Goal: Task Accomplishment & Management: Use online tool/utility

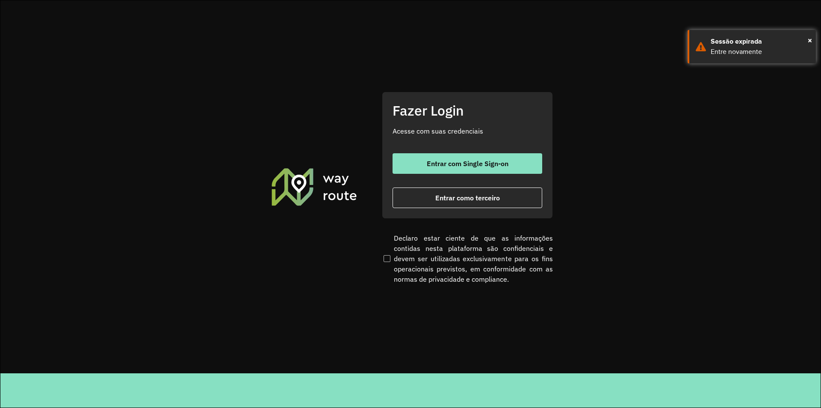
click at [441, 196] on span "Entrar como terceiro" at bounding box center [468, 197] width 65 height 7
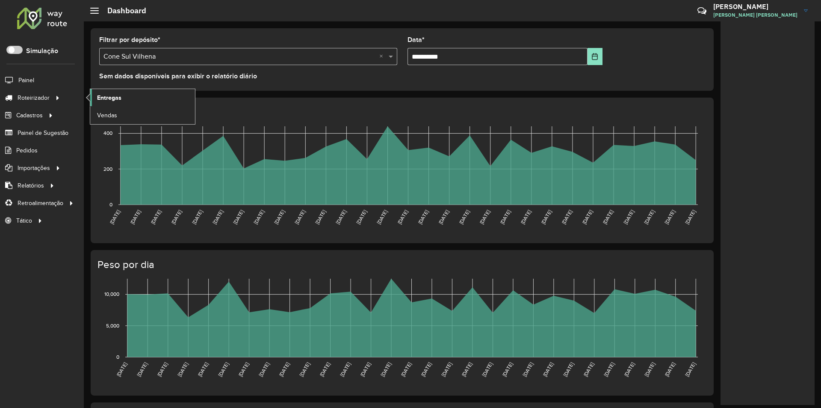
click at [110, 98] on span "Entregas" at bounding box center [109, 97] width 24 height 9
click at [101, 98] on span "Entregas" at bounding box center [109, 97] width 24 height 9
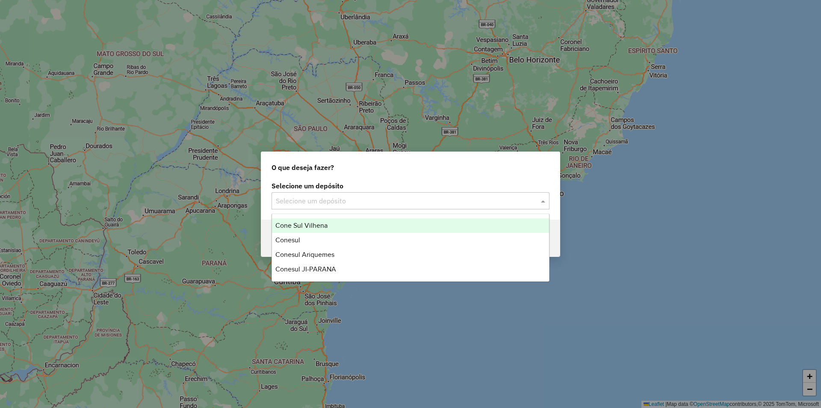
click at [294, 204] on input "text" at bounding box center [402, 201] width 252 height 10
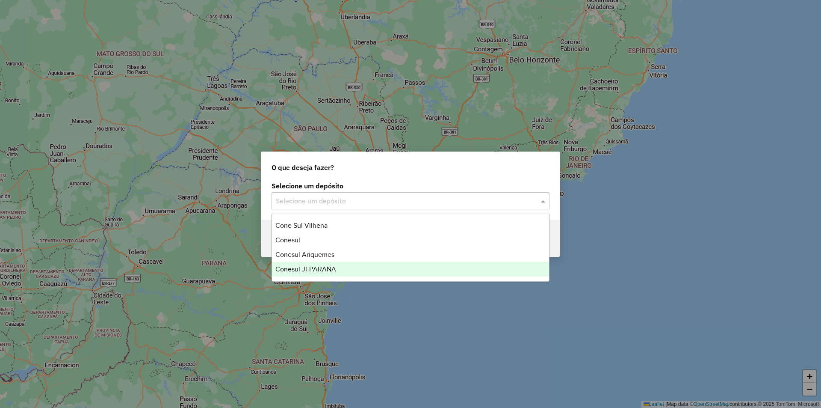
click at [305, 265] on span "Conesul JI-PARANA" at bounding box center [306, 268] width 61 height 7
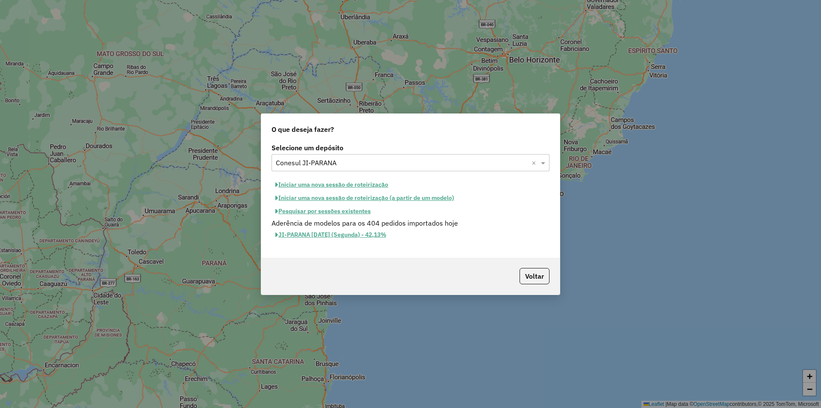
click at [318, 211] on button "Pesquisar por sessões existentes" at bounding box center [323, 210] width 103 height 13
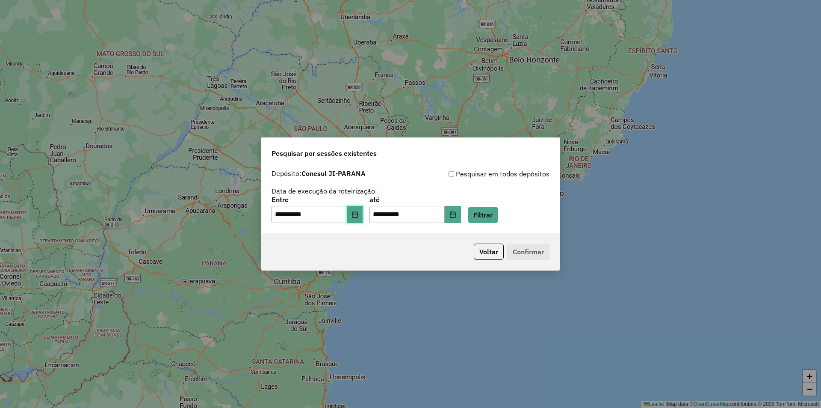
click at [363, 210] on button "Choose Date" at bounding box center [355, 214] width 16 height 17
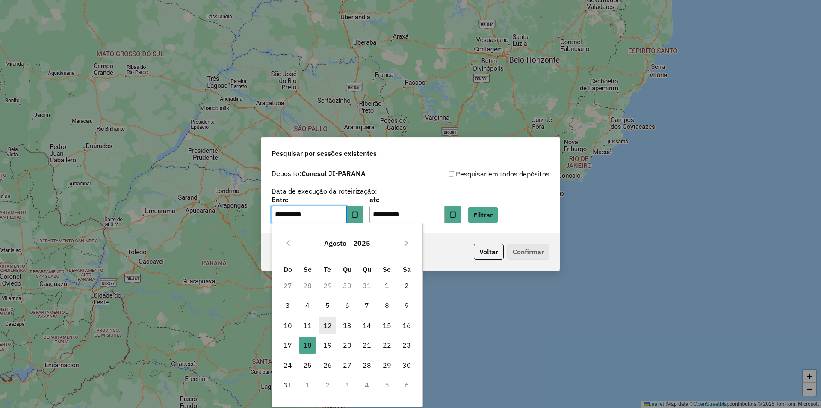
click at [328, 317] on span "12" at bounding box center [327, 325] width 17 height 17
type input "**********"
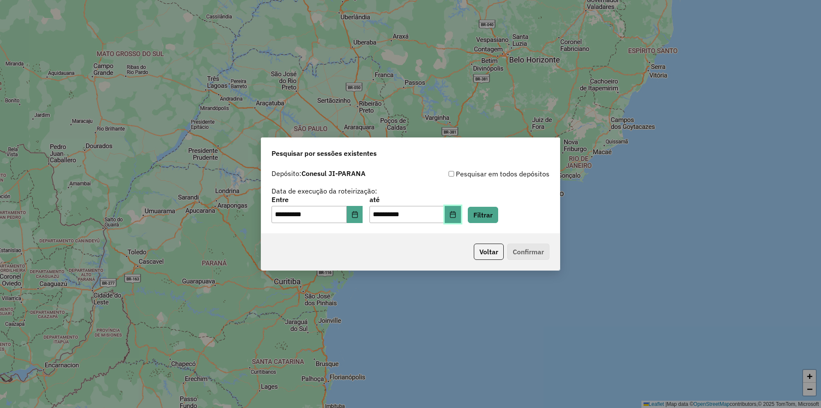
click at [461, 211] on button "Choose Date" at bounding box center [453, 214] width 16 height 17
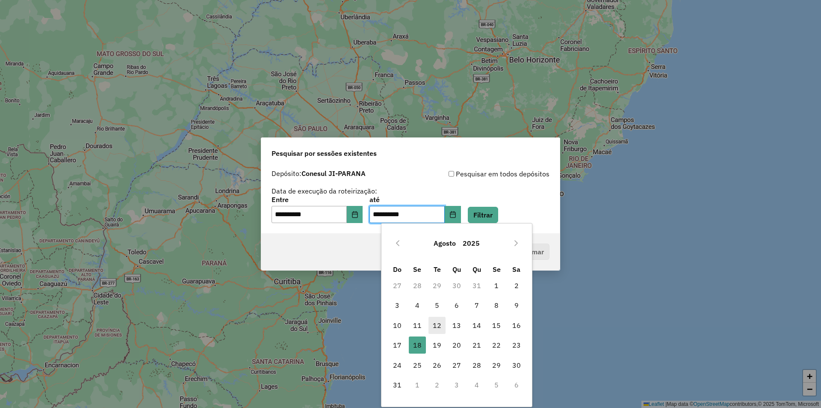
click at [437, 327] on span "12" at bounding box center [437, 325] width 17 height 17
type input "**********"
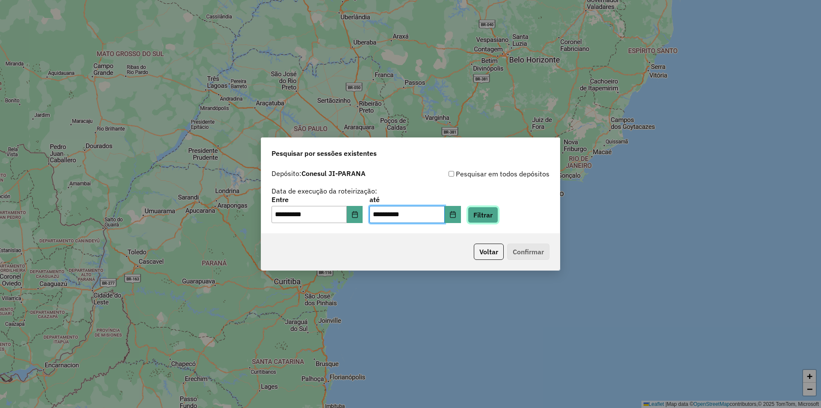
drag, startPoint x: 503, startPoint y: 215, endPoint x: 470, endPoint y: 219, distance: 33.2
click at [498, 216] on button "Filtrar" at bounding box center [483, 215] width 30 height 16
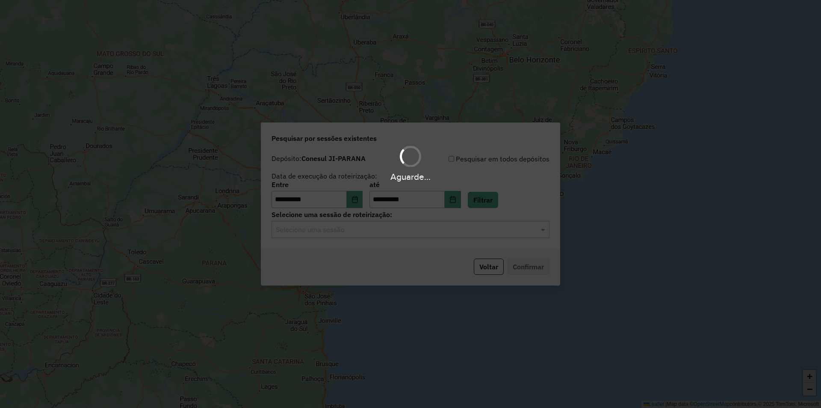
click at [305, 231] on input "text" at bounding box center [402, 230] width 252 height 10
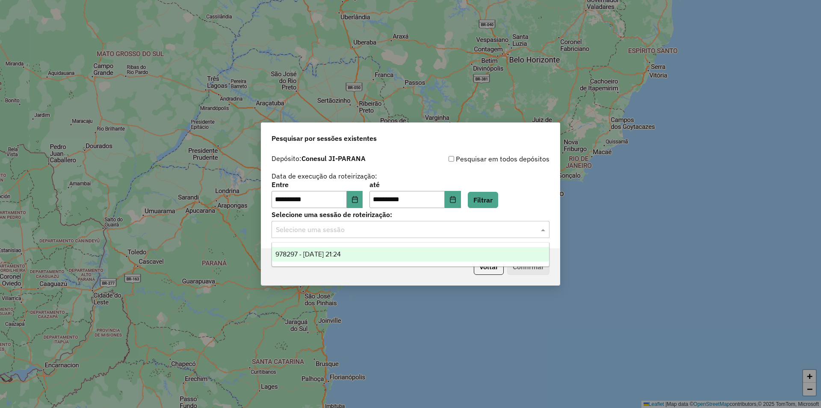
click at [319, 254] on span "978297 - 12/08/2025 21:24" at bounding box center [308, 253] width 65 height 7
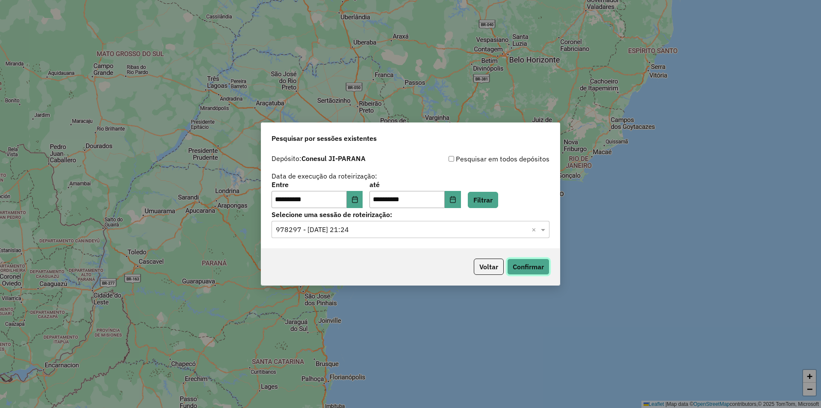
click at [521, 259] on button "Confirmar" at bounding box center [528, 266] width 42 height 16
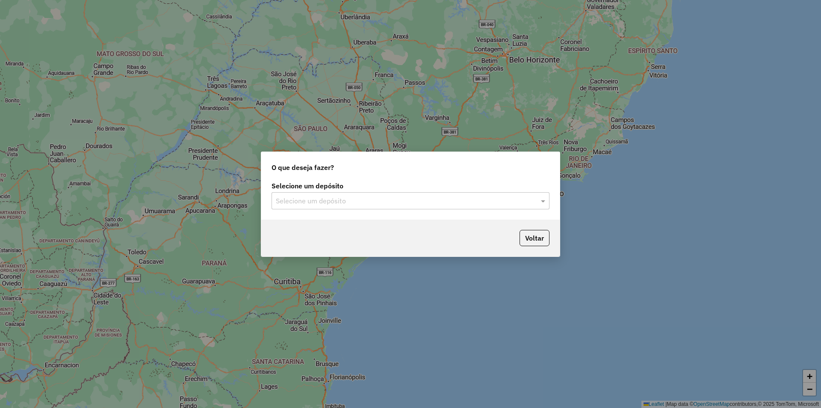
click at [277, 199] on input "text" at bounding box center [402, 201] width 252 height 10
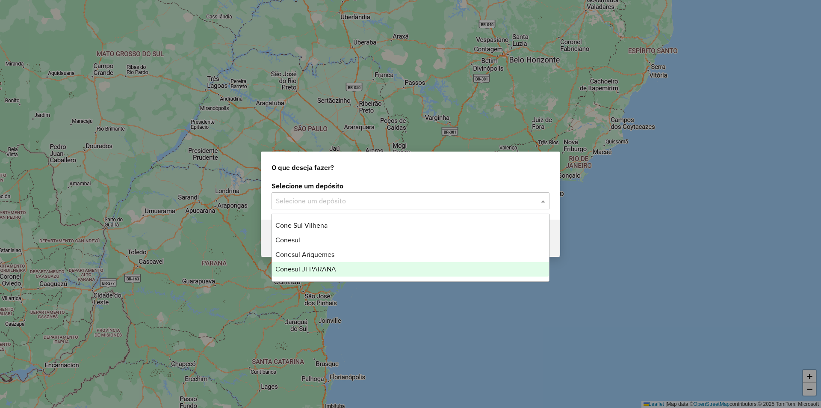
click at [302, 268] on span "Conesul JI-PARANA" at bounding box center [306, 268] width 61 height 7
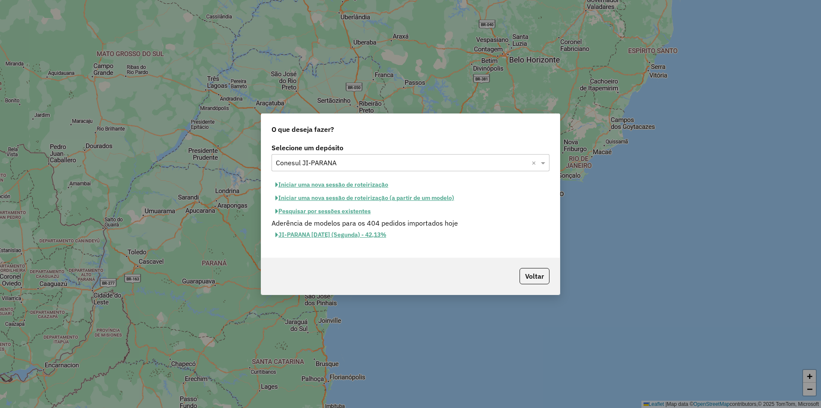
click at [329, 187] on button "Iniciar uma nova sessão de roteirização" at bounding box center [332, 184] width 121 height 13
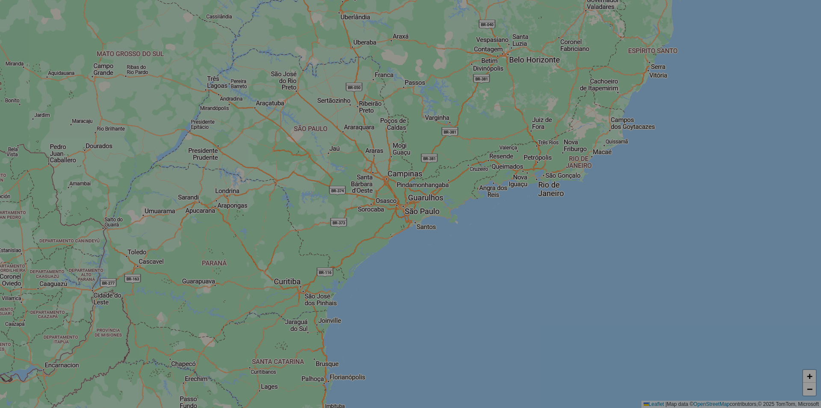
select select "*"
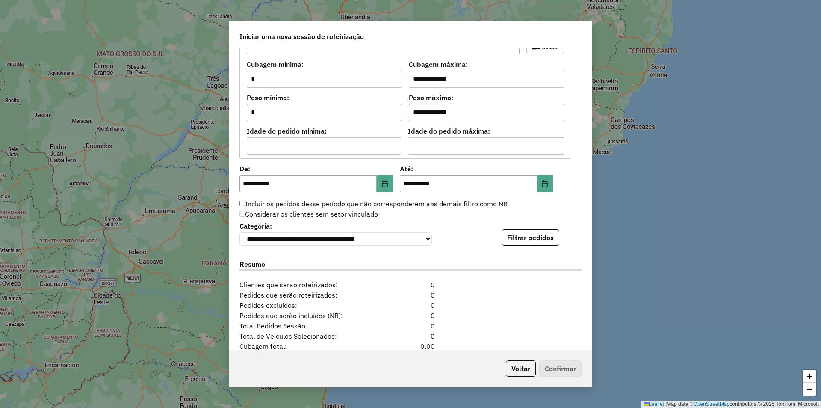
scroll to position [783, 0]
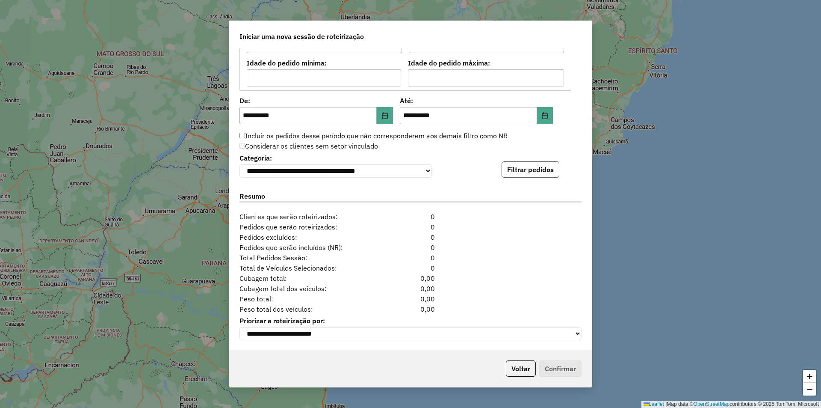
click at [513, 161] on button "Filtrar pedidos" at bounding box center [531, 169] width 58 height 16
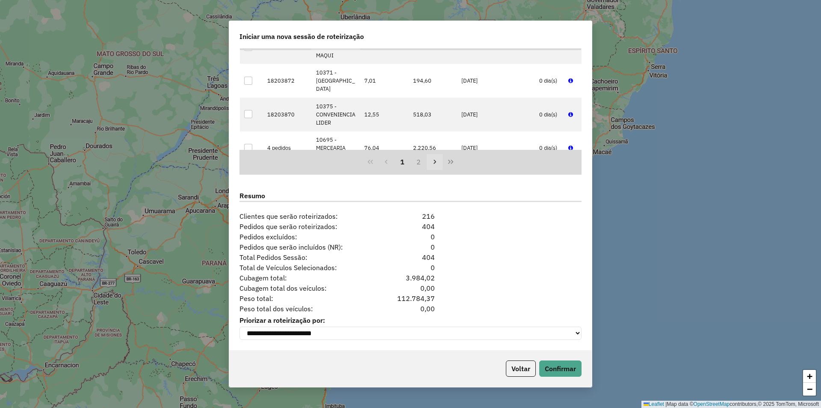
scroll to position [342, 0]
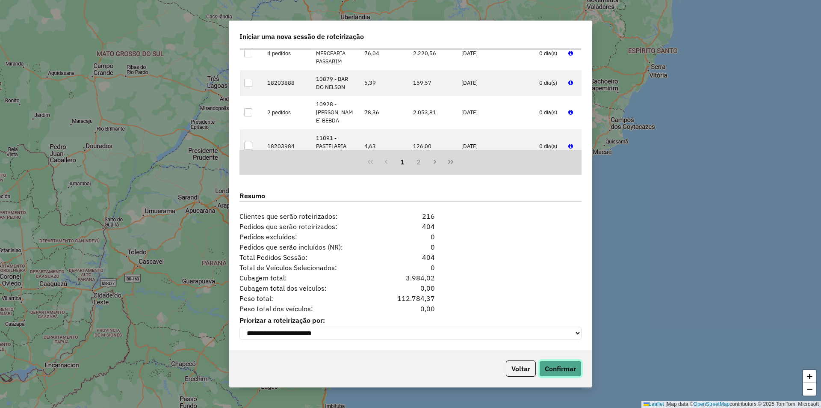
click at [559, 368] on button "Confirmar" at bounding box center [560, 368] width 42 height 16
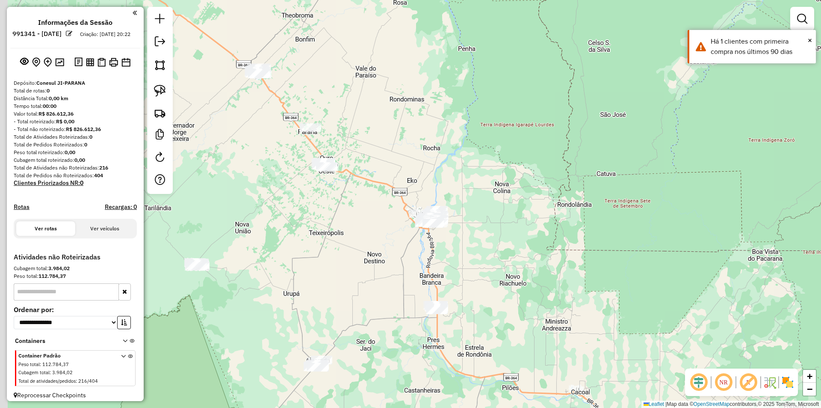
drag, startPoint x: 297, startPoint y: 186, endPoint x: 413, endPoint y: 260, distance: 137.5
click at [412, 260] on div "Janela de atendimento Grade de atendimento Capacidade Transportadoras Veículos …" at bounding box center [410, 204] width 821 height 408
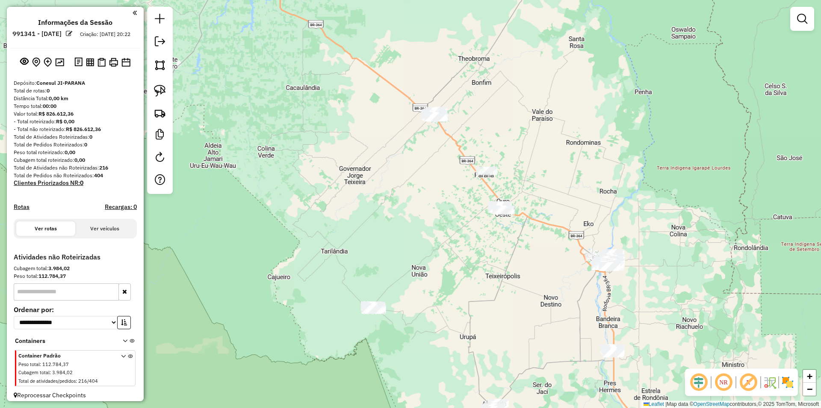
drag, startPoint x: 356, startPoint y: 228, endPoint x: 341, endPoint y: 168, distance: 61.6
click at [354, 171] on div "Janela de atendimento Grade de atendimento Capacidade Transportadoras Veículos …" at bounding box center [410, 204] width 821 height 408
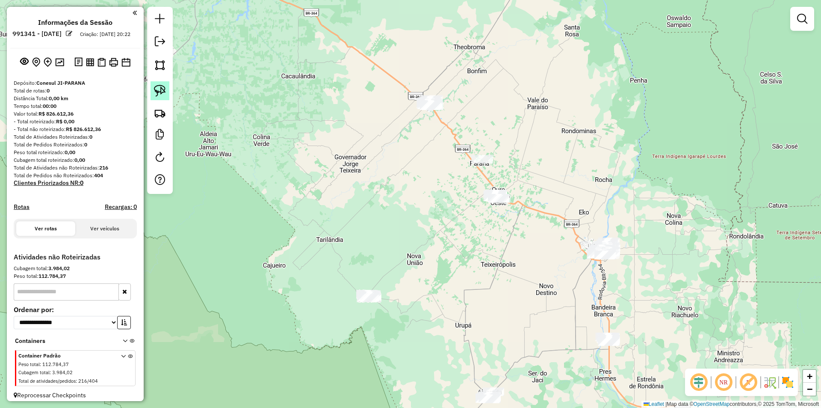
click at [163, 93] on img at bounding box center [160, 91] width 12 height 12
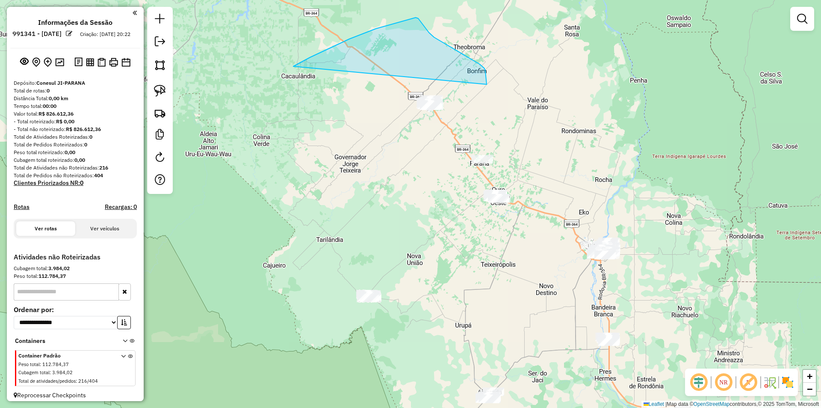
drag, startPoint x: 399, startPoint y: 22, endPoint x: 375, endPoint y: 154, distance: 133.9
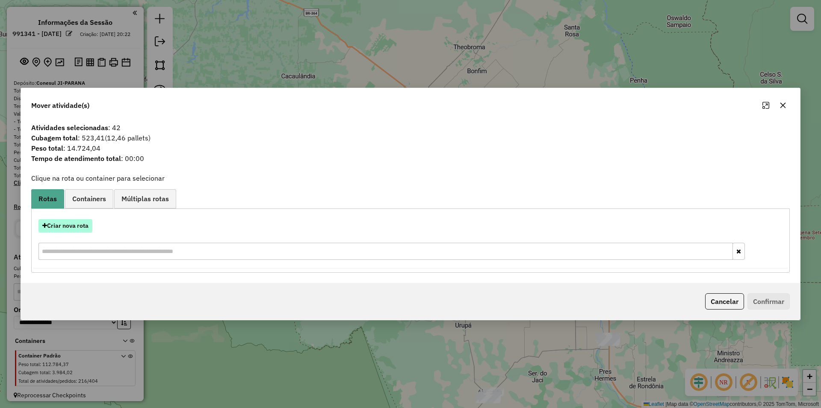
click at [84, 222] on button "Criar nova rota" at bounding box center [66, 225] width 54 height 13
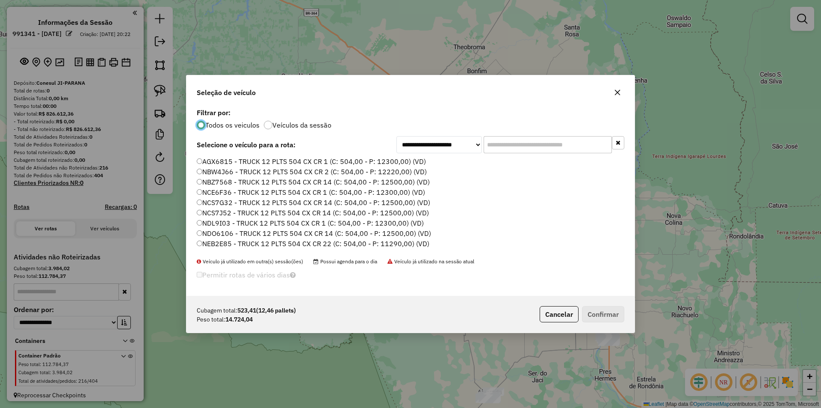
scroll to position [5, 3]
click at [618, 97] on button "button" at bounding box center [618, 93] width 14 height 14
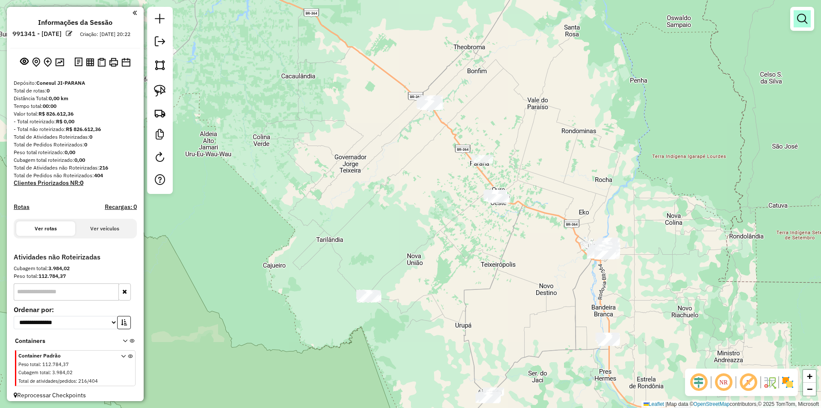
click at [797, 15] on em at bounding box center [802, 19] width 10 height 10
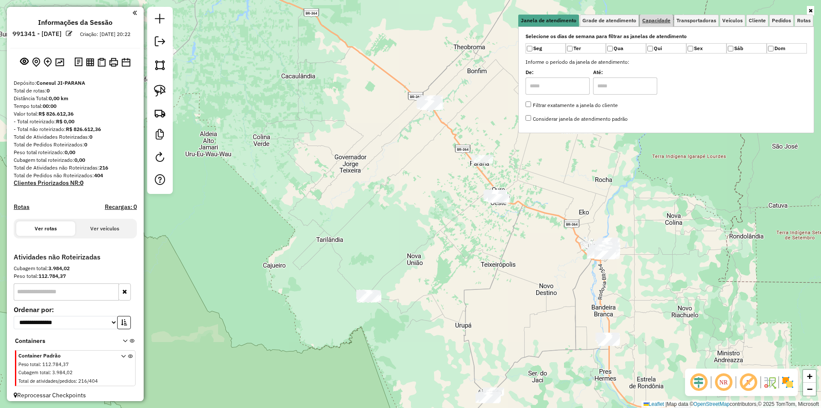
click at [659, 23] on span "Capacidade" at bounding box center [657, 20] width 28 height 5
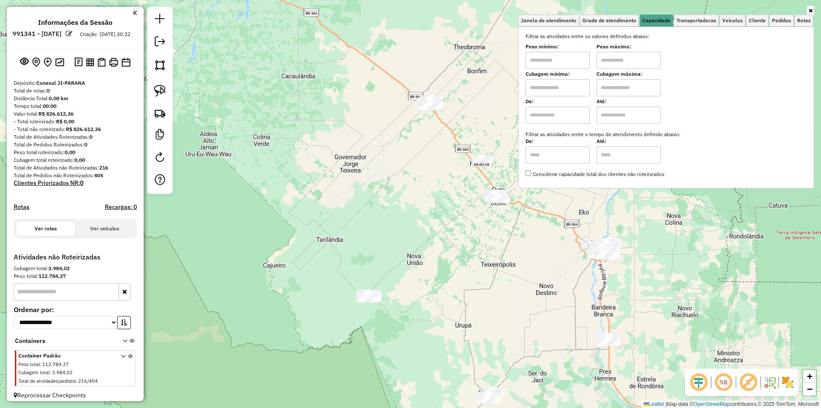
click at [554, 55] on input "text" at bounding box center [558, 60] width 64 height 17
type input "****"
click at [606, 64] on input "text" at bounding box center [629, 60] width 64 height 17
click at [419, 141] on div "Limpar filtros Janela de atendimento Grade de atendimento Capacidade Transporta…" at bounding box center [410, 204] width 821 height 408
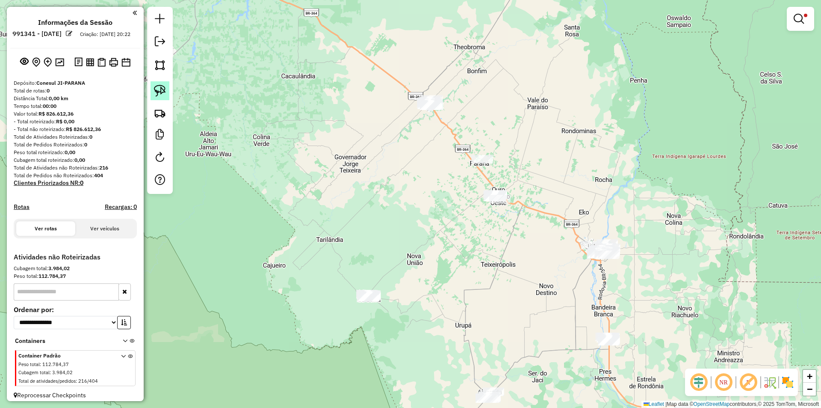
click at [162, 94] on img at bounding box center [160, 91] width 12 height 12
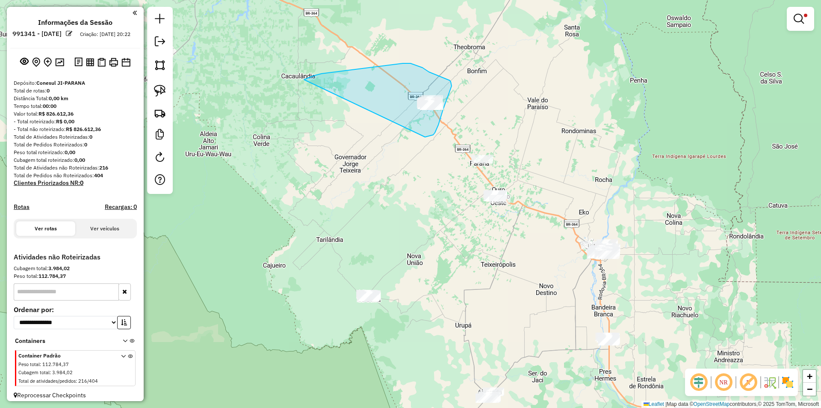
drag, startPoint x: 327, startPoint y: 73, endPoint x: 419, endPoint y: 137, distance: 111.6
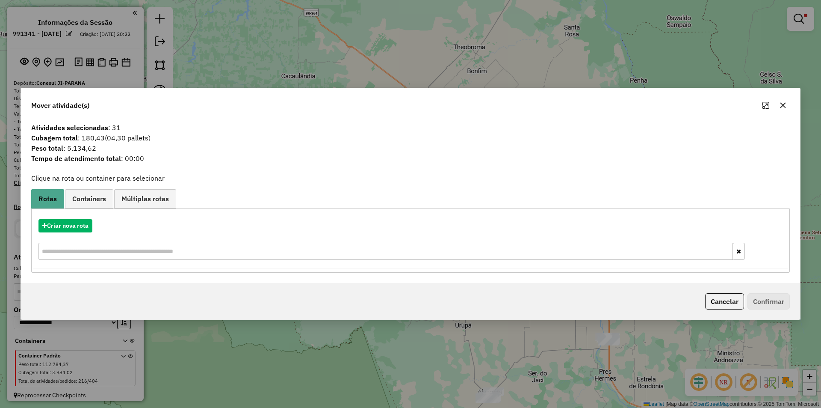
click at [784, 104] on icon "button" at bounding box center [784, 105] width 6 height 6
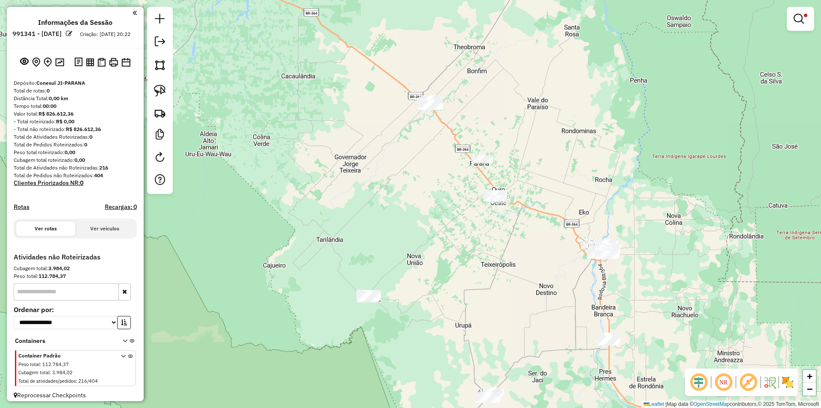
click at [798, 29] on div at bounding box center [800, 19] width 27 height 24
click at [800, 14] on em at bounding box center [799, 19] width 10 height 10
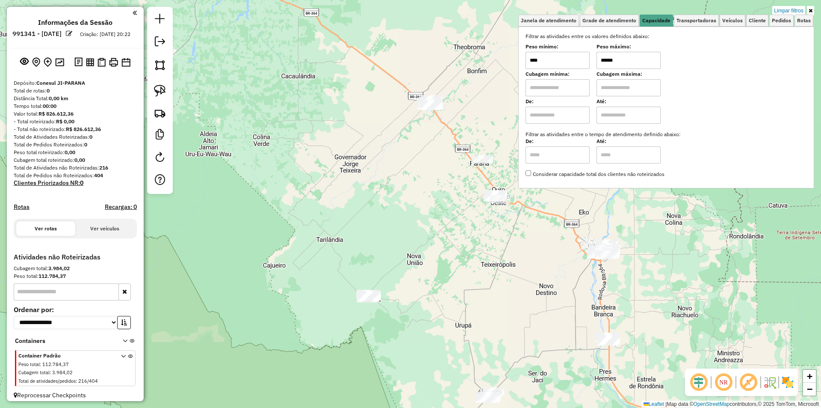
drag, startPoint x: 619, startPoint y: 59, endPoint x: 578, endPoint y: 63, distance: 40.8
click at [581, 65] on div "Peso mínimo: **** Peso máximo: ******" at bounding box center [666, 57] width 281 height 24
type input "******"
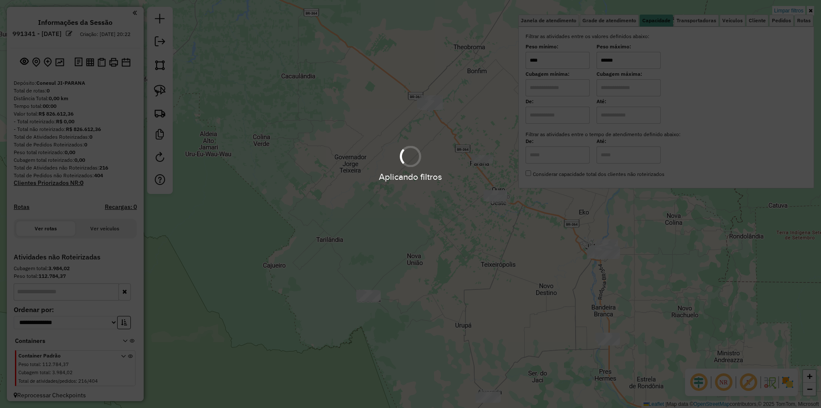
click at [357, 110] on div "Limpar filtros Janela de atendimento Grade de atendimento Capacidade Transporta…" at bounding box center [410, 204] width 821 height 408
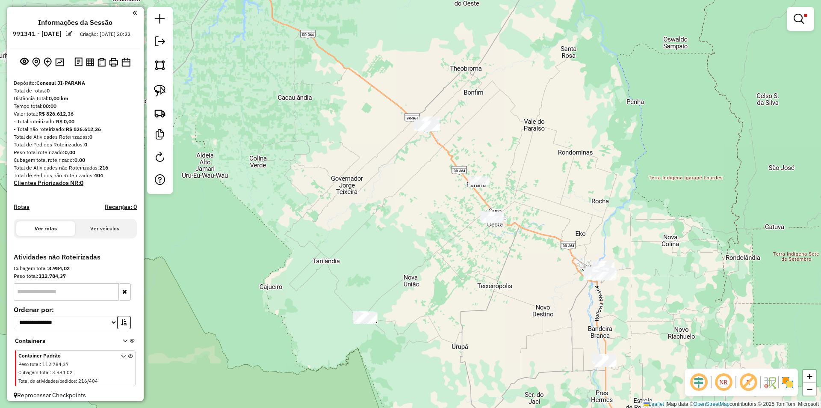
drag, startPoint x: 270, startPoint y: 89, endPoint x: 189, endPoint y: 91, distance: 81.8
click at [249, 113] on div "Limpar filtros Janela de atendimento Grade de atendimento Capacidade Transporta…" at bounding box center [410, 204] width 821 height 408
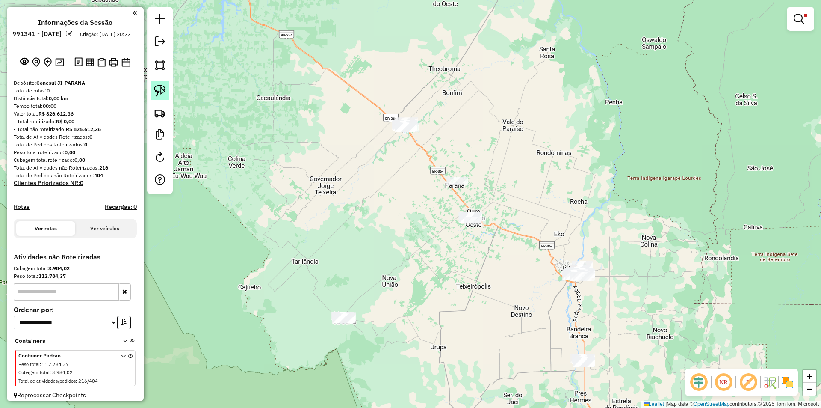
click at [163, 90] on img at bounding box center [160, 91] width 12 height 12
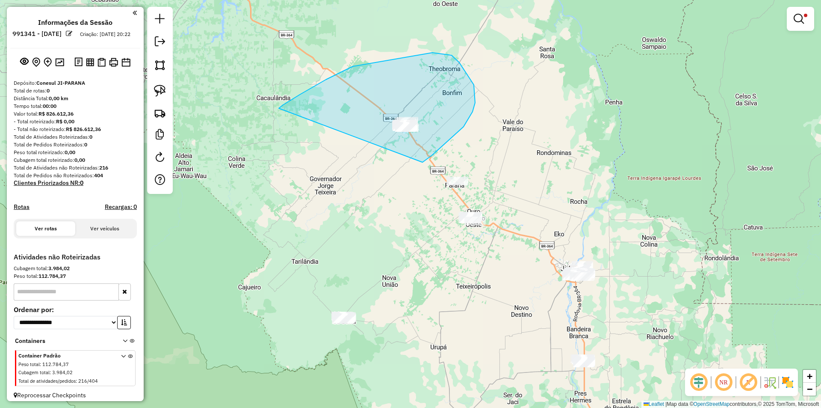
drag, startPoint x: 433, startPoint y: 53, endPoint x: 418, endPoint y: 167, distance: 115.6
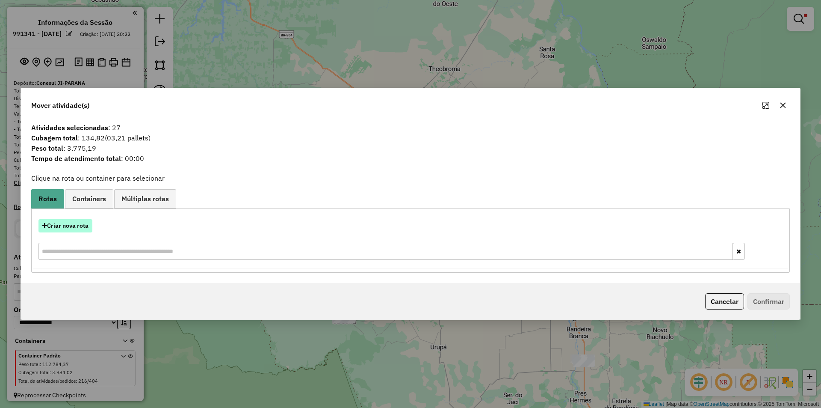
click at [68, 222] on button "Criar nova rota" at bounding box center [66, 225] width 54 height 13
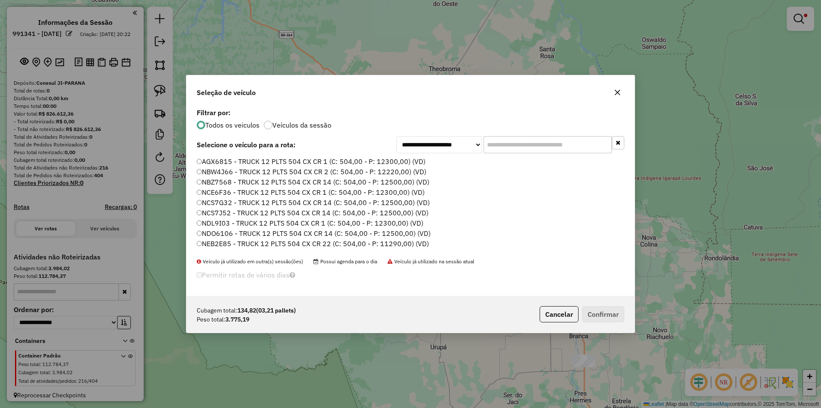
click at [497, 146] on input "text" at bounding box center [548, 144] width 128 height 17
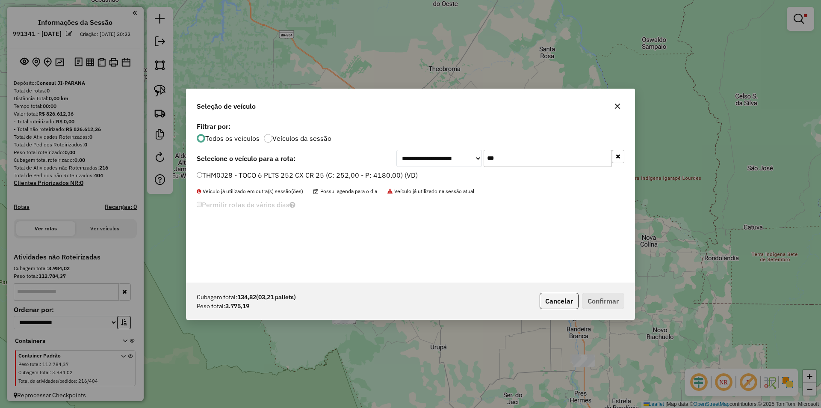
type input "***"
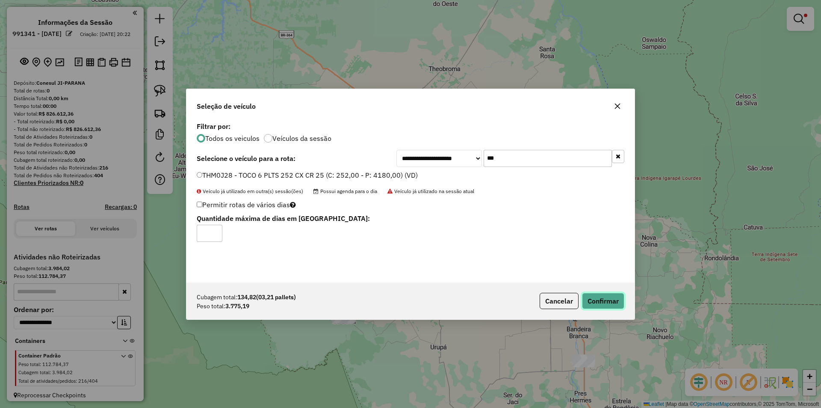
click at [605, 299] on button "Confirmar" at bounding box center [603, 301] width 42 height 16
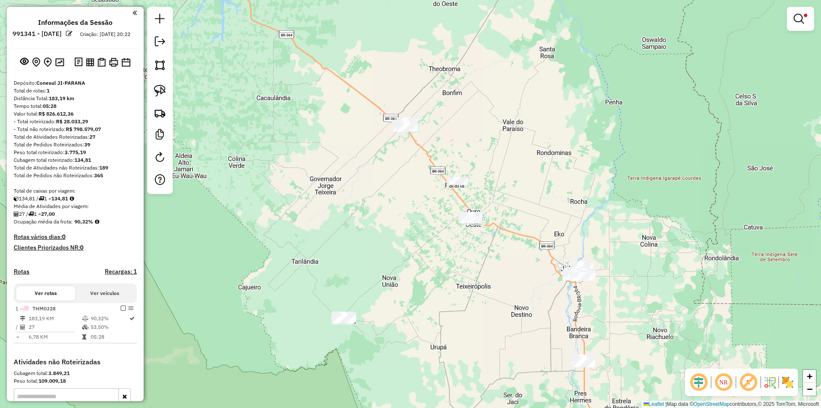
scroll to position [118, 0]
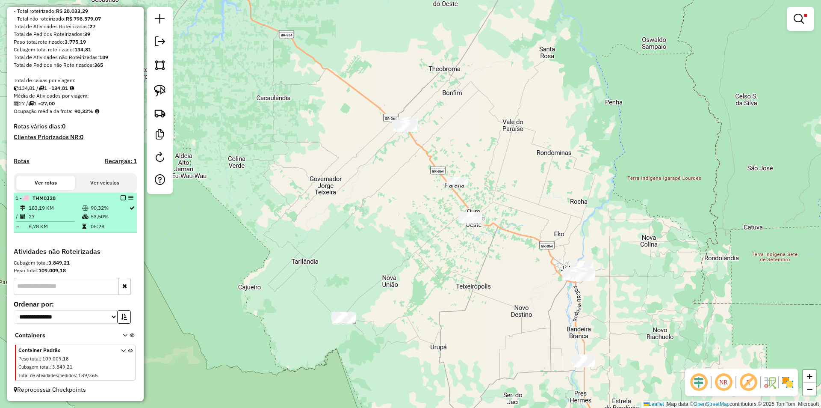
click at [121, 198] on em at bounding box center [123, 197] width 5 height 5
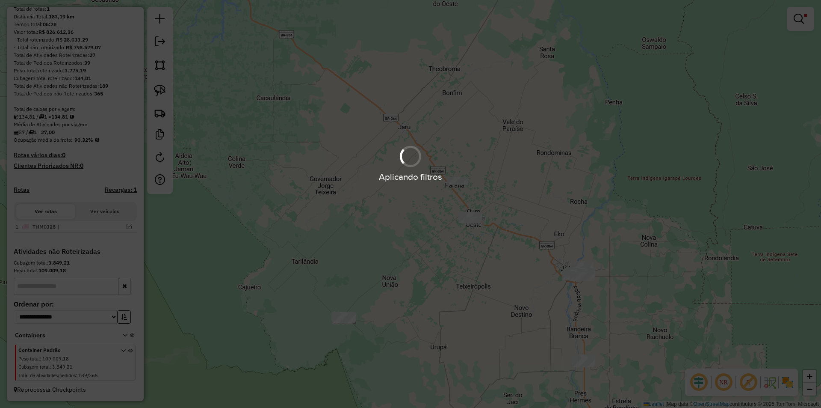
scroll to position [89, 0]
drag, startPoint x: 335, startPoint y: 194, endPoint x: 333, endPoint y: 174, distance: 19.8
click at [333, 174] on div "Aplicando filtros" at bounding box center [410, 204] width 821 height 408
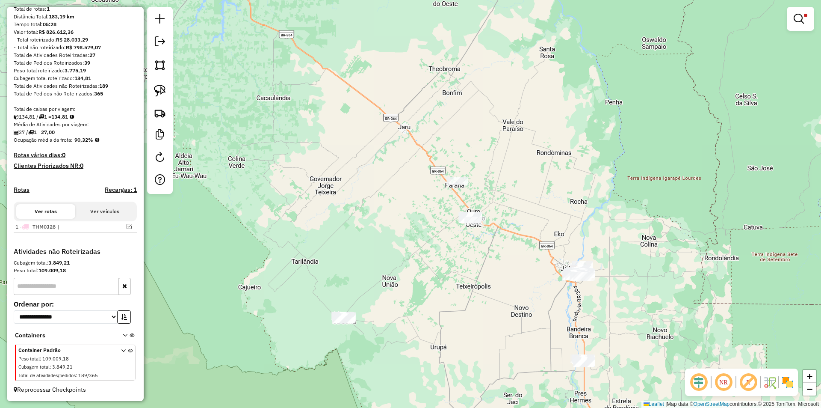
drag, startPoint x: 382, startPoint y: 203, endPoint x: 360, endPoint y: 154, distance: 54.2
click at [365, 149] on div "Limpar filtros Janela de atendimento Grade de atendimento Capacidade Transporta…" at bounding box center [410, 204] width 821 height 408
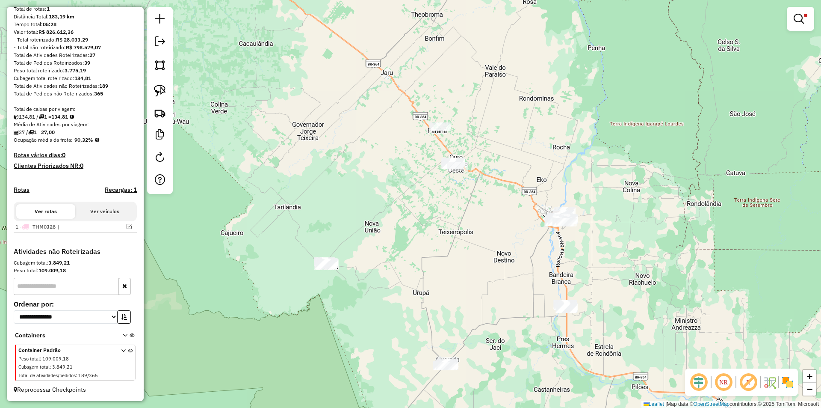
click at [356, 172] on div "Limpar filtros Janela de atendimento Grade de atendimento Capacidade Transporta…" at bounding box center [410, 204] width 821 height 408
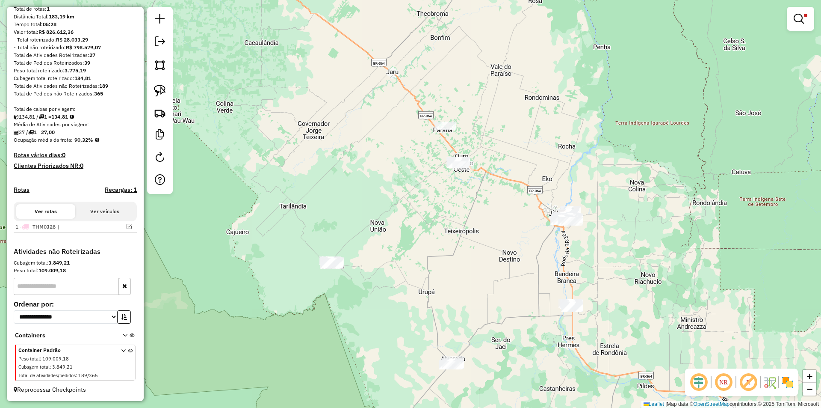
drag, startPoint x: 349, startPoint y: 169, endPoint x: 352, endPoint y: 161, distance: 8.7
click at [351, 163] on div "Limpar filtros Janela de atendimento Grade de atendimento Capacidade Transporta…" at bounding box center [410, 204] width 821 height 408
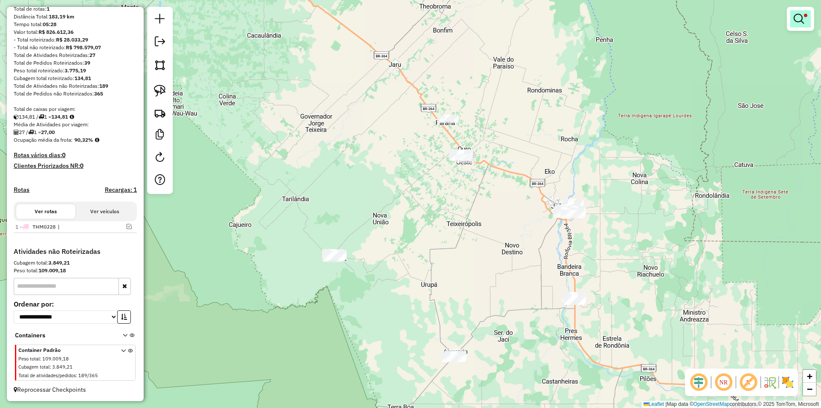
click at [795, 21] on em at bounding box center [799, 19] width 10 height 10
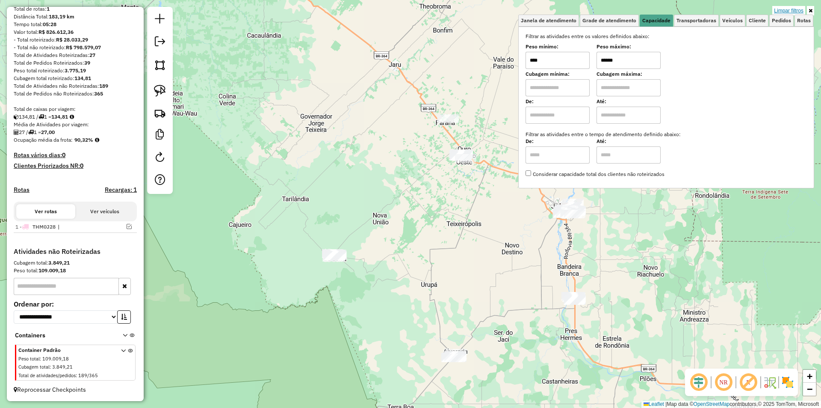
click at [789, 11] on link "Limpar filtros" at bounding box center [789, 10] width 33 height 9
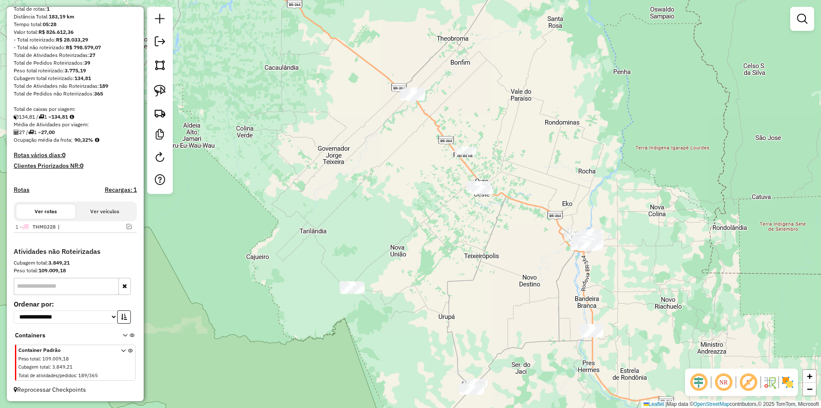
drag, startPoint x: 331, startPoint y: 164, endPoint x: 348, endPoint y: 196, distance: 36.6
click at [348, 196] on div "Janela de atendimento Grade de atendimento Capacidade Transportadoras Veículos …" at bounding box center [410, 204] width 821 height 408
click at [347, 193] on div "Janela de atendimento Grade de atendimento Capacidade Transportadoras Veículos …" at bounding box center [410, 204] width 821 height 408
click at [159, 91] on img at bounding box center [160, 91] width 12 height 12
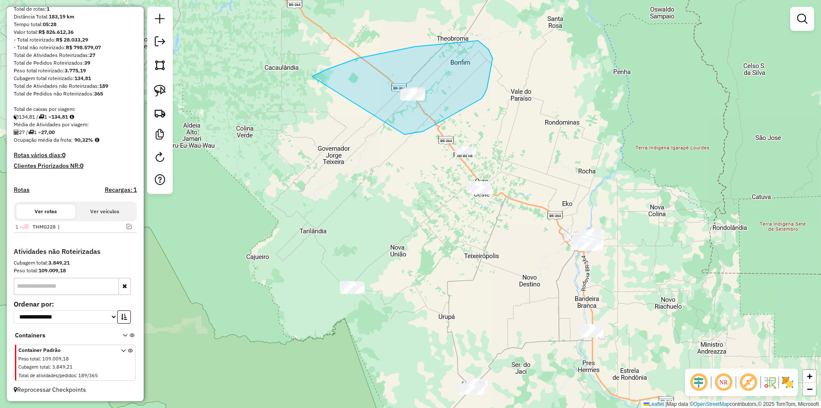
drag, startPoint x: 314, startPoint y: 76, endPoint x: 385, endPoint y: 129, distance: 88.0
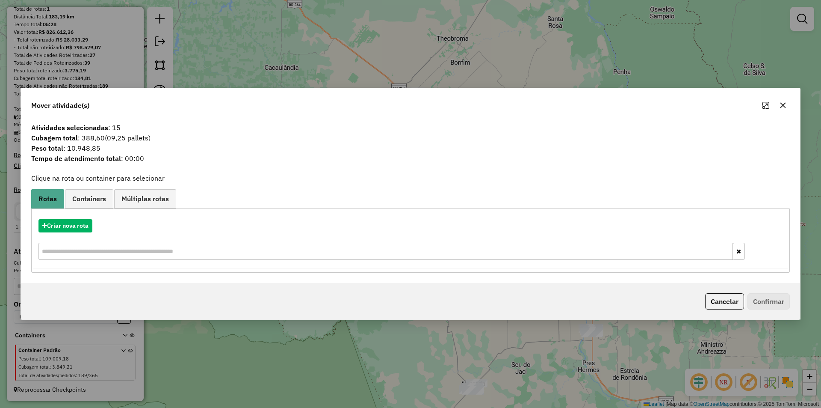
click at [62, 218] on div "Criar nova rota" at bounding box center [410, 241] width 755 height 56
click at [71, 225] on button "Criar nova rota" at bounding box center [66, 225] width 54 height 13
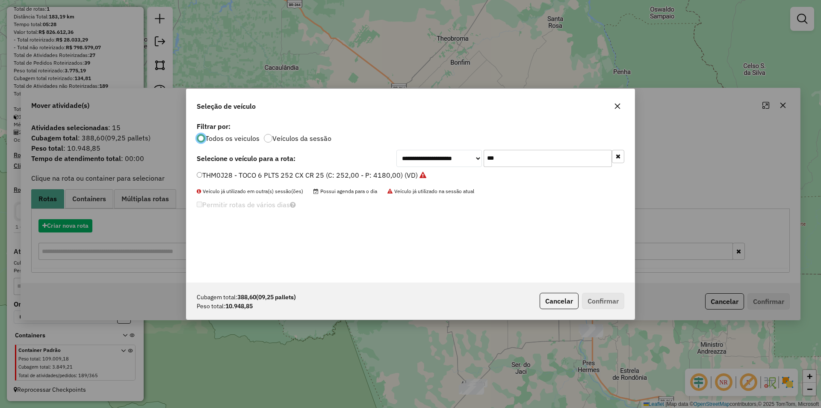
scroll to position [5, 3]
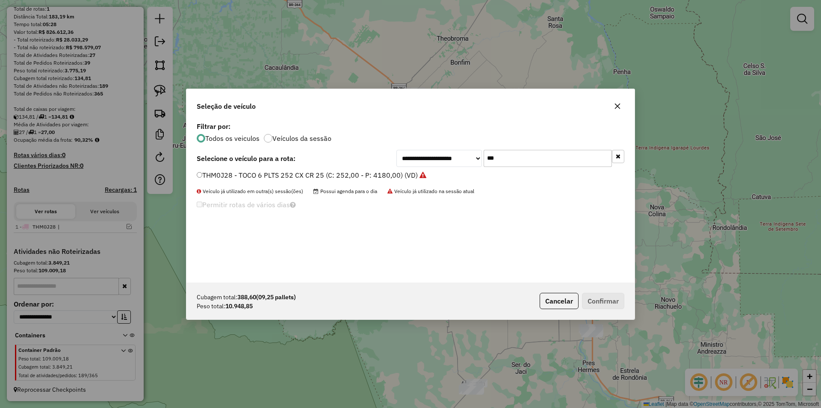
drag, startPoint x: 504, startPoint y: 157, endPoint x: 459, endPoint y: 164, distance: 45.9
click at [470, 164] on div "**********" at bounding box center [511, 158] width 228 height 17
type input "***"
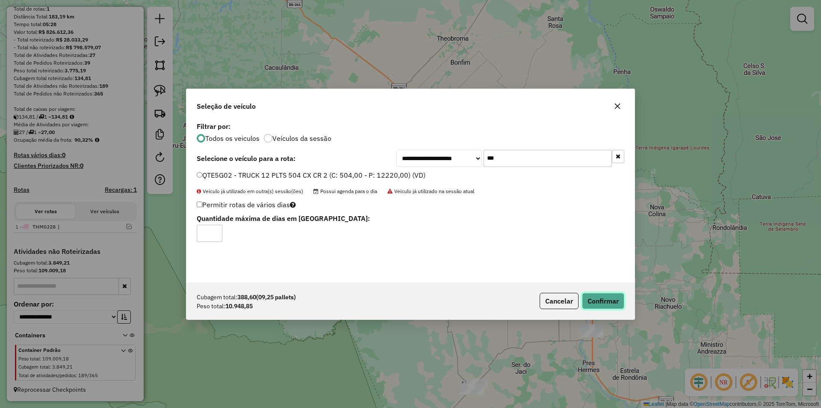
click at [593, 294] on button "Confirmar" at bounding box center [603, 301] width 42 height 16
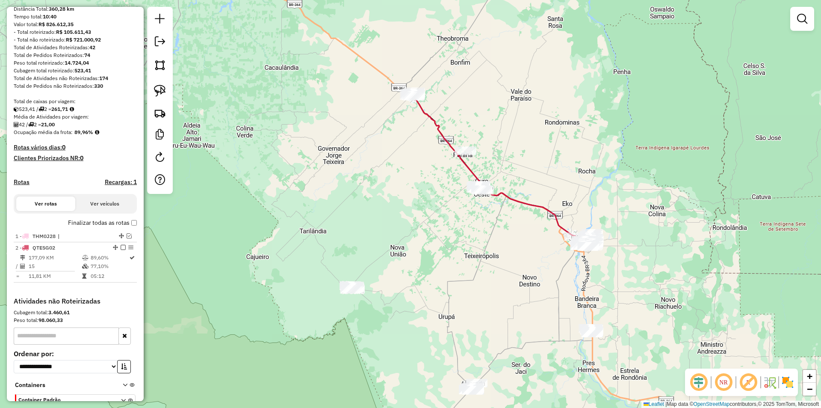
scroll to position [118, 0]
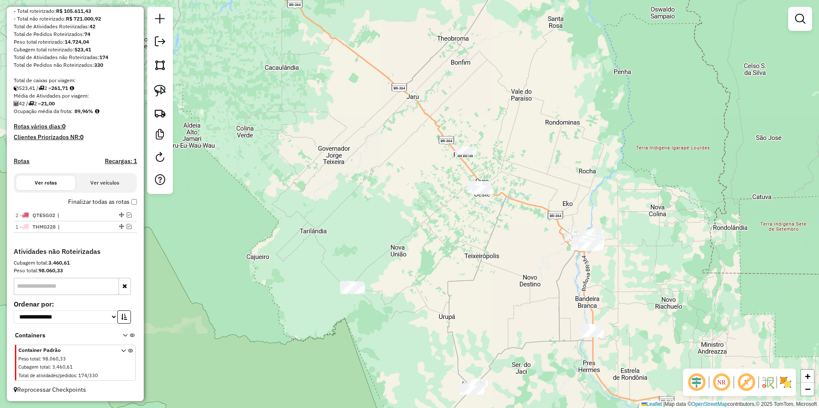
drag, startPoint x: 118, startPoint y: 227, endPoint x: 113, endPoint y: 198, distance: 29.5
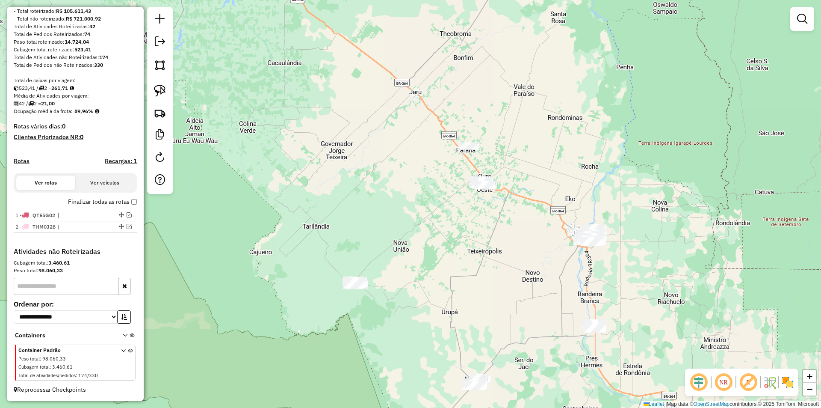
drag, startPoint x: 363, startPoint y: 227, endPoint x: 380, endPoint y: 141, distance: 88.1
click at [380, 141] on div "Janela de atendimento Grade de atendimento Capacidade Transportadoras Veículos …" at bounding box center [410, 204] width 821 height 408
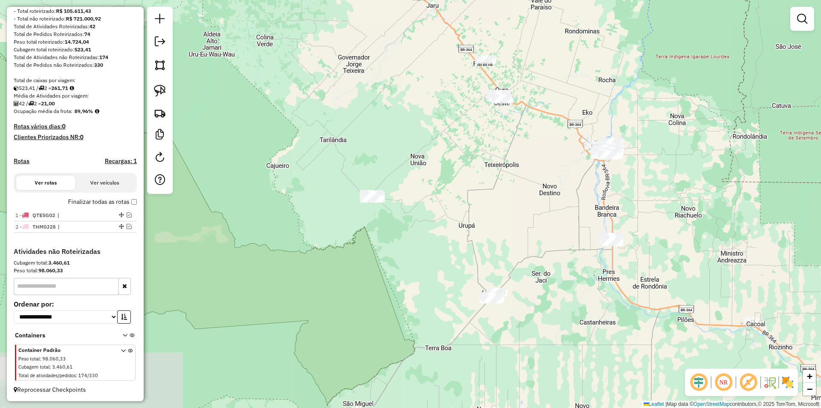
click at [375, 150] on div "Janela de atendimento Grade de atendimento Capacidade Transportadoras Veículos …" at bounding box center [410, 204] width 821 height 408
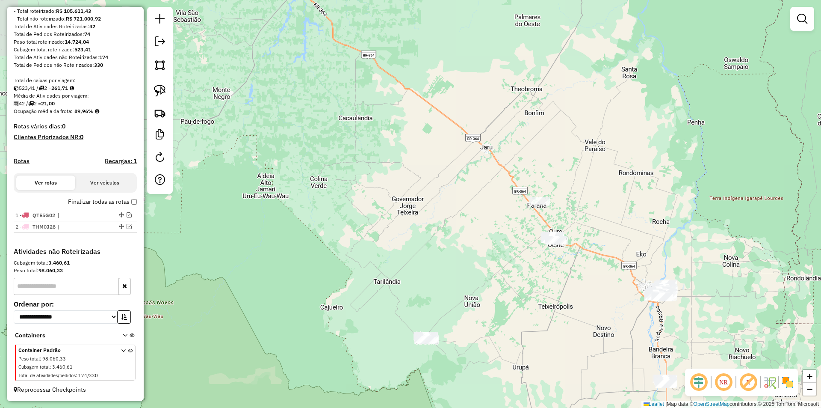
drag, startPoint x: 400, startPoint y: 132, endPoint x: 340, endPoint y: 103, distance: 66.8
click at [342, 108] on div "Janela de atendimento Grade de atendimento Capacidade Transportadoras Veículos …" at bounding box center [410, 204] width 821 height 408
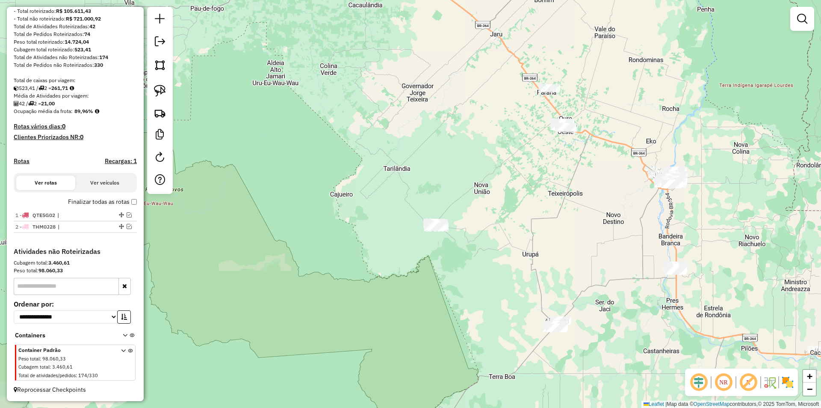
drag, startPoint x: 347, startPoint y: 92, endPoint x: 294, endPoint y: 100, distance: 53.2
click at [296, 101] on div "Janela de atendimento Grade de atendimento Capacidade Transportadoras Veículos …" at bounding box center [410, 204] width 821 height 408
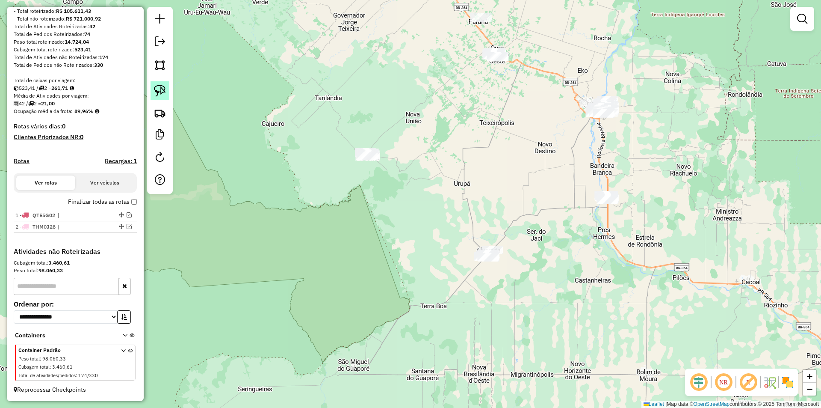
click at [157, 92] on img at bounding box center [160, 91] width 12 height 12
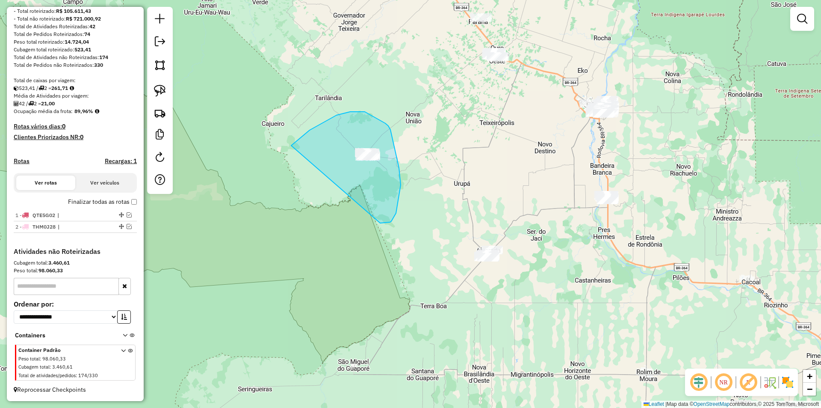
drag, startPoint x: 337, startPoint y: 115, endPoint x: 376, endPoint y: 223, distance: 114.6
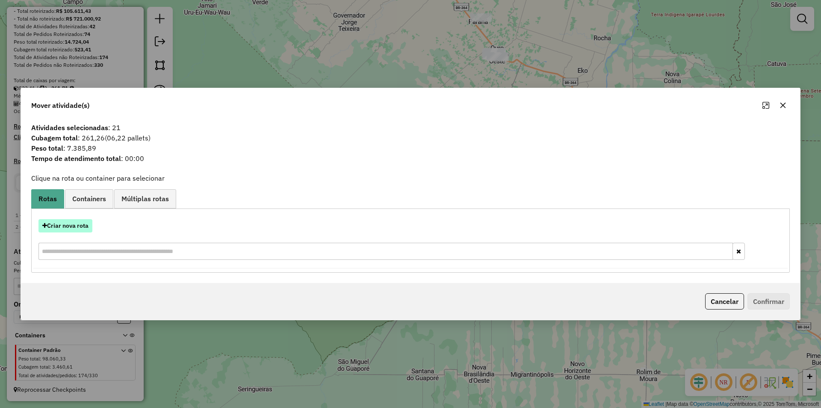
click at [69, 224] on button "Criar nova rota" at bounding box center [66, 225] width 54 height 13
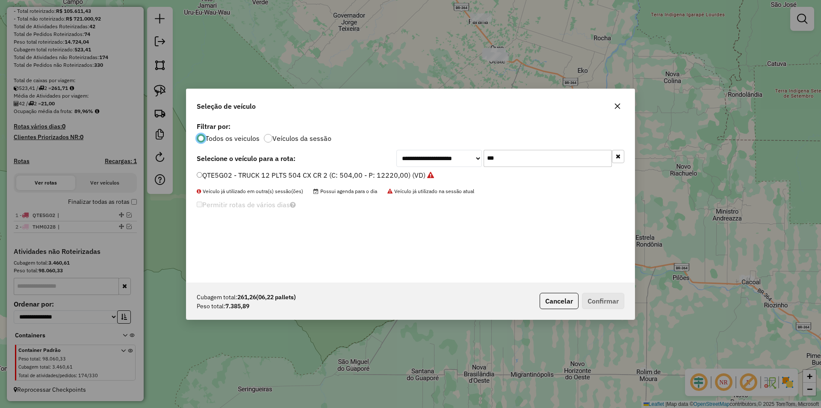
scroll to position [5, 3]
drag, startPoint x: 511, startPoint y: 160, endPoint x: 447, endPoint y: 171, distance: 65.5
click at [447, 171] on div "**********" at bounding box center [411, 201] width 448 height 163
type input "***"
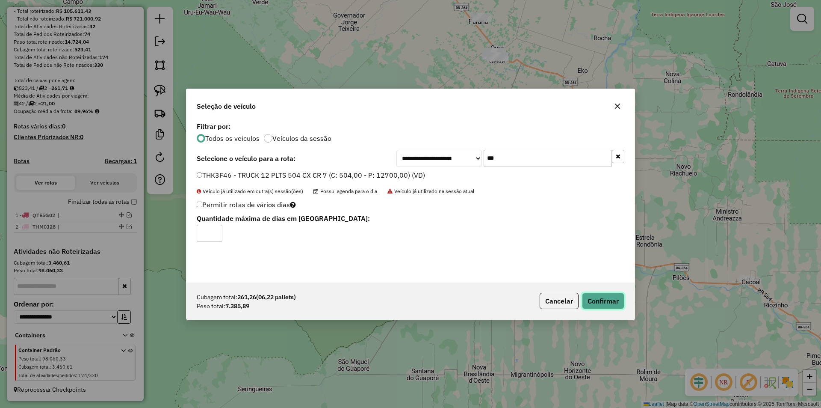
click at [610, 297] on button "Confirmar" at bounding box center [603, 301] width 42 height 16
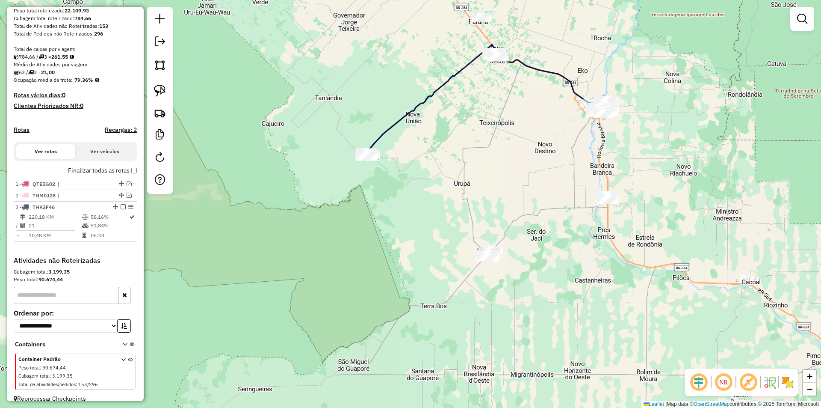
scroll to position [158, 0]
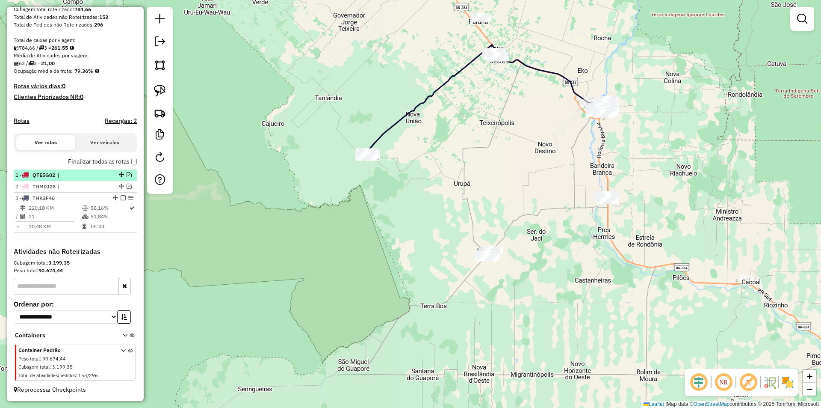
click at [121, 199] on em at bounding box center [123, 197] width 5 height 5
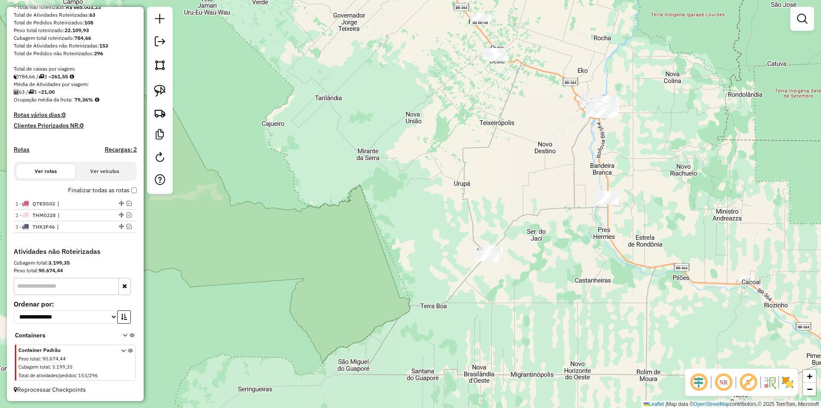
scroll to position [130, 0]
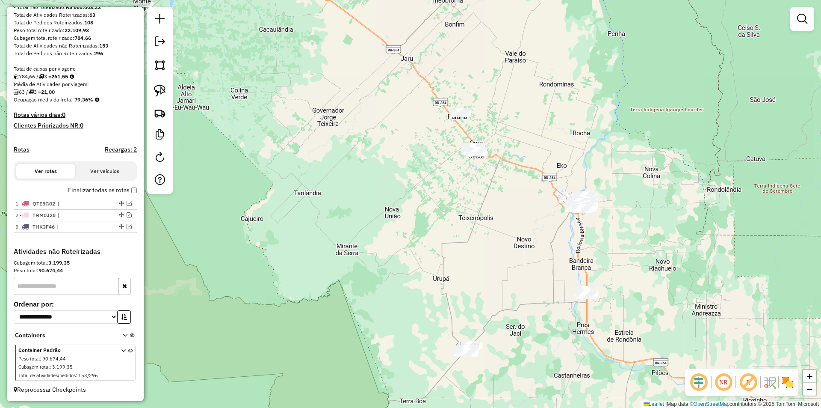
drag, startPoint x: 391, startPoint y: 216, endPoint x: 381, endPoint y: 238, distance: 24.7
click at [381, 238] on div "Janela de atendimento Grade de atendimento Capacidade Transportadoras Veículos …" at bounding box center [410, 204] width 821 height 408
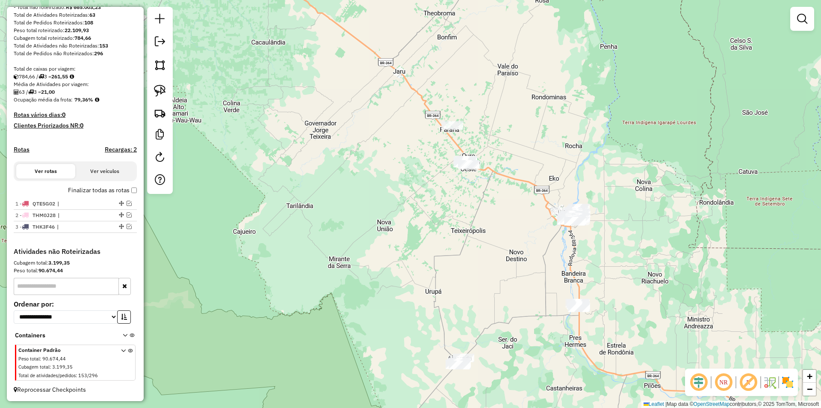
drag, startPoint x: 159, startPoint y: 91, endPoint x: 279, endPoint y: 121, distance: 123.8
click at [159, 92] on img at bounding box center [160, 91] width 12 height 12
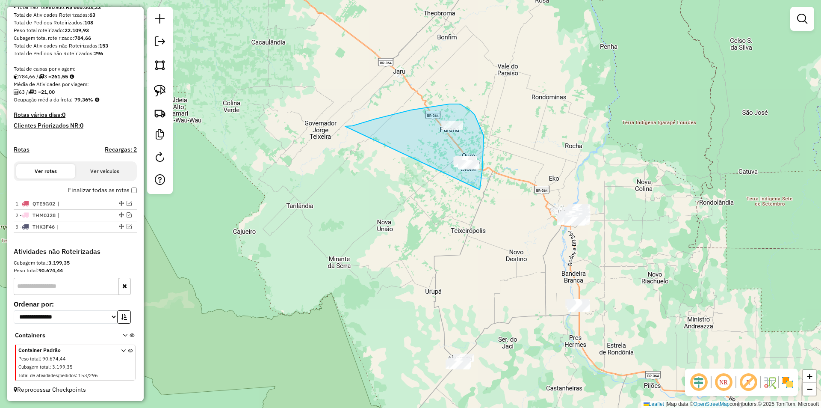
drag, startPoint x: 369, startPoint y: 121, endPoint x: 471, endPoint y: 207, distance: 133.9
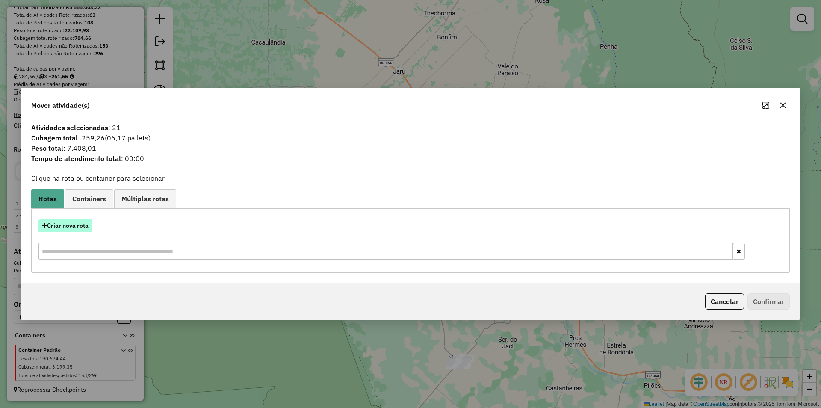
click at [74, 223] on button "Criar nova rota" at bounding box center [66, 225] width 54 height 13
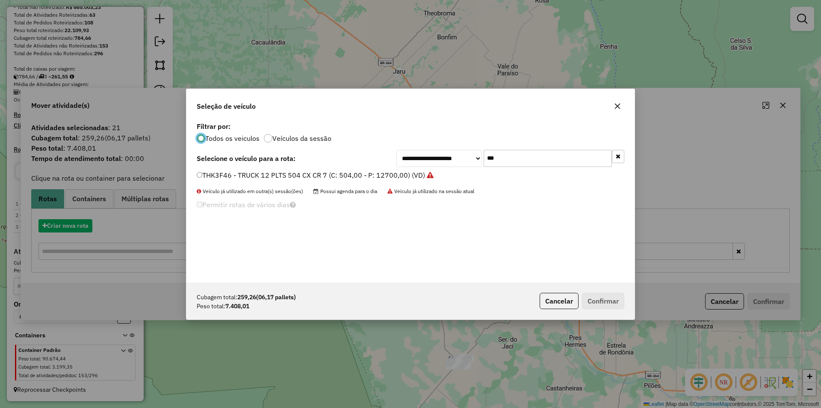
scroll to position [5, 3]
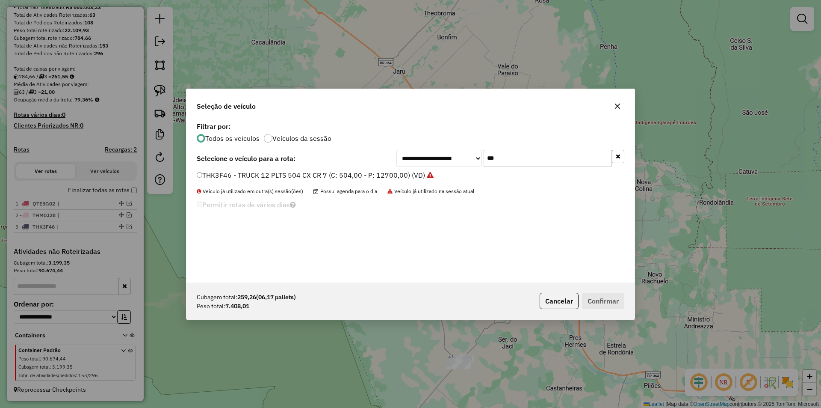
drag, startPoint x: 506, startPoint y: 157, endPoint x: 449, endPoint y: 177, distance: 60.3
click at [453, 174] on div "**********" at bounding box center [411, 201] width 448 height 163
type input "***"
click at [205, 174] on label "QTE5H32 - TRUCK 12 PLTS 504 CX CR 3 (C: 504,00 - P: 12220,00) (VD)" at bounding box center [311, 175] width 229 height 10
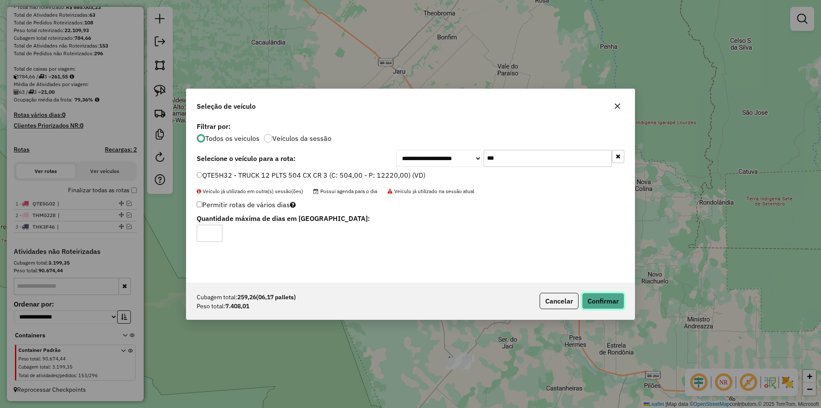
click at [616, 301] on button "Confirmar" at bounding box center [603, 301] width 42 height 16
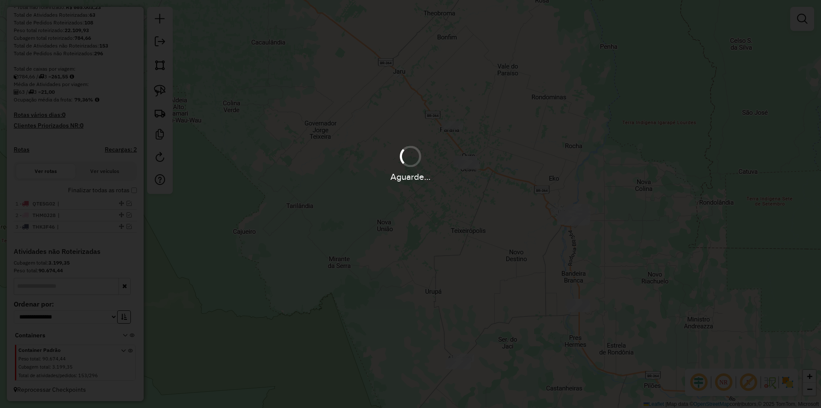
scroll to position [158, 0]
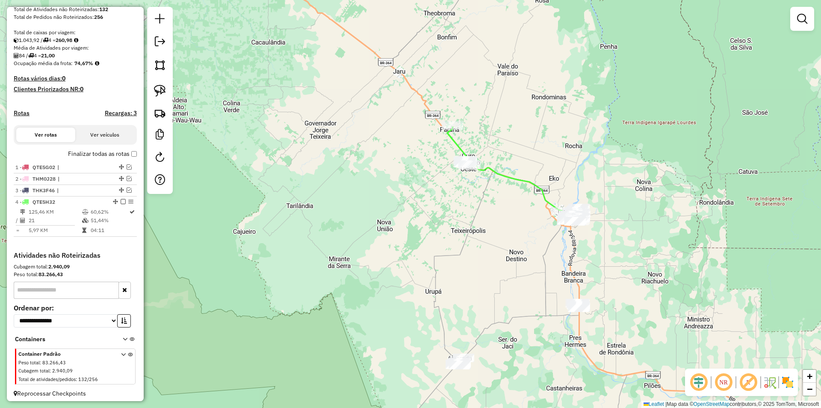
drag, startPoint x: 388, startPoint y: 219, endPoint x: 394, endPoint y: 234, distance: 16.9
click at [394, 234] on div "Janela de atendimento Grade de atendimento Capacidade Transportadoras Veículos …" at bounding box center [410, 204] width 821 height 408
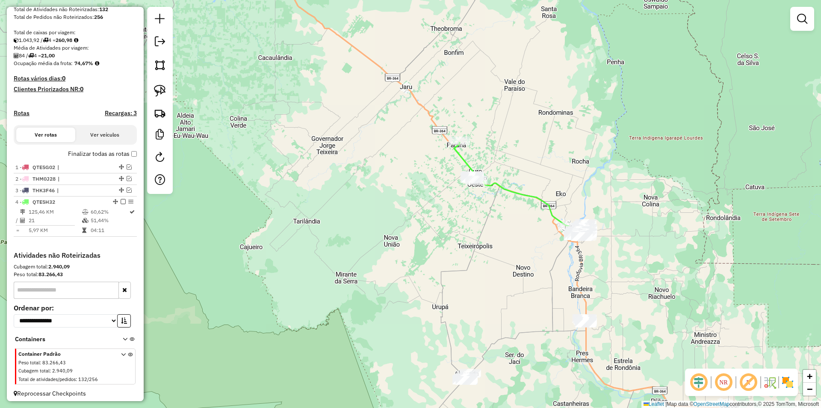
drag, startPoint x: 120, startPoint y: 210, endPoint x: 155, endPoint y: 210, distance: 35.1
click at [121, 204] on em at bounding box center [123, 201] width 5 height 5
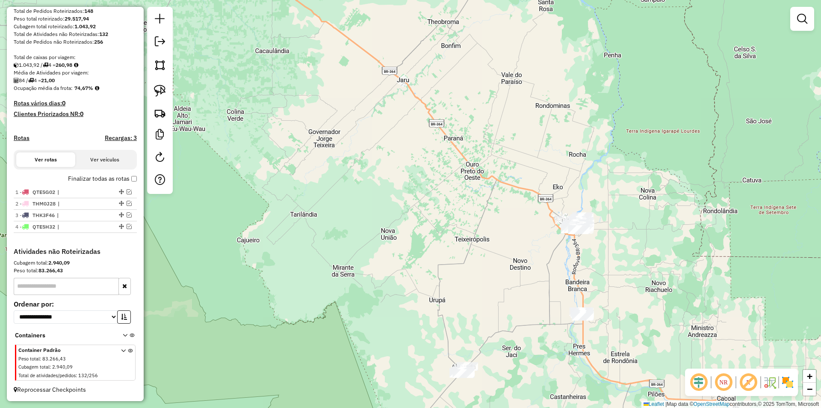
drag, startPoint x: 379, startPoint y: 198, endPoint x: 372, endPoint y: 184, distance: 15.9
click at [372, 184] on div "Janela de atendimento Grade de atendimento Capacidade Transportadoras Veículos …" at bounding box center [410, 204] width 821 height 408
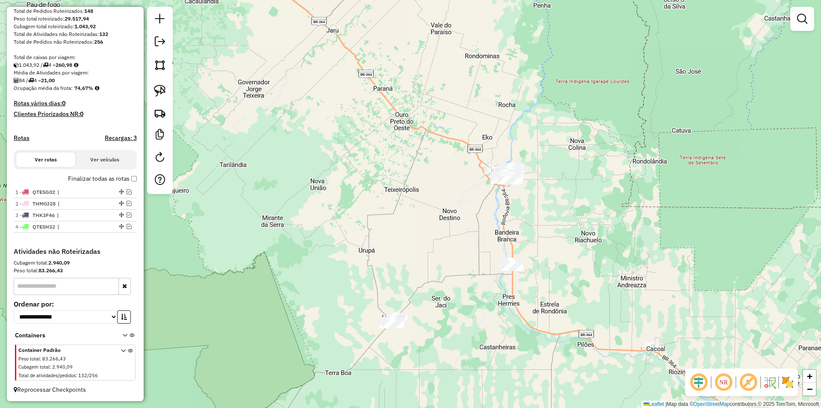
drag, startPoint x: 510, startPoint y: 166, endPoint x: 486, endPoint y: 136, distance: 38.0
click at [487, 137] on div "Janela de atendimento Grade de atendimento Capacidade Transportadoras Veículos …" at bounding box center [410, 204] width 821 height 408
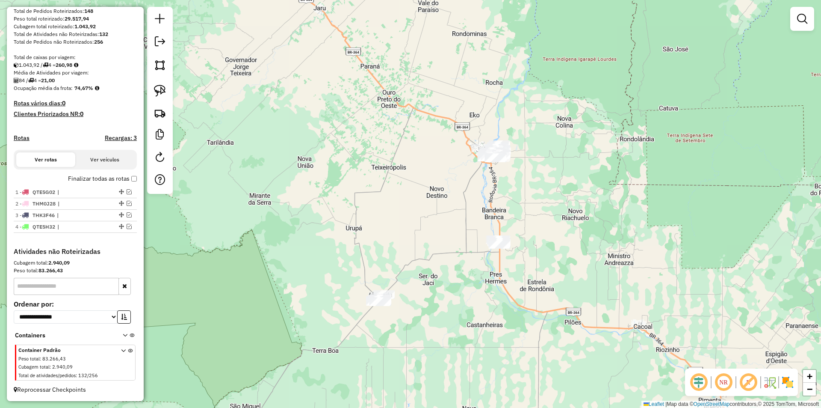
click at [399, 125] on div "Janela de atendimento Grade de atendimento Capacidade Transportadoras Veículos …" at bounding box center [410, 204] width 821 height 408
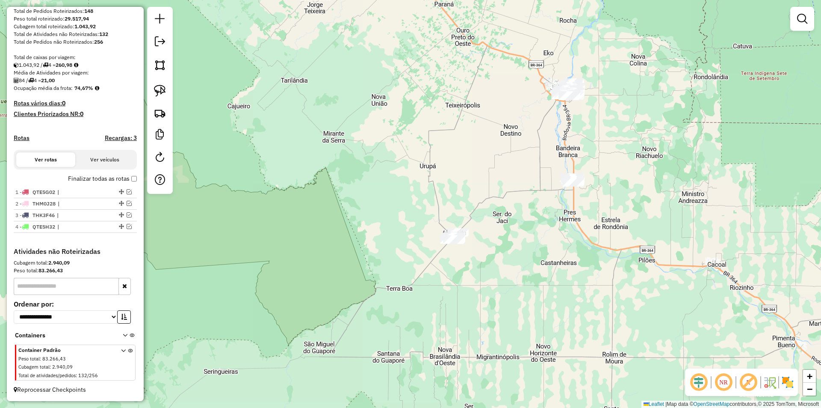
drag, startPoint x: 412, startPoint y: 126, endPoint x: 397, endPoint y: 125, distance: 15.0
click at [470, 141] on div "Janela de atendimento Grade de atendimento Capacidade Transportadoras Veículos …" at bounding box center [410, 204] width 821 height 408
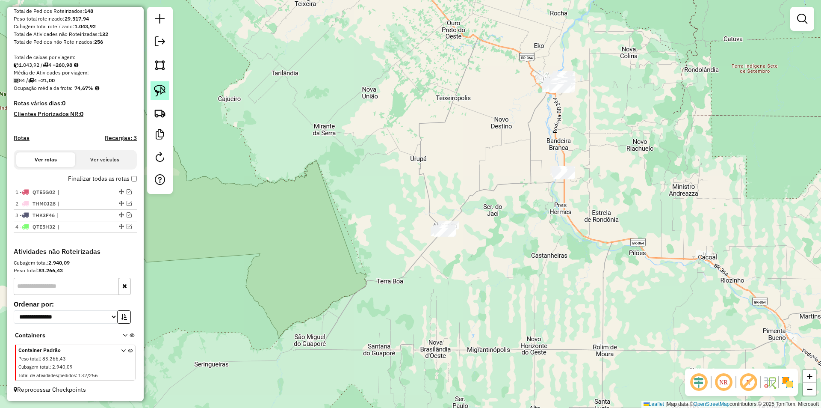
drag, startPoint x: 166, startPoint y: 93, endPoint x: 444, endPoint y: 138, distance: 281.6
click at [167, 93] on link at bounding box center [160, 90] width 19 height 19
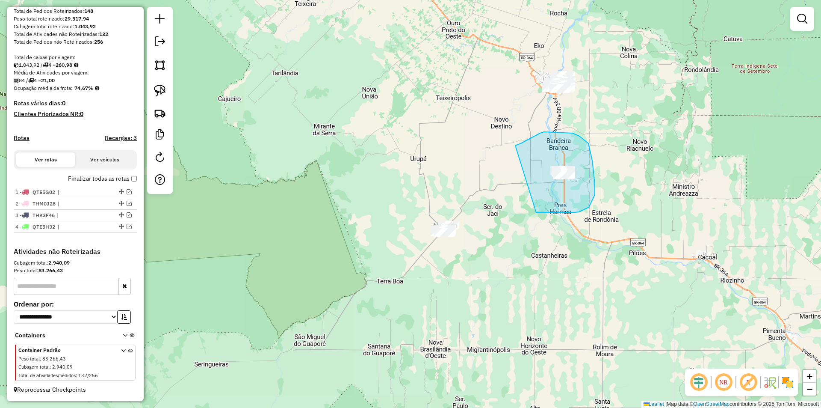
drag, startPoint x: 524, startPoint y: 141, endPoint x: 516, endPoint y: 213, distance: 72.0
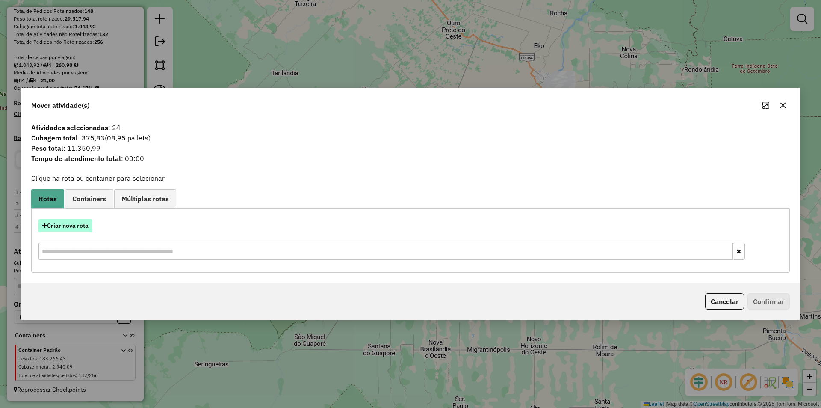
click at [63, 228] on button "Criar nova rota" at bounding box center [66, 225] width 54 height 13
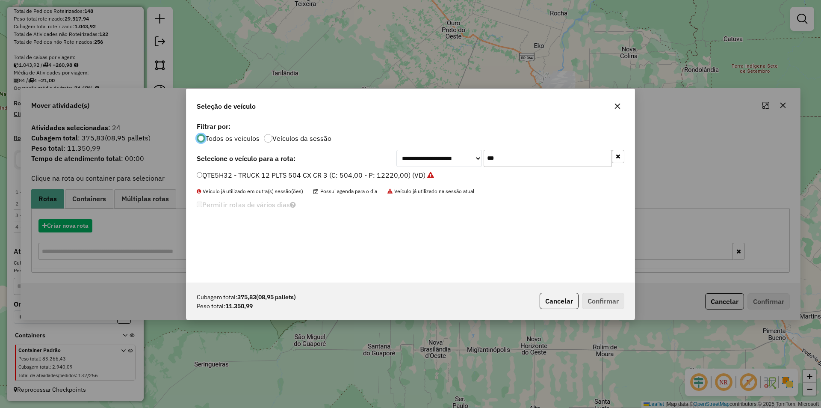
scroll to position [5, 3]
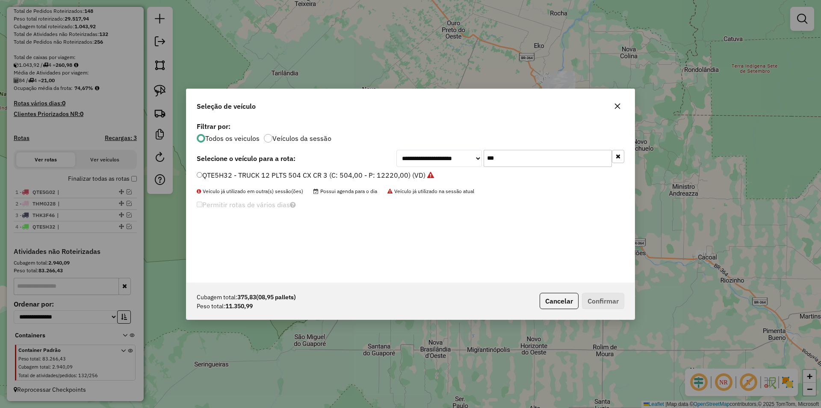
drag, startPoint x: 507, startPoint y: 163, endPoint x: 394, endPoint y: 170, distance: 113.6
click at [397, 168] on div "**********" at bounding box center [411, 201] width 448 height 163
type input "***"
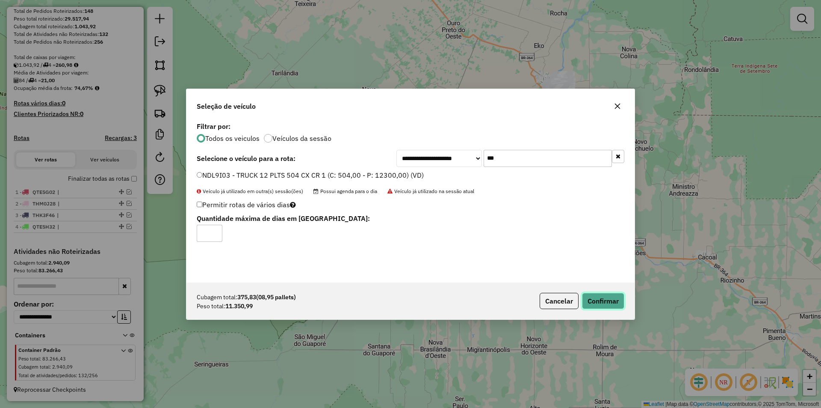
click at [606, 303] on button "Confirmar" at bounding box center [603, 301] width 42 height 16
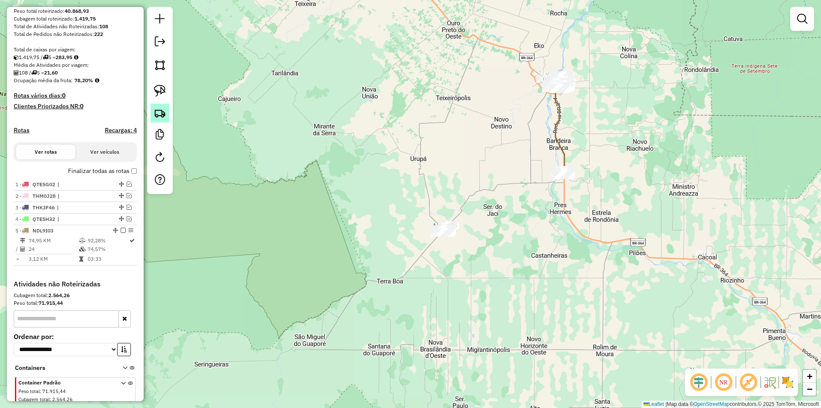
scroll to position [158, 0]
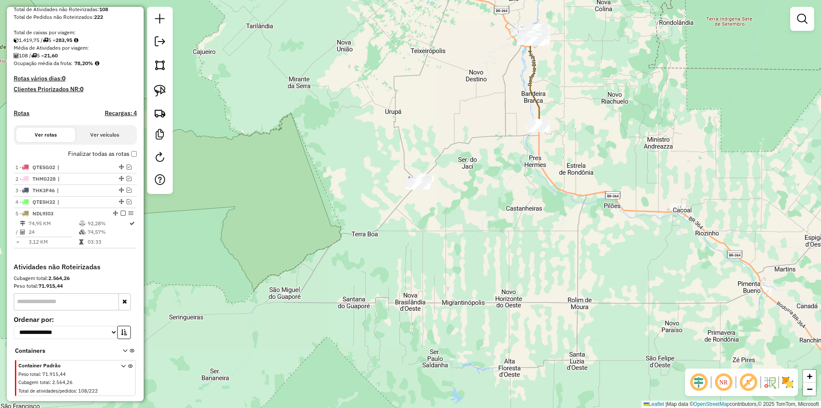
drag, startPoint x: 406, startPoint y: 225, endPoint x: 291, endPoint y: 148, distance: 138.7
click at [369, 174] on div "Janela de atendimento Grade de atendimento Capacidade Transportadoras Veículos …" at bounding box center [410, 204] width 821 height 408
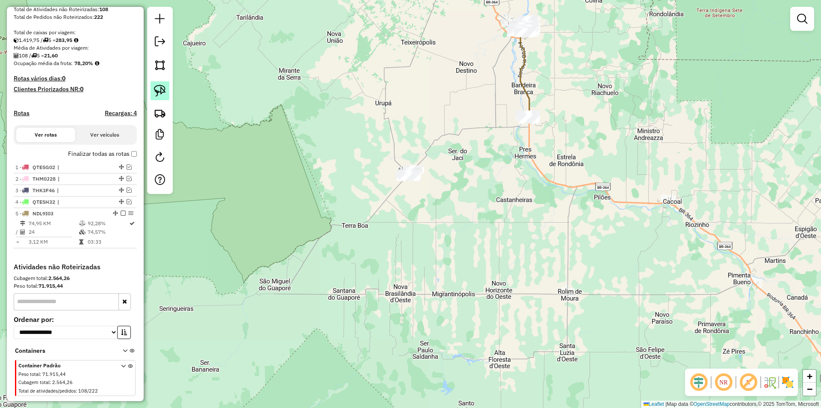
click at [159, 85] on img at bounding box center [160, 91] width 12 height 12
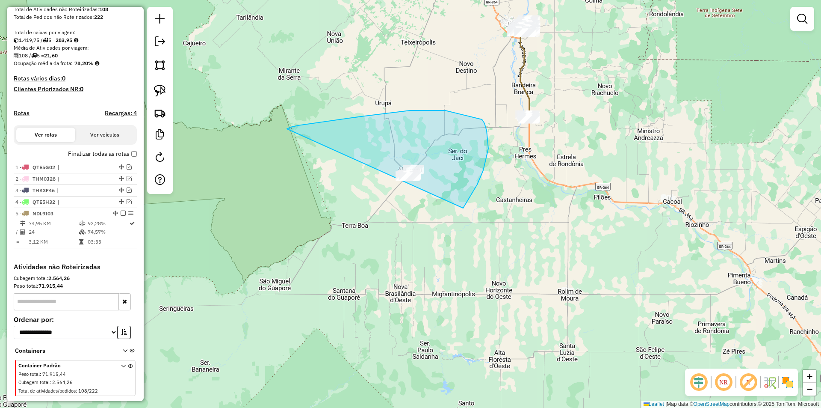
drag, startPoint x: 349, startPoint y: 119, endPoint x: 393, endPoint y: 242, distance: 130.8
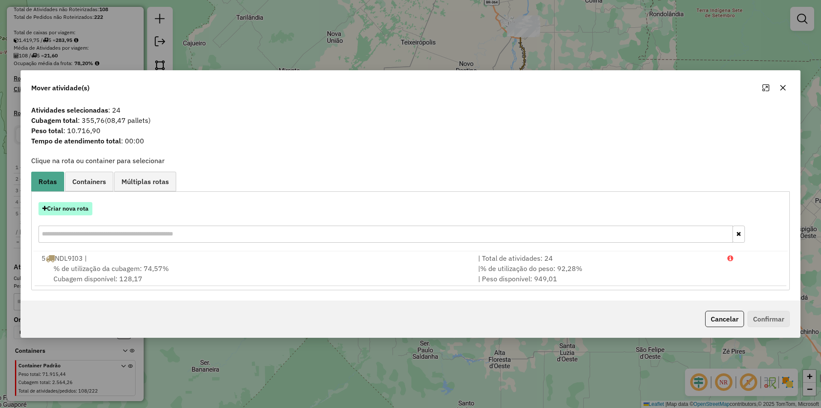
click at [75, 212] on button "Criar nova rota" at bounding box center [66, 208] width 54 height 13
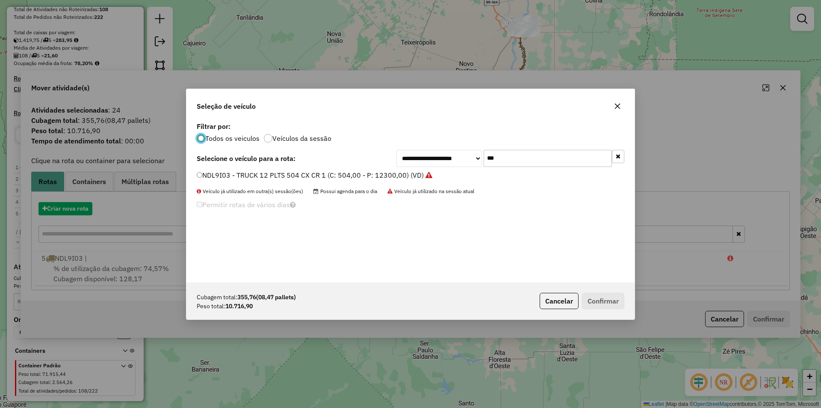
scroll to position [5, 3]
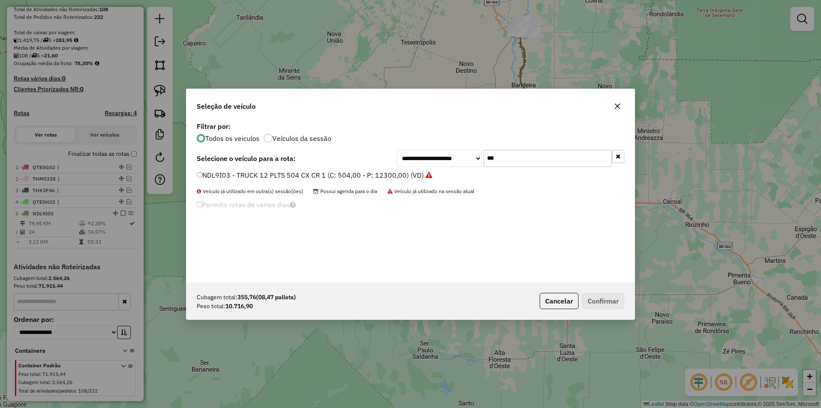
drag, startPoint x: 500, startPoint y: 160, endPoint x: 447, endPoint y: 173, distance: 54.7
click at [449, 172] on div "**********" at bounding box center [411, 201] width 448 height 163
type input "***"
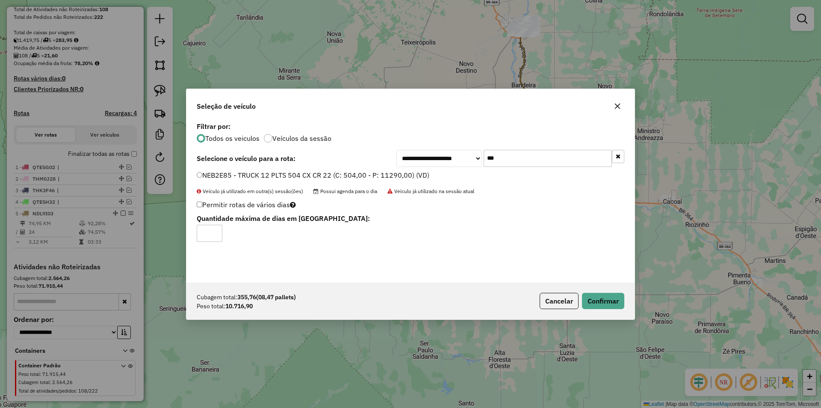
click at [629, 303] on div "Cubagem total: 355,76 (08,47 pallets) Peso total: 10.716,90 Cancelar Confirmar" at bounding box center [411, 300] width 448 height 37
click at [608, 300] on button "Confirmar" at bounding box center [603, 301] width 42 height 16
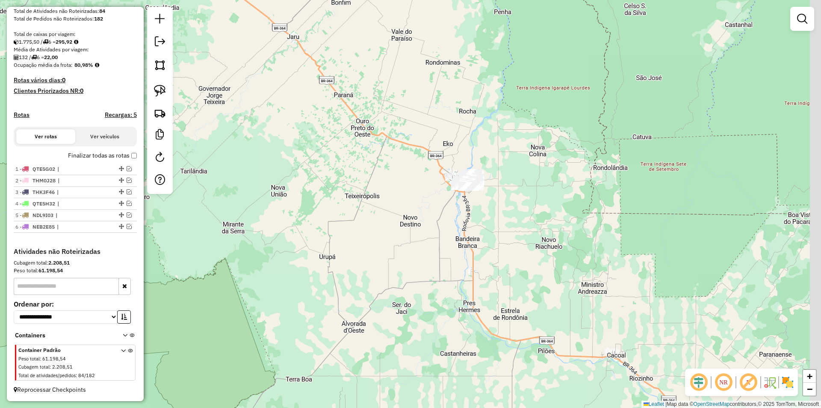
drag, startPoint x: 425, startPoint y: 262, endPoint x: 409, endPoint y: 271, distance: 18.2
click at [415, 284] on div "Janela de atendimento Grade de atendimento Capacidade Transportadoras Veículos …" at bounding box center [410, 204] width 821 height 408
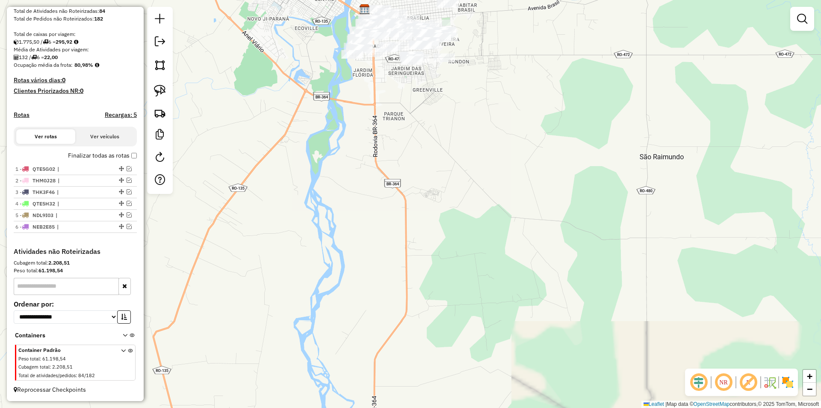
click at [484, 248] on div "Janela de atendimento Grade de atendimento Capacidade Transportadoras Veículos …" at bounding box center [410, 204] width 821 height 408
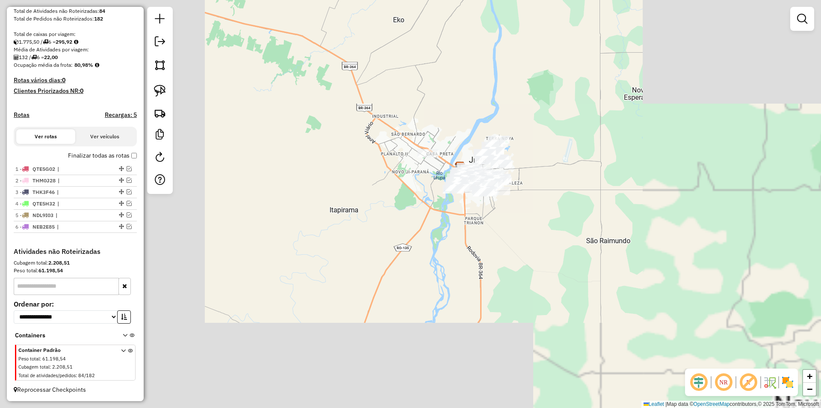
drag, startPoint x: 522, startPoint y: 238, endPoint x: 528, endPoint y: 241, distance: 7.1
click at [528, 244] on div "Janela de atendimento Grade de atendimento Capacidade Transportadoras Veículos …" at bounding box center [410, 204] width 821 height 408
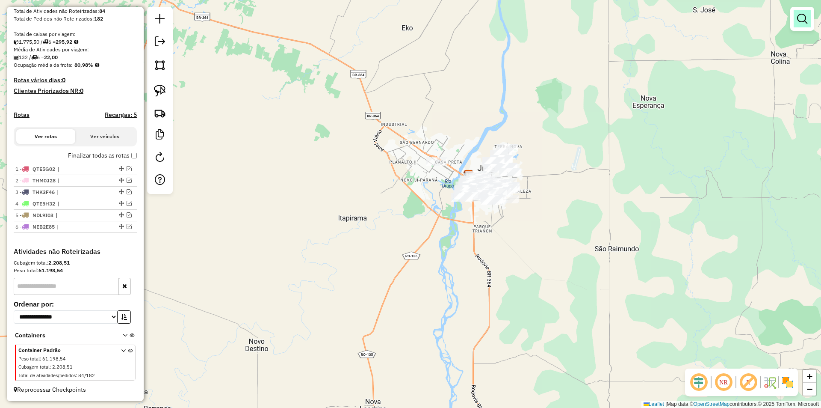
click at [797, 18] on link at bounding box center [802, 18] width 17 height 17
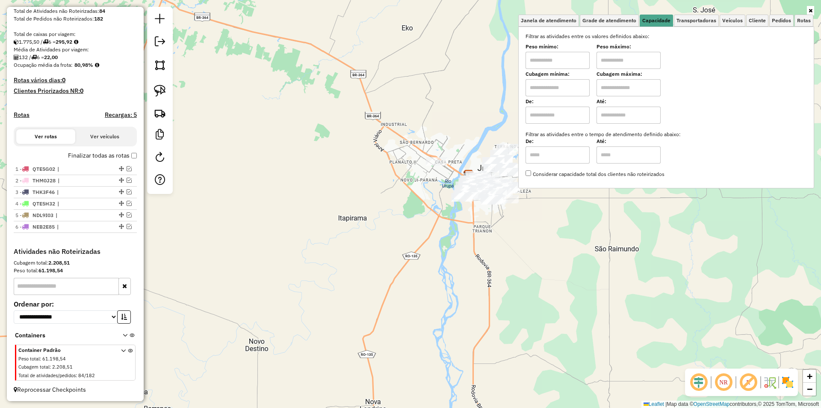
click at [546, 62] on input "text" at bounding box center [558, 60] width 64 height 17
type input "****"
click at [602, 60] on input "text" at bounding box center [629, 60] width 64 height 17
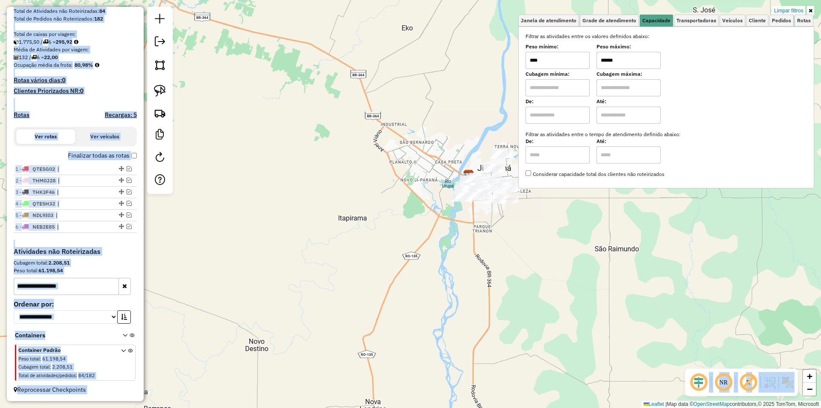
drag, startPoint x: 383, startPoint y: 154, endPoint x: 296, endPoint y: 166, distance: 87.7
click at [298, 166] on hb-app "Aplicando filtros Pop-up bloqueado! Seu navegador bloqueou automáticamente a ab…" at bounding box center [410, 204] width 821 height 408
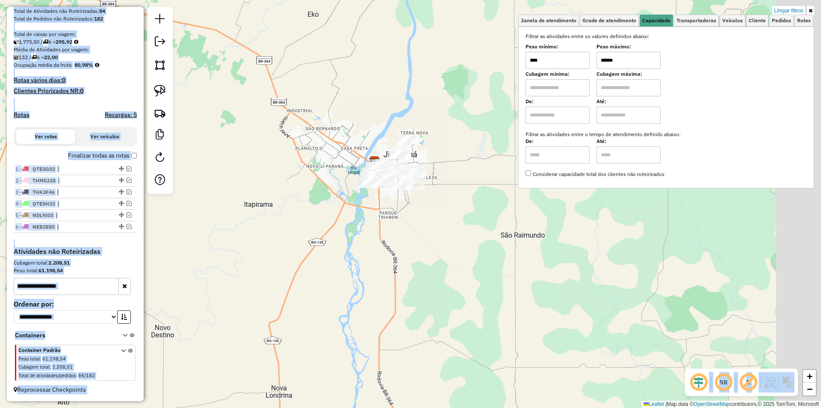
drag, startPoint x: 397, startPoint y: 165, endPoint x: 303, endPoint y: 151, distance: 95.1
click at [303, 151] on div "Limpar filtros Janela de atendimento Grade de atendimento Capacidade Transporta…" at bounding box center [410, 204] width 821 height 408
click at [300, 149] on div "Limpar filtros Janela de atendimento Grade de atendimento Capacidade Transporta…" at bounding box center [410, 204] width 821 height 408
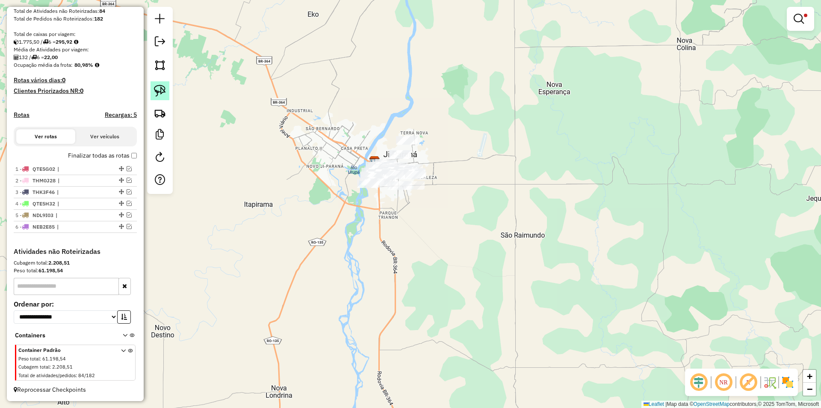
click at [162, 90] on img at bounding box center [160, 91] width 12 height 12
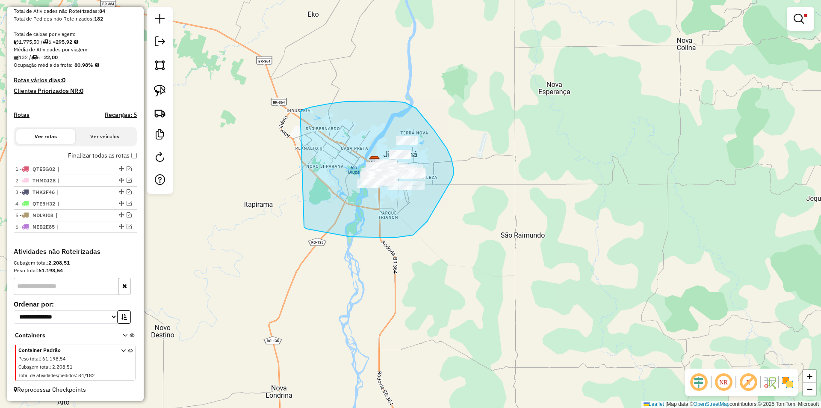
drag, startPoint x: 330, startPoint y: 104, endPoint x: 304, endPoint y: 227, distance: 125.9
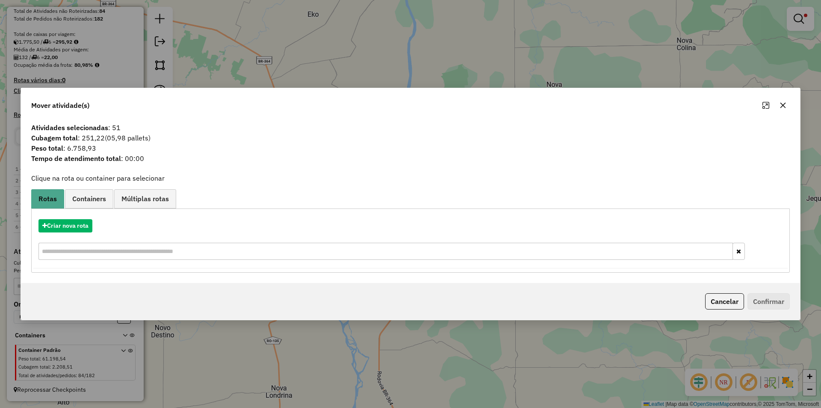
click at [785, 105] on icon "button" at bounding box center [783, 105] width 7 height 7
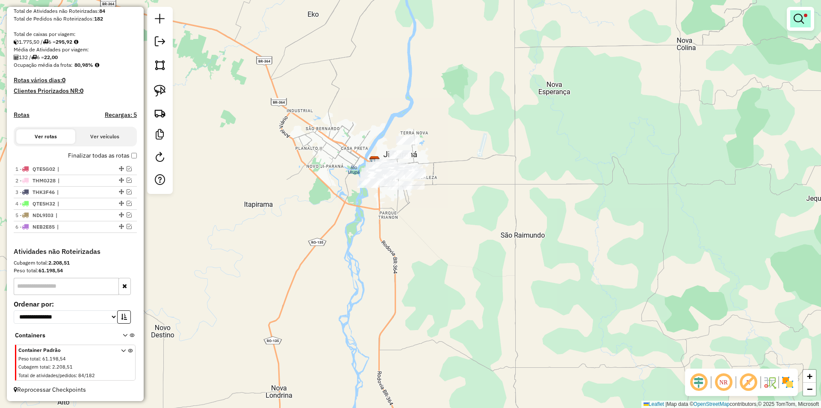
click at [802, 20] on em at bounding box center [799, 19] width 10 height 10
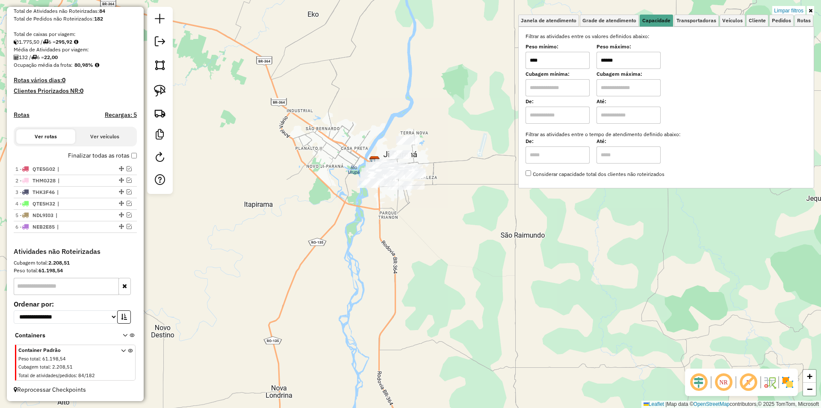
drag, startPoint x: 564, startPoint y: 76, endPoint x: 554, endPoint y: 81, distance: 11.3
click at [557, 79] on div "Filtrar as atividades entre os valores definidos abaixo: Peso mínimo: **** Peso…" at bounding box center [666, 105] width 281 height 145
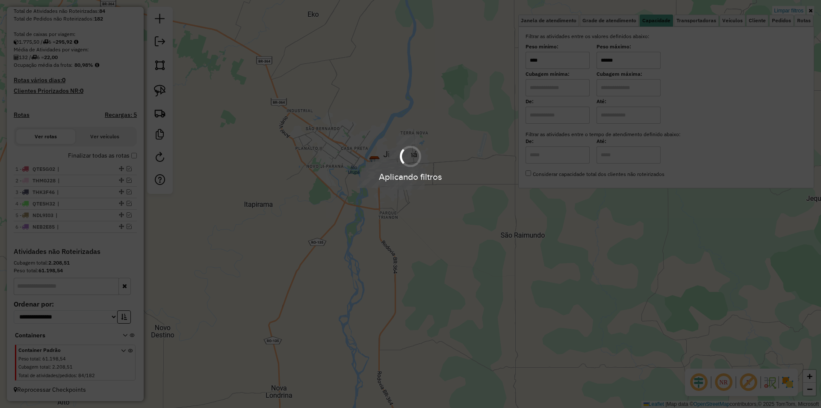
click at [301, 126] on div "Limpar filtros Janela de atendimento Grade de atendimento Capacidade Transporta…" at bounding box center [410, 204] width 821 height 408
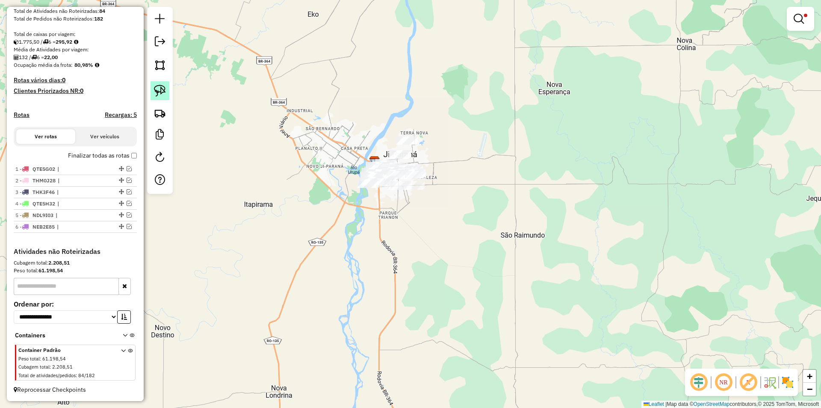
click at [166, 89] on link at bounding box center [160, 90] width 19 height 19
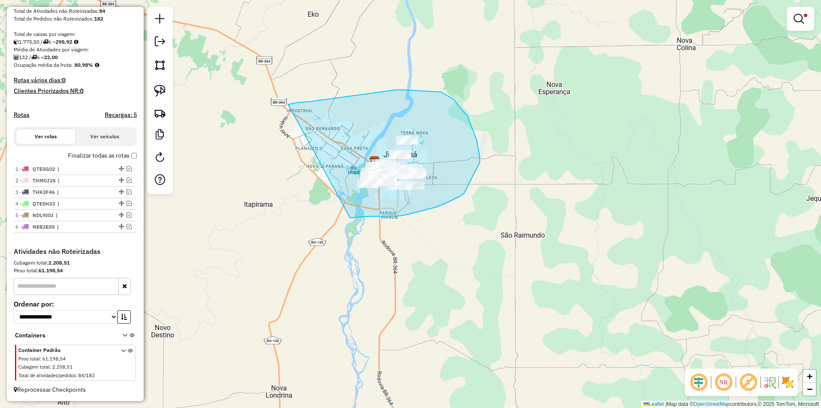
drag, startPoint x: 396, startPoint y: 90, endPoint x: 347, endPoint y: 218, distance: 137.4
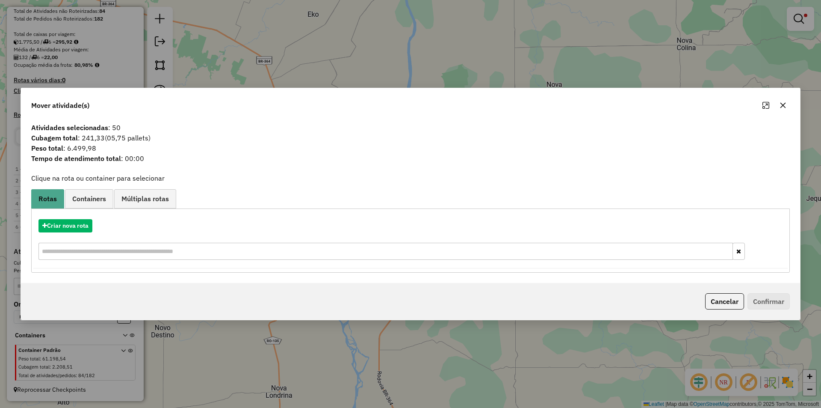
click at [785, 104] on icon "button" at bounding box center [784, 105] width 6 height 6
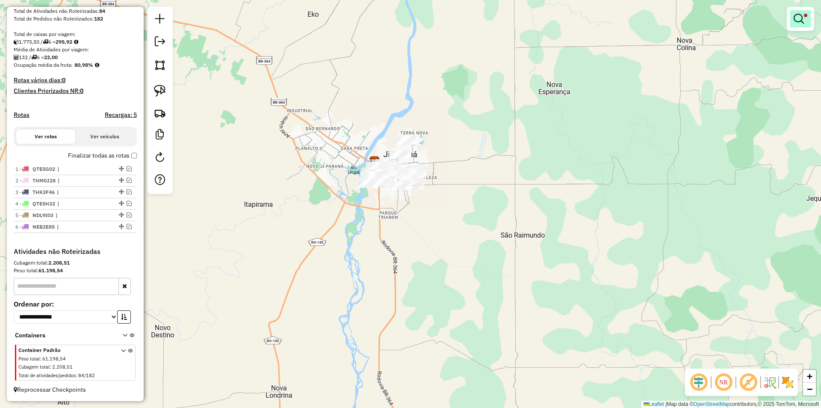
click at [796, 16] on em at bounding box center [799, 19] width 10 height 10
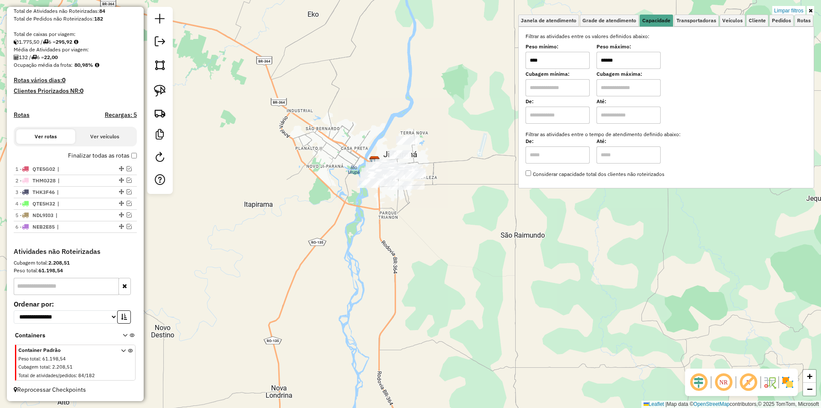
drag, startPoint x: 623, startPoint y: 62, endPoint x: 567, endPoint y: 80, distance: 59.0
click at [567, 80] on div "Filtrar as atividades entre os valores definidos abaixo: Peso mínimo: **** Peso…" at bounding box center [666, 105] width 281 height 145
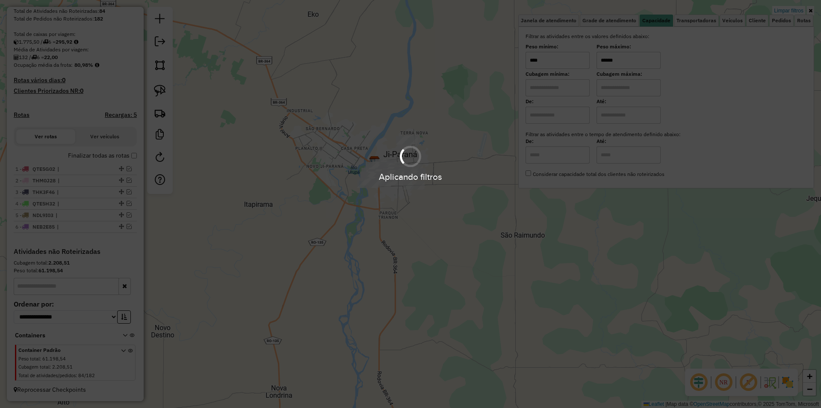
type input "******"
click at [293, 119] on div "Limpar filtros Janela de atendimento Grade de atendimento Capacidade Transporta…" at bounding box center [410, 204] width 821 height 408
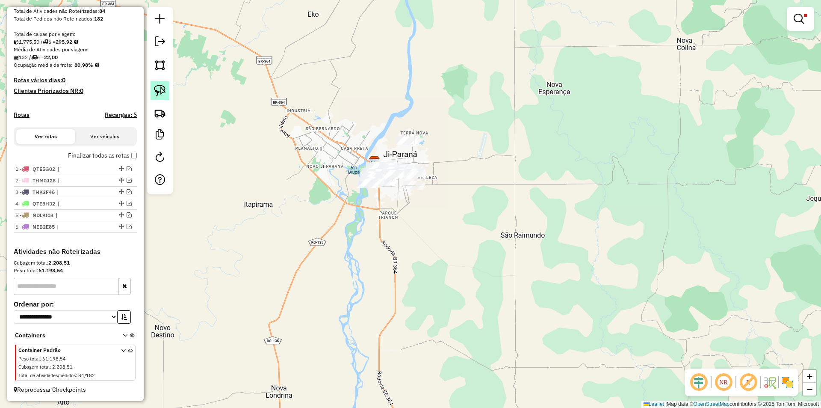
click at [164, 93] on img at bounding box center [160, 91] width 12 height 12
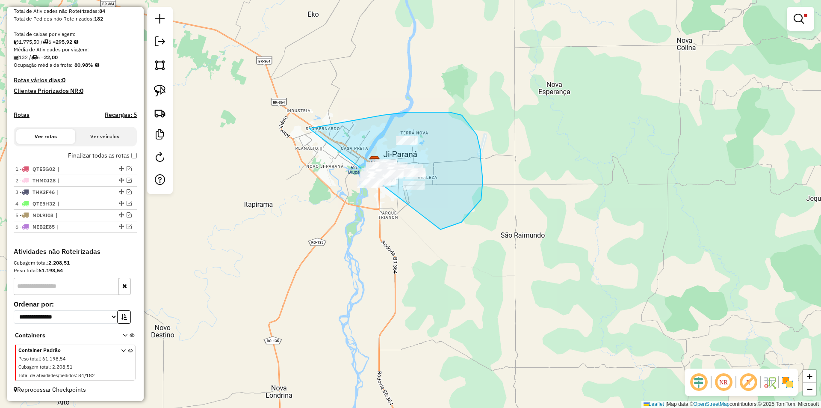
drag, startPoint x: 383, startPoint y: 115, endPoint x: 350, endPoint y: 239, distance: 128.5
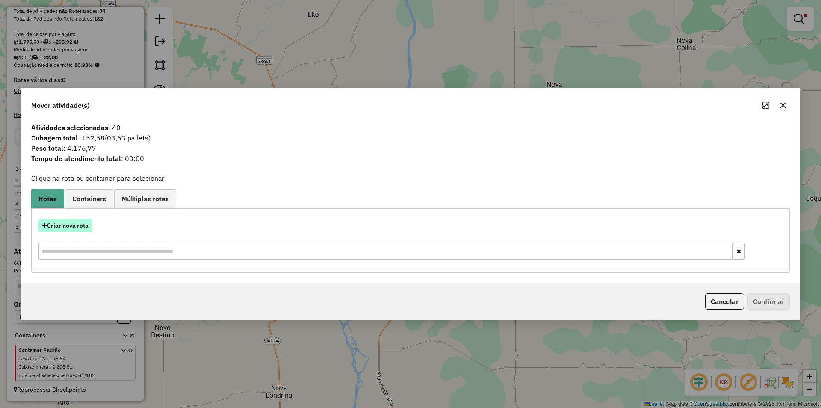
click at [62, 221] on button "Criar nova rota" at bounding box center [66, 225] width 54 height 13
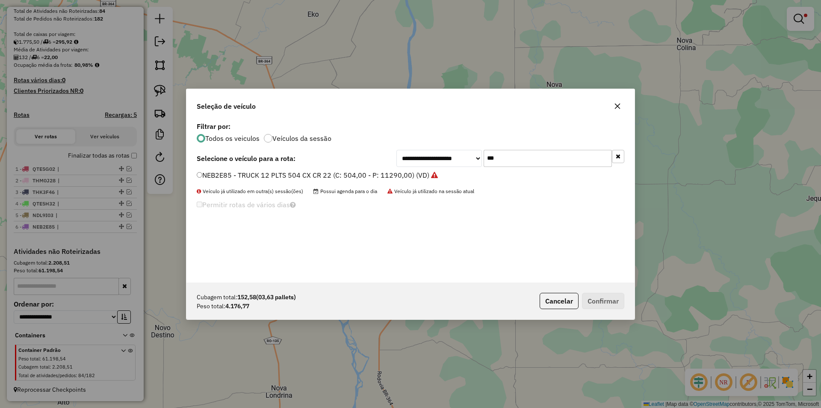
drag, startPoint x: 470, startPoint y: 163, endPoint x: 440, endPoint y: 175, distance: 31.9
click at [449, 171] on div "**********" at bounding box center [411, 201] width 448 height 163
type input "***"
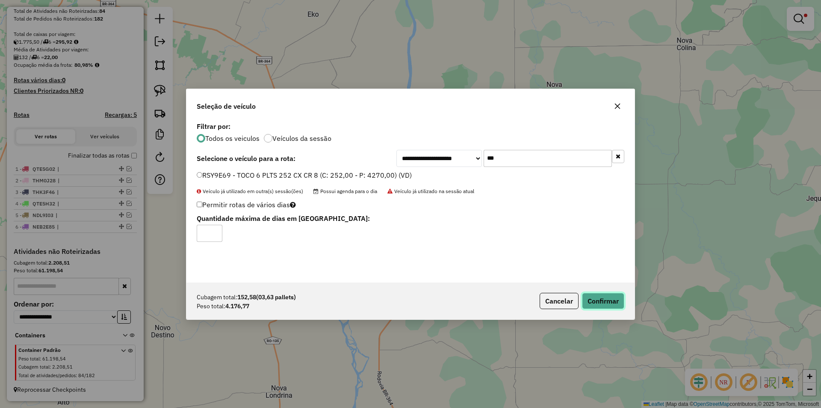
click at [602, 301] on button "Confirmar" at bounding box center [603, 301] width 42 height 16
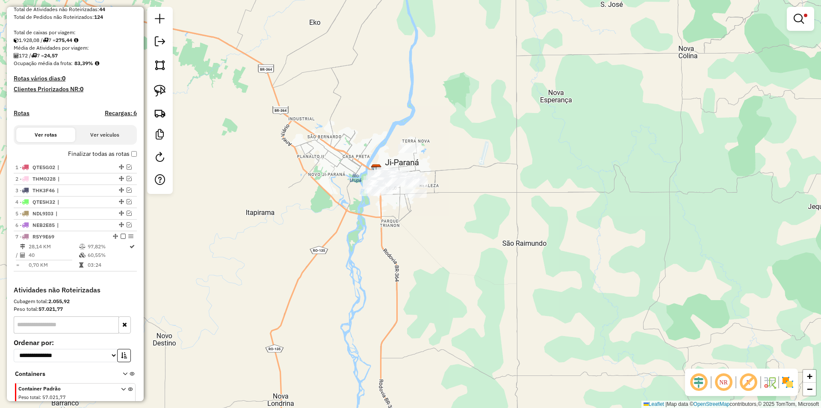
drag, startPoint x: 420, startPoint y: 221, endPoint x: 423, endPoint y: 237, distance: 16.6
click at [423, 237] on div "Limpar filtros Janela de atendimento Grade de atendimento Capacidade Transporta…" at bounding box center [410, 204] width 821 height 408
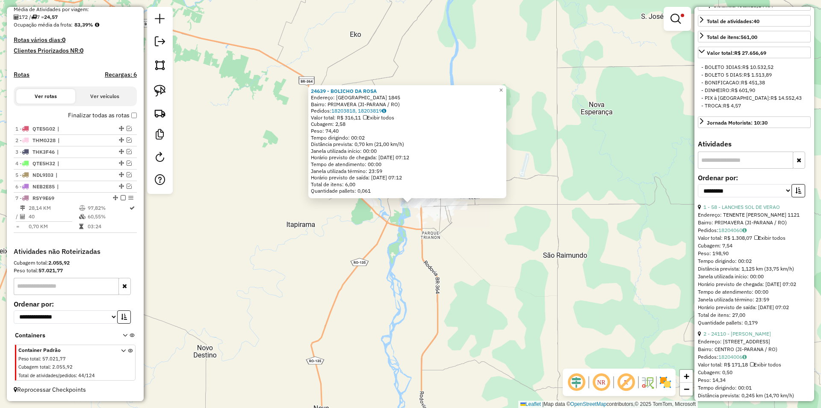
scroll to position [257, 0]
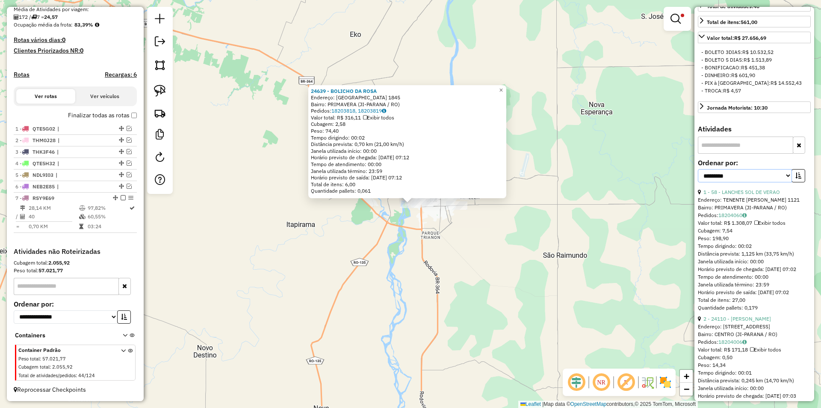
click at [728, 182] on select "**********" at bounding box center [745, 175] width 94 height 13
select select "*********"
click at [698, 177] on select "**********" at bounding box center [745, 175] width 94 height 13
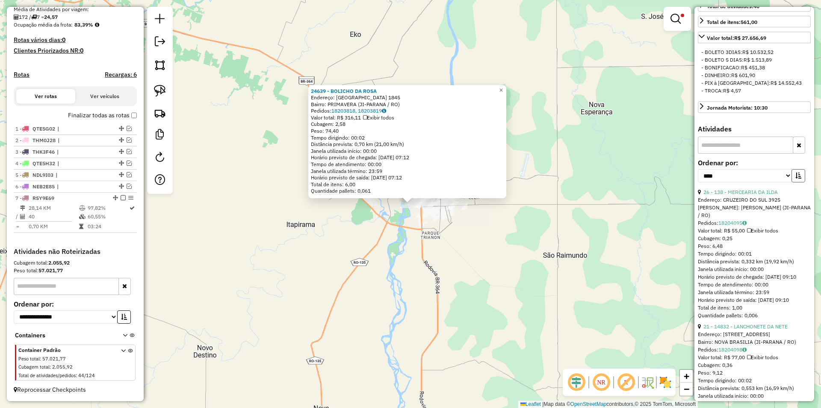
drag, startPoint x: 793, startPoint y: 182, endPoint x: 786, endPoint y: 184, distance: 7.3
click at [793, 182] on button "button" at bounding box center [799, 175] width 14 height 13
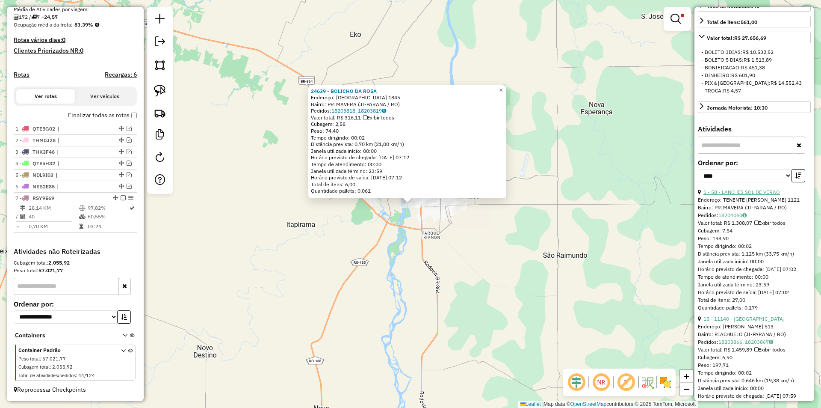
click at [734, 195] on link "1 - 58 - LANCHES SOL DE VERAO" at bounding box center [742, 192] width 77 height 6
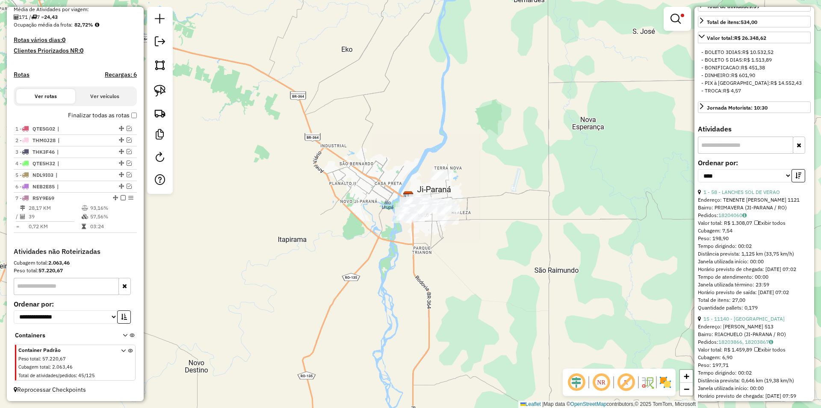
click at [390, 253] on div "Limpar filtros Janela de atendimento Grade de atendimento Capacidade Transporta…" at bounding box center [410, 204] width 821 height 408
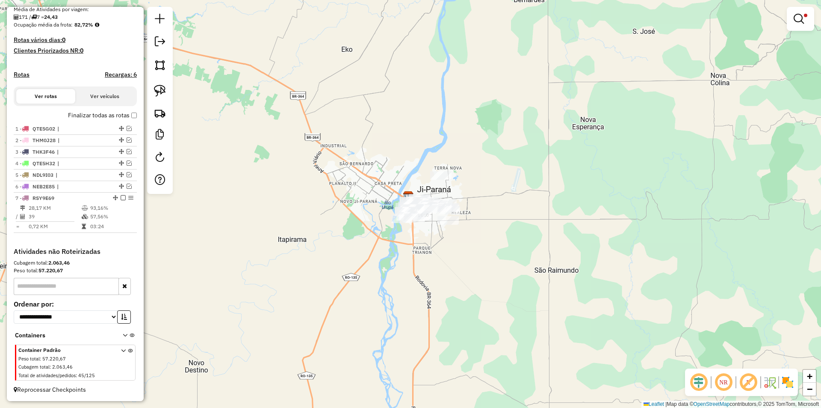
drag, startPoint x: 551, startPoint y: 193, endPoint x: 550, endPoint y: 181, distance: 11.7
click at [555, 183] on div "Limpar filtros Janela de atendimento Grade de atendimento Capacidade Transporta…" at bounding box center [410, 204] width 821 height 408
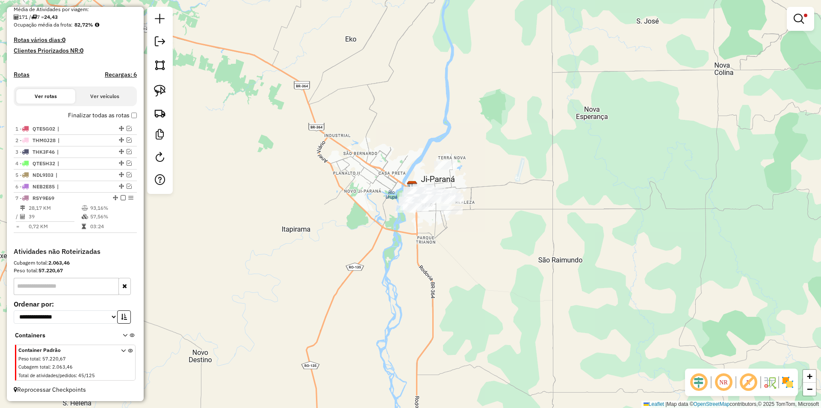
click at [518, 191] on div "Limpar filtros Janela de atendimento Grade de atendimento Capacidade Transporta…" at bounding box center [410, 204] width 821 height 408
select select "*********"
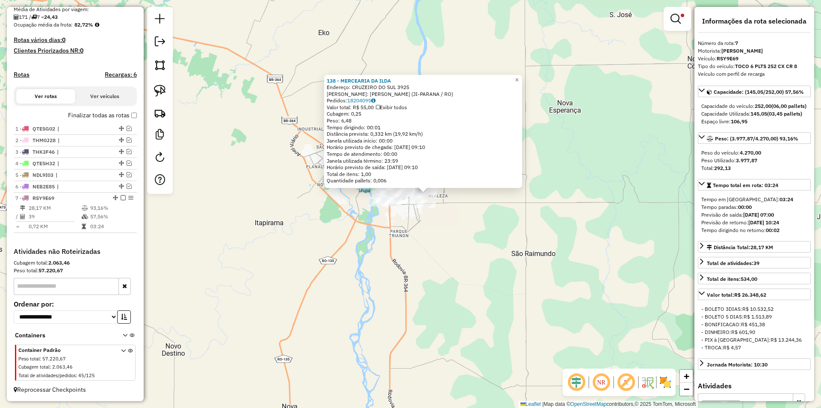
click at [526, 212] on div "138 - MERCEARIA DA ILDA Endereço: CRUZEIRO DO SUL 3925 Bairro: JORGE TEIXEIRA (…" at bounding box center [410, 204] width 821 height 408
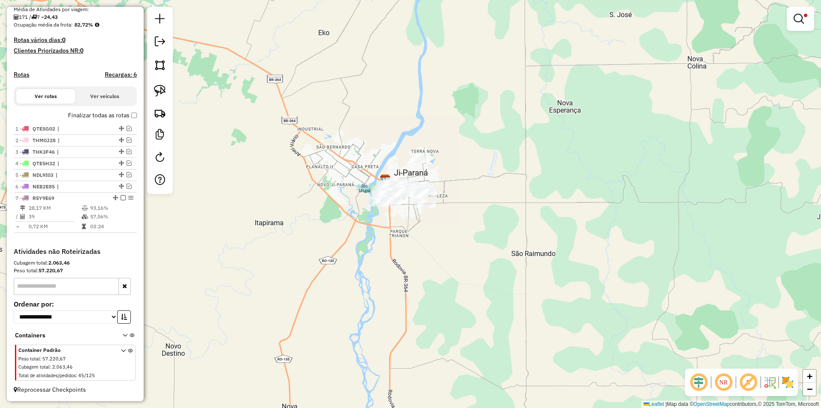
drag, startPoint x: 375, startPoint y: 261, endPoint x: 373, endPoint y: 256, distance: 5.0
click at [376, 264] on div "138 - MERCEARIA DA ILDA Endereço: CRUZEIRO DO SUL 3925 Bairro: JORGE TEIXEIRA (…" at bounding box center [410, 204] width 821 height 408
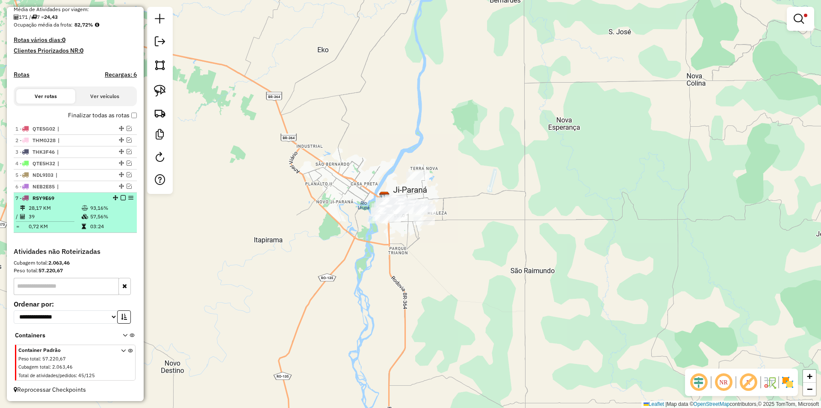
click at [121, 198] on em at bounding box center [123, 197] width 5 height 5
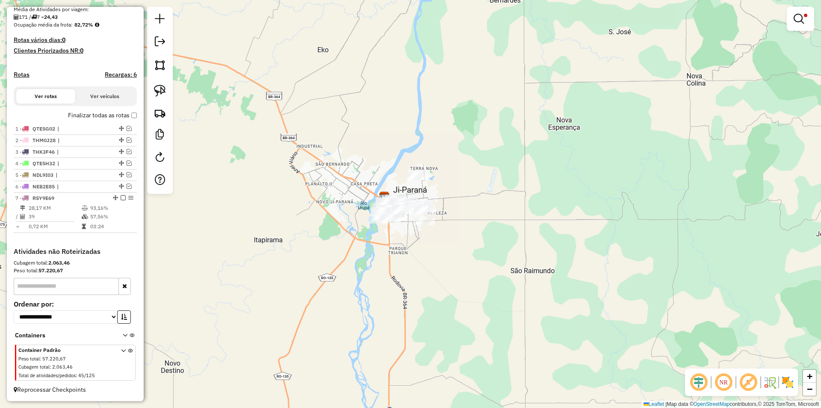
scroll to position [176, 0]
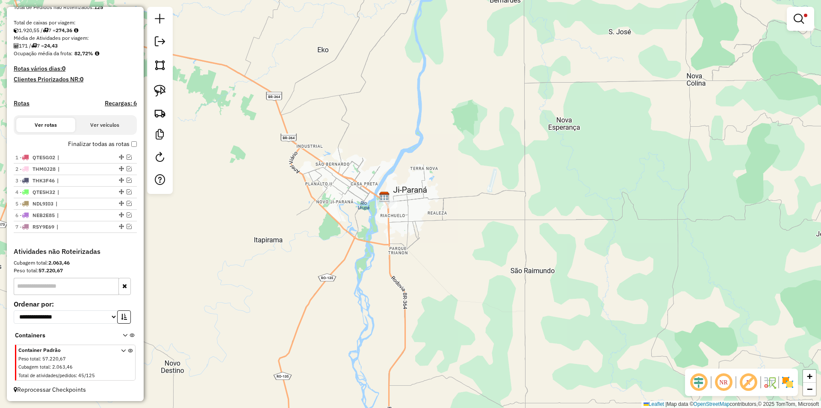
drag, startPoint x: 800, startPoint y: 16, endPoint x: 796, endPoint y: 9, distance: 8.2
click at [800, 16] on em at bounding box center [799, 19] width 10 height 10
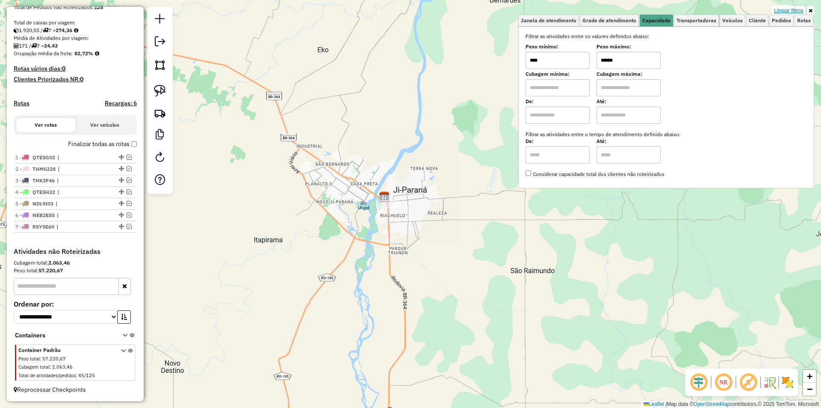
click at [795, 7] on link "Limpar filtros" at bounding box center [789, 10] width 33 height 9
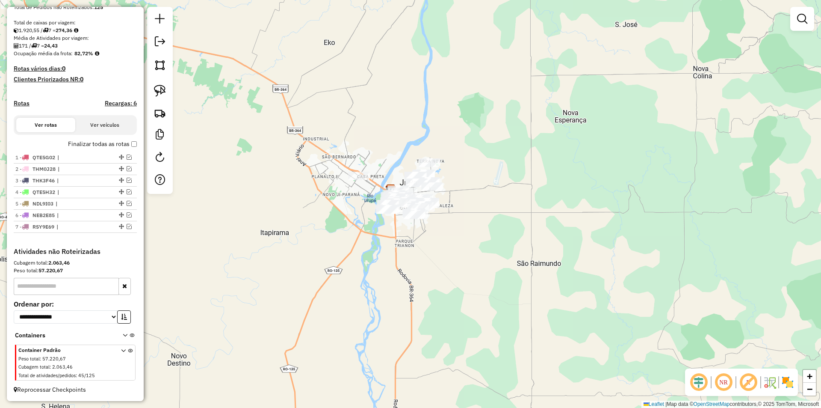
drag, startPoint x: 288, startPoint y: 159, endPoint x: 299, endPoint y: 132, distance: 29.4
click at [302, 133] on div "Janela de atendimento Grade de atendimento Capacidade Transportadoras Veículos …" at bounding box center [410, 204] width 821 height 408
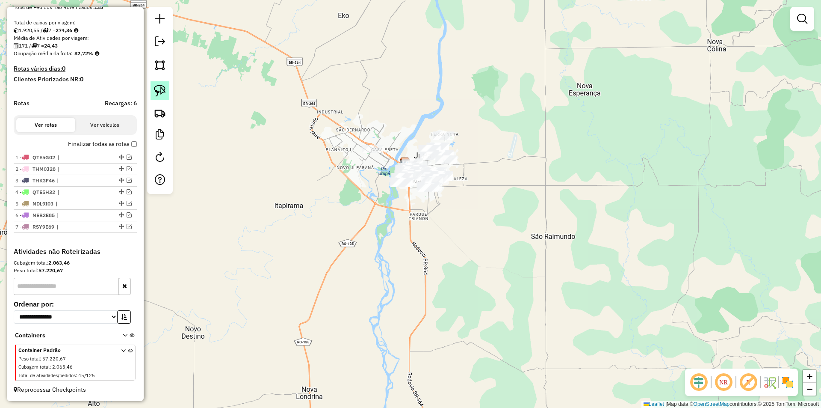
click at [165, 95] on img at bounding box center [160, 91] width 12 height 12
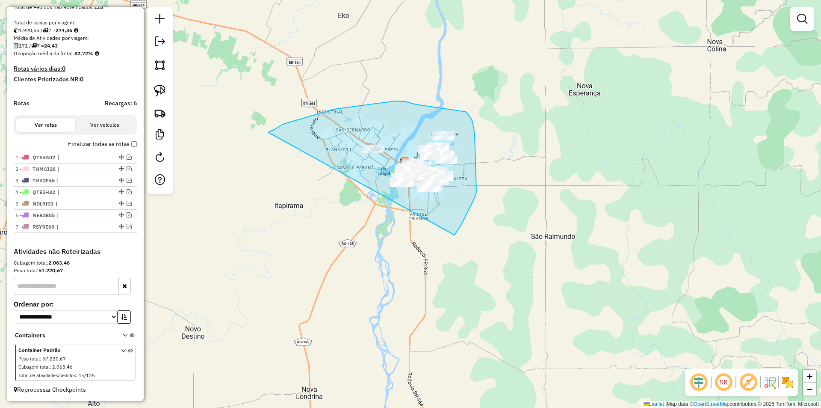
drag, startPoint x: 271, startPoint y: 131, endPoint x: 455, endPoint y: 235, distance: 211.3
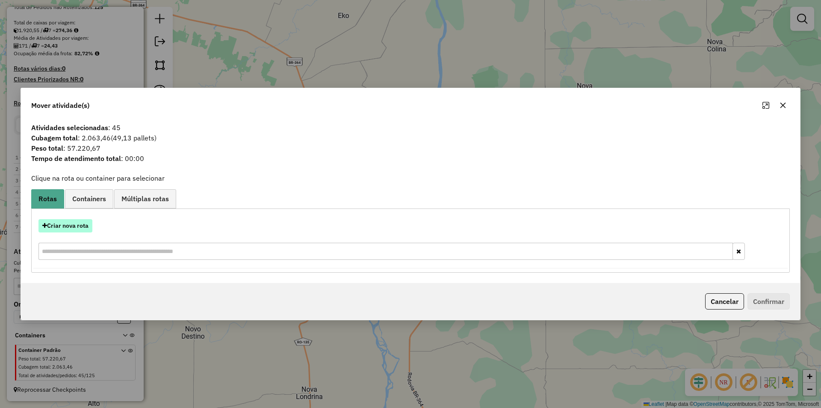
click at [67, 223] on button "Criar nova rota" at bounding box center [66, 225] width 54 height 13
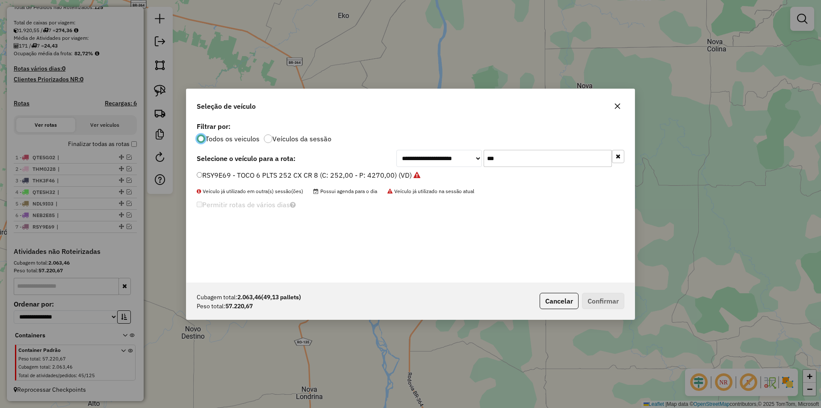
scroll to position [5, 3]
drag, startPoint x: 510, startPoint y: 160, endPoint x: 429, endPoint y: 184, distance: 84.6
click at [436, 181] on div "**********" at bounding box center [411, 201] width 448 height 163
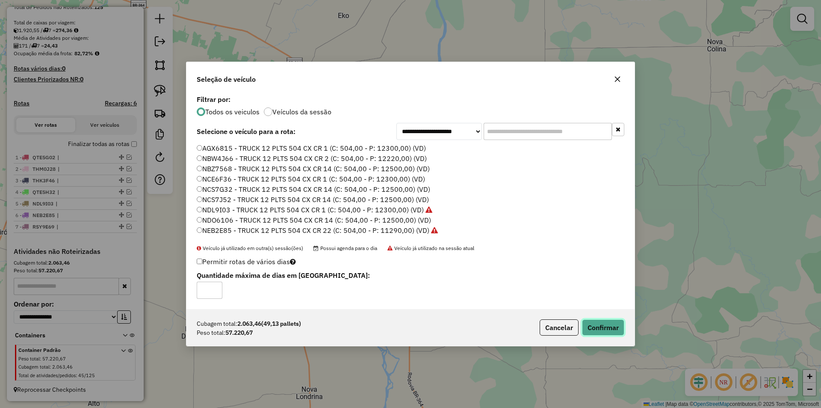
click at [592, 322] on button "Confirmar" at bounding box center [603, 327] width 42 height 16
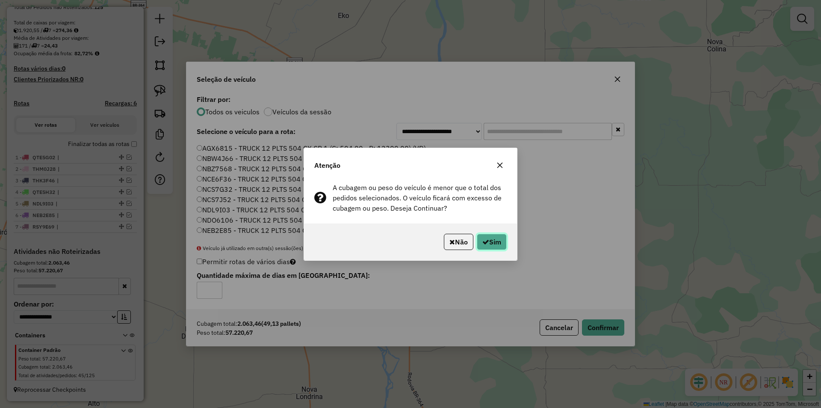
click at [490, 243] on button "Sim" at bounding box center [492, 242] width 30 height 16
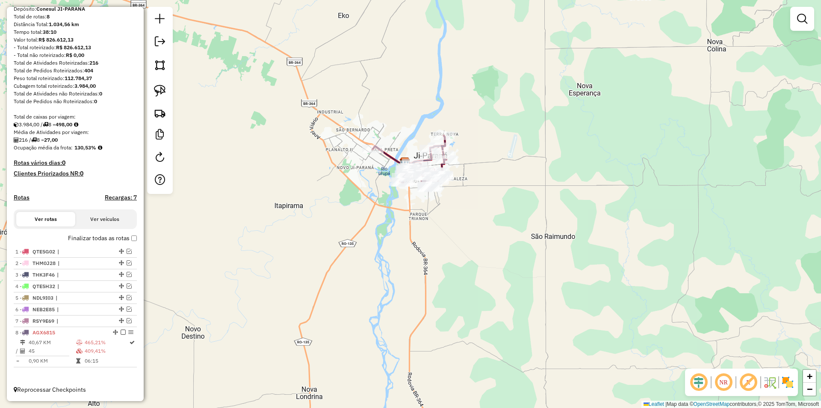
scroll to position [82, 0]
click at [372, 71] on div "Janela de atendimento Grade de atendimento Capacidade Transportadoras Veículos …" at bounding box center [410, 204] width 821 height 408
select select "*********"
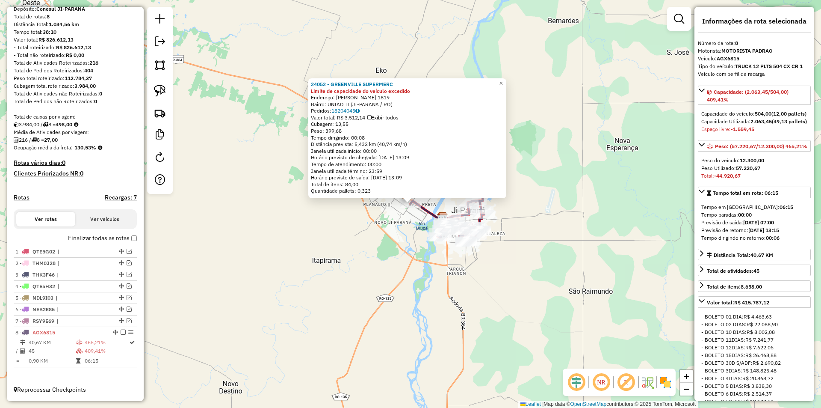
click at [370, 235] on div "24052 - GREENVILLE SUPERMERC Limite de capacidade do veículo excedido Endereço:…" at bounding box center [410, 204] width 821 height 408
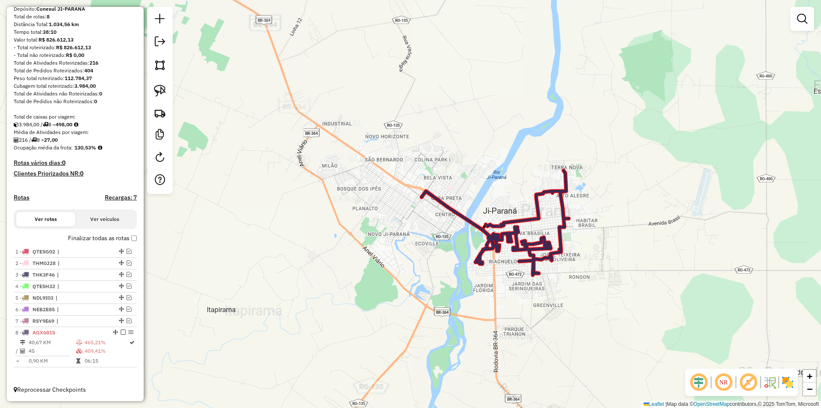
drag, startPoint x: 358, startPoint y: 219, endPoint x: 351, endPoint y: 221, distance: 7.5
click at [351, 221] on div "Janela de atendimento Grade de atendimento Capacidade Transportadoras Veículos …" at bounding box center [410, 204] width 821 height 408
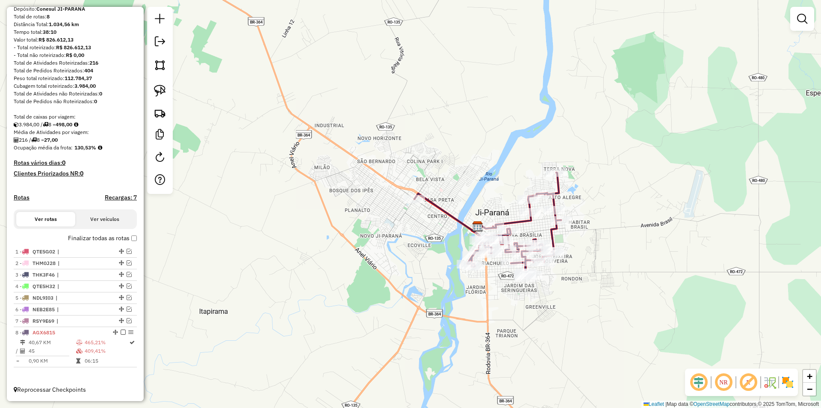
click at [382, 226] on div "Janela de atendimento Grade de atendimento Capacidade Transportadoras Veículos …" at bounding box center [410, 204] width 821 height 408
drag, startPoint x: 288, startPoint y: 287, endPoint x: 403, endPoint y: 270, distance: 115.4
click at [287, 287] on div "Janela de atendimento Grade de atendimento Capacidade Transportadoras Veículos …" at bounding box center [410, 204] width 821 height 408
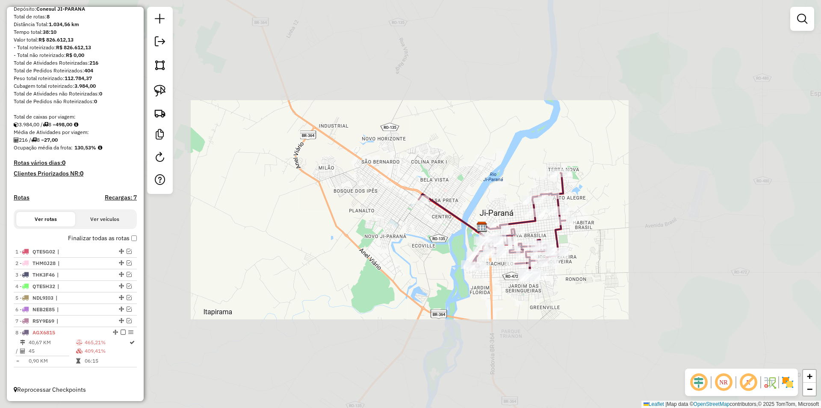
drag, startPoint x: 403, startPoint y: 261, endPoint x: 346, endPoint y: 264, distance: 57.4
click at [346, 264] on div "Janela de atendimento Grade de atendimento Capacidade Transportadoras Veículos …" at bounding box center [410, 204] width 821 height 408
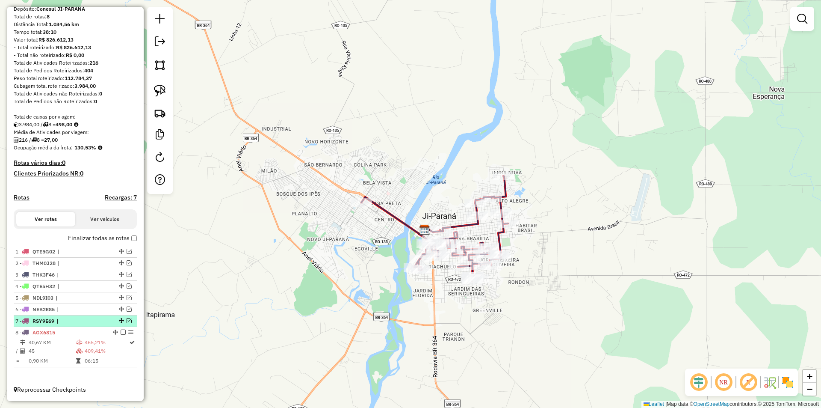
click at [127, 321] on em at bounding box center [129, 320] width 5 height 5
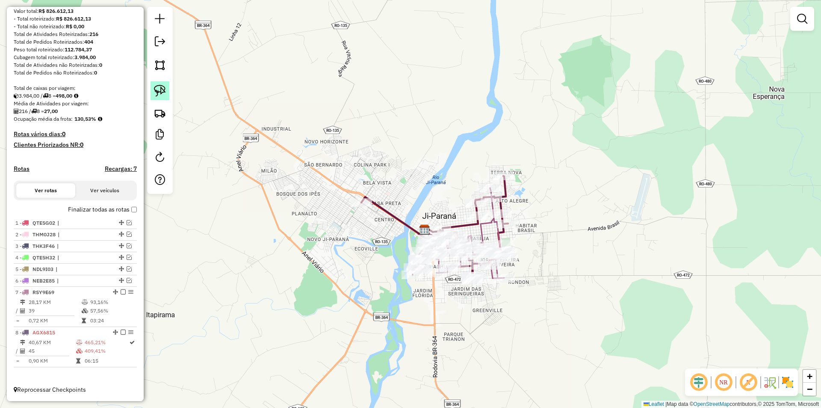
click at [162, 89] on img at bounding box center [160, 91] width 12 height 12
drag, startPoint x: 309, startPoint y: 199, endPoint x: 356, endPoint y: 246, distance: 66.6
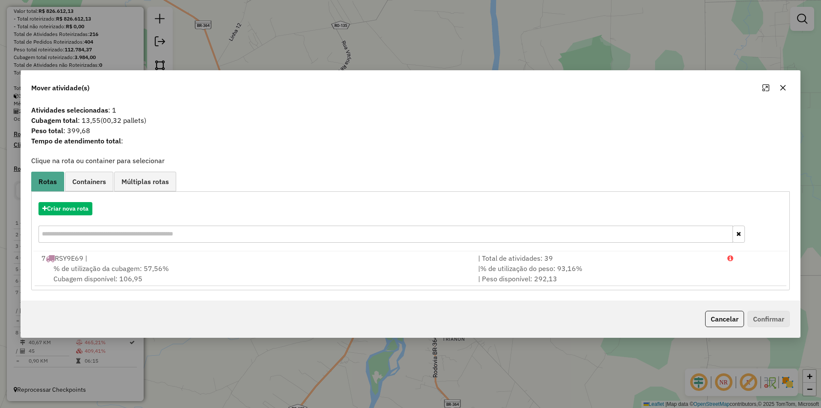
click at [92, 269] on span "% de utilização da cubagem: 57,56%" at bounding box center [111, 268] width 116 height 9
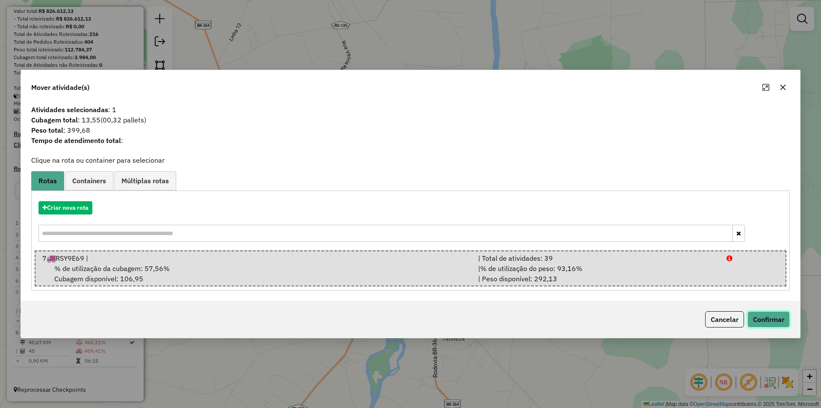
click at [761, 320] on button "Confirmar" at bounding box center [769, 319] width 42 height 16
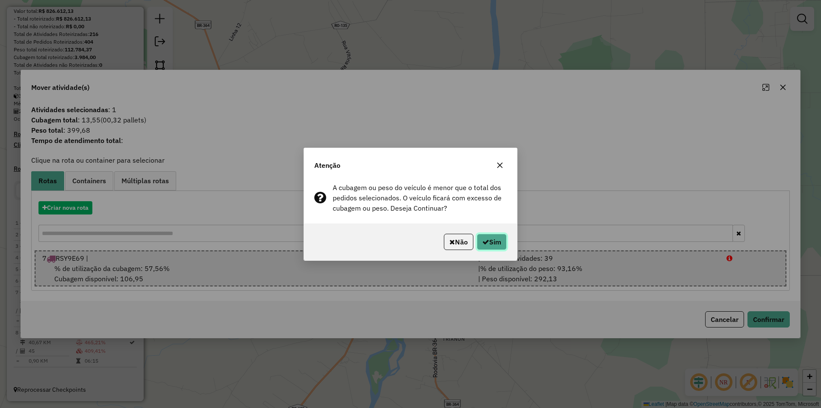
click at [496, 243] on button "Sim" at bounding box center [492, 242] width 30 height 16
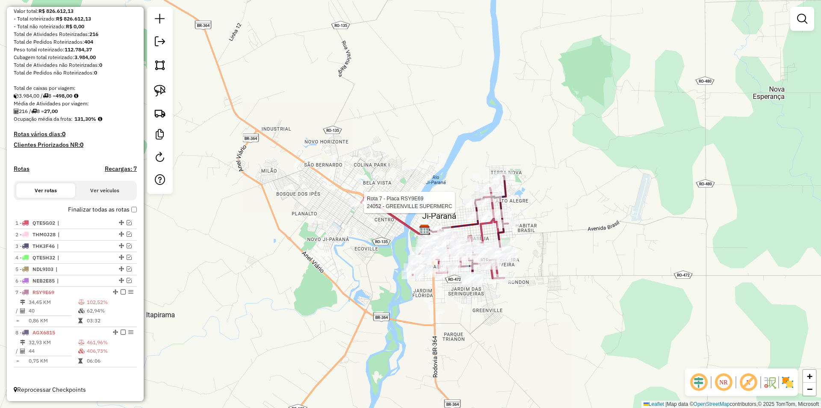
select select "*********"
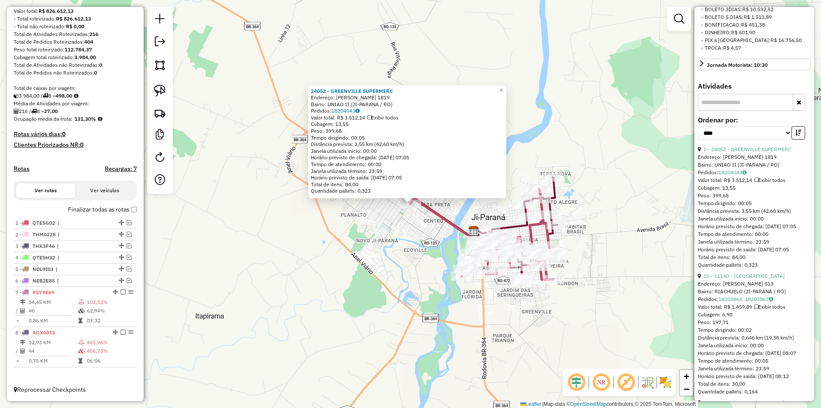
scroll to position [342, 0]
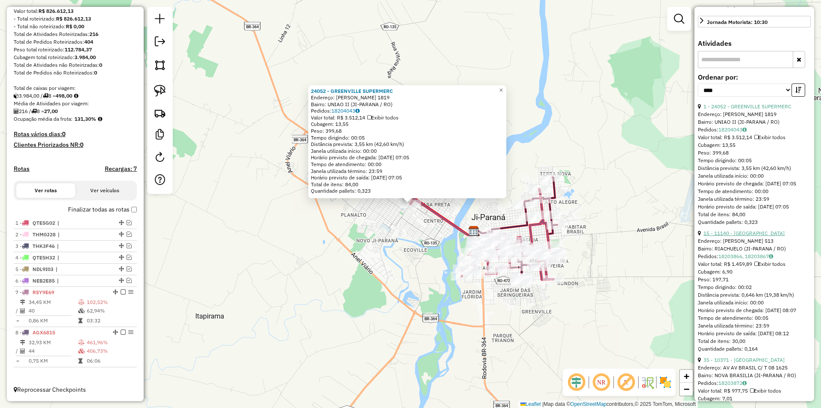
click at [743, 236] on link "15 - 11140 - BAR DO CAPOEIRA" at bounding box center [744, 233] width 81 height 6
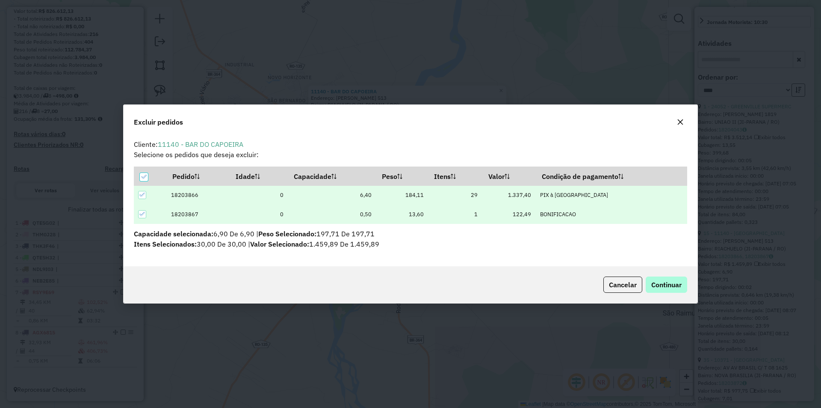
scroll to position [0, 0]
click at [656, 284] on span "Continuar" at bounding box center [667, 284] width 30 height 9
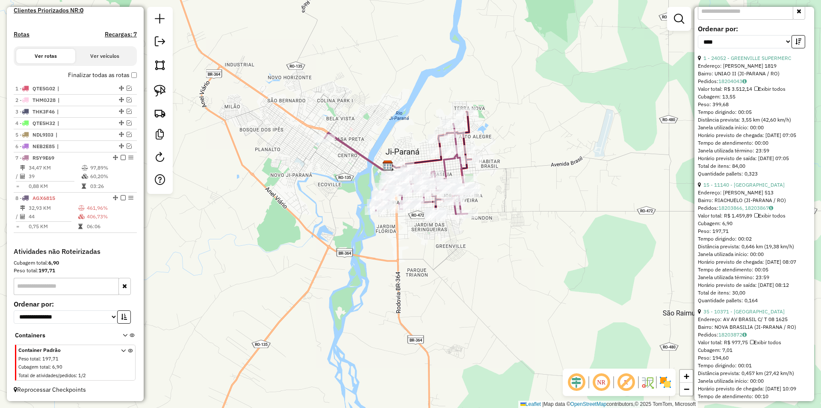
scroll to position [428, 0]
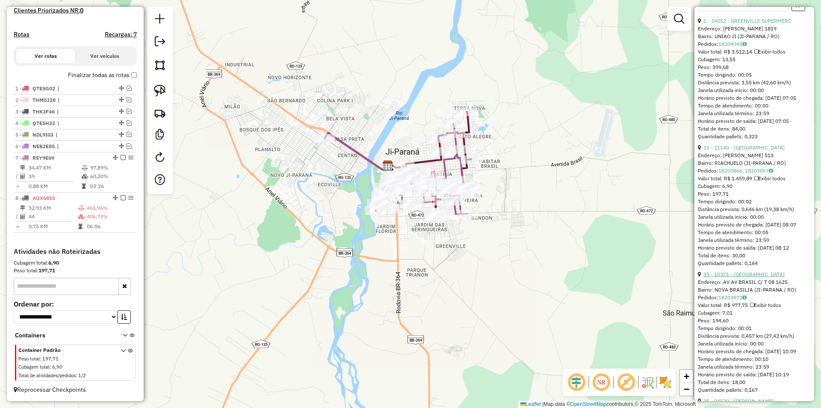
click at [753, 277] on link "35 - 10371 - LANCHE AVENIDA" at bounding box center [744, 274] width 81 height 6
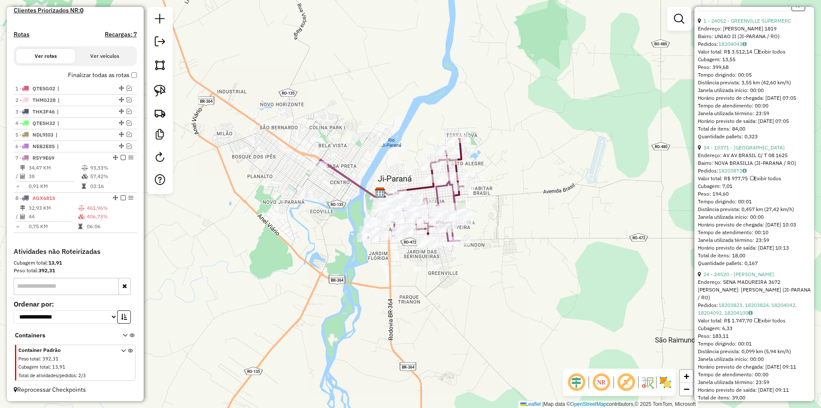
click at [453, 278] on div "Janela de atendimento Grade de atendimento Capacidade Transportadoras Veículos …" at bounding box center [410, 204] width 821 height 408
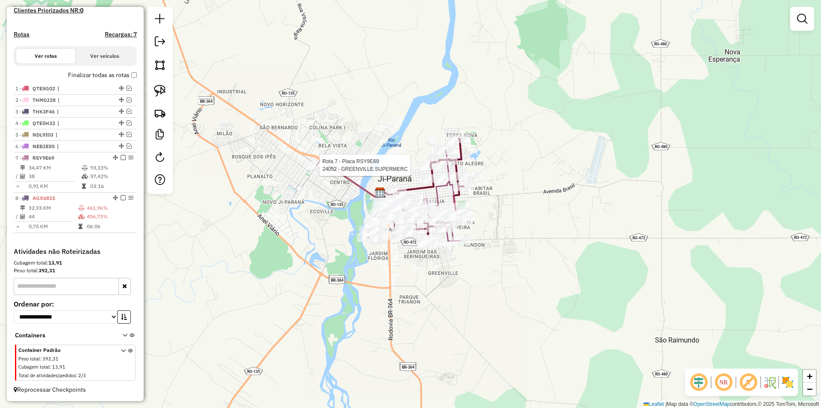
select select "*********"
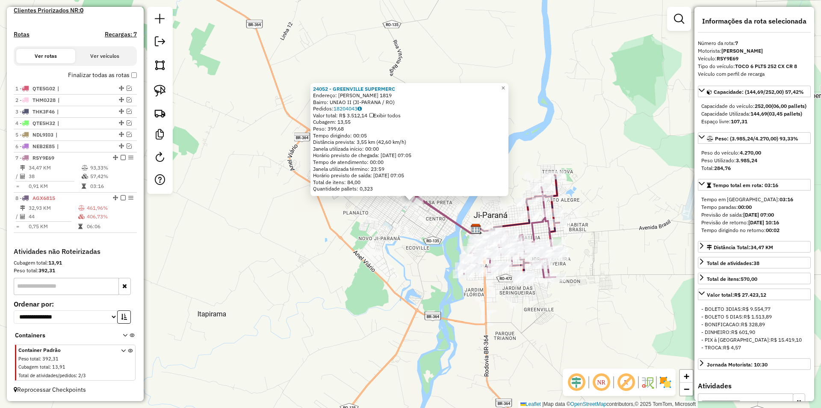
drag, startPoint x: 360, startPoint y: 220, endPoint x: 366, endPoint y: 202, distance: 18.4
click at [366, 202] on div "24052 - GREENVILLE SUPERMERC Endereço: JOSE NUNES 1819 Bairro: UNIAO II (JI-PAR…" at bounding box center [410, 204] width 821 height 408
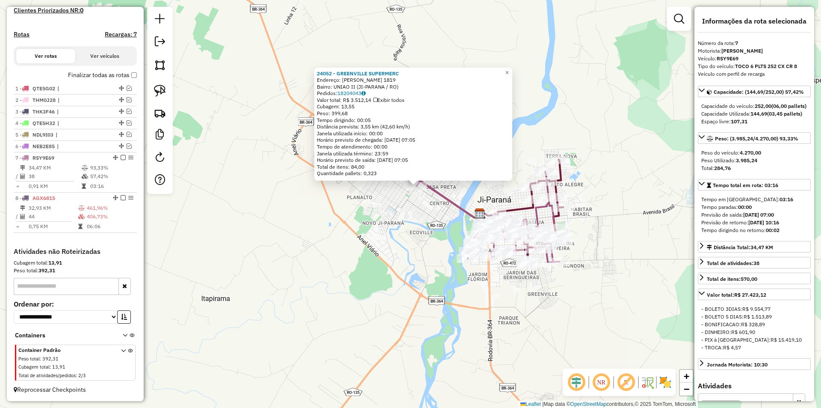
click at [357, 199] on div "24052 - GREENVILLE SUPERMERC Endereço: JOSE NUNES 1819 Bairro: UNIAO II (JI-PAR…" at bounding box center [410, 204] width 821 height 408
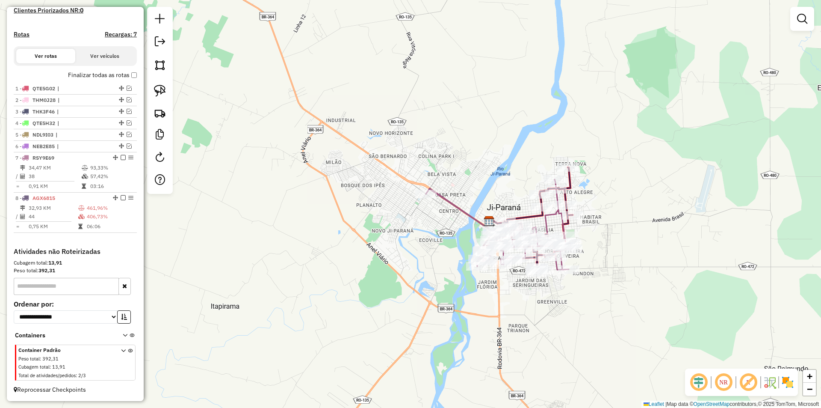
drag, startPoint x: 322, startPoint y: 195, endPoint x: 307, endPoint y: 200, distance: 15.8
click at [332, 204] on div "Janela de atendimento Grade de atendimento Capacidade Transportadoras Veículos …" at bounding box center [410, 204] width 821 height 408
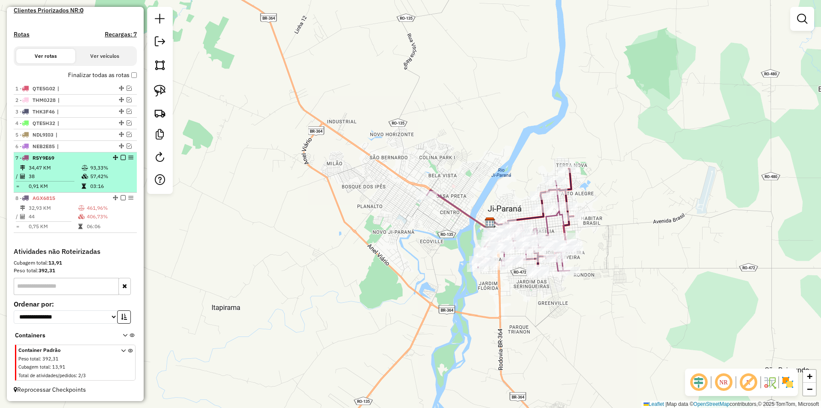
click at [121, 157] on em at bounding box center [123, 157] width 5 height 5
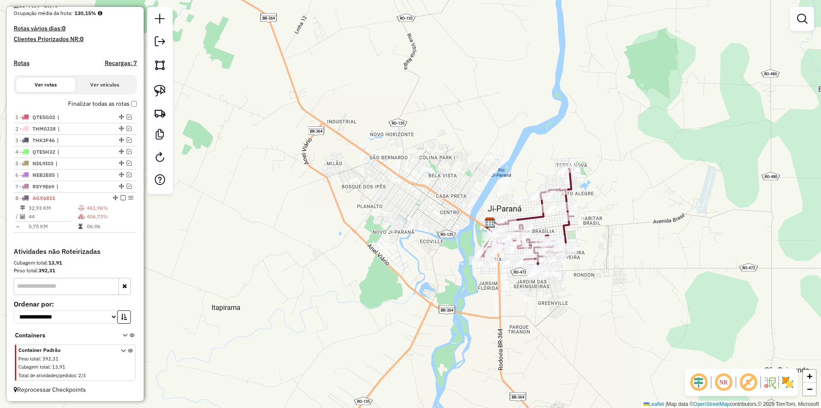
scroll to position [216, 0]
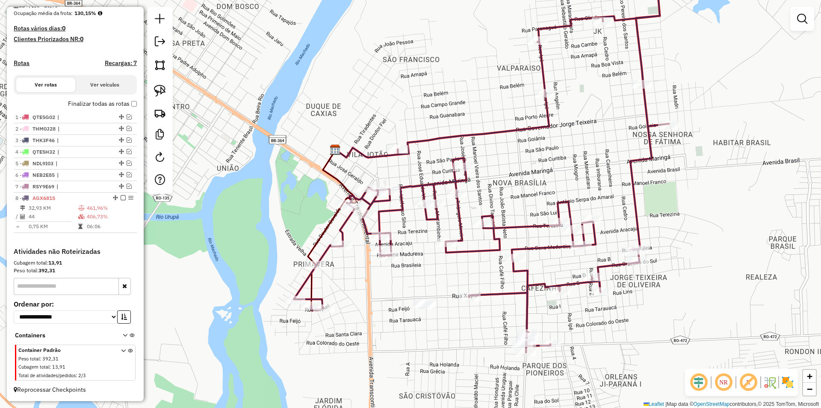
drag, startPoint x: 435, startPoint y: 304, endPoint x: 427, endPoint y: 225, distance: 79.1
click at [438, 238] on div "Janela de atendimento Grade de atendimento Capacidade Transportadoras Veículos …" at bounding box center [410, 204] width 821 height 408
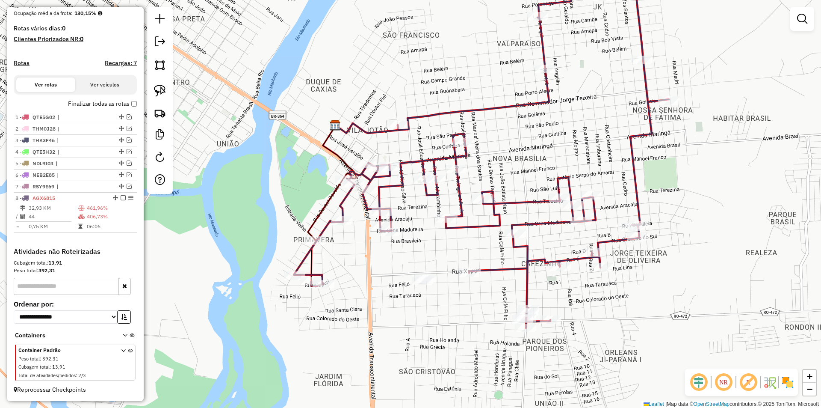
click at [148, 89] on div at bounding box center [160, 100] width 26 height 187
drag, startPoint x: 157, startPoint y: 89, endPoint x: 363, endPoint y: 114, distance: 207.7
click at [157, 89] on img at bounding box center [160, 91] width 12 height 12
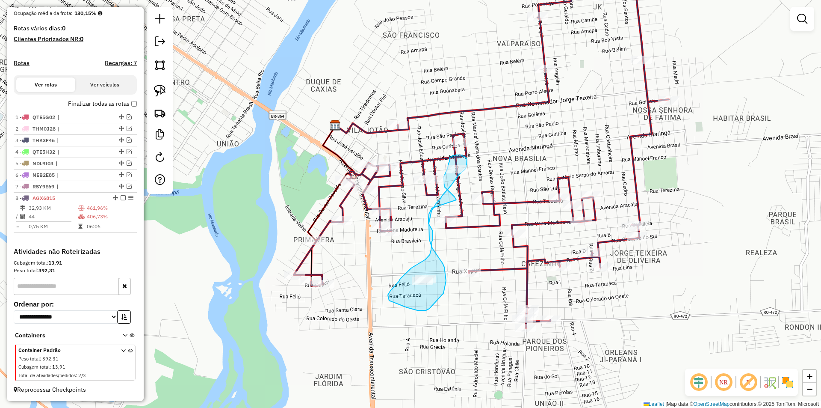
drag, startPoint x: 455, startPoint y: 197, endPoint x: 433, endPoint y: 208, distance: 24.5
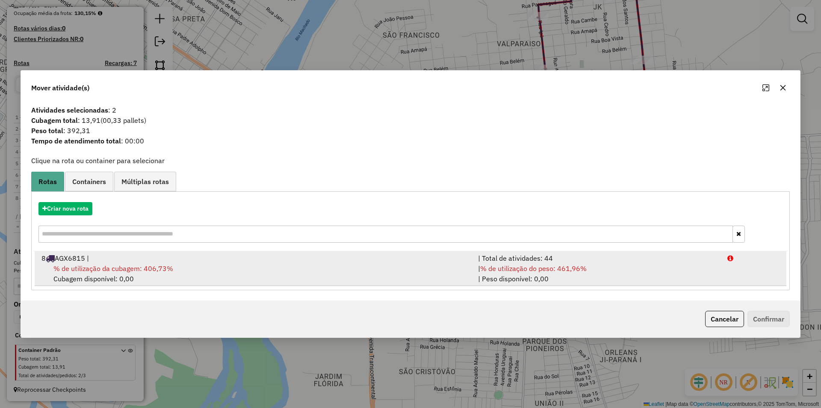
click at [89, 257] on div "8 AGX6815 |" at bounding box center [254, 258] width 437 height 10
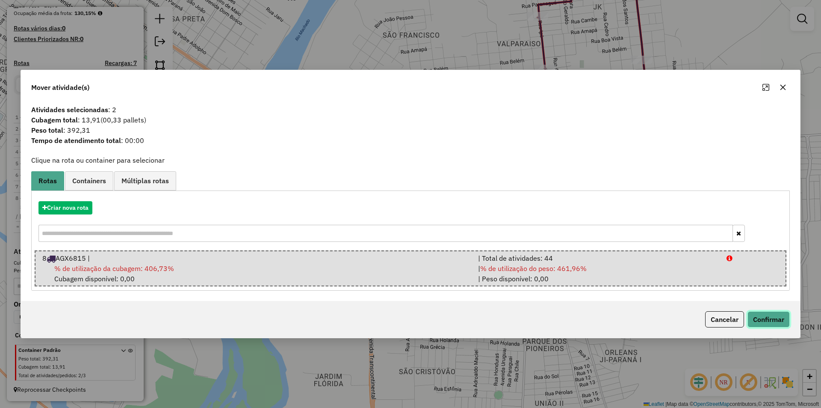
click at [757, 315] on button "Confirmar" at bounding box center [769, 319] width 42 height 16
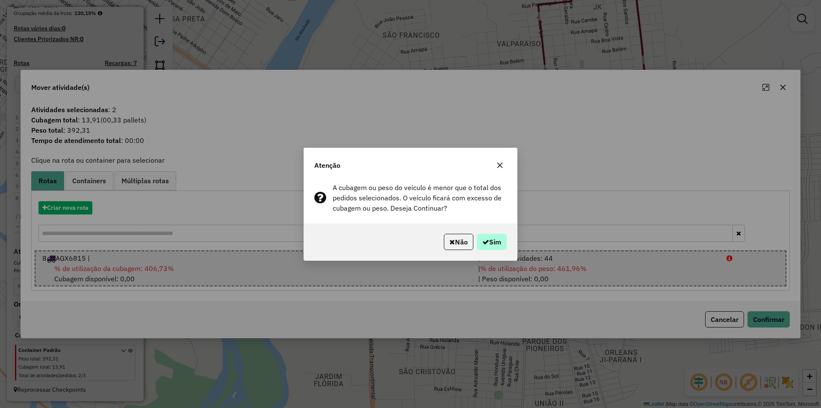
click at [506, 243] on div "Não Sim" at bounding box center [410, 241] width 213 height 37
click at [497, 242] on button "Sim" at bounding box center [492, 242] width 30 height 16
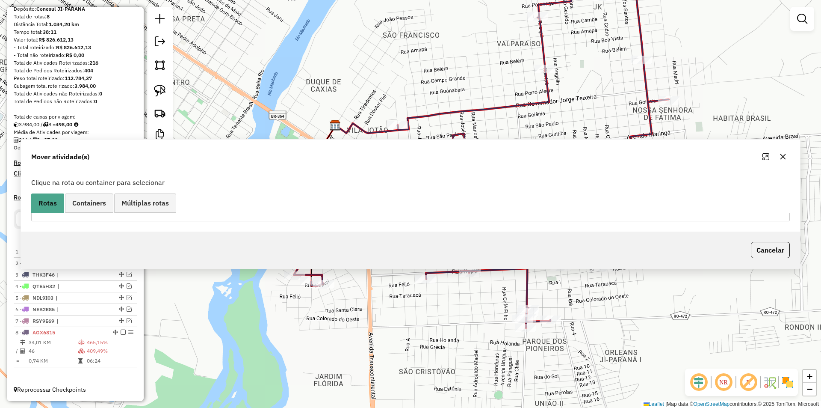
scroll to position [82, 0]
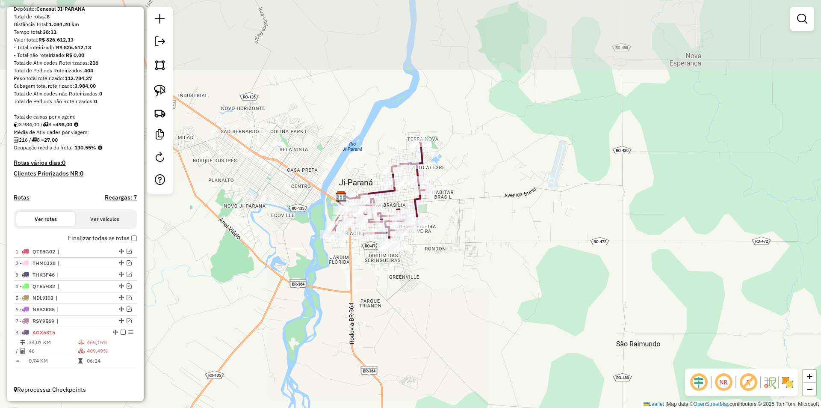
drag, startPoint x: 567, startPoint y: 183, endPoint x: 567, endPoint y: 227, distance: 43.6
click at [567, 227] on div "Janela de atendimento Grade de atendimento Capacidade Transportadoras Veículos …" at bounding box center [410, 204] width 821 height 408
click at [556, 221] on div "Janela de atendimento Grade de atendimento Capacidade Transportadoras Veículos …" at bounding box center [410, 204] width 821 height 408
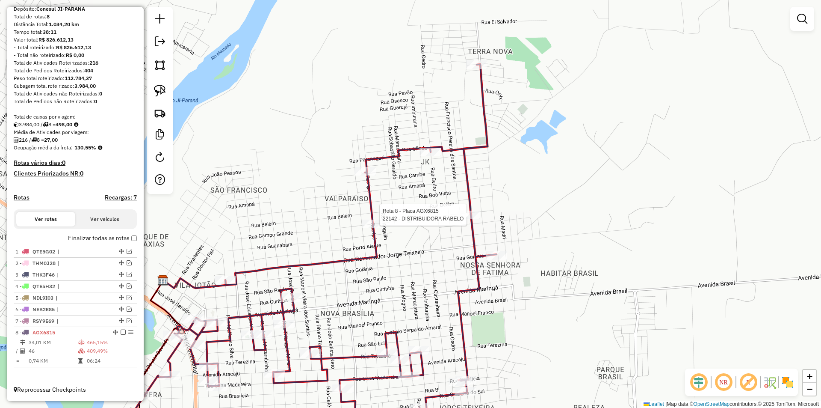
select select "*********"
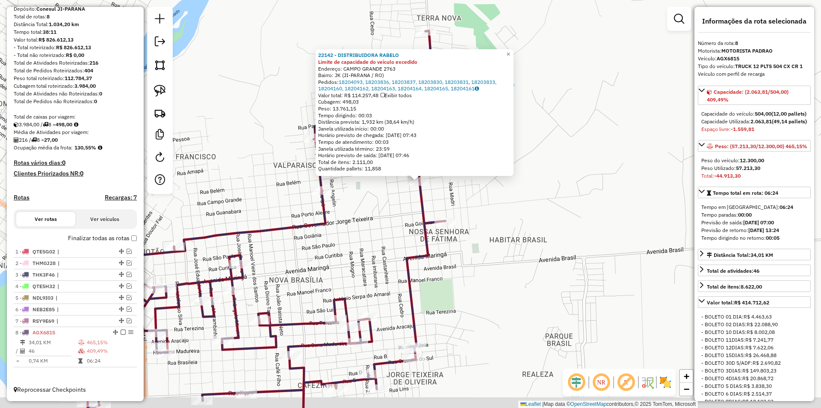
drag, startPoint x: 358, startPoint y: 234, endPoint x: 365, endPoint y: 211, distance: 24.2
click at [365, 211] on div "22142 - DISTRIBUIDORA RABELO Limite de capacidade do veículo excedido Endereço:…" at bounding box center [410, 204] width 821 height 408
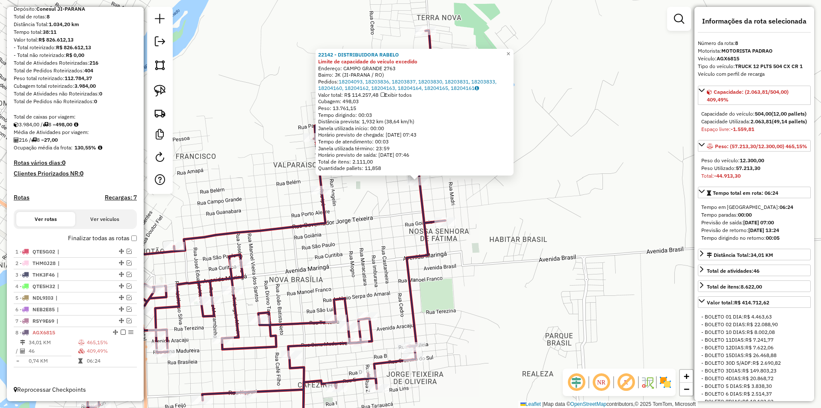
click at [365, 211] on div "22142 - DISTRIBUIDORA RABELO Limite de capacidade do veículo excedido Endereço:…" at bounding box center [410, 204] width 821 height 408
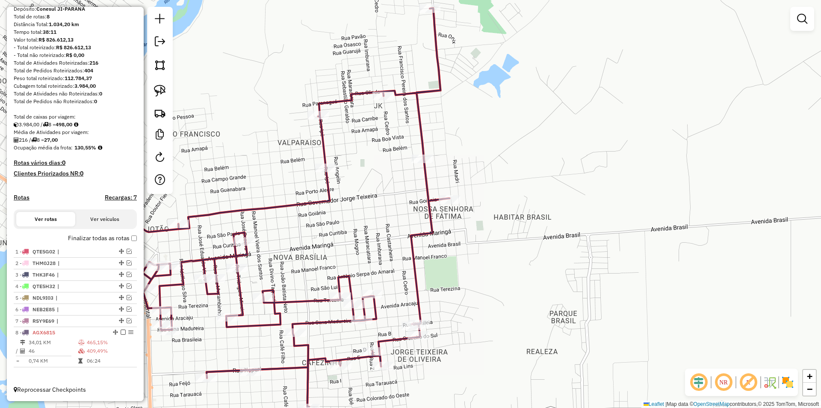
drag, startPoint x: 375, startPoint y: 181, endPoint x: 308, endPoint y: 130, distance: 84.2
click at [373, 178] on div "Janela de atendimento Grade de atendimento Capacidade Transportadoras Veículos …" at bounding box center [410, 204] width 821 height 408
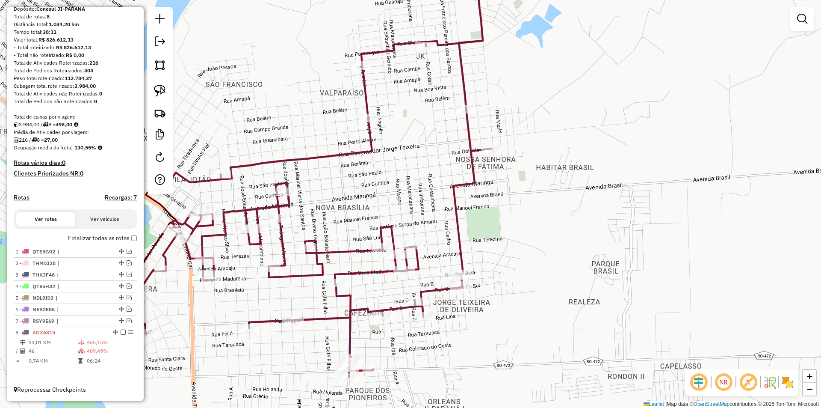
drag, startPoint x: 391, startPoint y: 174, endPoint x: 397, endPoint y: 130, distance: 44.6
click at [426, 132] on div "Janela de atendimento Grade de atendimento Capacidade Transportadoras Veículos …" at bounding box center [410, 204] width 821 height 408
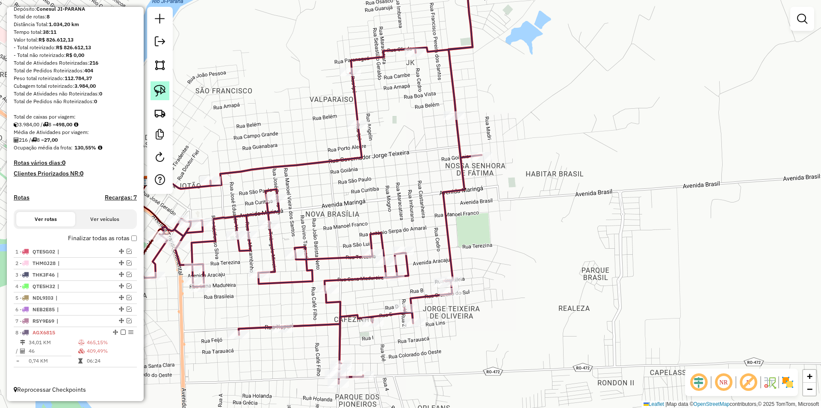
click at [158, 91] on img at bounding box center [160, 91] width 12 height 12
drag, startPoint x: 413, startPoint y: 110, endPoint x: 458, endPoint y: 133, distance: 50.1
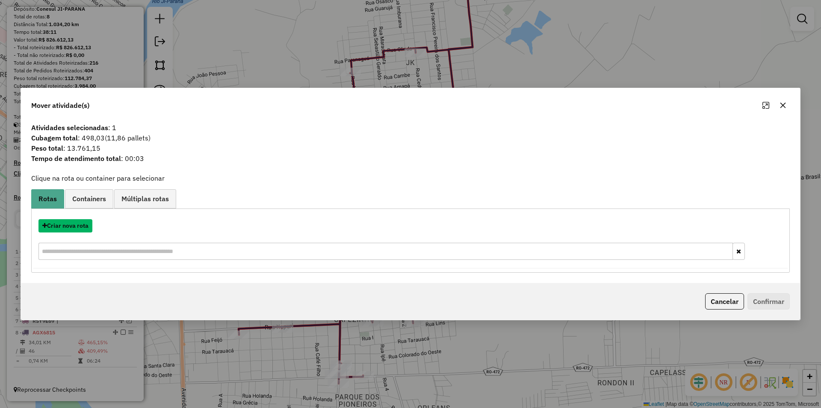
click at [72, 229] on button "Criar nova rota" at bounding box center [66, 225] width 54 height 13
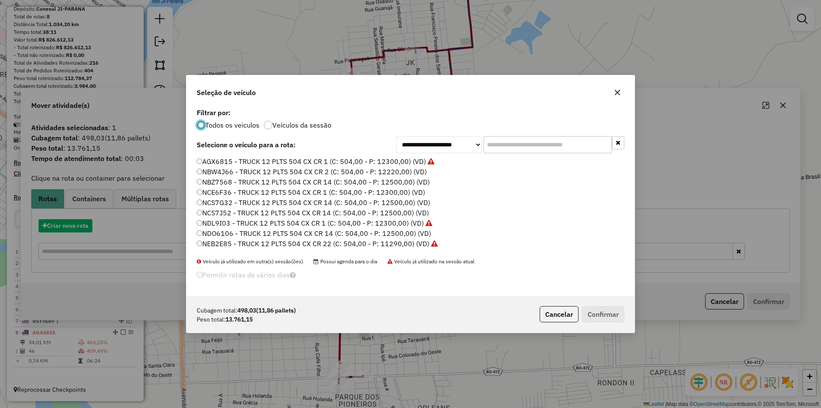
scroll to position [5, 3]
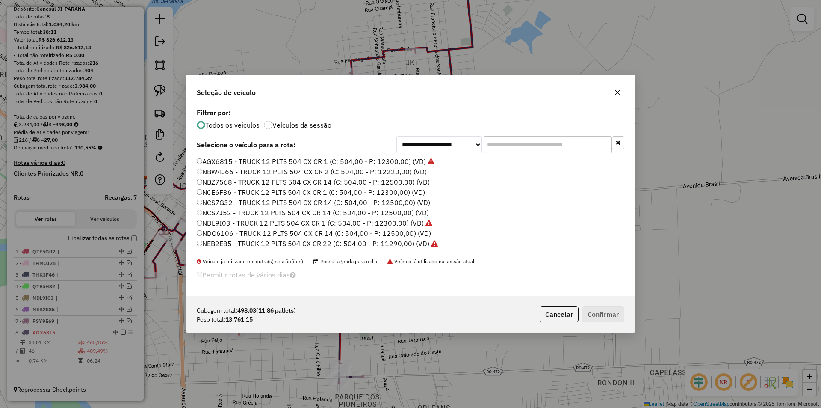
click at [520, 146] on input "text" at bounding box center [548, 144] width 128 height 17
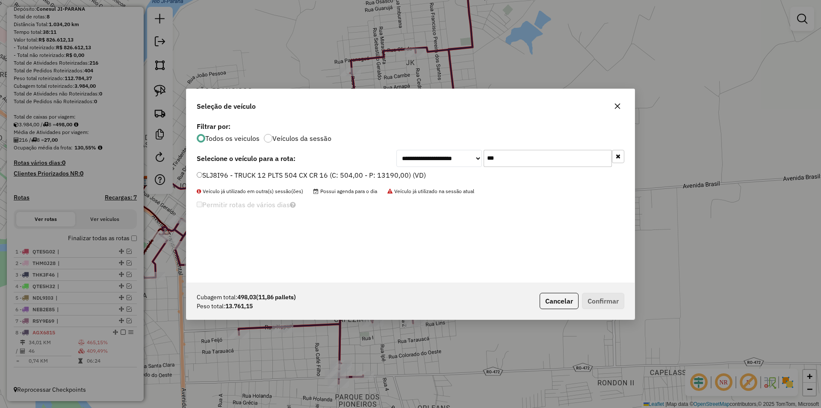
type input "***"
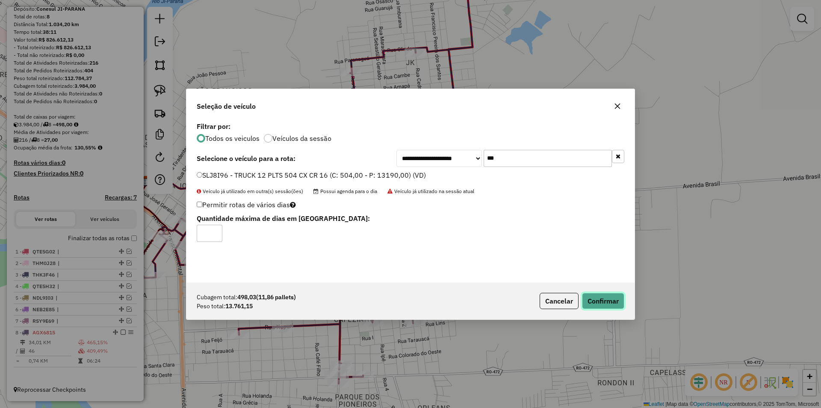
click at [615, 301] on button "Confirmar" at bounding box center [603, 301] width 42 height 16
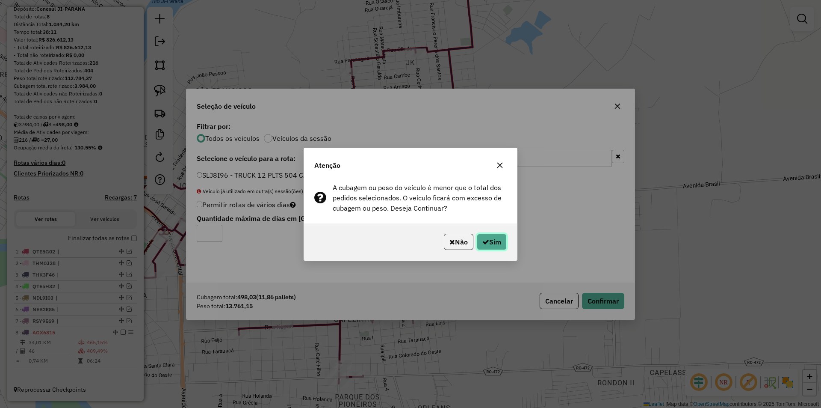
click at [491, 242] on button "Sim" at bounding box center [492, 242] width 30 height 16
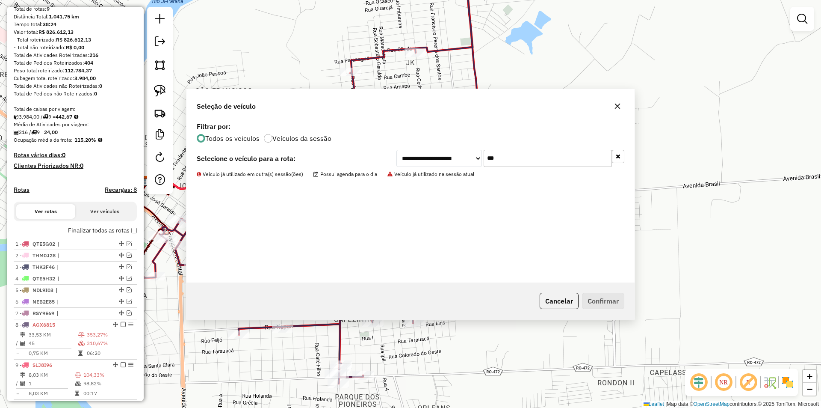
scroll to position [122, 0]
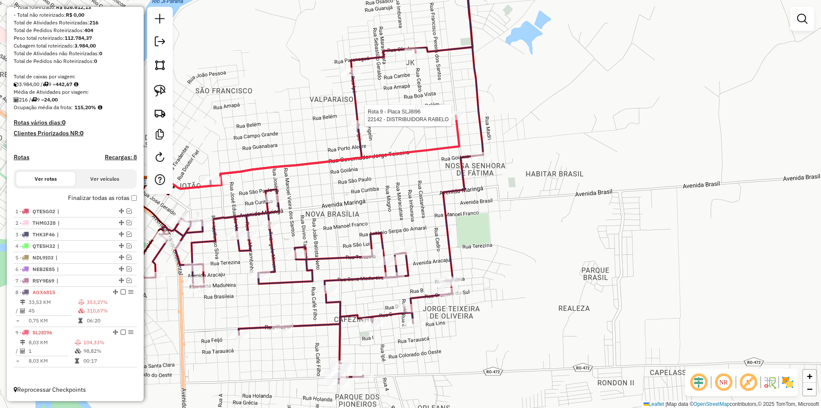
select select "*********"
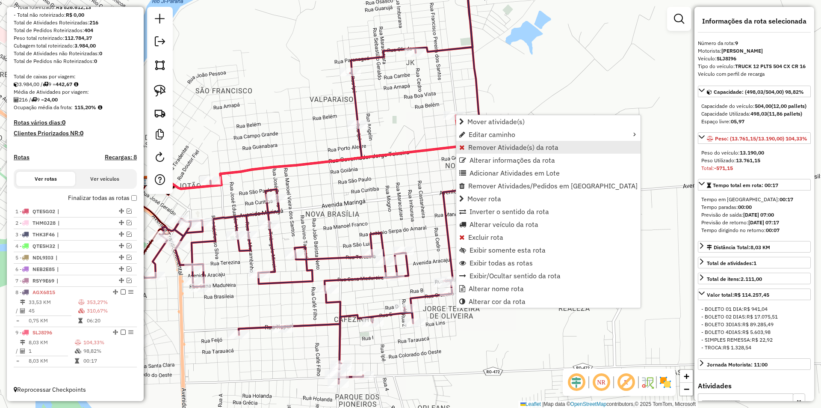
click at [497, 146] on span "Remover Atividade(s) da rota" at bounding box center [513, 147] width 90 height 7
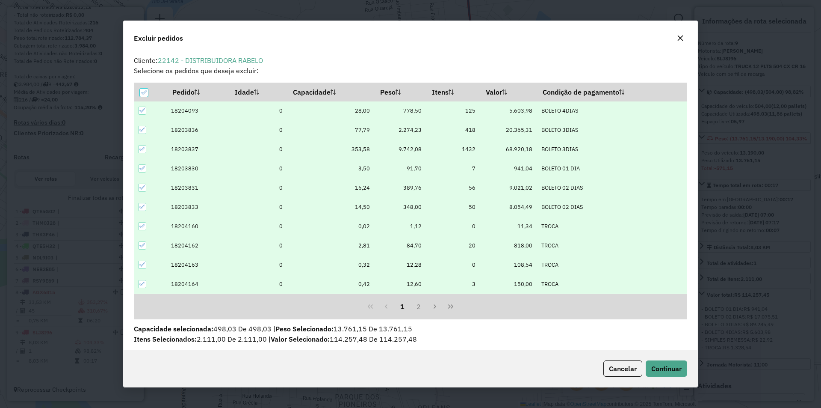
scroll to position [5, 3]
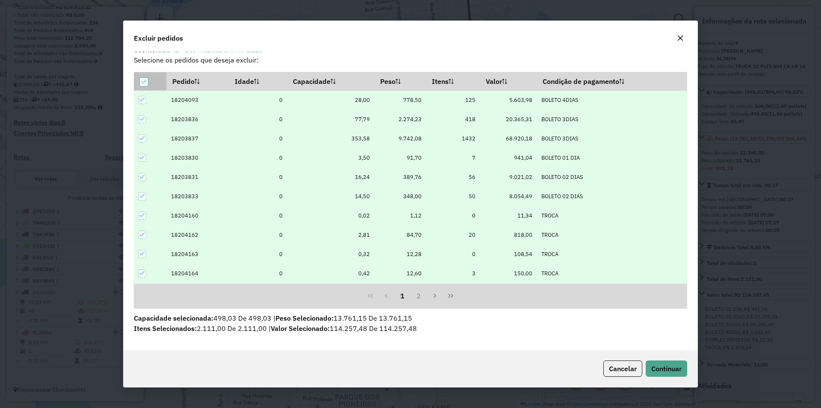
click at [143, 81] on icon at bounding box center [144, 82] width 6 height 6
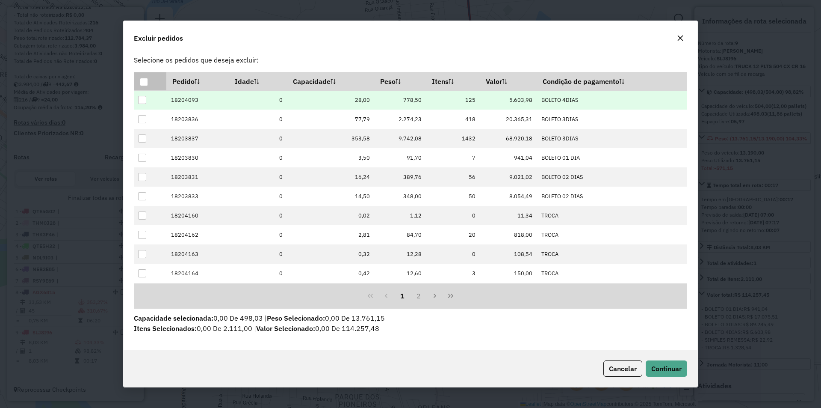
click at [142, 101] on div at bounding box center [142, 100] width 8 height 8
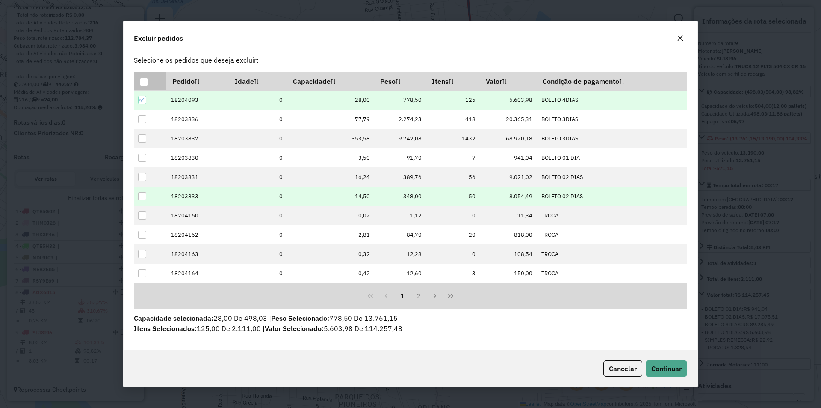
click at [141, 196] on div at bounding box center [142, 196] width 8 height 8
click at [664, 368] on span "Continuar" at bounding box center [667, 368] width 30 height 9
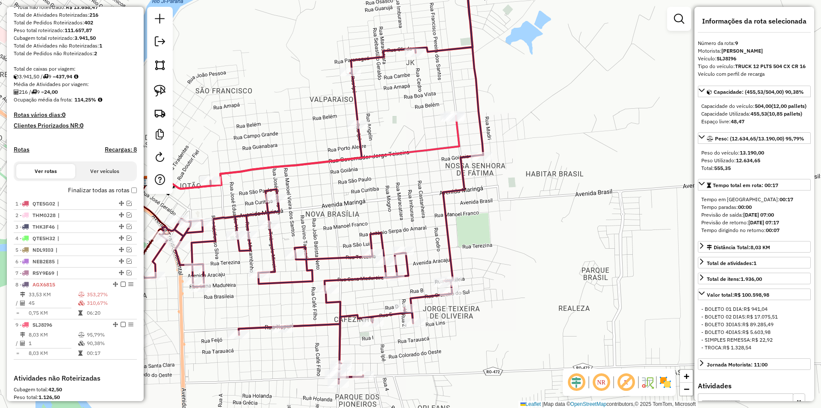
scroll to position [256, 0]
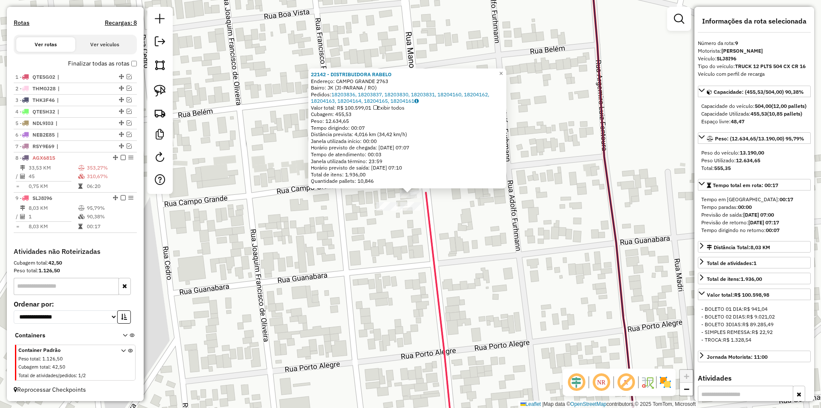
drag, startPoint x: 542, startPoint y: 223, endPoint x: 542, endPoint y: 213, distance: 9.8
click at [542, 213] on div "22142 - DISTRIBUIDORA RABELO Endereço: CAMPO GRANDE 2763 Bairro: JK (JI-PARANA …" at bounding box center [410, 204] width 821 height 408
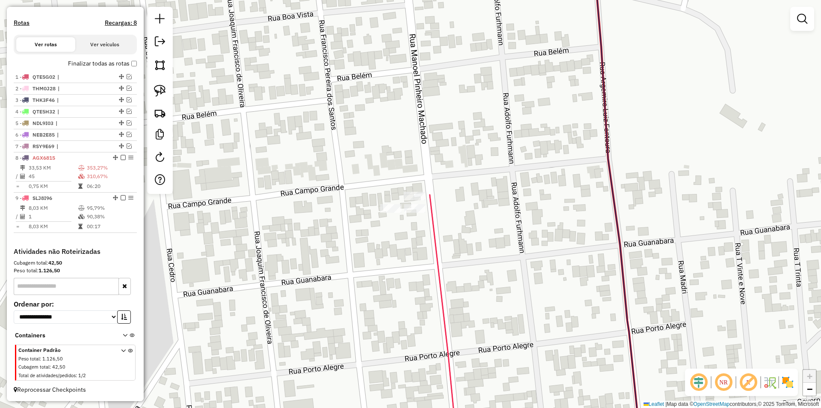
click at [356, 255] on div "Janela de atendimento Grade de atendimento Capacidade Transportadoras Veículos …" at bounding box center [410, 204] width 821 height 408
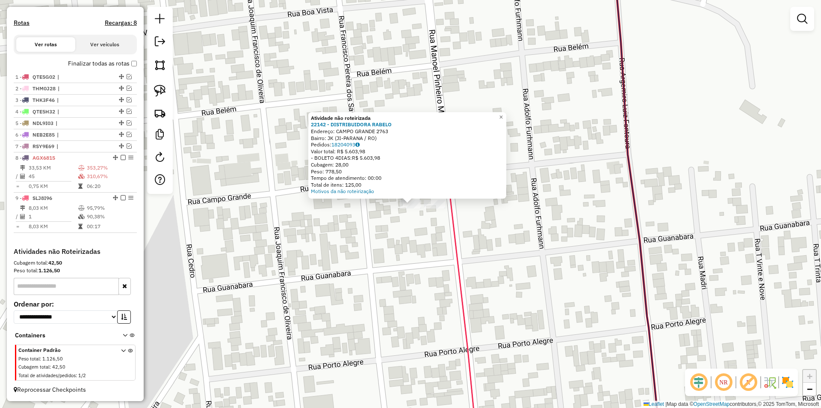
click at [398, 221] on div "Atividade não roteirizada 22142 - DISTRIBUIDORA RABELO Endereço: CAMPO GRANDE 2…" at bounding box center [410, 204] width 821 height 408
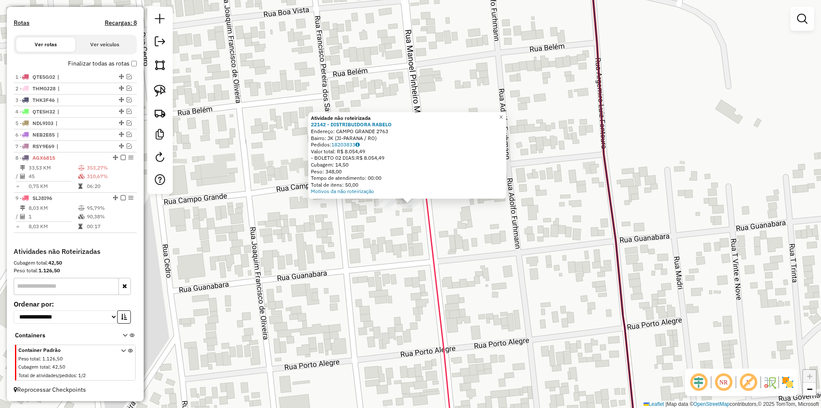
click at [416, 245] on div "Atividade não roteirizada 22142 - DISTRIBUIDORA RABELO Endereço: CAMPO GRANDE 2…" at bounding box center [410, 204] width 821 height 408
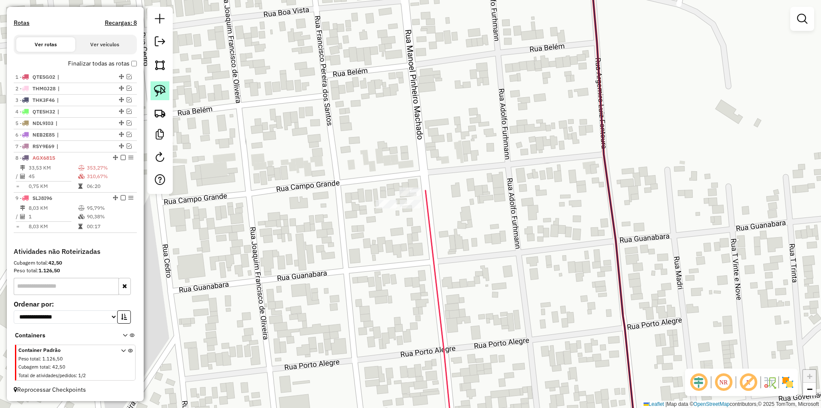
click at [161, 92] on img at bounding box center [160, 91] width 12 height 12
drag, startPoint x: 402, startPoint y: 219, endPoint x: 407, endPoint y: 208, distance: 11.5
click at [418, 208] on div "Rota 9 - Placa SLJ8I96 22142 - DISTRIBUIDORA RABELO Janela de atendimento Grade…" at bounding box center [410, 204] width 821 height 408
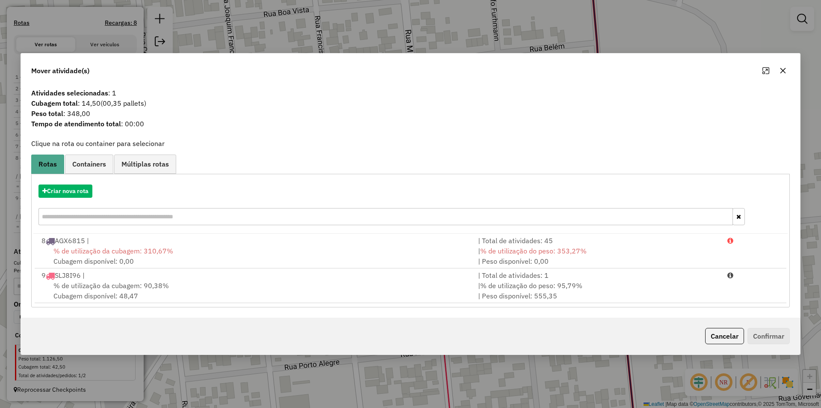
click at [103, 285] on span "% de utilização da cubagem: 90,38%" at bounding box center [111, 285] width 116 height 9
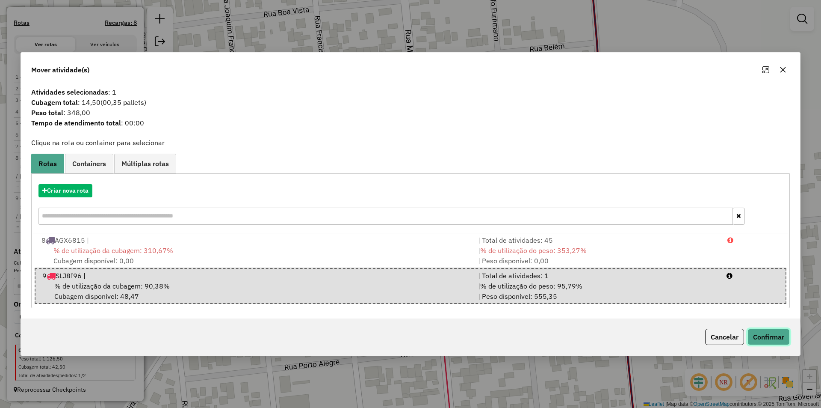
click at [770, 333] on button "Confirmar" at bounding box center [769, 337] width 42 height 16
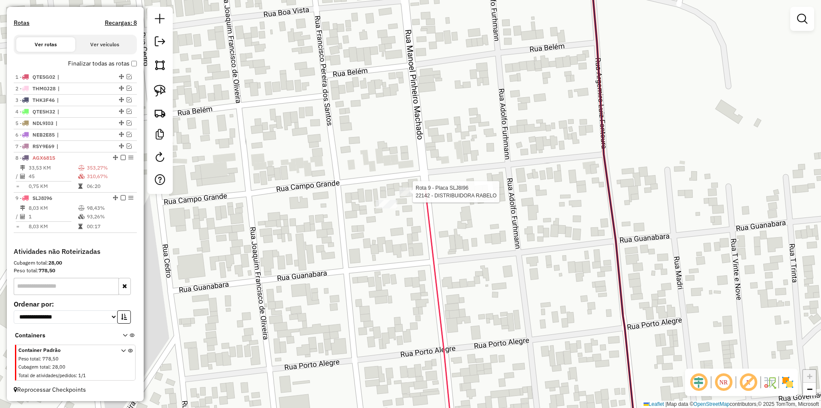
select select "*********"
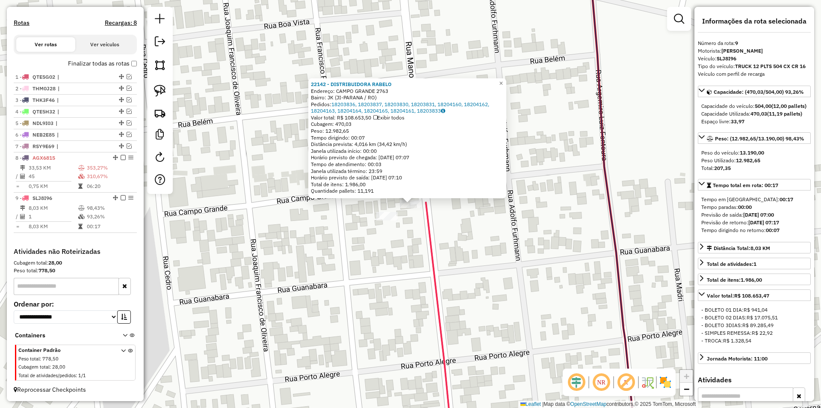
drag, startPoint x: 532, startPoint y: 237, endPoint x: 535, endPoint y: 225, distance: 11.9
click at [535, 225] on div "22142 - DISTRIBUIDORA RABELO Endereço: CAMPO GRANDE 2763 Bairro: JK (JI-PARANA …" at bounding box center [410, 204] width 821 height 408
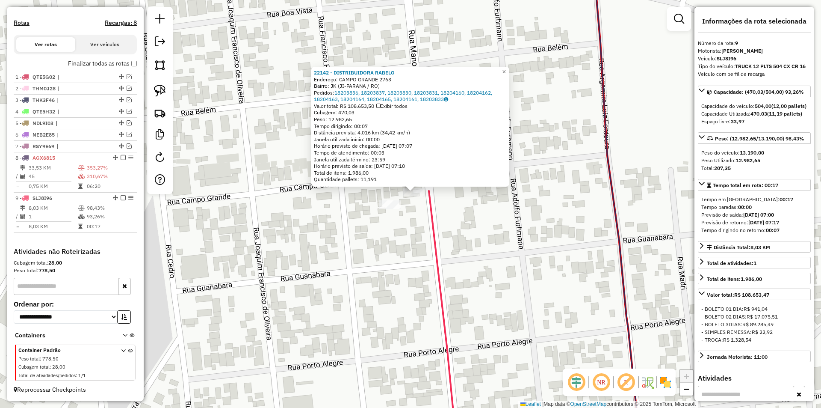
click at [535, 225] on div "22142 - DISTRIBUIDORA RABELO Endereço: CAMPO GRANDE 2763 Bairro: JK (JI-PARANA …" at bounding box center [410, 204] width 821 height 408
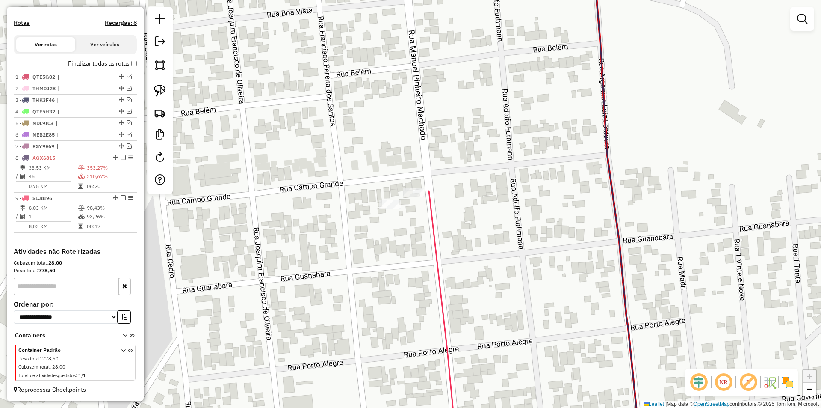
click at [436, 281] on div "22142 - DISTRIBUIDORA RABELO Endereço: CAMPO GRANDE 2763 Bairro: JK (JI-PARANA …" at bounding box center [410, 204] width 821 height 408
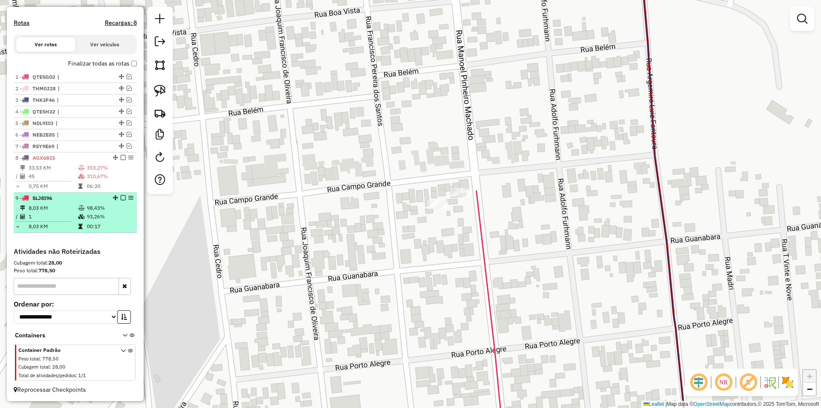
click at [121, 198] on em at bounding box center [123, 197] width 5 height 5
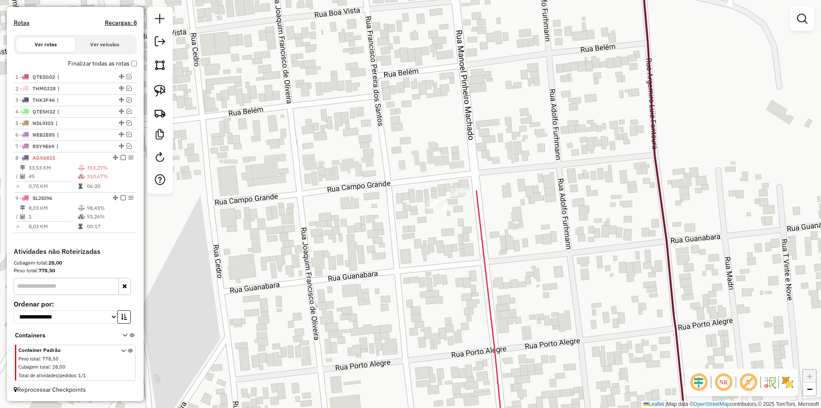
scroll to position [228, 0]
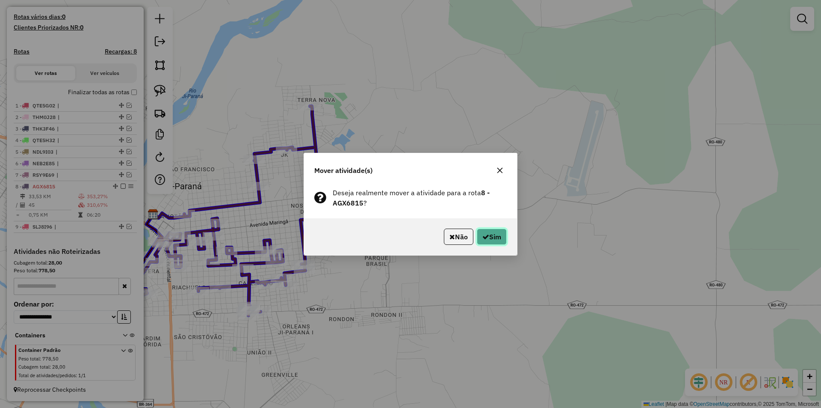
click at [487, 233] on icon "button" at bounding box center [486, 236] width 7 height 7
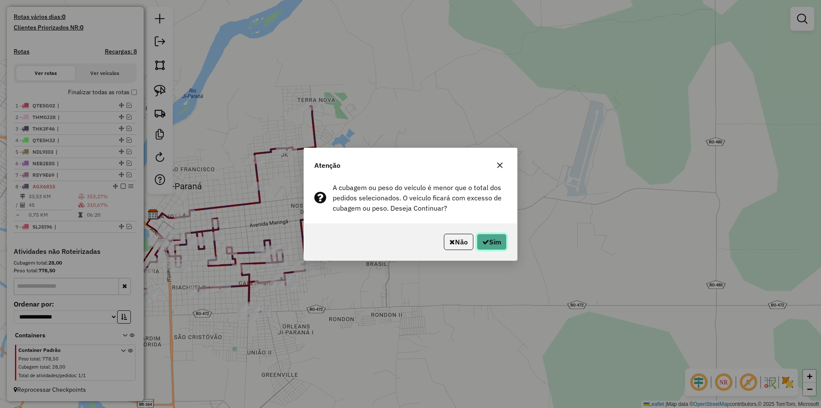
click at [496, 243] on button "Sim" at bounding box center [492, 242] width 30 height 16
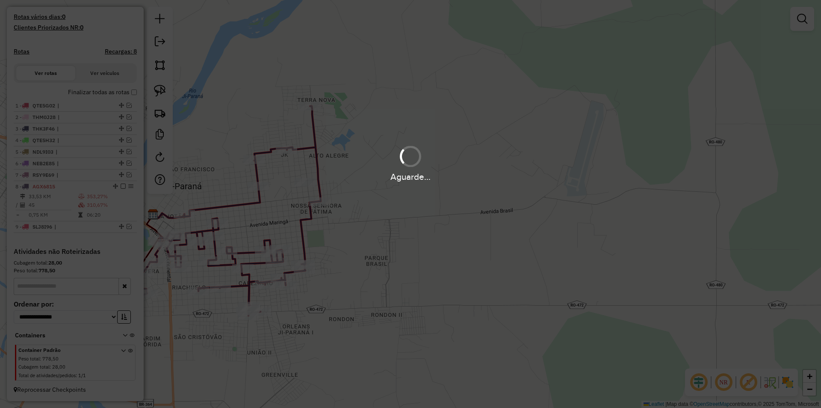
scroll to position [93, 0]
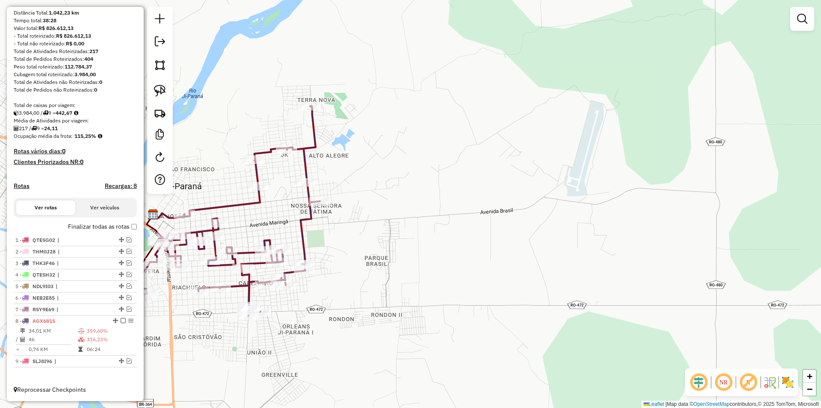
click at [341, 280] on div "Janela de atendimento Grade de atendimento Capacidade Transportadoras Veículos …" at bounding box center [410, 204] width 821 height 408
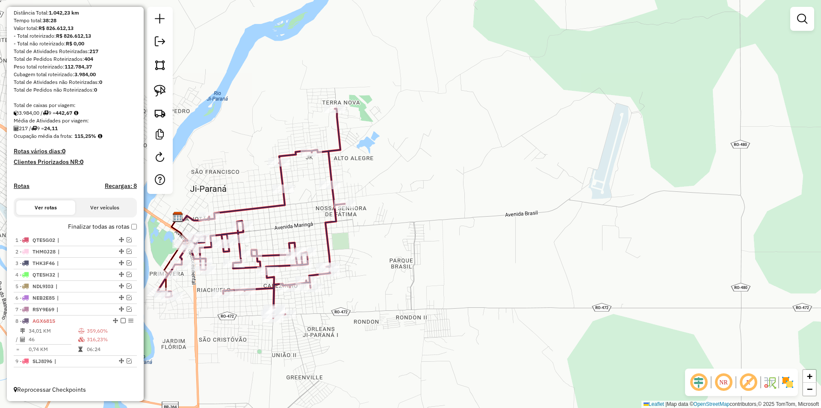
drag, startPoint x: 293, startPoint y: 307, endPoint x: 445, endPoint y: 268, distance: 156.8
click at [422, 280] on div "Janela de atendimento Grade de atendimento Capacidade Transportadoras Veículos …" at bounding box center [410, 204] width 821 height 408
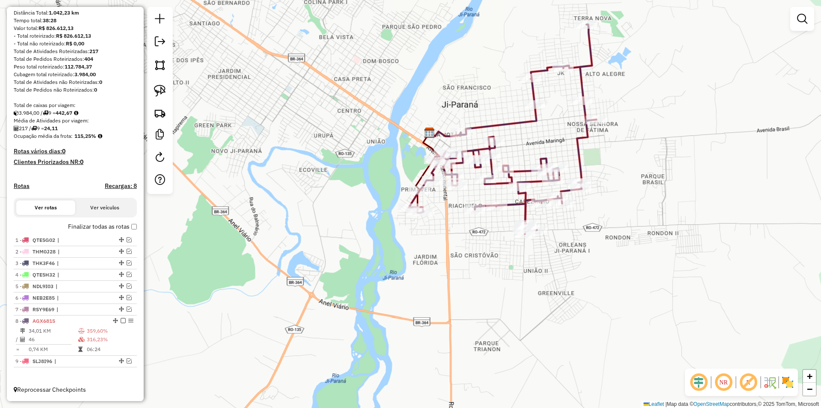
drag, startPoint x: 338, startPoint y: 283, endPoint x: 207, endPoint y: 301, distance: 131.3
click at [212, 302] on div "Janela de atendimento Grade de atendimento Capacidade Transportadoras Veículos …" at bounding box center [410, 204] width 821 height 408
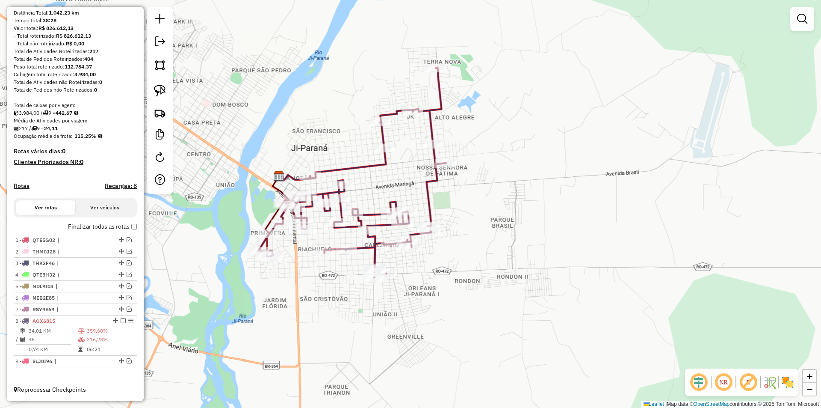
drag, startPoint x: 386, startPoint y: 288, endPoint x: 398, endPoint y: 294, distance: 13.6
click at [398, 294] on div "Janela de atendimento Grade de atendimento Capacidade Transportadoras Veículos …" at bounding box center [410, 204] width 821 height 408
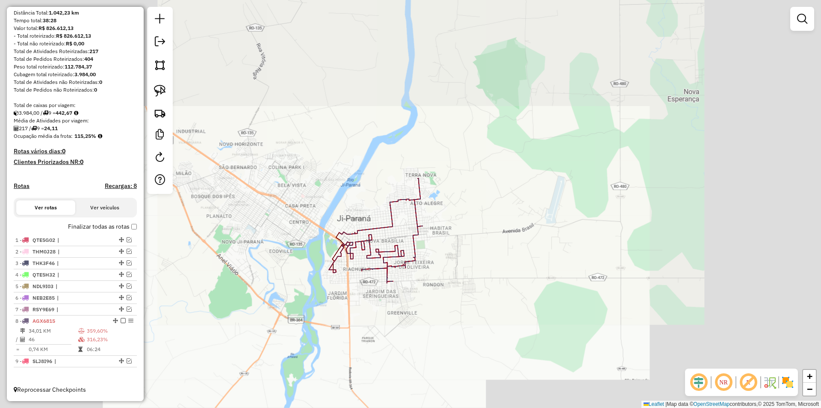
click at [436, 294] on div "Janela de atendimento Grade de atendimento Capacidade Transportadoras Veículos …" at bounding box center [410, 204] width 821 height 408
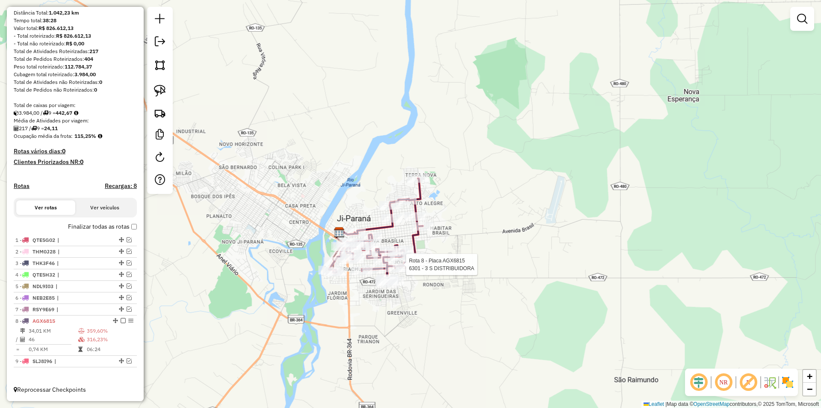
select select "*********"
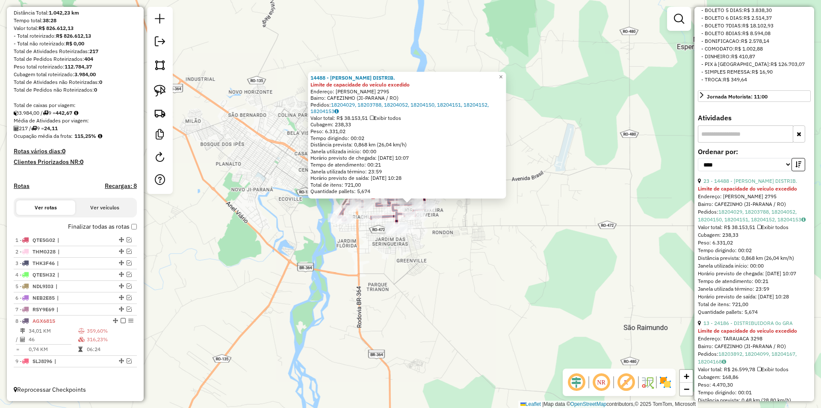
scroll to position [385, 0]
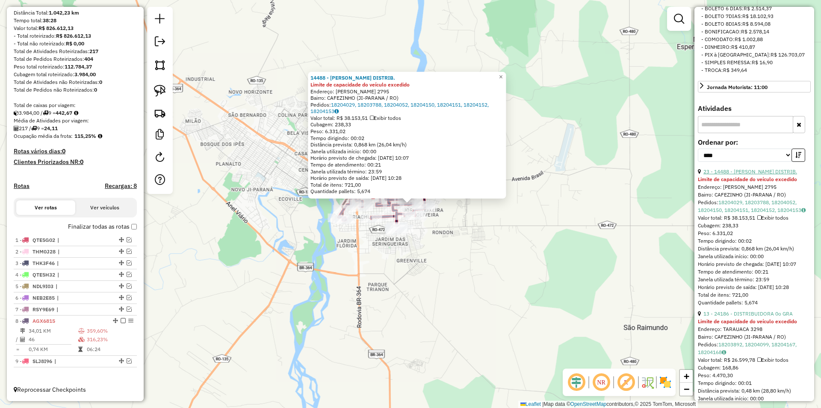
click at [745, 175] on link "23 - 14488 - IRMAO SILVA DISTRIB." at bounding box center [751, 171] width 94 height 6
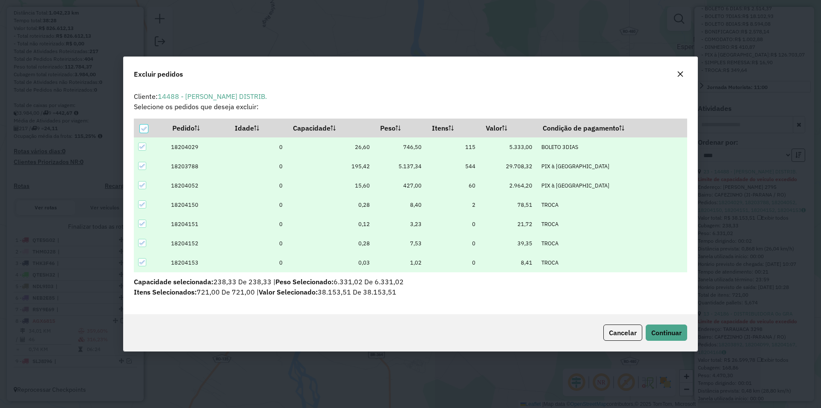
scroll to position [0, 0]
click at [678, 331] on span "Continuar" at bounding box center [667, 332] width 30 height 9
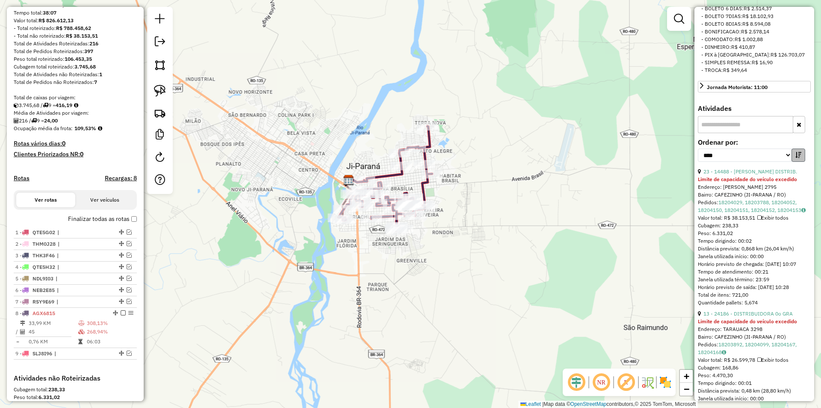
scroll to position [228, 0]
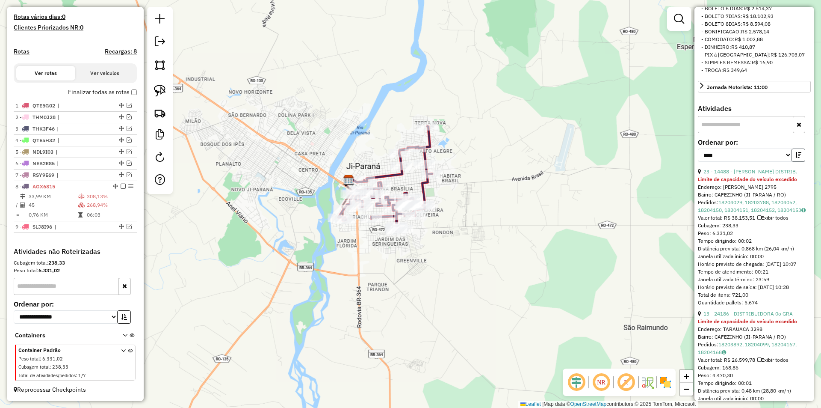
click at [797, 158] on icon "button" at bounding box center [799, 155] width 6 height 6
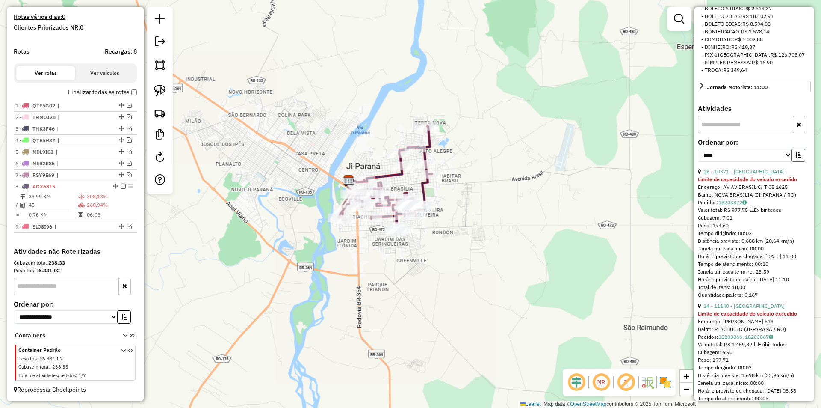
click at [797, 158] on icon "button" at bounding box center [799, 155] width 6 height 6
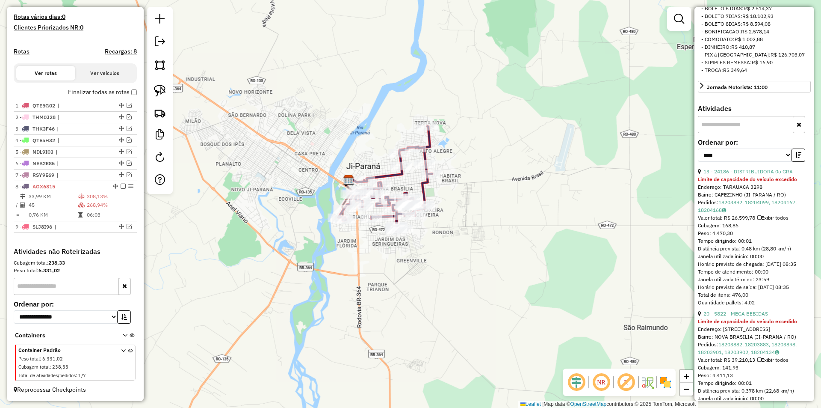
click at [750, 175] on link "13 - 24186 - DISTRIBUIDORA 0o GRA" at bounding box center [748, 171] width 89 height 6
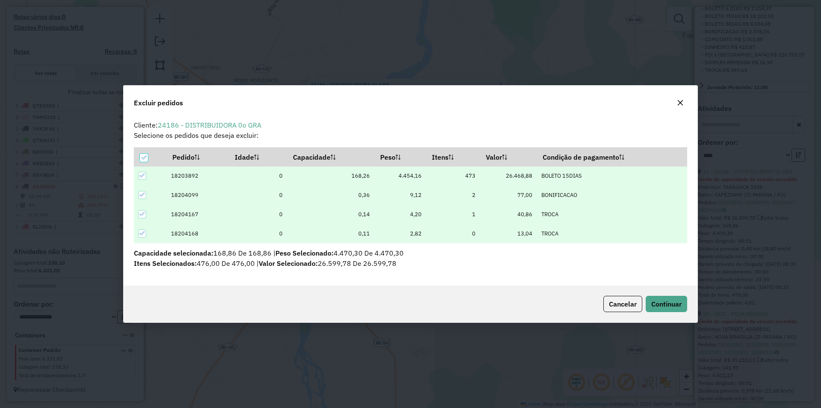
scroll to position [0, 0]
click at [667, 300] on span "Continuar" at bounding box center [667, 303] width 30 height 9
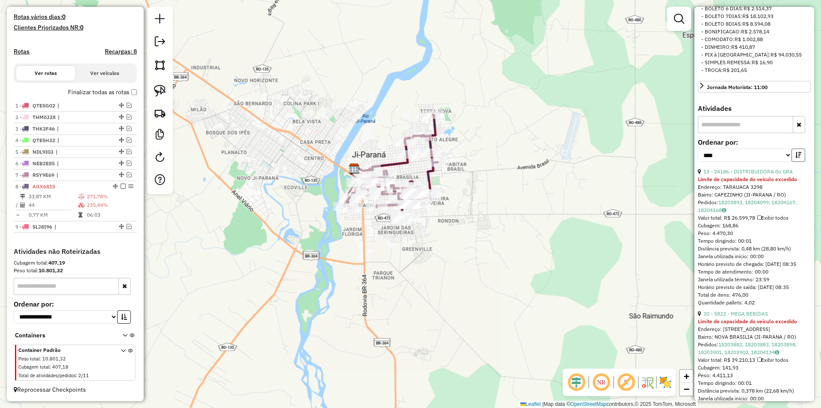
click at [797, 158] on icon "button" at bounding box center [799, 155] width 6 height 6
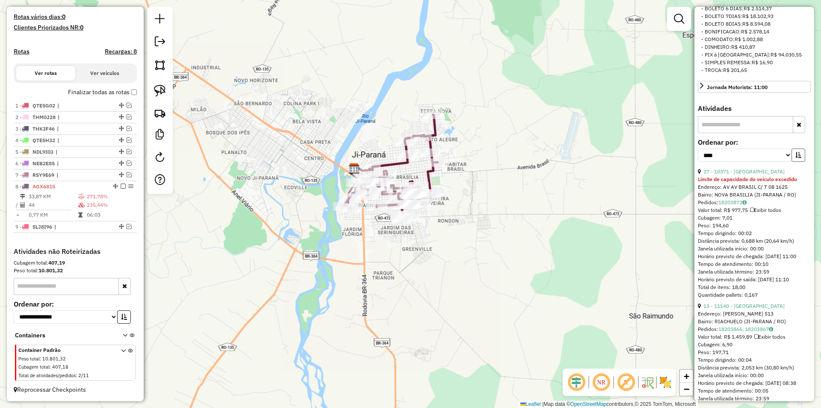
click at [797, 158] on icon "button" at bounding box center [799, 155] width 6 height 6
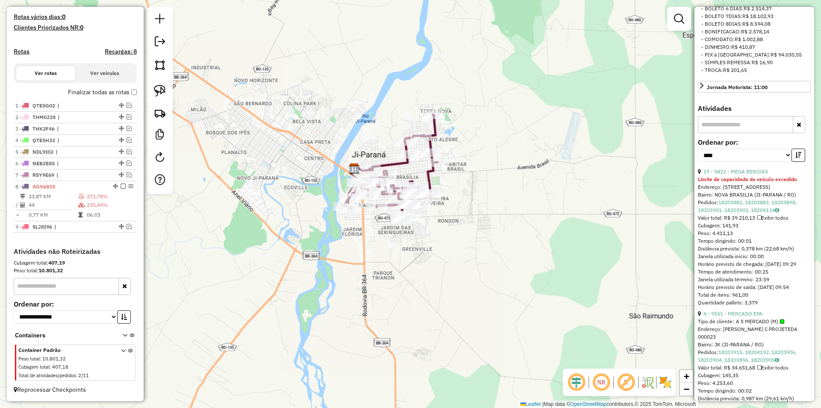
click at [588, 243] on div "Janela de atendimento Grade de atendimento Capacidade Transportadoras Veículos …" at bounding box center [410, 204] width 821 height 408
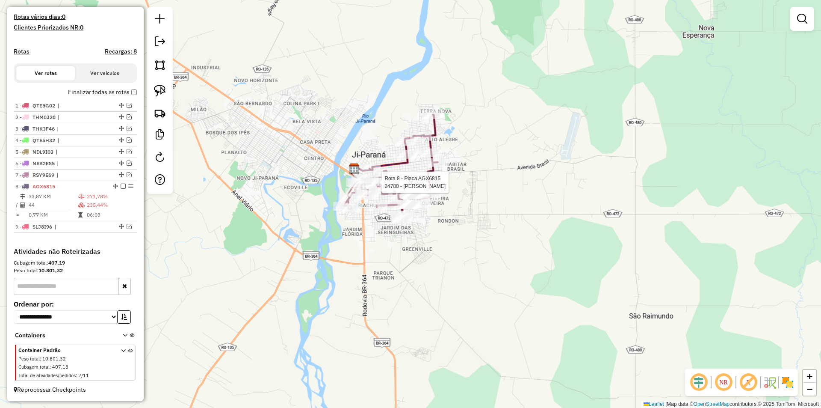
select select "*********"
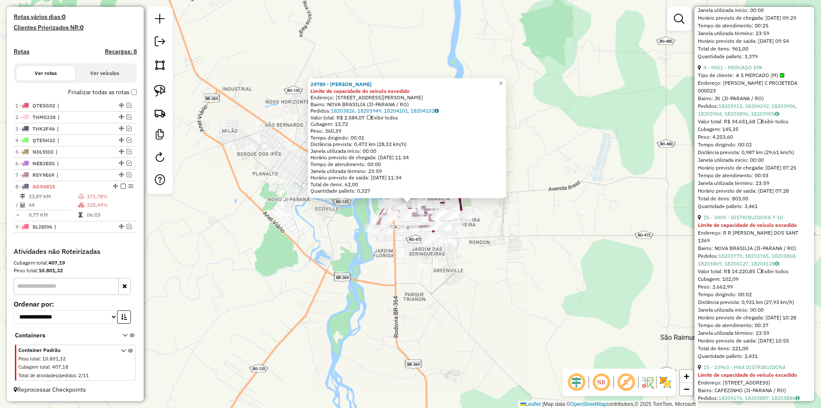
scroll to position [642, 0]
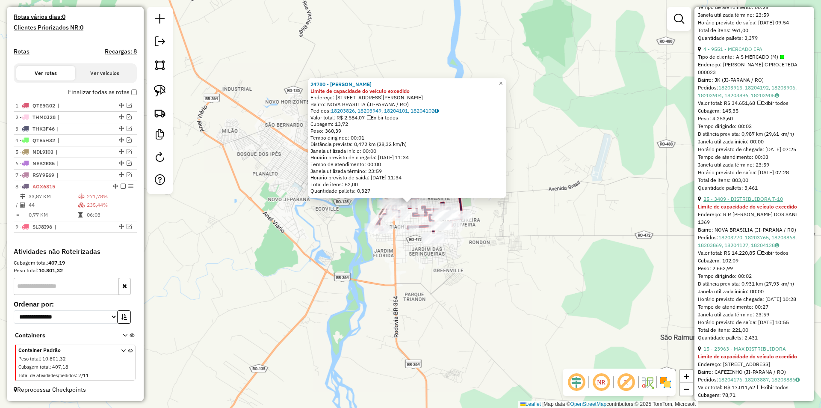
click at [745, 202] on link "25 - 3409 - DISTRIBUIDORA T-10" at bounding box center [744, 199] width 80 height 6
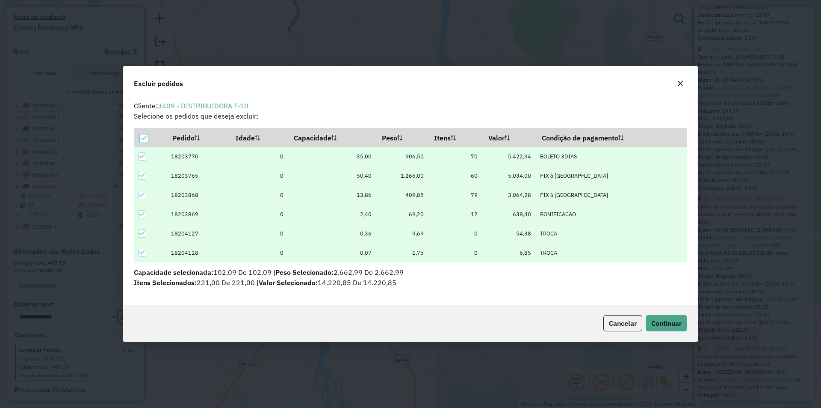
scroll to position [0, 0]
click at [668, 322] on span "Continuar" at bounding box center [667, 323] width 30 height 9
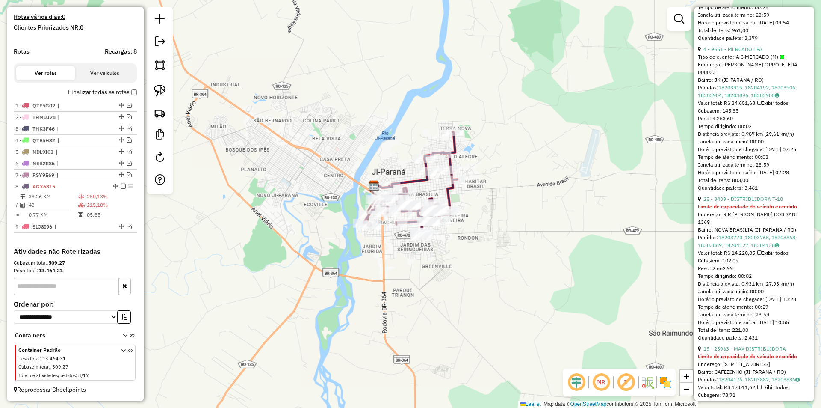
scroll to position [342, 0]
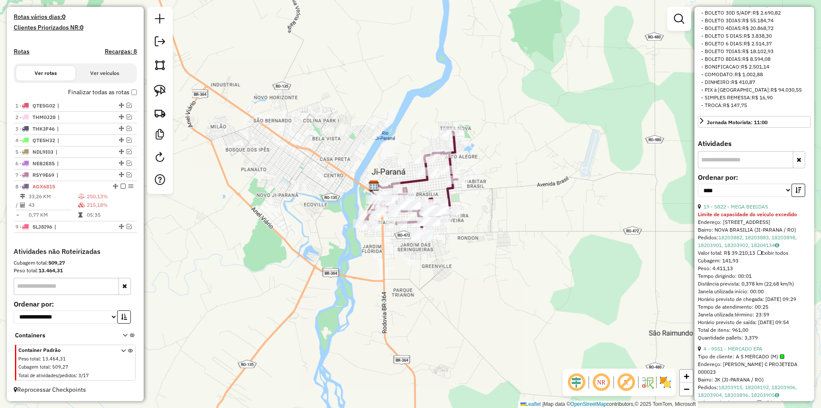
click at [427, 262] on div "Janela de atendimento Grade de atendimento Capacidade Transportadoras Veículos …" at bounding box center [410, 204] width 821 height 408
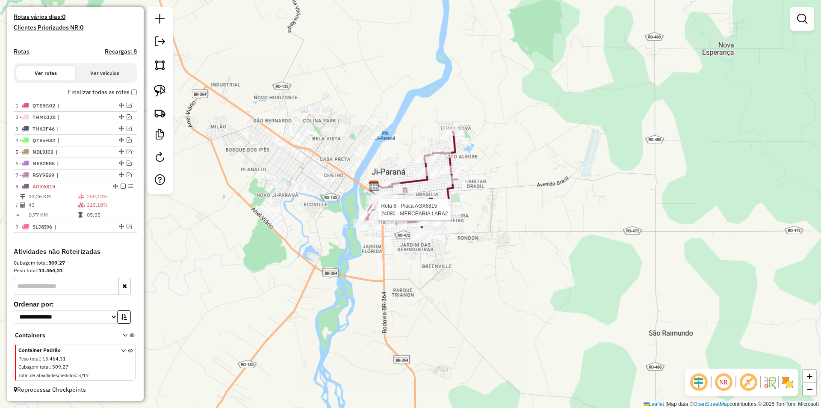
select select "*********"
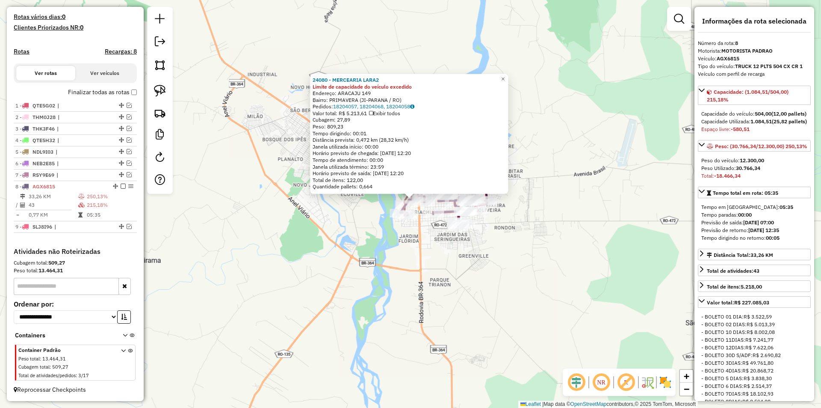
drag, startPoint x: 566, startPoint y: 248, endPoint x: 569, endPoint y: 225, distance: 23.7
click at [569, 225] on div "24080 - MERCEARIA LARA2 Limite de capacidade do veículo excedido Endereço: ARAC…" at bounding box center [410, 204] width 821 height 408
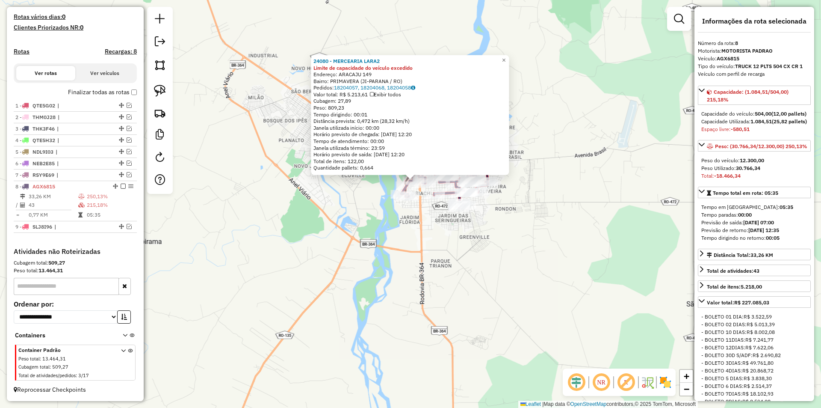
click at [502, 243] on div "24080 - MERCEARIA LARA2 Limite de capacidade do veículo excedido Endereço: ARAC…" at bounding box center [410, 204] width 821 height 408
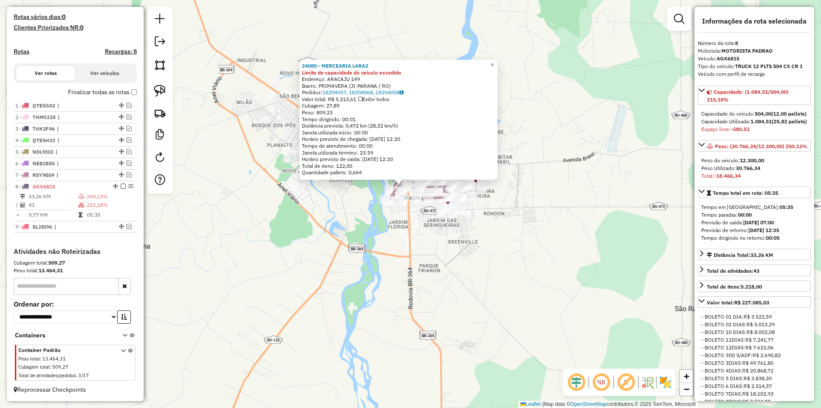
click at [359, 269] on div "24080 - MERCEARIA LARA2 Limite de capacidade do veículo excedido Endereço: ARAC…" at bounding box center [410, 204] width 821 height 408
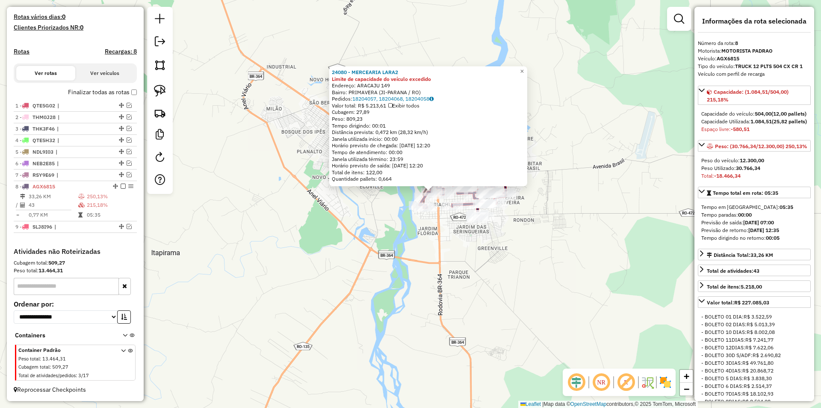
click at [359, 269] on div "24080 - MERCEARIA LARA2 Limite de capacidade do veículo excedido Endereço: ARAC…" at bounding box center [410, 204] width 821 height 408
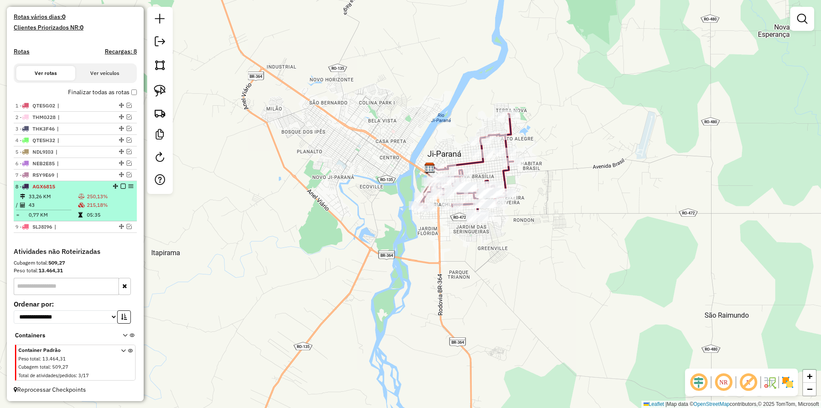
click at [121, 187] on em at bounding box center [123, 186] width 5 height 5
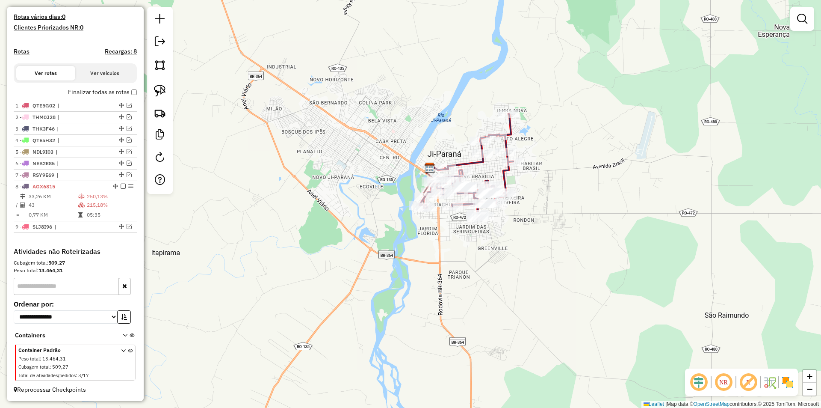
scroll to position [199, 0]
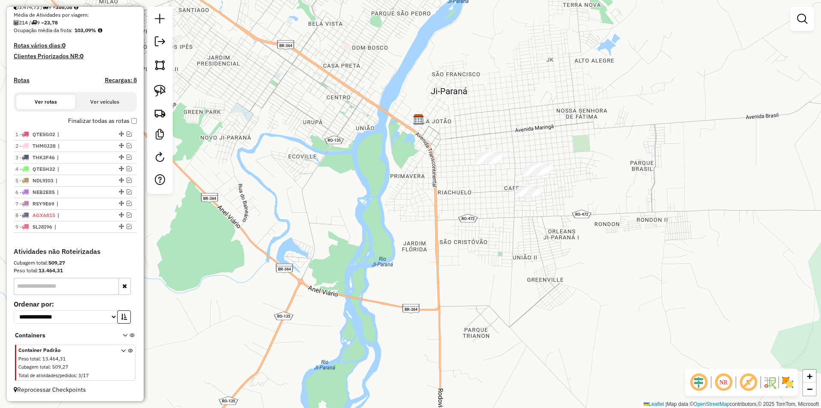
drag, startPoint x: 400, startPoint y: 210, endPoint x: 335, endPoint y: 180, distance: 71.6
click at [391, 207] on div "Janela de atendimento Grade de atendimento Capacidade Transportadoras Veículos …" at bounding box center [410, 204] width 821 height 408
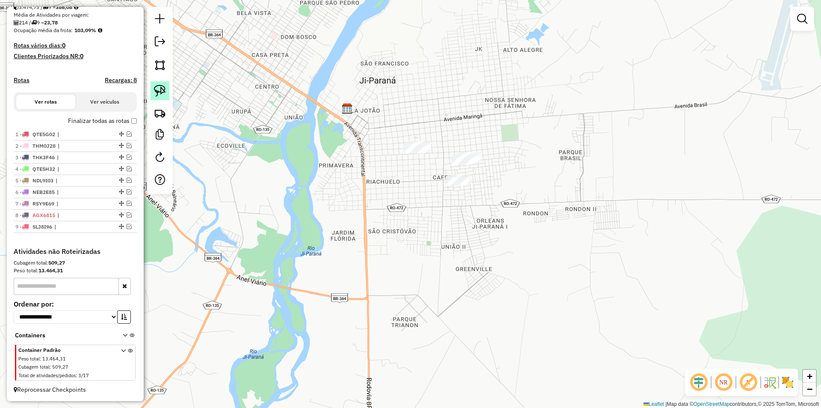
drag, startPoint x: 161, startPoint y: 89, endPoint x: 350, endPoint y: 116, distance: 191.1
click at [163, 89] on img at bounding box center [160, 91] width 12 height 12
drag, startPoint x: 395, startPoint y: 153, endPoint x: 483, endPoint y: 175, distance: 91.0
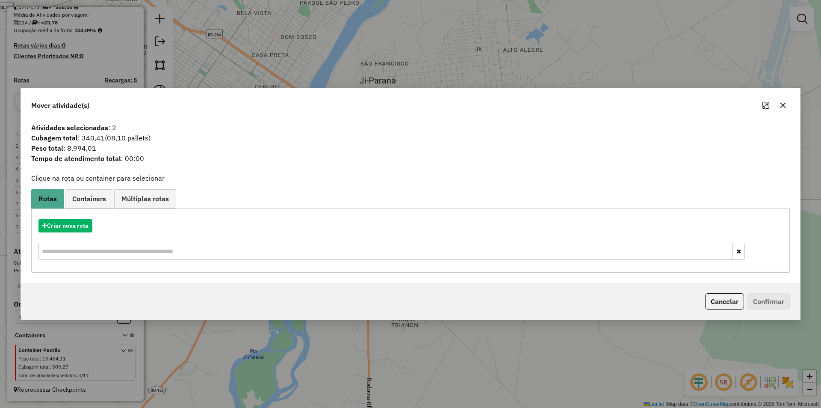
click at [783, 104] on icon "button" at bounding box center [783, 105] width 7 height 7
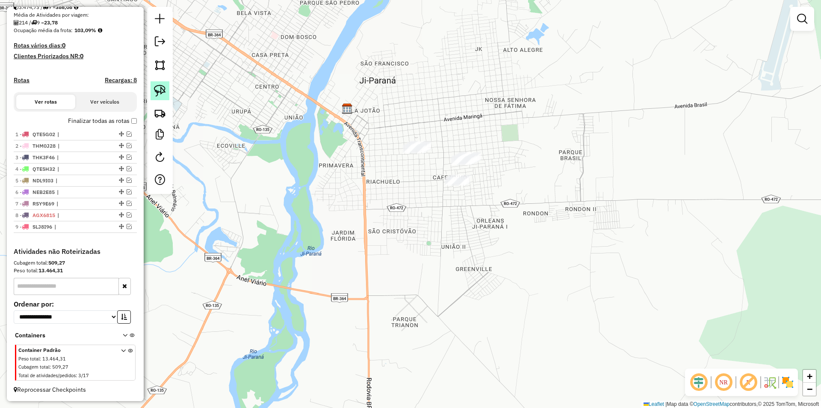
click at [156, 90] on img at bounding box center [160, 91] width 12 height 12
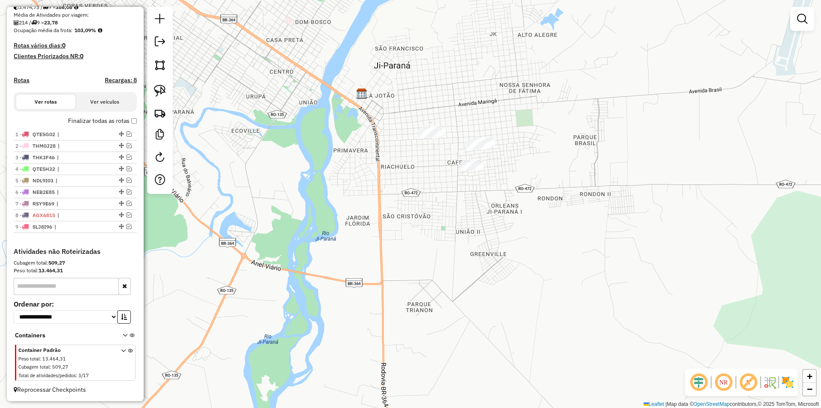
drag, startPoint x: 421, startPoint y: 169, endPoint x: 435, endPoint y: 169, distance: 14.1
click at [435, 169] on div "Janela de atendimento Grade de atendimento Capacidade Transportadoras Veículos …" at bounding box center [410, 204] width 821 height 408
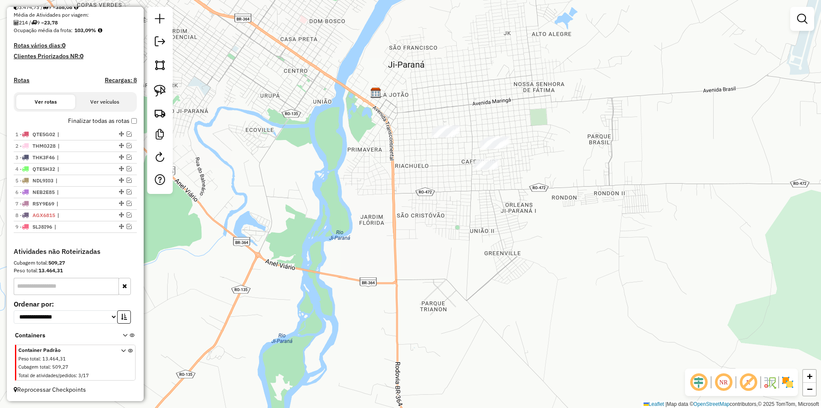
click at [170, 90] on div at bounding box center [160, 100] width 26 height 187
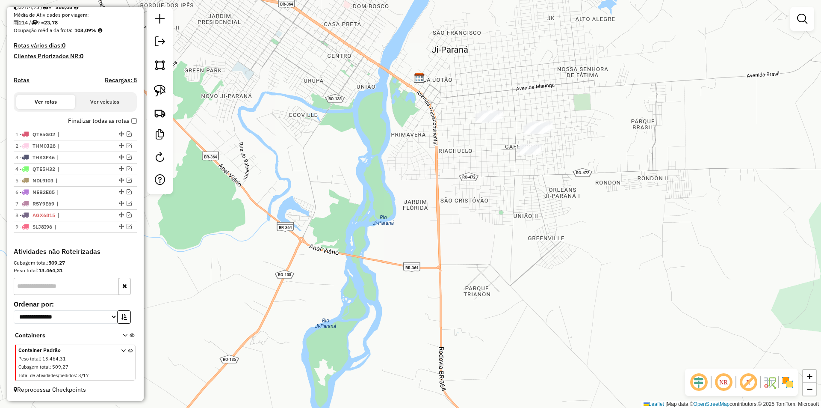
drag, startPoint x: 433, startPoint y: 158, endPoint x: 418, endPoint y: 151, distance: 17.0
click at [476, 148] on div "Janela de atendimento Grade de atendimento Capacidade Transportadoras Veículos …" at bounding box center [410, 204] width 821 height 408
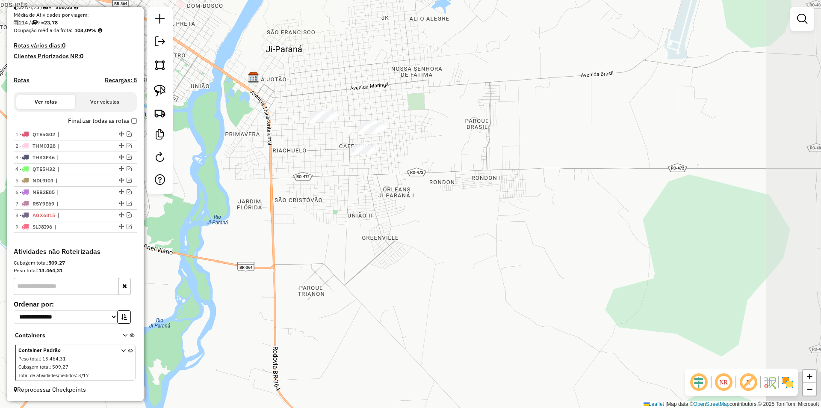
drag, startPoint x: 477, startPoint y: 157, endPoint x: 296, endPoint y: 148, distance: 181.2
click at [306, 155] on div "Janela de atendimento Grade de atendimento Capacidade Transportadoras Veículos …" at bounding box center [410, 204] width 821 height 408
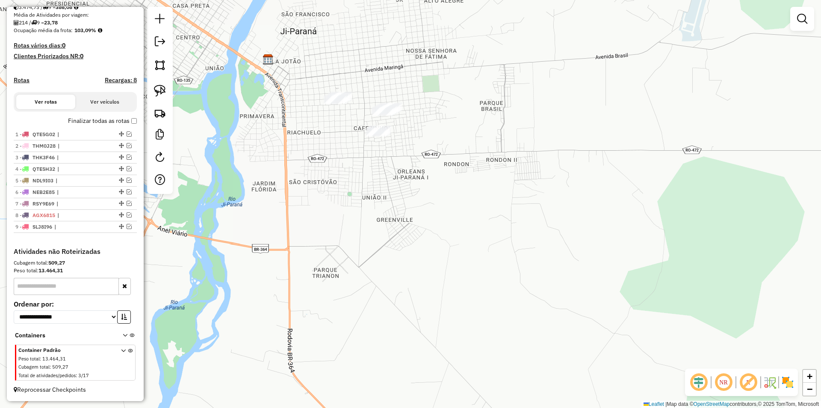
drag, startPoint x: 317, startPoint y: 139, endPoint x: 246, endPoint y: 128, distance: 72.7
click at [313, 140] on div "Janela de atendimento Grade de atendimento Capacidade Transportadoras Veículos …" at bounding box center [410, 204] width 821 height 408
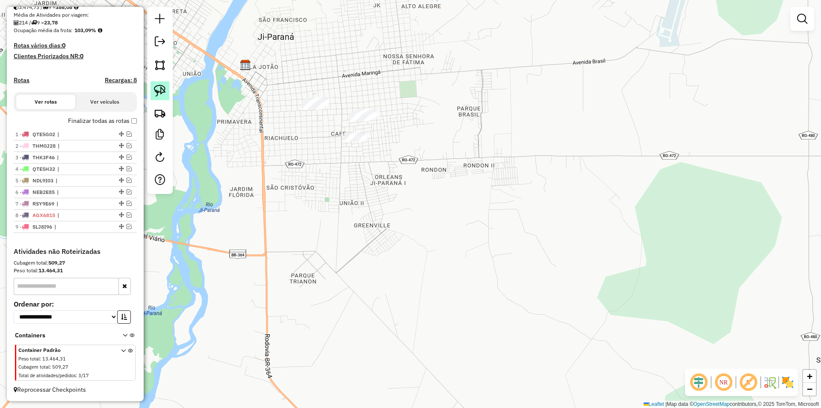
click at [158, 87] on img at bounding box center [160, 91] width 12 height 12
drag, startPoint x: 330, startPoint y: 137, endPoint x: 376, endPoint y: 159, distance: 50.3
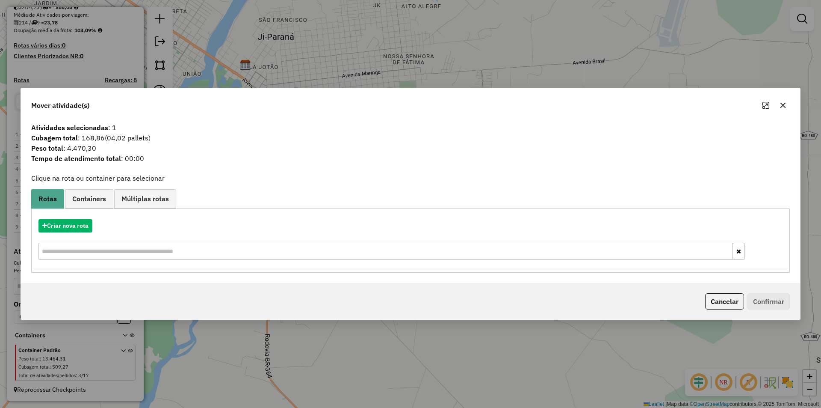
click at [783, 105] on icon "button" at bounding box center [784, 105] width 6 height 6
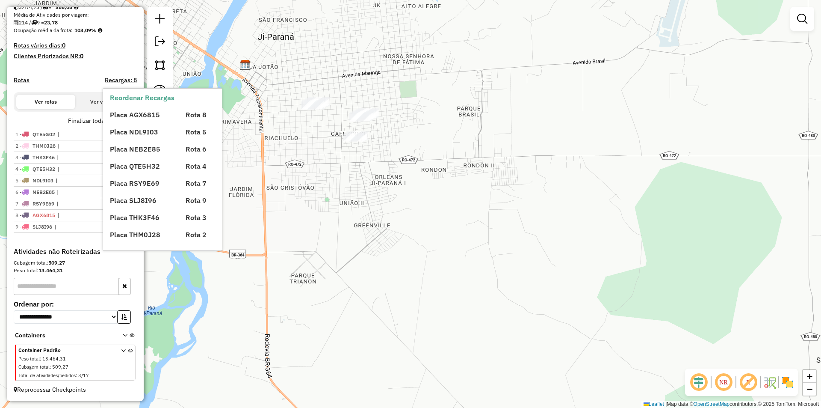
click at [149, 92] on div "Reordenar Recargas Placa AGX6815 Rota 8 Placa NDL9I03 Rota 5 Placa NEB2E85 Rota…" at bounding box center [162, 170] width 119 height 162
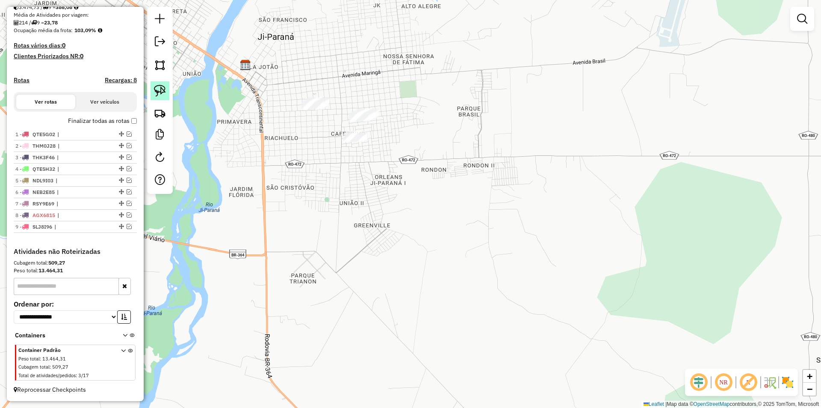
click at [163, 93] on img at bounding box center [160, 91] width 12 height 12
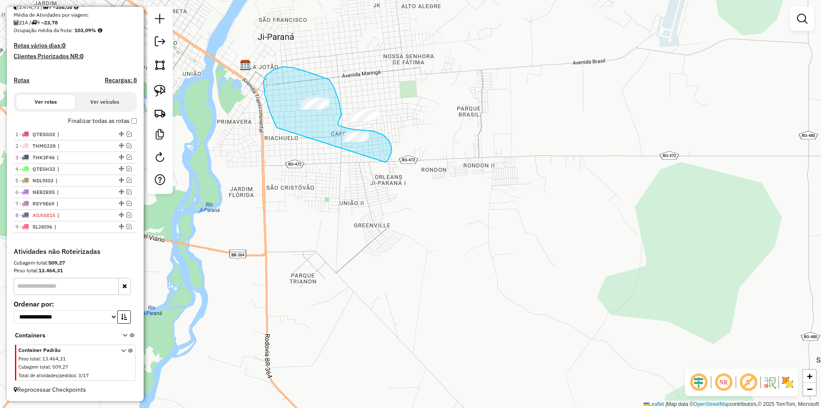
drag, startPoint x: 277, startPoint y: 127, endPoint x: 382, endPoint y: 162, distance: 110.8
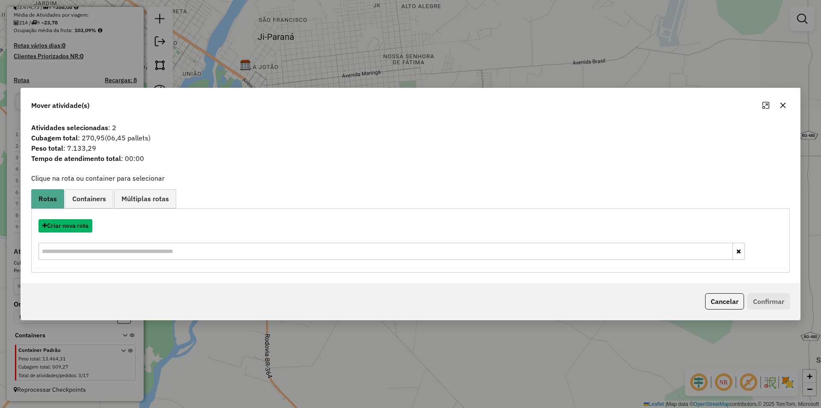
click at [64, 223] on button "Criar nova rota" at bounding box center [66, 225] width 54 height 13
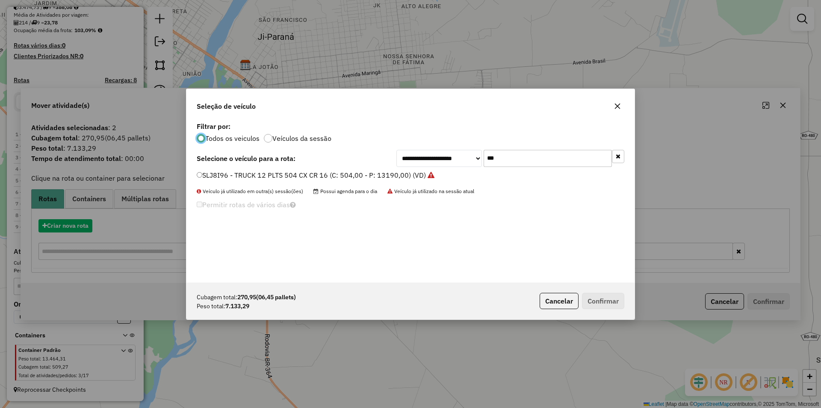
scroll to position [5, 3]
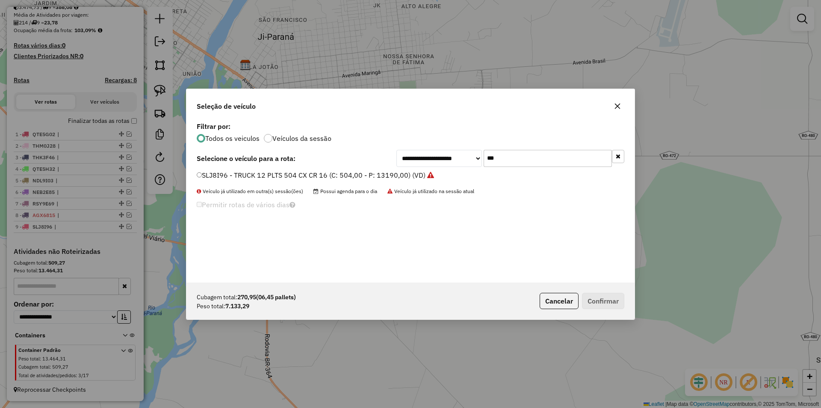
drag, startPoint x: 514, startPoint y: 158, endPoint x: 466, endPoint y: 172, distance: 50.1
click at [466, 172] on div "**********" at bounding box center [411, 201] width 448 height 163
type input "***"
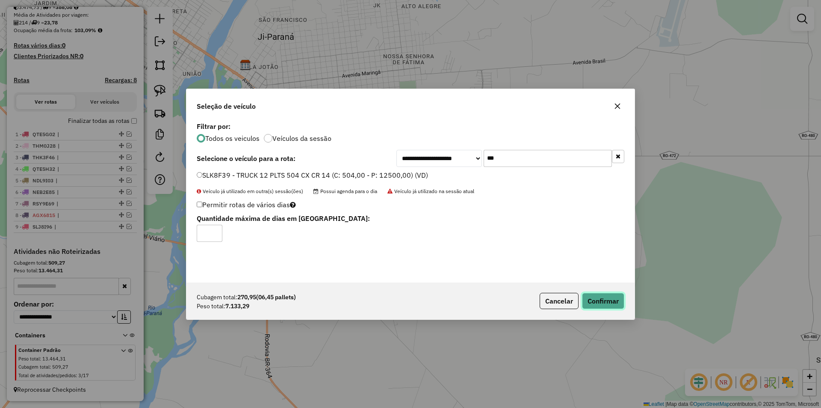
click at [597, 295] on button "Confirmar" at bounding box center [603, 301] width 42 height 16
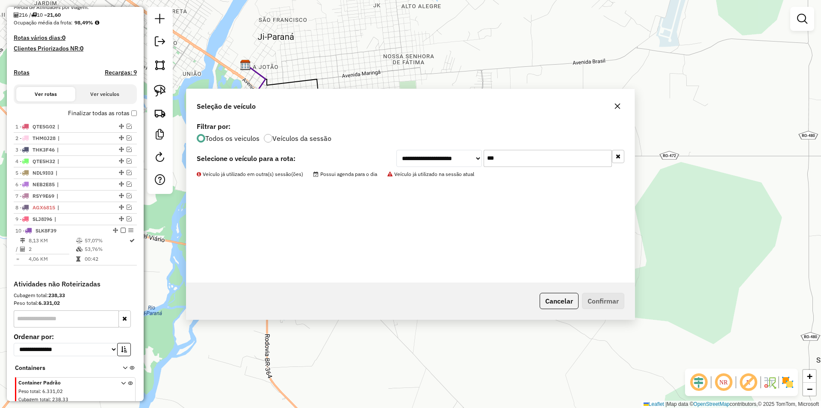
scroll to position [239, 0]
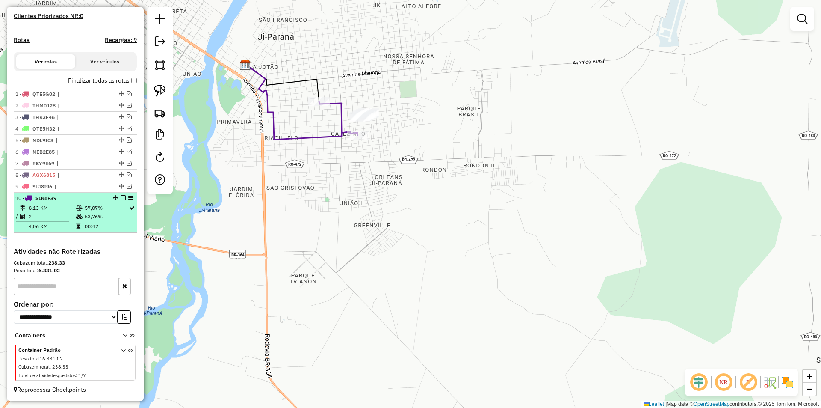
click at [121, 197] on em at bounding box center [123, 197] width 5 height 5
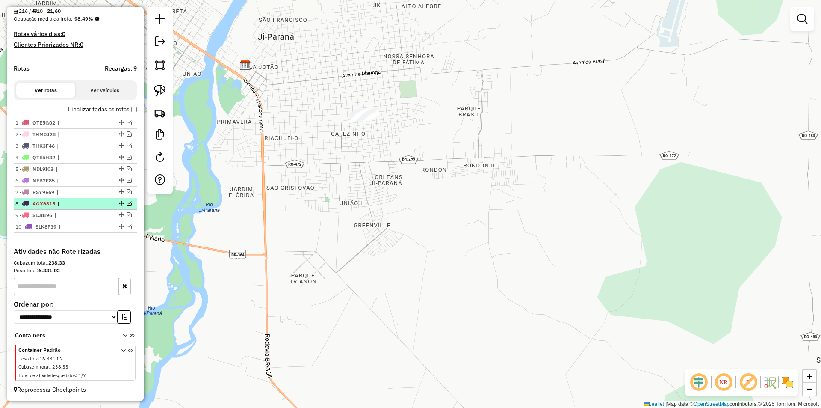
scroll to position [210, 0]
drag, startPoint x: 348, startPoint y: 178, endPoint x: 351, endPoint y: 168, distance: 10.4
click at [349, 178] on div "Janela de atendimento Grade de atendimento Capacidade Transportadoras Veículos …" at bounding box center [410, 204] width 821 height 408
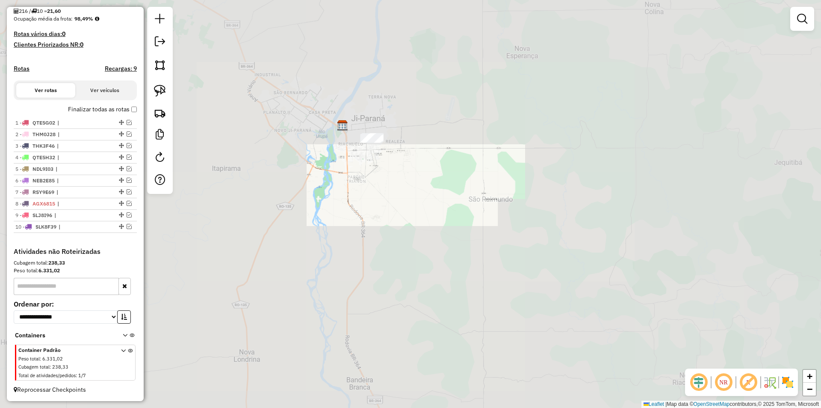
click at [381, 193] on div "Janela de atendimento Grade de atendimento Capacidade Transportadoras Veículos …" at bounding box center [410, 204] width 821 height 408
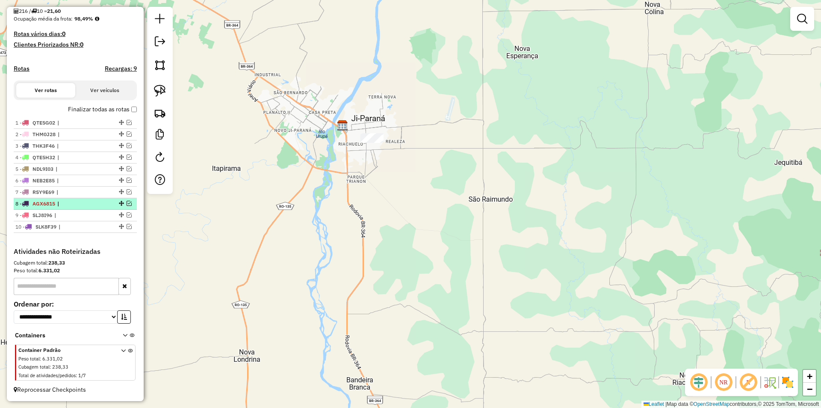
click at [127, 202] on em at bounding box center [129, 203] width 5 height 5
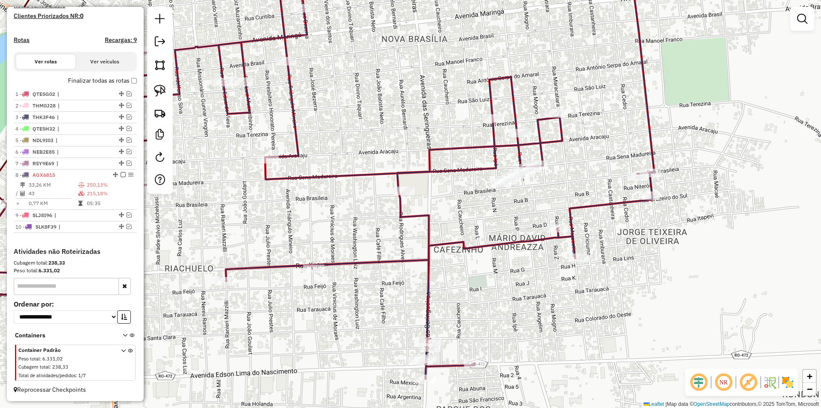
drag, startPoint x: 494, startPoint y: 212, endPoint x: 475, endPoint y: 216, distance: 19.3
click at [475, 216] on div "Janela de atendimento Grade de atendimento Capacidade Transportadoras Veículos …" at bounding box center [410, 204] width 821 height 408
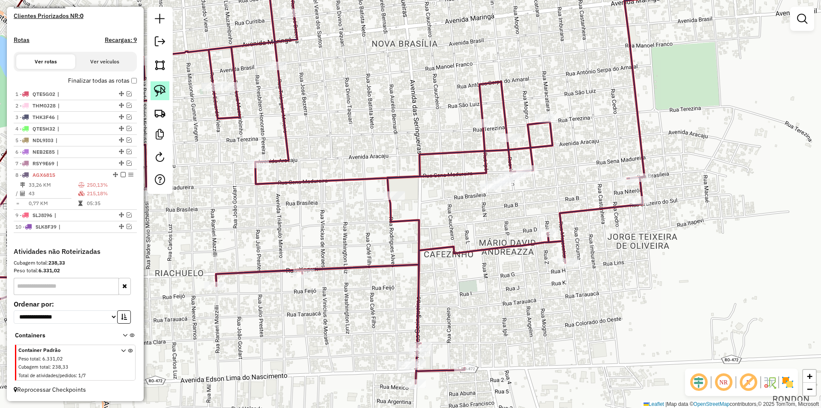
click at [157, 90] on img at bounding box center [160, 91] width 12 height 12
drag, startPoint x: 480, startPoint y: 218, endPoint x: 547, endPoint y: 170, distance: 82.6
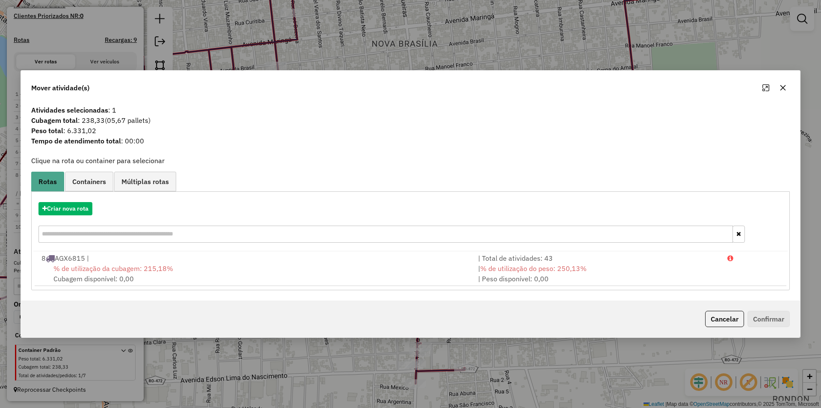
click at [784, 87] on icon "button" at bounding box center [784, 88] width 6 height 6
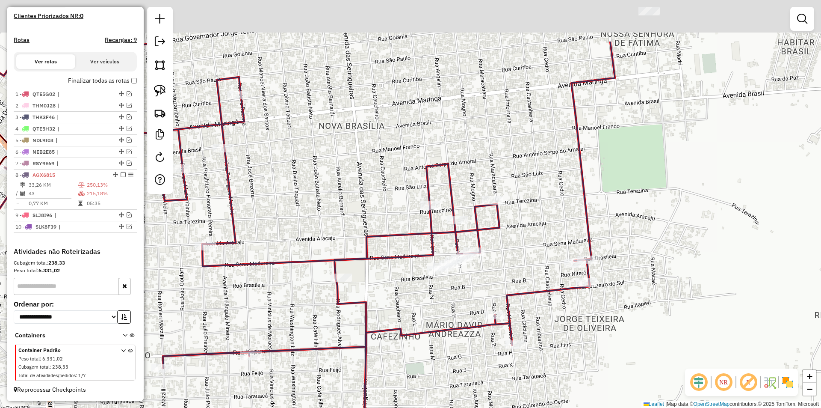
drag, startPoint x: 504, startPoint y: 161, endPoint x: 457, endPoint y: 179, distance: 50.2
click at [485, 178] on div "Janela de atendimento Grade de atendimento Capacidade Transportadoras Veículos …" at bounding box center [410, 204] width 821 height 408
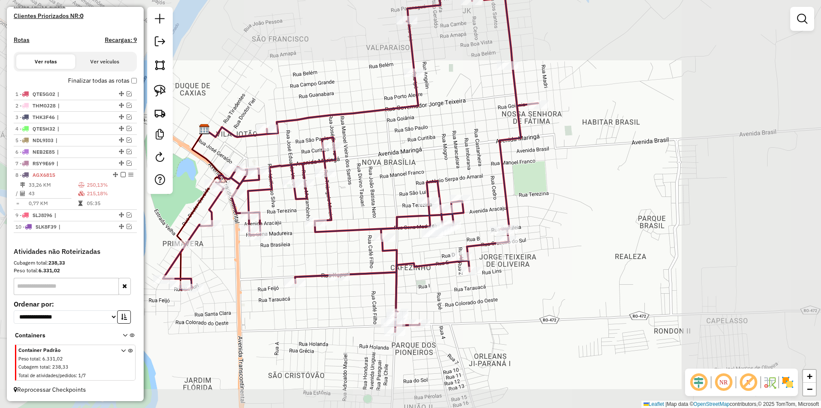
drag, startPoint x: 477, startPoint y: 140, endPoint x: 472, endPoint y: 160, distance: 20.2
click at [472, 160] on div "Janela de atendimento Grade de atendimento Capacidade Transportadoras Veículos …" at bounding box center [410, 204] width 821 height 408
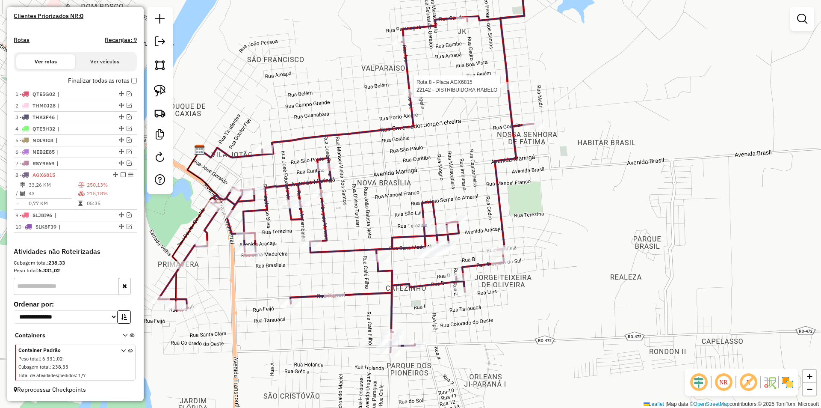
select select "*********"
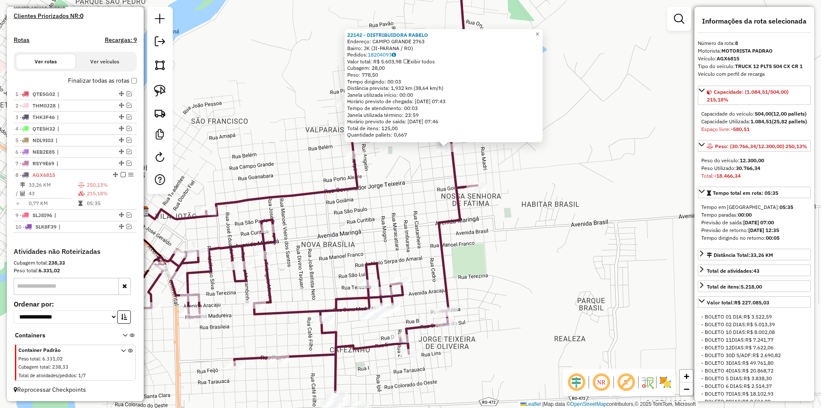
drag, startPoint x: 373, startPoint y: 255, endPoint x: 409, endPoint y: 199, distance: 66.8
click at [409, 199] on div "22142 - DISTRIBUIDORA RABELO Endereço: CAMPO GRANDE 2763 Bairro: JK (JI-PARANA …" at bounding box center [410, 204] width 821 height 408
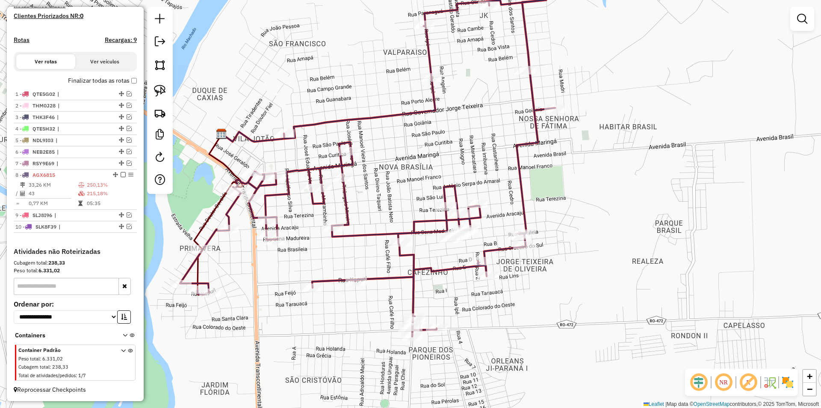
drag, startPoint x: 403, startPoint y: 157, endPoint x: 461, endPoint y: 82, distance: 94.9
click at [466, 82] on div "Janela de atendimento Grade de atendimento Capacidade Transportadoras Veículos …" at bounding box center [410, 204] width 821 height 408
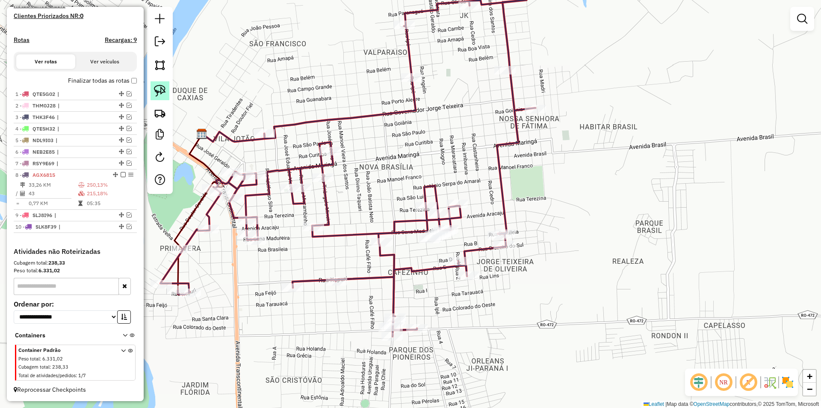
click at [155, 87] on img at bounding box center [160, 91] width 12 height 12
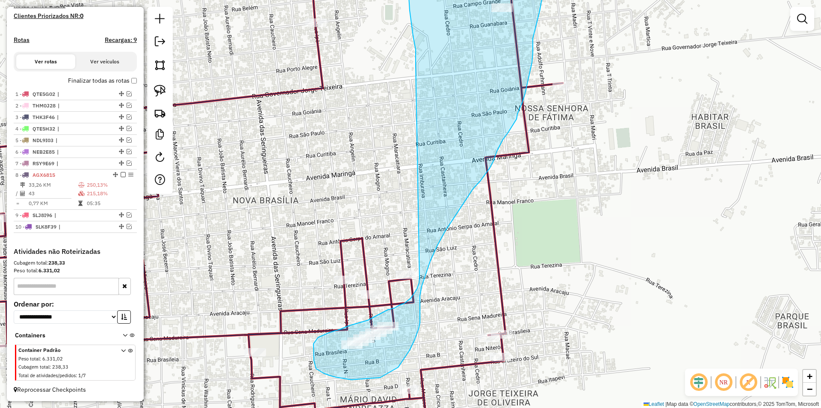
drag, startPoint x: 462, startPoint y: 91, endPoint x: 420, endPoint y: 265, distance: 178.7
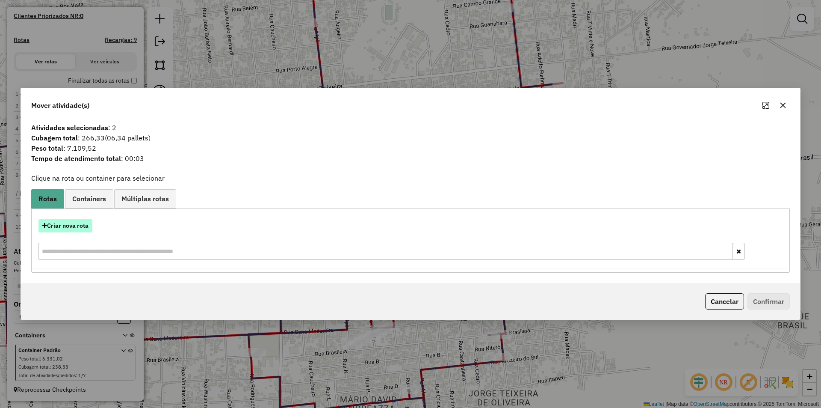
click at [58, 225] on button "Criar nova rota" at bounding box center [66, 225] width 54 height 13
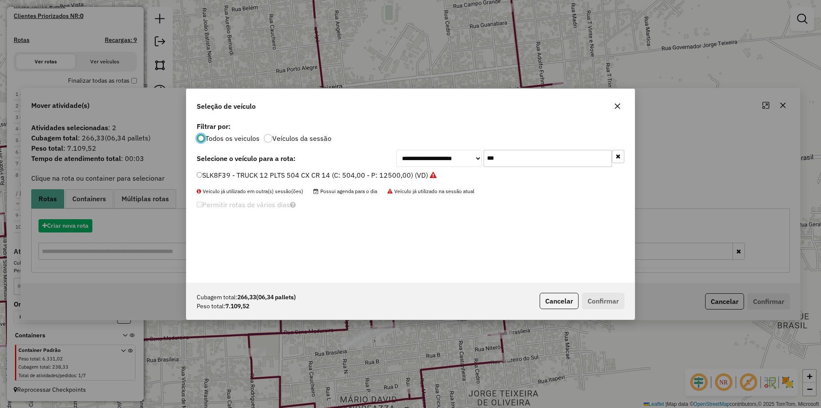
scroll to position [5, 3]
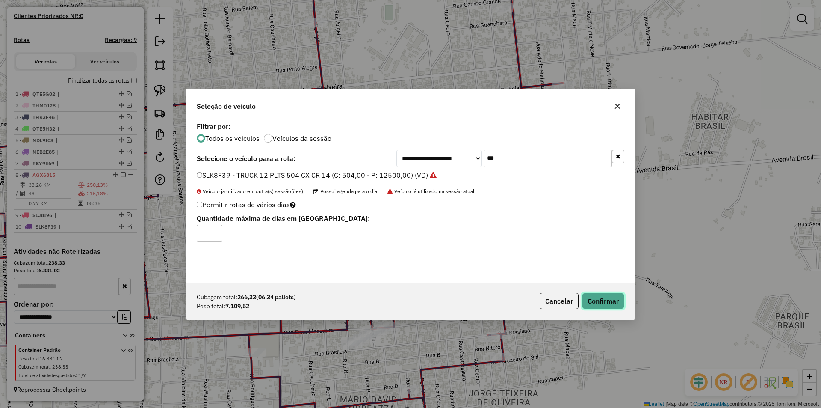
click at [596, 303] on button "Confirmar" at bounding box center [603, 301] width 42 height 16
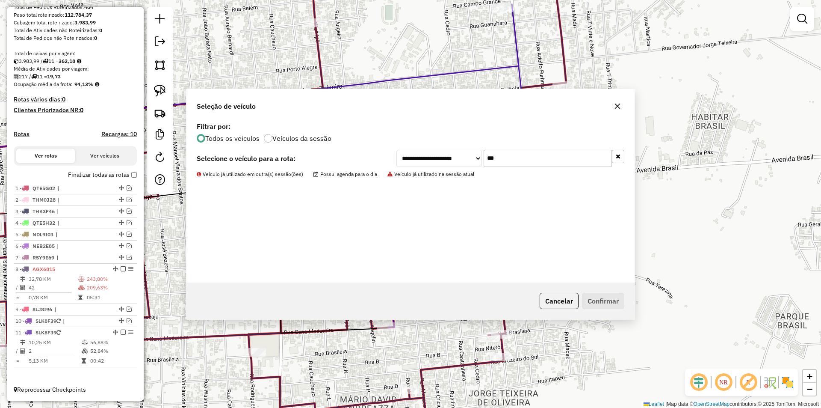
scroll to position [145, 0]
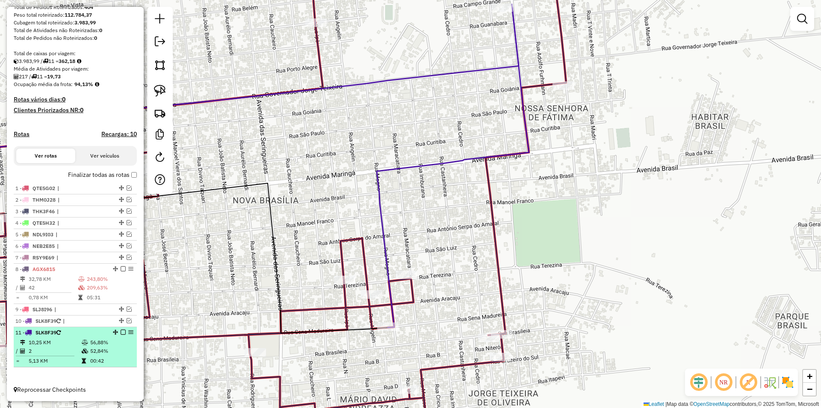
click at [121, 332] on em at bounding box center [123, 331] width 5 height 5
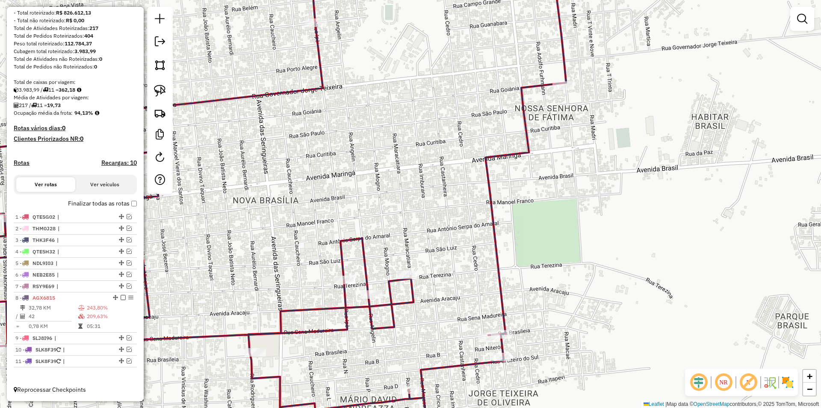
scroll to position [116, 0]
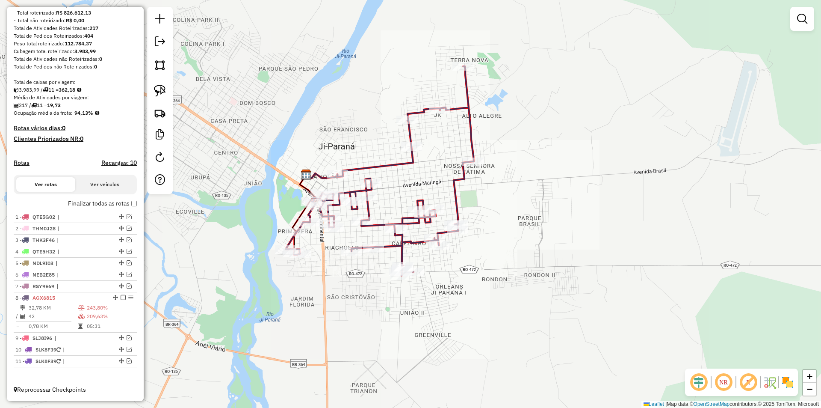
click at [516, 204] on div "Janela de atendimento Grade de atendimento Capacidade Transportadoras Veículos …" at bounding box center [410, 204] width 821 height 408
select select "*********"
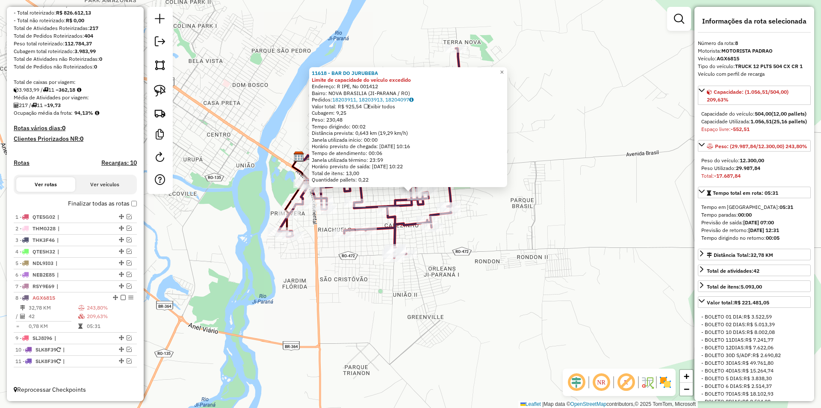
drag, startPoint x: 542, startPoint y: 252, endPoint x: 543, endPoint y: 240, distance: 11.6
click at [543, 240] on div "11618 - BAR DO JURUBEBA Limite de capacidade do veículo excedido Endereço: R IP…" at bounding box center [410, 204] width 821 height 408
drag, startPoint x: 450, startPoint y: 238, endPoint x: 459, endPoint y: 252, distance: 17.0
click at [450, 238] on div "11618 - BAR DO JURUBEBA Limite de capacidade do veículo excedido Endereço: R IP…" at bounding box center [410, 204] width 821 height 408
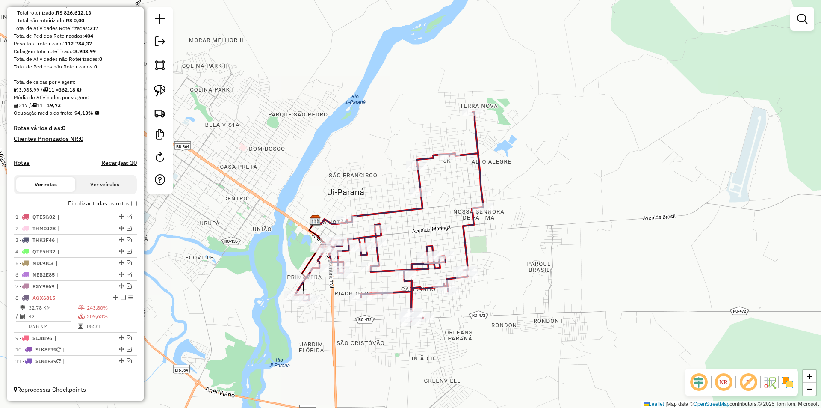
drag, startPoint x: 470, startPoint y: 271, endPoint x: 500, endPoint y: 314, distance: 52.7
click at [500, 318] on div "Janela de atendimento Grade de atendimento Capacidade Transportadoras Veículos …" at bounding box center [410, 204] width 821 height 408
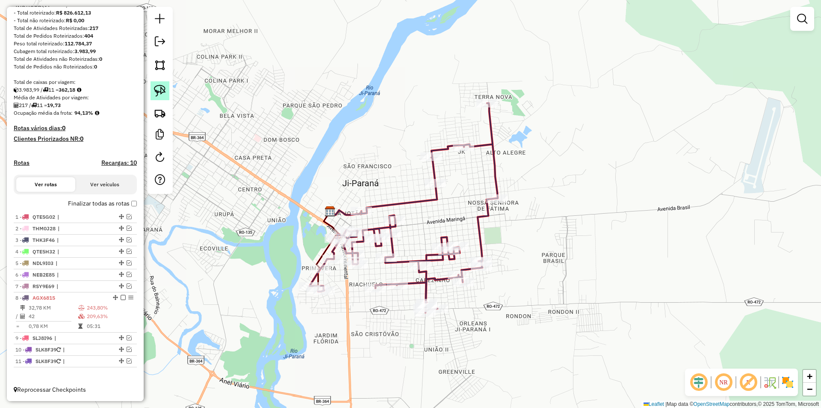
click at [161, 98] on link at bounding box center [160, 90] width 19 height 19
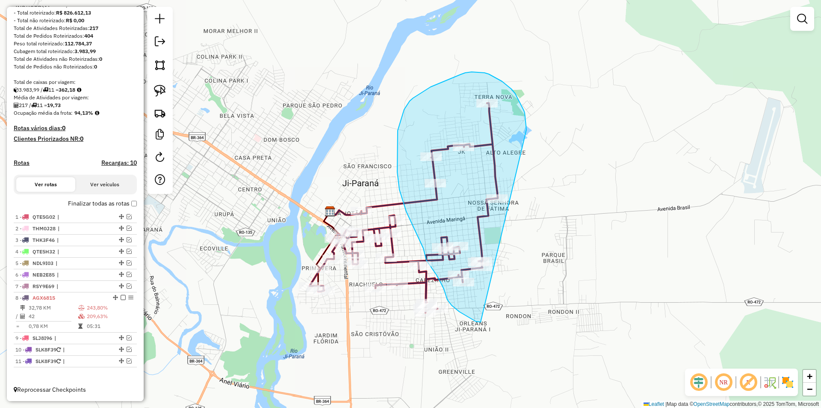
drag, startPoint x: 479, startPoint y: 322, endPoint x: 520, endPoint y: 196, distance: 132.3
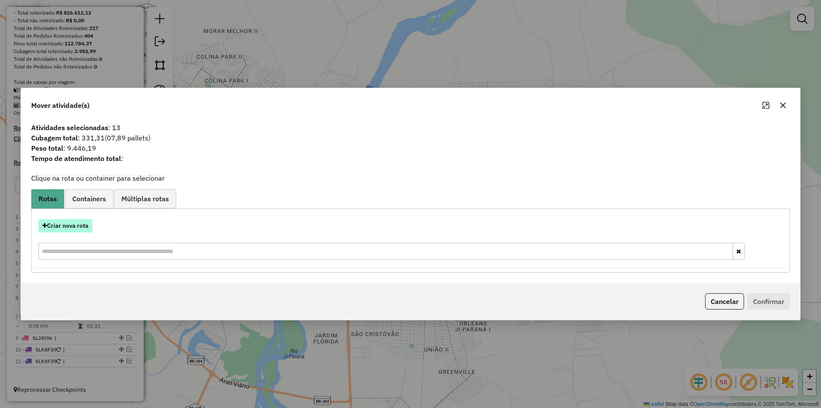
click at [53, 227] on button "Criar nova rota" at bounding box center [66, 225] width 54 height 13
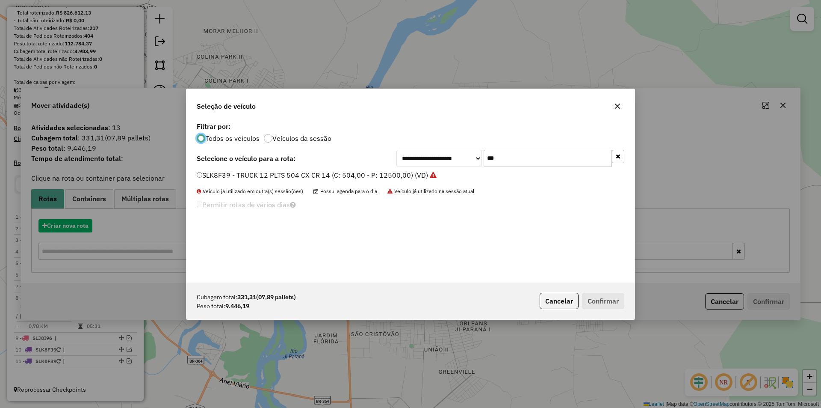
scroll to position [5, 3]
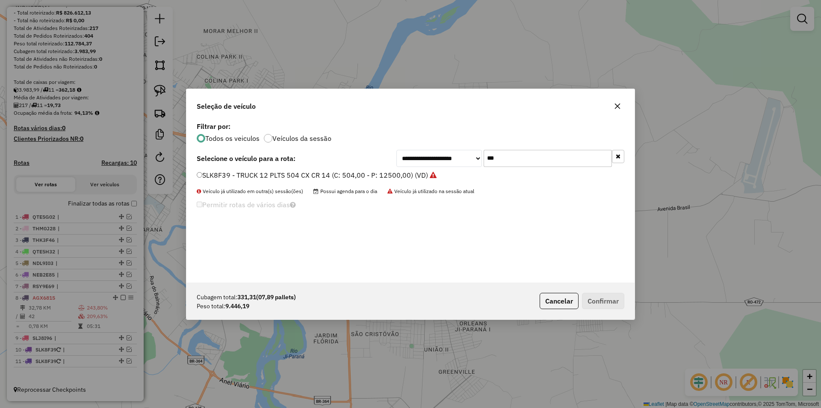
drag, startPoint x: 486, startPoint y: 157, endPoint x: 436, endPoint y: 181, distance: 54.7
click at [438, 177] on div "**********" at bounding box center [411, 201] width 448 height 163
drag, startPoint x: 513, startPoint y: 158, endPoint x: 443, endPoint y: 173, distance: 70.9
click at [454, 169] on div "**********" at bounding box center [411, 201] width 448 height 163
type input "***"
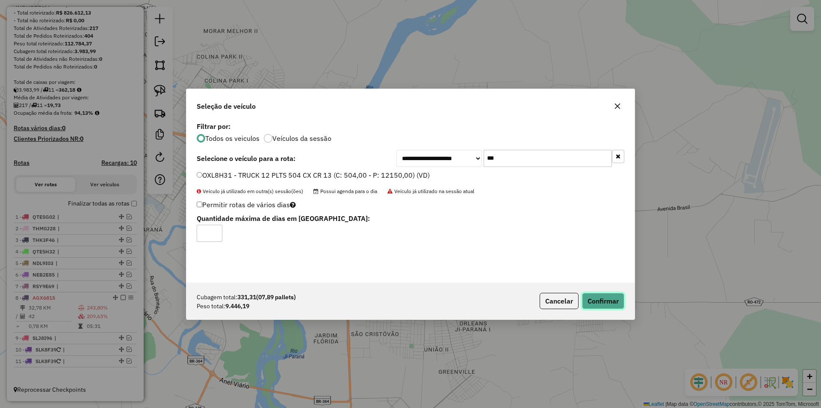
click at [589, 302] on button "Confirmar" at bounding box center [603, 301] width 42 height 16
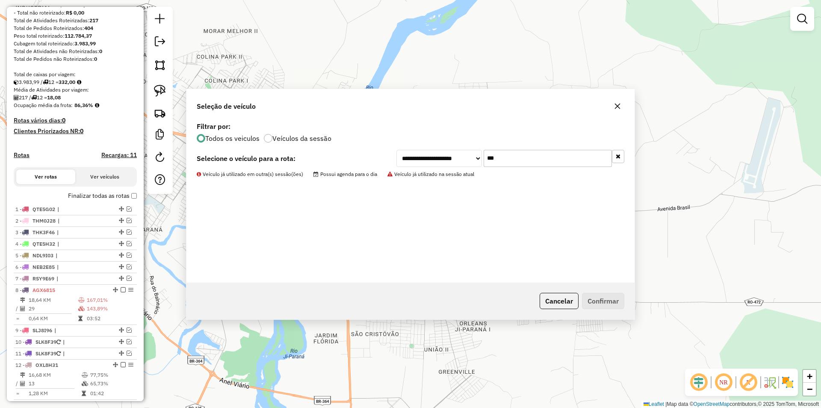
scroll to position [157, 0]
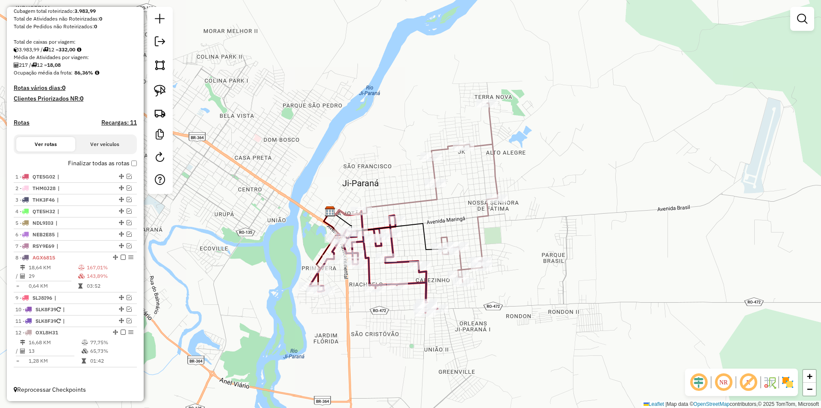
click at [365, 74] on div "Janela de atendimento Grade de atendimento Capacidade Transportadoras Veículos …" at bounding box center [410, 204] width 821 height 408
select select "*********"
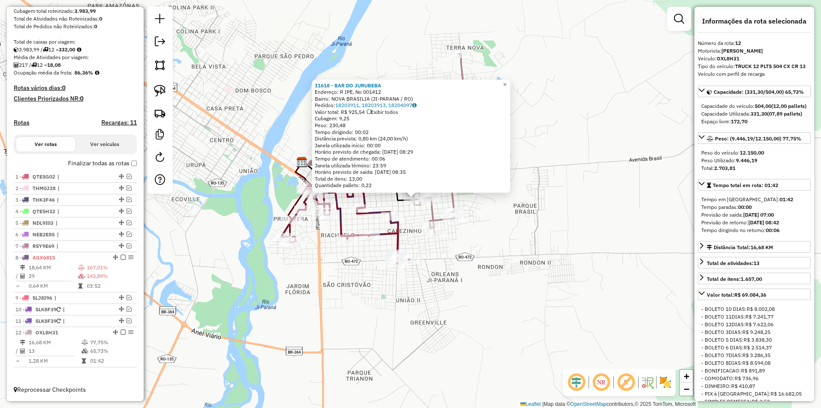
drag, startPoint x: 489, startPoint y: 319, endPoint x: 493, endPoint y: 313, distance: 7.1
click at [493, 313] on div "11618 - BAR DO JURUBEBA Endereço: R IPE, No 001412 Bairro: NOVA BRASILIA (JI-PA…" at bounding box center [410, 204] width 821 height 408
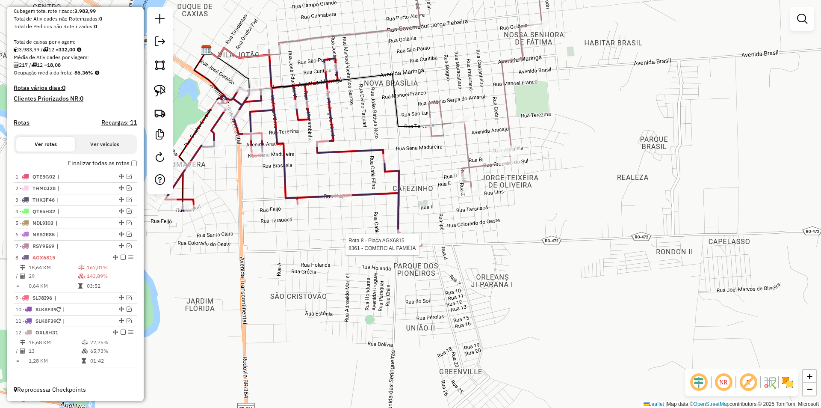
select select "*********"
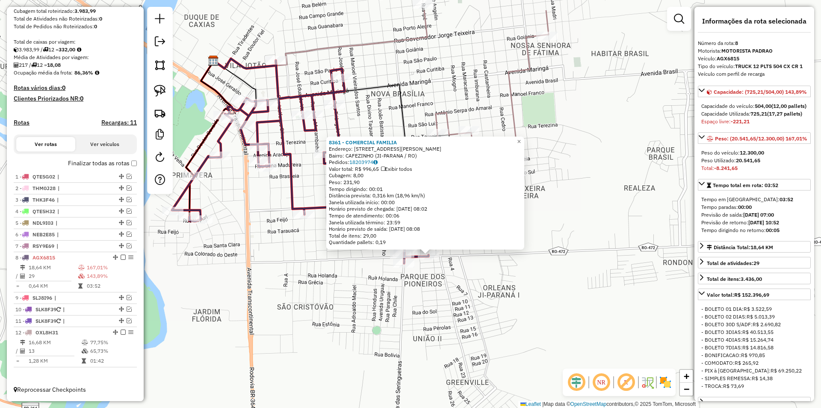
drag, startPoint x: 420, startPoint y: 248, endPoint x: 435, endPoint y: 290, distance: 44.5
click at [435, 290] on div "8361 - COMERCIAL FAMILIA Endereço: Avenida Edson Lima do Nascimen 3025 Bairro: …" at bounding box center [410, 204] width 821 height 408
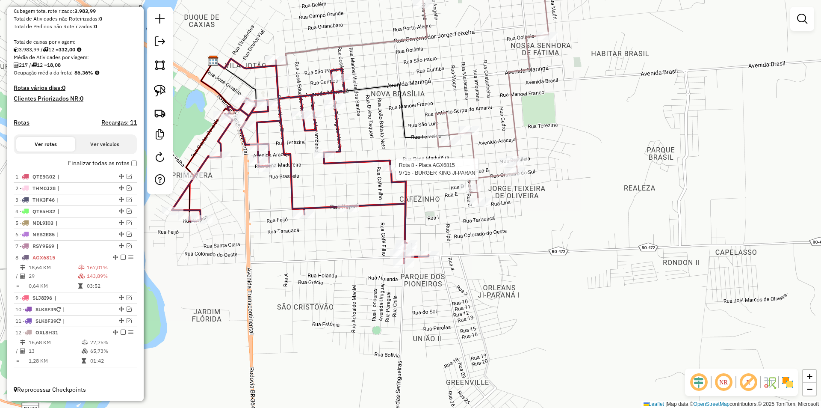
select select "*********"
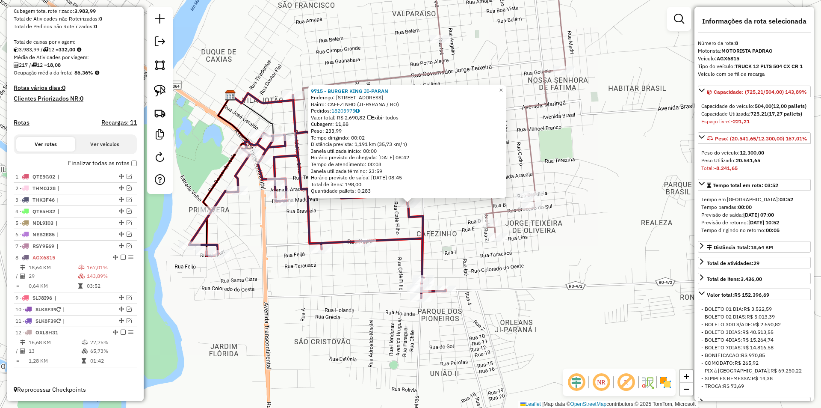
click at [376, 218] on div "9715 - BURGER KING JI-PARAN Endereço: Avenida das Seringueiras 1201 Bairro: CAF…" at bounding box center [410, 204] width 821 height 408
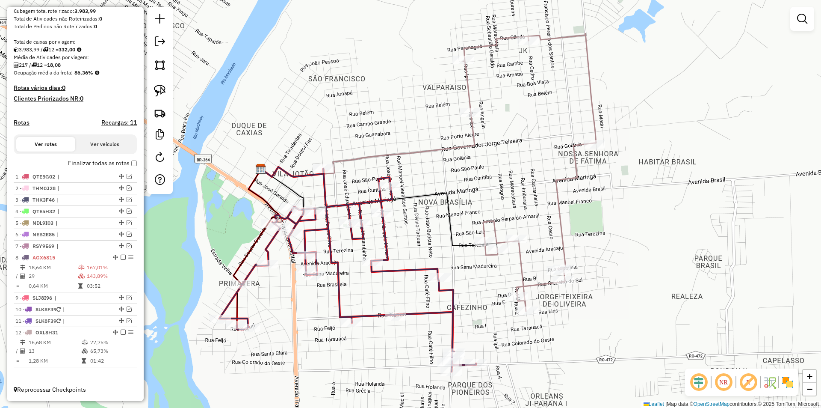
drag, startPoint x: 399, startPoint y: 296, endPoint x: 386, endPoint y: 153, distance: 143.9
click at [386, 154] on div "Janela de atendimento Grade de atendimento Capacidade Transportadoras Veículos …" at bounding box center [410, 204] width 821 height 408
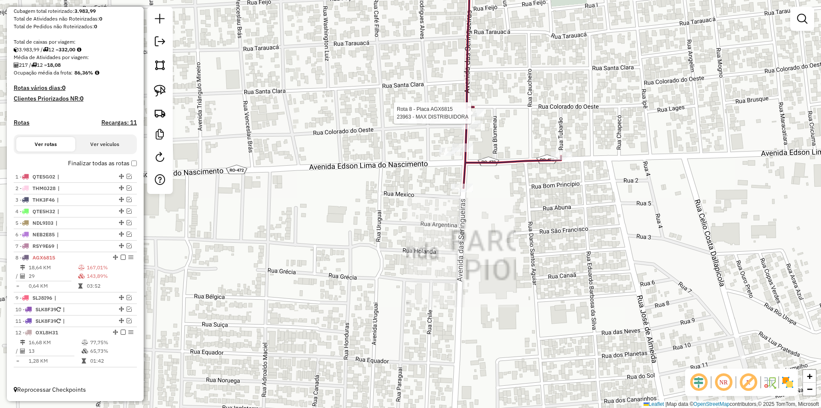
select select "*********"
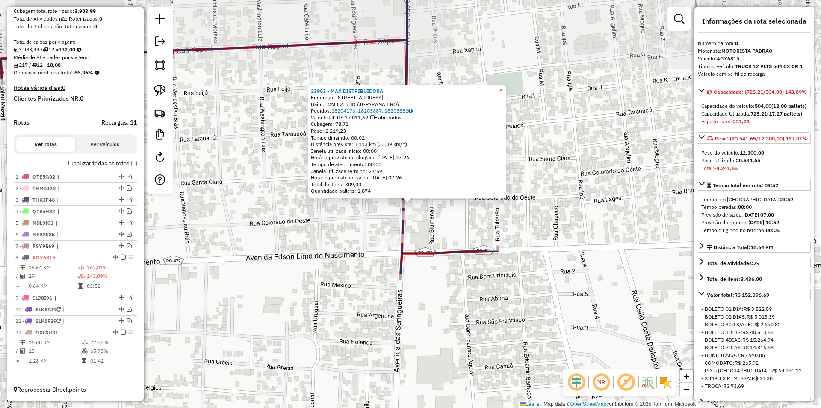
click at [327, 228] on div "23963 - MAX DISTRIBUIDORA Endereço: AVENIDA DAS SERINGUEIRAS 144 Bairro: CAFEZI…" at bounding box center [410, 204] width 821 height 408
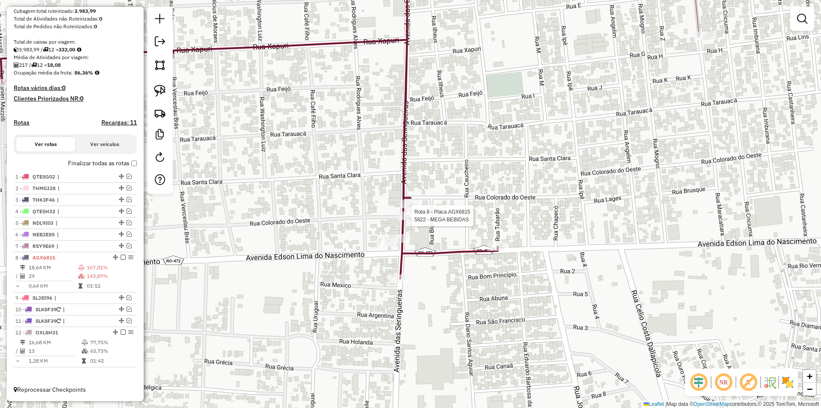
select select "*********"
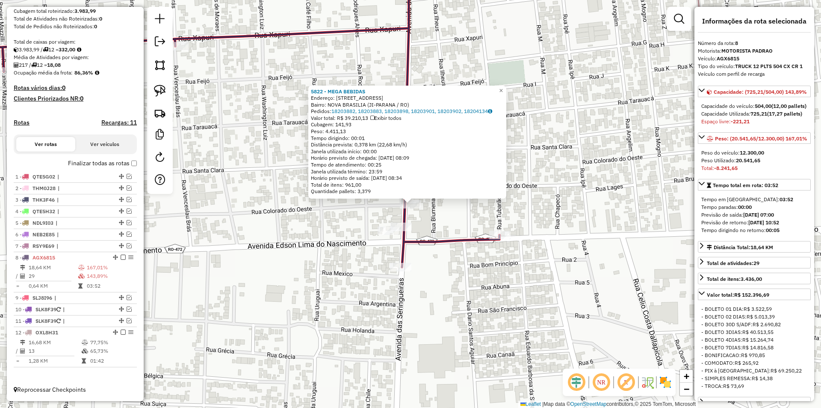
click at [337, 219] on div "5822 - MEGA BEBIDAS Endereço: R SERINGUEIRAS 110 110 Bairro: NOVA BRASILIA (JI-…" at bounding box center [410, 204] width 821 height 408
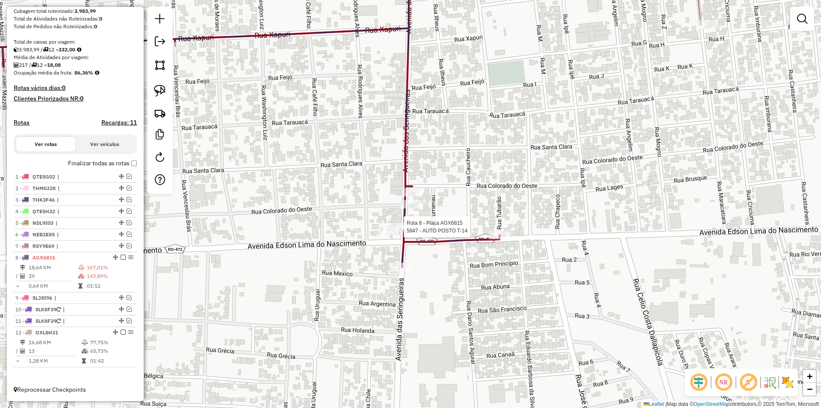
select select "*********"
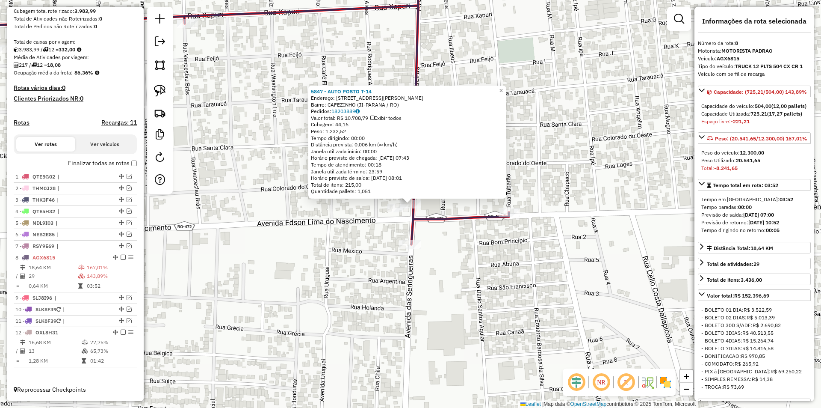
click at [352, 234] on div "5847 - AUTO POSTO T-14 Endereço: Avenida Edson Lima do Nascimen 2771 Bairro: CA…" at bounding box center [410, 204] width 821 height 408
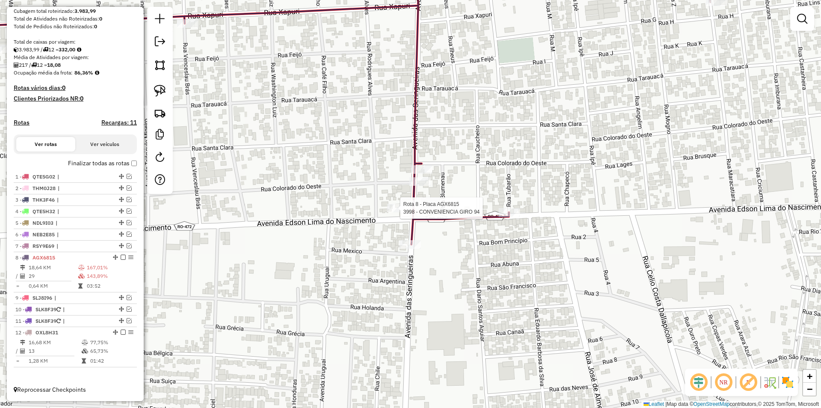
select select "*********"
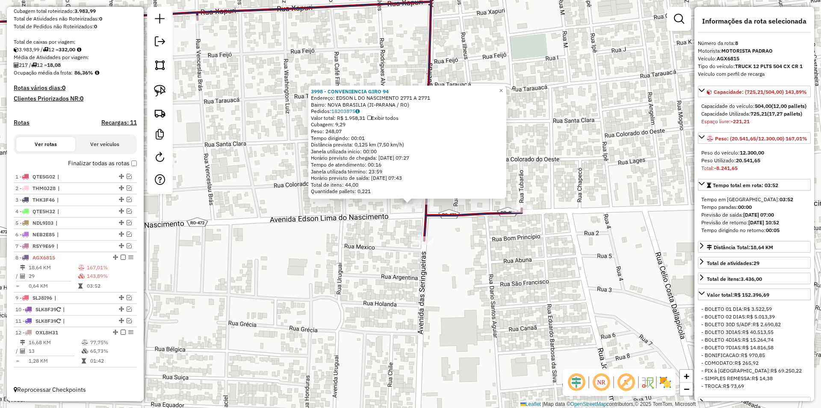
click at [353, 231] on div "3998 - CONVENIENCIA GIRO 94 Endereço: EDSON L DO NASCIMENTO 2771 A 2771 Bairro:…" at bounding box center [410, 204] width 821 height 408
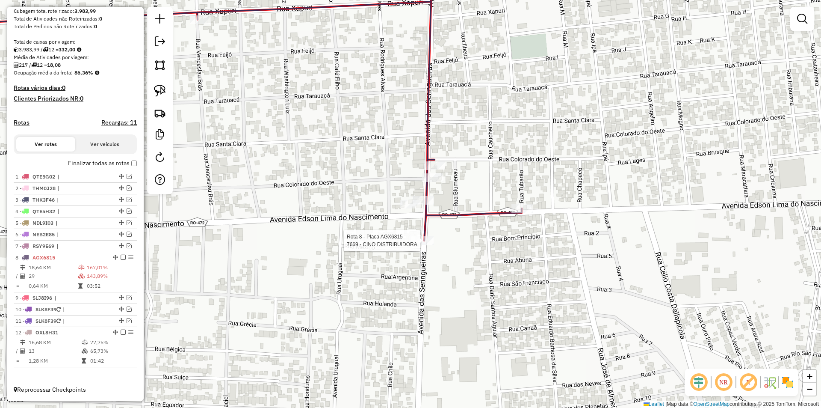
select select "*********"
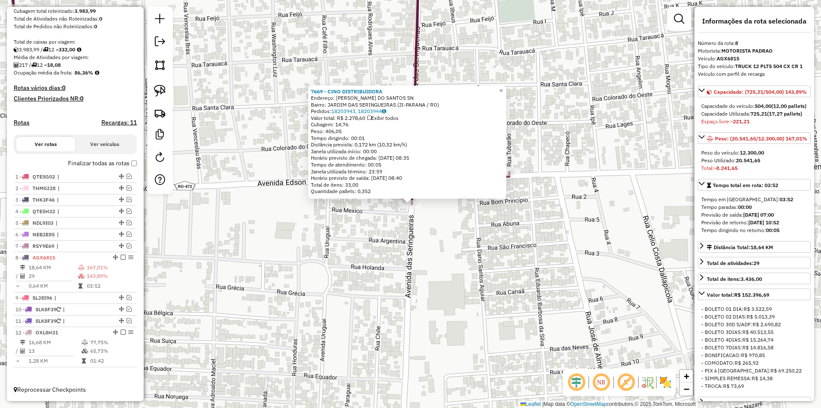
click at [392, 239] on div "7669 - CINO DISTRIBUIDORA Endereço: MIGUEL CRUZ DO SANTOS SN Bairro: JARDIM DAS…" at bounding box center [410, 204] width 821 height 408
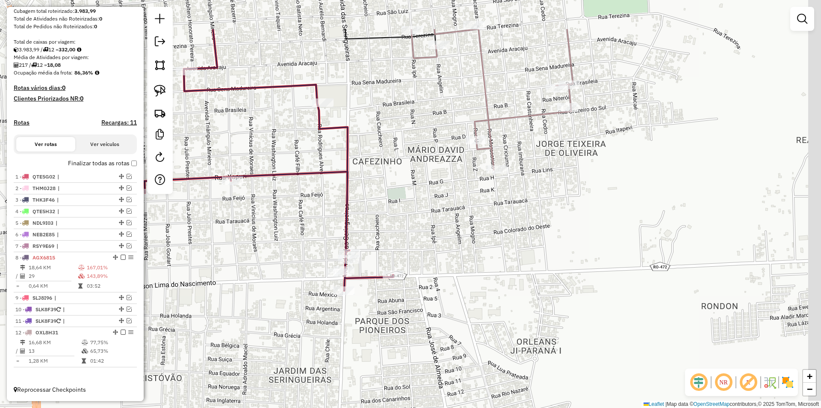
drag, startPoint x: 403, startPoint y: 229, endPoint x: 323, endPoint y: 311, distance: 114.0
click at [323, 311] on div "Janela de atendimento Grade de atendimento Capacidade Transportadoras Veículos …" at bounding box center [410, 204] width 821 height 408
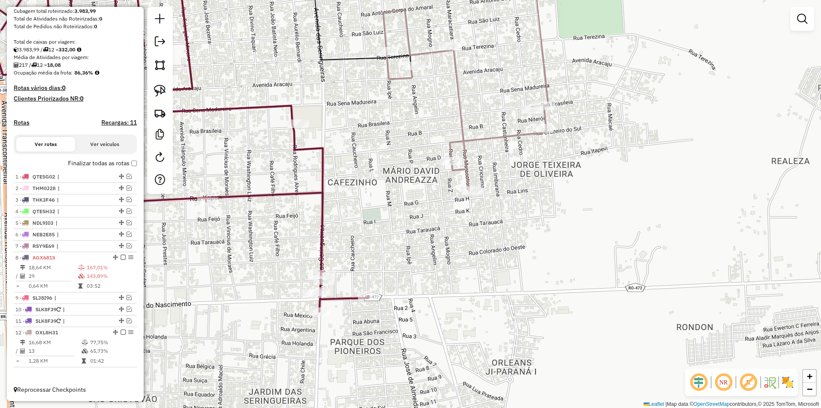
drag, startPoint x: 321, startPoint y: 313, endPoint x: 315, endPoint y: 321, distance: 10.1
click at [315, 321] on div "Janela de atendimento Grade de atendimento Capacidade Transportadoras Veículos …" at bounding box center [410, 204] width 821 height 408
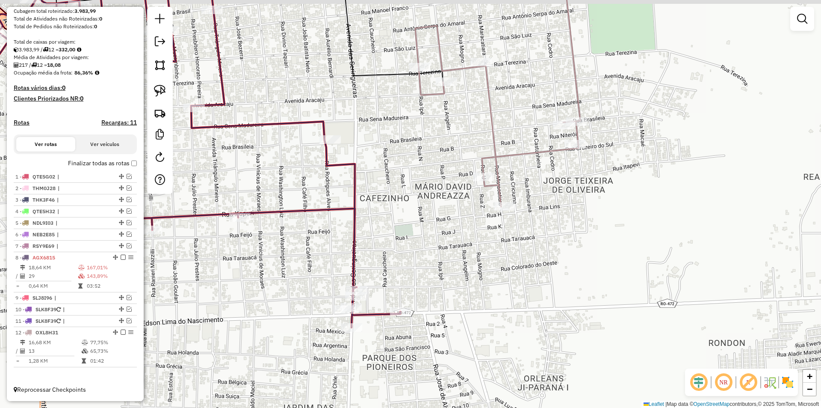
drag, startPoint x: 321, startPoint y: 318, endPoint x: 356, endPoint y: 344, distance: 43.6
click at [357, 346] on div "Janela de atendimento Grade de atendimento Capacidade Transportadoras Veículos …" at bounding box center [410, 204] width 821 height 408
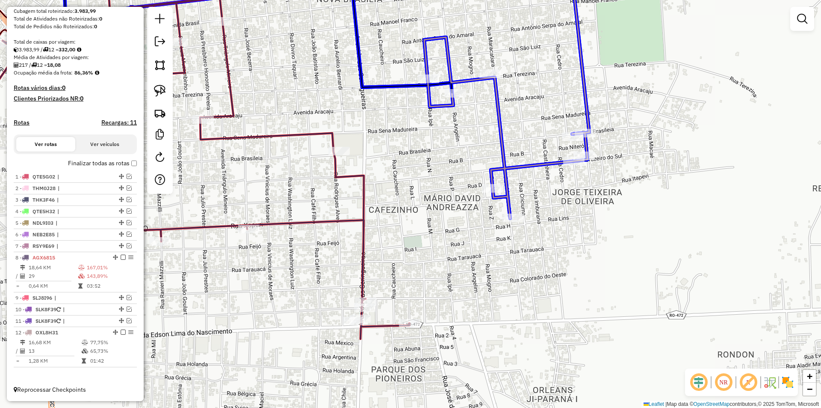
click at [568, 152] on div "Janela de atendimento Grade de atendimento Capacidade Transportadoras Veículos …" at bounding box center [410, 204] width 821 height 408
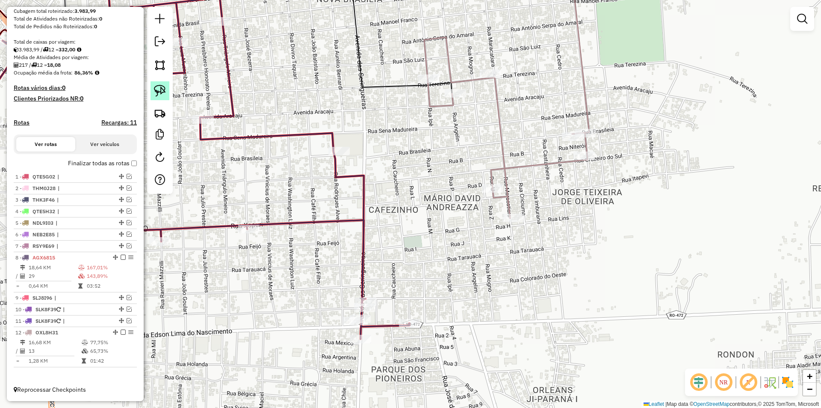
click at [157, 89] on img at bounding box center [160, 91] width 12 height 12
drag, startPoint x: 334, startPoint y: 333, endPoint x: 373, endPoint y: 350, distance: 42.2
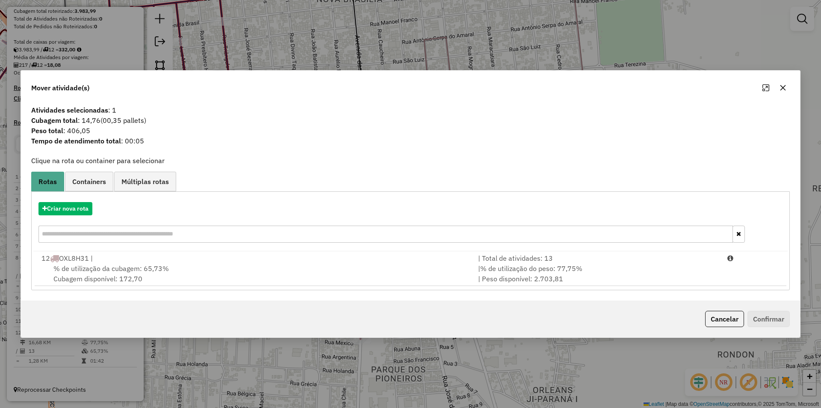
click at [88, 271] on span "% de utilização da cubagem: 65,73%" at bounding box center [111, 268] width 116 height 9
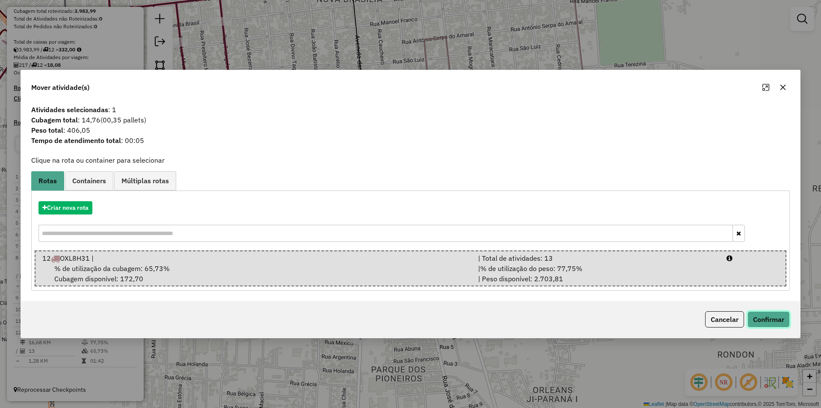
click at [767, 313] on button "Confirmar" at bounding box center [769, 319] width 42 height 16
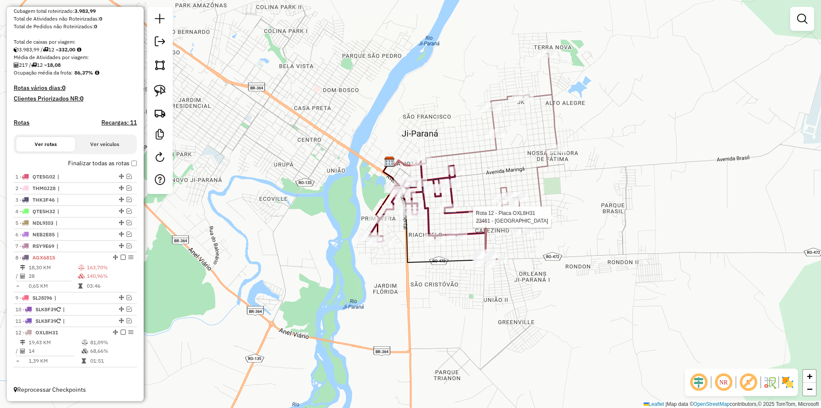
select select "*********"
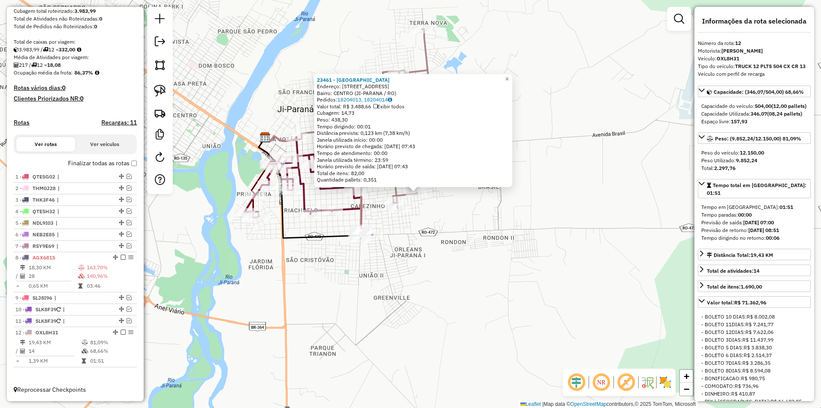
click at [551, 262] on div "23461 - BAR DO BAIANO Endereço: R RUA CRUZEIRO DO SUL 3611 Bairro: CENTRO (JI-P…" at bounding box center [410, 204] width 821 height 408
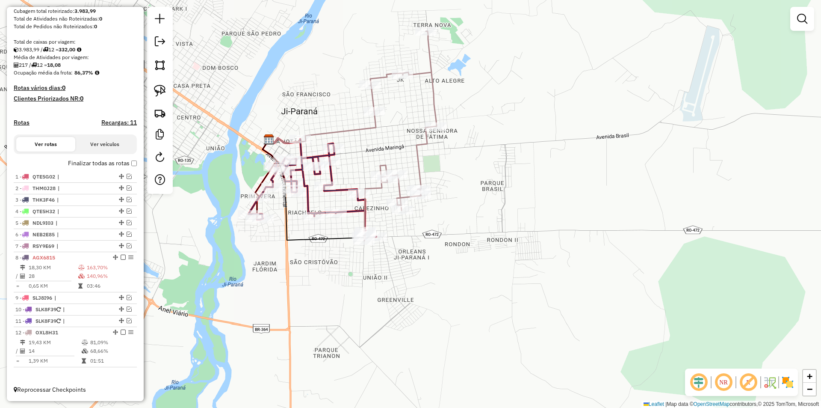
drag, startPoint x: 437, startPoint y: 303, endPoint x: 407, endPoint y: 306, distance: 30.1
click at [462, 315] on div "Janela de atendimento Grade de atendimento Capacidade Transportadoras Veículos …" at bounding box center [410, 204] width 821 height 408
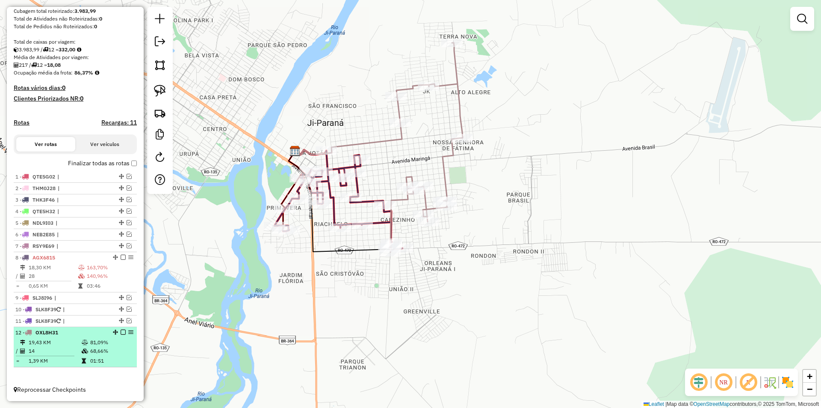
click at [121, 330] on em at bounding box center [123, 331] width 5 height 5
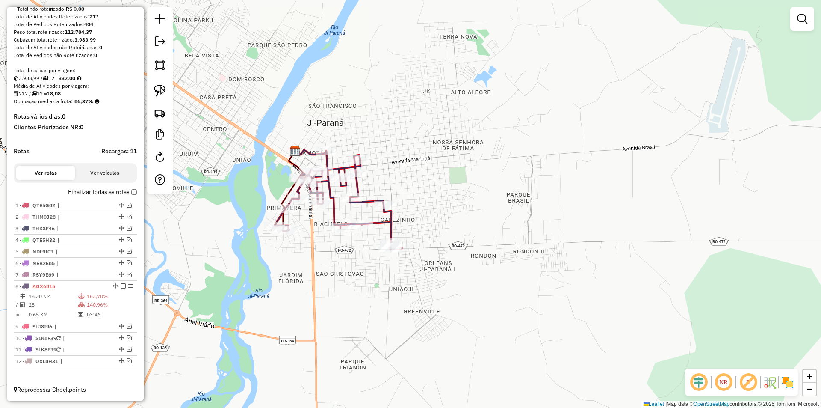
scroll to position [128, 0]
drag, startPoint x: 310, startPoint y: 306, endPoint x: 321, endPoint y: 310, distance: 12.2
click at [320, 310] on div "Janela de atendimento Grade de atendimento Capacidade Transportadoras Veículos …" at bounding box center [410, 204] width 821 height 408
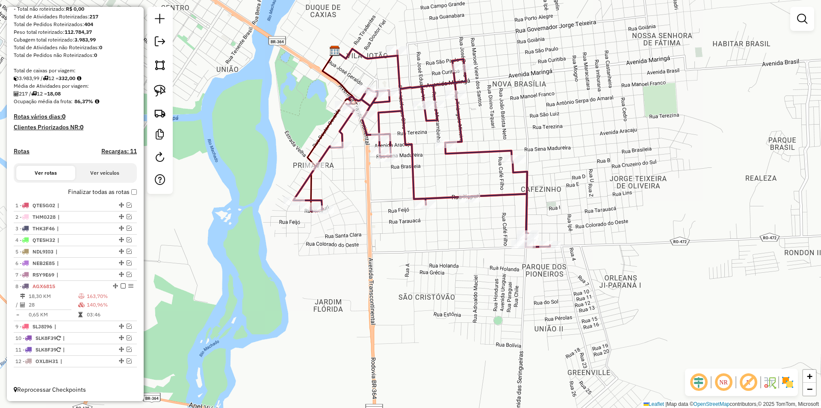
drag, startPoint x: 332, startPoint y: 275, endPoint x: 322, endPoint y: 217, distance: 59.0
click at [359, 245] on div "Janela de atendimento Grade de atendimento Capacidade Transportadoras Veículos …" at bounding box center [410, 204] width 821 height 408
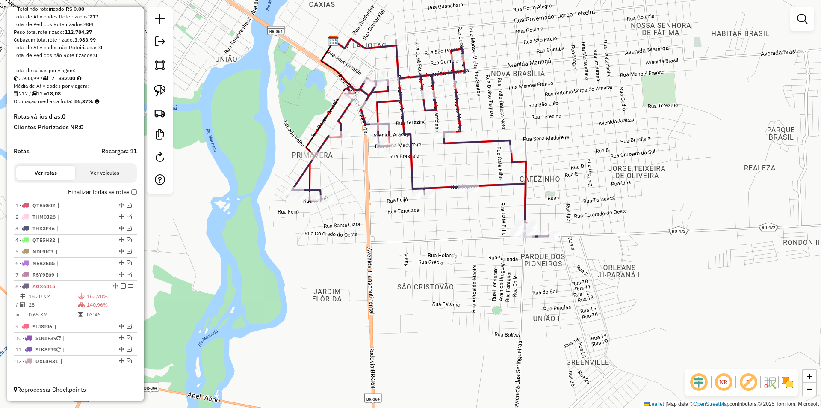
click at [170, 95] on div at bounding box center [160, 100] width 26 height 187
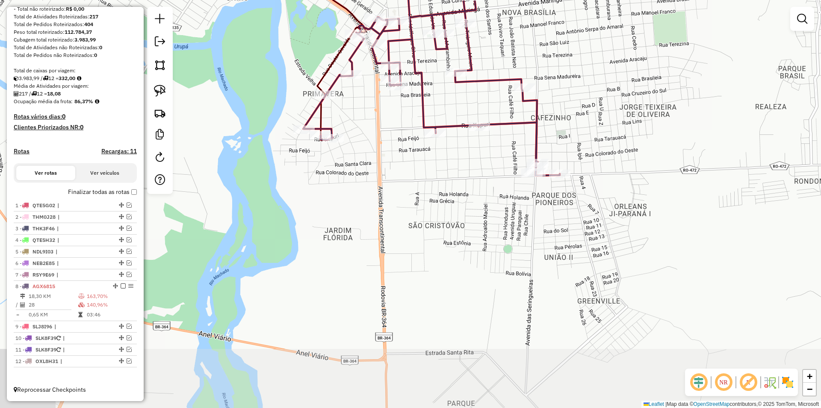
drag, startPoint x: 258, startPoint y: 199, endPoint x: 257, endPoint y: 242, distance: 42.8
click at [258, 242] on div "Janela de atendimento Grade de atendimento Capacidade Transportadoras Veículos …" at bounding box center [410, 204] width 821 height 408
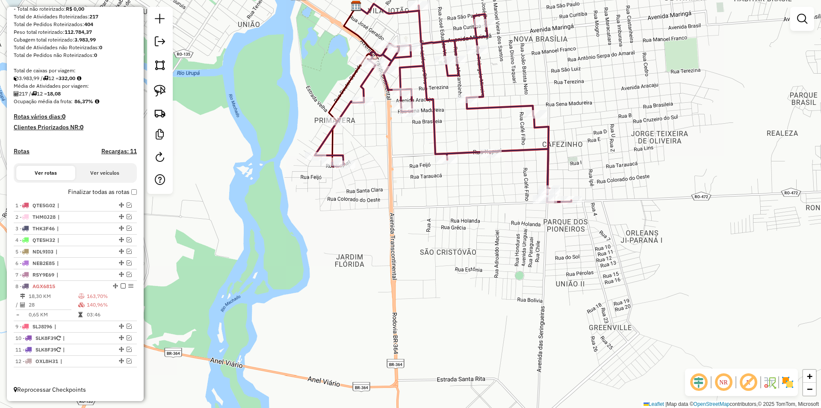
drag, startPoint x: 250, startPoint y: 181, endPoint x: 181, endPoint y: 139, distance: 81.2
click at [244, 201] on div "Janela de atendimento Grade de atendimento Capacidade Transportadoras Veículos …" at bounding box center [410, 204] width 821 height 408
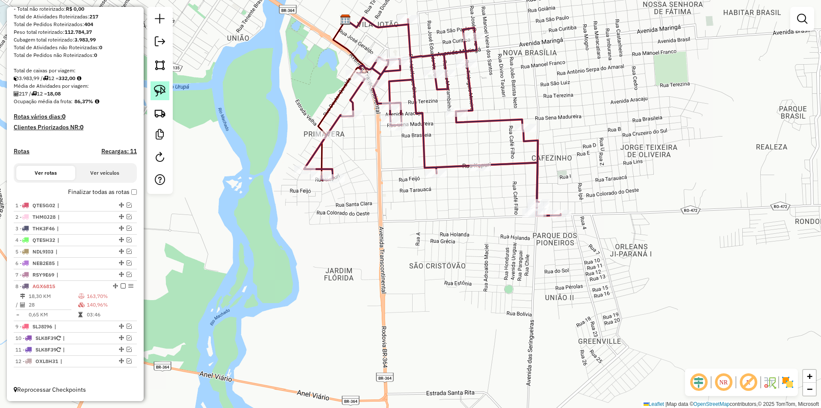
click at [163, 88] on img at bounding box center [160, 91] width 12 height 12
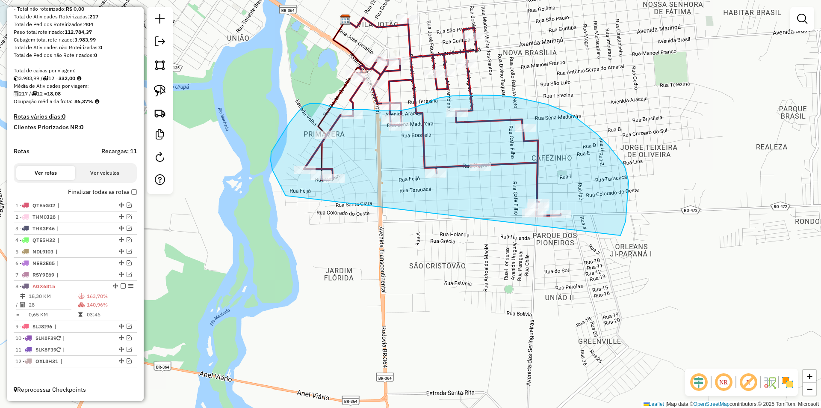
drag, startPoint x: 285, startPoint y: 194, endPoint x: 613, endPoint y: 258, distance: 334.7
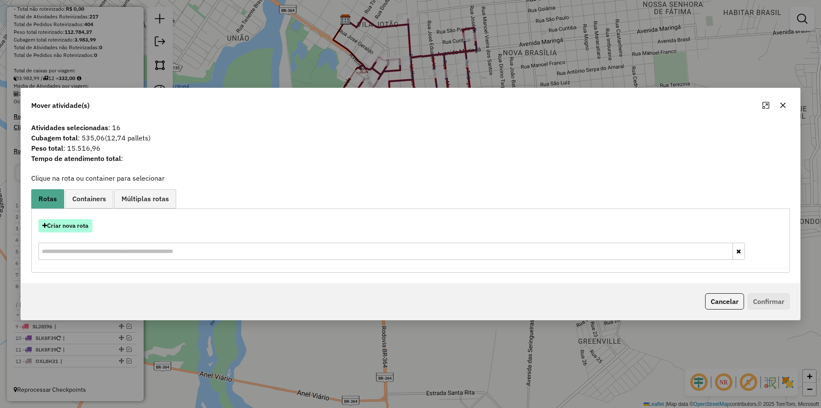
click at [77, 222] on button "Criar nova rota" at bounding box center [66, 225] width 54 height 13
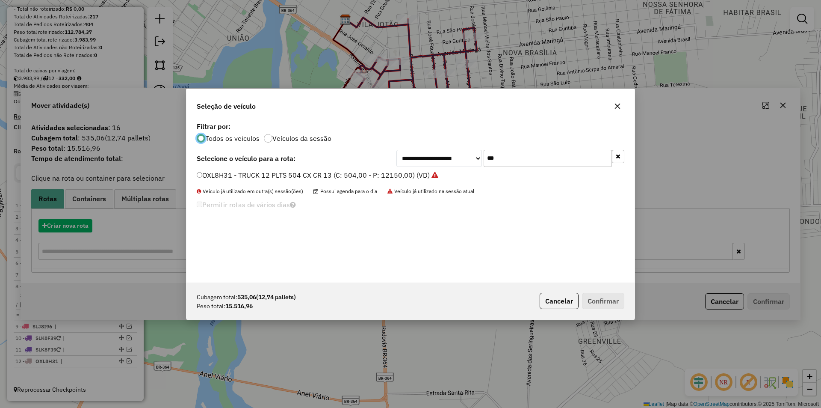
scroll to position [5, 3]
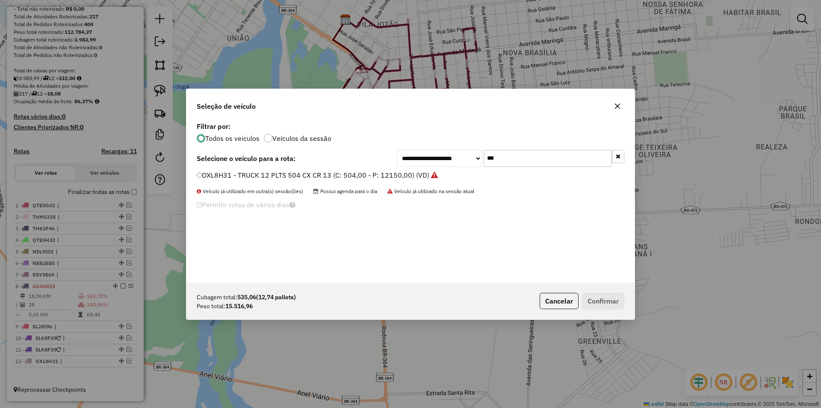
drag, startPoint x: 517, startPoint y: 161, endPoint x: 406, endPoint y: 200, distance: 117.4
click at [411, 194] on div "**********" at bounding box center [411, 201] width 448 height 163
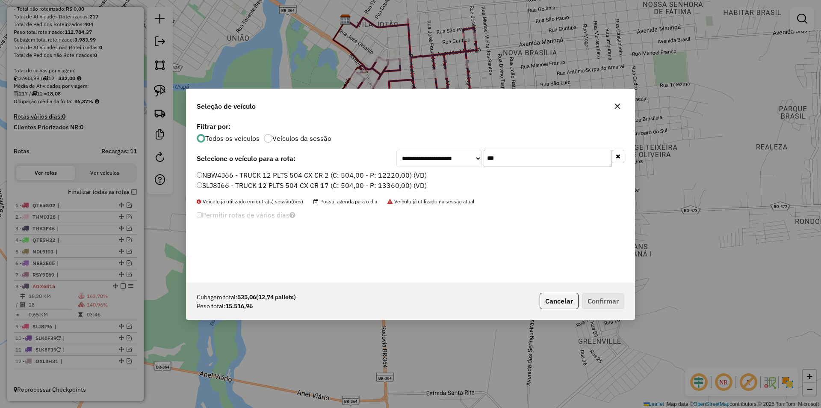
type input "***"
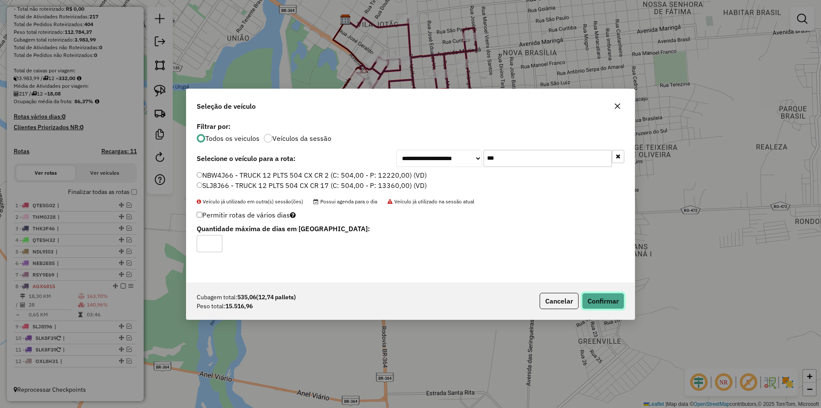
click at [595, 304] on button "Confirmar" at bounding box center [603, 301] width 42 height 16
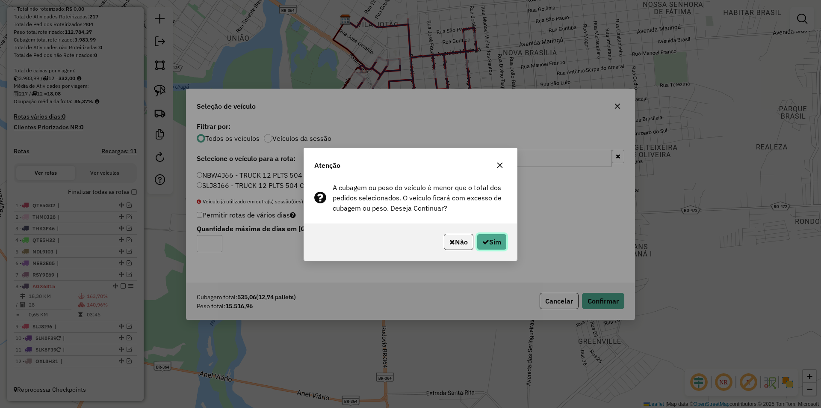
click at [488, 237] on button "Sim" at bounding box center [492, 242] width 30 height 16
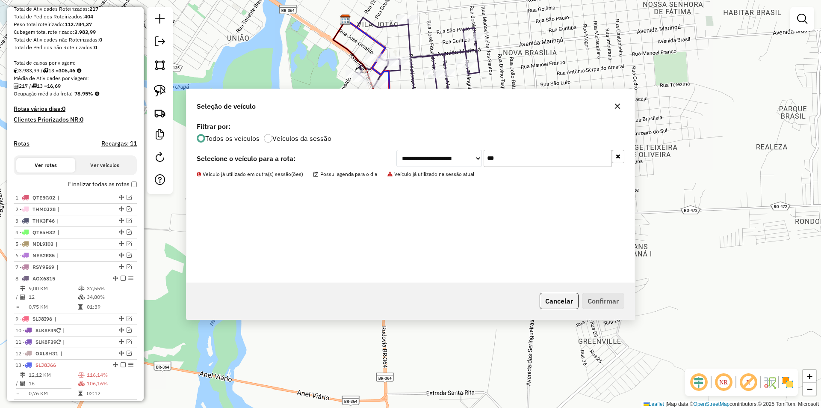
scroll to position [168, 0]
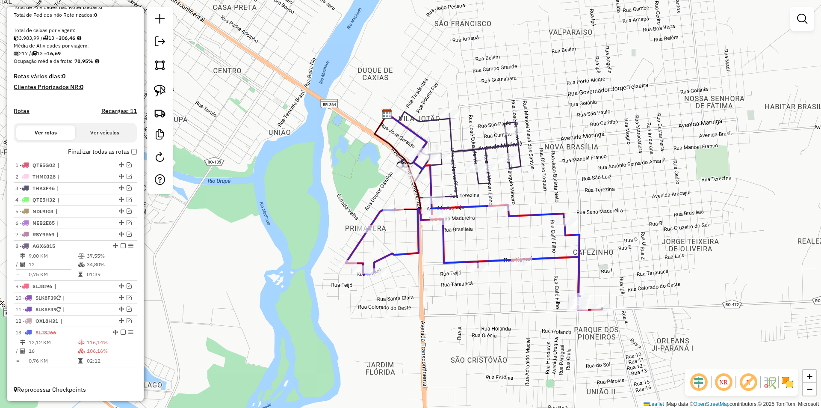
drag, startPoint x: 588, startPoint y: 232, endPoint x: 621, endPoint y: 283, distance: 60.9
click at [621, 283] on div "Janela de atendimento Grade de atendimento Capacidade Transportadoras Veículos …" at bounding box center [410, 204] width 821 height 408
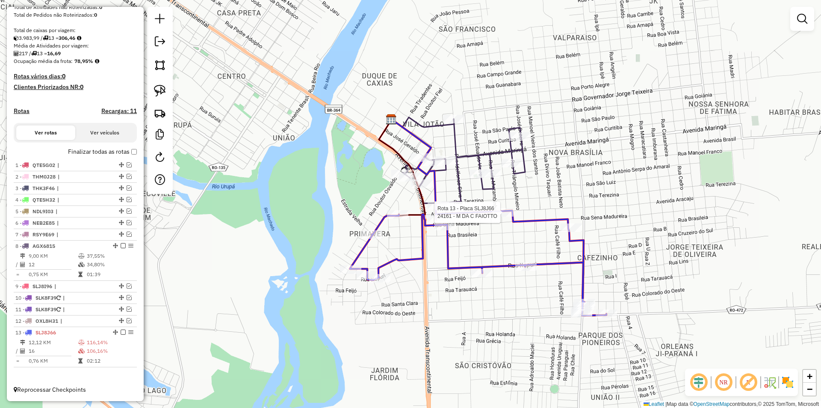
select select "*********"
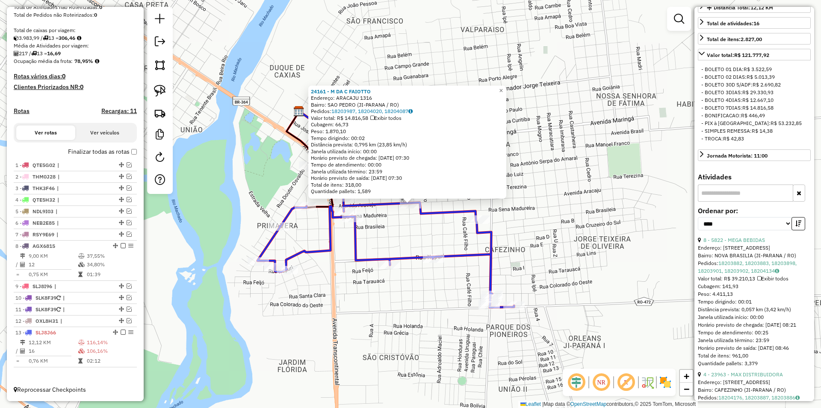
scroll to position [257, 0]
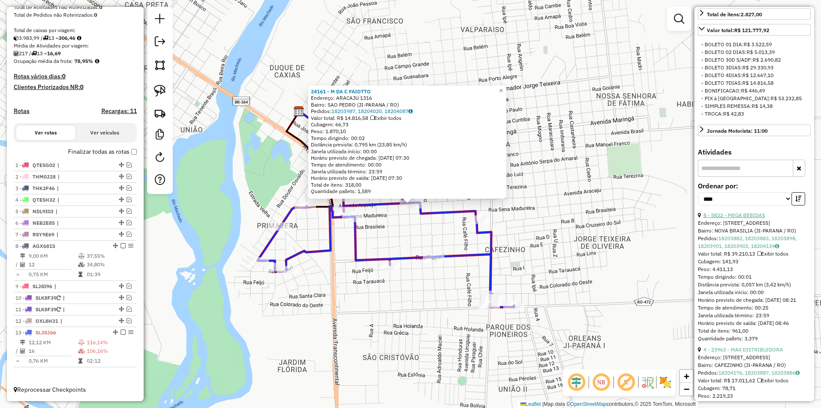
click at [746, 218] on link "8 - 5822 - MEGA BEBIDAS" at bounding box center [735, 215] width 62 height 6
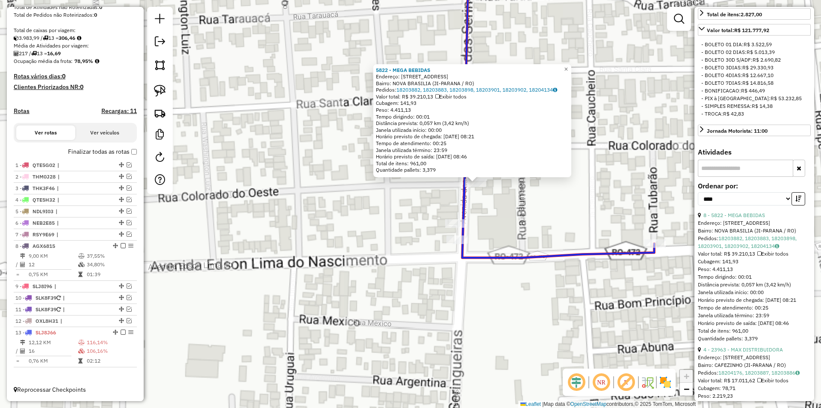
click at [424, 208] on div "5822 - MEGA BEBIDAS Endereço: R SERINGUEIRAS 110 110 Bairro: NOVA BRASILIA (JI-…" at bounding box center [410, 204] width 821 height 408
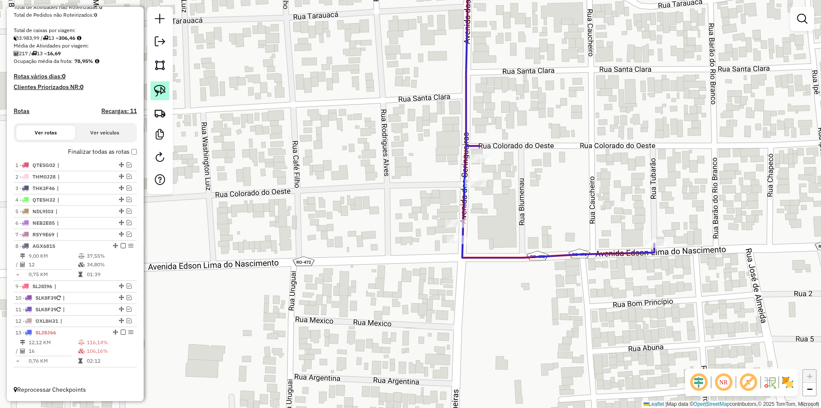
click at [162, 88] on img at bounding box center [160, 91] width 12 height 12
drag, startPoint x: 420, startPoint y: 189, endPoint x: 494, endPoint y: 201, distance: 75.4
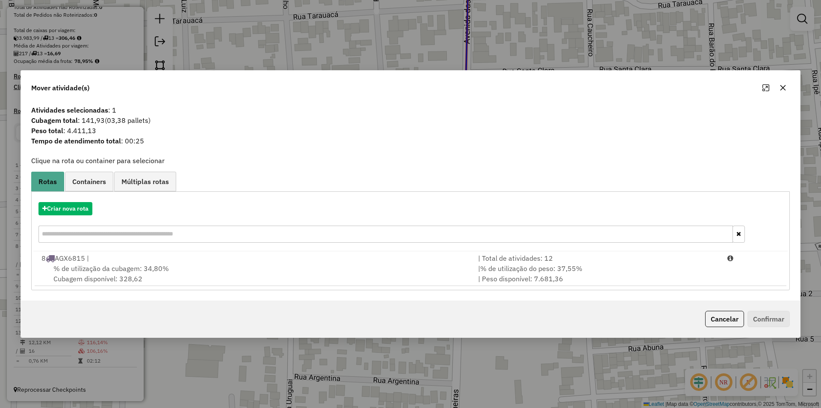
click at [107, 273] on div "% de utilização da cubagem: 34,80% Cubagem disponível: 328,62" at bounding box center [254, 273] width 437 height 21
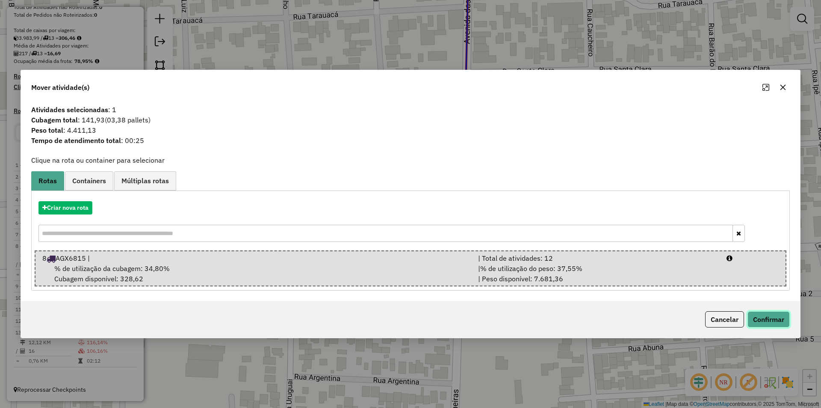
click at [778, 321] on button "Confirmar" at bounding box center [769, 319] width 42 height 16
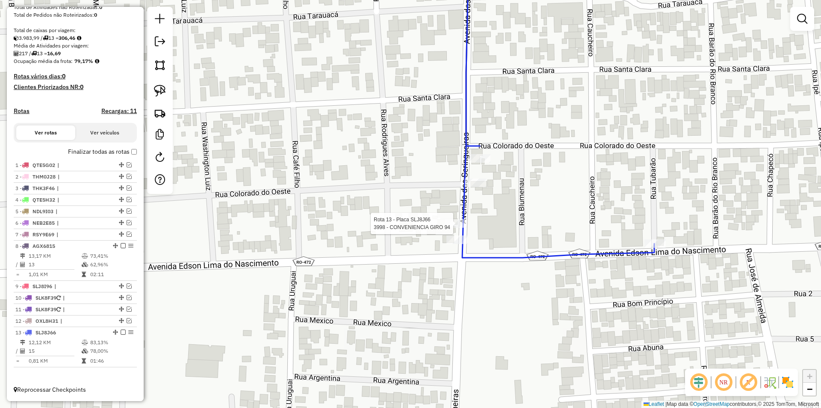
select select "*********"
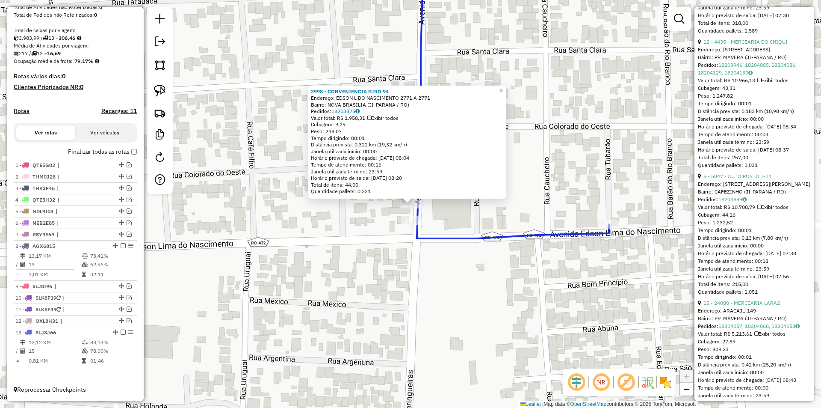
scroll to position [684, 0]
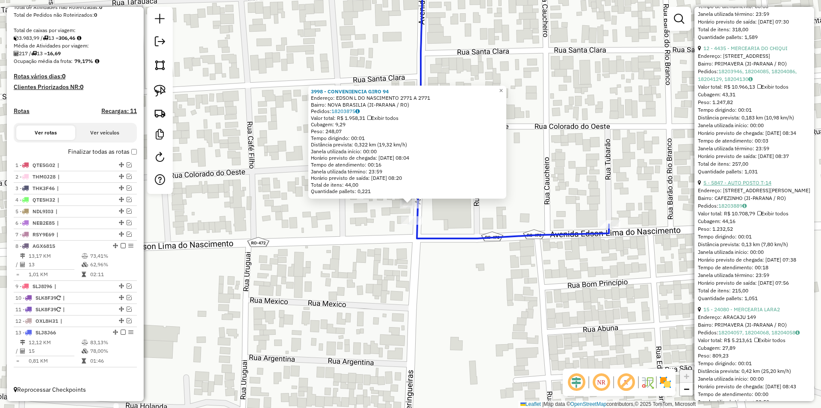
click at [753, 186] on link "5 - 5847 - AUTO POSTO T-14" at bounding box center [738, 182] width 68 height 6
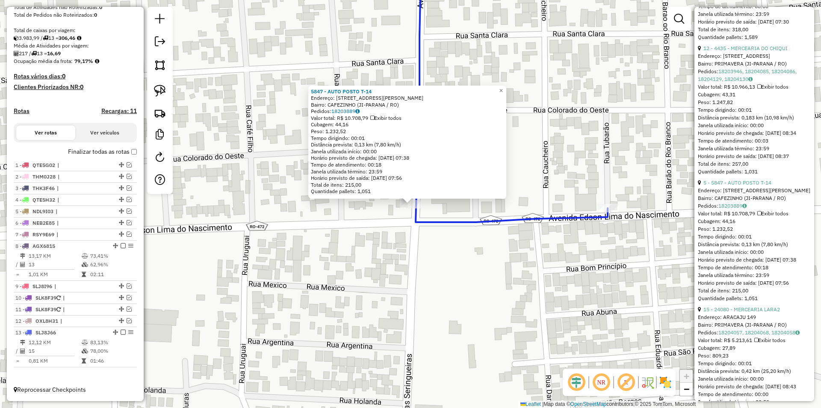
click at [367, 240] on div "5847 - AUTO POSTO T-14 Endereço: Avenida Edson Lima do Nascimen 2771 Bairro: CA…" at bounding box center [410, 204] width 821 height 408
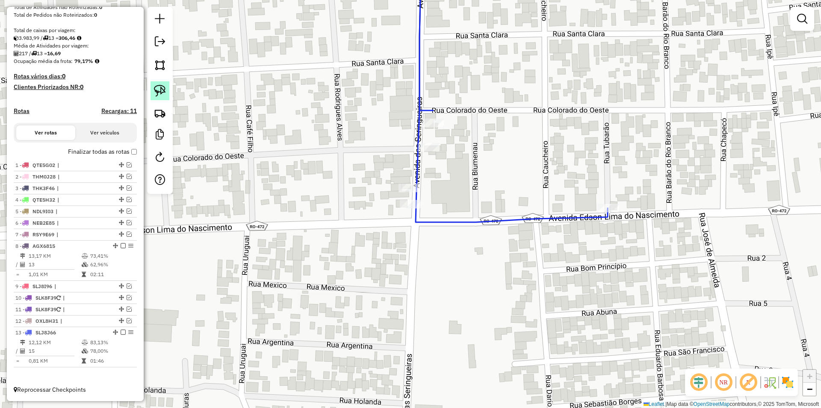
click at [157, 89] on img at bounding box center [160, 91] width 12 height 12
drag, startPoint x: 347, startPoint y: 191, endPoint x: 430, endPoint y: 223, distance: 88.6
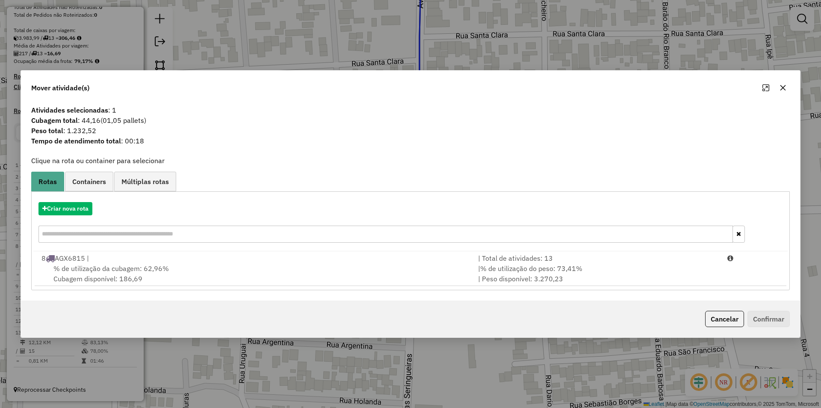
click at [75, 268] on span "% de utilização da cubagem: 62,96%" at bounding box center [111, 268] width 116 height 9
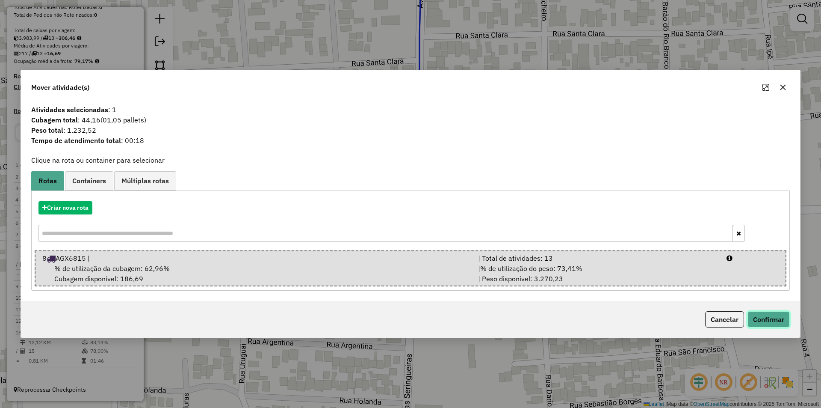
click at [764, 315] on button "Confirmar" at bounding box center [769, 319] width 42 height 16
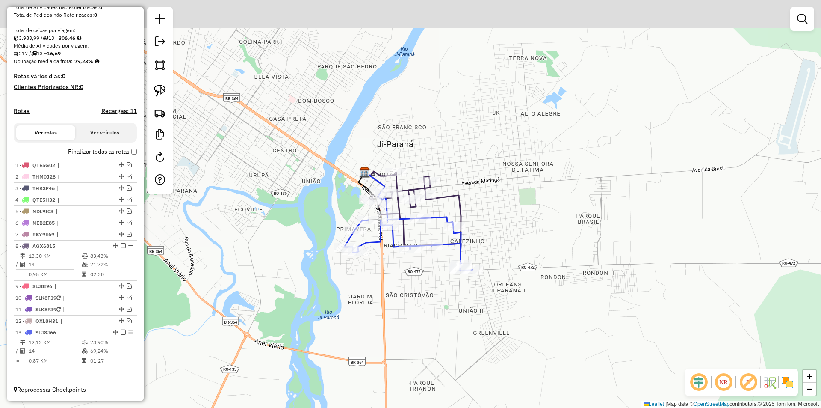
drag, startPoint x: 525, startPoint y: 204, endPoint x: 525, endPoint y: 211, distance: 6.4
click at [525, 211] on div "Janela de atendimento Grade de atendimento Capacidade Transportadoras Veículos …" at bounding box center [410, 204] width 821 height 408
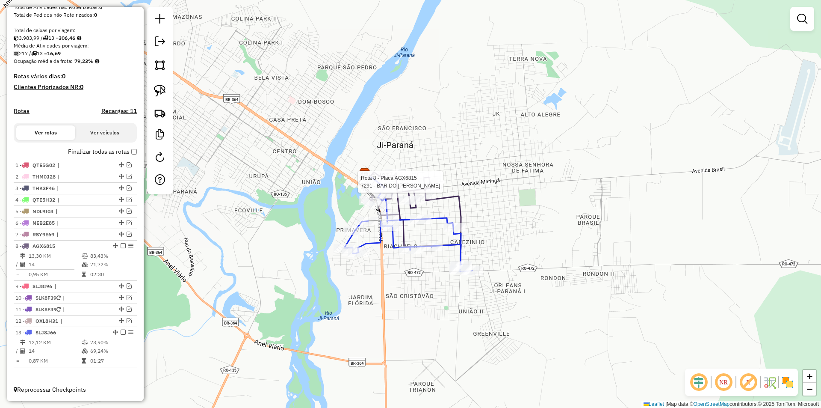
select select "*********"
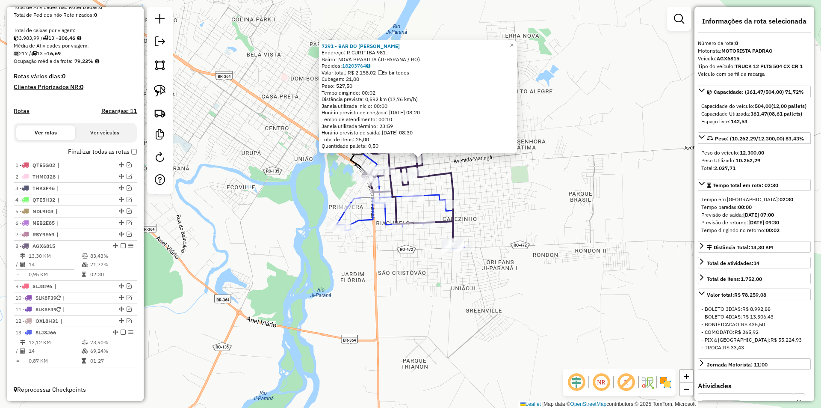
drag, startPoint x: 577, startPoint y: 223, endPoint x: 587, endPoint y: 179, distance: 45.2
click at [587, 179] on div "7291 - BAR DO ROBERTO Endereço: R CURITIBA 981 Bairro: NOVA BRASILIA (JI-PARANA…" at bounding box center [410, 204] width 821 height 408
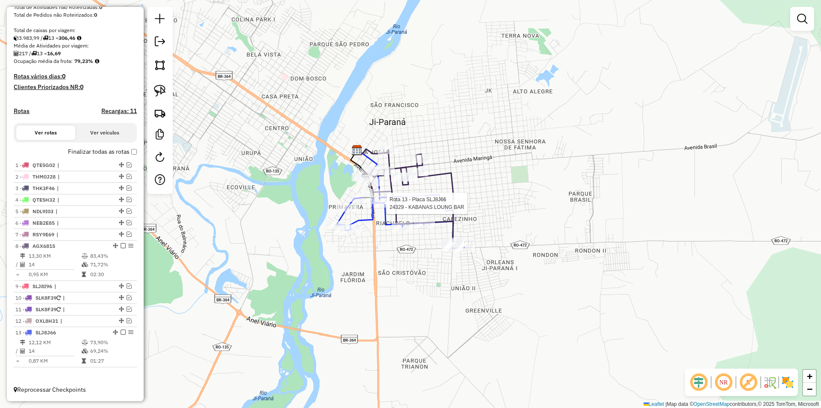
select select "*********"
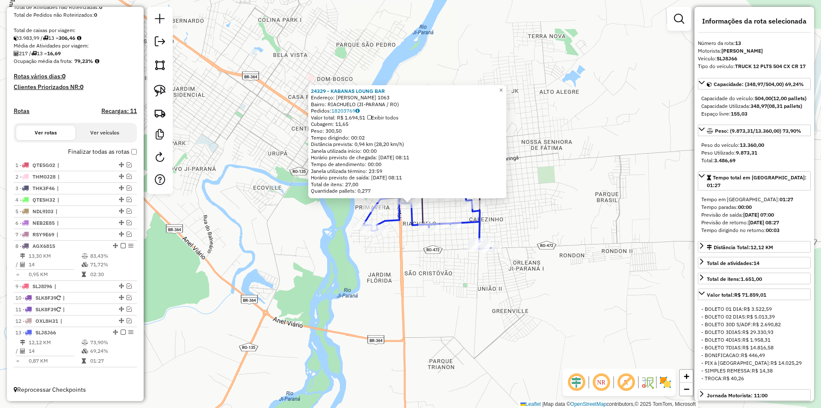
click at [425, 242] on div "24329 - KABANAS LOUNG BAR Endereço: Carlos Luz 1063 Bairro: RIACHUELO (JI-PARAN…" at bounding box center [410, 204] width 821 height 408
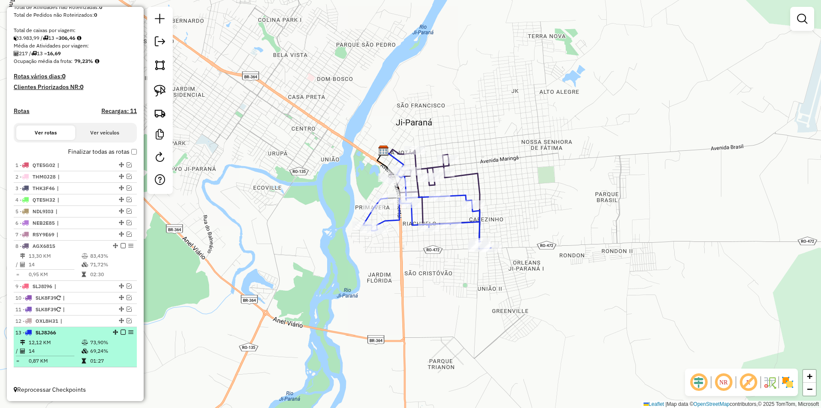
click at [121, 332] on em at bounding box center [123, 331] width 5 height 5
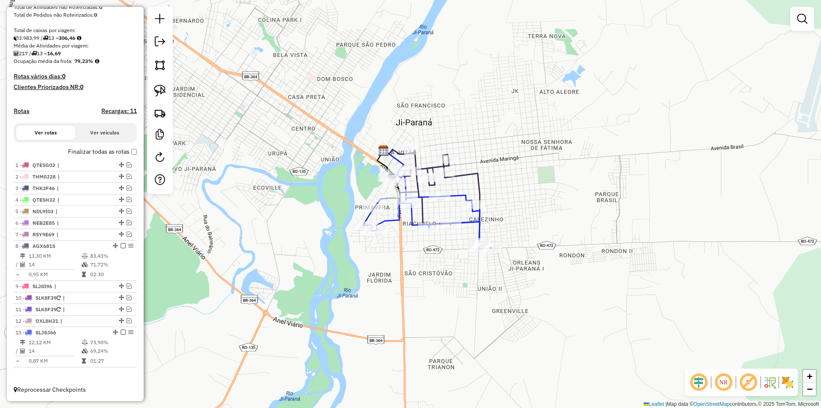
scroll to position [139, 0]
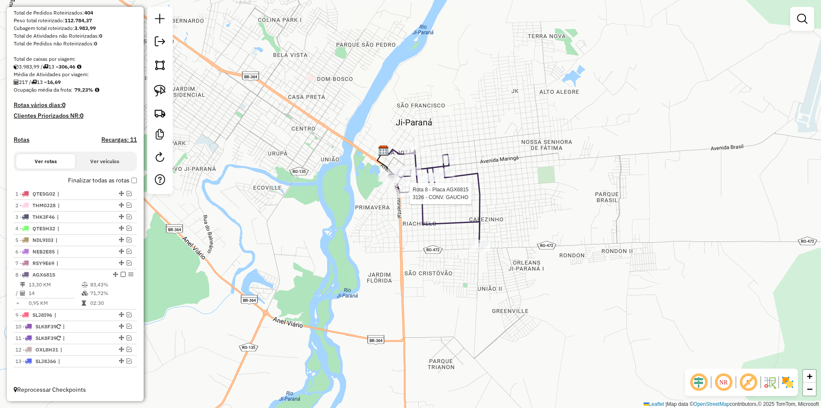
select select "*********"
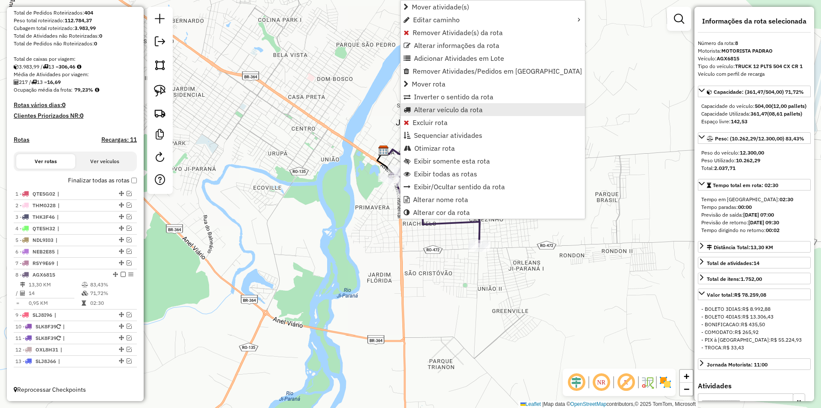
click at [436, 113] on span "Alterar veículo da rota" at bounding box center [448, 109] width 69 height 7
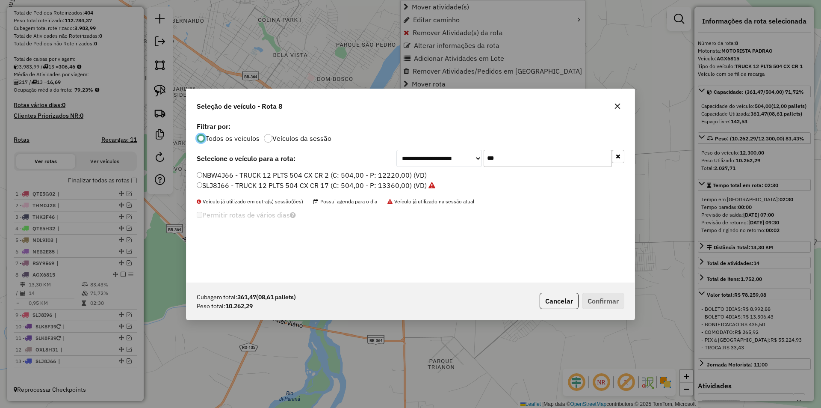
scroll to position [5, 3]
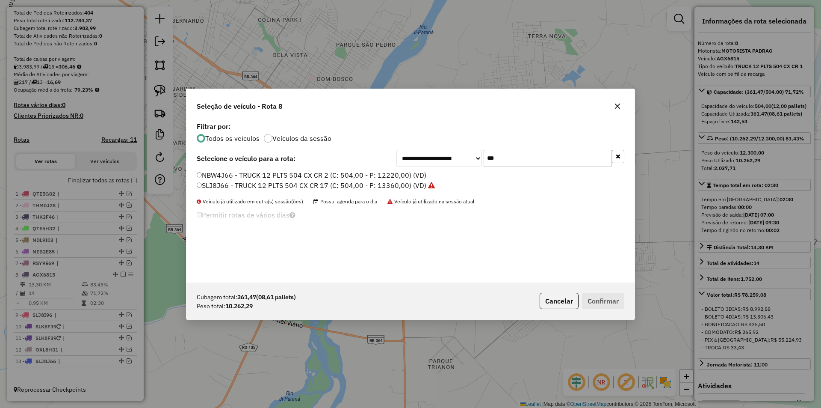
drag, startPoint x: 504, startPoint y: 159, endPoint x: 406, endPoint y: 188, distance: 101.8
click at [407, 188] on div "**********" at bounding box center [411, 201] width 448 height 163
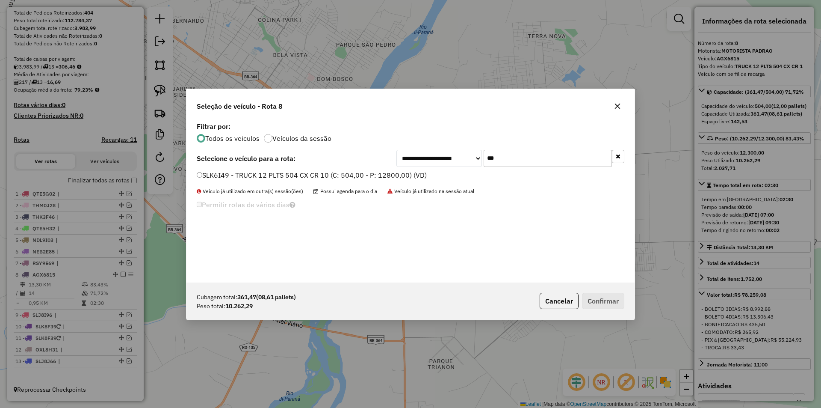
type input "***"
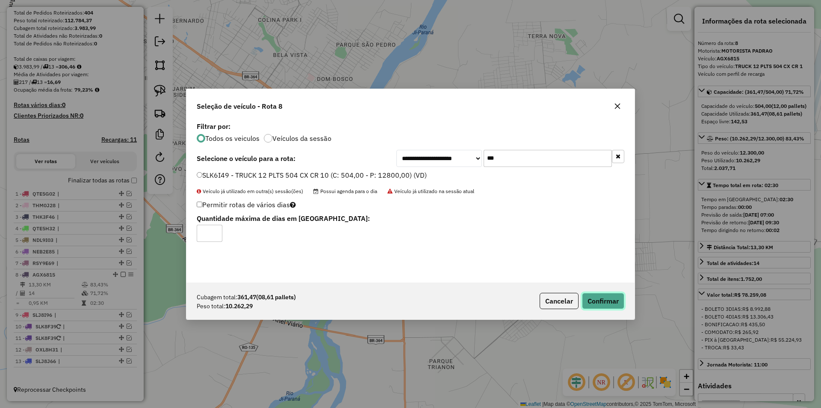
click at [595, 302] on button "Confirmar" at bounding box center [603, 301] width 42 height 16
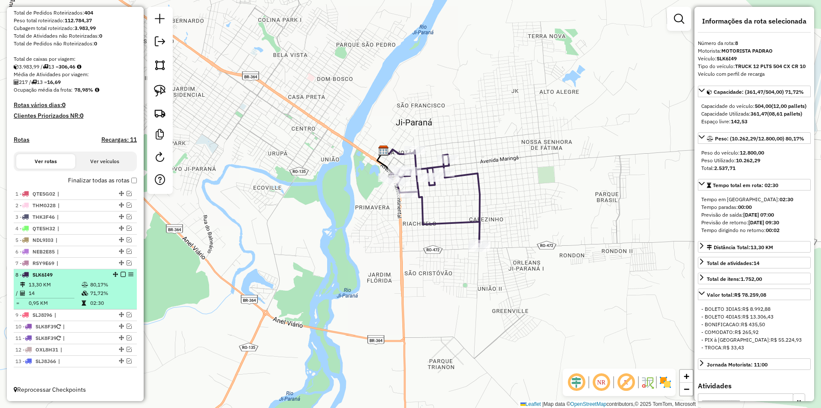
click at [121, 274] on em at bounding box center [123, 274] width 5 height 5
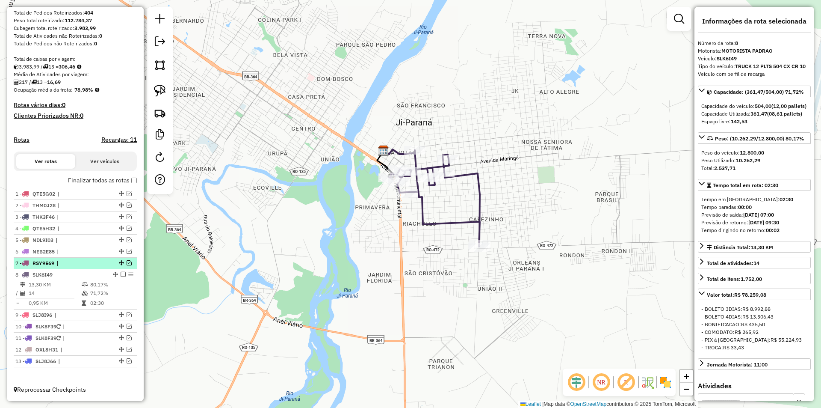
scroll to position [111, 0]
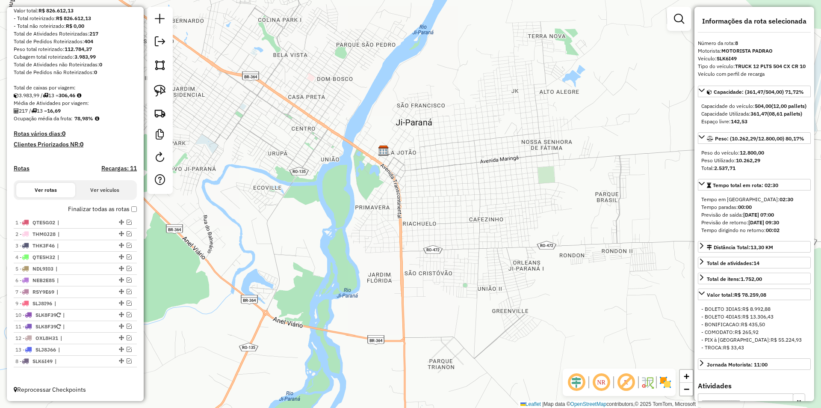
drag, startPoint x: 118, startPoint y: 303, endPoint x: 110, endPoint y: 385, distance: 82.0
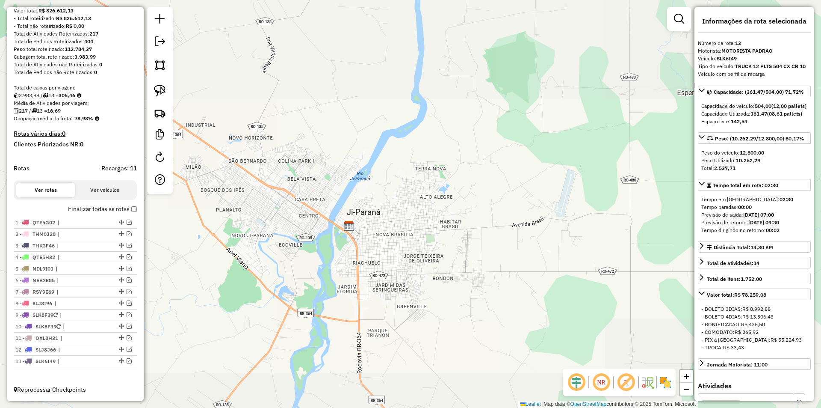
click at [322, 311] on div "Janela de atendimento Grade de atendimento Capacidade Transportadoras Veículos …" at bounding box center [410, 204] width 821 height 408
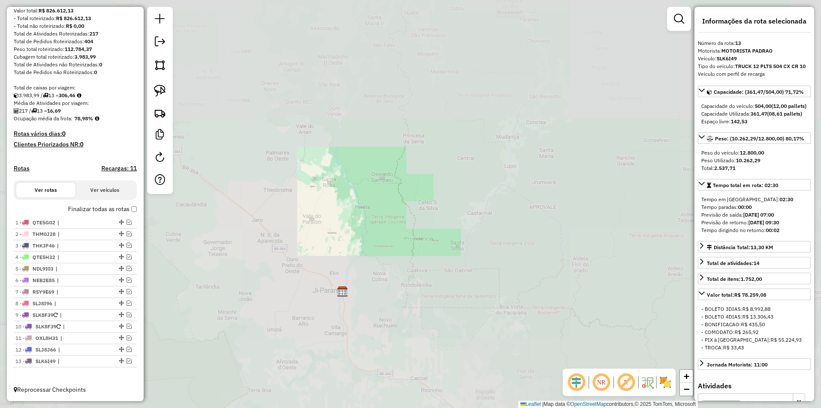
drag, startPoint x: 340, startPoint y: 311, endPoint x: 346, endPoint y: 264, distance: 48.3
click at [346, 265] on div "Janela de atendimento Grade de atendimento Capacidade Transportadoras Veículos …" at bounding box center [410, 204] width 821 height 408
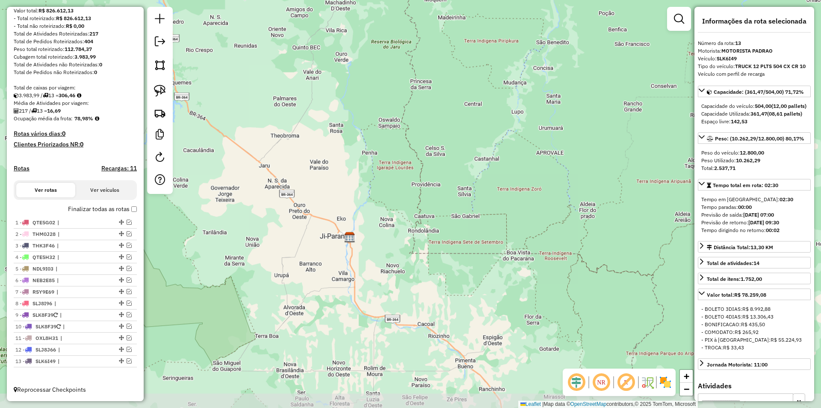
drag, startPoint x: 344, startPoint y: 267, endPoint x: 367, endPoint y: 224, distance: 48.8
click at [364, 234] on div "Janela de atendimento Grade de atendimento Capacidade Transportadoras Veículos …" at bounding box center [410, 204] width 821 height 408
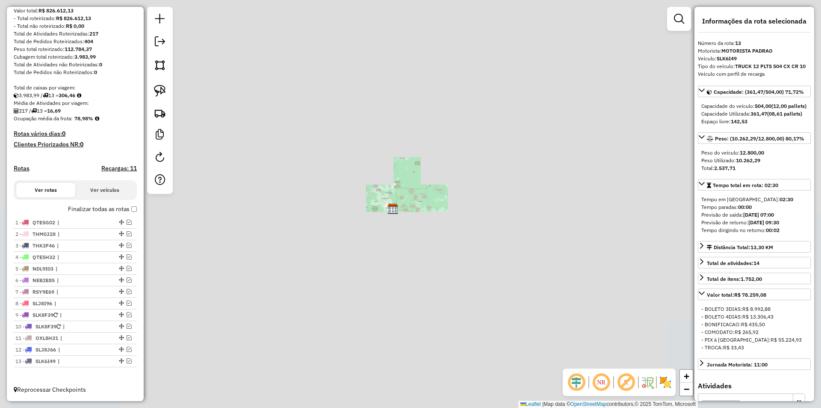
click at [371, 229] on div "Janela de atendimento Grade de atendimento Capacidade Transportadoras Veículos …" at bounding box center [410, 204] width 821 height 408
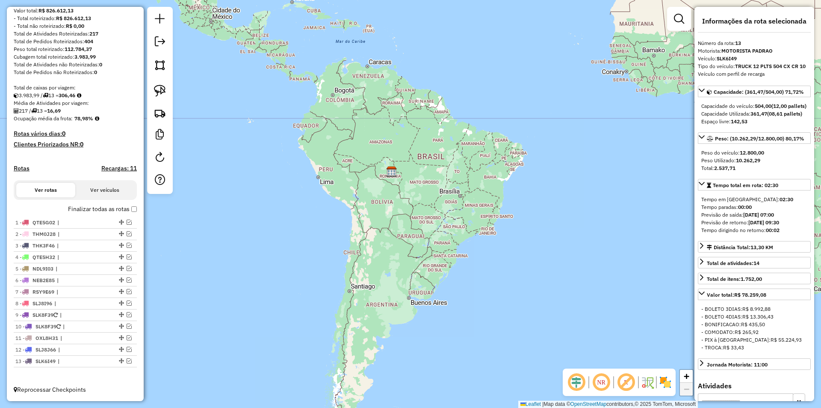
drag, startPoint x: 367, startPoint y: 271, endPoint x: 367, endPoint y: 226, distance: 44.9
click at [367, 226] on div "Janela de atendimento Grade de atendimento Capacidade Transportadoras Veículos …" at bounding box center [410, 204] width 821 height 408
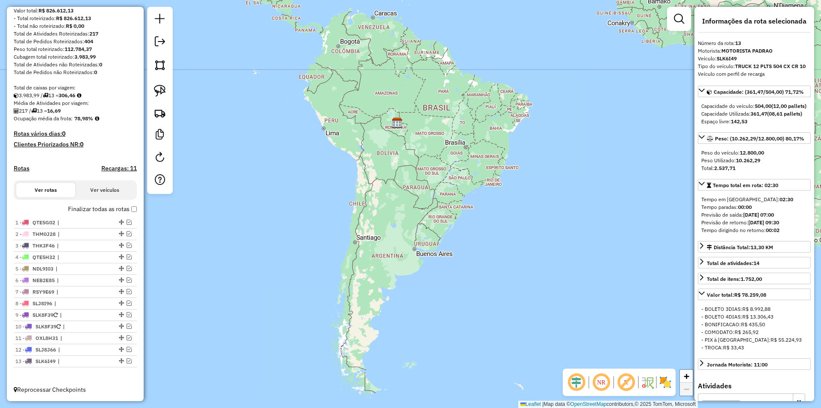
drag, startPoint x: 367, startPoint y: 226, endPoint x: 373, endPoint y: 222, distance: 6.5
click at [373, 222] on div "Janela de atendimento Grade de atendimento Capacidade Transportadoras Veículos …" at bounding box center [410, 204] width 821 height 408
click at [158, 46] on em at bounding box center [160, 41] width 10 height 10
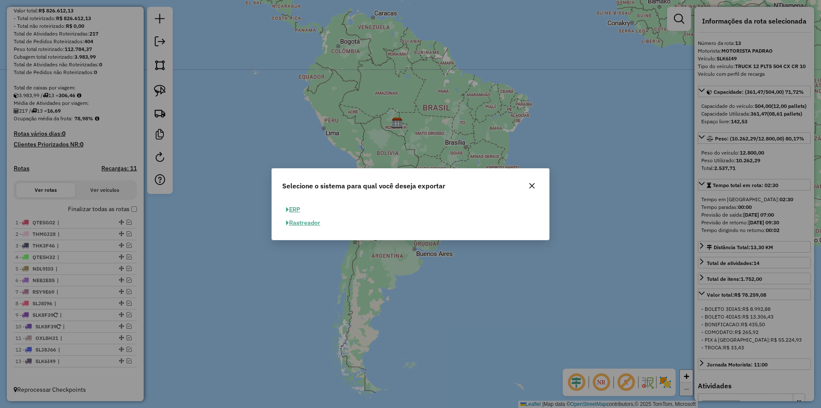
click at [293, 206] on button "ERP" at bounding box center [293, 209] width 22 height 13
select select "**"
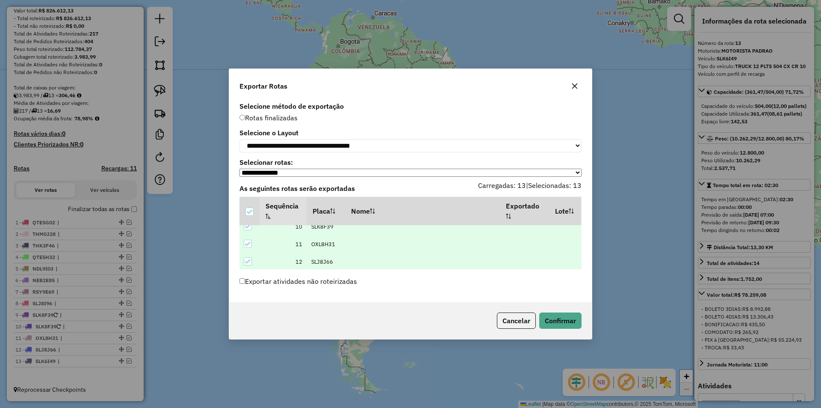
scroll to position [184, 0]
click at [543, 320] on button "Confirmar" at bounding box center [560, 320] width 42 height 16
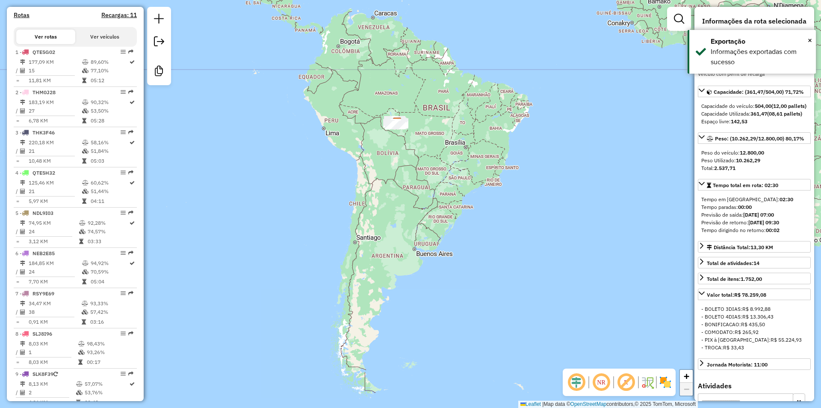
scroll to position [470, 0]
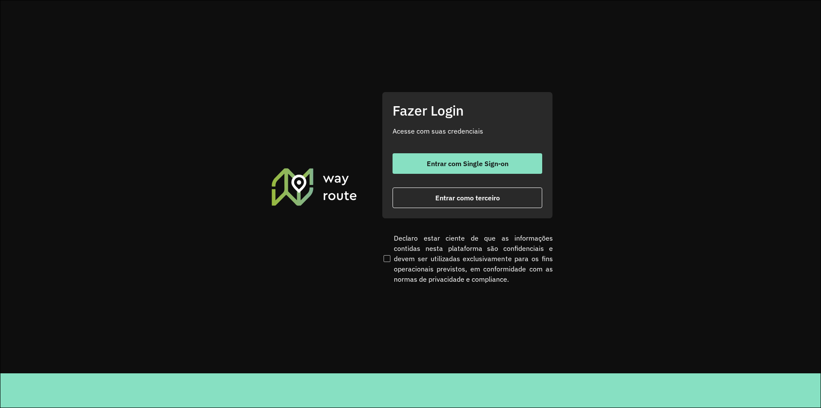
click at [453, 200] on span "Entrar como terceiro" at bounding box center [468, 197] width 65 height 7
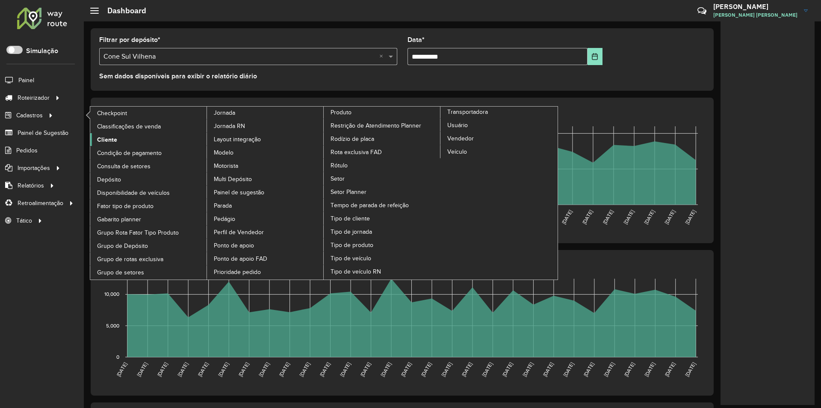
click at [107, 139] on span "Cliente" at bounding box center [107, 139] width 20 height 9
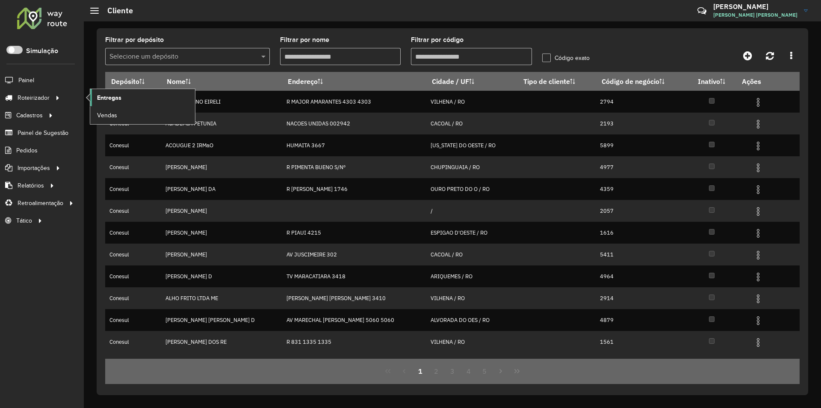
click at [115, 94] on span "Entregas" at bounding box center [109, 97] width 24 height 9
click at [103, 95] on span "Entregas" at bounding box center [109, 97] width 24 height 9
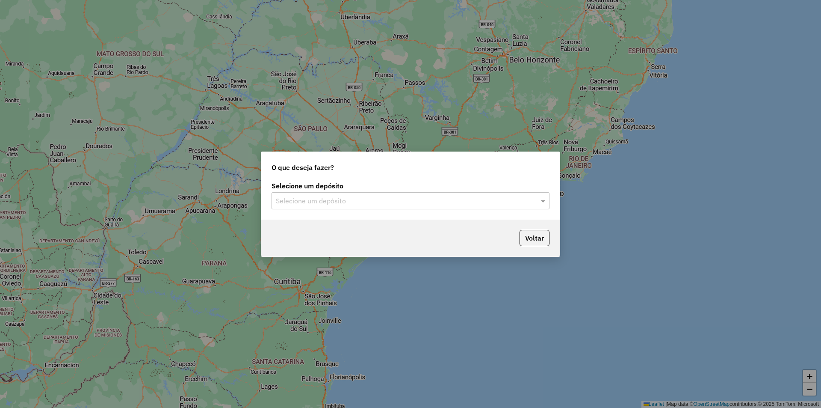
click at [316, 199] on input "text" at bounding box center [402, 201] width 252 height 10
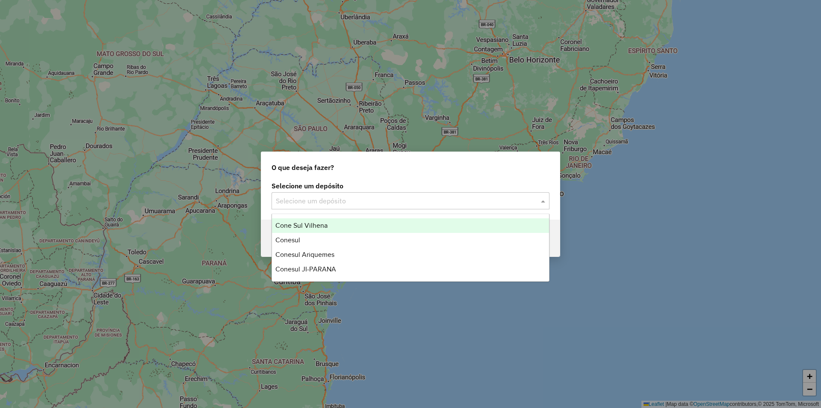
click at [301, 222] on span "Cone Sul Vilhena" at bounding box center [302, 225] width 52 height 7
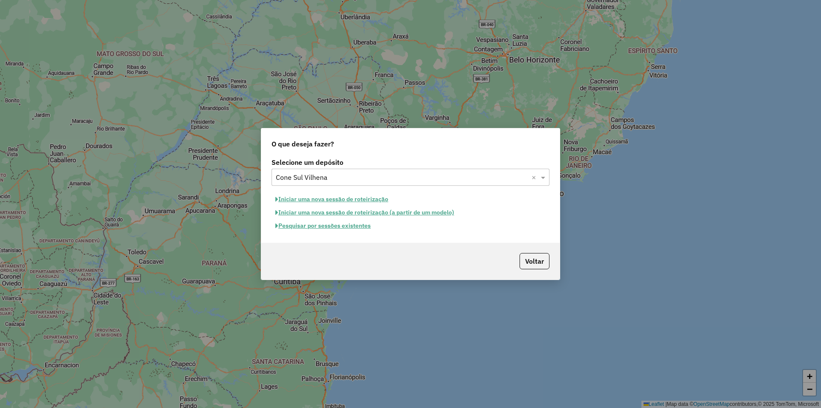
click at [333, 226] on button "Pesquisar por sessões existentes" at bounding box center [323, 225] width 103 height 13
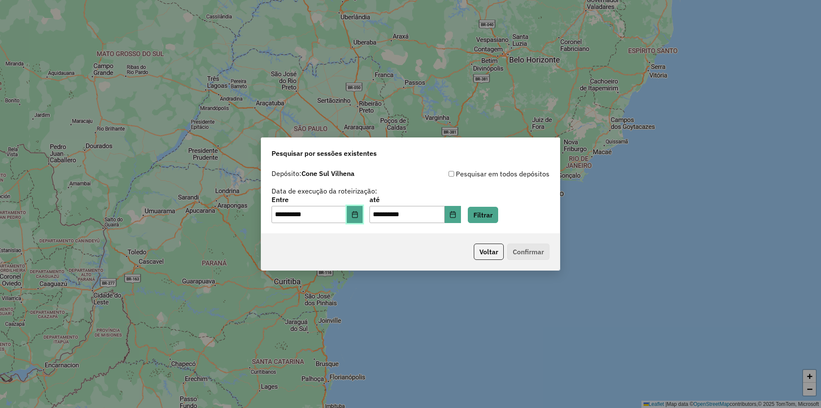
click at [363, 210] on button "Choose Date" at bounding box center [355, 214] width 16 height 17
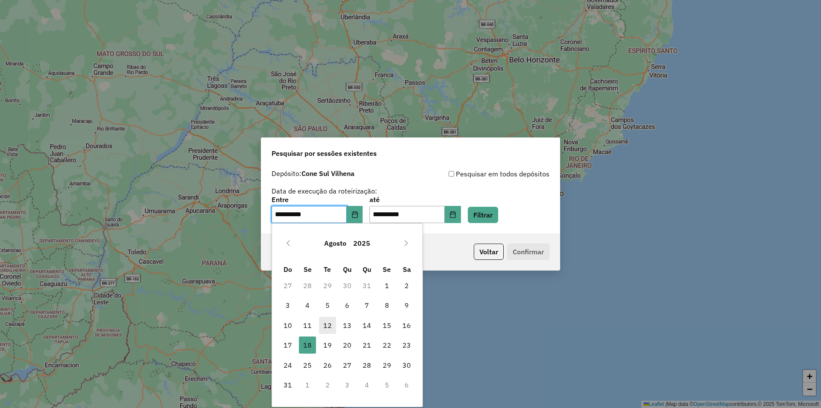
click at [329, 326] on span "12" at bounding box center [327, 325] width 17 height 17
type input "**********"
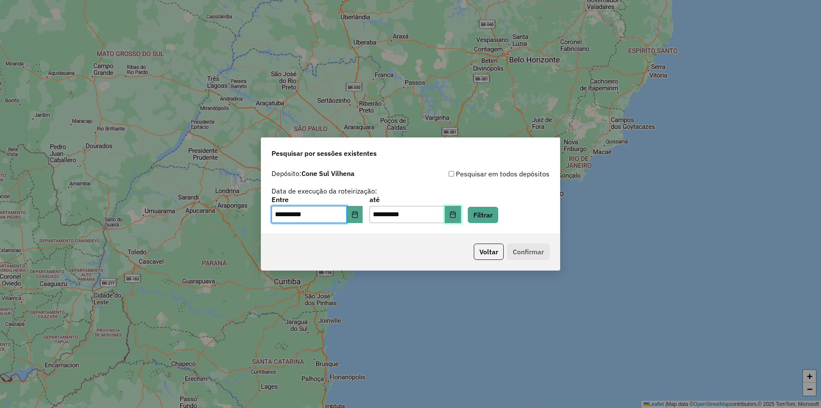
click at [461, 211] on button "Choose Date" at bounding box center [453, 214] width 16 height 17
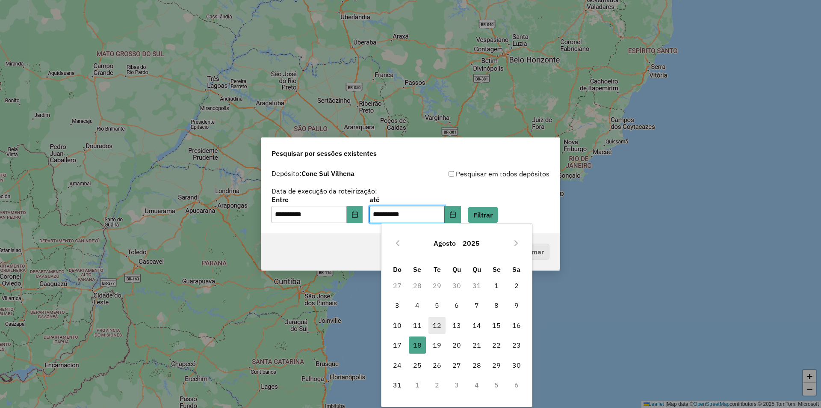
click at [440, 326] on span "12" at bounding box center [437, 325] width 17 height 17
type input "**********"
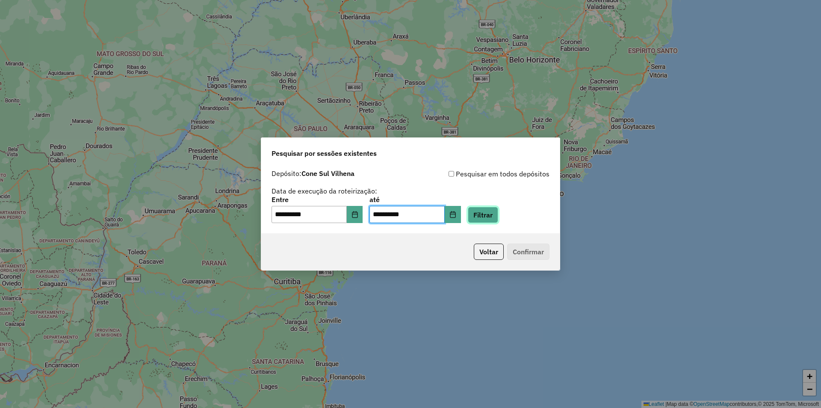
click at [498, 216] on button "Filtrar" at bounding box center [483, 215] width 30 height 16
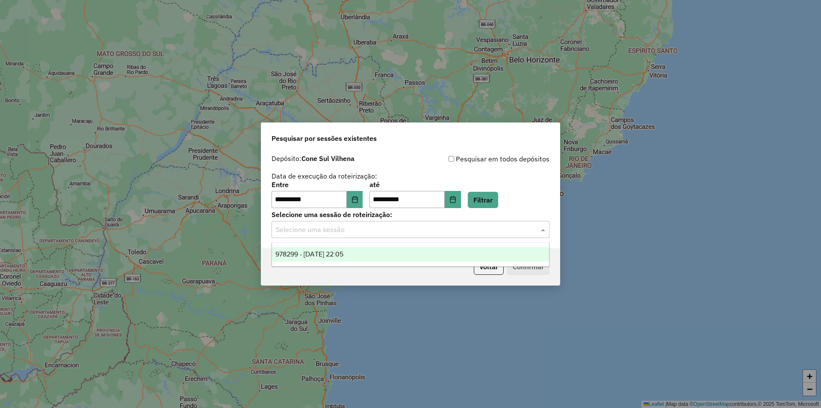
click at [330, 231] on input "text" at bounding box center [402, 230] width 252 height 10
click at [332, 249] on div "978299 - 12/08/2025 22:05" at bounding box center [410, 254] width 277 height 15
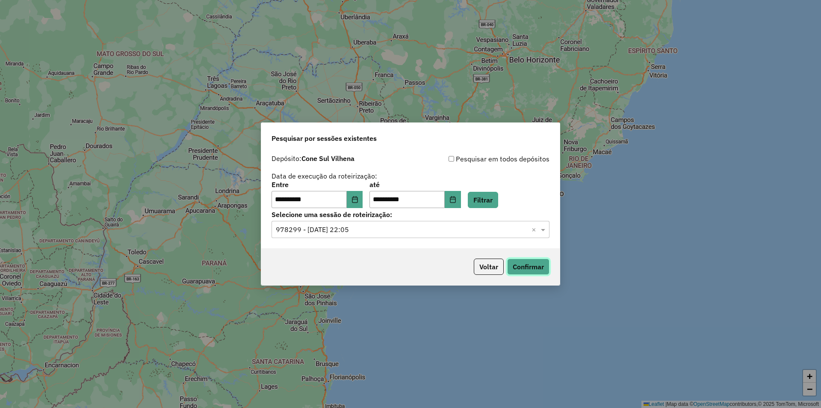
click at [516, 263] on button "Confirmar" at bounding box center [528, 266] width 42 height 16
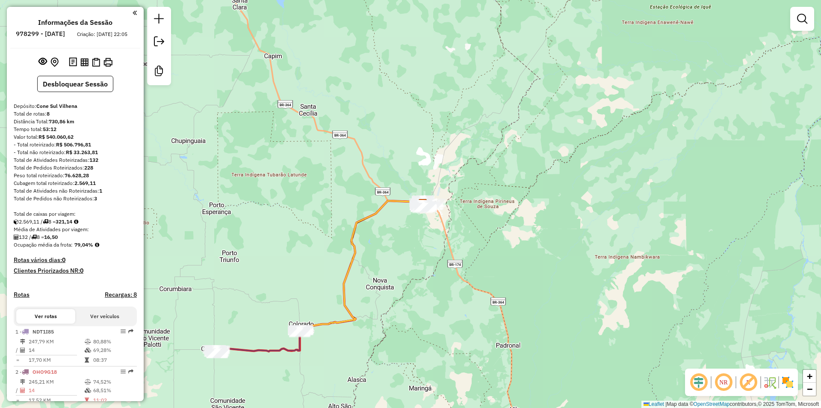
drag, startPoint x: 335, startPoint y: 140, endPoint x: 341, endPoint y: 187, distance: 47.5
click at [371, 134] on div "Janela de atendimento Grade de atendimento Capacidade Transportadoras Veículos …" at bounding box center [410, 204] width 821 height 408
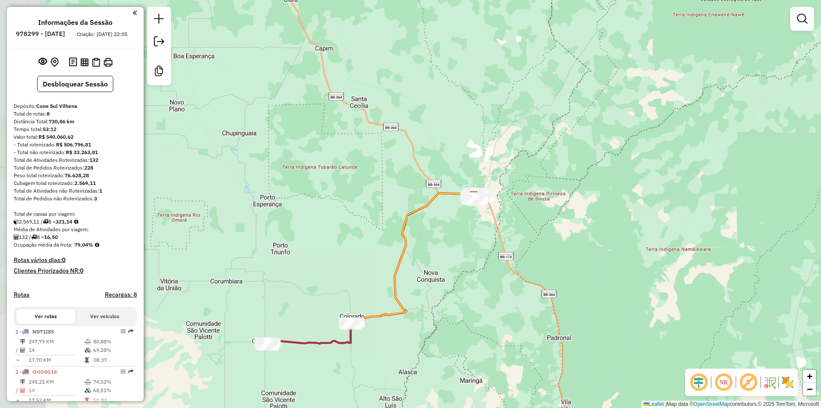
drag, startPoint x: 299, startPoint y: 258, endPoint x: 317, endPoint y: 239, distance: 26.9
click at [316, 238] on div "Janela de atendimento Grade de atendimento Capacidade Transportadoras Veículos …" at bounding box center [410, 204] width 821 height 408
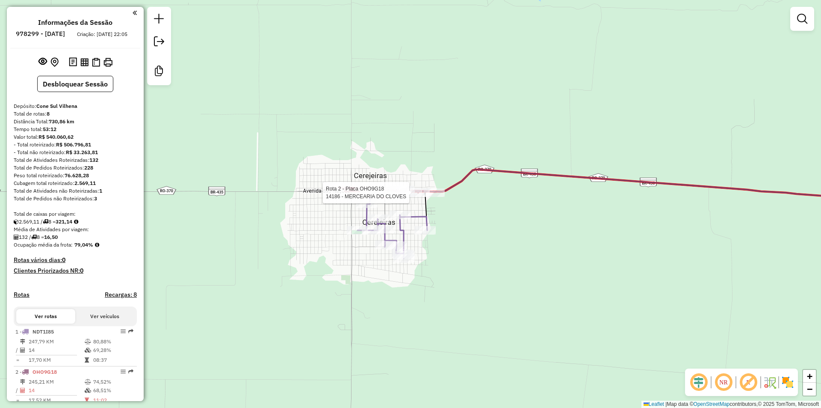
select select "**********"
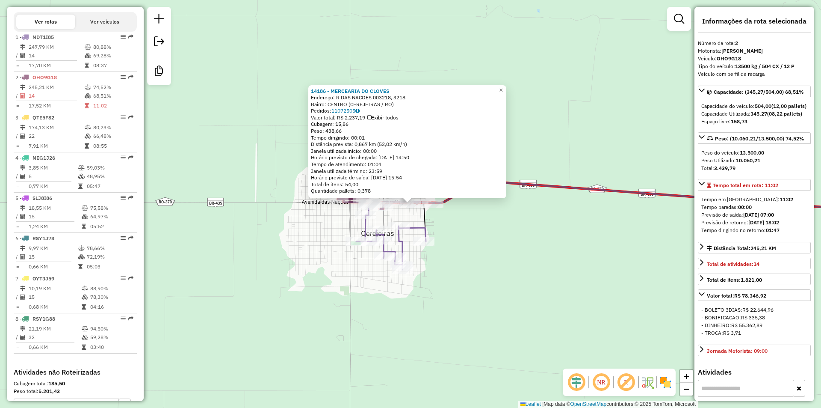
scroll to position [367, 0]
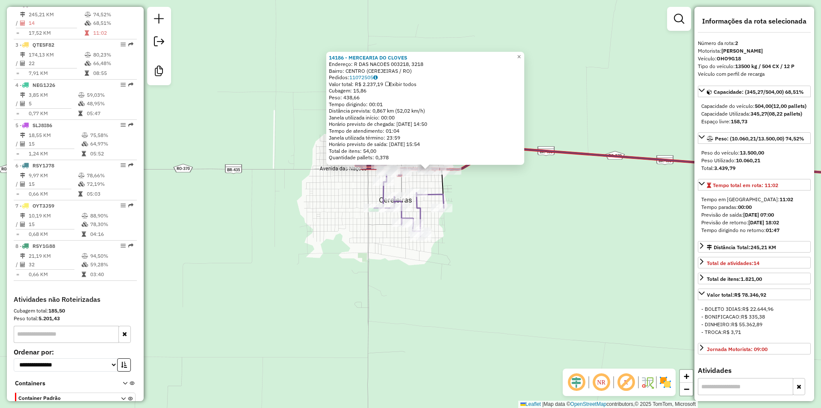
drag, startPoint x: 498, startPoint y: 270, endPoint x: 512, endPoint y: 243, distance: 30.8
click at [512, 243] on div "14186 - MERCEARIA DO CLOVES Endereço: R DAS NACOES 003218, 3218 Bairro: CENTRO …" at bounding box center [410, 204] width 821 height 408
click at [515, 244] on div "14186 - MERCEARIA DO CLOVES Endereço: R DAS NACOES 003218, 3218 Bairro: CENTRO …" at bounding box center [410, 204] width 821 height 408
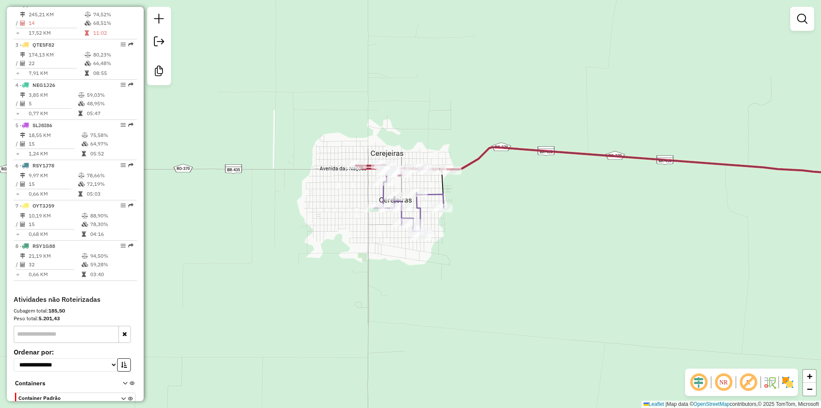
click at [322, 74] on div "Janela de atendimento Grade de atendimento Capacidade Transportadoras Veículos …" at bounding box center [410, 204] width 821 height 408
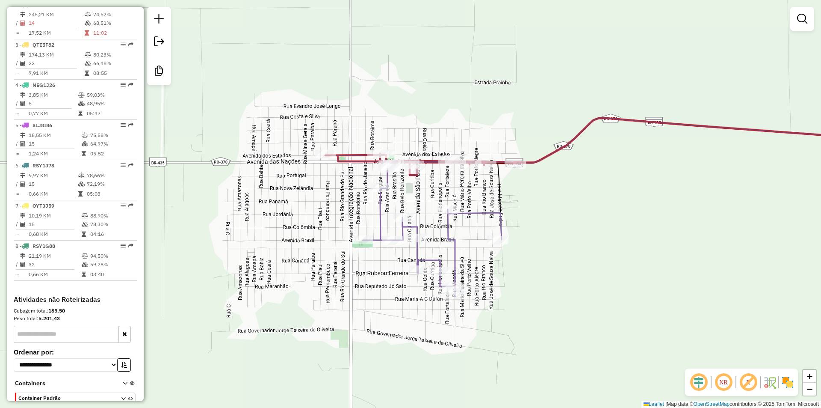
drag, startPoint x: 365, startPoint y: 257, endPoint x: 388, endPoint y: 247, distance: 25.3
click at [396, 285] on div "Rota 1 - Placa NDT1I85 11241 - BAR BARREL DE OURO Janela de atendimento Grade d…" at bounding box center [410, 204] width 821 height 408
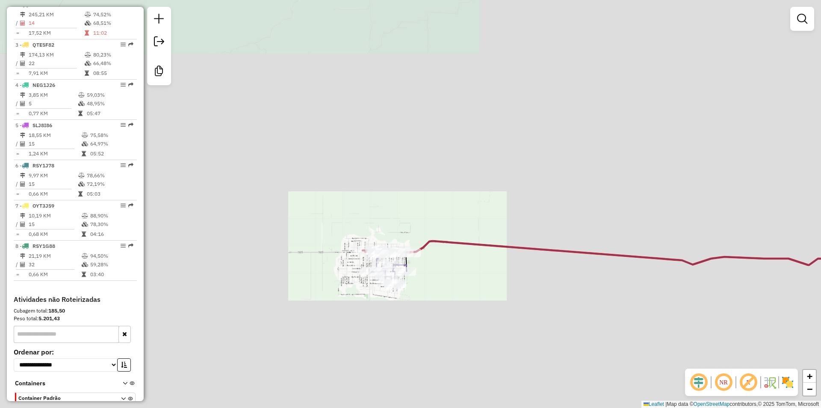
drag, startPoint x: 548, startPoint y: 175, endPoint x: 299, endPoint y: 269, distance: 266.3
click at [264, 308] on div "Janela de atendimento Grade de atendimento Capacidade Transportadoras Veículos …" at bounding box center [410, 204] width 821 height 408
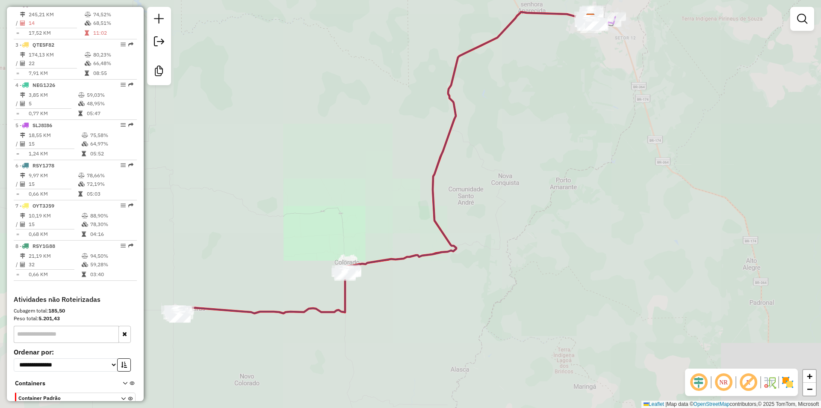
drag, startPoint x: 439, startPoint y: 213, endPoint x: 398, endPoint y: 257, distance: 59.6
click at [403, 257] on div "Janela de atendimento Grade de atendimento Capacidade Transportadoras Veículos …" at bounding box center [410, 204] width 821 height 408
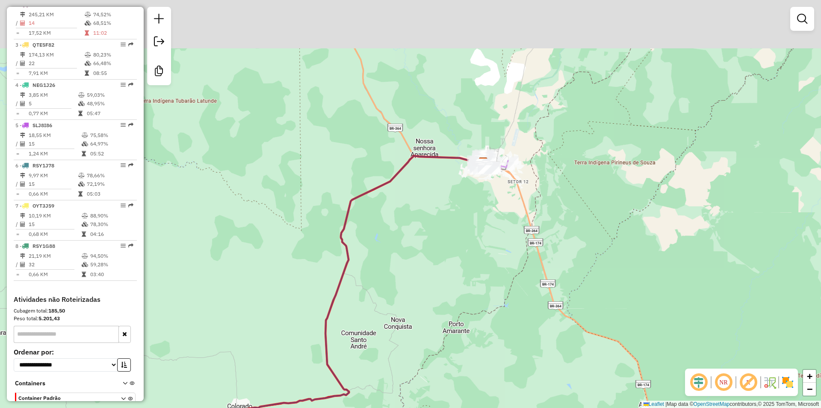
drag, startPoint x: 391, startPoint y: 301, endPoint x: 368, endPoint y: 324, distance: 32.7
click at [373, 341] on div "Janela de atendimento Grade de atendimento Capacidade Transportadoras Veículos …" at bounding box center [410, 204] width 821 height 408
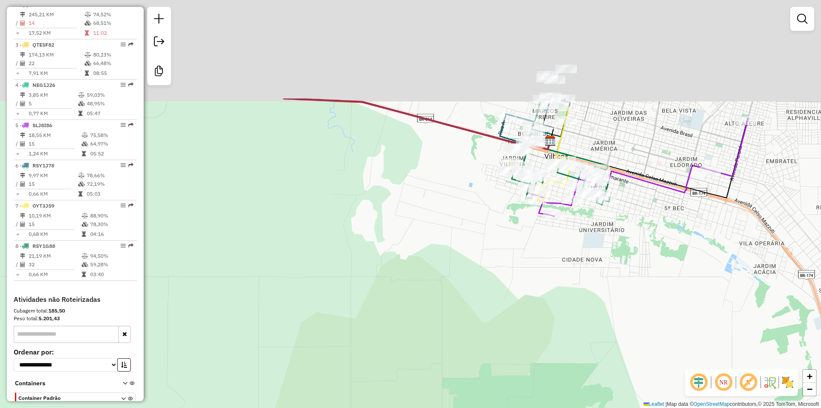
drag, startPoint x: 557, startPoint y: 141, endPoint x: 420, endPoint y: 302, distance: 210.9
click at [436, 298] on div "Janela de atendimento Grade de atendimento Capacidade Transportadoras Veículos …" at bounding box center [410, 204] width 821 height 408
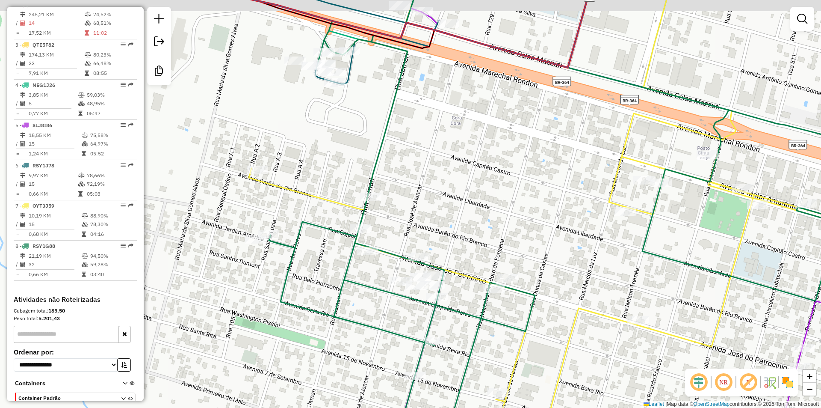
drag, startPoint x: 353, startPoint y: 131, endPoint x: 388, endPoint y: 289, distance: 162.2
click at [388, 290] on div "Janela de atendimento Grade de atendimento Capacidade Transportadoras Veículos …" at bounding box center [410, 204] width 821 height 408
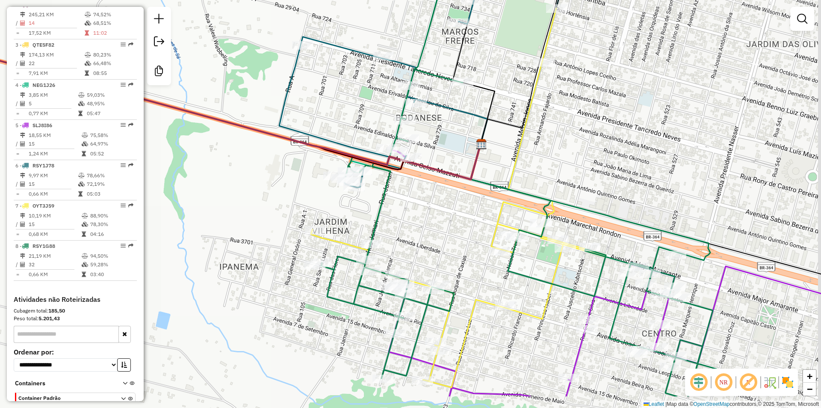
drag, startPoint x: 401, startPoint y: 238, endPoint x: 398, endPoint y: 253, distance: 14.9
click at [398, 231] on div "Janela de atendimento Grade de atendimento Capacidade Transportadoras Veículos …" at bounding box center [410, 204] width 821 height 408
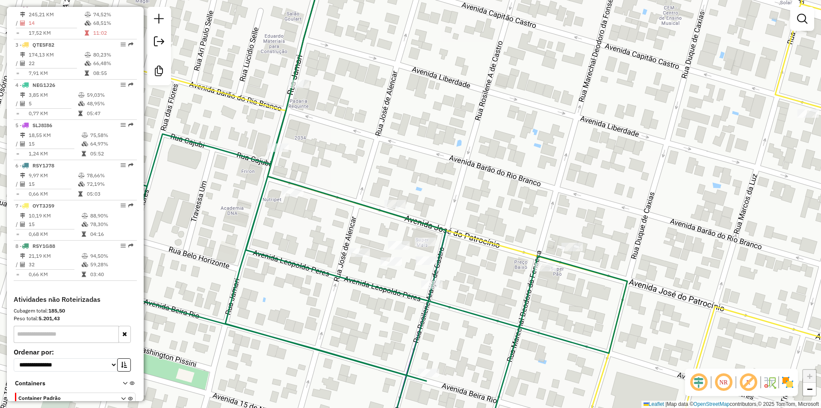
click at [382, 294] on div "Janela de atendimento Grade de atendimento Capacidade Transportadoras Veículos …" at bounding box center [410, 204] width 821 height 408
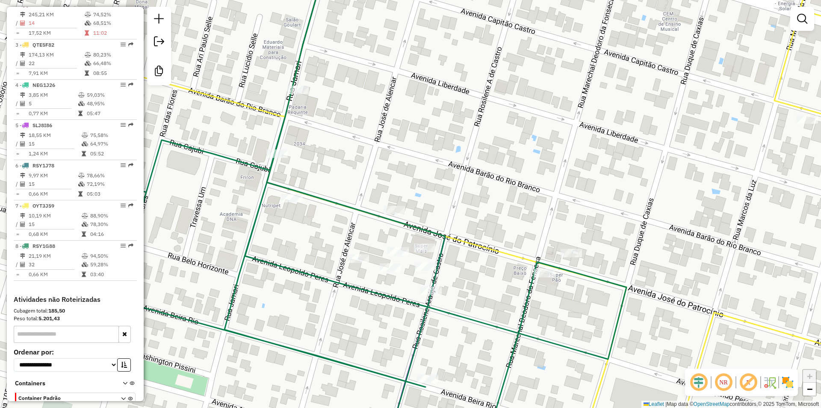
drag, startPoint x: 379, startPoint y: 294, endPoint x: 377, endPoint y: 300, distance: 6.6
click at [377, 300] on div "Janela de atendimento Grade de atendimento Capacidade Transportadoras Veículos …" at bounding box center [410, 204] width 821 height 408
click at [376, 295] on icon at bounding box center [499, 203] width 810 height 489
select select "**********"
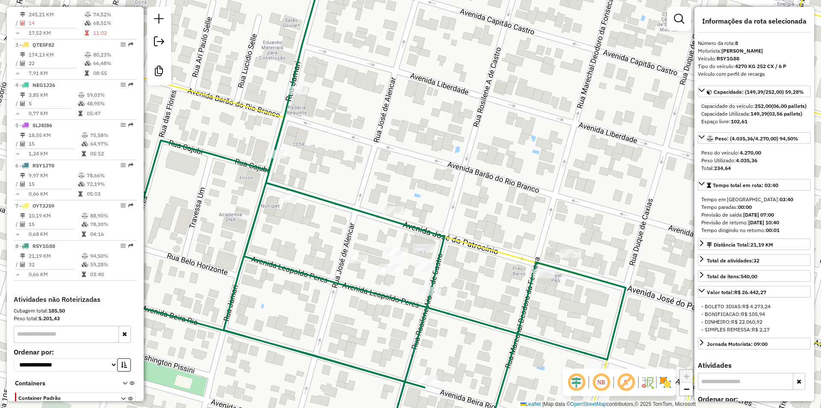
scroll to position [403, 0]
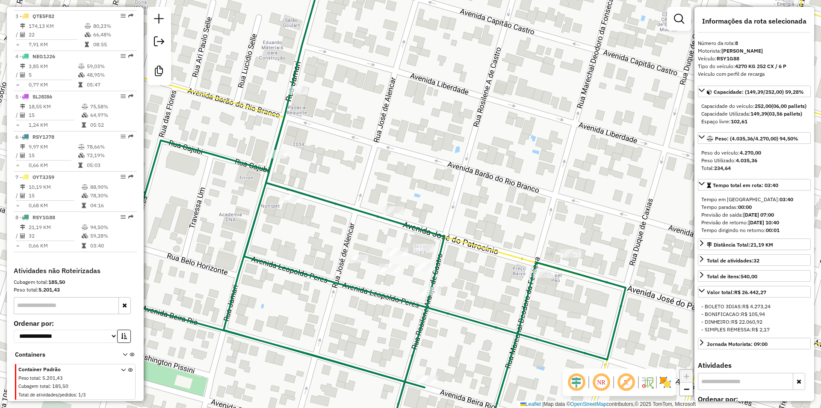
click at [359, 296] on div "Janela de atendimento Grade de atendimento Capacidade Transportadoras Veículos …" at bounding box center [410, 204] width 821 height 408
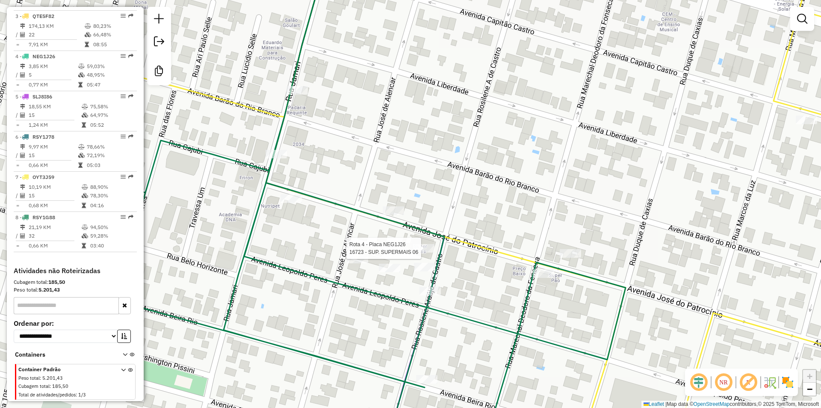
select select "**********"
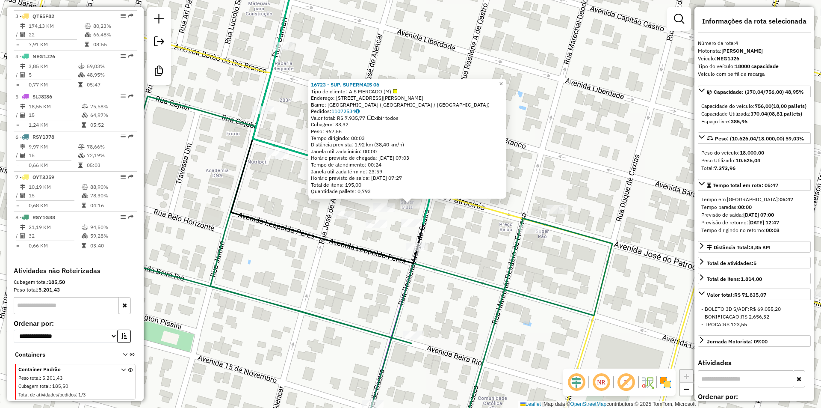
click at [338, 248] on icon at bounding box center [327, 111] width 193 height 304
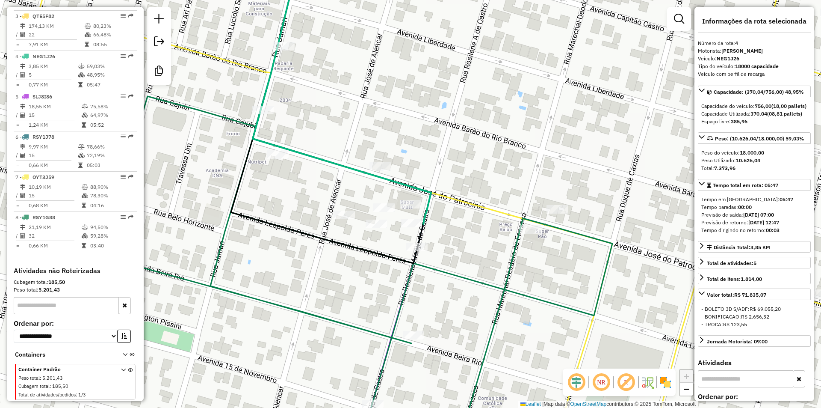
click at [328, 271] on div "Janela de atendimento Grade de atendimento Capacidade Transportadoras Veículos …" at bounding box center [410, 204] width 821 height 408
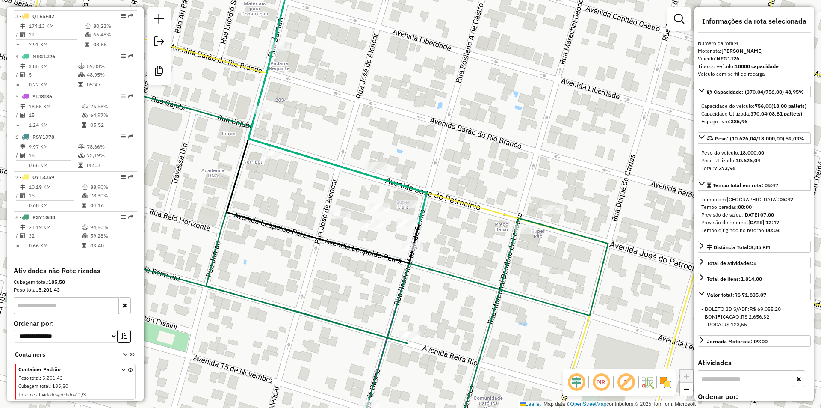
drag, startPoint x: 333, startPoint y: 256, endPoint x: 300, endPoint y: 243, distance: 35.5
click at [317, 255] on div "Janela de atendimento Grade de atendimento Capacidade Transportadoras Veículos …" at bounding box center [410, 204] width 821 height 408
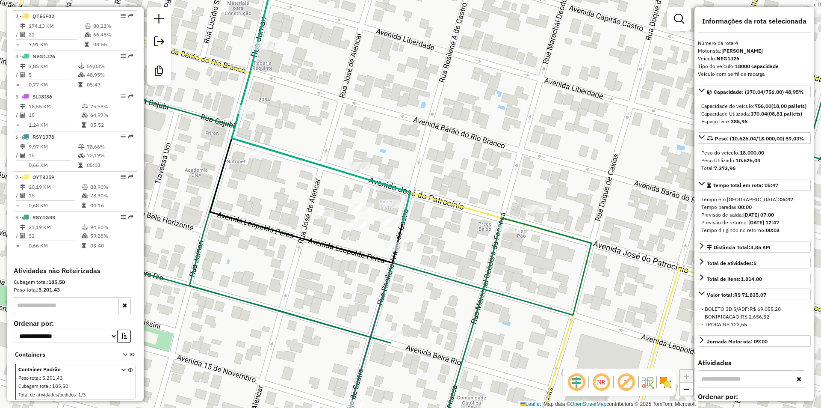
drag, startPoint x: 302, startPoint y: 235, endPoint x: 284, endPoint y: 218, distance: 23.9
click at [301, 231] on icon at bounding box center [306, 110] width 193 height 303
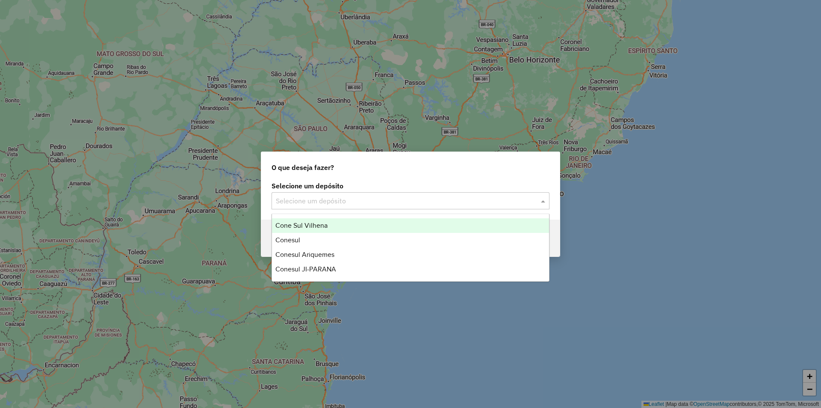
click at [291, 198] on input "text" at bounding box center [402, 201] width 252 height 10
click at [300, 225] on span "Cone Sul Vilhena" at bounding box center [302, 225] width 52 height 7
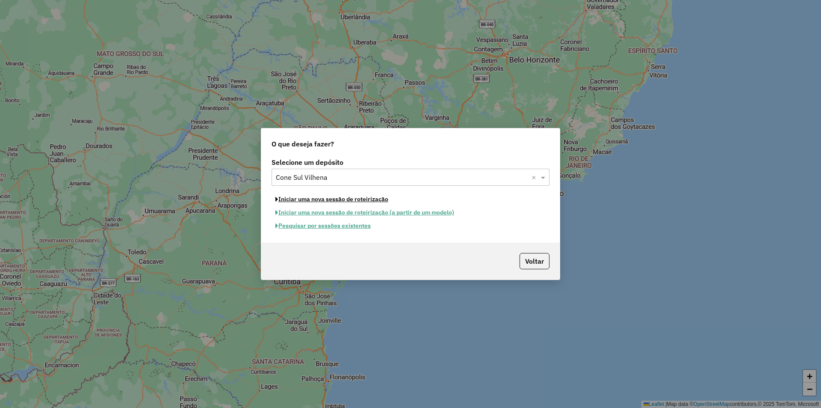
click at [329, 201] on button "Iniciar uma nova sessão de roteirização" at bounding box center [332, 199] width 121 height 13
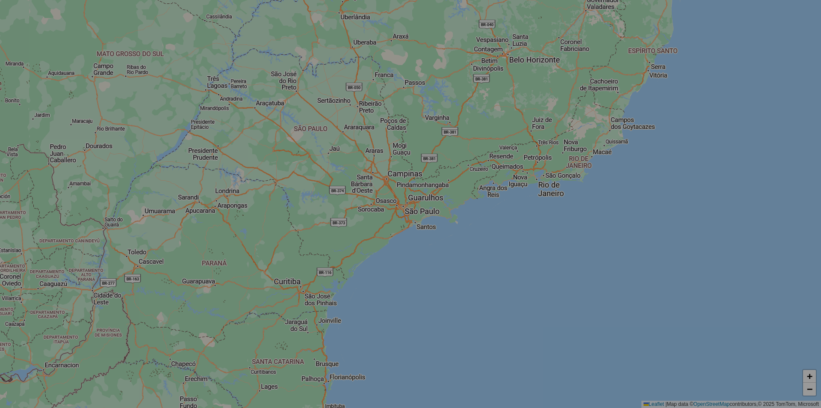
select select "*"
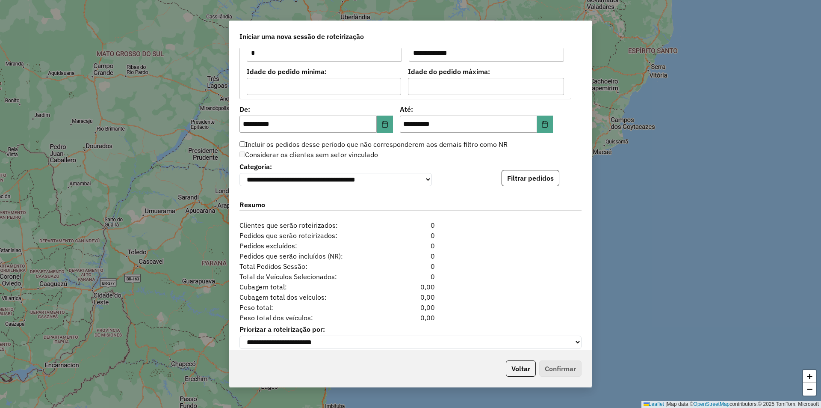
scroll to position [783, 0]
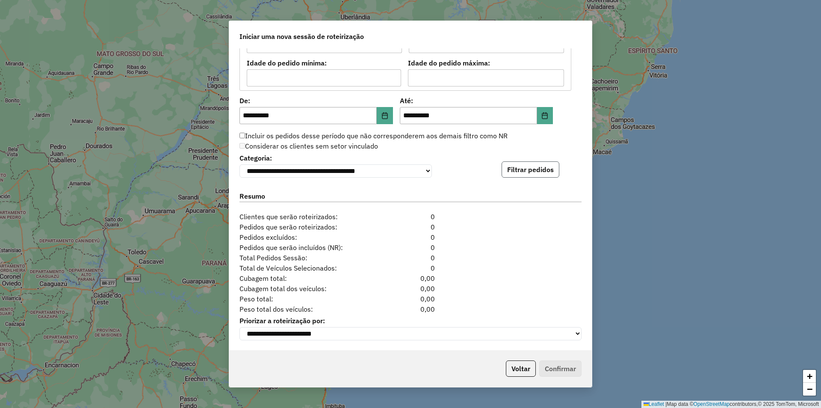
click at [502, 167] on button "Filtrar pedidos" at bounding box center [531, 169] width 58 height 16
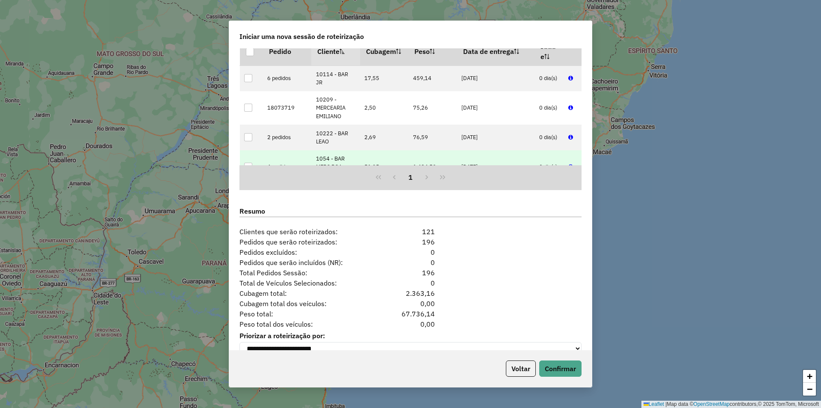
scroll to position [960, 0]
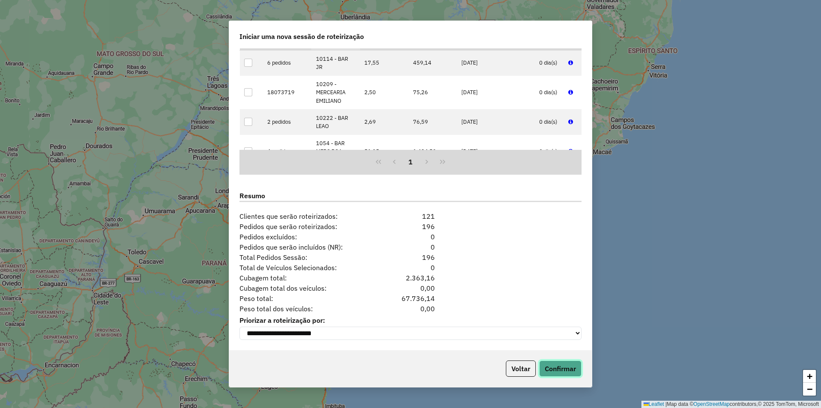
click at [553, 373] on button "Confirmar" at bounding box center [560, 368] width 42 height 16
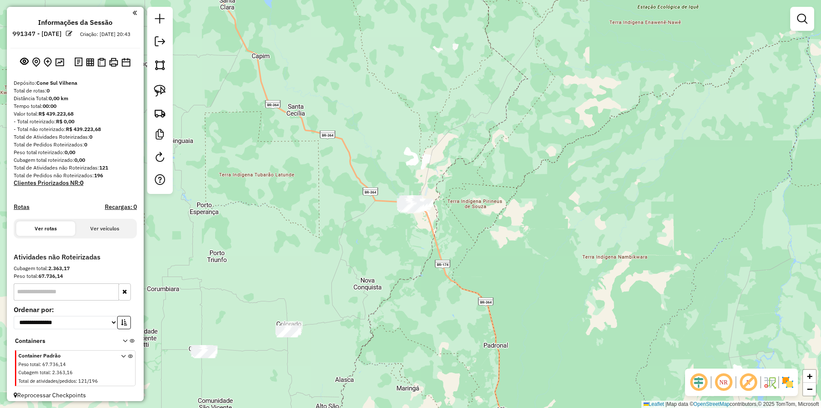
click at [405, 88] on div "Janela de atendimento Grade de atendimento Capacidade Transportadoras Veículos …" at bounding box center [410, 204] width 821 height 408
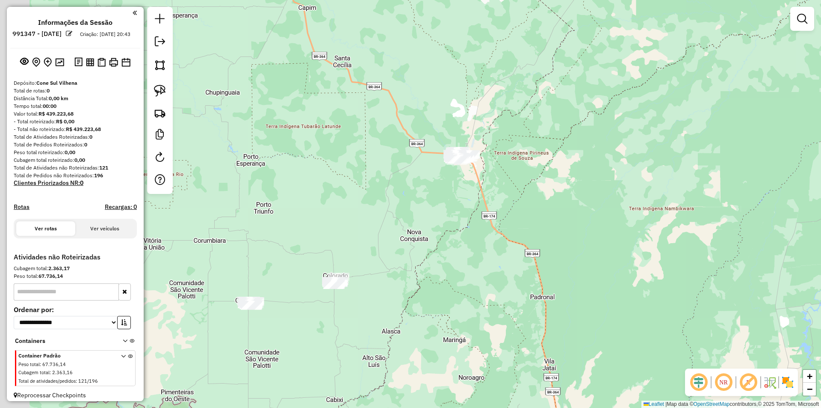
drag, startPoint x: 334, startPoint y: 313, endPoint x: 379, endPoint y: 234, distance: 90.7
click at [379, 235] on div "Janela de atendimento Grade de atendimento Capacidade Transportadoras Veículos …" at bounding box center [410, 204] width 821 height 408
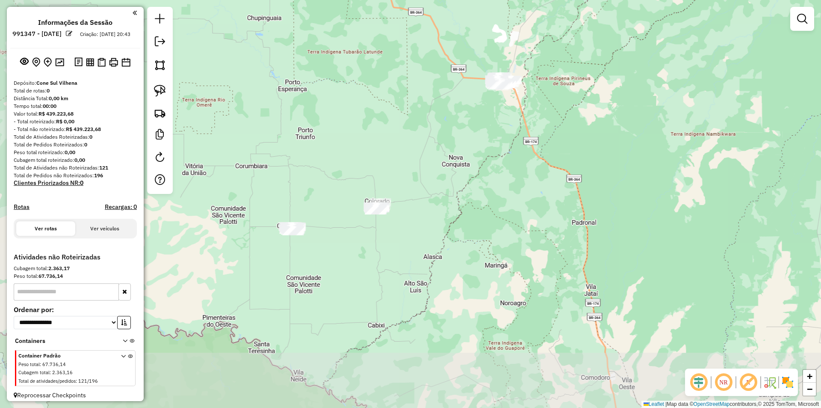
drag, startPoint x: 355, startPoint y: 249, endPoint x: 372, endPoint y: 234, distance: 23.1
click at [372, 234] on div "Janela de atendimento Grade de atendimento Capacidade Transportadoras Veículos …" at bounding box center [410, 204] width 821 height 408
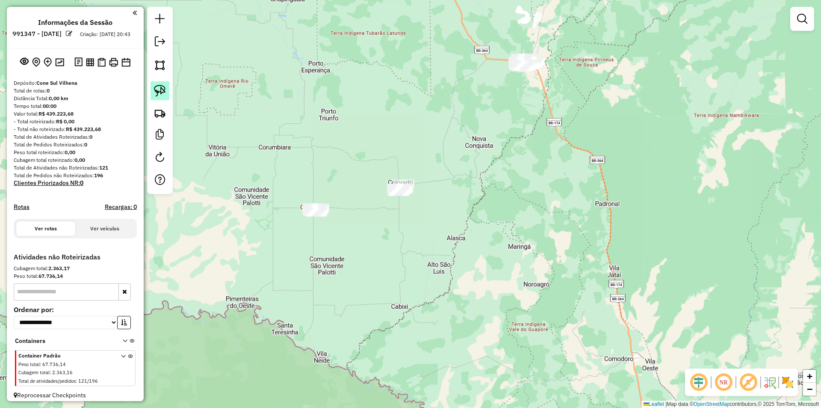
click at [161, 89] on img at bounding box center [160, 91] width 12 height 12
drag, startPoint x: 378, startPoint y: 212, endPoint x: 423, endPoint y: 196, distance: 47.6
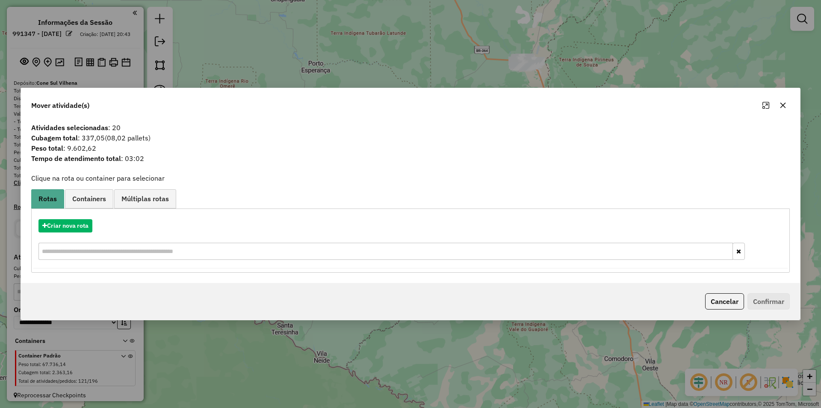
click at [784, 105] on icon "button" at bounding box center [784, 105] width 6 height 6
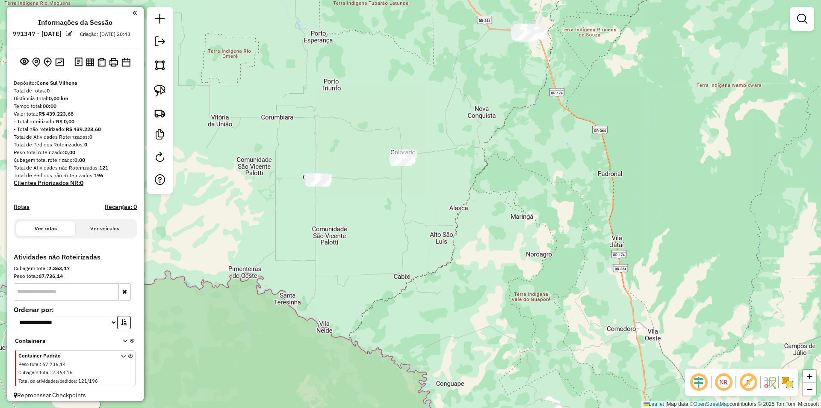
drag, startPoint x: 438, startPoint y: 262, endPoint x: 367, endPoint y: 199, distance: 94.9
click at [439, 208] on div "Janela de atendimento Grade de atendimento Capacidade Transportadoras Veículos …" at bounding box center [410, 204] width 821 height 408
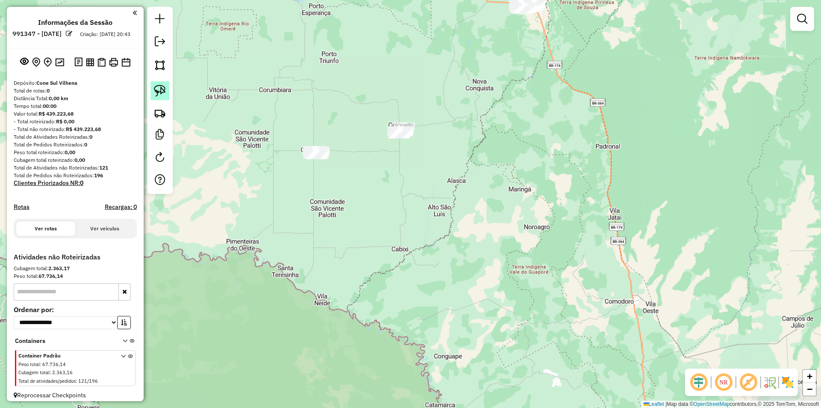
click at [163, 90] on img at bounding box center [160, 91] width 12 height 12
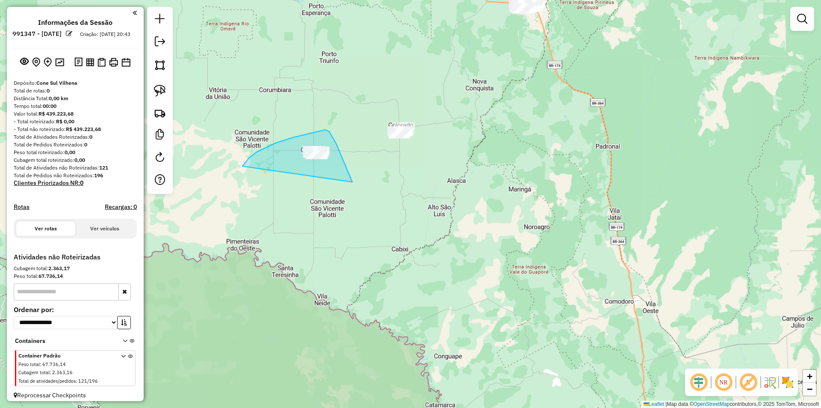
drag, startPoint x: 249, startPoint y: 158, endPoint x: 350, endPoint y: 184, distance: 104.8
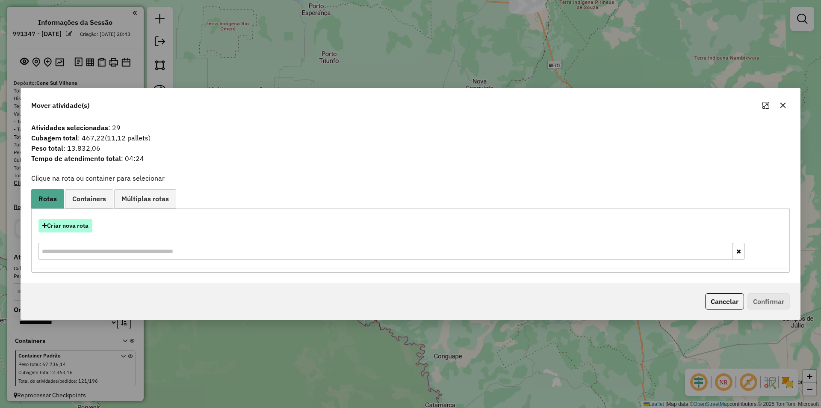
click at [65, 225] on button "Criar nova rota" at bounding box center [66, 225] width 54 height 13
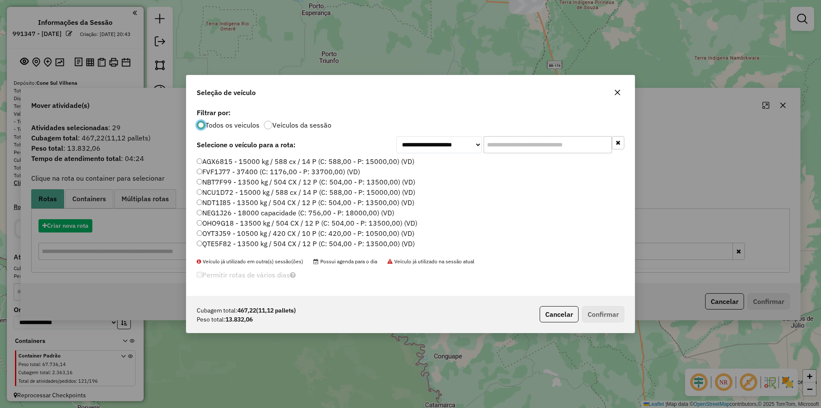
scroll to position [5, 3]
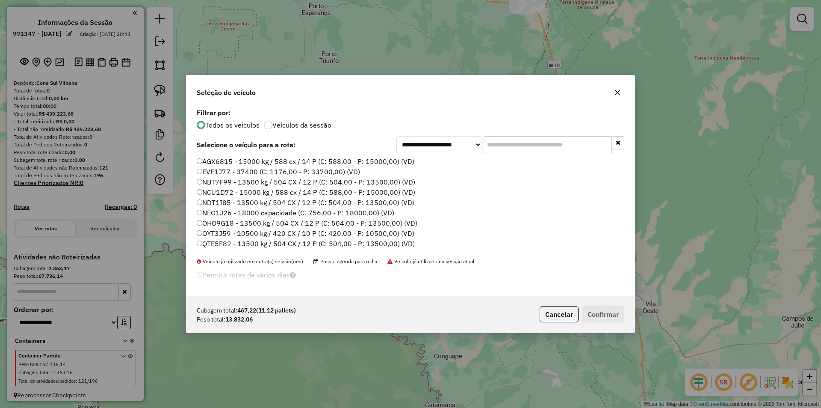
click at [500, 139] on input "text" at bounding box center [548, 144] width 128 height 17
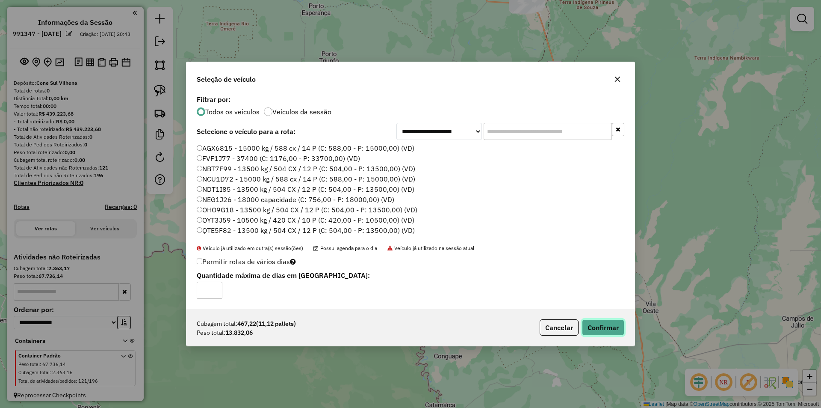
click at [605, 327] on button "Confirmar" at bounding box center [603, 327] width 42 height 16
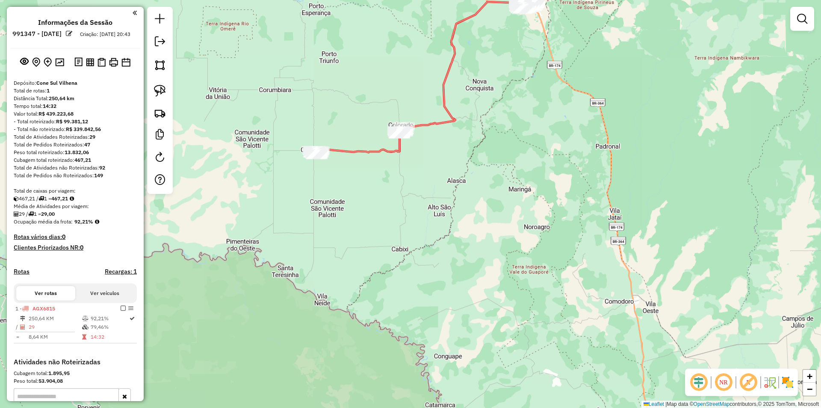
click at [357, 66] on div "Janela de atendimento Grade de atendimento Capacidade Transportadoras Veículos …" at bounding box center [410, 204] width 821 height 408
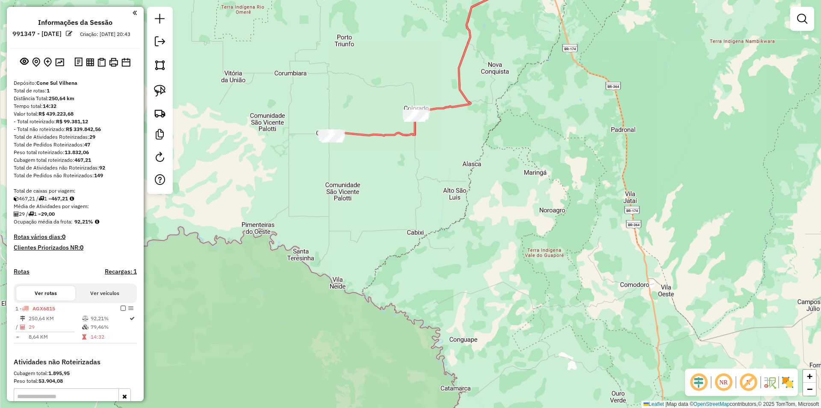
drag, startPoint x: 370, startPoint y: 123, endPoint x: 393, endPoint y: 147, distance: 33.0
click at [396, 136] on icon at bounding box center [436, 60] width 204 height 151
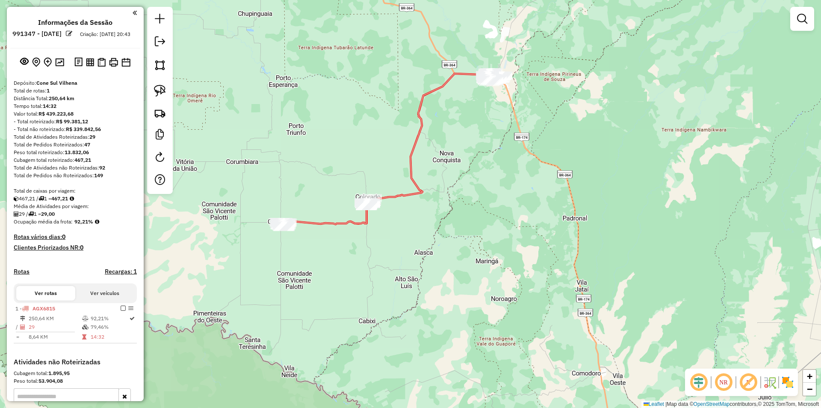
drag, startPoint x: 379, startPoint y: 124, endPoint x: 258, endPoint y: 214, distance: 151.7
click at [319, 233] on div "Janela de atendimento Grade de atendimento Capacidade Transportadoras Veículos …" at bounding box center [410, 204] width 821 height 408
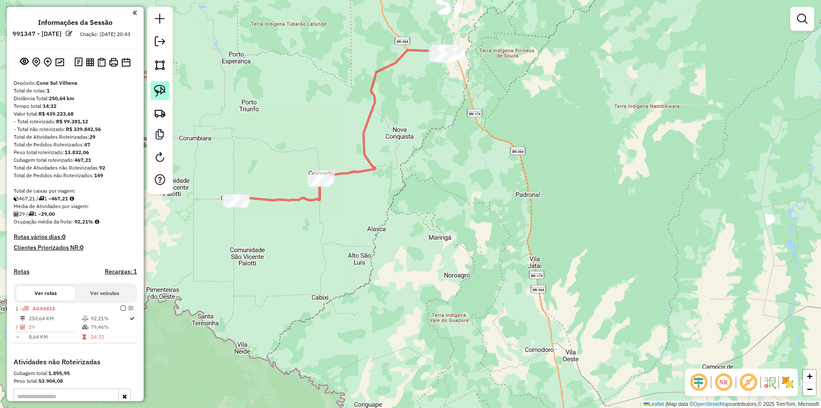
click at [157, 91] on img at bounding box center [160, 91] width 12 height 12
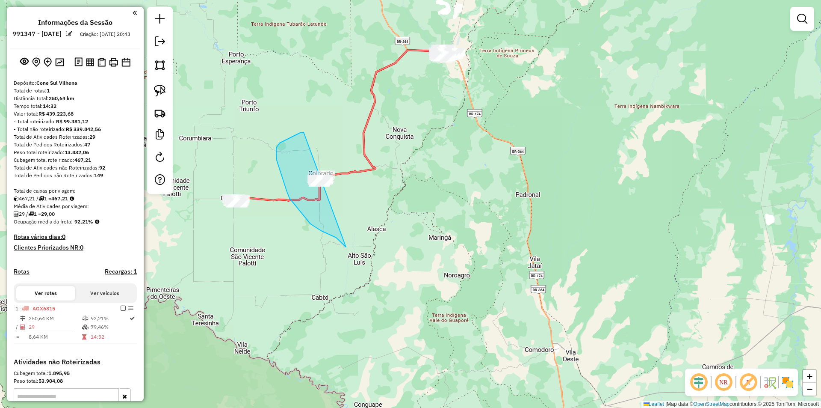
drag, startPoint x: 311, startPoint y: 224, endPoint x: 341, endPoint y: 208, distance: 34.4
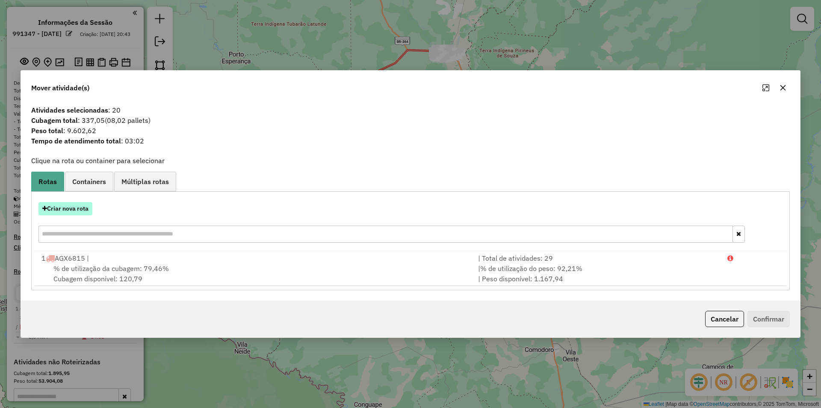
click at [71, 206] on button "Criar nova rota" at bounding box center [66, 208] width 54 height 13
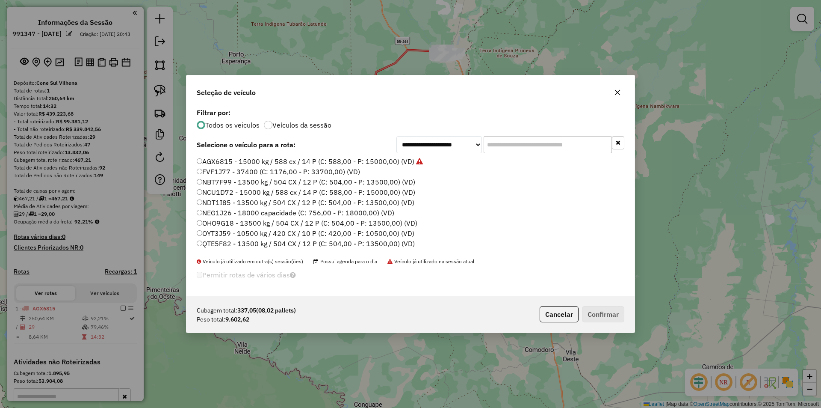
click at [498, 140] on input "text" at bounding box center [548, 144] width 128 height 17
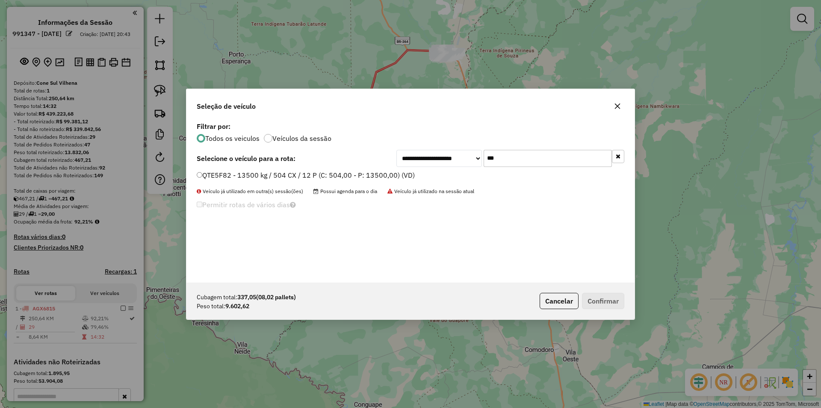
type input "***"
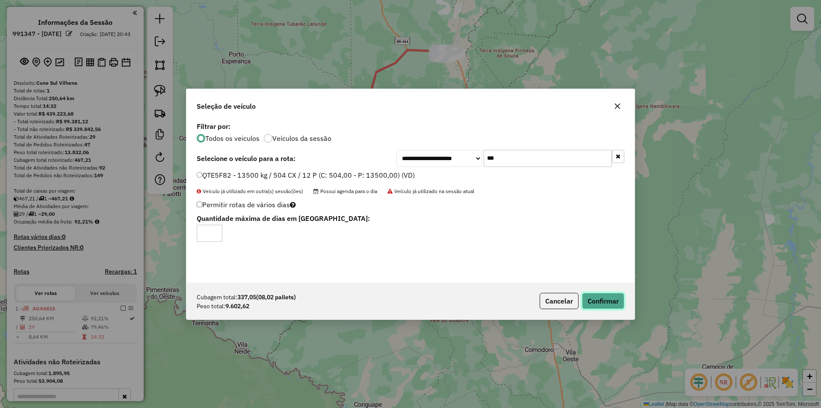
click at [593, 297] on button "Confirmar" at bounding box center [603, 301] width 42 height 16
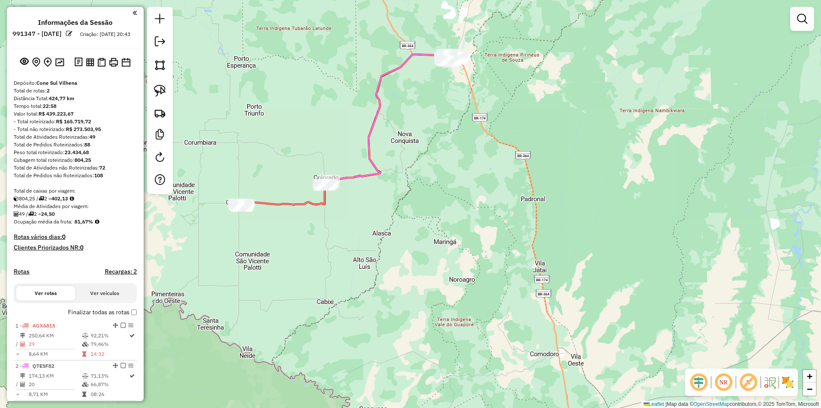
drag, startPoint x: 276, startPoint y: 154, endPoint x: 286, endPoint y: 166, distance: 15.8
click at [282, 162] on div "Janela de atendimento Grade de atendimento Capacidade Transportadoras Veículos …" at bounding box center [410, 204] width 821 height 408
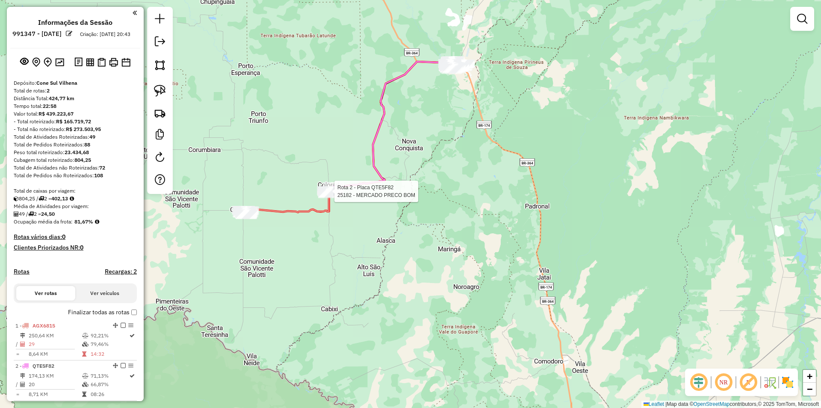
select select "**********"
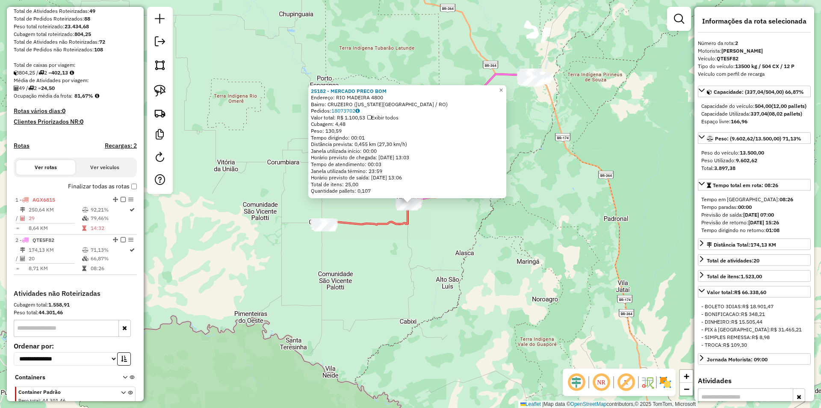
scroll to position [175, 0]
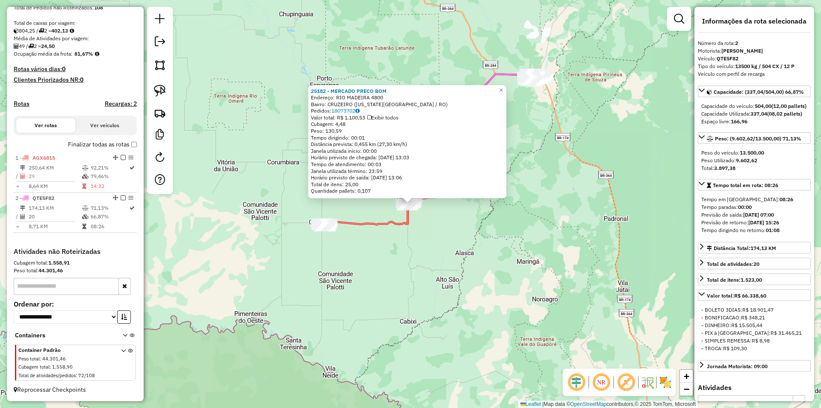
click at [327, 277] on div "Rota 1 - Placa AGX6815 828 - A. F. P. CEREJEIRAS 25182 - MERCADO PRECO BOM Ende…" at bounding box center [410, 204] width 821 height 408
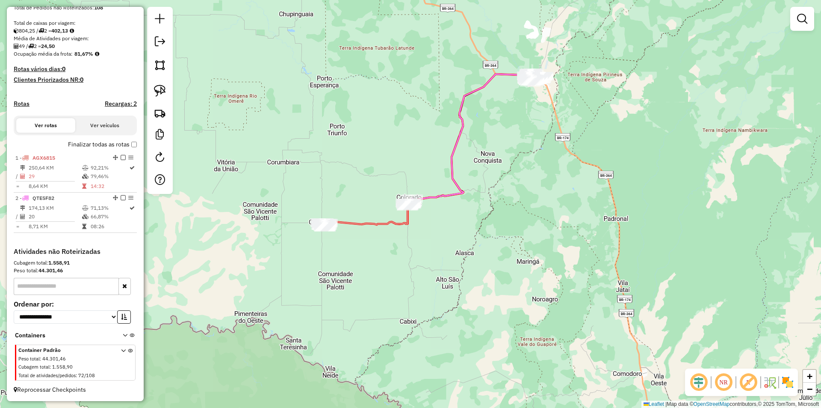
click at [327, 275] on div "25182 - MERCADO PRECO BOM Endereço: RIO MADEIRA 4800 Bairro: CRUZEIRO (COLORADO…" at bounding box center [410, 204] width 821 height 408
select select "**********"
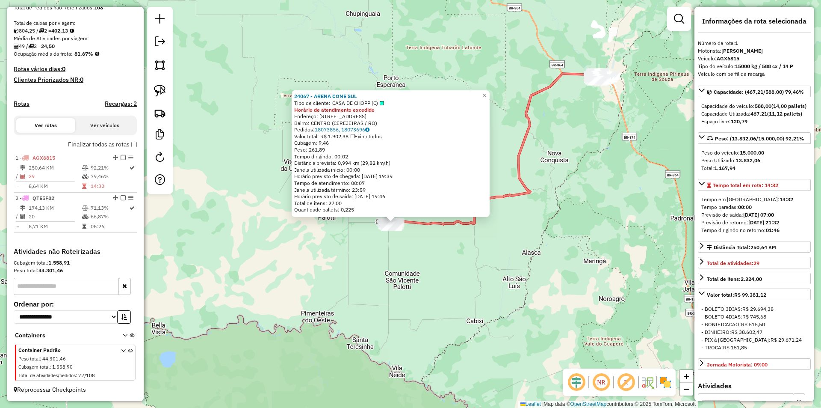
drag, startPoint x: 427, startPoint y: 229, endPoint x: 406, endPoint y: 249, distance: 28.4
click at [406, 249] on div "24067 - ARENA CONE SUL Tipo de cliente: CASA DE CHOPP (C) Horário de atendiment…" at bounding box center [410, 204] width 821 height 408
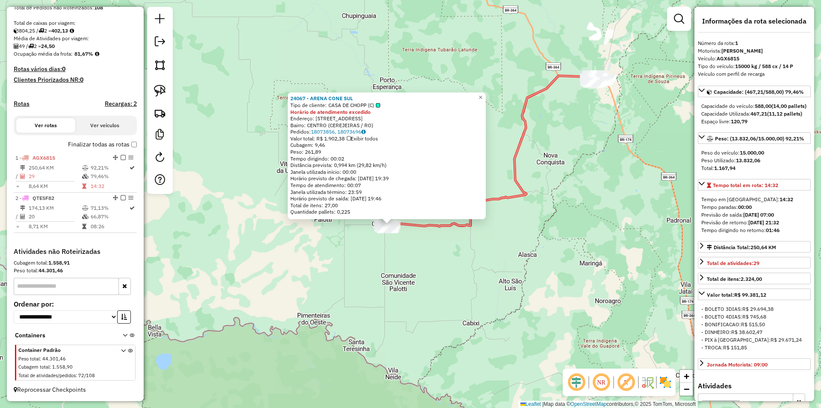
click at [406, 249] on div "24067 - ARENA CONE SUL Tipo de cliente: CASA DE CHOPP (C) Horário de atendiment…" at bounding box center [410, 204] width 821 height 408
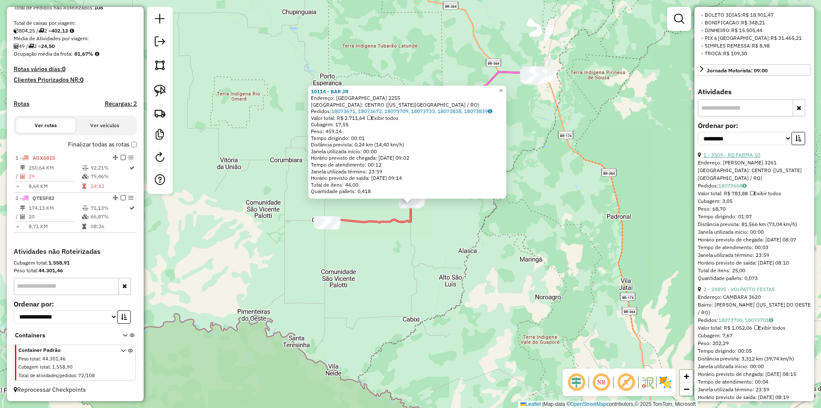
scroll to position [257, 0]
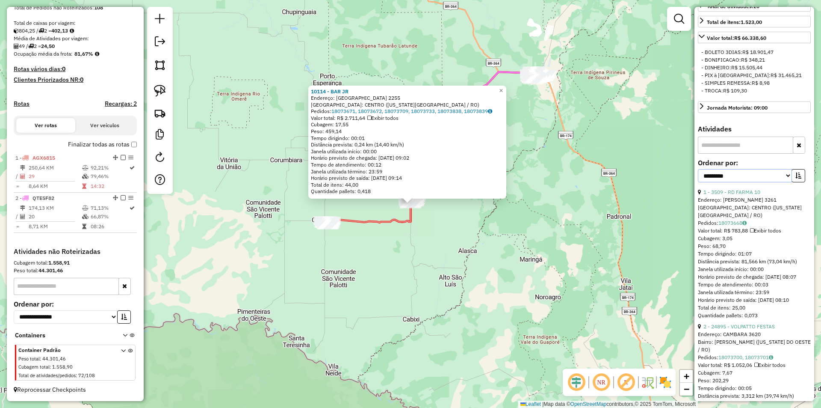
drag, startPoint x: 715, startPoint y: 184, endPoint x: 713, endPoint y: 188, distance: 4.6
click at [715, 182] on select "**********" at bounding box center [745, 175] width 94 height 13
select select "*********"
click at [698, 177] on select "**********" at bounding box center [745, 175] width 94 height 13
drag, startPoint x: 789, startPoint y: 183, endPoint x: 793, endPoint y: 181, distance: 4.6
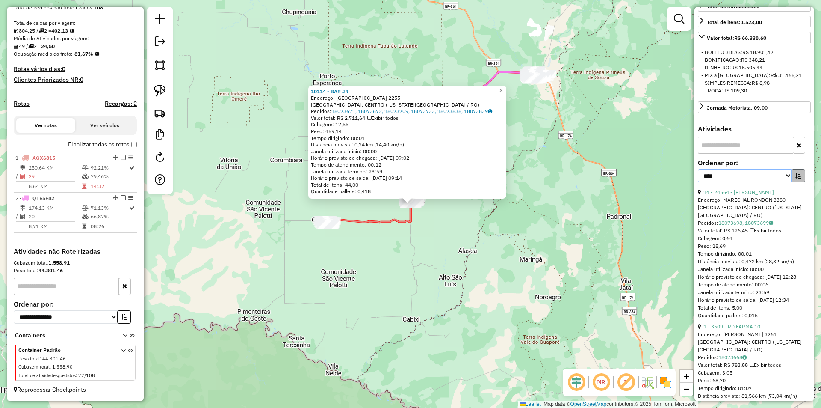
click at [791, 182] on div "**********" at bounding box center [751, 175] width 107 height 13
click at [796, 178] on icon "button" at bounding box center [799, 175] width 6 height 6
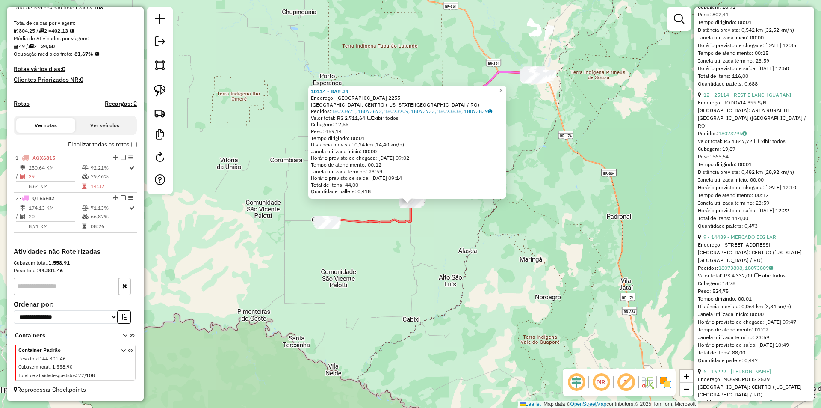
scroll to position [1198, 0]
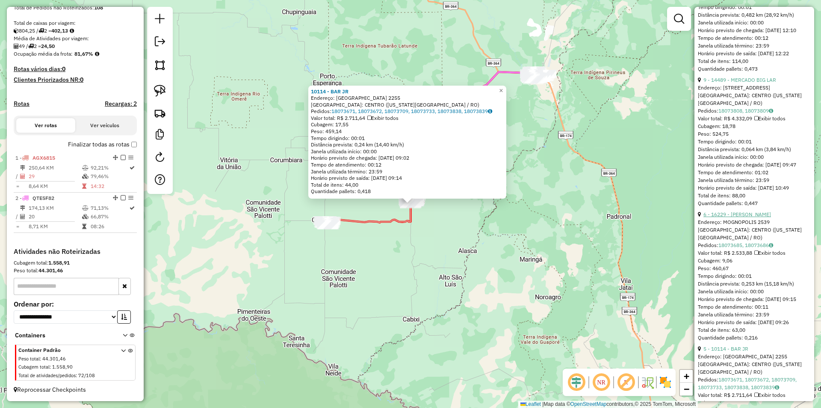
click at [741, 217] on link "6 - 16229 - MERCADO SENA" at bounding box center [738, 214] width 68 height 6
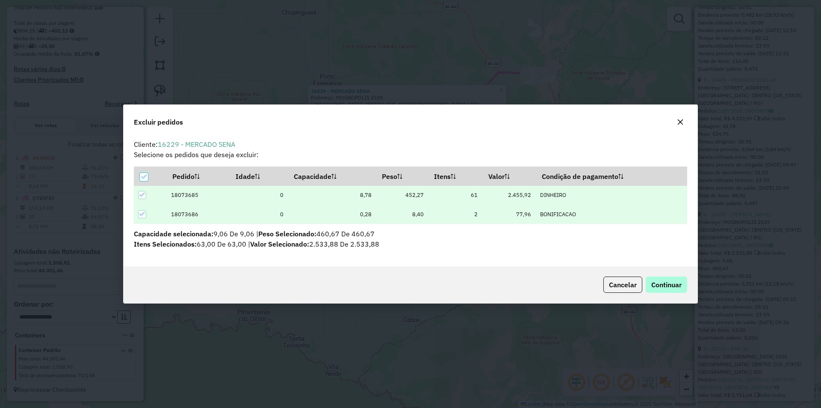
scroll to position [5, 3]
drag, startPoint x: 666, startPoint y: 280, endPoint x: 658, endPoint y: 282, distance: 7.9
click at [666, 281] on span "Continuar" at bounding box center [667, 284] width 30 height 9
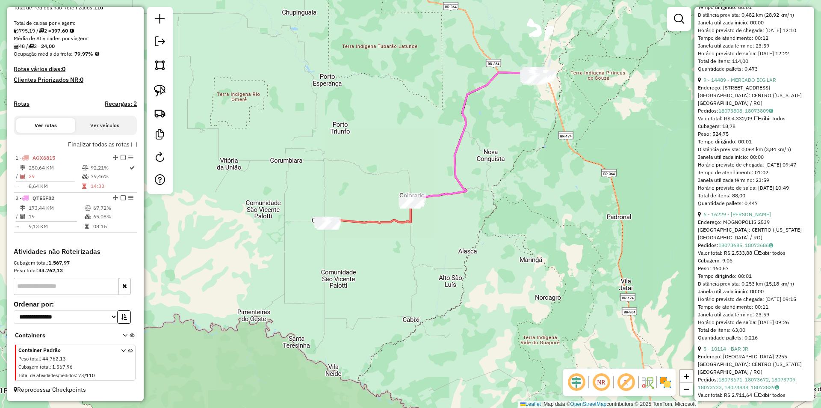
scroll to position [211, 0]
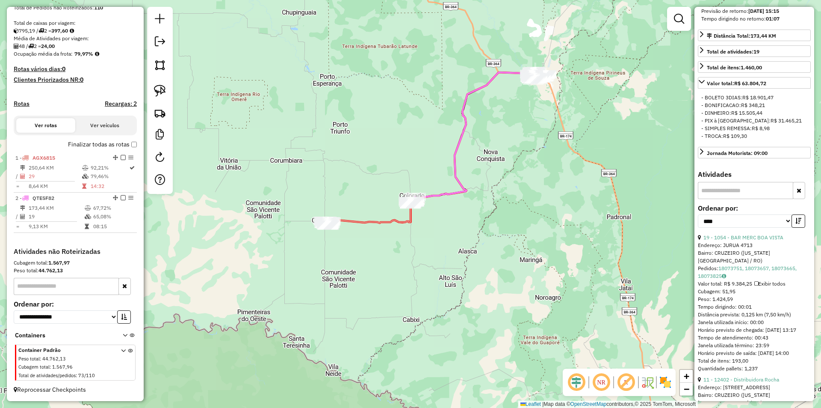
click at [328, 110] on div "Janela de atendimento Grade de atendimento Capacidade Transportadoras Veículos …" at bounding box center [410, 204] width 821 height 408
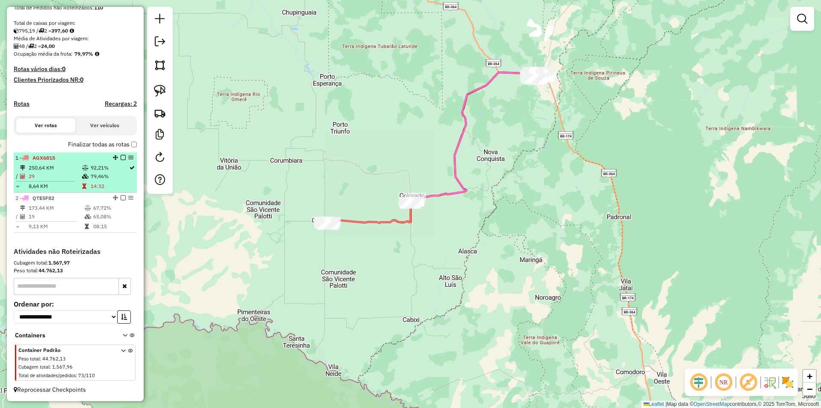
click at [122, 196] on em at bounding box center [123, 197] width 5 height 5
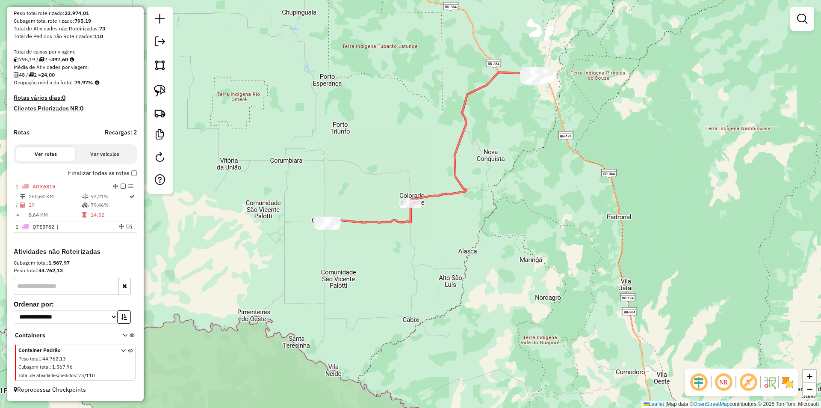
scroll to position [147, 0]
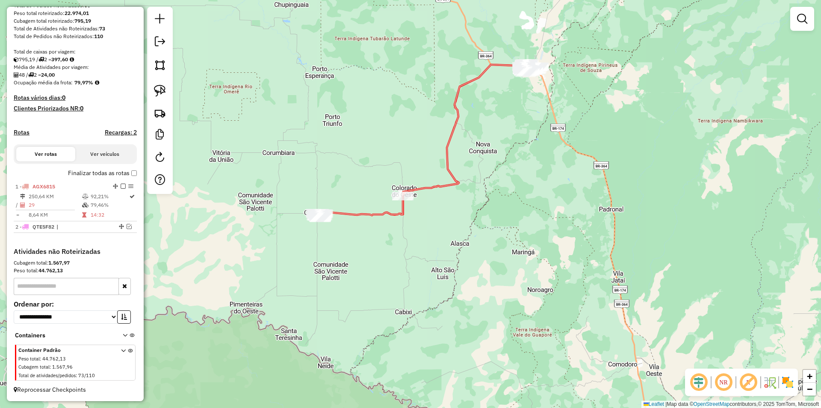
drag, startPoint x: 480, startPoint y: 163, endPoint x: 440, endPoint y: 139, distance: 46.6
click at [473, 148] on div "Janela de atendimento Grade de atendimento Capacidade Transportadoras Veículos …" at bounding box center [410, 204] width 821 height 408
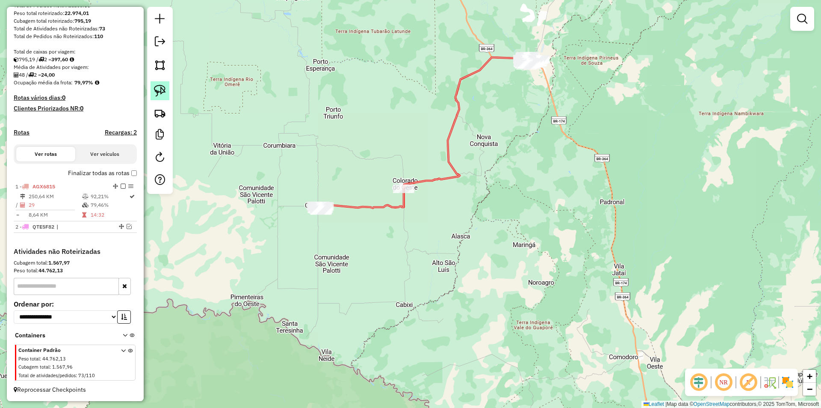
click at [161, 87] on img at bounding box center [160, 91] width 12 height 12
drag, startPoint x: 365, startPoint y: 196, endPoint x: 421, endPoint y: 225, distance: 62.6
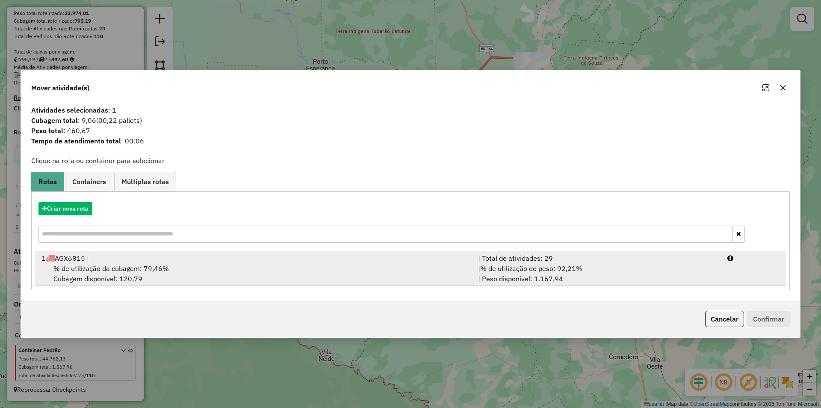
click at [107, 263] on div "% de utilização da cubagem: 79,46% Cubagem disponível: 120,79" at bounding box center [254, 273] width 437 height 21
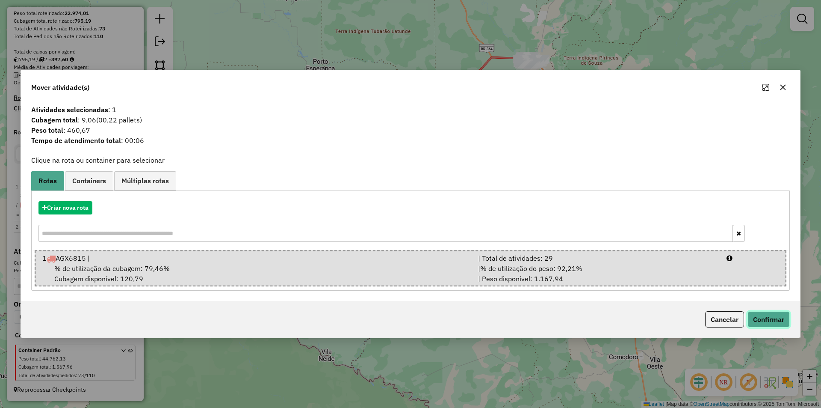
click at [778, 325] on button "Confirmar" at bounding box center [769, 319] width 42 height 16
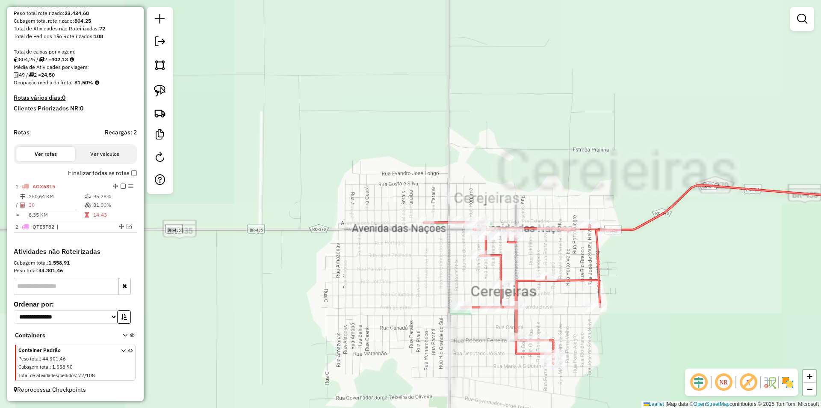
drag, startPoint x: 389, startPoint y: 243, endPoint x: 370, endPoint y: 207, distance: 40.0
click at [370, 207] on div "Rota 1 - Placa AGX6815 2597 - AUTO POSTO BEM Janela de atendimento Grade de ate…" at bounding box center [410, 204] width 821 height 408
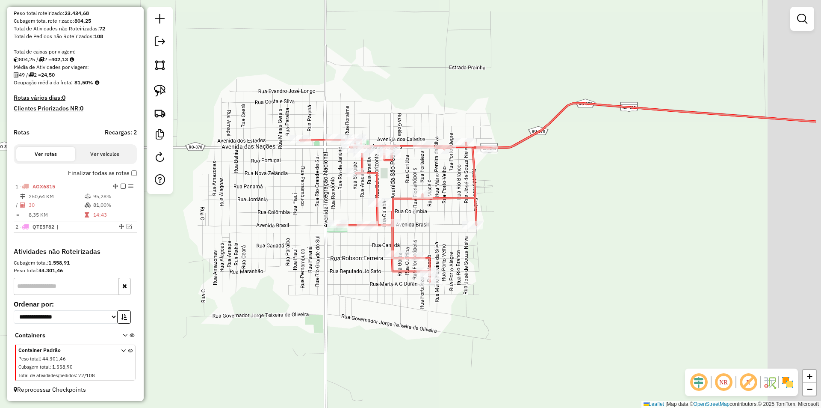
drag, startPoint x: 326, startPoint y: 212, endPoint x: 240, endPoint y: 155, distance: 102.4
click at [280, 195] on div "Janela de atendimento Grade de atendimento Capacidade Transportadoras Veículos …" at bounding box center [410, 204] width 821 height 408
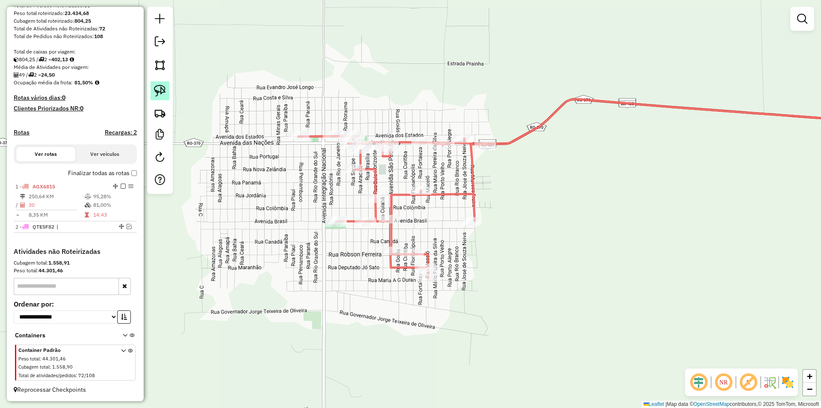
click at [167, 92] on link at bounding box center [160, 90] width 19 height 19
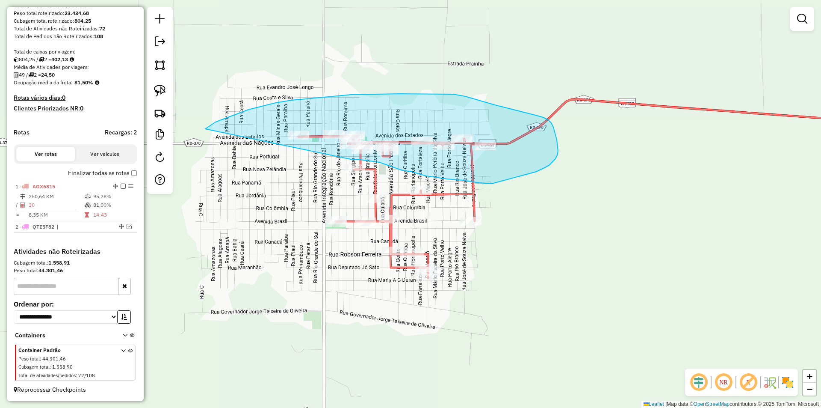
drag, startPoint x: 216, startPoint y: 122, endPoint x: 302, endPoint y: 172, distance: 100.4
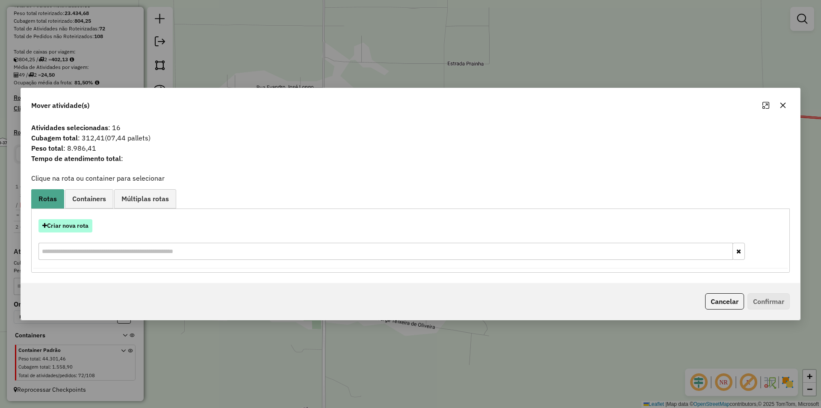
click at [72, 225] on button "Criar nova rota" at bounding box center [66, 225] width 54 height 13
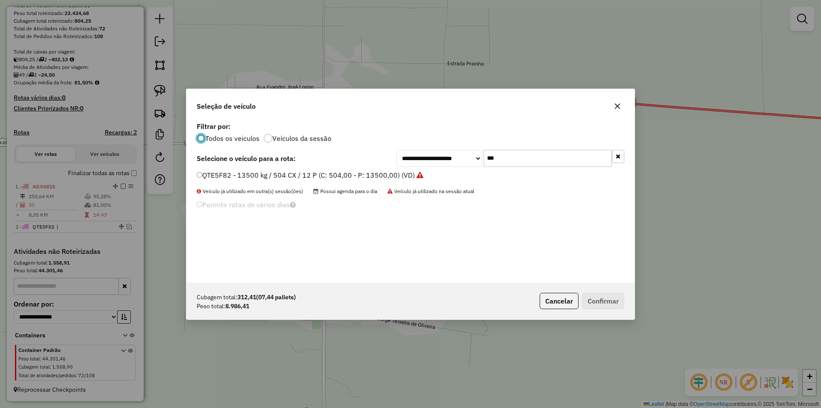
scroll to position [5, 3]
drag, startPoint x: 510, startPoint y: 157, endPoint x: 426, endPoint y: 172, distance: 85.8
click at [426, 172] on div "**********" at bounding box center [411, 201] width 448 height 163
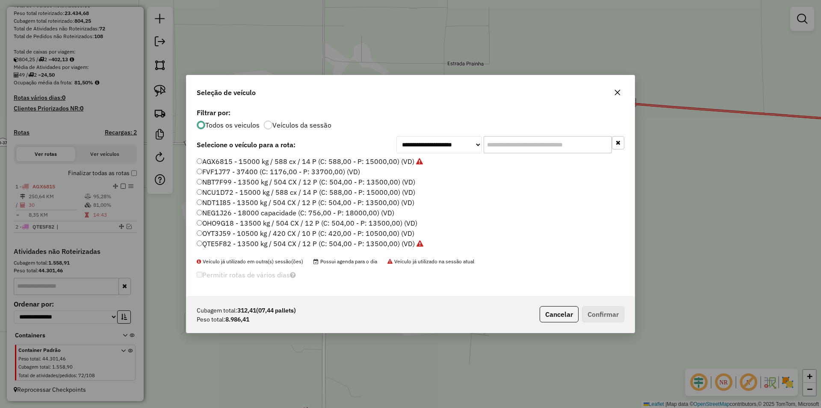
click at [510, 148] on input "text" at bounding box center [548, 144] width 128 height 17
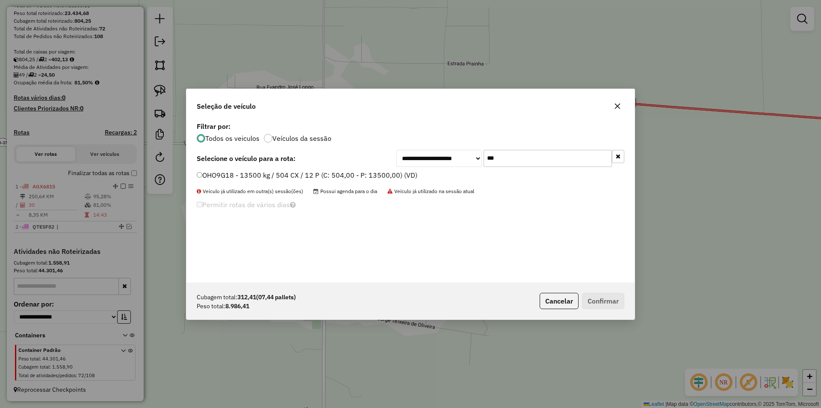
type input "***"
click at [196, 172] on div "OHO9G18 - 13500 kg / 504 CX / 12 P (C: 504,00 - P: 13500,00) (VD)" at bounding box center [411, 178] width 438 height 17
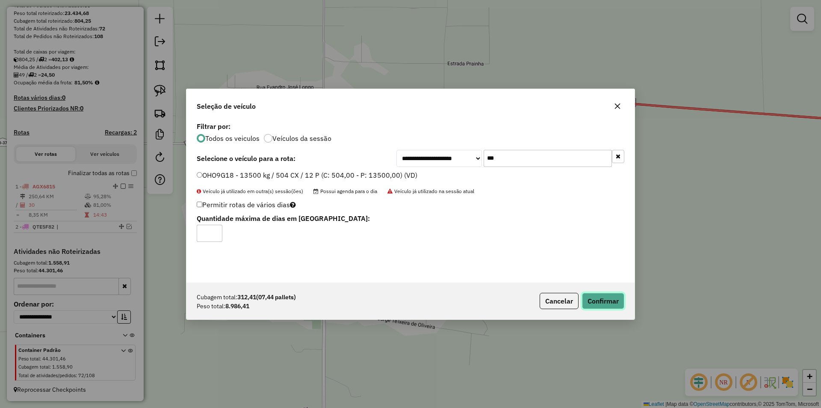
click at [605, 299] on button "Confirmar" at bounding box center [603, 301] width 42 height 16
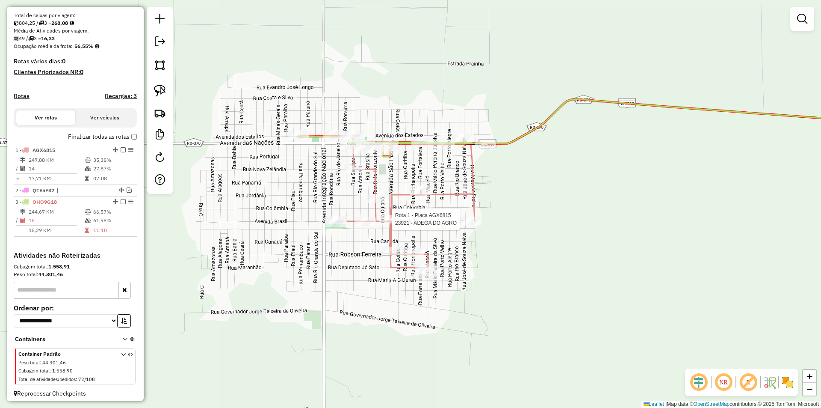
click at [395, 223] on div at bounding box center [389, 219] width 21 height 9
select select "*********"
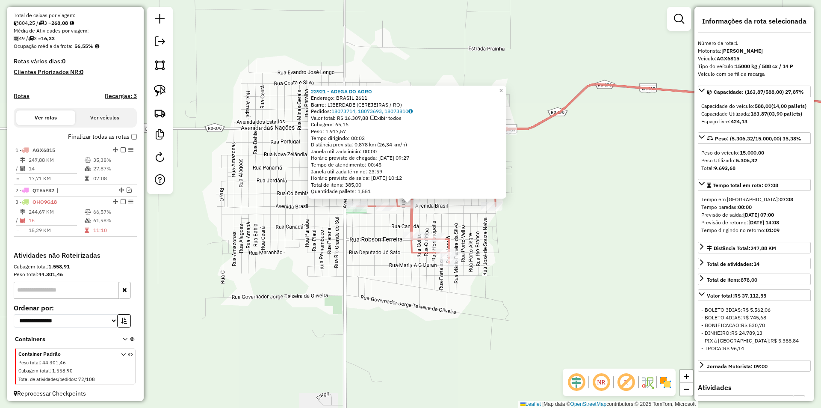
scroll to position [187, 0]
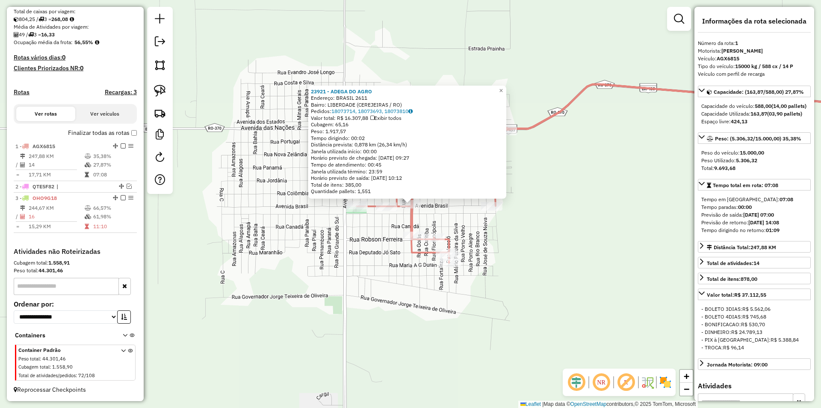
click at [343, 208] on div "Rota 1 - Placa AGX6815 25086 - PONTO DO ACAI 23921 - ADEGA DO AGRO Endereço: BR…" at bounding box center [410, 204] width 821 height 408
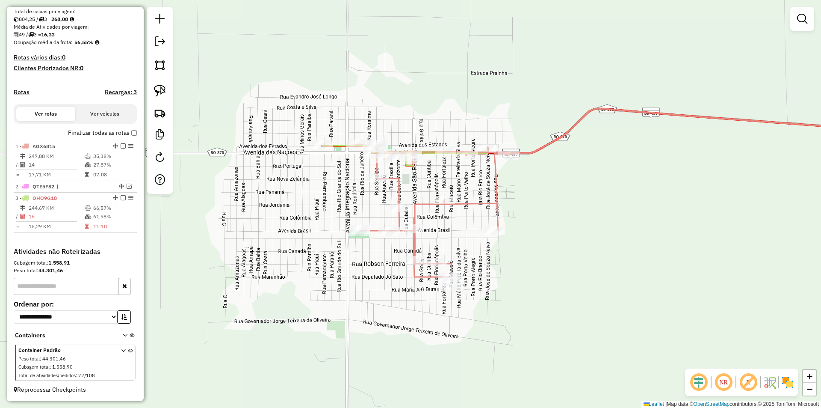
drag, startPoint x: 303, startPoint y: 258, endPoint x: 305, endPoint y: 281, distance: 23.2
click at [305, 281] on div "Janela de atendimento Grade de atendimento Capacidade Transportadoras Veículos …" at bounding box center [410, 204] width 821 height 408
select select "*********"
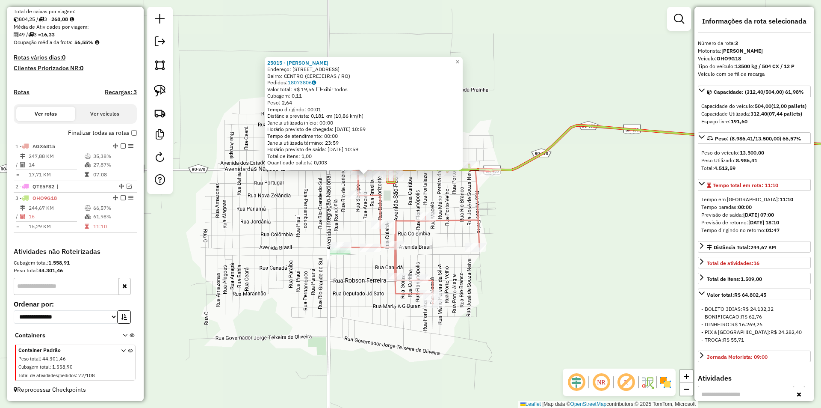
click at [539, 235] on div "25015 - PAO DE QUEIJO MAYAR Endereço: Rua Aracaju 821 Bairro: CENTRO (CEREJEIRA…" at bounding box center [410, 204] width 821 height 408
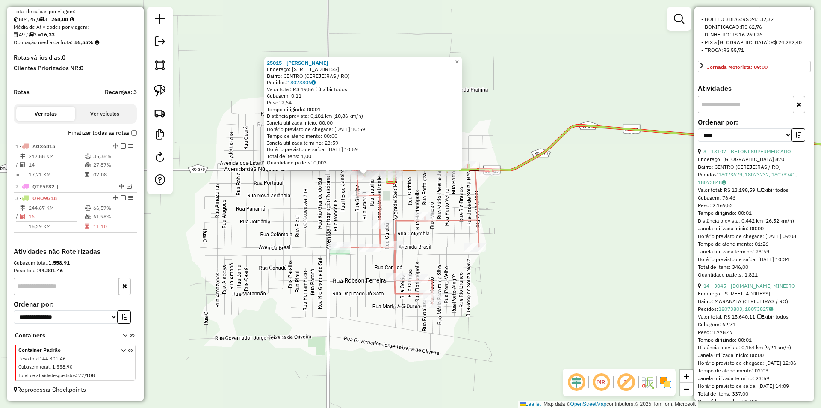
scroll to position [299, 0]
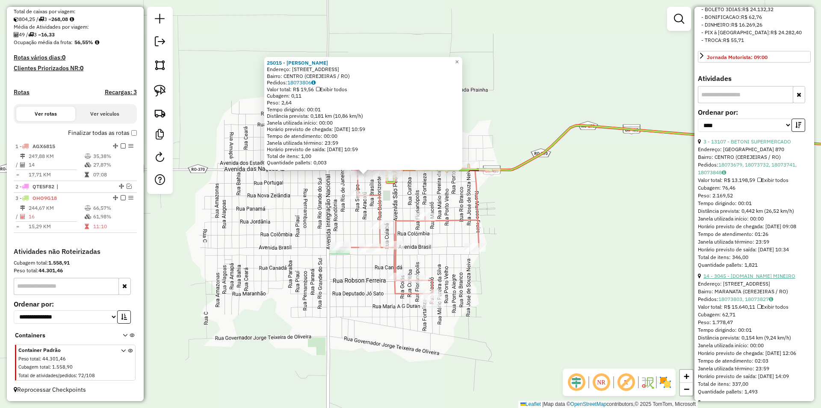
click at [746, 279] on link "14 - 3045 - DIST.DO MINEIRO" at bounding box center [750, 276] width 92 height 6
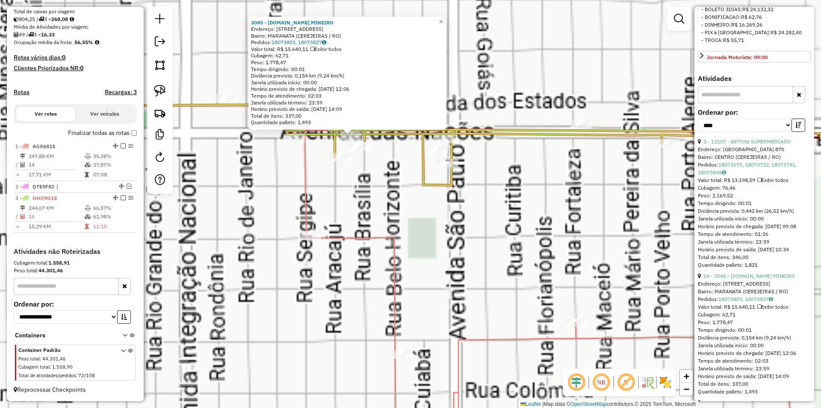
click at [403, 205] on div "3045 - DIST.DO MINEIRO Endereço: AV AV DAS NACOES, 2308 Bairro: MARANATA (CEREJ…" at bounding box center [410, 204] width 821 height 408
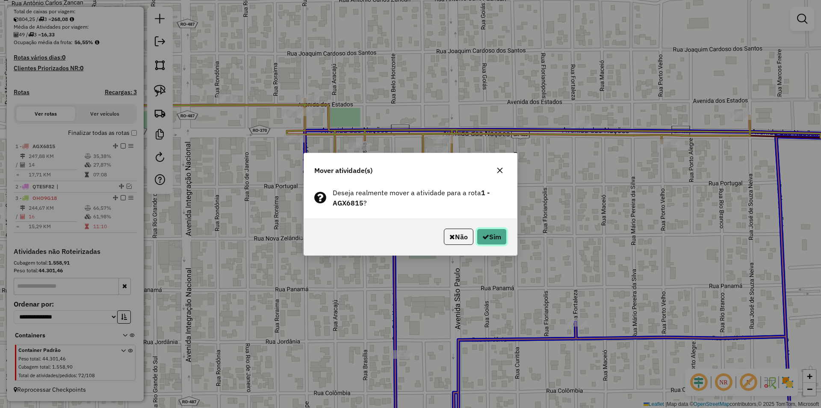
click at [488, 236] on button "Sim" at bounding box center [492, 236] width 30 height 16
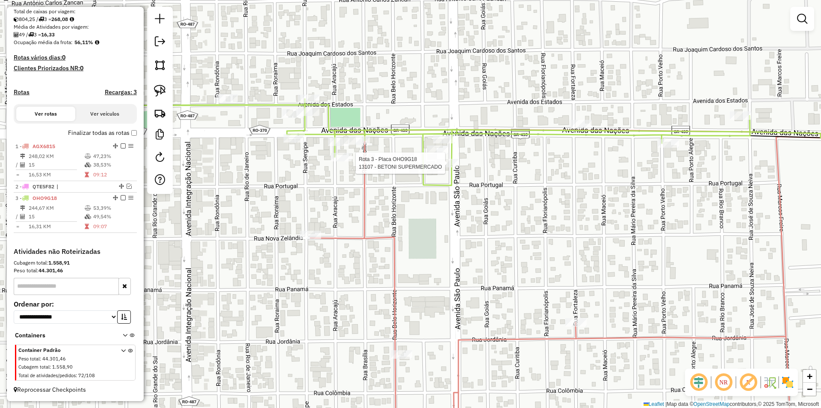
select select "*********"
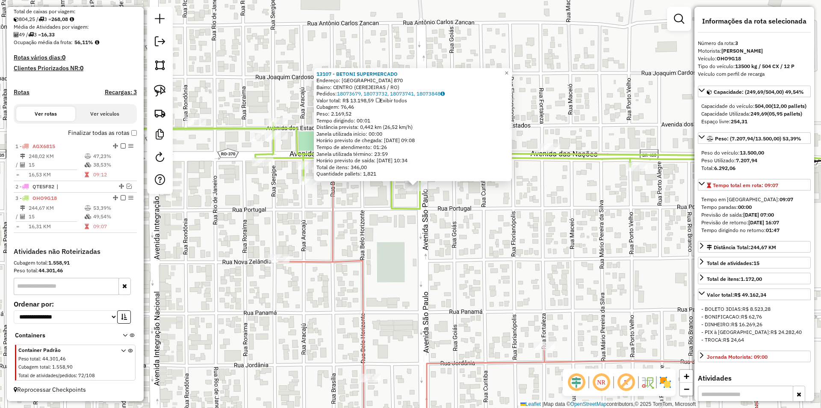
drag, startPoint x: 492, startPoint y: 236, endPoint x: 497, endPoint y: 219, distance: 18.0
click at [497, 219] on div "13107 - BETONI SUPERMERCADO Endereço: SAO PAULO 870 Bairro: CENTRO (CEREJEIRAS …" at bounding box center [410, 204] width 821 height 408
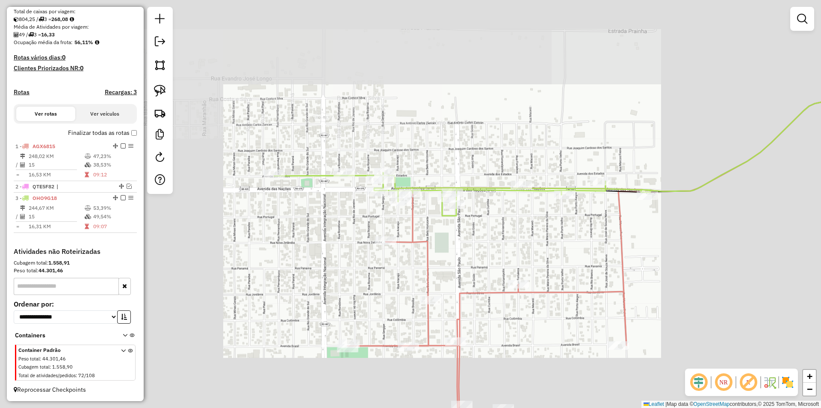
drag, startPoint x: 474, startPoint y: 254, endPoint x: 436, endPoint y: 244, distance: 38.8
click at [474, 253] on div "Janela de atendimento Grade de atendimento Capacidade Transportadoras Veículos …" at bounding box center [410, 204] width 821 height 408
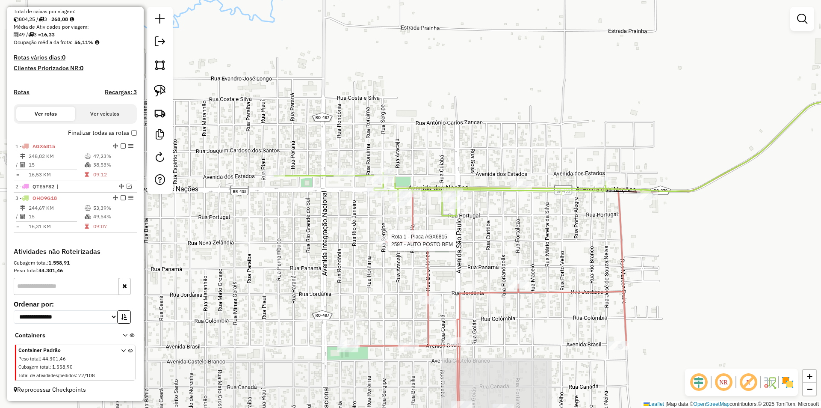
select select "*********"
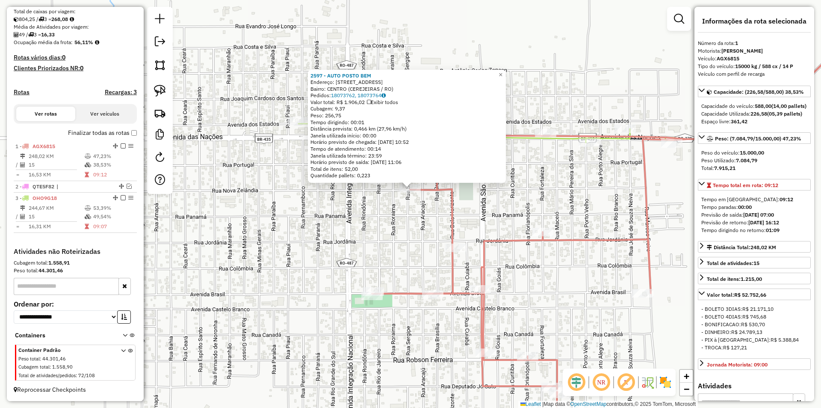
click at [372, 263] on div "2597 - AUTO POSTO BEM Endereço: R NOVA ZELANDIA, 2203 Bairro: CENTRO (CEREJEIRA…" at bounding box center [410, 204] width 821 height 408
click at [373, 247] on div "2597 - AUTO POSTO BEM Endereço: R NOVA ZELANDIA, 2203 Bairro: CENTRO (CEREJEIRA…" at bounding box center [410, 204] width 821 height 408
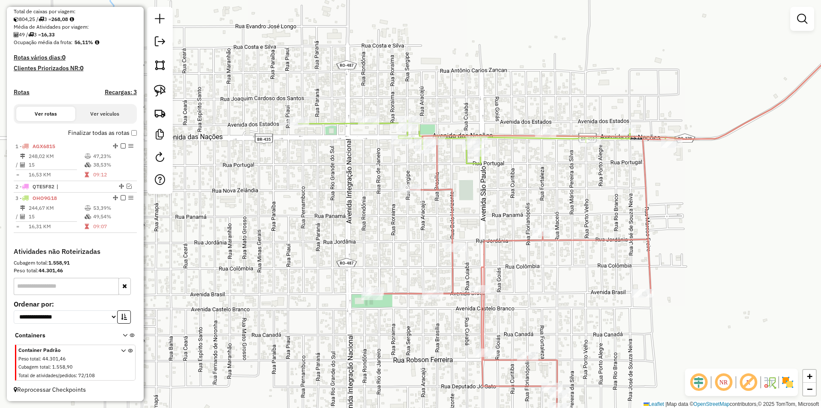
click at [370, 234] on div "2597 - AUTO POSTO BEM Endereço: R NOVA ZELANDIA, 2203 Bairro: CENTRO (CEREJEIRA…" at bounding box center [410, 204] width 821 height 408
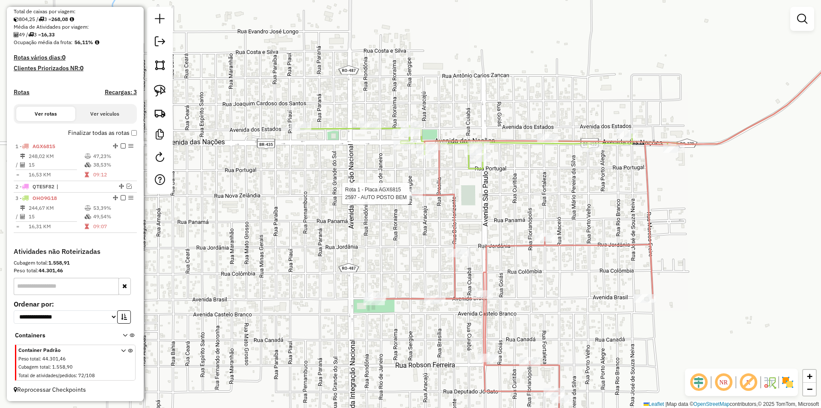
select select "*********"
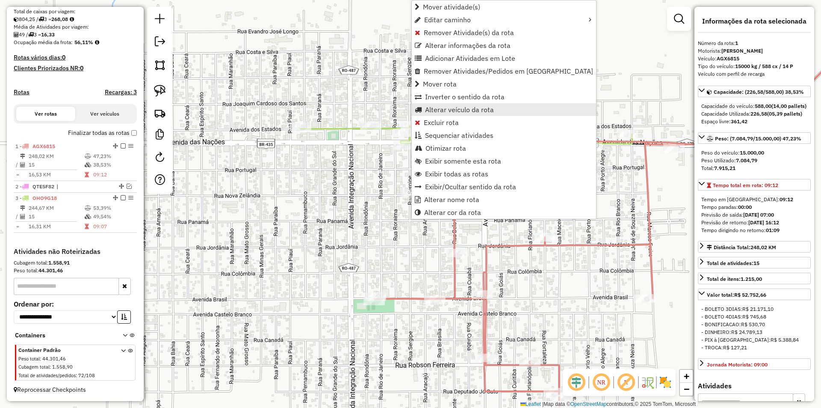
click at [447, 111] on span "Alterar veículo da rota" at bounding box center [459, 109] width 69 height 7
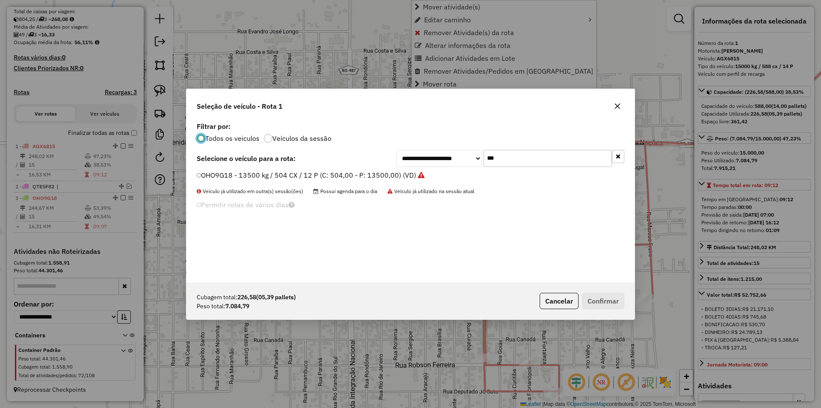
scroll to position [5, 3]
drag, startPoint x: 523, startPoint y: 154, endPoint x: 467, endPoint y: 181, distance: 62.0
click at [467, 181] on div "**********" at bounding box center [411, 201] width 448 height 163
type input "***"
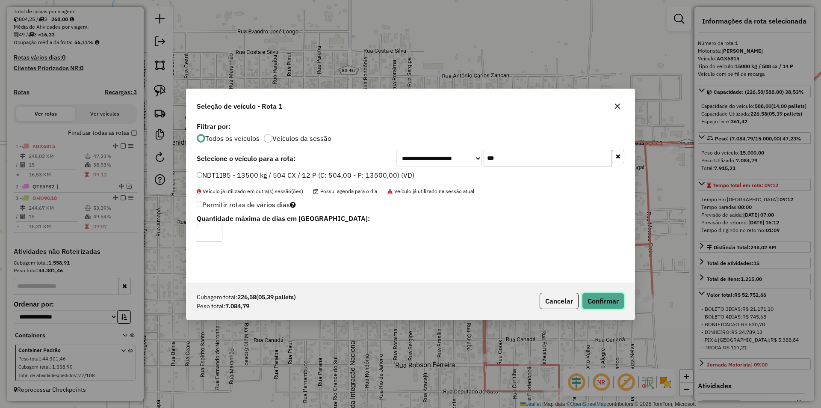
click at [595, 301] on button "Confirmar" at bounding box center [603, 301] width 42 height 16
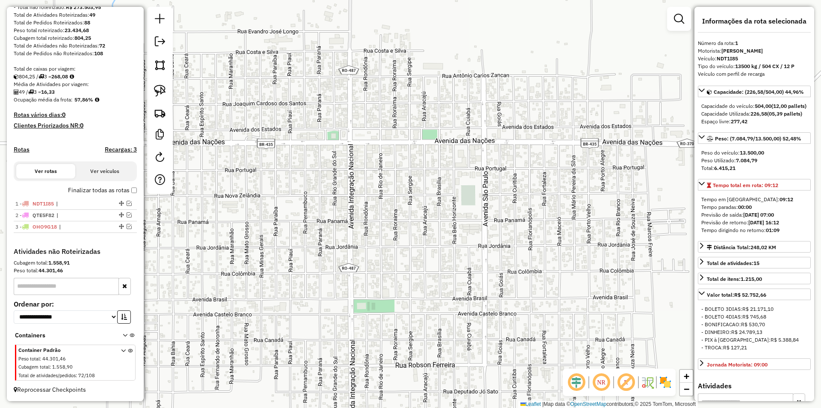
scroll to position [130, 0]
drag, startPoint x: 118, startPoint y: 225, endPoint x: 116, endPoint y: 213, distance: 13.1
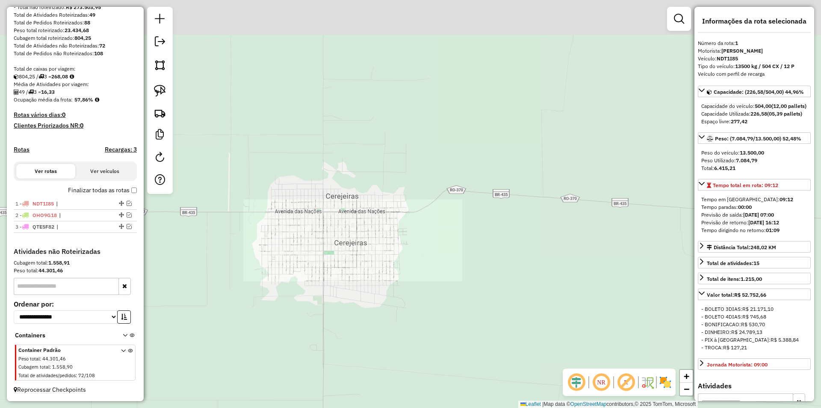
drag, startPoint x: 457, startPoint y: 148, endPoint x: 338, endPoint y: 225, distance: 142.4
click at [393, 204] on div "Janela de atendimento Grade de atendimento Capacidade Transportadoras Veículos …" at bounding box center [410, 204] width 821 height 408
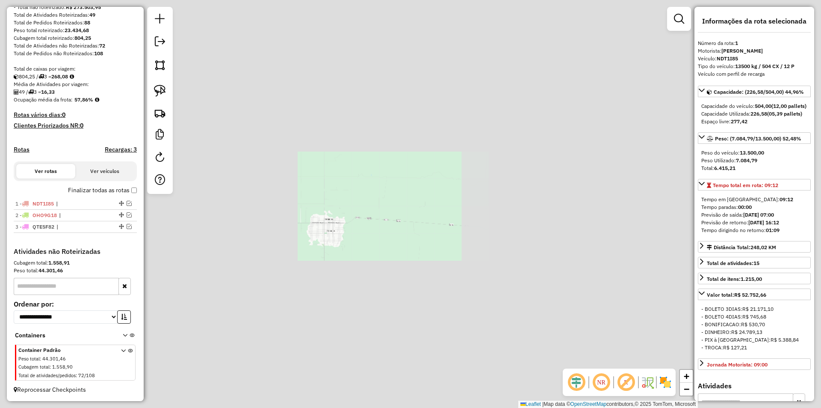
drag, startPoint x: 493, startPoint y: 142, endPoint x: 420, endPoint y: 217, distance: 105.6
click at [420, 217] on div "Janela de atendimento Grade de atendimento Capacidade Transportadoras Veículos …" at bounding box center [410, 204] width 821 height 408
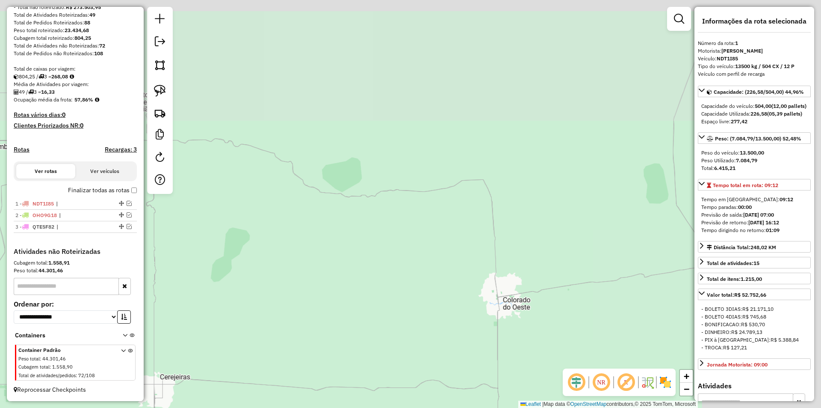
drag, startPoint x: 347, startPoint y: 274, endPoint x: 320, endPoint y: 278, distance: 27.7
click at [333, 278] on div "Janela de atendimento Grade de atendimento Capacidade Transportadoras Veículos …" at bounding box center [410, 204] width 821 height 408
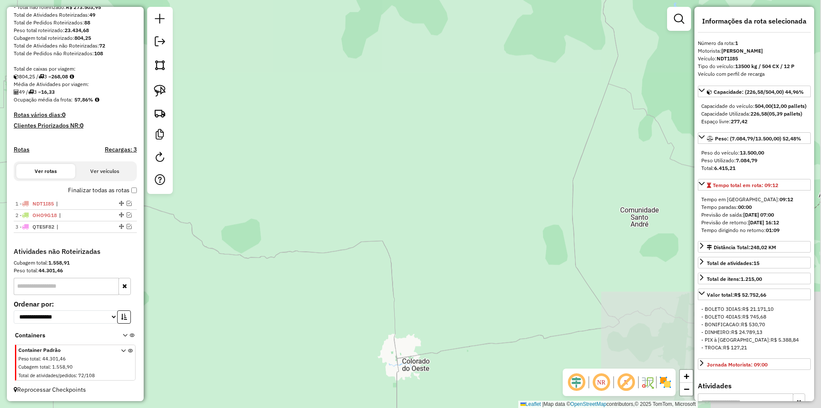
drag, startPoint x: 440, startPoint y: 216, endPoint x: 342, endPoint y: 265, distance: 110.0
click at [344, 265] on div "Janela de atendimento Grade de atendimento Capacidade Transportadoras Veículos …" at bounding box center [410, 204] width 821 height 408
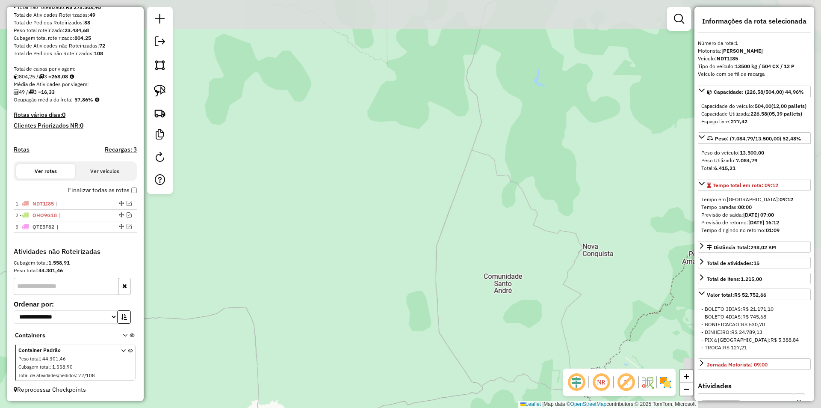
drag, startPoint x: 350, startPoint y: 282, endPoint x: 396, endPoint y: 239, distance: 63.0
click at [348, 282] on div "Janela de atendimento Grade de atendimento Capacidade Transportadoras Veículos …" at bounding box center [410, 204] width 821 height 408
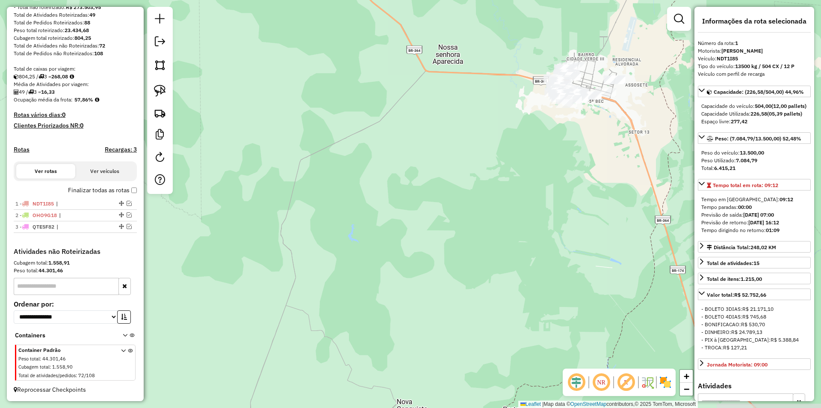
drag, startPoint x: 468, startPoint y: 223, endPoint x: 396, endPoint y: 209, distance: 73.7
click at [439, 231] on div "Janela de atendimento Grade de atendimento Capacidade Transportadoras Veículos …" at bounding box center [410, 204] width 821 height 408
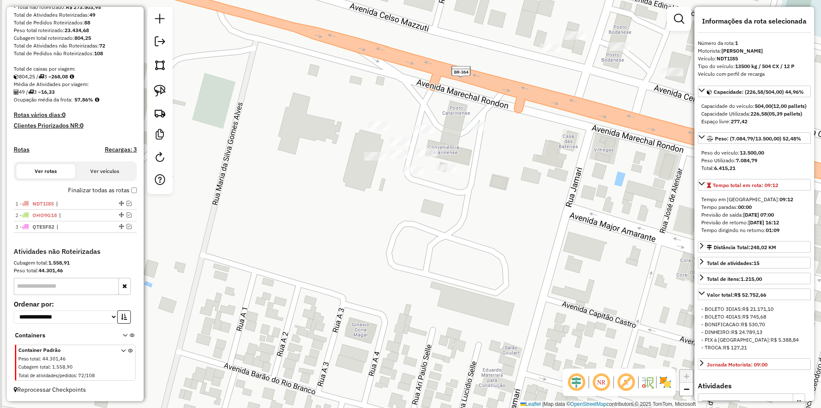
click at [366, 201] on div "Janela de atendimento Grade de atendimento Capacidade Transportadoras Veículos …" at bounding box center [410, 204] width 821 height 408
drag, startPoint x: 154, startPoint y: 88, endPoint x: 160, endPoint y: 90, distance: 5.8
click at [155, 89] on link at bounding box center [160, 90] width 19 height 19
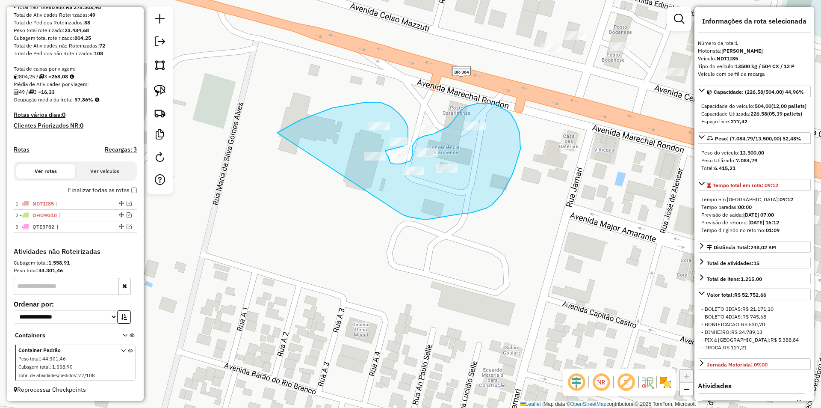
drag, startPoint x: 322, startPoint y: 112, endPoint x: 400, endPoint y: 213, distance: 128.4
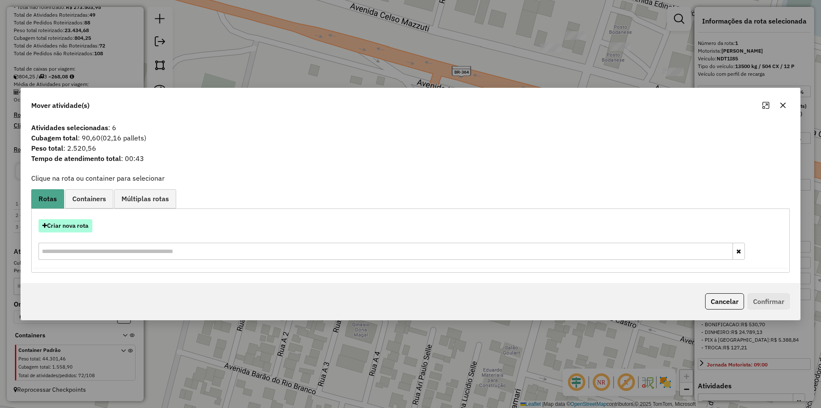
click at [61, 229] on button "Criar nova rota" at bounding box center [66, 225] width 54 height 13
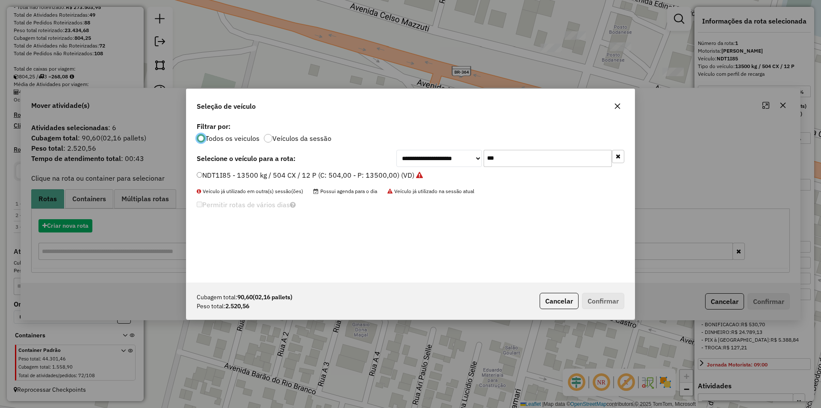
scroll to position [5, 3]
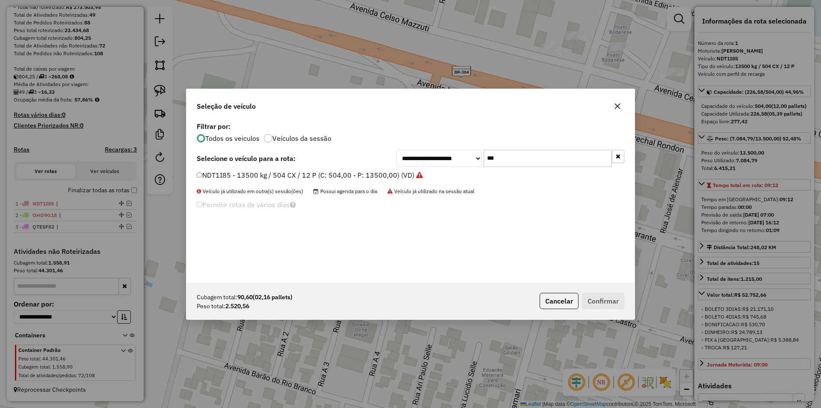
drag, startPoint x: 496, startPoint y: 158, endPoint x: 438, endPoint y: 175, distance: 61.2
click at [440, 174] on div "**********" at bounding box center [411, 201] width 448 height 163
type input "***"
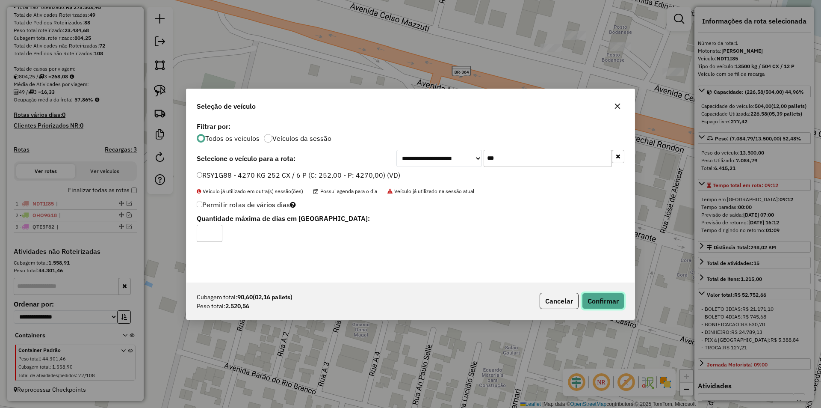
click at [595, 301] on button "Confirmar" at bounding box center [603, 301] width 42 height 16
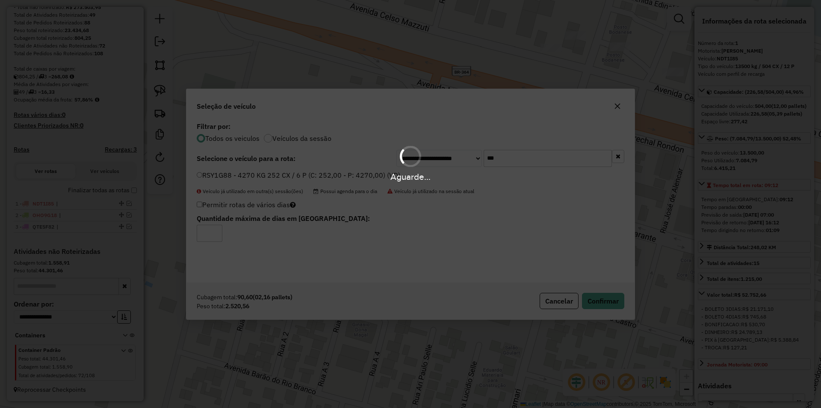
scroll to position [170, 0]
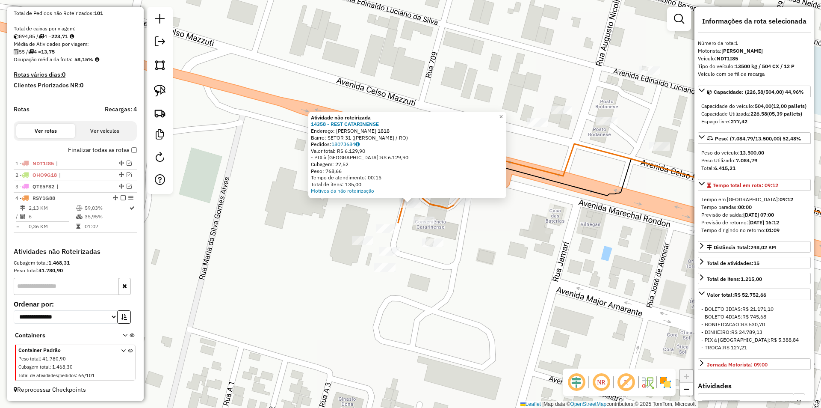
click at [310, 211] on div "Atividade não roteirizada 14358 - REST CATARINENSE Endereço: MARECHAL RONDON 18…" at bounding box center [410, 204] width 821 height 408
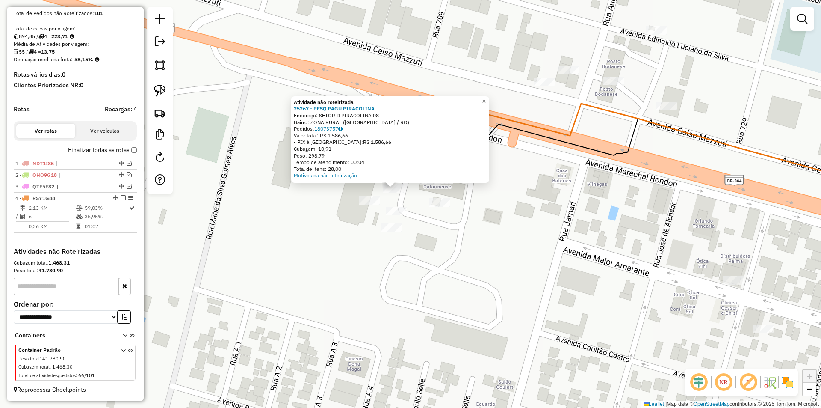
drag, startPoint x: 299, startPoint y: 253, endPoint x: 282, endPoint y: 237, distance: 23.3
click at [282, 237] on div "Atividade não roteirizada 25267 - PESQ PAGU PIRACOLINA Endereço: SETOR D PIRACO…" at bounding box center [410, 204] width 821 height 408
click at [289, 234] on div "Atividade não roteirizada 25267 - PESQ PAGU PIRACOLINA Endereço: SETOR D PIRACO…" at bounding box center [410, 204] width 821 height 408
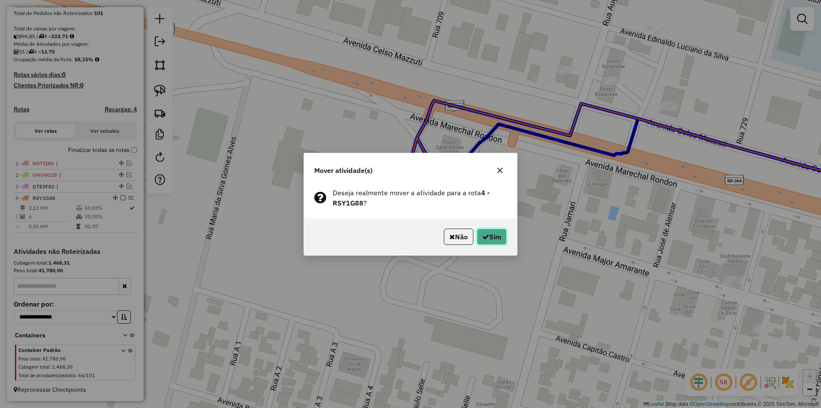
click at [483, 234] on icon "button" at bounding box center [486, 236] width 7 height 7
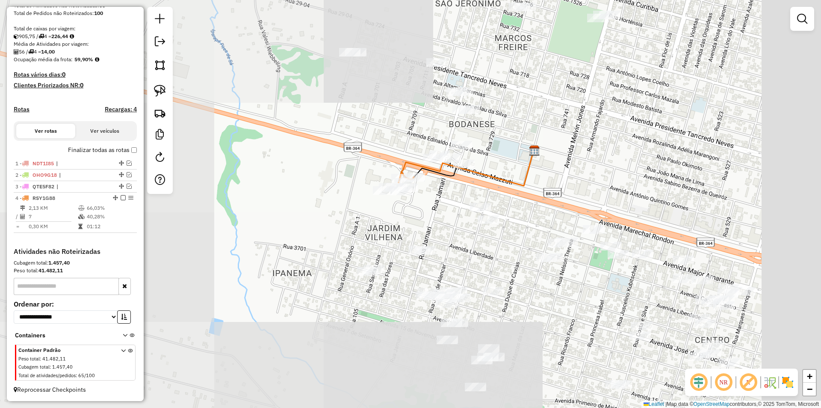
drag, startPoint x: 541, startPoint y: 223, endPoint x: 415, endPoint y: 233, distance: 126.2
click at [420, 235] on div "Janela de atendimento Grade de atendimento Capacidade Transportadoras Veículos …" at bounding box center [410, 204] width 821 height 408
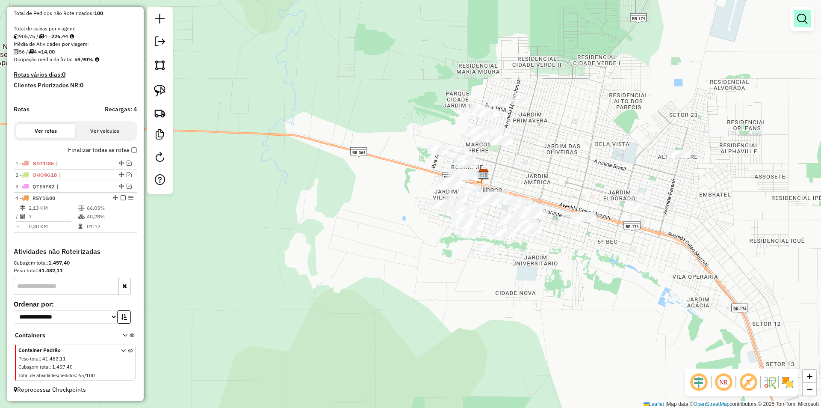
click at [803, 21] on em at bounding box center [802, 19] width 10 height 10
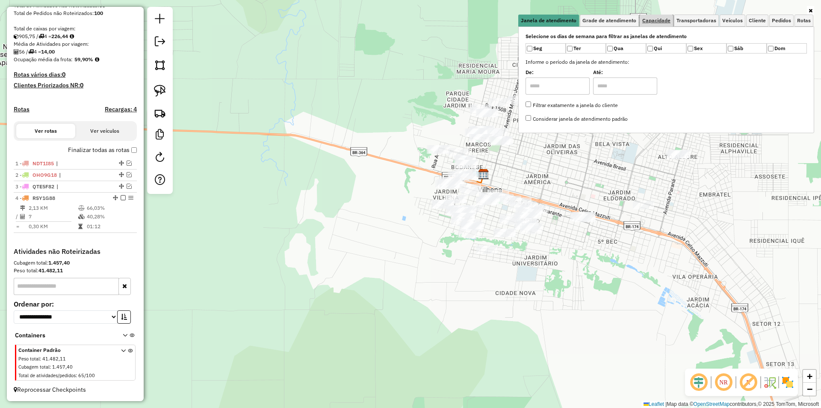
click at [661, 19] on span "Capacidade" at bounding box center [657, 20] width 28 height 5
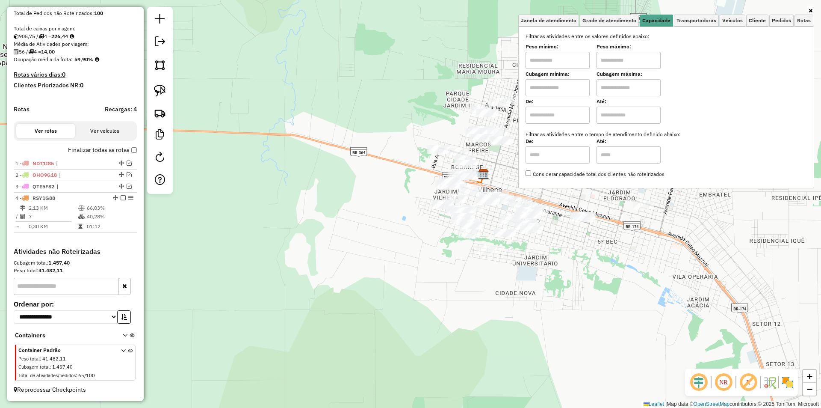
click at [570, 56] on input "text" at bounding box center [558, 60] width 64 height 17
type input "****"
click at [617, 62] on input "text" at bounding box center [629, 60] width 64 height 17
drag, startPoint x: 430, startPoint y: 224, endPoint x: 299, endPoint y: 286, distance: 144.5
click at [300, 286] on hb-app "Aplicando filtros Pop-up bloqueado! Seu navegador bloqueou automáticamente a ab…" at bounding box center [410, 204] width 821 height 408
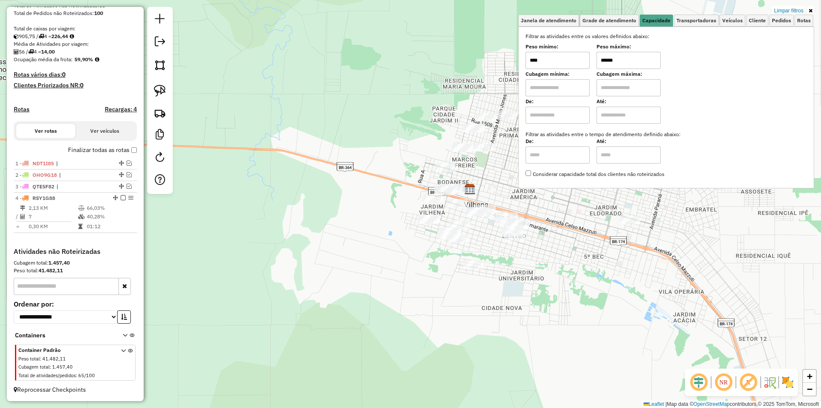
drag, startPoint x: 364, startPoint y: 263, endPoint x: 288, endPoint y: 294, distance: 81.7
click at [291, 297] on div "Limpar filtros Janela de atendimento Grade de atendimento Capacidade Transporta…" at bounding box center [410, 204] width 821 height 408
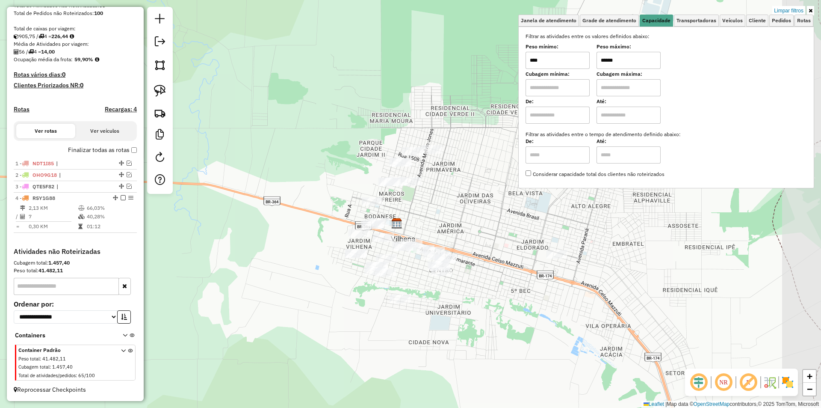
click at [288, 293] on div "Limpar filtros Janela de atendimento Grade de atendimento Capacidade Transporta…" at bounding box center [410, 204] width 821 height 408
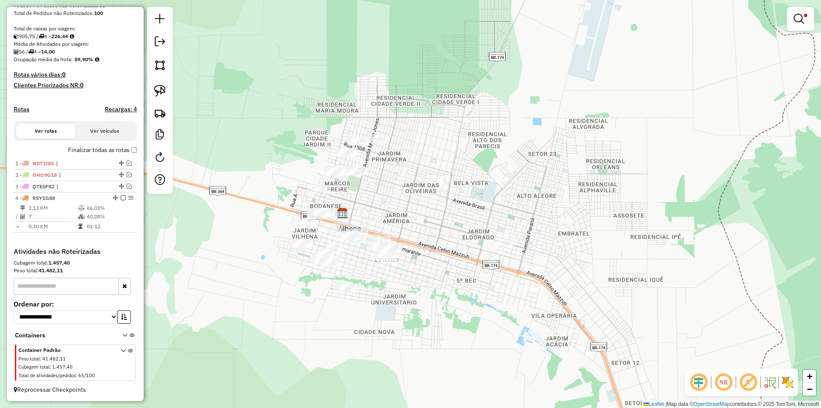
drag, startPoint x: 259, startPoint y: 267, endPoint x: 225, endPoint y: 235, distance: 47.2
click at [247, 269] on div "Limpar filtros Janela de atendimento Grade de atendimento Capacidade Transporta…" at bounding box center [410, 204] width 821 height 408
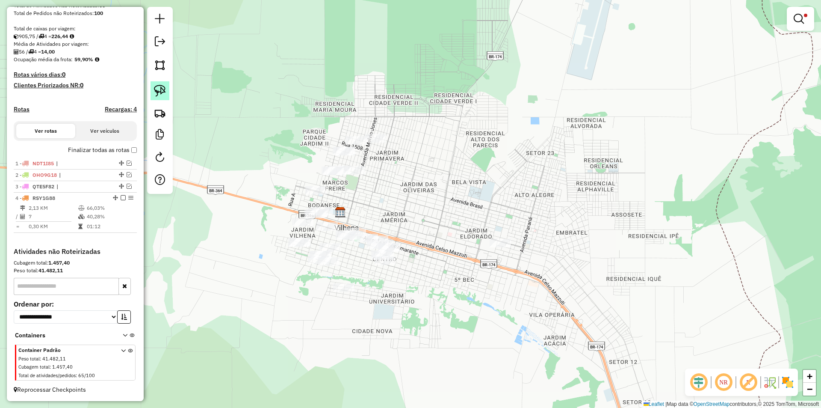
drag, startPoint x: 163, startPoint y: 94, endPoint x: 216, endPoint y: 137, distance: 68.1
click at [163, 95] on img at bounding box center [160, 91] width 12 height 12
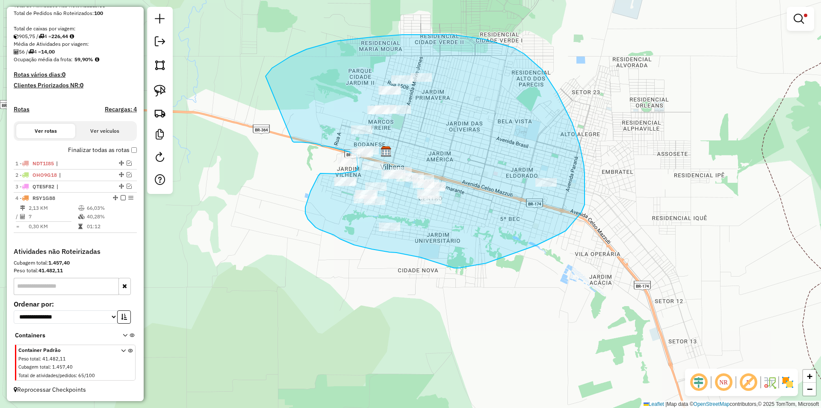
drag, startPoint x: 261, startPoint y: 110, endPoint x: 292, endPoint y: 141, distance: 44.2
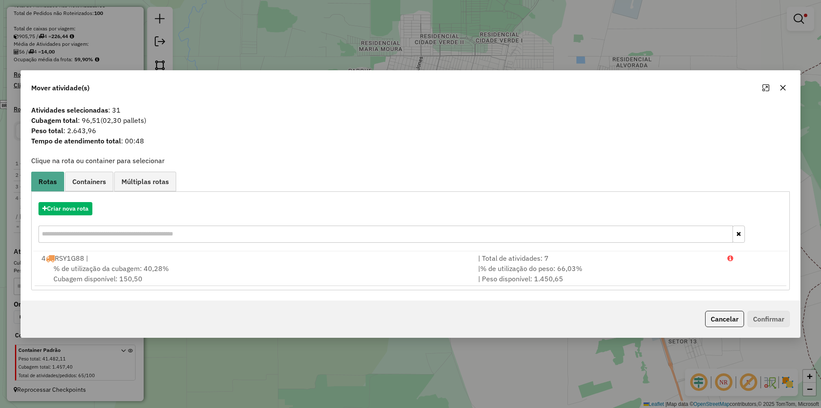
click at [782, 88] on icon "button" at bounding box center [783, 87] width 7 height 7
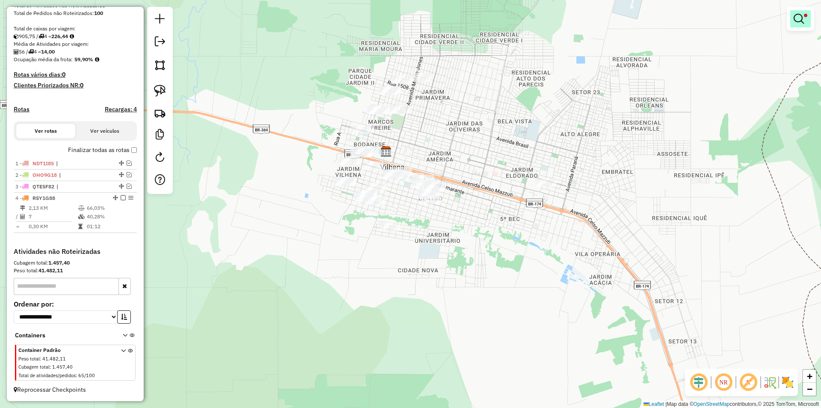
click at [798, 18] on em at bounding box center [799, 19] width 10 height 10
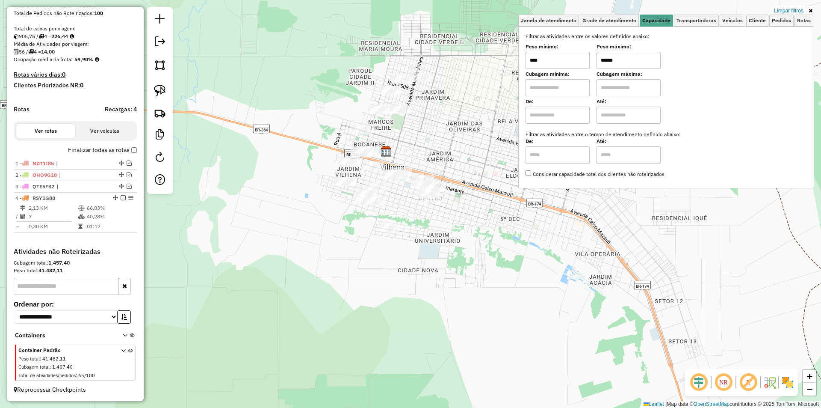
drag, startPoint x: 612, startPoint y: 62, endPoint x: 576, endPoint y: 76, distance: 38.8
click at [580, 75] on div "Filtrar as atividades entre os valores definidos abaixo: Peso mínimo: **** Peso…" at bounding box center [666, 105] width 281 height 145
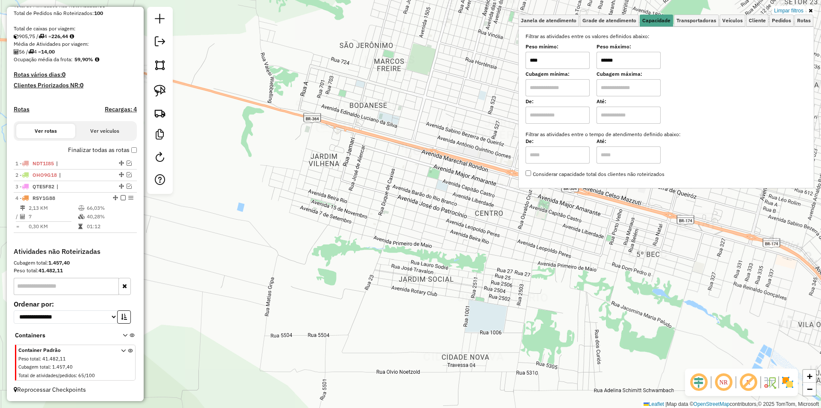
type input "******"
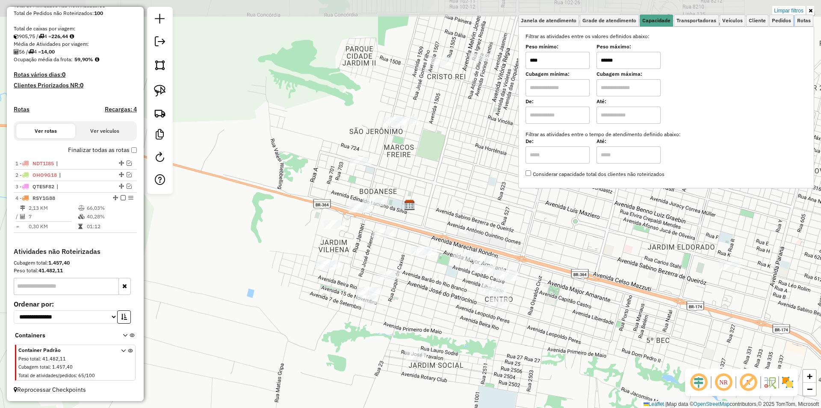
drag, startPoint x: 322, startPoint y: 229, endPoint x: 331, endPoint y: 307, distance: 78.8
click at [331, 307] on div "Limpar filtros Janela de atendimento Grade de atendimento Capacidade Transporta…" at bounding box center [410, 204] width 821 height 408
click at [330, 307] on div "Limpar filtros Janela de atendimento Grade de atendimento Capacidade Transporta…" at bounding box center [410, 204] width 821 height 408
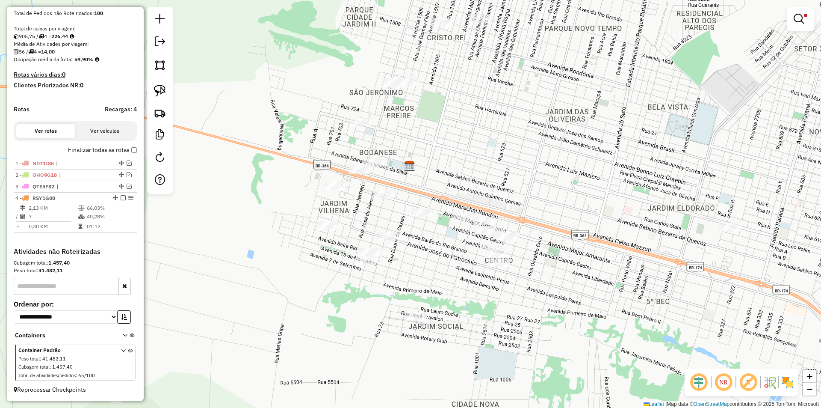
drag, startPoint x: 320, startPoint y: 275, endPoint x: 305, endPoint y: 238, distance: 40.1
click at [319, 243] on div "Limpar filtros Janela de atendimento Grade de atendimento Capacidade Transporta…" at bounding box center [410, 204] width 821 height 408
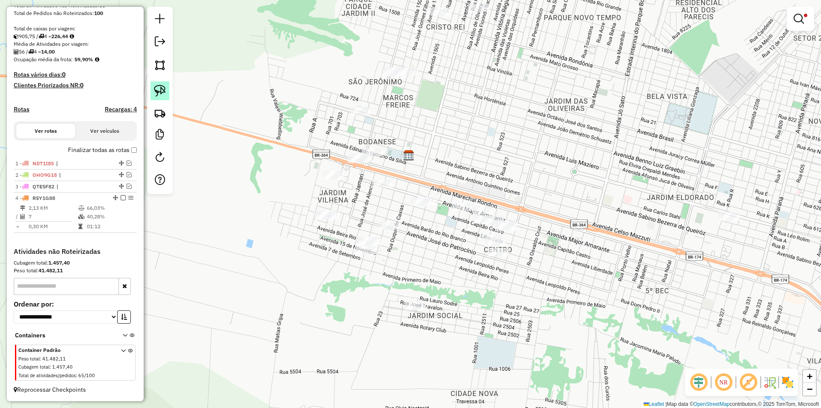
drag, startPoint x: 161, startPoint y: 81, endPoint x: 161, endPoint y: 88, distance: 7.3
click at [161, 86] on div at bounding box center [160, 100] width 26 height 187
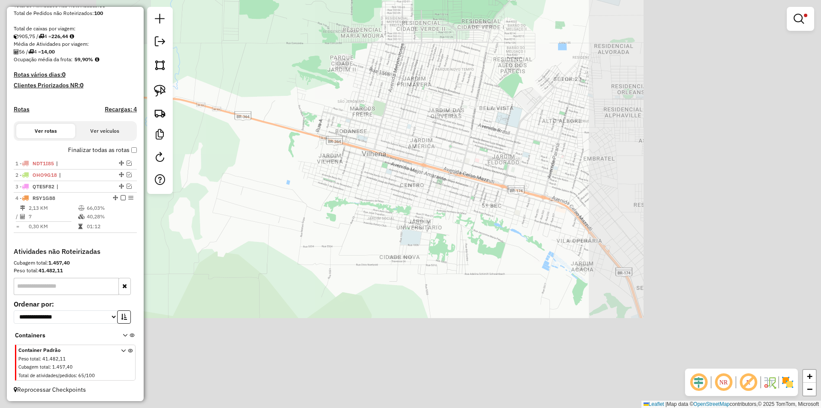
drag, startPoint x: 305, startPoint y: 50, endPoint x: 289, endPoint y: 90, distance: 42.8
click at [293, 92] on div "Limpar filtros Janela de atendimento Grade de atendimento Capacidade Transporta…" at bounding box center [410, 204] width 821 height 408
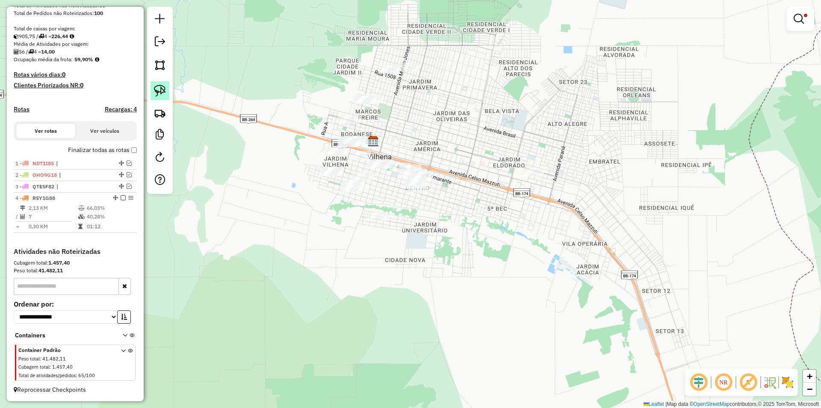
click at [160, 91] on img at bounding box center [160, 91] width 12 height 12
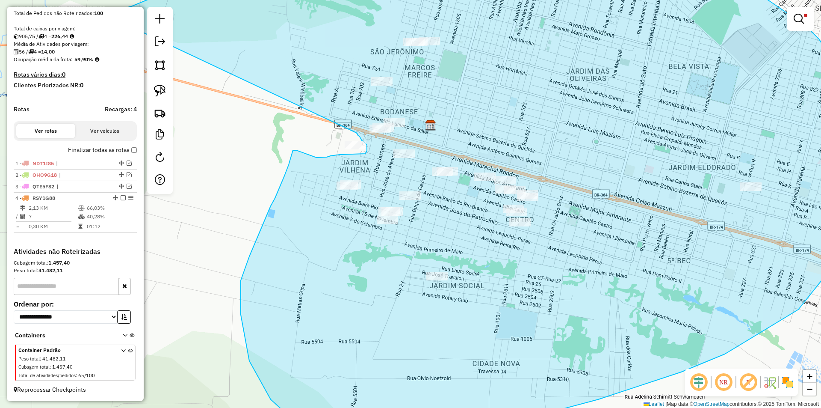
drag, startPoint x: 228, startPoint y: 80, endPoint x: 355, endPoint y: 130, distance: 136.3
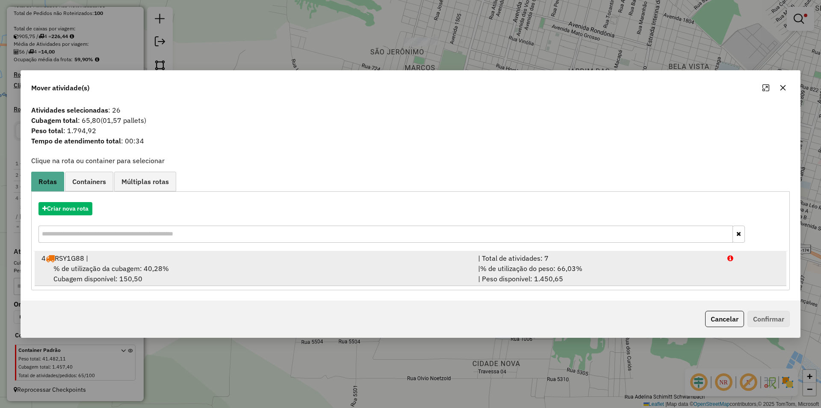
click at [71, 263] on div "% de utilização da cubagem: 40,28% Cubagem disponível: 150,50" at bounding box center [254, 273] width 437 height 21
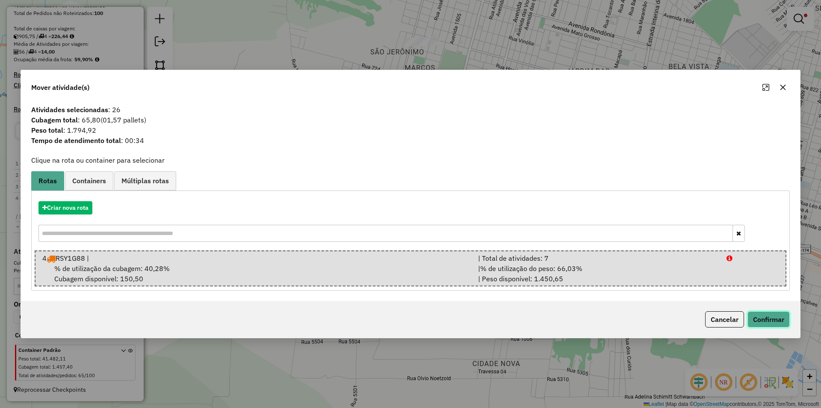
click at [773, 321] on button "Confirmar" at bounding box center [769, 319] width 42 height 16
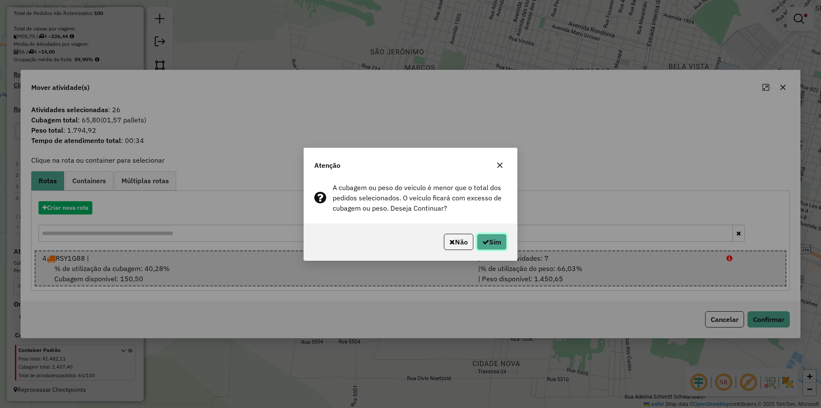
click at [492, 243] on button "Sim" at bounding box center [492, 242] width 30 height 16
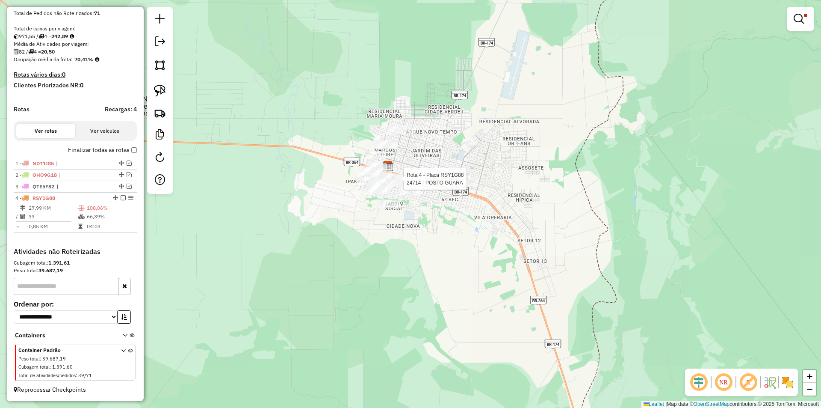
select select "*********"
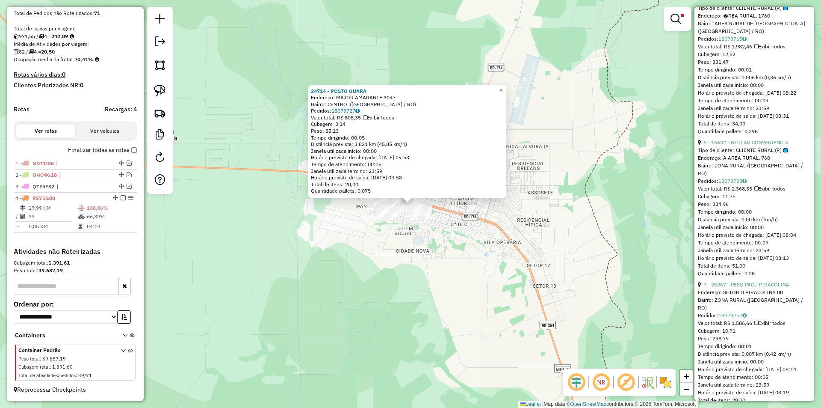
scroll to position [770, 0]
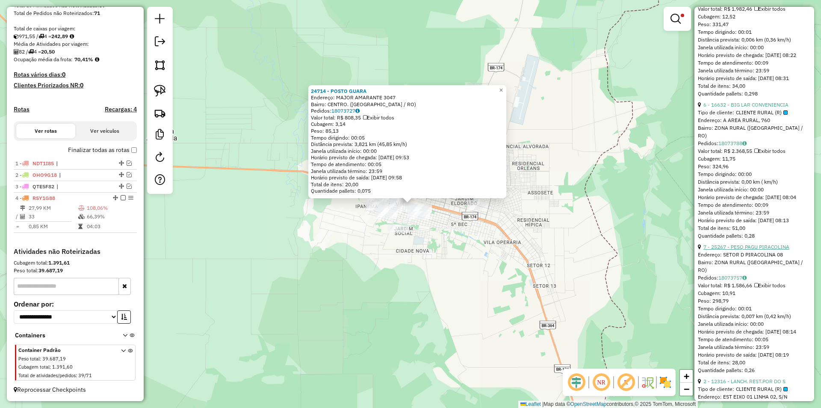
click at [741, 250] on link "7 - 25267 - PESQ PAGU PIRACOLINA" at bounding box center [747, 246] width 86 height 6
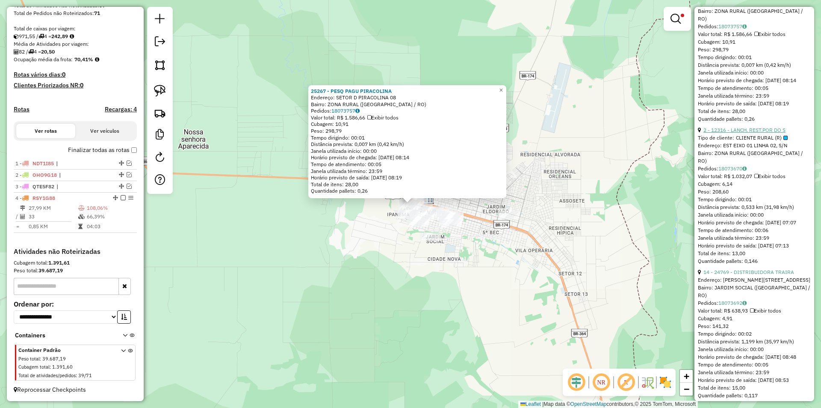
scroll to position [1027, 0]
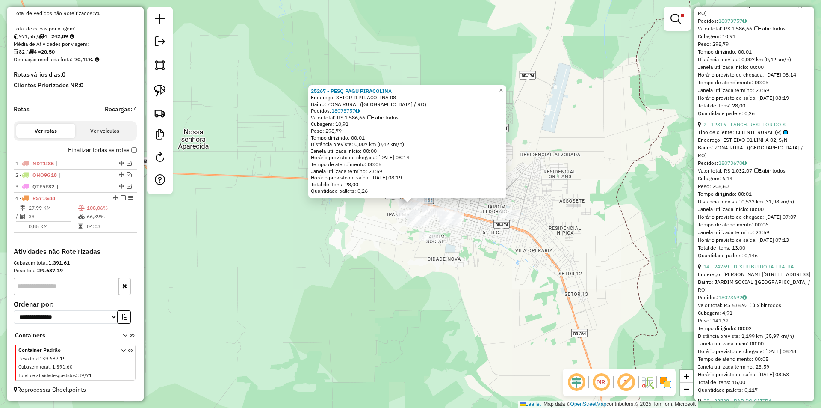
click at [744, 270] on link "14 - 24769 - DISTRIBUIDORA TRAIRA" at bounding box center [749, 266] width 91 height 6
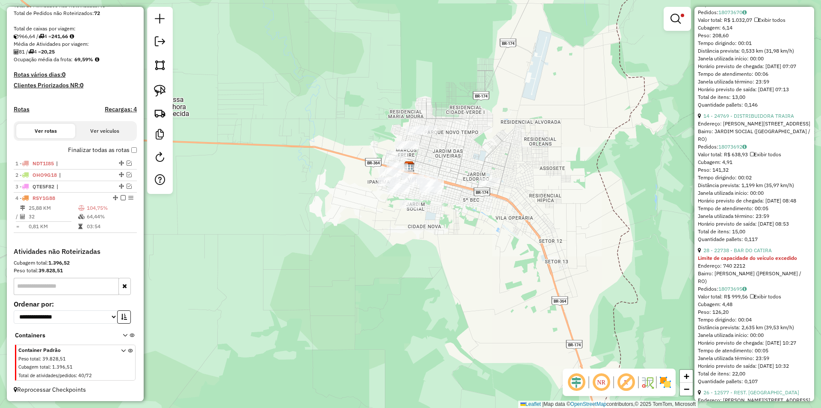
scroll to position [1158, 0]
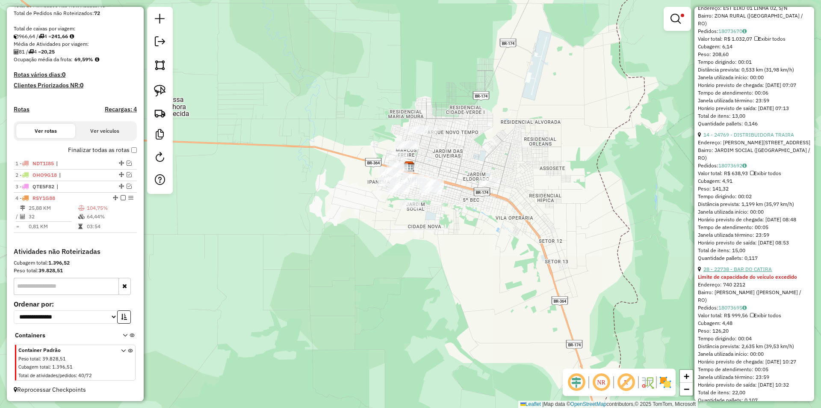
click at [750, 272] on link "28 - 22738 - BAR DO CATIRA" at bounding box center [738, 269] width 68 height 6
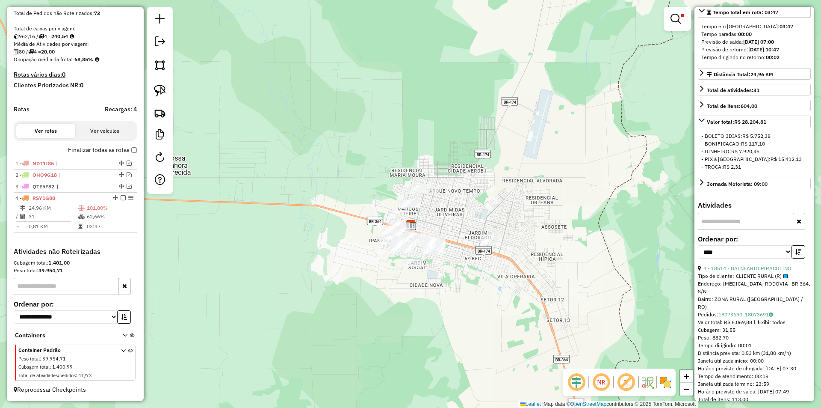
scroll to position [172, 0]
click at [798, 255] on icon "button" at bounding box center [799, 252] width 6 height 6
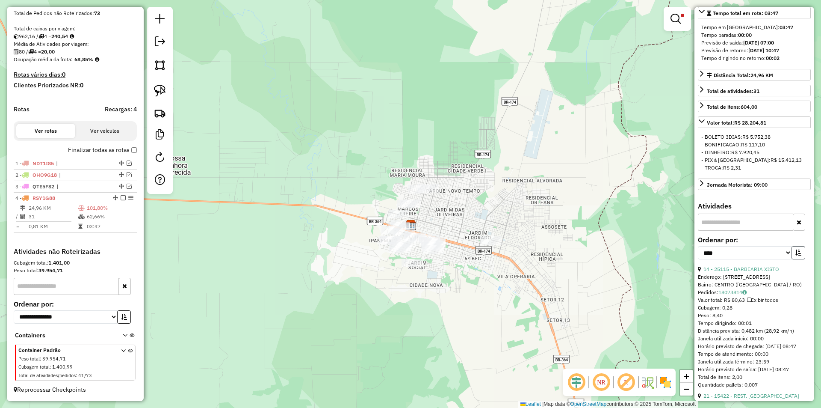
click at [798, 255] on icon "button" at bounding box center [799, 252] width 6 height 6
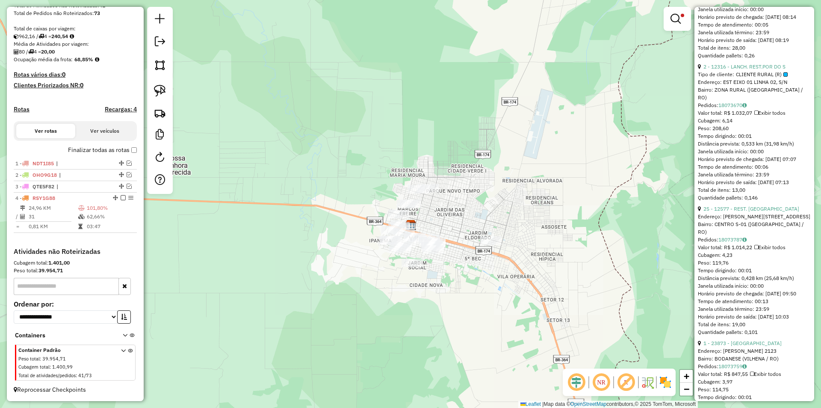
scroll to position [1070, 0]
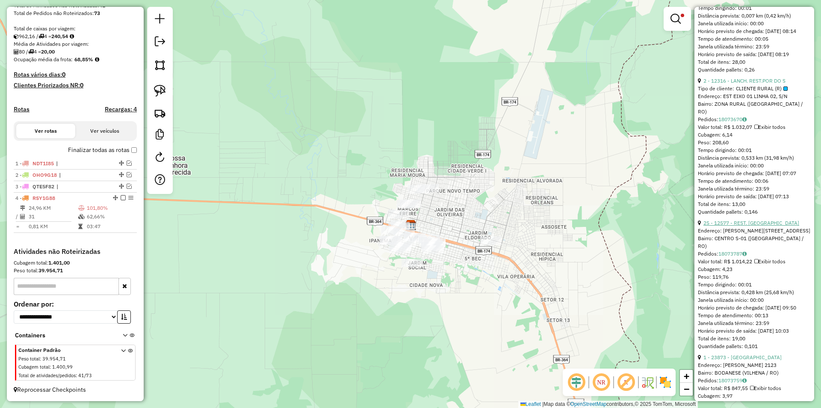
click at [746, 226] on link "25 - 12577 - REST. SAN REMO" at bounding box center [752, 222] width 96 height 6
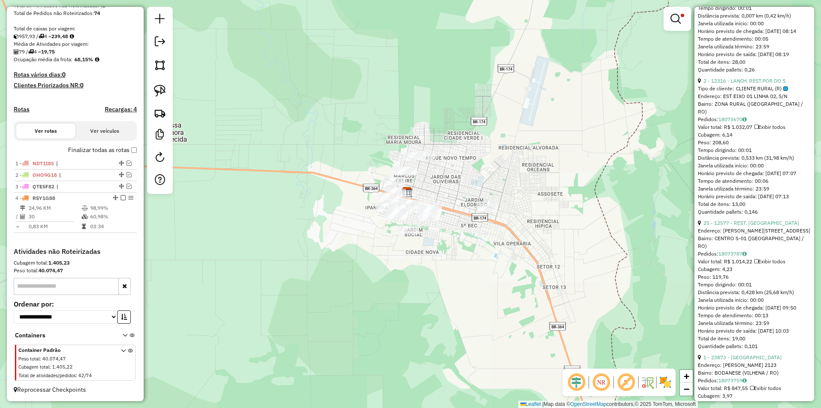
scroll to position [218, 0]
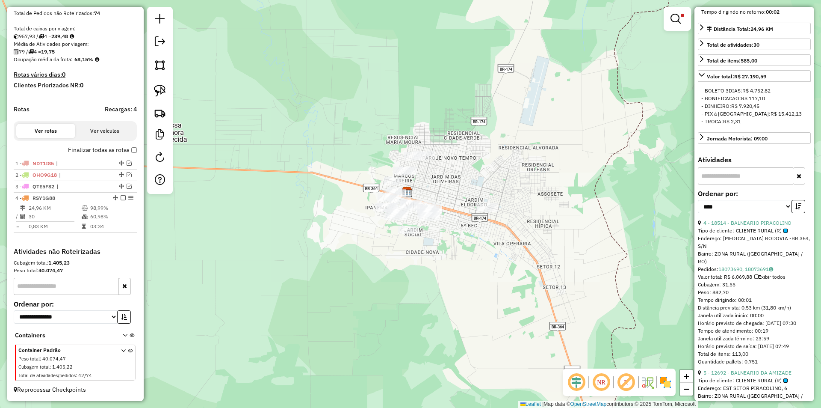
drag, startPoint x: 462, startPoint y: 270, endPoint x: 452, endPoint y: 267, distance: 10.2
click at [461, 269] on div "Limpar filtros Janela de atendimento Grade de atendimento Capacidade Transporta…" at bounding box center [410, 204] width 821 height 408
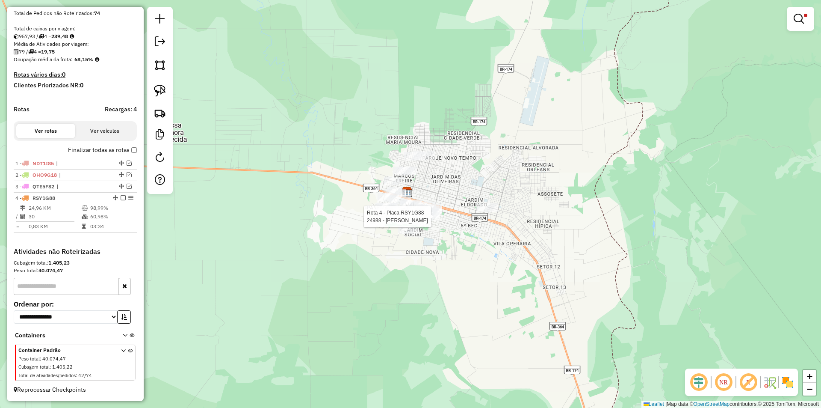
select select "*********"
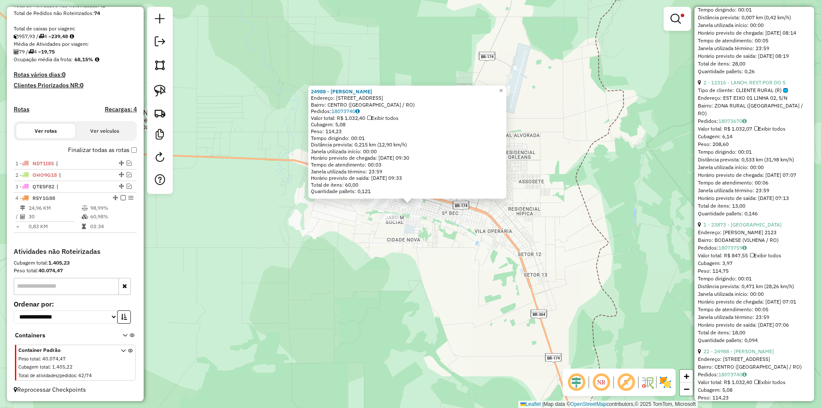
scroll to position [1070, 0]
click at [745, 227] on link "1 - 23873 - CANTINHO DO SUL" at bounding box center [743, 223] width 78 height 6
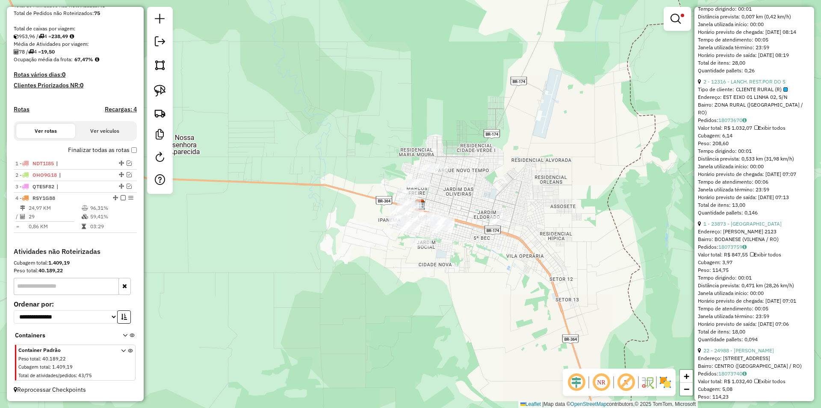
scroll to position [217, 0]
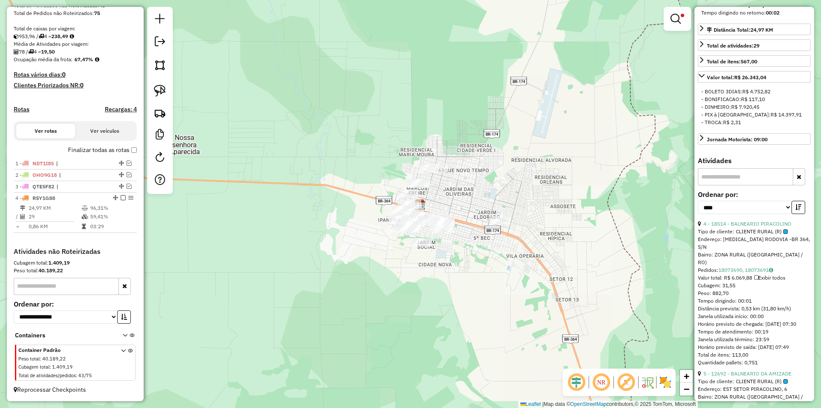
click at [447, 248] on div "Limpar filtros Janela de atendimento Grade de atendimento Capacidade Transporta…" at bounding box center [410, 204] width 821 height 408
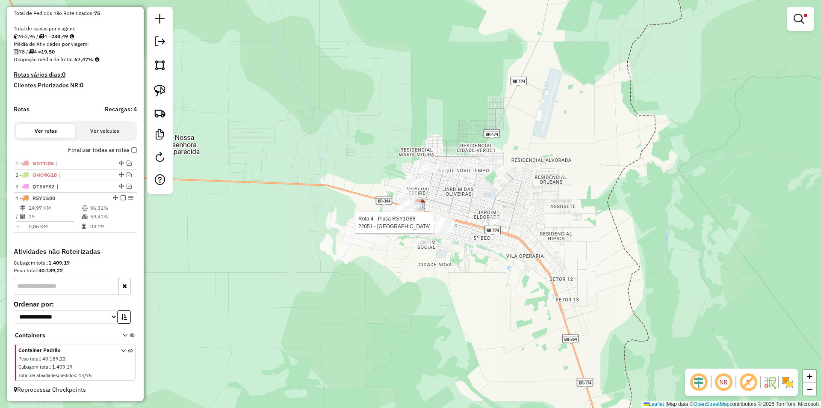
select select "*********"
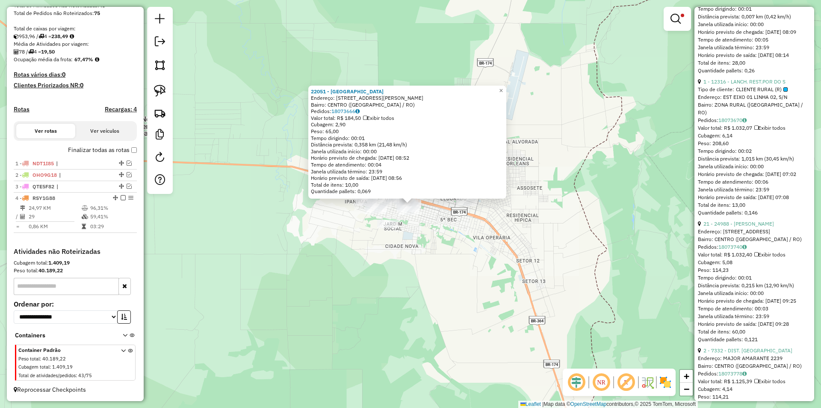
scroll to position [1112, 0]
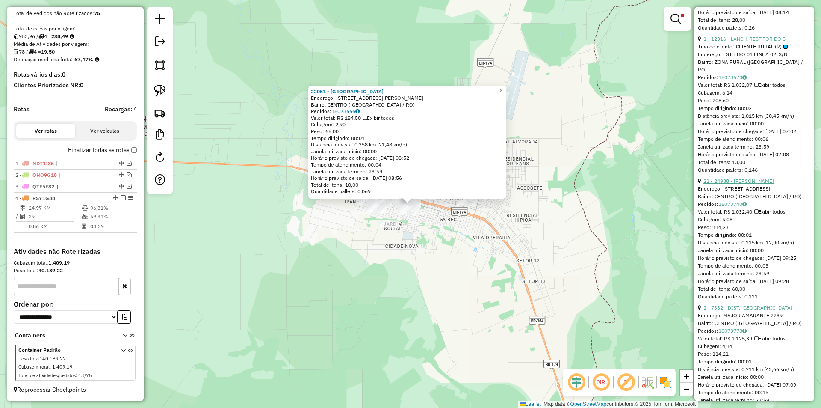
click at [750, 184] on link "21 - 24988 - TOURO LOKO" at bounding box center [739, 181] width 71 height 6
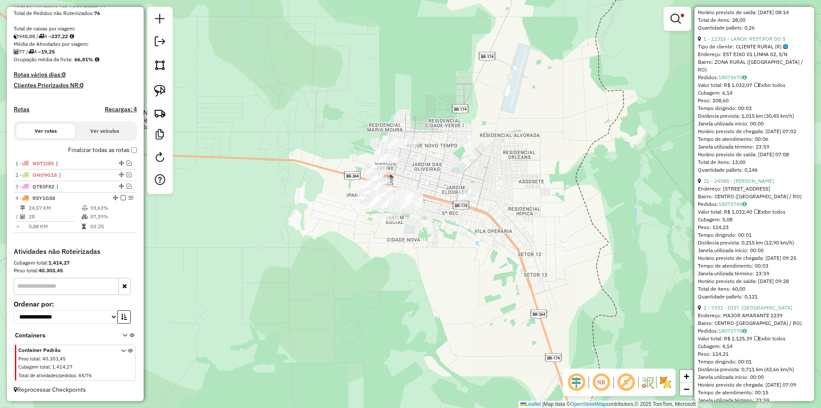
scroll to position [260, 0]
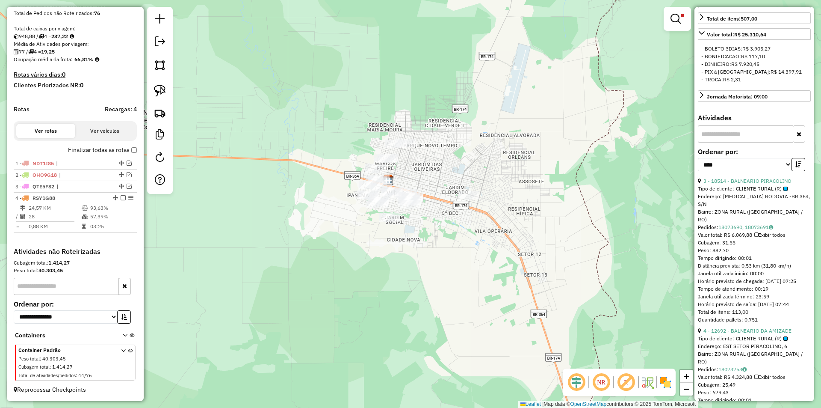
drag, startPoint x: 456, startPoint y: 280, endPoint x: 452, endPoint y: 278, distance: 4.6
click at [454, 279] on div "Limpar filtros Janela de atendimento Grade de atendimento Capacidade Transporta…" at bounding box center [410, 204] width 821 height 408
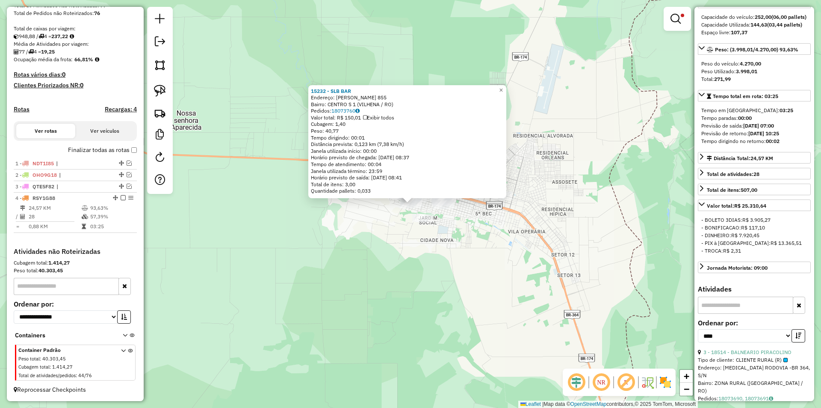
scroll to position [3, 0]
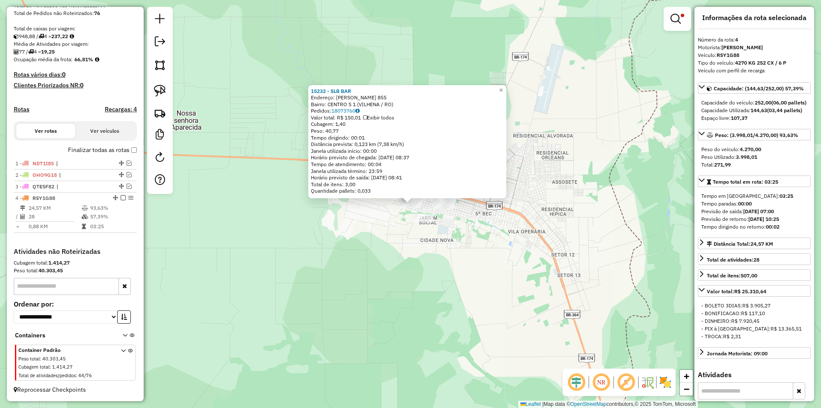
click at [619, 239] on div "15232 - SLB BAR Endereço: ROSILENE ARAUJO DE CASTRO 855 Bairro: CENTRO S 1 (VIL…" at bounding box center [410, 204] width 821 height 408
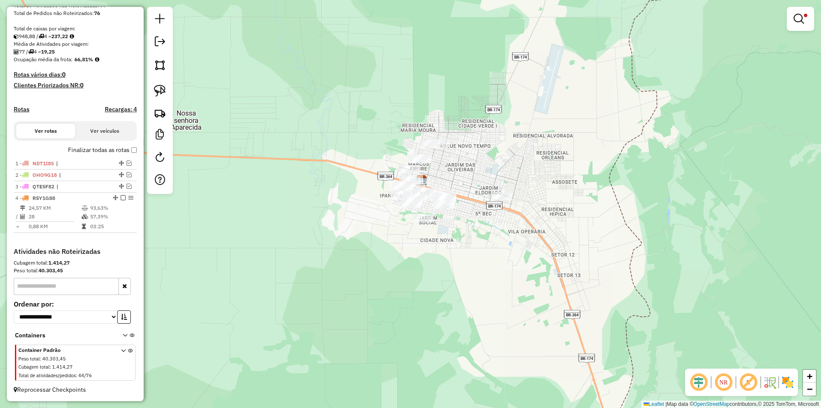
click at [349, 243] on div "Limpar filtros Janela de atendimento Grade de atendimento Capacidade Transporta…" at bounding box center [410, 204] width 821 height 408
click at [344, 231] on div "Limpar filtros Janela de atendimento Grade de atendimento Capacidade Transporta…" at bounding box center [410, 204] width 821 height 408
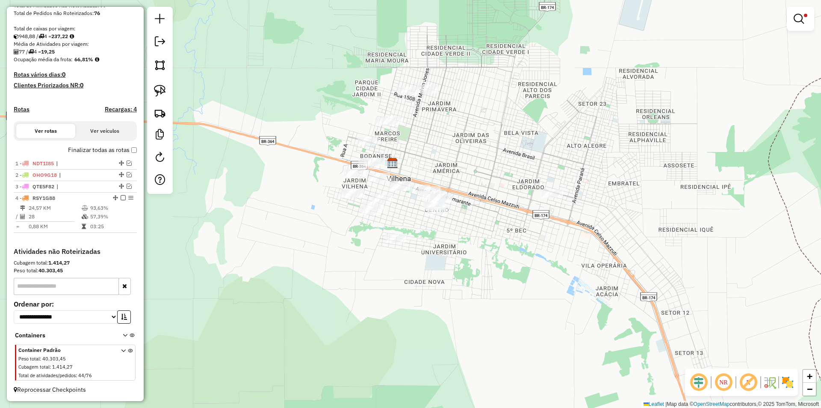
click at [273, 230] on div "Limpar filtros Janela de atendimento Grade de atendimento Capacidade Transporta…" at bounding box center [410, 204] width 821 height 408
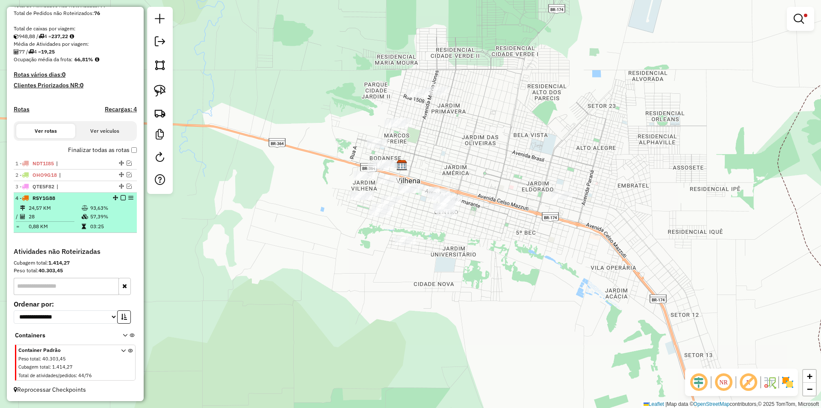
drag, startPoint x: 120, startPoint y: 198, endPoint x: 177, endPoint y: 196, distance: 57.4
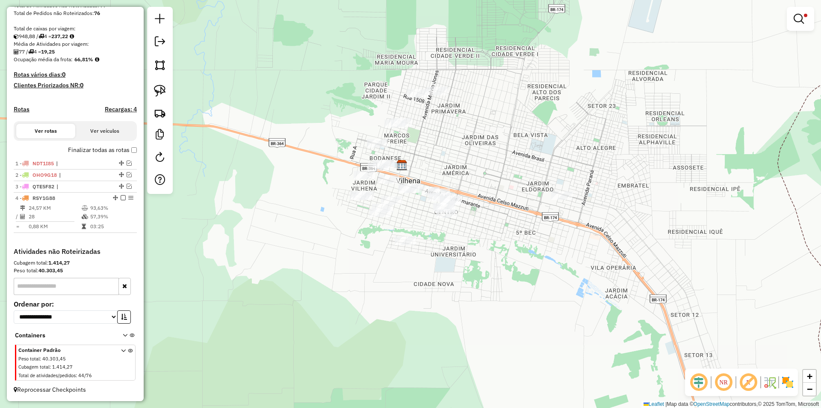
click at [121, 198] on em at bounding box center [123, 197] width 5 height 5
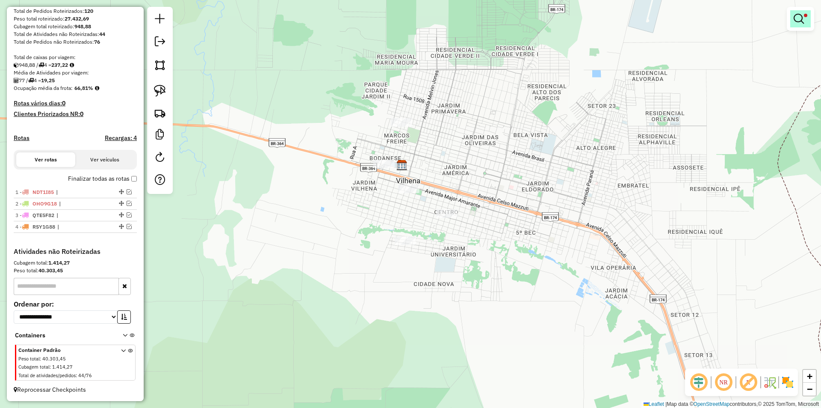
click at [797, 24] on em at bounding box center [799, 19] width 10 height 10
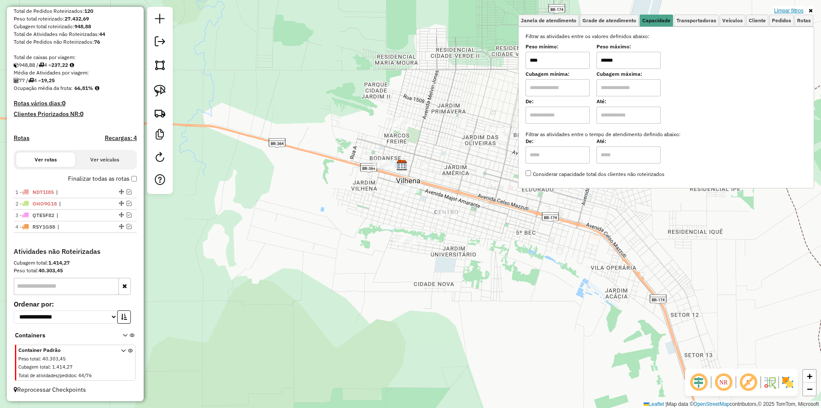
click at [793, 13] on link "Limpar filtros" at bounding box center [789, 10] width 33 height 9
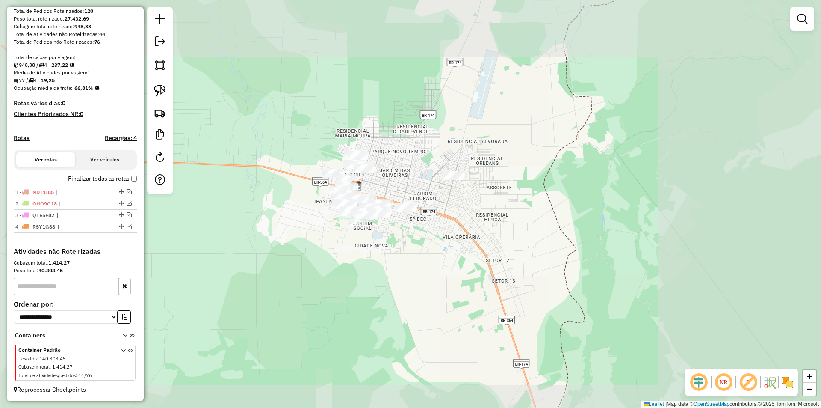
drag, startPoint x: 297, startPoint y: 218, endPoint x: 293, endPoint y: 204, distance: 15.0
click at [301, 219] on div "Janela de atendimento Grade de atendimento Capacidade Transportadoras Veículos …" at bounding box center [410, 204] width 821 height 408
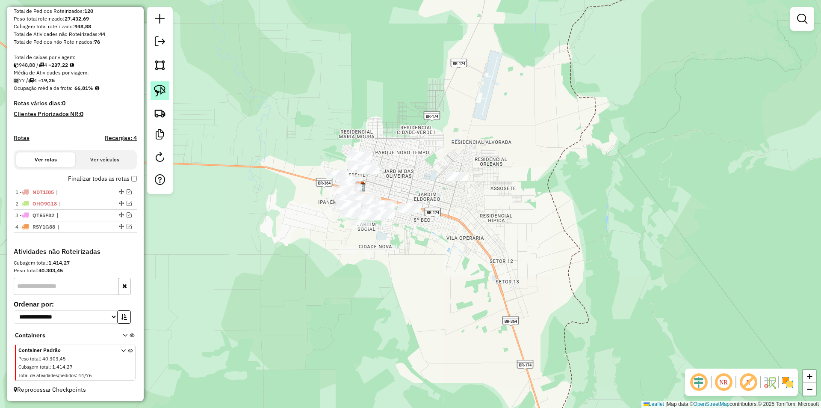
click at [157, 95] on img at bounding box center [160, 91] width 12 height 12
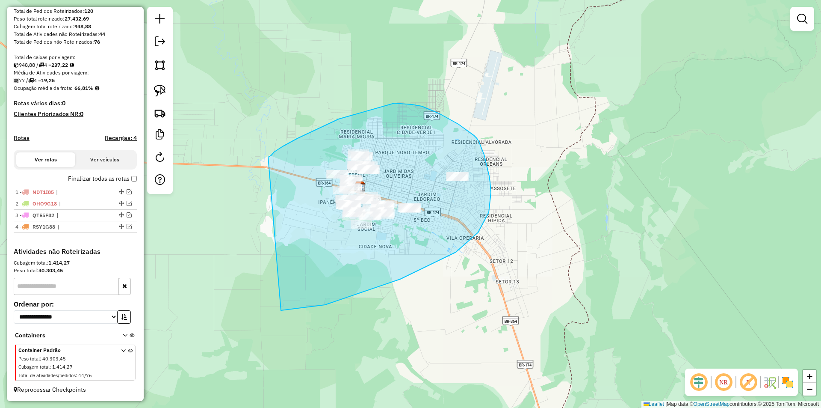
drag, startPoint x: 298, startPoint y: 138, endPoint x: 278, endPoint y: 308, distance: 171.0
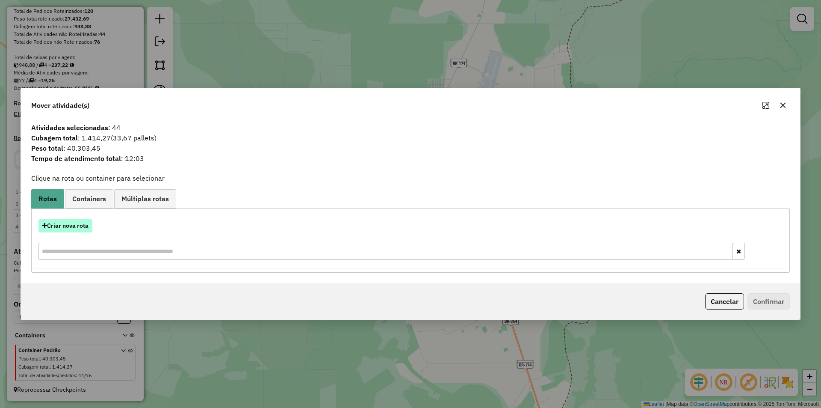
click at [71, 226] on button "Criar nova rota" at bounding box center [66, 225] width 54 height 13
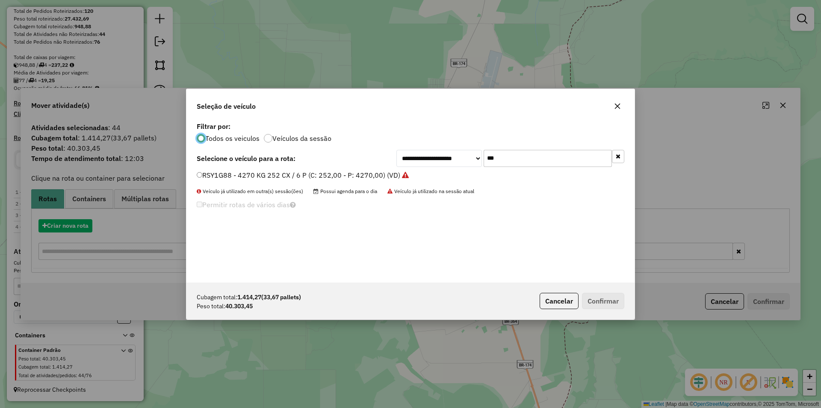
scroll to position [5, 3]
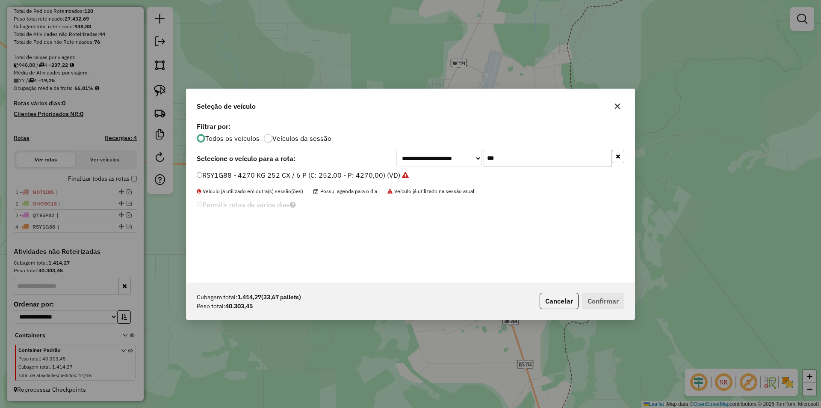
click at [427, 179] on div "**********" at bounding box center [411, 201] width 448 height 163
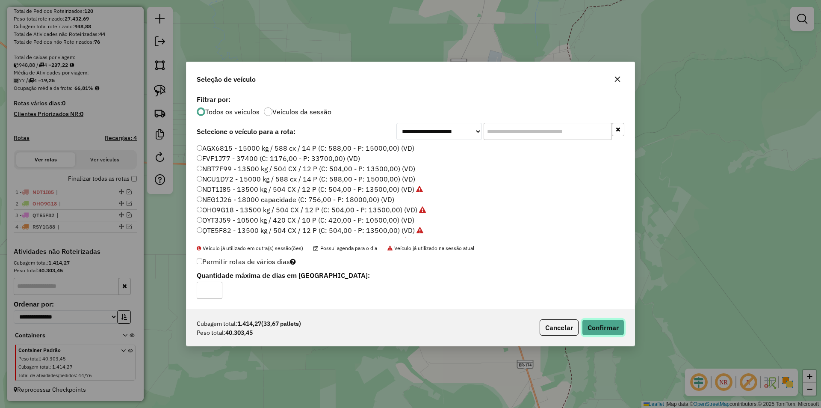
click at [599, 324] on button "Confirmar" at bounding box center [603, 327] width 42 height 16
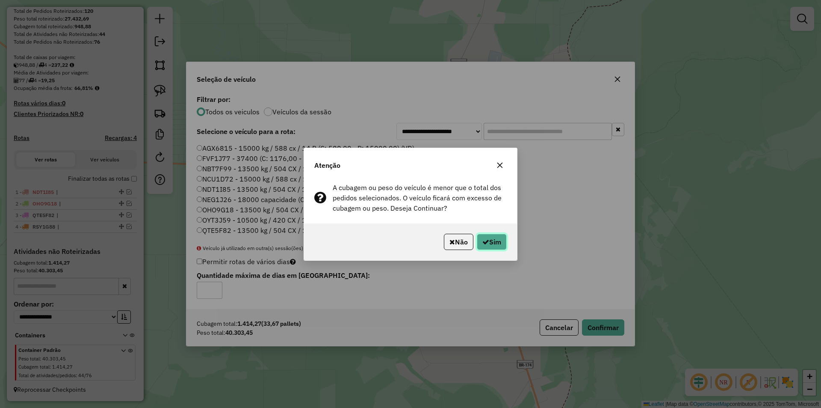
click at [490, 239] on button "Sim" at bounding box center [492, 242] width 30 height 16
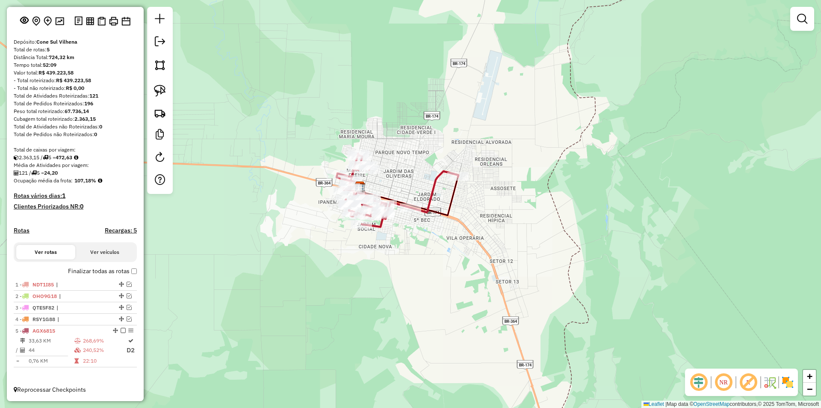
scroll to position [49, 0]
drag, startPoint x: 246, startPoint y: 74, endPoint x: 252, endPoint y: 85, distance: 12.8
click at [247, 75] on div "Janela de atendimento Grade de atendimento Capacidade Transportadoras Veículos …" at bounding box center [410, 204] width 821 height 408
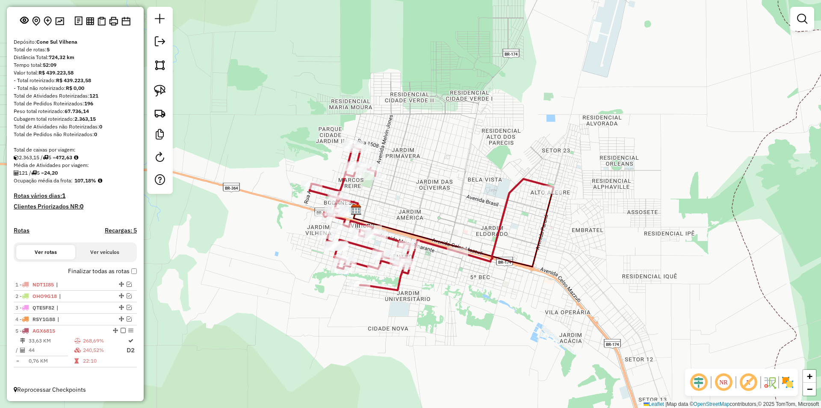
drag, startPoint x: 377, startPoint y: 198, endPoint x: 364, endPoint y: 188, distance: 16.5
click at [364, 188] on div "Janela de atendimento Grade de atendimento Capacidade Transportadoras Veículos …" at bounding box center [410, 204] width 821 height 408
click at [363, 198] on div "Janela de atendimento Grade de atendimento Capacidade Transportadoras Veículos …" at bounding box center [410, 204] width 821 height 408
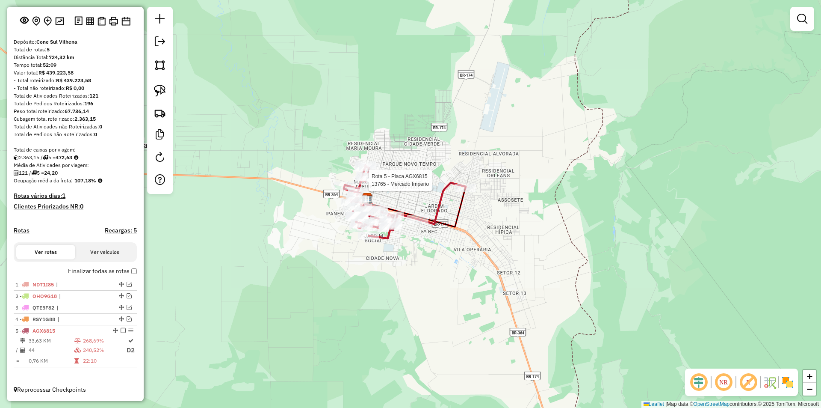
select select "*********"
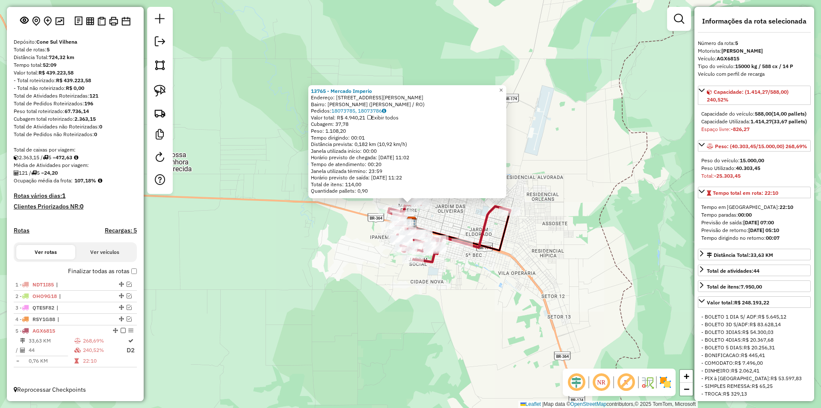
click at [570, 255] on div "13765 - Mercado Imperio Endereço: R Rua Jose Gomes Filho, 993 Bairro: MARCOS FR…" at bounding box center [410, 204] width 821 height 408
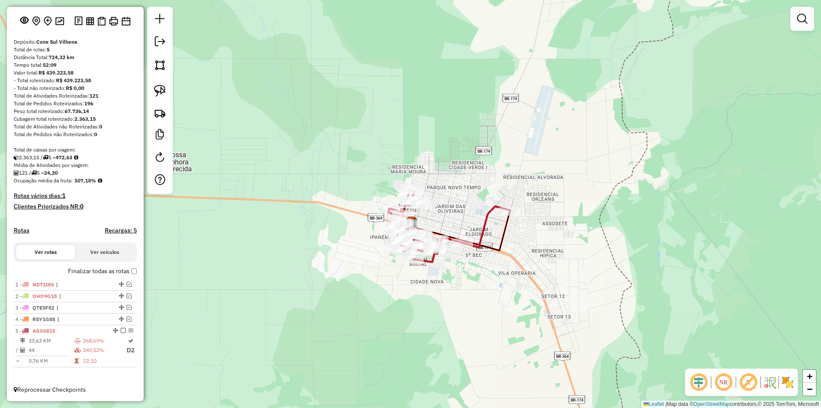
click at [427, 286] on div "13765 - Mercado Imperio Endereço: R Rua Jose Gomes Filho, 993 Bairro: MARCOS FR…" at bounding box center [410, 204] width 821 height 408
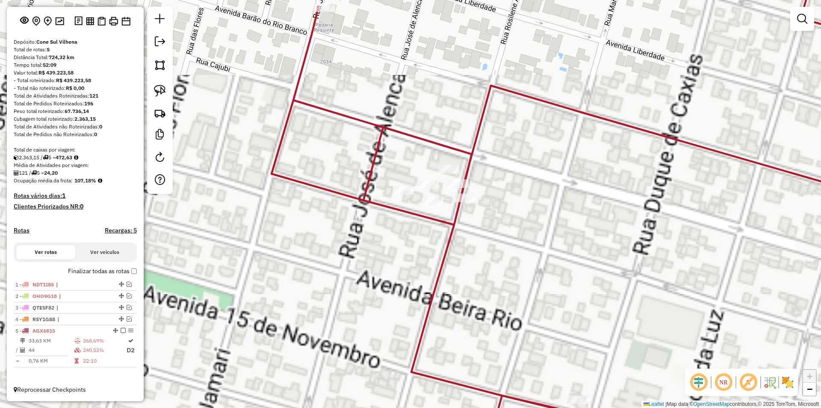
drag, startPoint x: 395, startPoint y: 257, endPoint x: 394, endPoint y: 249, distance: 7.3
click at [395, 258] on div "Janela de atendimento Grade de atendimento Capacidade Transportadoras Veículos …" at bounding box center [410, 204] width 821 height 408
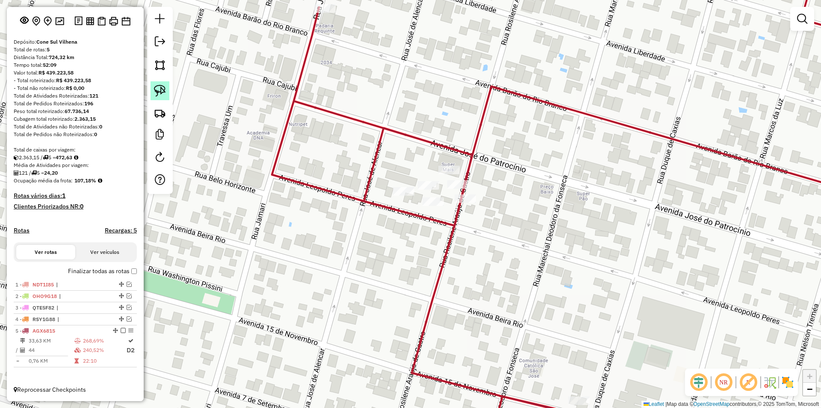
click at [159, 90] on img at bounding box center [160, 91] width 12 height 12
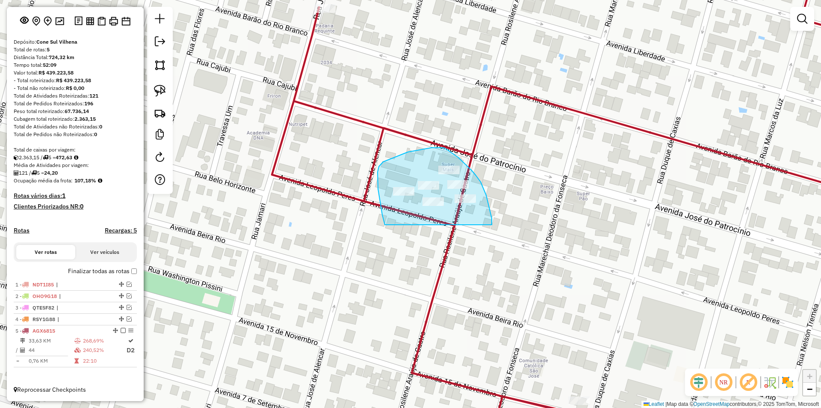
drag, startPoint x: 378, startPoint y: 189, endPoint x: 490, endPoint y: 229, distance: 118.8
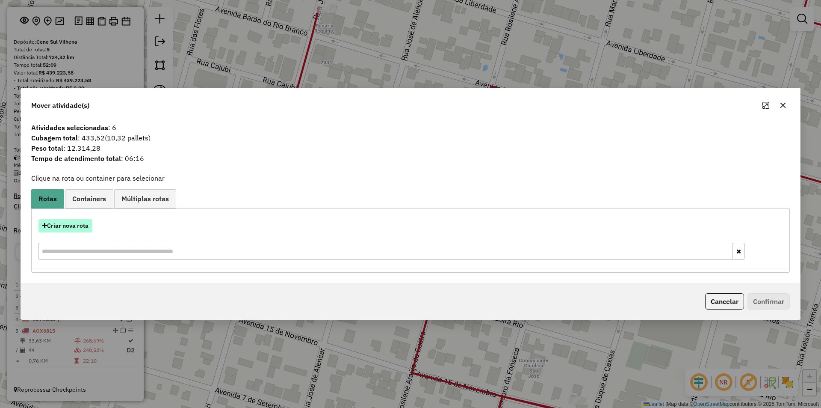
click at [71, 224] on button "Criar nova rota" at bounding box center [66, 225] width 54 height 13
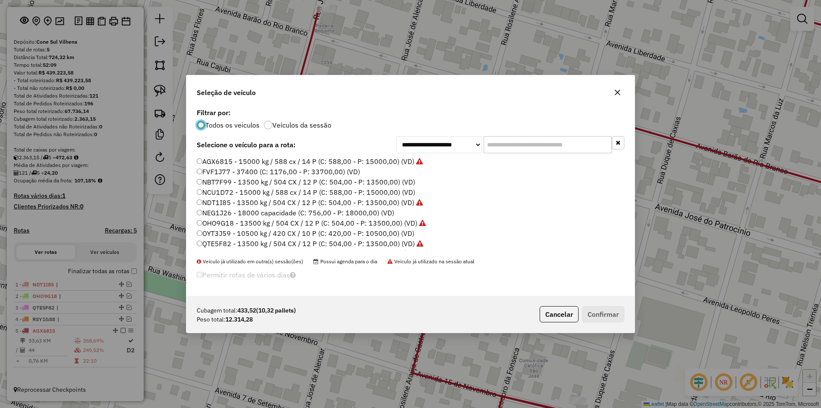
scroll to position [5, 3]
click at [198, 158] on label "AGX6815 - 15000 kg / 588 cx / 14 P (C: 588,00 - P: 15000,00) (VD)" at bounding box center [310, 161] width 226 height 10
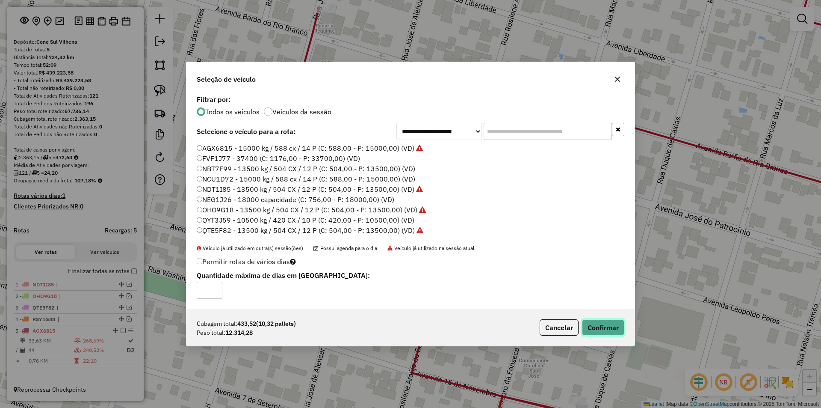
click at [597, 328] on button "Confirmar" at bounding box center [603, 327] width 42 height 16
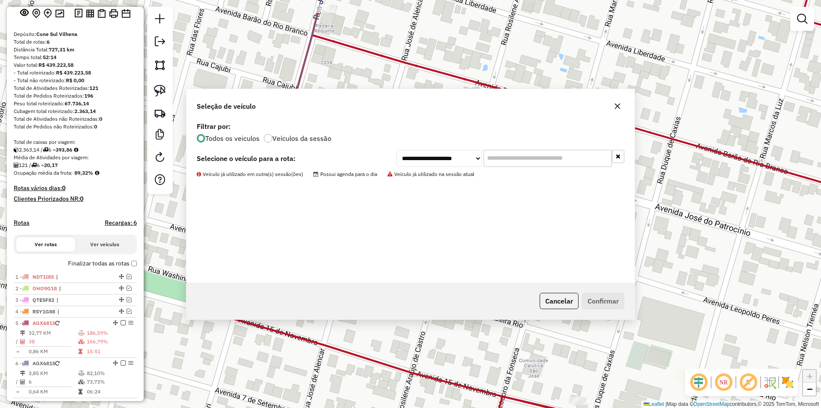
scroll to position [87, 0]
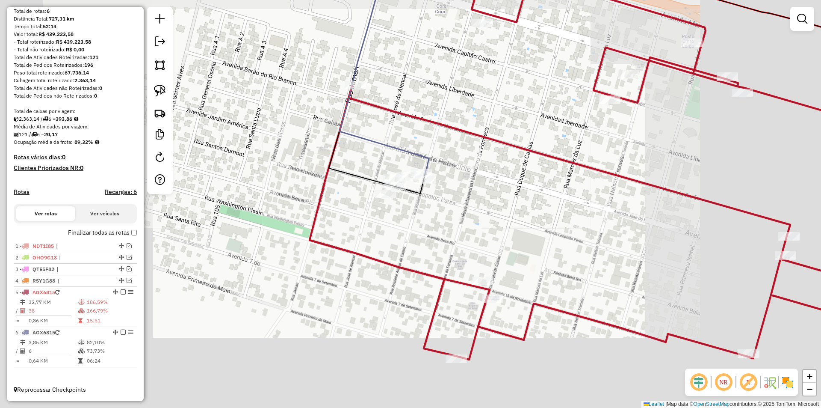
drag, startPoint x: 421, startPoint y: 258, endPoint x: 343, endPoint y: 263, distance: 78.0
click at [400, 270] on div "Rota 6 - Placa AGX6815 16723 - SUP. SUPERMAIS 06 Rota 6 - Placa AGX6815 12340 -…" at bounding box center [410, 204] width 821 height 408
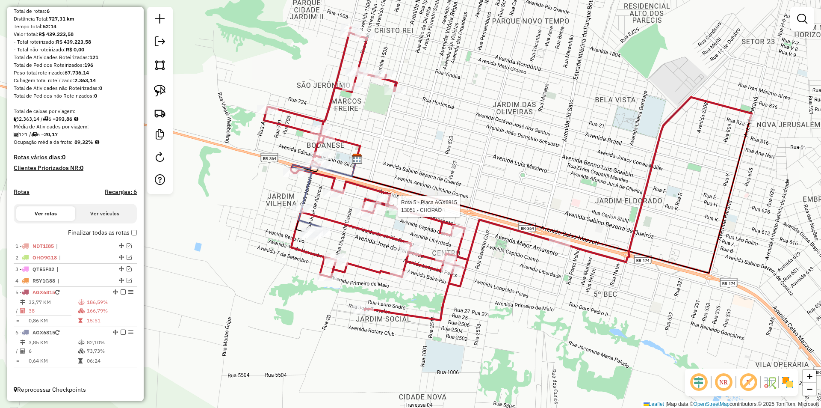
select select "*********"
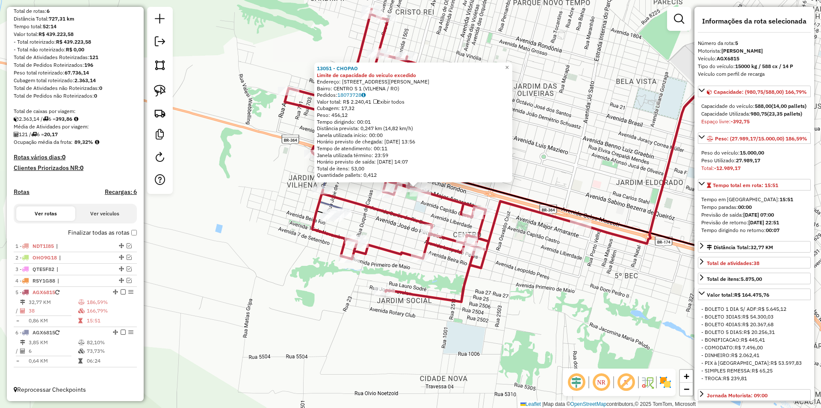
drag, startPoint x: 508, startPoint y: 311, endPoint x: 514, endPoint y: 295, distance: 17.3
click at [514, 295] on div "13051 - CHOPAO Limite de capacidade do veículo excedido Endereço: R RUA PRINCES…" at bounding box center [410, 204] width 821 height 408
click at [514, 294] on div "13051 - CHOPAO Limite de capacidade do veículo excedido Endereço: R RUA PRINCES…" at bounding box center [410, 204] width 821 height 408
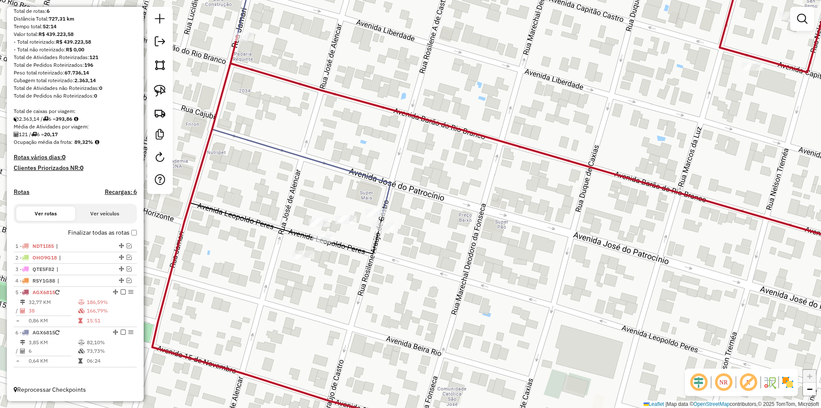
drag, startPoint x: 350, startPoint y: 278, endPoint x: 343, endPoint y: 264, distance: 15.7
click at [350, 279] on div "Rota 6 - Placa AGX6815 12869 - SUPERMAIS SUPERMERCA Janela de atendimento Grade…" at bounding box center [410, 204] width 821 height 408
click at [321, 218] on div "Rota 6 - Placa AGX6815 9303 - SUPERMAIS SUPERMERCA Janela de atendimento Grade …" at bounding box center [410, 204] width 821 height 408
click at [283, 231] on icon at bounding box center [286, 106] width 193 height 294
select select "*********"
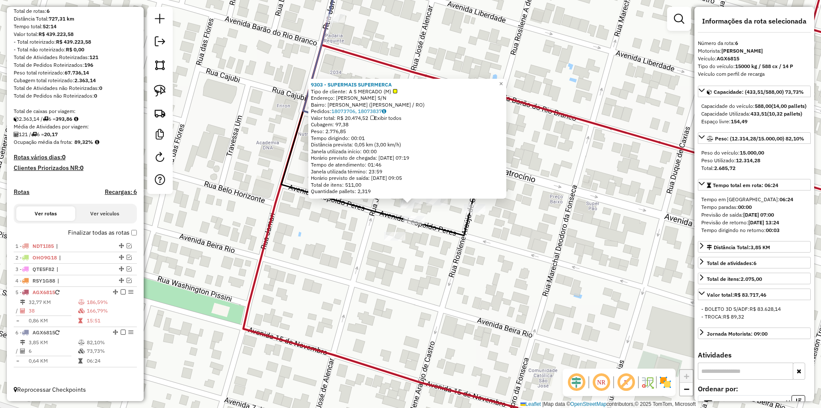
click at [331, 252] on div "9303 - SUPERMAIS SUPERMERCA Tipo de cliente: A S MERCADO (M) Endereço: JOSE DO …" at bounding box center [410, 204] width 821 height 408
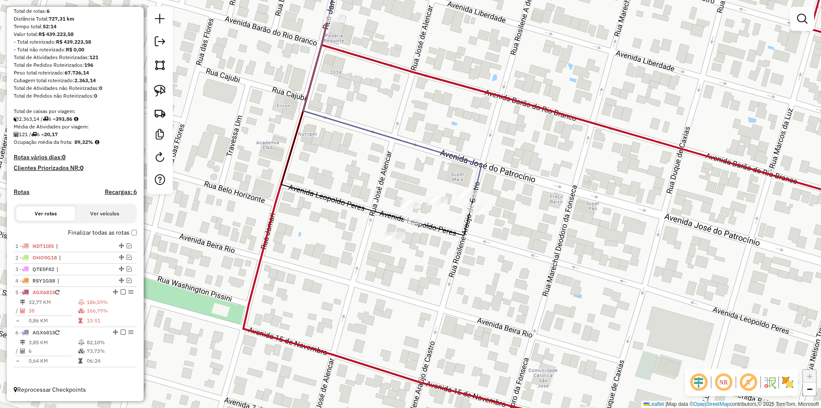
click at [274, 127] on div "Janela de atendimento Grade de atendimento Capacidade Transportadoras Veículos …" at bounding box center [410, 204] width 821 height 408
click at [326, 190] on icon at bounding box center [377, 97] width 193 height 276
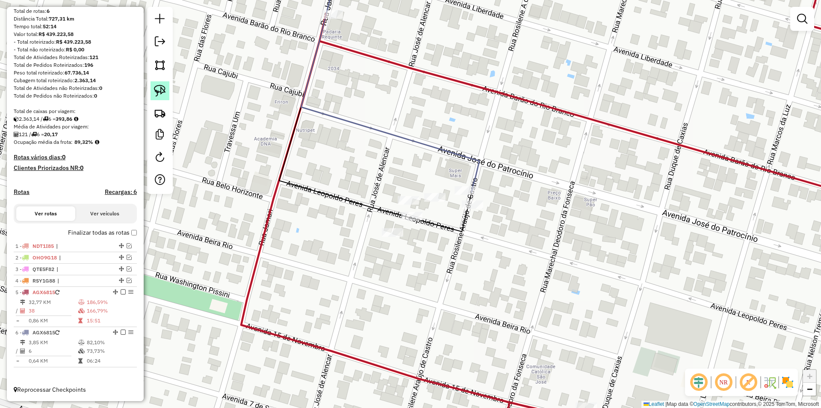
click at [157, 89] on img at bounding box center [160, 91] width 12 height 12
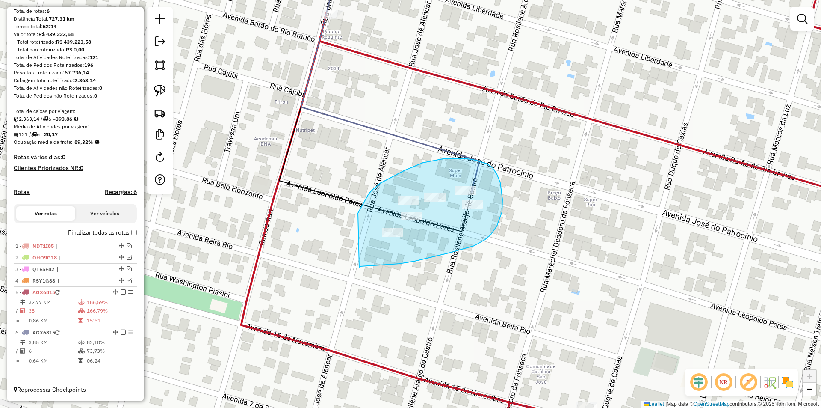
drag, startPoint x: 369, startPoint y: 194, endPoint x: 359, endPoint y: 267, distance: 73.8
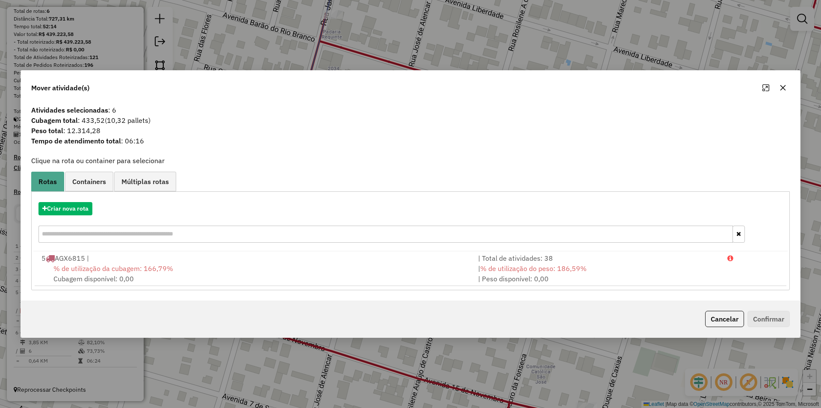
click at [784, 83] on button "button" at bounding box center [783, 88] width 14 height 14
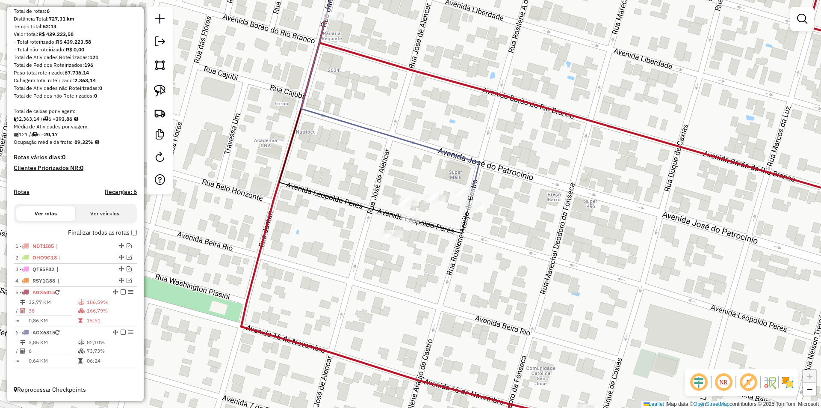
drag, startPoint x: 376, startPoint y: 210, endPoint x: 333, endPoint y: 206, distance: 43.4
click at [369, 216] on icon at bounding box center [375, 97] width 193 height 272
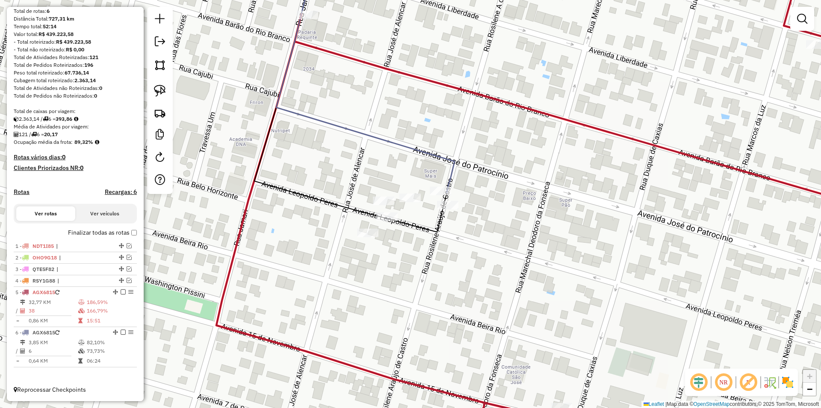
drag, startPoint x: 427, startPoint y: 255, endPoint x: 409, endPoint y: 245, distance: 20.7
click at [409, 246] on div "Janela de atendimento Grade de atendimento Capacidade Transportadoras Veículos …" at bounding box center [410, 204] width 821 height 408
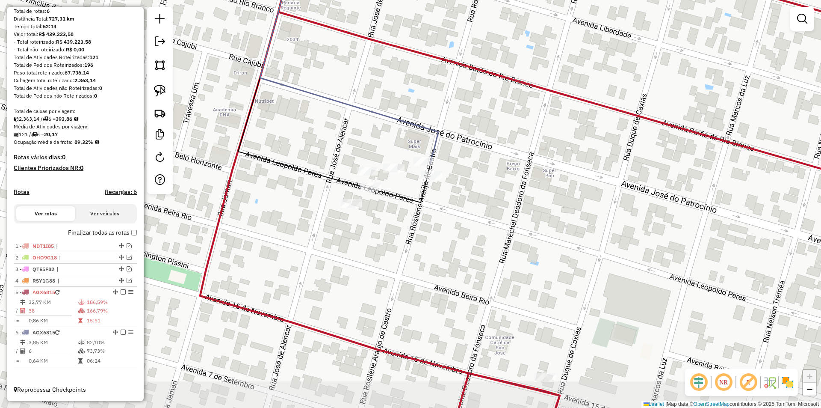
drag, startPoint x: 331, startPoint y: 195, endPoint x: 326, endPoint y: 186, distance: 9.8
click at [326, 186] on div "Janela de atendimento Grade de atendimento Capacidade Transportadoras Veículos …" at bounding box center [410, 204] width 821 height 408
select select "*********"
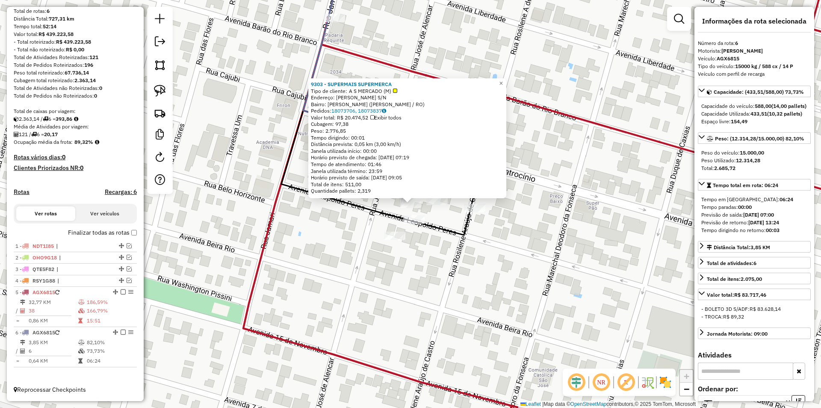
click at [314, 216] on div "9303 - SUPERMAIS SUPERMERCA Tipo de cliente: A S MERCADO (M) Endereço: JOSE DO …" at bounding box center [410, 204] width 821 height 408
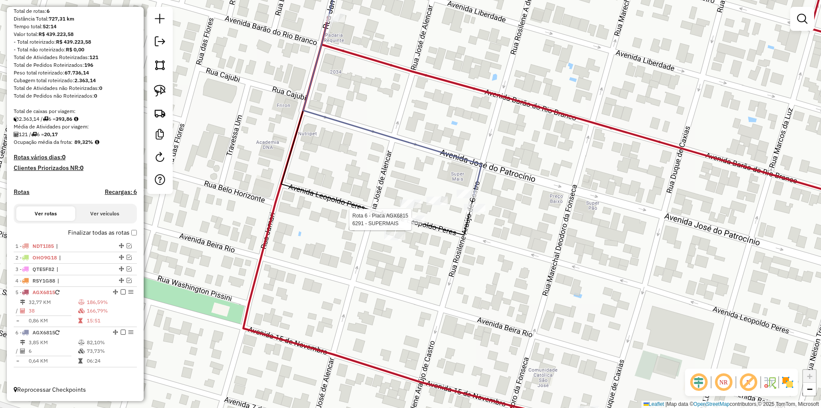
select select "*********"
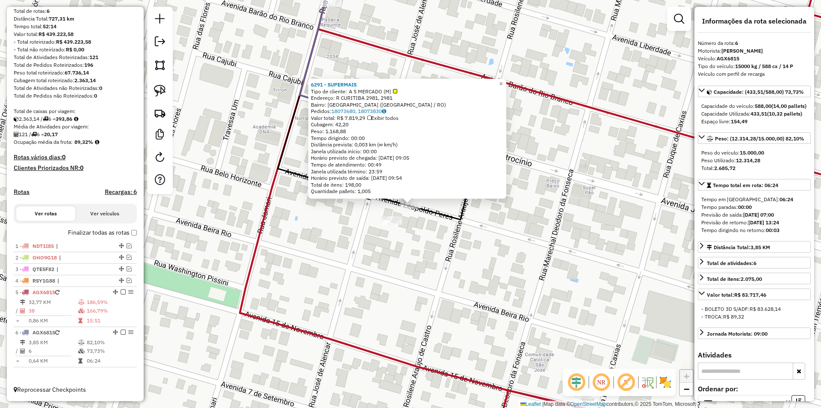
click at [326, 233] on div "6291 - SUPERMAIS Tipo de cliente: A S MERCADO (M) Endereço: R CURITIBA 2981, 29…" at bounding box center [410, 204] width 821 height 408
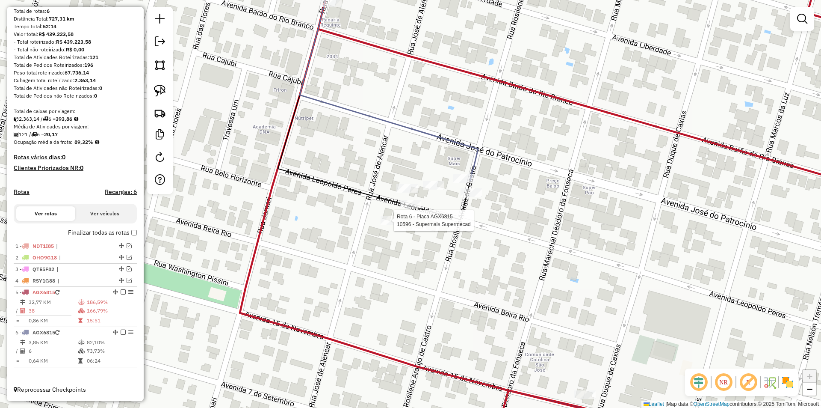
select select "*********"
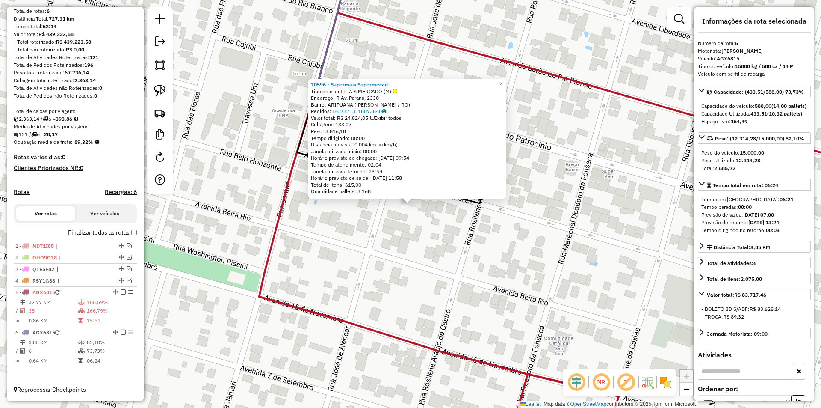
click at [380, 227] on div "10596 - Supermais Supermecad Tipo de cliente: A S MERCADO (M) Endereço: R Av. P…" at bounding box center [410, 204] width 821 height 408
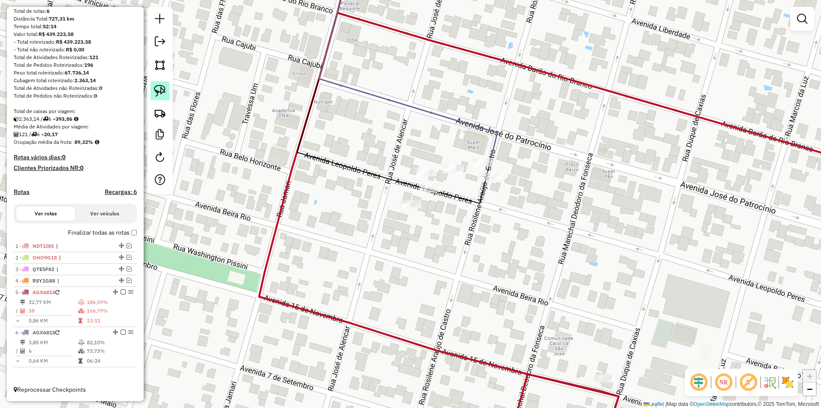
click at [155, 92] on img at bounding box center [160, 91] width 12 height 12
select select "*********"
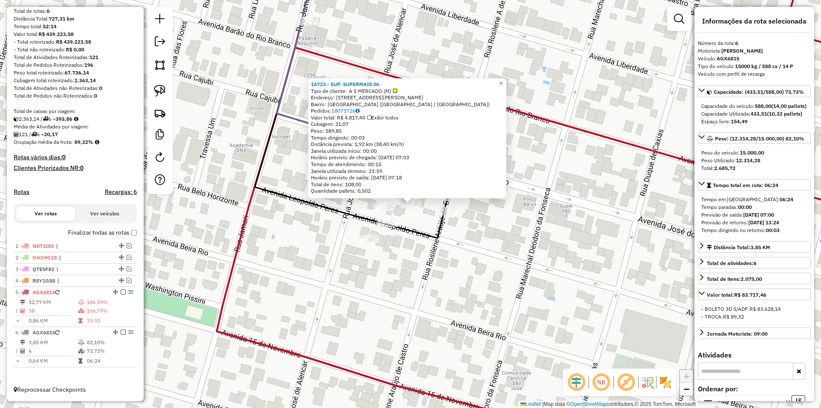
click at [418, 249] on div "16723 - SUP. SUPERMAIS 06 Tipo de cliente: A S MERCADO (M) Endereço: AV TIRADEN…" at bounding box center [410, 204] width 821 height 408
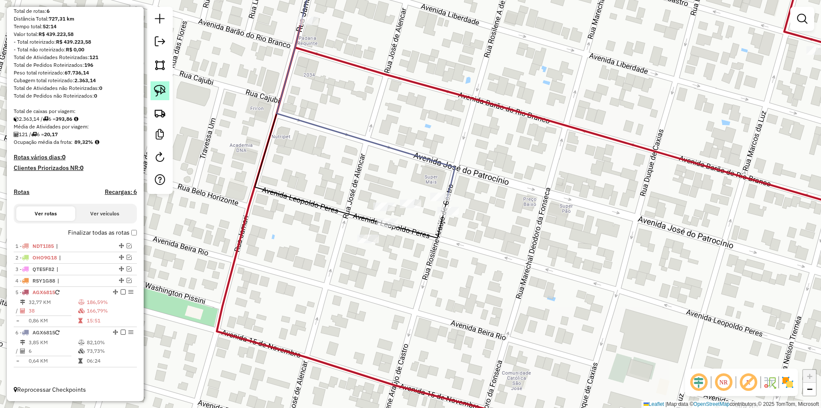
click at [166, 95] on link at bounding box center [160, 90] width 19 height 19
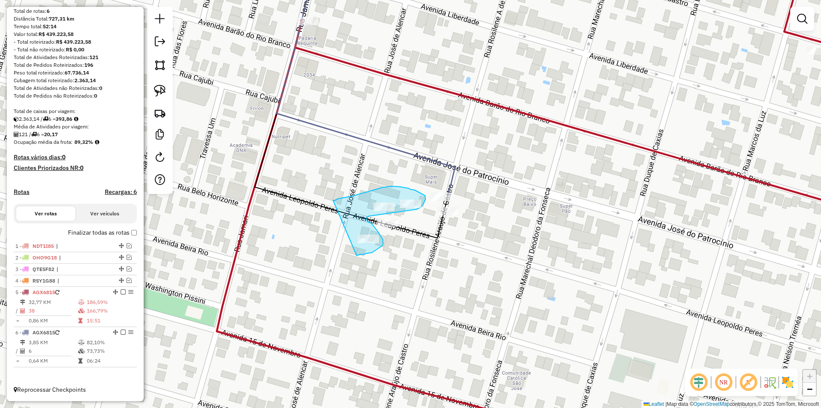
drag, startPoint x: 349, startPoint y: 196, endPoint x: 357, endPoint y: 255, distance: 59.6
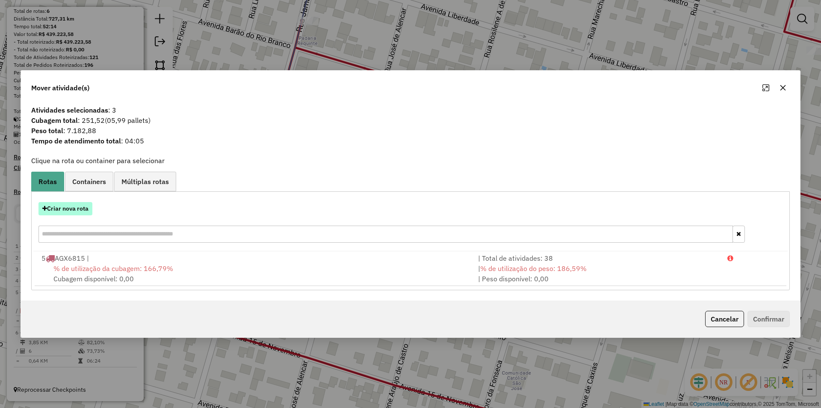
click at [70, 213] on button "Criar nova rota" at bounding box center [66, 208] width 54 height 13
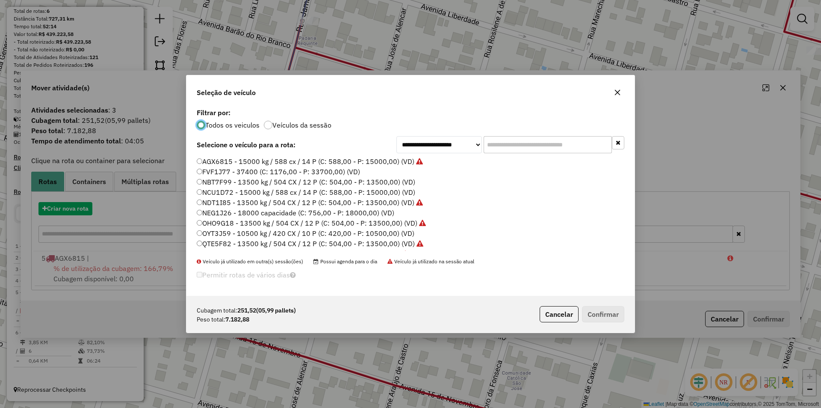
scroll to position [5, 3]
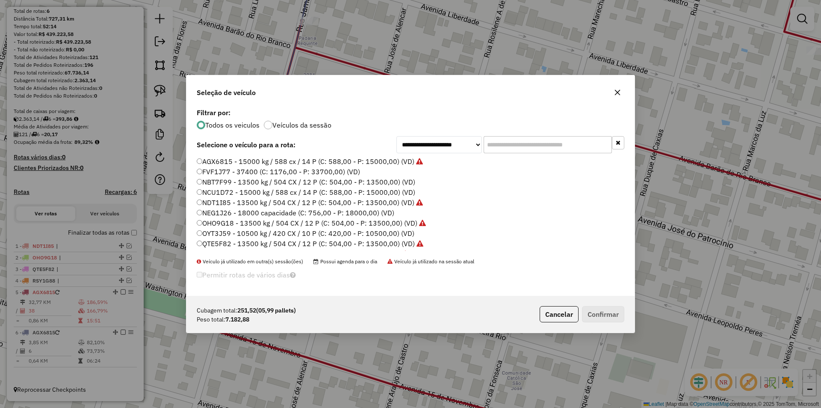
click at [529, 147] on input "text" at bounding box center [548, 144] width 128 height 17
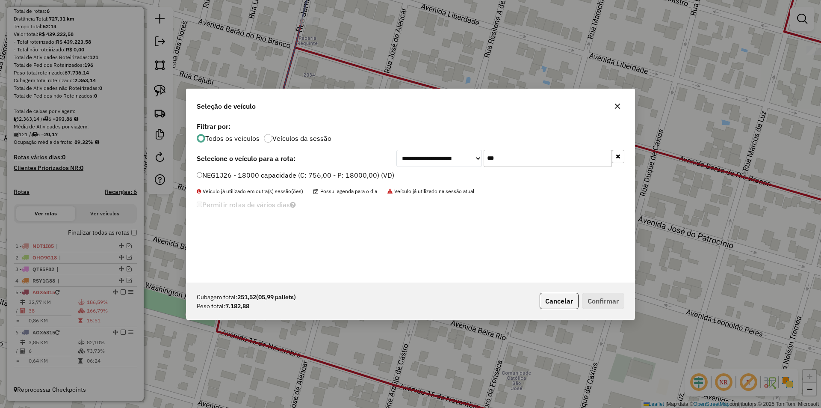
type input "***"
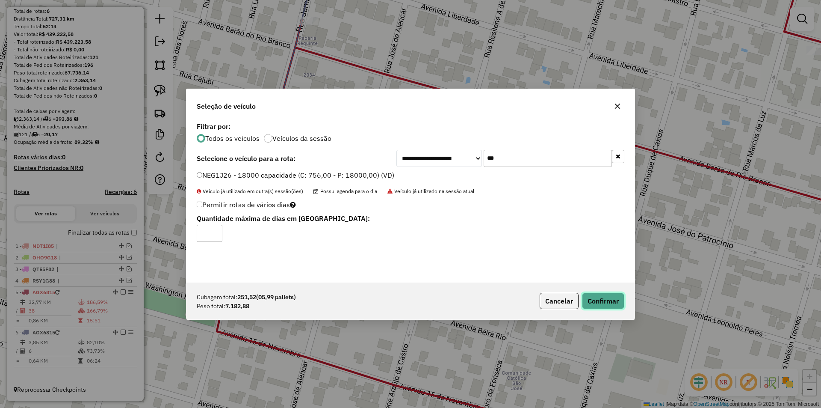
click at [592, 305] on button "Confirmar" at bounding box center [603, 301] width 42 height 16
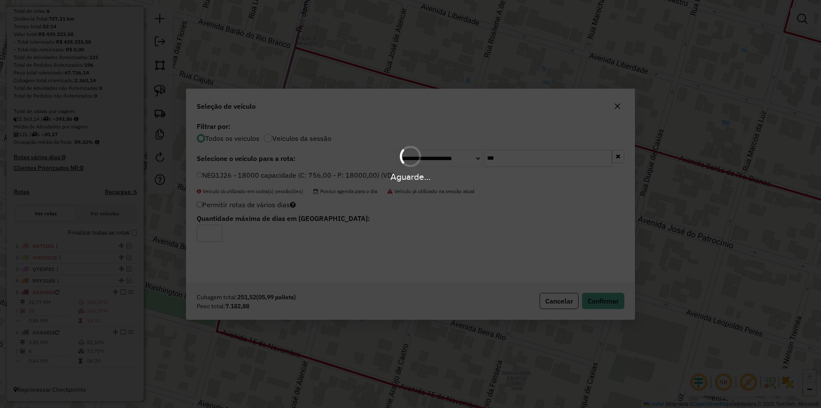
scroll to position [127, 0]
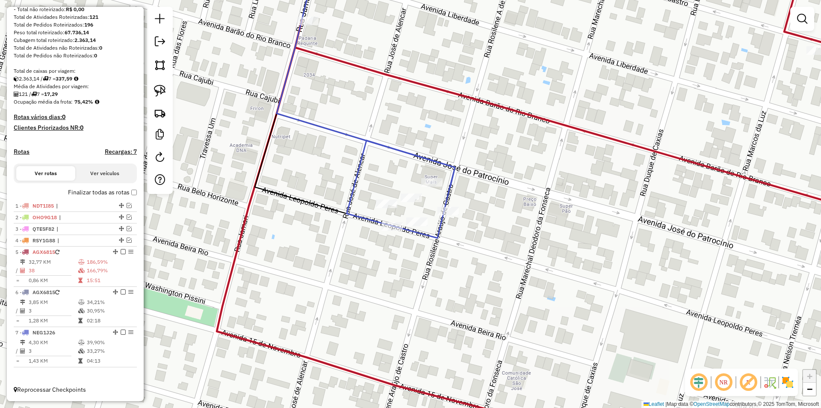
click at [337, 273] on div "Janela de atendimento Grade de atendimento Capacidade Transportadoras Veículos …" at bounding box center [410, 204] width 821 height 408
click at [156, 88] on img at bounding box center [160, 91] width 12 height 12
drag, startPoint x: 419, startPoint y: 250, endPoint x: 470, endPoint y: 222, distance: 57.8
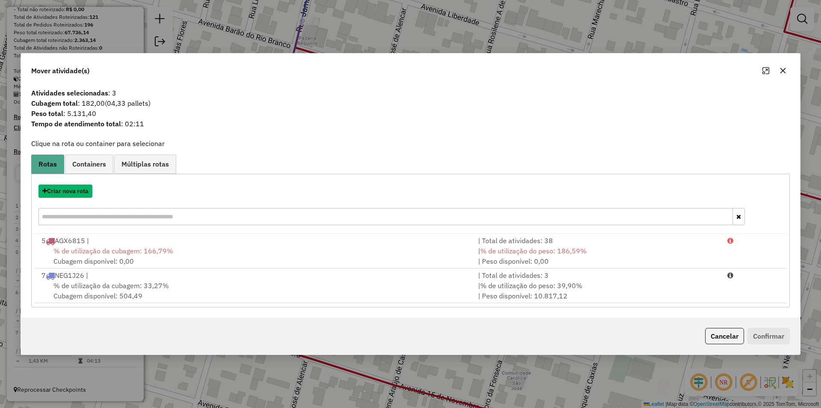
click at [80, 195] on button "Criar nova rota" at bounding box center [66, 190] width 54 height 13
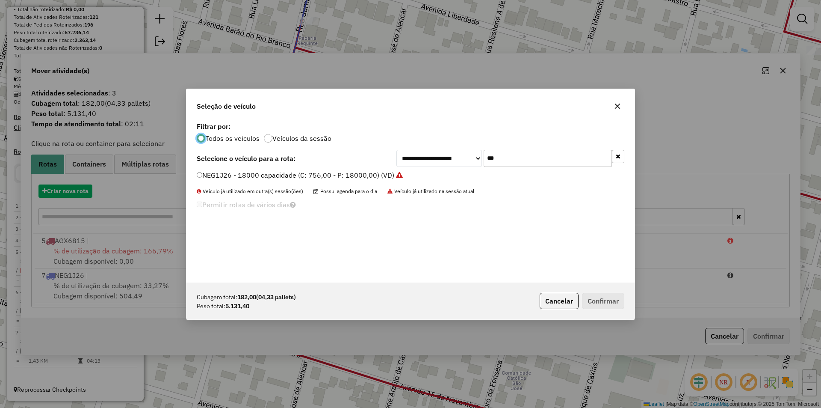
scroll to position [5, 3]
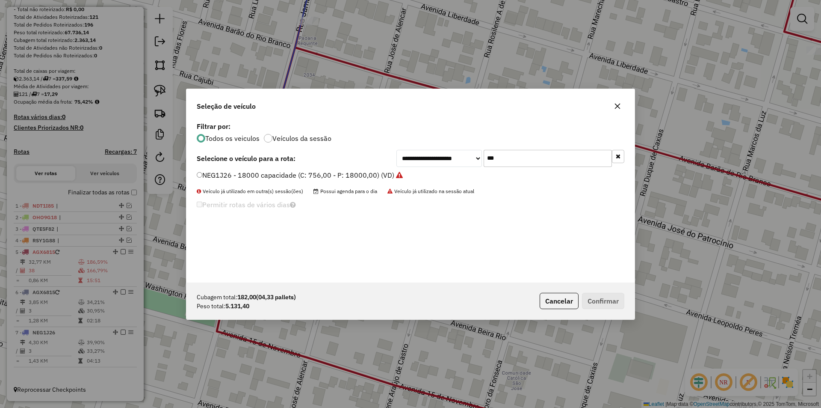
drag, startPoint x: 506, startPoint y: 155, endPoint x: 456, endPoint y: 166, distance: 50.7
click at [457, 165] on div "**********" at bounding box center [511, 158] width 228 height 17
type input "***"
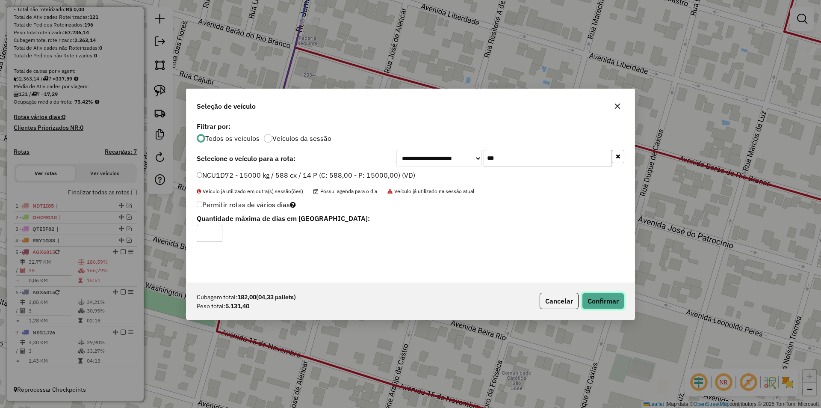
click at [598, 298] on button "Confirmar" at bounding box center [603, 301] width 42 height 16
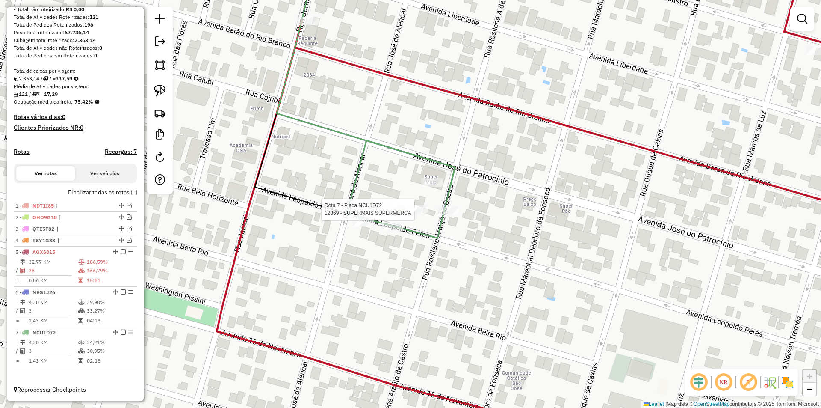
select select "*********"
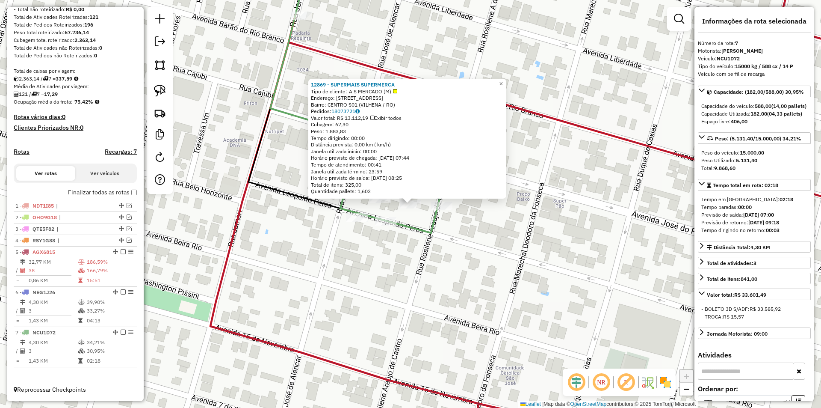
drag, startPoint x: 495, startPoint y: 271, endPoint x: 495, endPoint y: 256, distance: 15.4
click at [495, 256] on div "12869 - SUPERMAIS SUPERMERCA Tipo de cliente: A S MERCADO (M) Endereço: AV Aven…" at bounding box center [410, 204] width 821 height 408
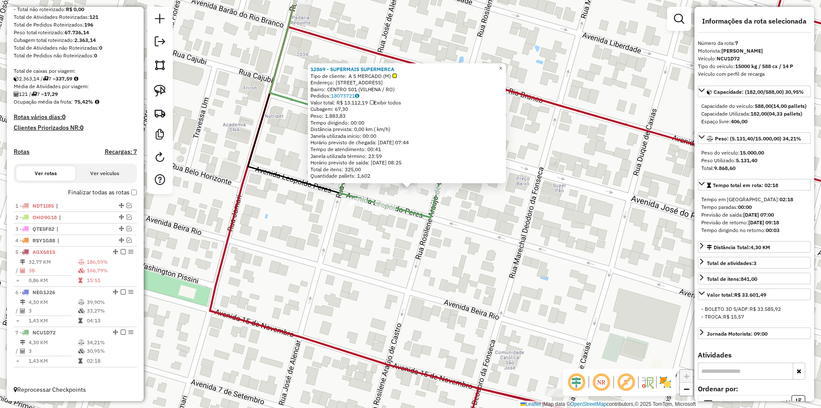
click at [495, 256] on div "12869 - SUPERMAIS SUPERMERCA Tipo de cliente: A S MERCADO (M) Endereço: AV Aven…" at bounding box center [410, 204] width 821 height 408
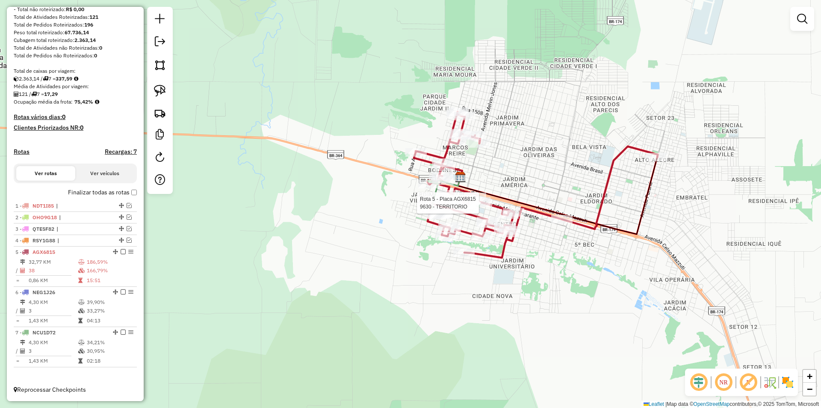
select select "*********"
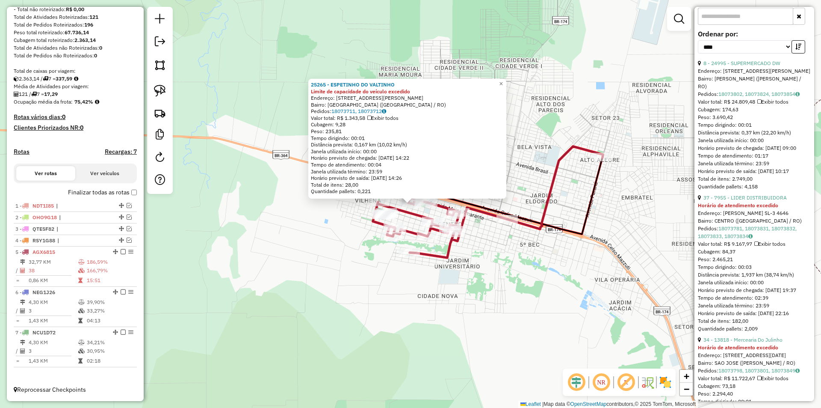
scroll to position [428, 0]
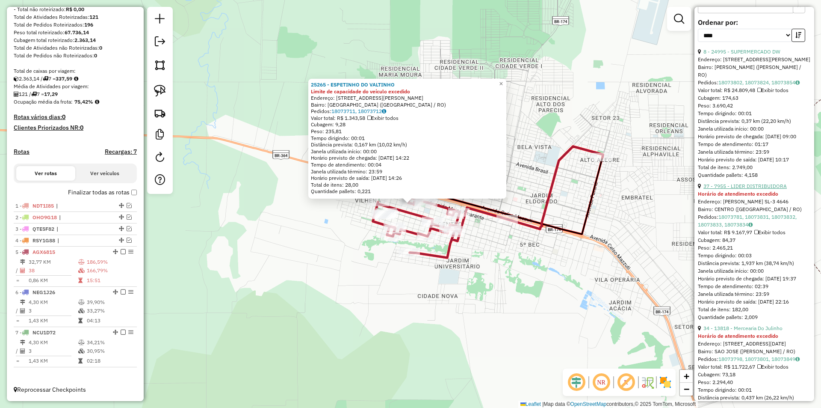
click at [747, 189] on link "37 - 7955 - LIDER DISTRIBUIDORA" at bounding box center [745, 186] width 83 height 6
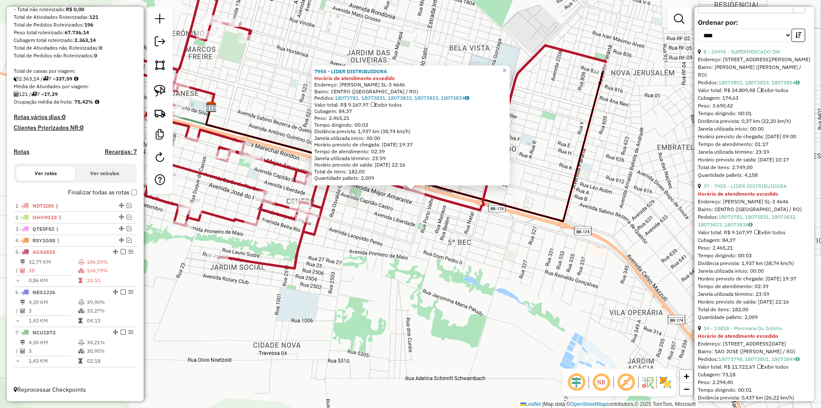
click at [389, 216] on div "7955 - LIDER DISTRIBUIDORA Horário de atendimento excedido Endereço: MARECHAL R…" at bounding box center [410, 204] width 821 height 408
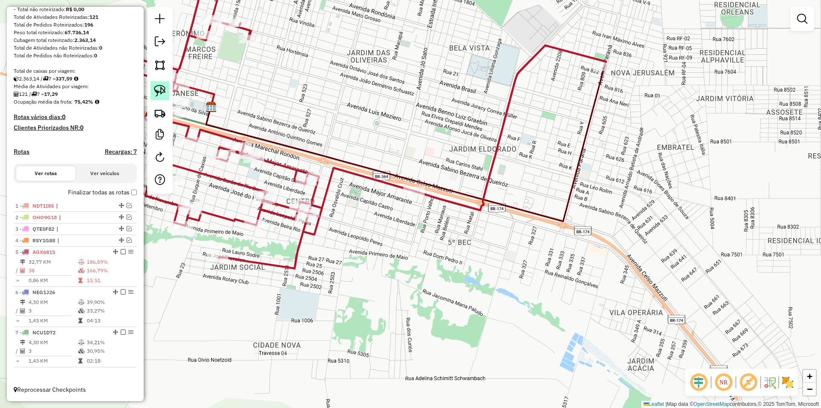
click at [163, 93] on img at bounding box center [160, 91] width 12 height 12
drag, startPoint x: 385, startPoint y: 197, endPoint x: 433, endPoint y: 200, distance: 47.2
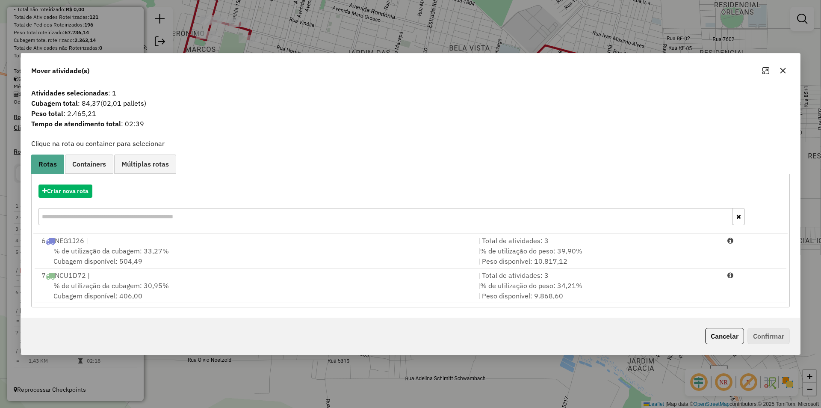
click at [85, 284] on span "% de utilização da cubagem: 30,95%" at bounding box center [111, 285] width 116 height 9
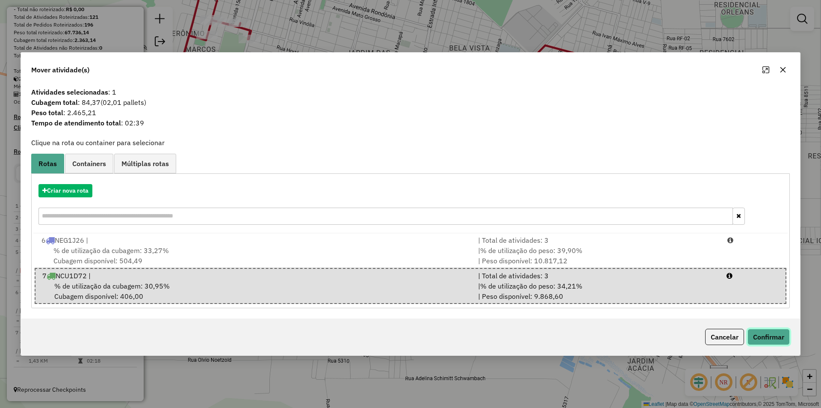
click at [776, 334] on button "Confirmar" at bounding box center [769, 337] width 42 height 16
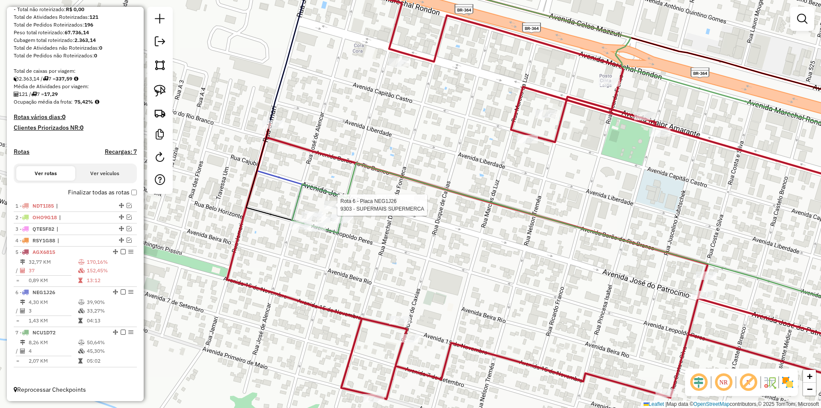
select select "*********"
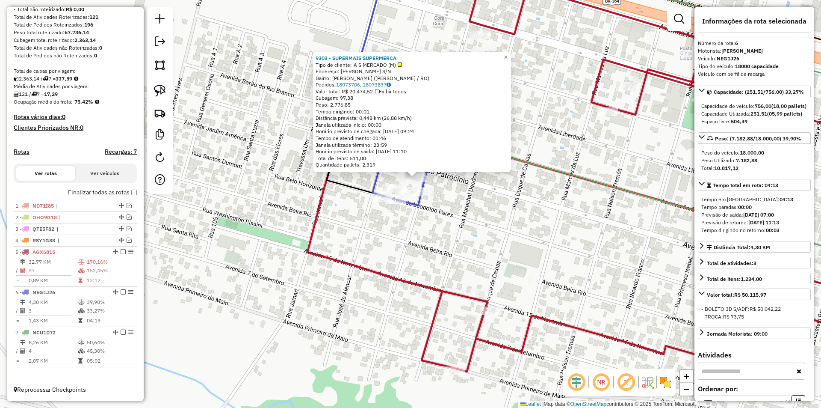
drag, startPoint x: 466, startPoint y: 258, endPoint x: 468, endPoint y: 240, distance: 17.6
click at [468, 240] on div "9303 - SUPERMAIS SUPERMERCA Tipo de cliente: A S MERCADO (M) Endereço: JOSE DO …" at bounding box center [410, 204] width 821 height 408
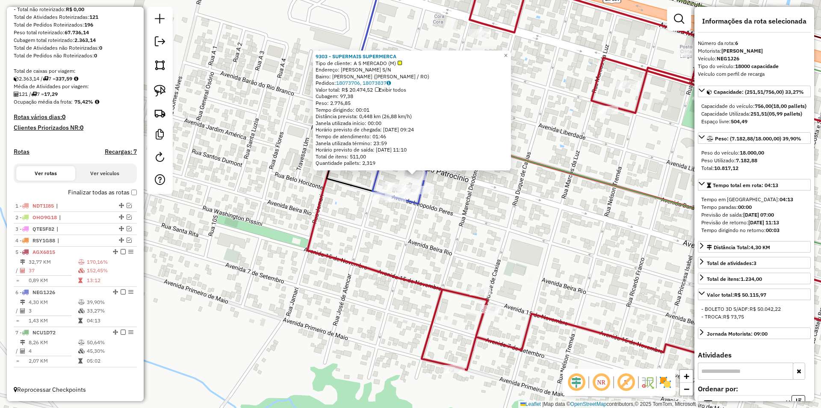
click at [468, 240] on div "9303 - SUPERMAIS SUPERMERCA Tipo de cliente: A S MERCADO (M) Endereço: JOSE DO …" at bounding box center [410, 204] width 821 height 408
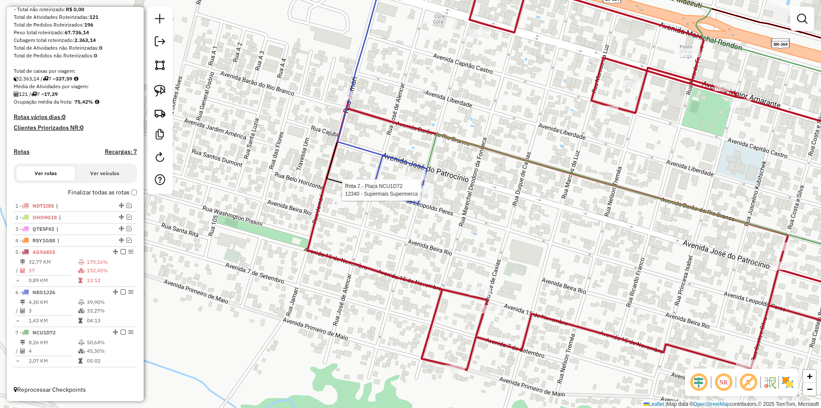
select select "*********"
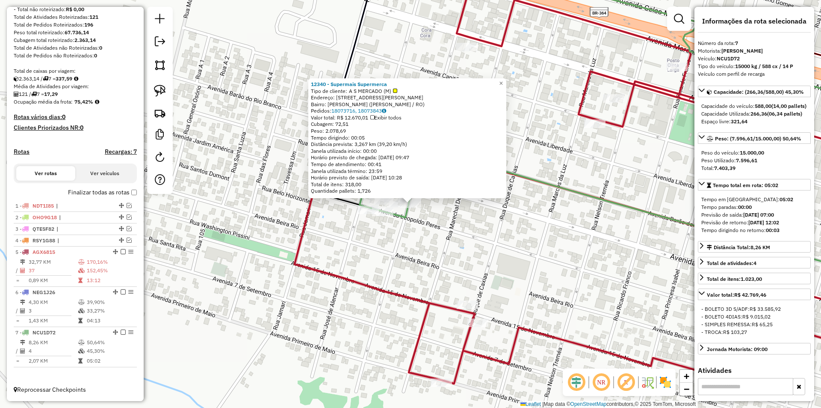
drag, startPoint x: 533, startPoint y: 237, endPoint x: 533, endPoint y: 229, distance: 7.3
click at [533, 229] on div "12340 - Supermais Supermerca Tipo de cliente: A S MERCADO (M) Endereço: AV Melv…" at bounding box center [410, 204] width 821 height 408
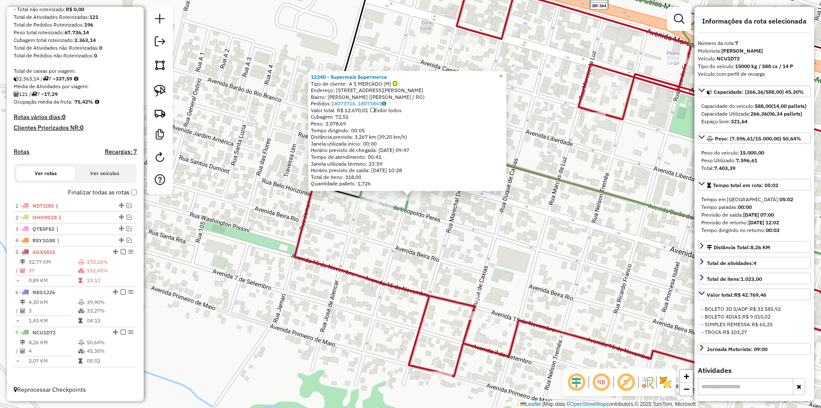
click at [533, 229] on div "12340 - Supermais Supermerca Tipo de cliente: A S MERCADO (M) Endereço: AV Melv…" at bounding box center [410, 204] width 821 height 408
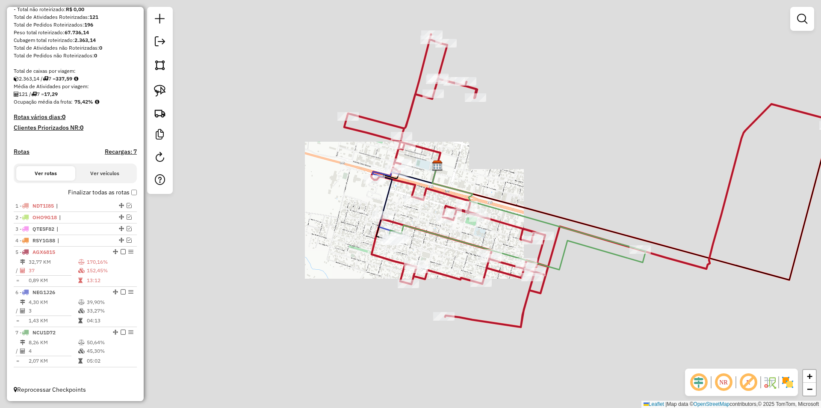
click at [361, 275] on div "Janela de atendimento Grade de atendimento Capacidade Transportadoras Veículos …" at bounding box center [410, 204] width 821 height 408
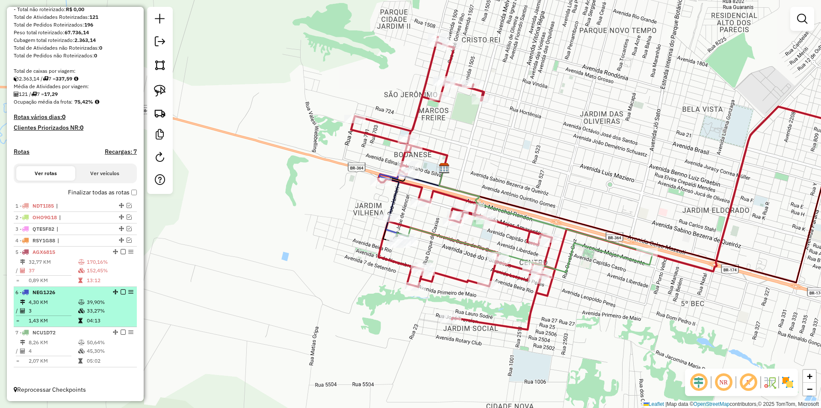
click at [121, 293] on em at bounding box center [123, 291] width 5 height 5
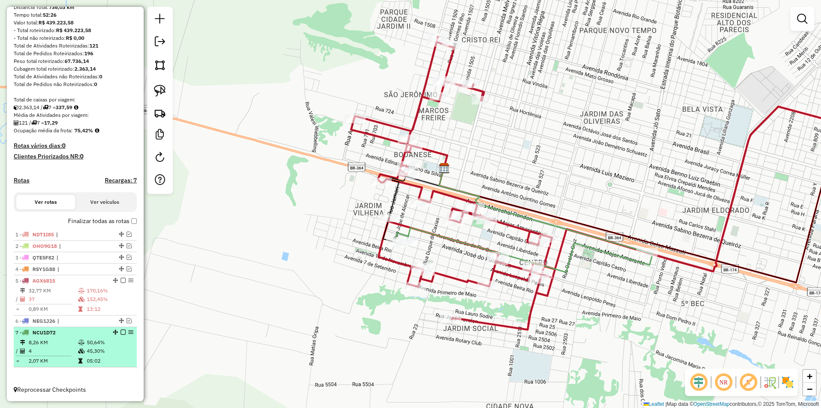
click at [121, 333] on em at bounding box center [123, 331] width 5 height 5
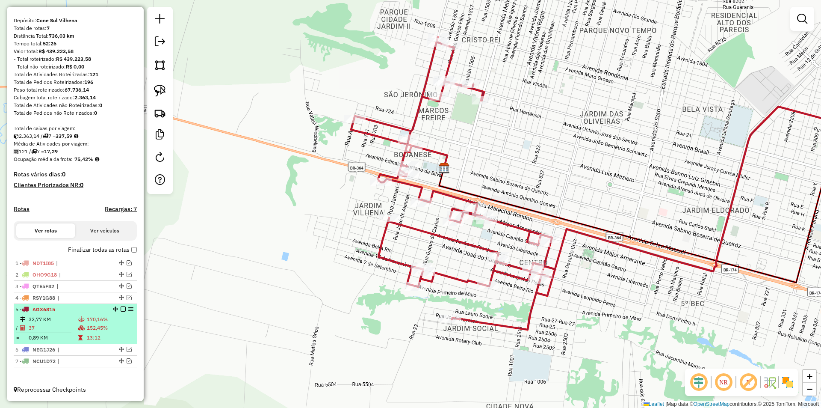
scroll to position [70, 0]
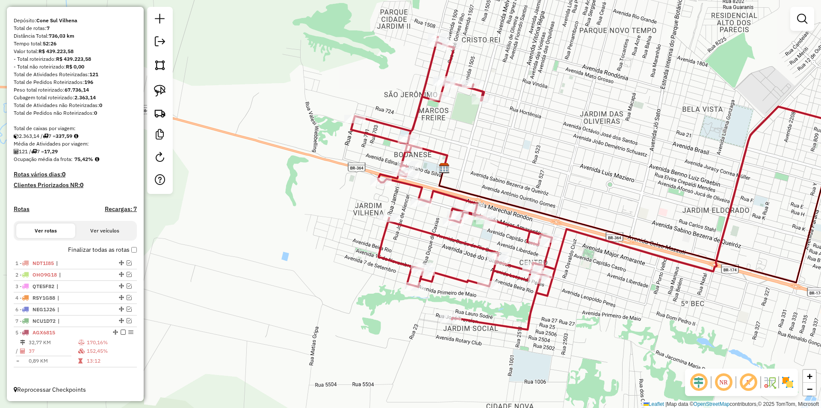
drag, startPoint x: 111, startPoint y: 309, endPoint x: 95, endPoint y: 381, distance: 73.6
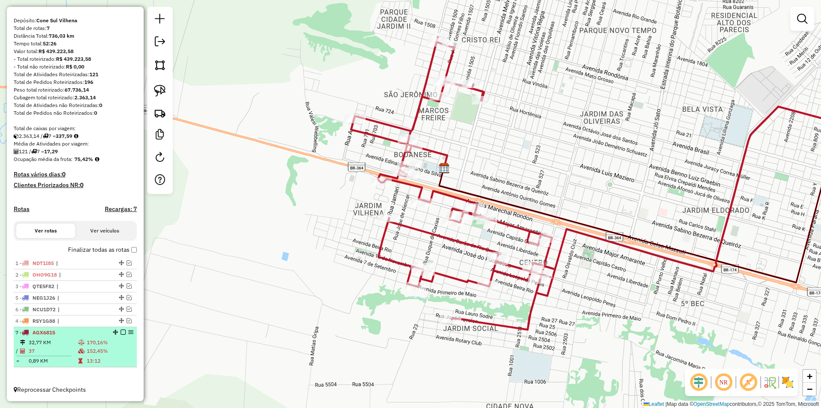
drag, startPoint x: 119, startPoint y: 297, endPoint x: 113, endPoint y: 328, distance: 31.2
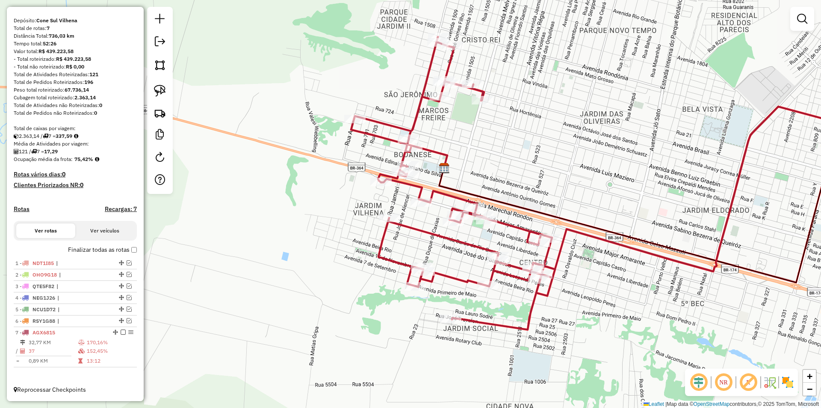
click at [379, 336] on div "Janela de atendimento Grade de atendimento Capacidade Transportadoras Veículos …" at bounding box center [410, 204] width 821 height 408
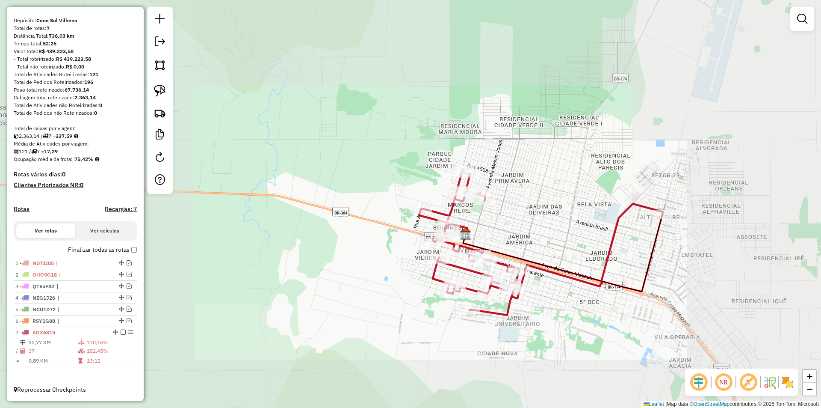
drag, startPoint x: 518, startPoint y: 337, endPoint x: 453, endPoint y: 312, distance: 69.0
click at [453, 313] on div "Janela de atendimento Grade de atendimento Capacidade Transportadoras Veículos …" at bounding box center [410, 204] width 821 height 408
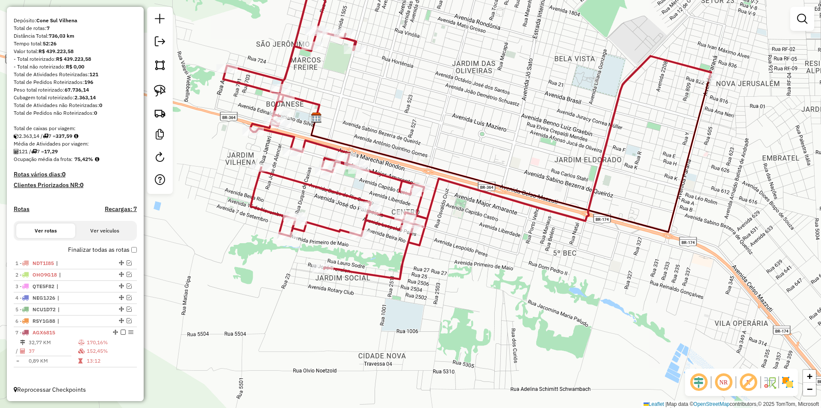
drag, startPoint x: 453, startPoint y: 306, endPoint x: 424, endPoint y: 311, distance: 30.3
click at [424, 311] on div "Janela de atendimento Grade de atendimento Capacidade Transportadoras Veículos …" at bounding box center [410, 204] width 821 height 408
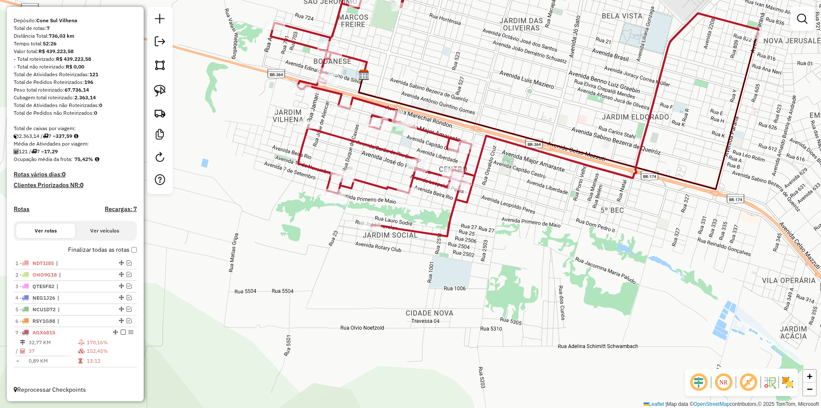
drag, startPoint x: 270, startPoint y: 287, endPoint x: 275, endPoint y: 254, distance: 33.3
click at [290, 262] on div "Janela de atendimento Grade de atendimento Capacidade Transportadoras Veículos …" at bounding box center [410, 204] width 821 height 408
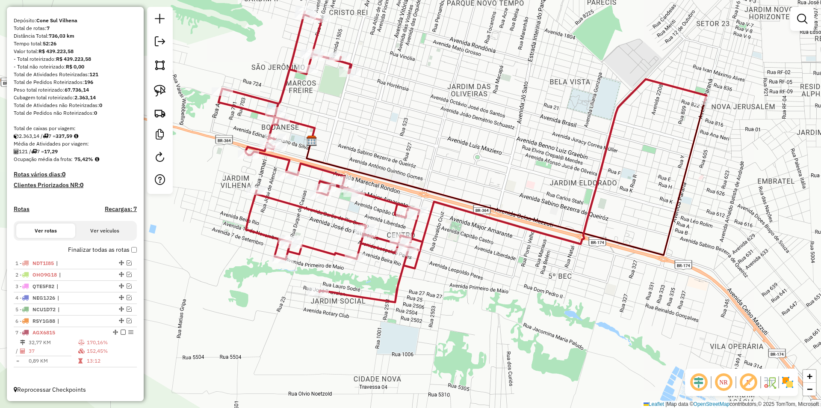
drag, startPoint x: 291, startPoint y: 278, endPoint x: 267, endPoint y: 328, distance: 55.1
click at [267, 331] on div "Janela de atendimento Grade de atendimento Capacidade Transportadoras Veículos …" at bounding box center [410, 204] width 821 height 408
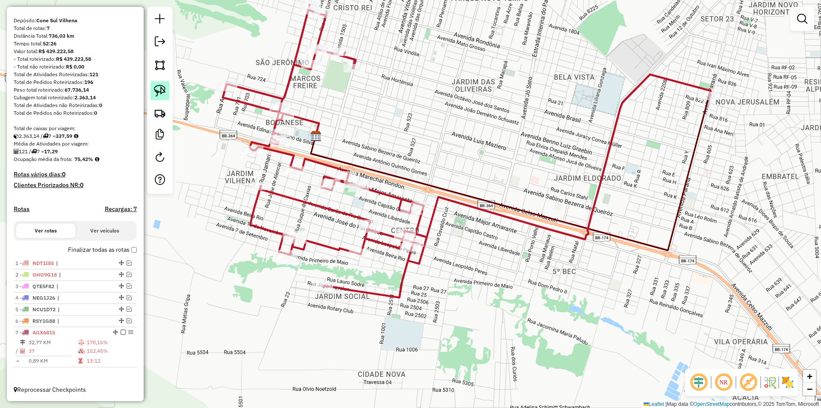
click at [163, 92] on img at bounding box center [160, 91] width 12 height 12
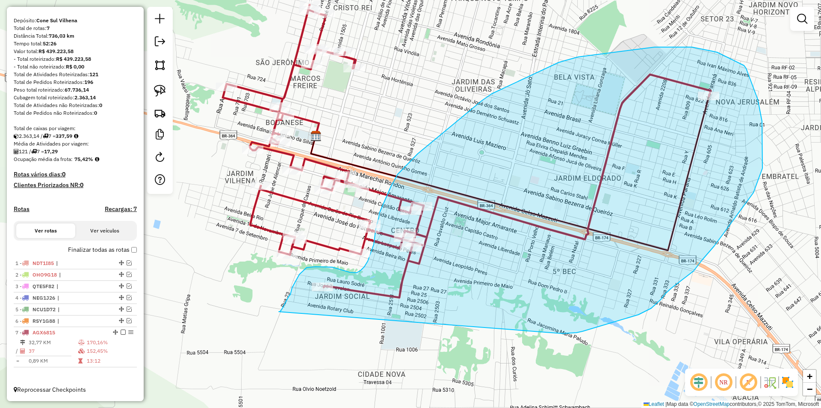
drag, startPoint x: 279, startPoint y: 311, endPoint x: 541, endPoint y: 332, distance: 262.6
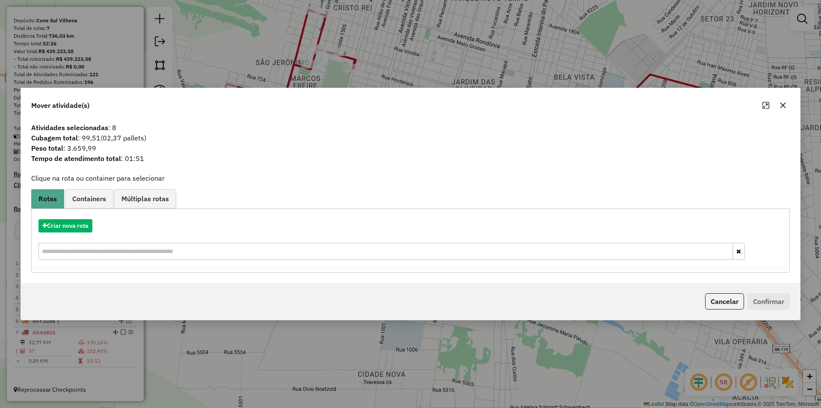
click at [783, 104] on icon "button" at bounding box center [783, 105] width 7 height 7
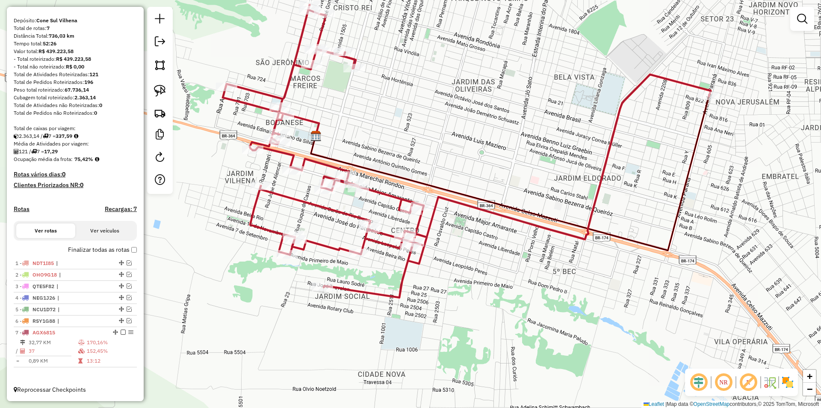
drag, startPoint x: 444, startPoint y: 216, endPoint x: 447, endPoint y: 219, distance: 5.2
click at [453, 219] on div "Janela de atendimento Grade de atendimento Capacidade Transportadoras Veículos …" at bounding box center [410, 204] width 821 height 408
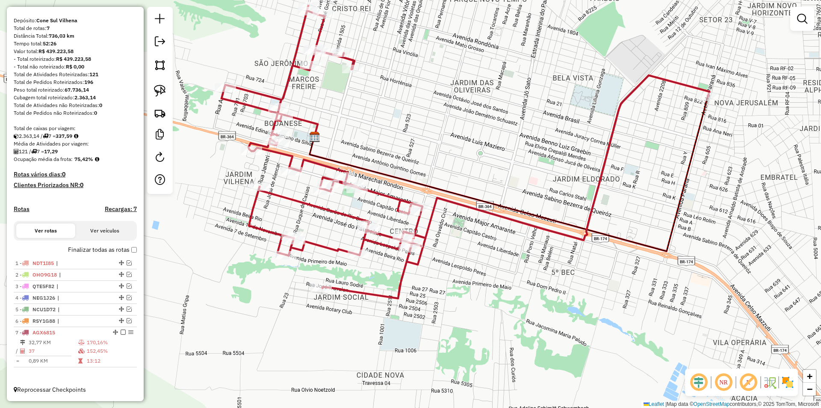
drag, startPoint x: 493, startPoint y: 208, endPoint x: 455, endPoint y: 198, distance: 39.2
click at [482, 202] on icon at bounding box center [509, 174] width 398 height 154
click at [159, 90] on img at bounding box center [160, 91] width 12 height 12
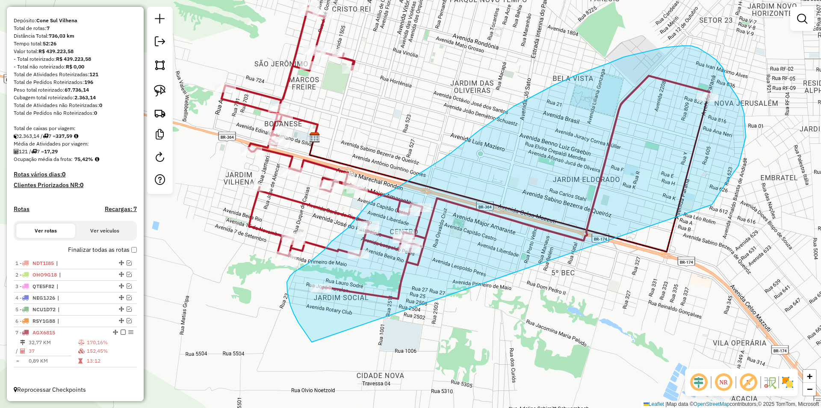
drag, startPoint x: 308, startPoint y: 336, endPoint x: 700, endPoint y: 233, distance: 405.3
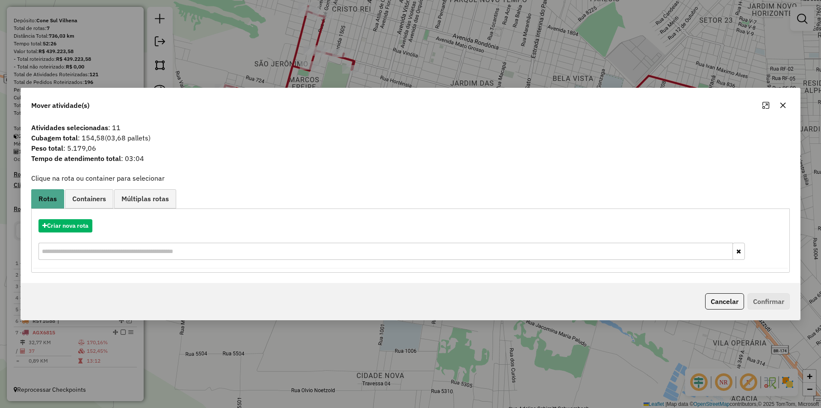
click at [778, 104] on button "button" at bounding box center [783, 105] width 14 height 14
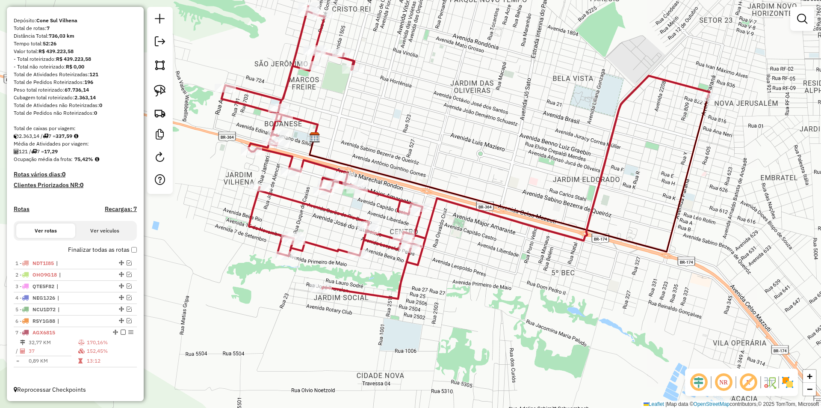
click at [706, 92] on icon at bounding box center [467, 152] width 485 height 293
select select "*********"
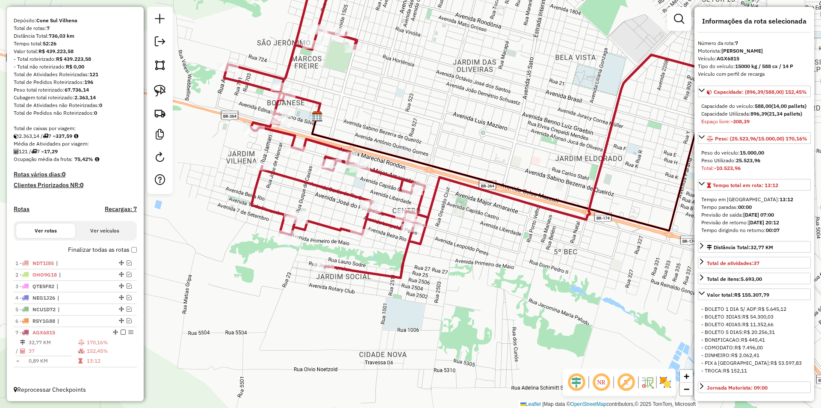
drag, startPoint x: 671, startPoint y: 227, endPoint x: 674, endPoint y: 206, distance: 21.1
click at [674, 206] on icon at bounding box center [511, 153] width 398 height 154
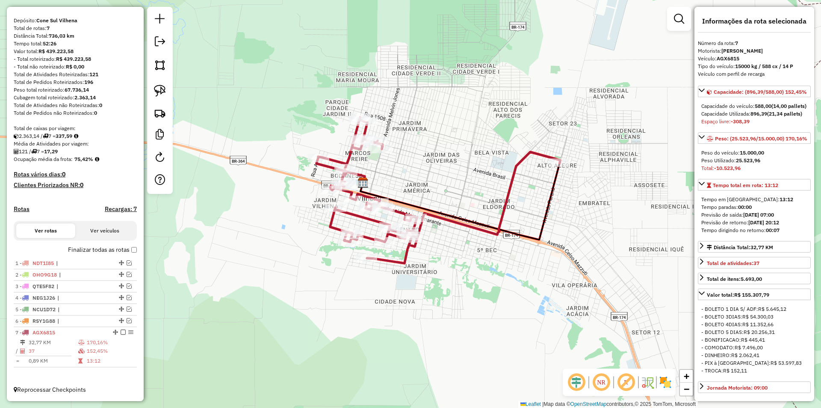
drag, startPoint x: 538, startPoint y: 252, endPoint x: 406, endPoint y: 246, distance: 131.5
click at [469, 253] on div "Janela de atendimento Grade de atendimento Capacidade Transportadoras Veículos …" at bounding box center [410, 204] width 821 height 408
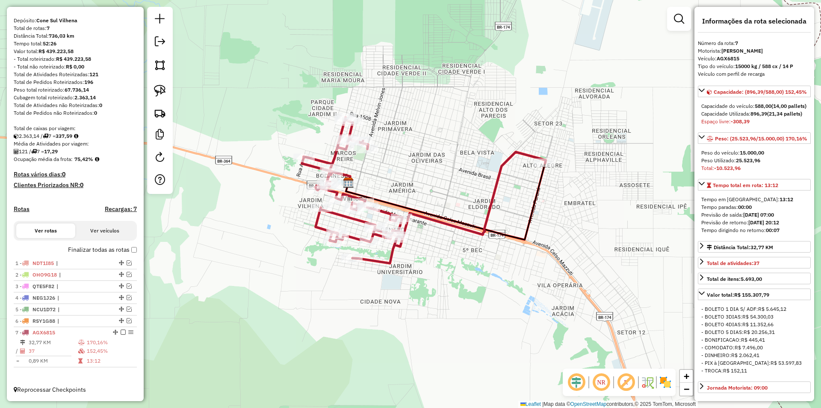
click at [147, 88] on div at bounding box center [160, 100] width 26 height 187
click at [156, 87] on img at bounding box center [160, 91] width 12 height 12
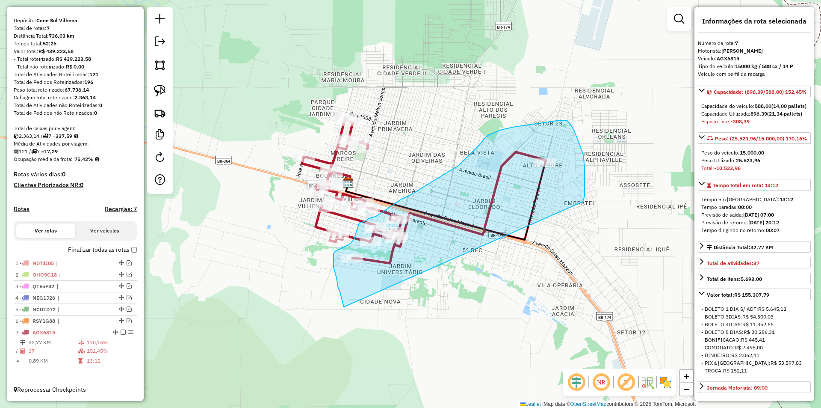
drag, startPoint x: 344, startPoint y: 307, endPoint x: 563, endPoint y: 239, distance: 228.9
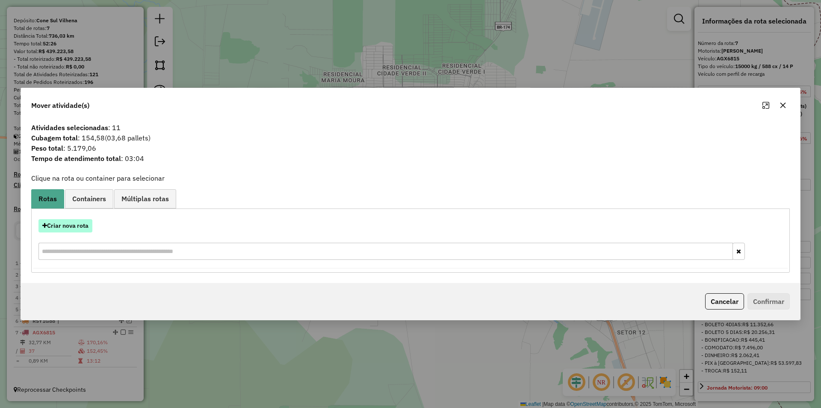
click at [82, 230] on button "Criar nova rota" at bounding box center [66, 225] width 54 height 13
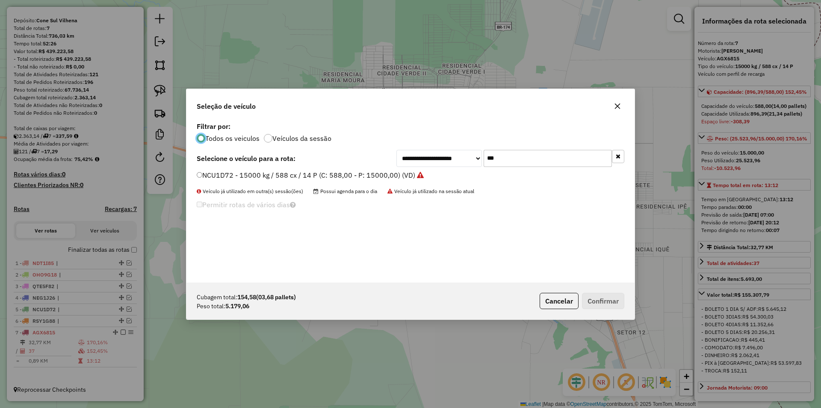
scroll to position [5, 3]
drag, startPoint x: 503, startPoint y: 159, endPoint x: 455, endPoint y: 167, distance: 48.2
click at [453, 167] on div "**********" at bounding box center [411, 201] width 448 height 163
type input "***"
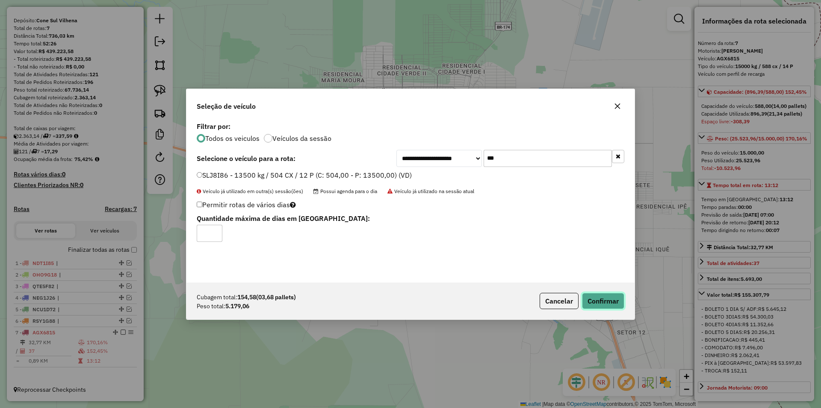
click at [600, 297] on button "Confirmar" at bounding box center [603, 301] width 42 height 16
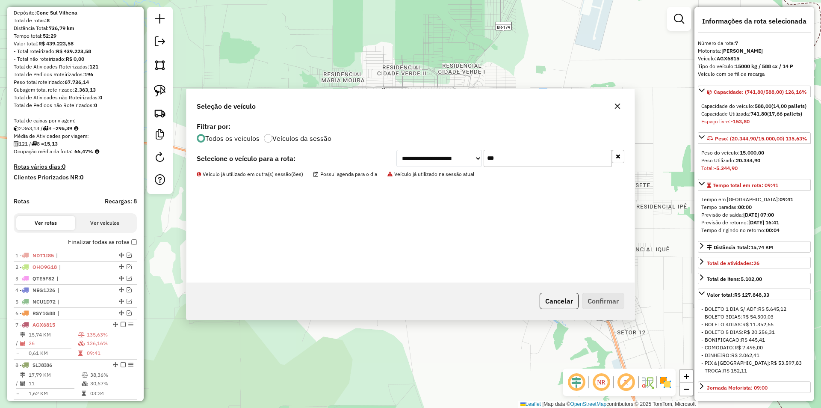
scroll to position [110, 0]
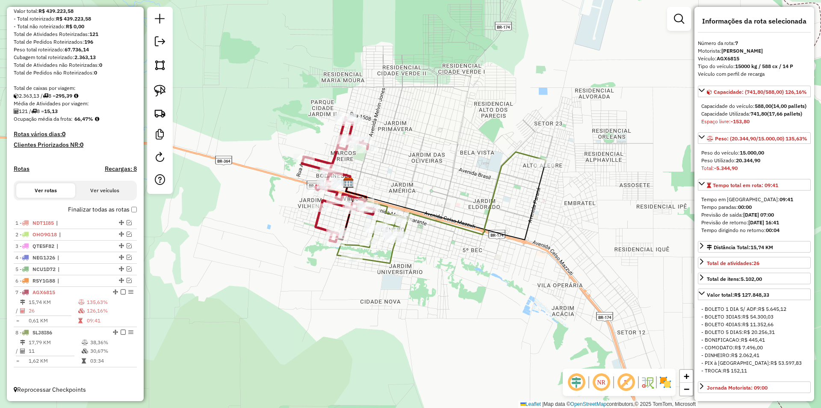
click at [382, 184] on div "Rota 7 - Placa AGX6815 9075 - MERCEARIA EL-SHADAY Rota 7 - Placa AGX6815 24995 …" at bounding box center [410, 204] width 821 height 408
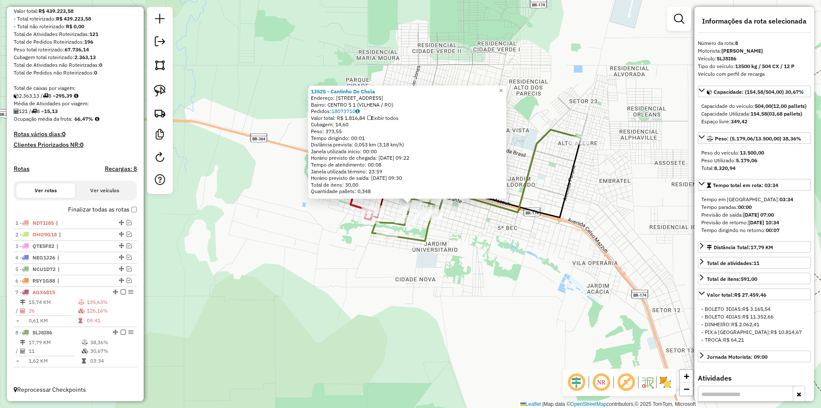
click at [496, 274] on div "13525 - Cantinho Do Chola Endereço: AV Av Barao Do Rio Banco, 3208 Bairro: CENT…" at bounding box center [410, 204] width 821 height 408
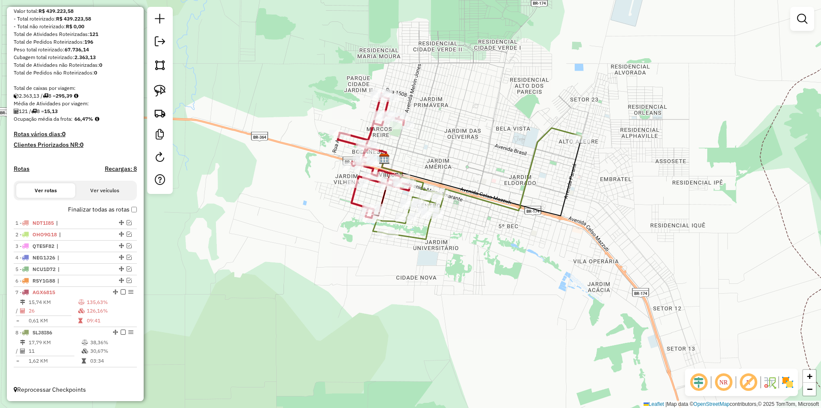
click at [427, 265] on div "13525 - Cantinho Do Chola Endereço: AV Av Barao Do Rio Banco, 3208 Bairro: CENT…" at bounding box center [410, 204] width 821 height 408
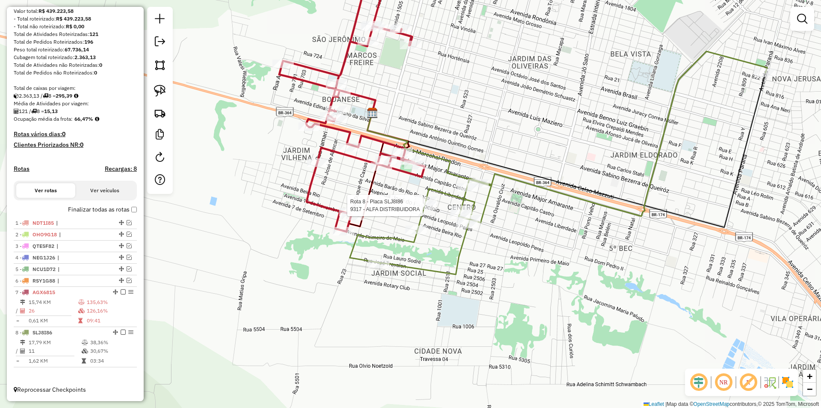
select select "*********"
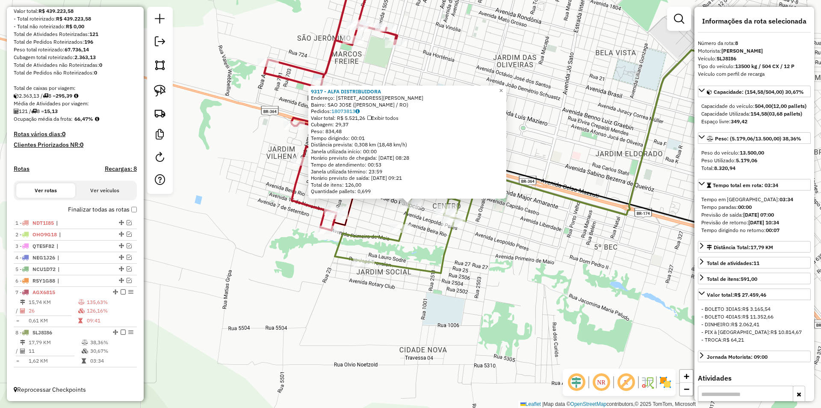
click at [536, 275] on div "9317 - ALFA DISTRIBUIDORA Endereço: AV JOSE DO PATROCINIO, 3237 Bairro: SAO JOS…" at bounding box center [410, 204] width 821 height 408
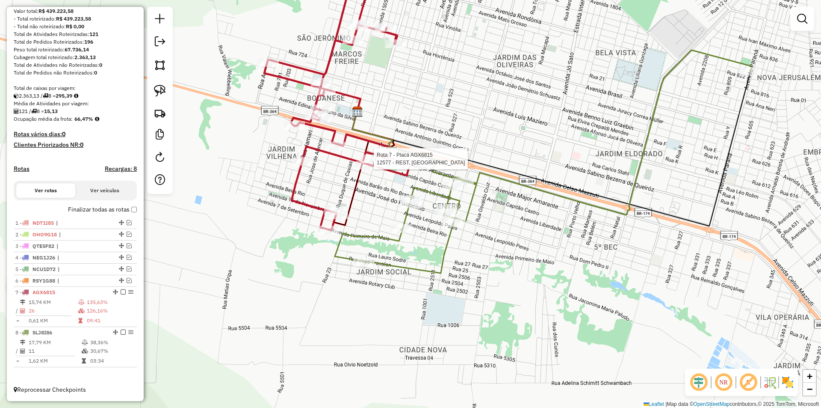
select select "*********"
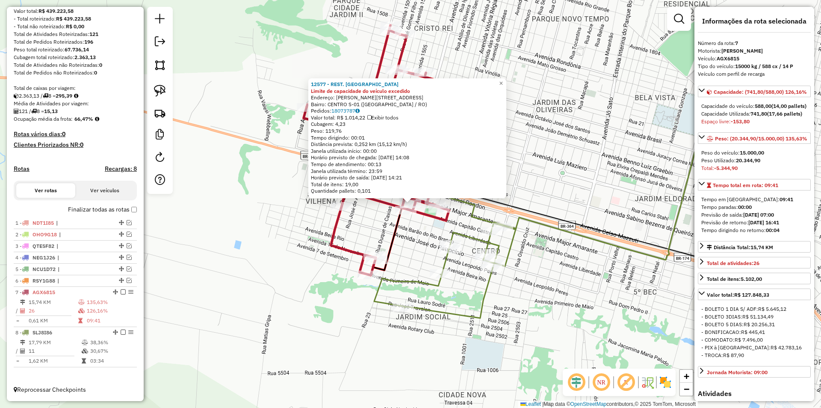
click at [545, 163] on div "12577 - REST. SAN REMO Limite de capacidade do veículo excedido Endereço: R NEL…" at bounding box center [410, 204] width 821 height 408
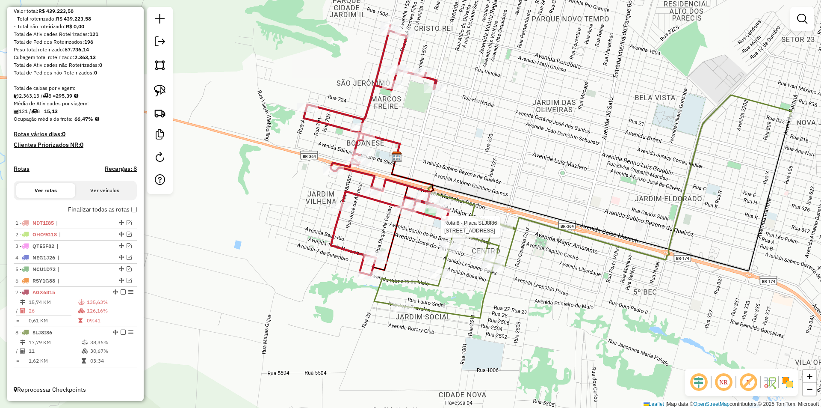
select select "*********"
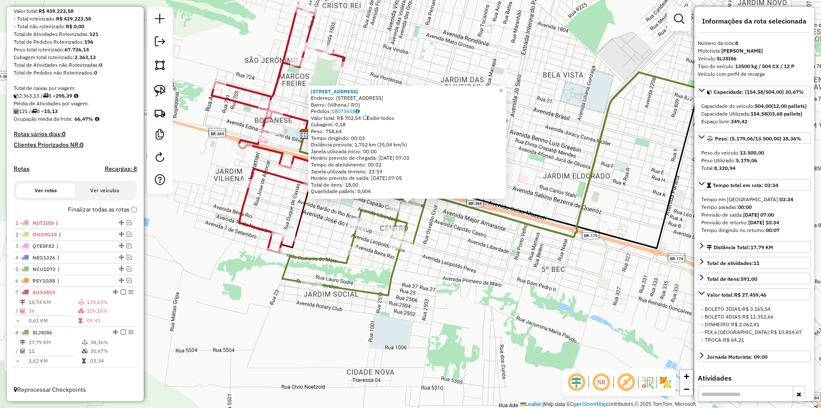
click at [527, 264] on div "1511 - RD FARMA Endereço: Avenida Major Amarante, 3600 Bairro: (Vilhena / RO) P…" at bounding box center [410, 204] width 821 height 408
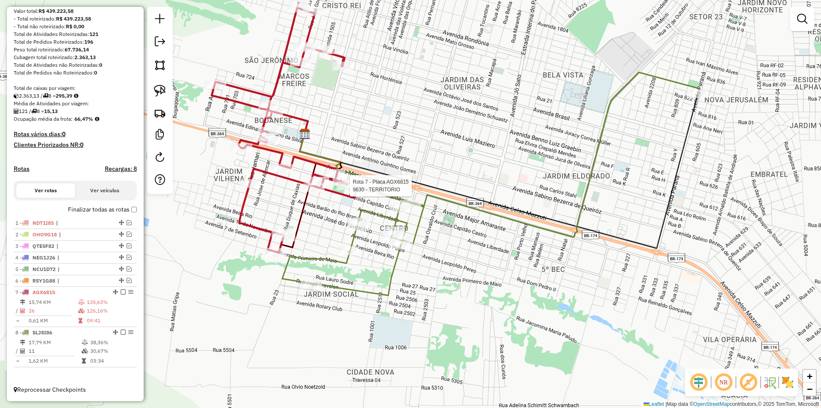
select select "*********"
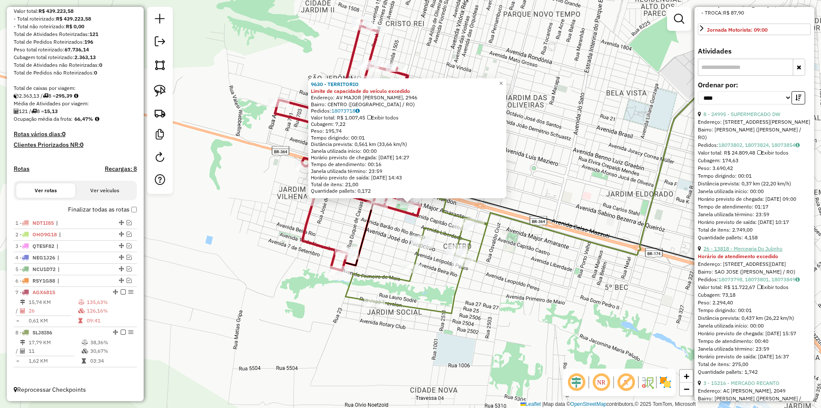
scroll to position [299, 0]
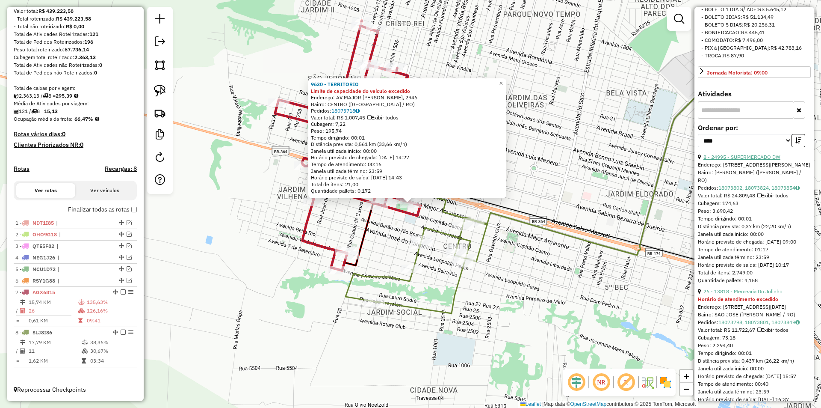
click at [747, 160] on link "8 - 24995 - SUPERMERCADO DW" at bounding box center [742, 157] width 77 height 6
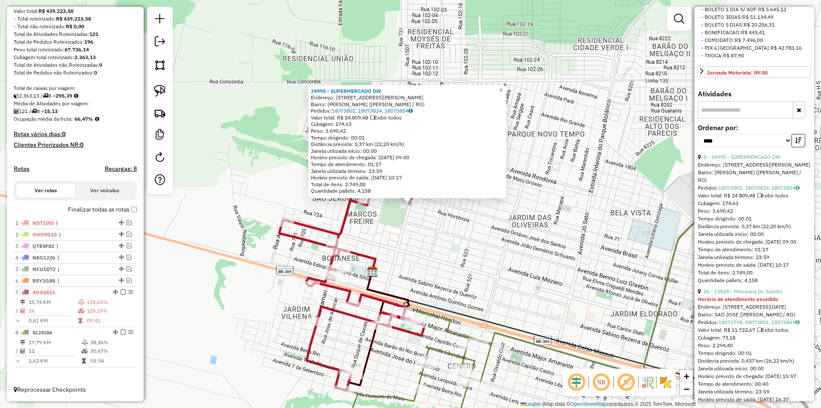
drag, startPoint x: 456, startPoint y: 254, endPoint x: 420, endPoint y: 117, distance: 142.2
click at [420, 117] on div "24995 - SUPERMERCADO DW Endereço: Avenida Melvin Jones 1032 Bairro: CRISTO REI …" at bounding box center [410, 204] width 821 height 408
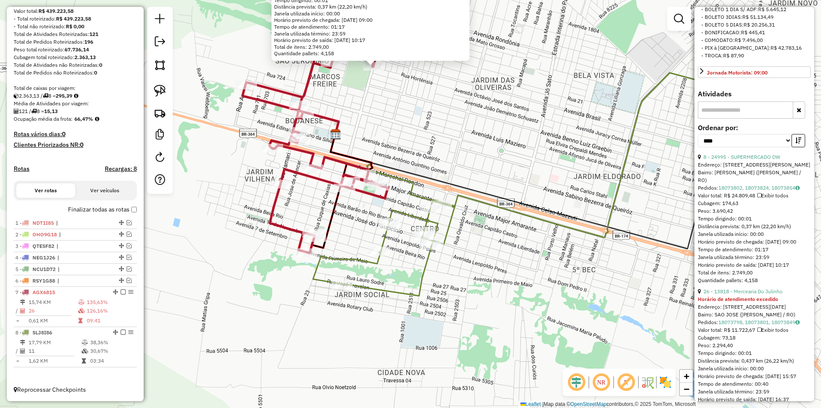
click at [419, 117] on div "24995 - SUPERMERCADO DW Endereço: Avenida Melvin Jones 1032 Bairro: CRISTO REI …" at bounding box center [410, 204] width 821 height 408
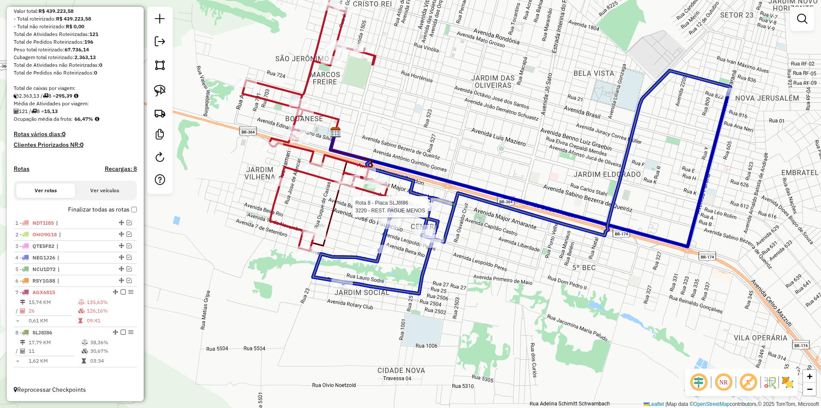
drag, startPoint x: 383, startPoint y: 79, endPoint x: 431, endPoint y: 223, distance: 152.1
click at [431, 222] on div at bounding box center [427, 218] width 21 height 9
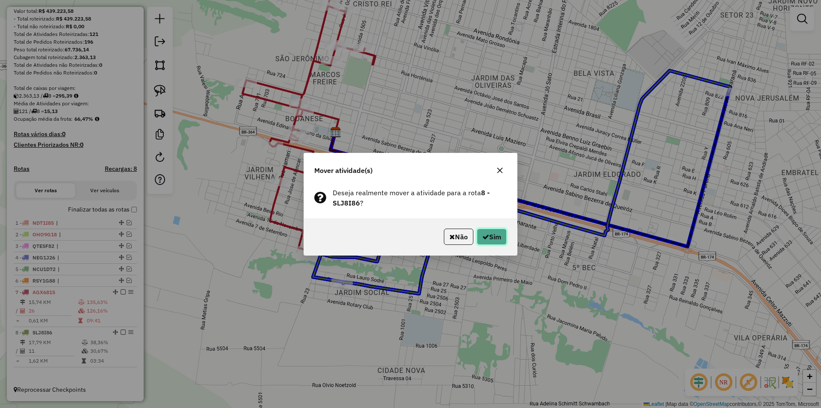
click at [494, 240] on button "Sim" at bounding box center [492, 236] width 30 height 16
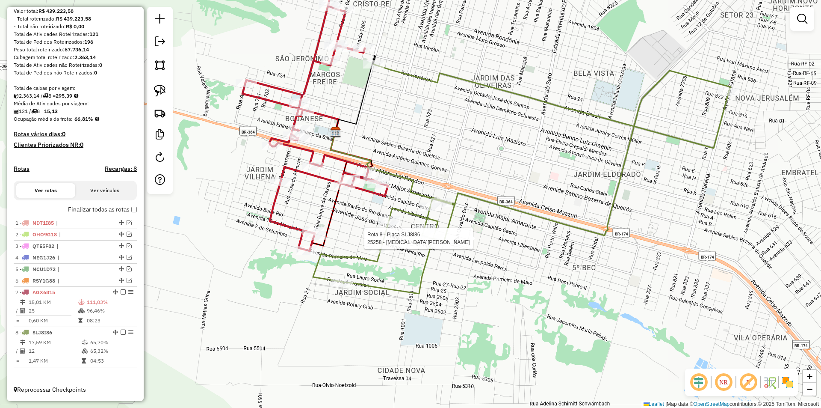
select select "*********"
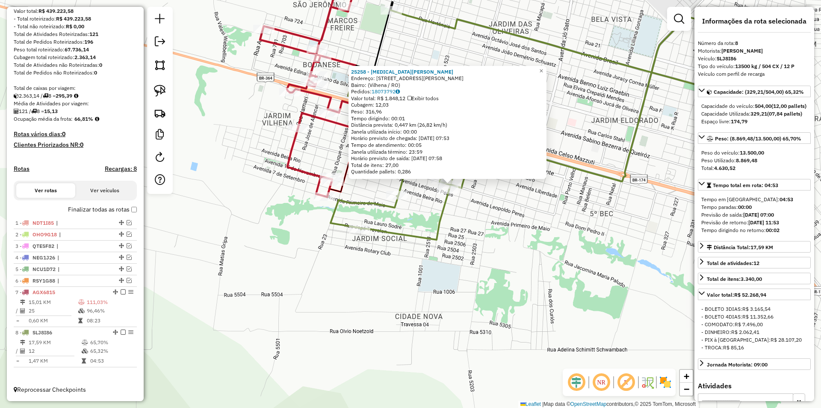
drag, startPoint x: 521, startPoint y: 250, endPoint x: 560, endPoint y: 230, distance: 43.6
click at [560, 230] on div "25258 - YASMIN SANTOS Endereço: Rua Marques Henrique, 651 Bairro: (Vilhena / RO…" at bounding box center [410, 204] width 821 height 408
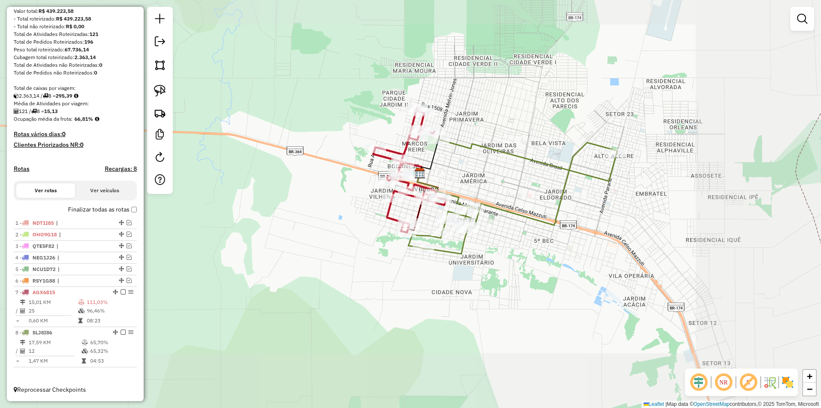
click at [425, 311] on div "Janela de atendimento Grade de atendimento Capacidade Transportadoras Veículos …" at bounding box center [410, 204] width 821 height 408
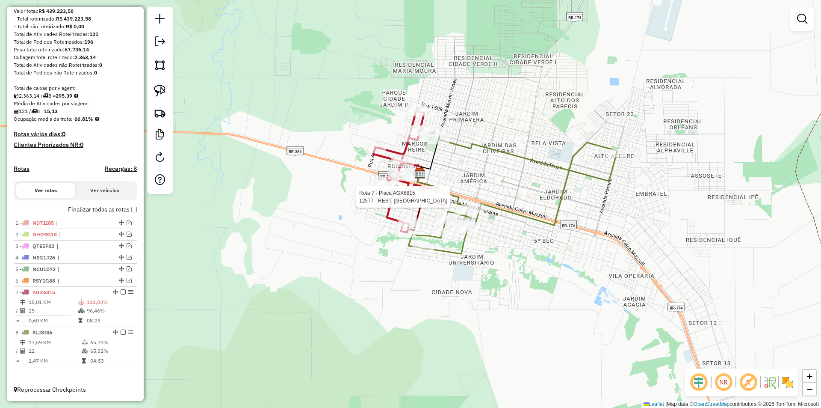
select select "*********"
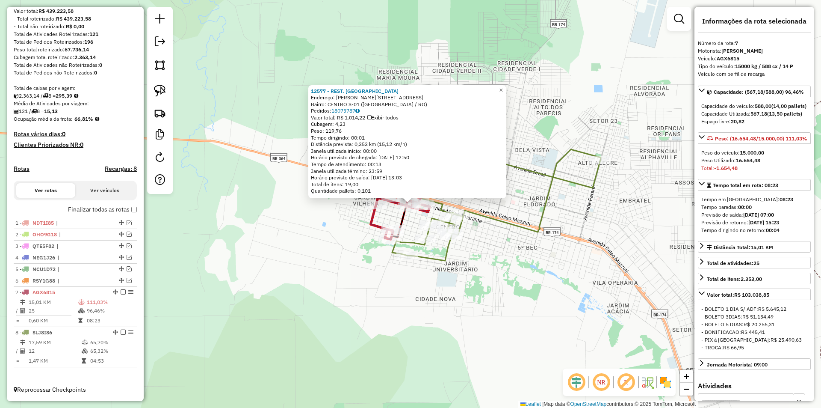
click at [483, 309] on div "12577 - REST. SAN REMO Endereço: R NELSON TREMEA, 178 Bairro: CENTRO S-01 (VILH…" at bounding box center [410, 204] width 821 height 408
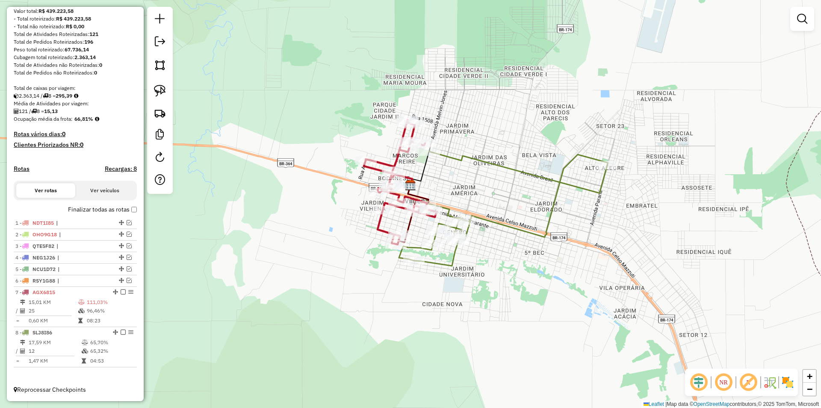
click at [396, 294] on div "Janela de atendimento Grade de atendimento Capacidade Transportadoras Veículos …" at bounding box center [410, 204] width 821 height 408
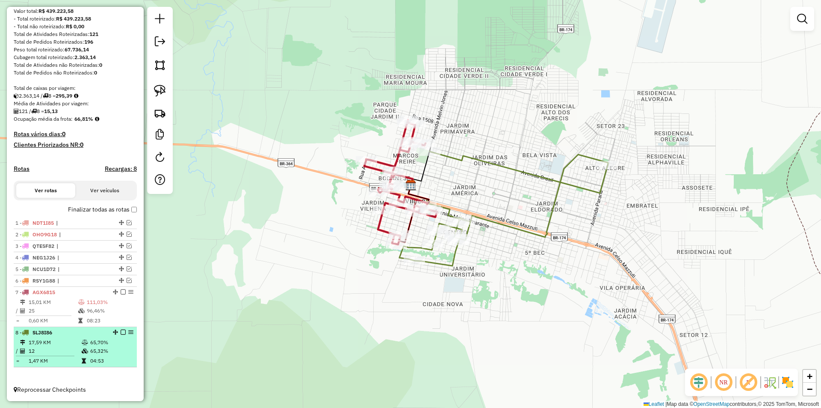
click at [121, 333] on em at bounding box center [123, 331] width 5 height 5
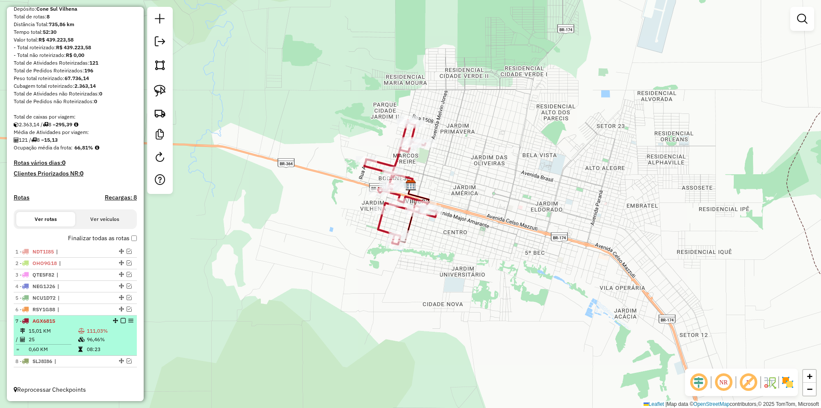
scroll to position [82, 0]
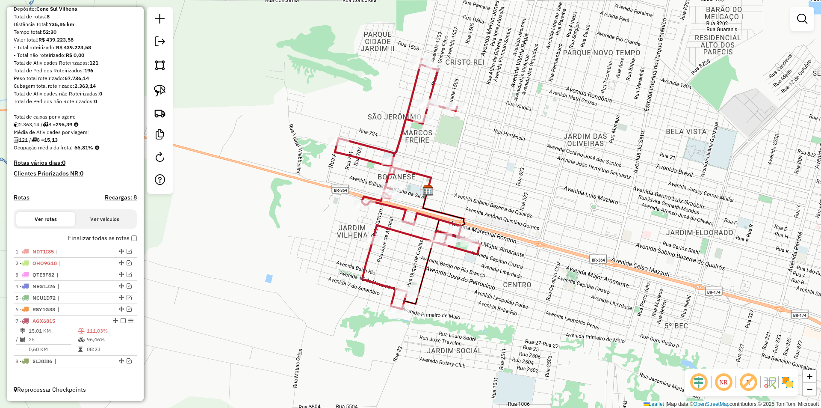
drag, startPoint x: 318, startPoint y: 261, endPoint x: 353, endPoint y: 286, distance: 42.4
click at [353, 287] on div "Janela de atendimento Grade de atendimento Capacidade Transportadoras Veículos …" at bounding box center [410, 204] width 821 height 408
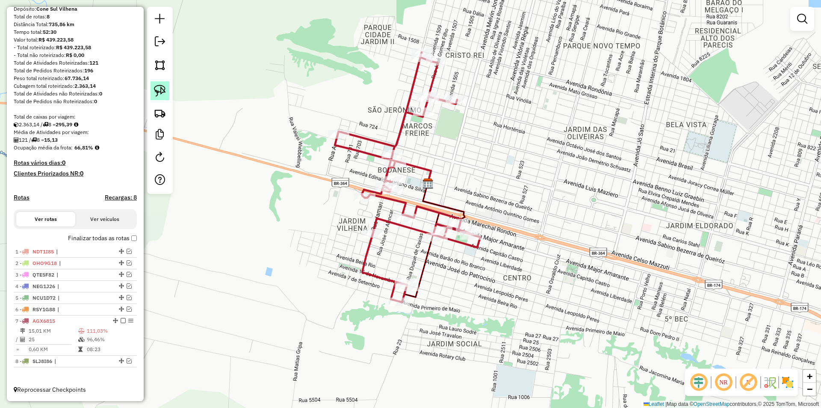
click at [160, 89] on img at bounding box center [160, 91] width 12 height 12
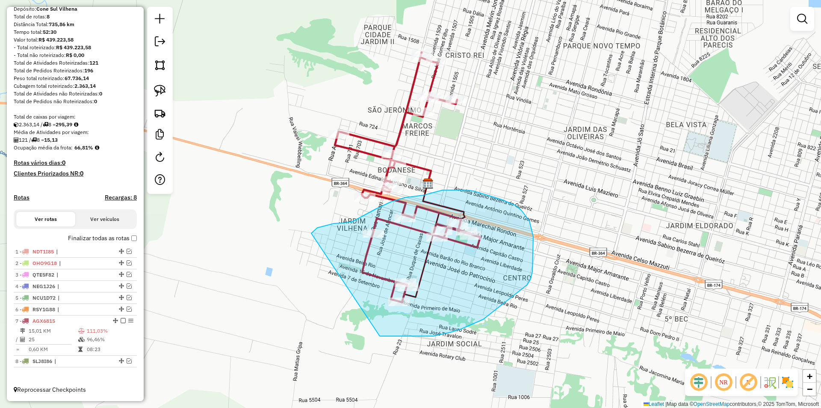
drag, startPoint x: 316, startPoint y: 229, endPoint x: 356, endPoint y: 322, distance: 101.6
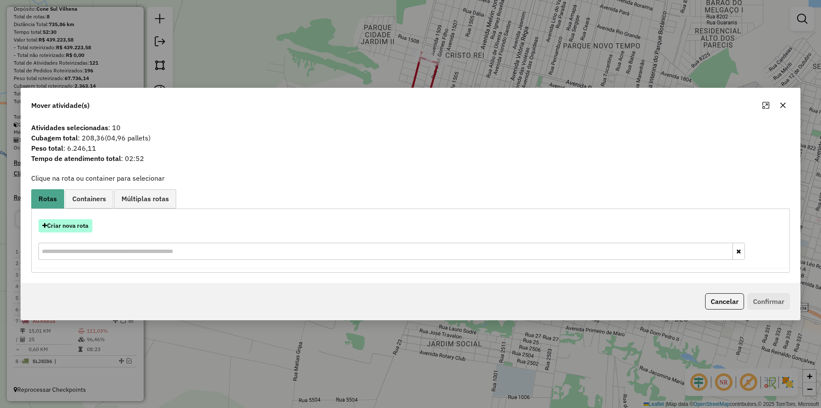
click at [68, 228] on button "Criar nova rota" at bounding box center [66, 225] width 54 height 13
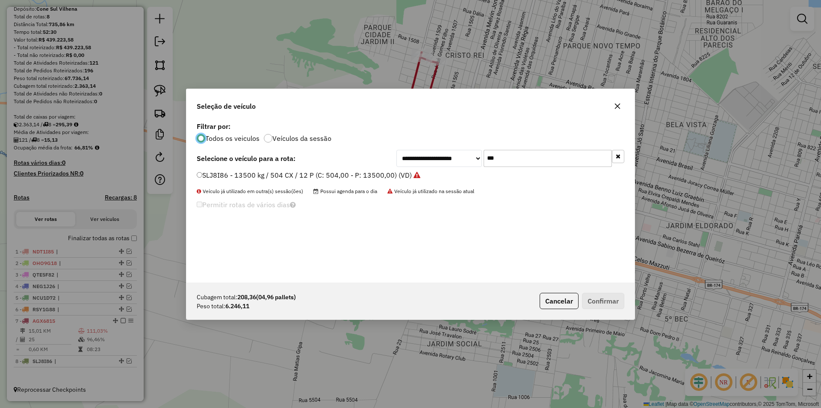
scroll to position [5, 3]
drag, startPoint x: 505, startPoint y: 163, endPoint x: 456, endPoint y: 169, distance: 49.6
click at [456, 169] on div "**********" at bounding box center [411, 201] width 448 height 163
type input "***"
click at [196, 175] on div "OYT3J59 - 10500 kg / 420 CX / 10 P (C: 420,00 - P: 10500,00) (VD)" at bounding box center [411, 178] width 438 height 17
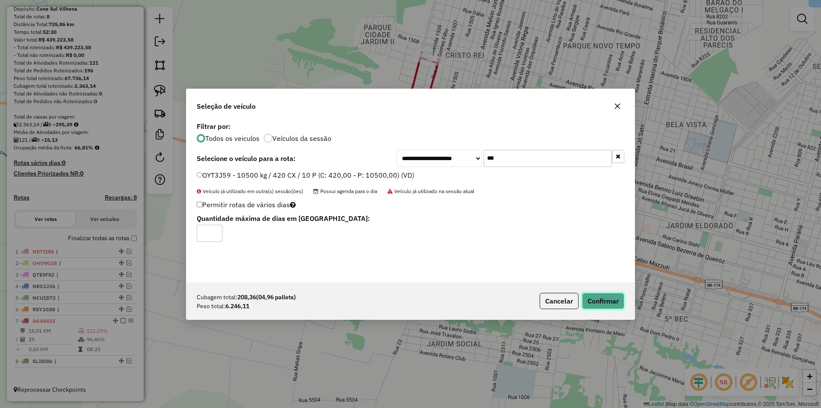
click at [603, 298] on button "Confirmar" at bounding box center [603, 301] width 42 height 16
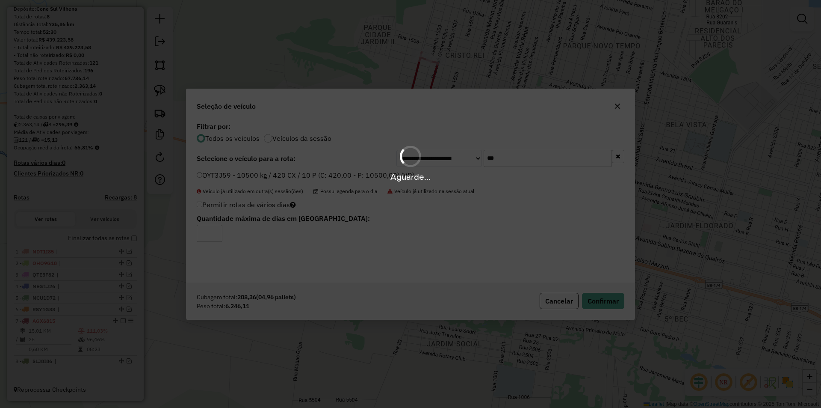
scroll to position [122, 0]
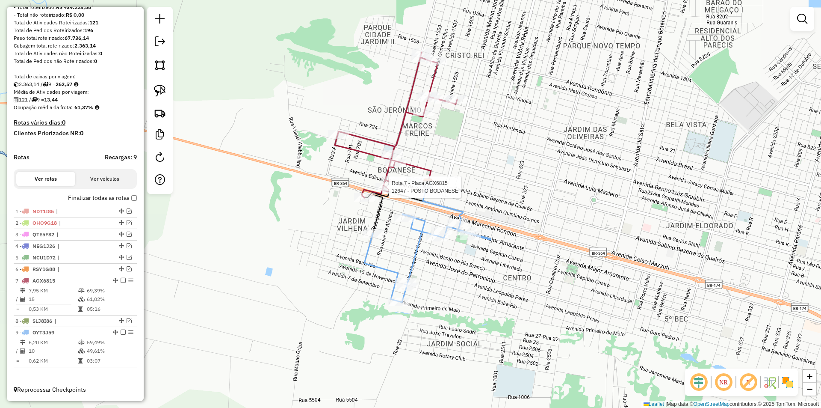
select select "*********"
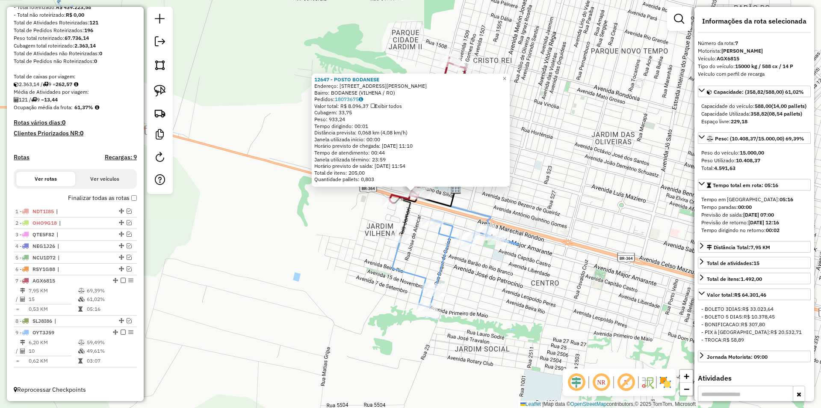
drag, startPoint x: 593, startPoint y: 204, endPoint x: 597, endPoint y: 190, distance: 14.5
click at [597, 190] on div "12647 - POSTO BODANESE Endereço: AV CELSO MAZZUTI, 2445 Bairro: BODANESE (VILHE…" at bounding box center [410, 204] width 821 height 408
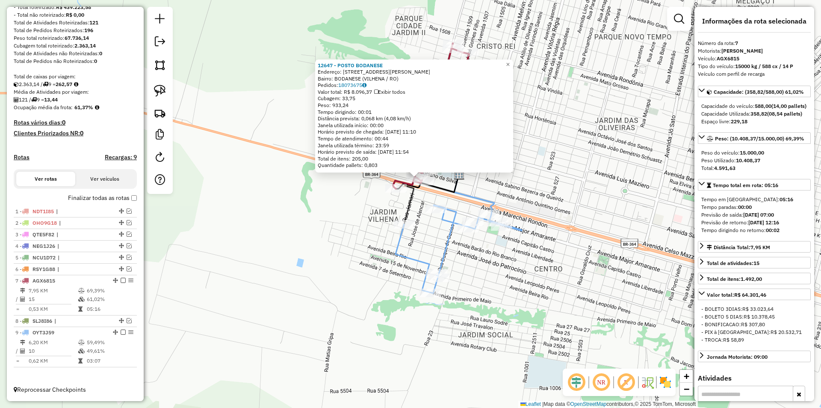
click at [597, 190] on div "12647 - POSTO BODANESE Endereço: AV CELSO MAZZUTI, 2445 Bairro: BODANESE (VILHE…" at bounding box center [410, 204] width 821 height 408
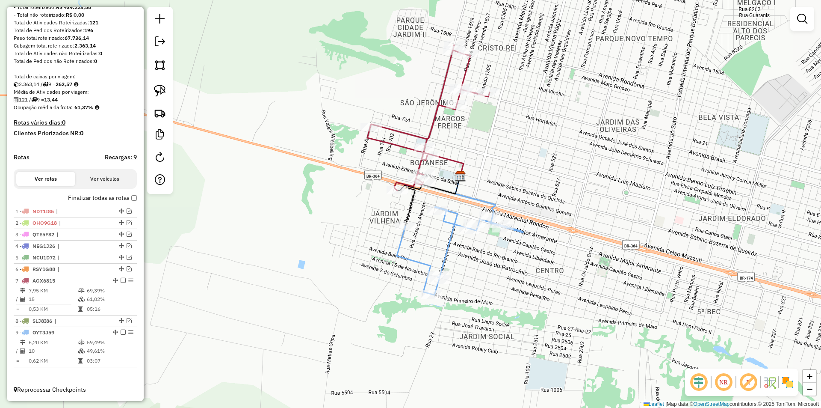
click at [566, 208] on div "Janela de atendimento Grade de atendimento Capacidade Transportadoras Veículos …" at bounding box center [410, 204] width 821 height 408
select select "*********"
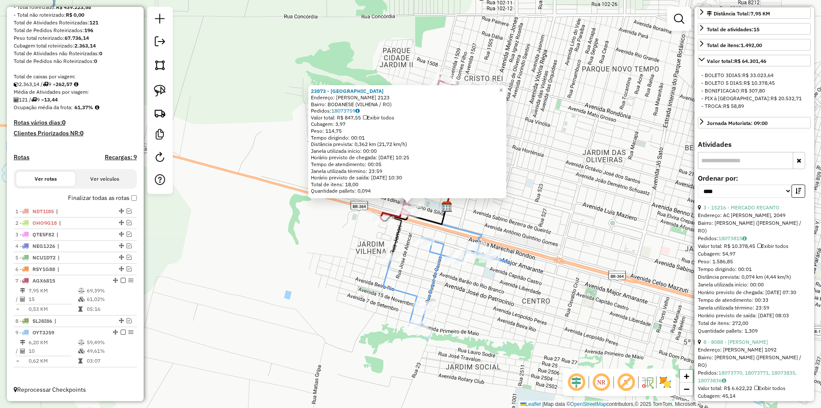
scroll to position [257, 0]
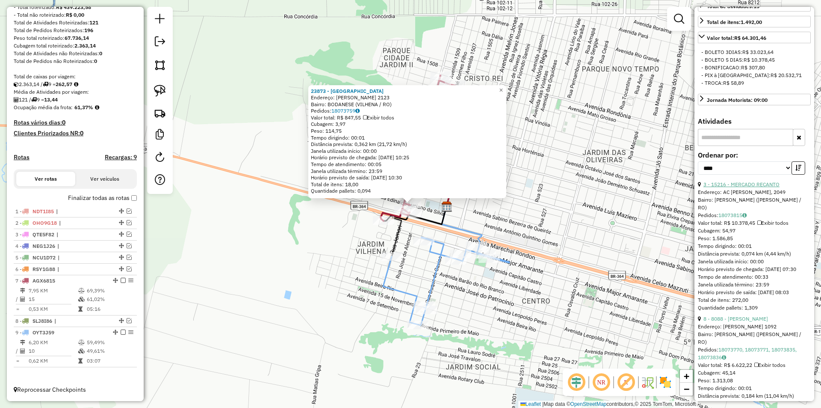
click at [752, 187] on link "3 - 15216 - MERCADO RECANTO" at bounding box center [742, 184] width 76 height 6
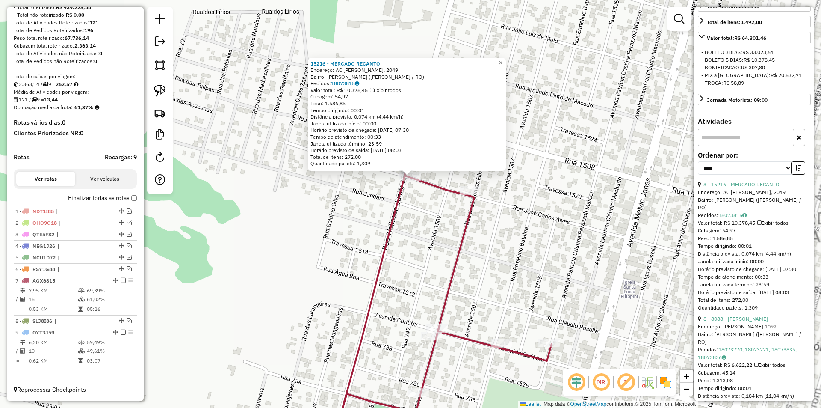
click at [384, 198] on div "15216 - MERCADO RECANTO Endereço: AC JOSE CARLOS ALVES, 2049 Bairro: CRISTO REI…" at bounding box center [410, 204] width 821 height 408
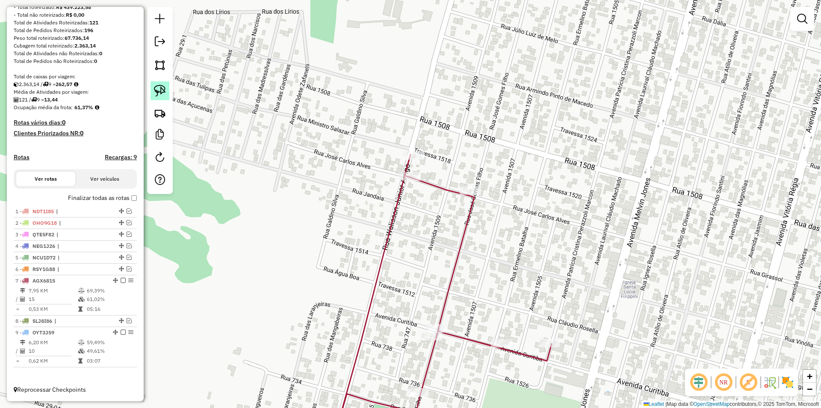
click at [163, 89] on img at bounding box center [160, 91] width 12 height 12
drag, startPoint x: 323, startPoint y: 169, endPoint x: 415, endPoint y: 192, distance: 94.7
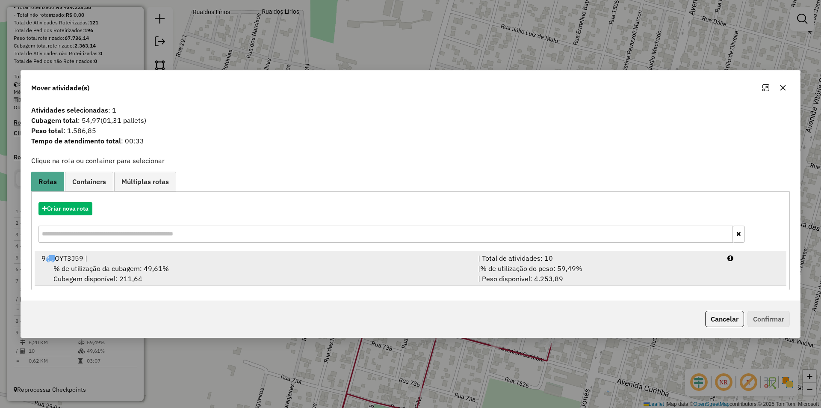
click at [99, 269] on span "% de utilização da cubagem: 49,61%" at bounding box center [111, 268] width 116 height 9
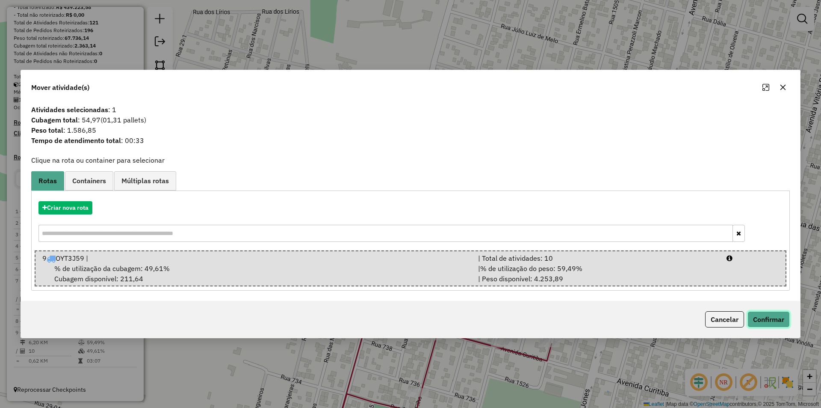
click at [749, 316] on button "Confirmar" at bounding box center [769, 319] width 42 height 16
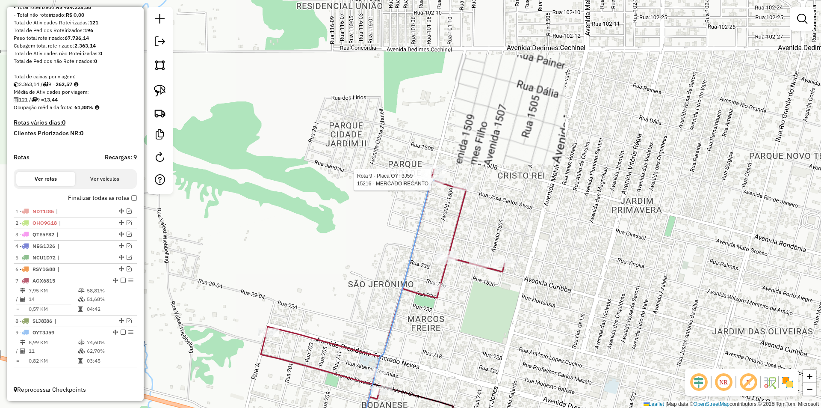
select select "*********"
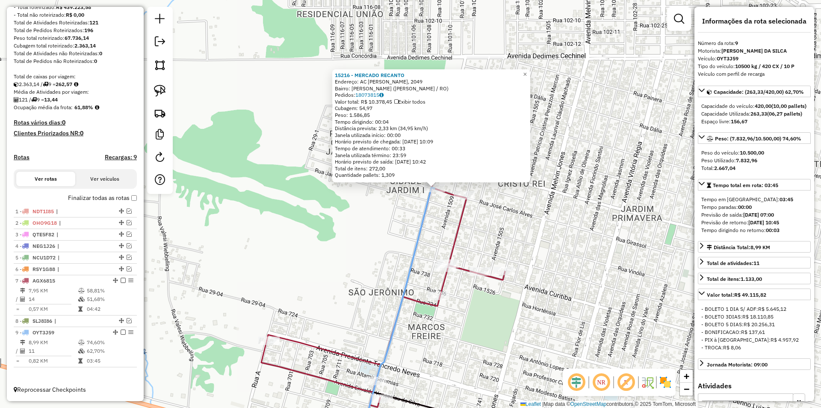
drag, startPoint x: 524, startPoint y: 225, endPoint x: 537, endPoint y: 181, distance: 45.8
click at [537, 181] on div "15216 - MERCADO RECANTO Endereço: AC JOSE CARLOS ALVES, 2049 Bairro: CRISTO REI…" at bounding box center [410, 204] width 821 height 408
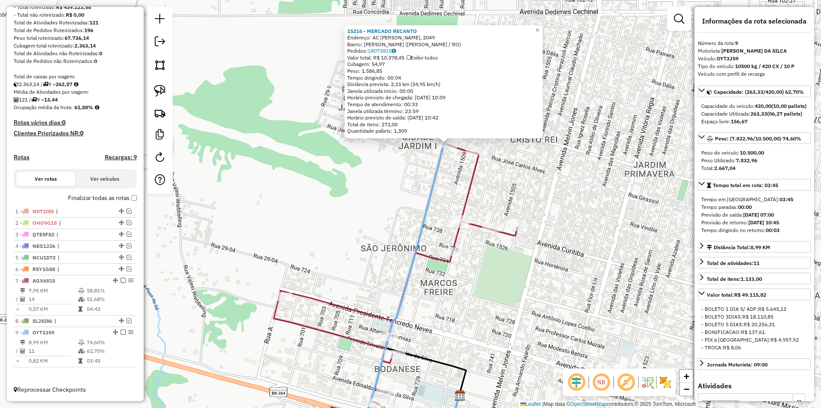
click at [537, 182] on div "15216 - MERCADO RECANTO Endereço: AC JOSE CARLOS ALVES, 2049 Bairro: CRISTO REI…" at bounding box center [410, 204] width 821 height 408
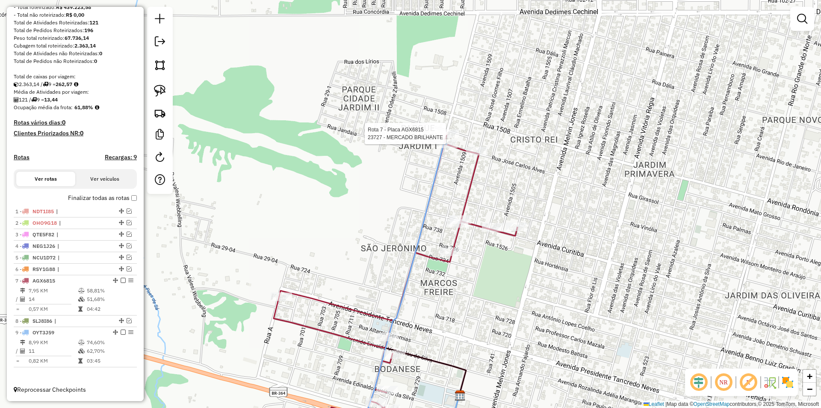
select select "*********"
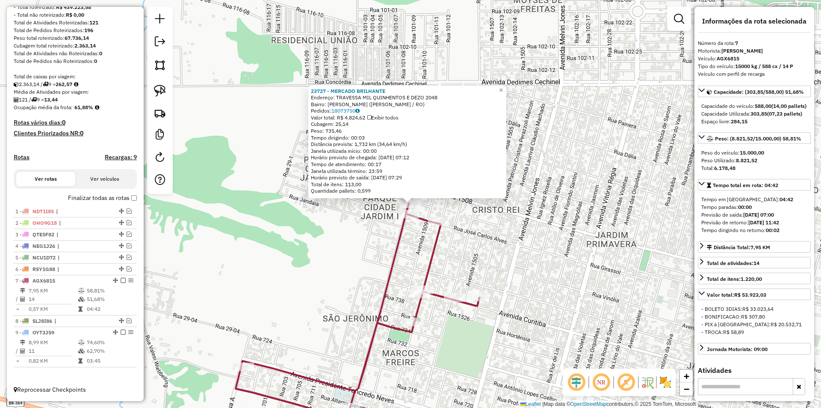
click at [589, 260] on div "23727 - MERCADO BRILHANTE Endereço: TRAVESSA MIL QUINHENTOS E DEZO 2048 Bairro:…" at bounding box center [410, 204] width 821 height 408
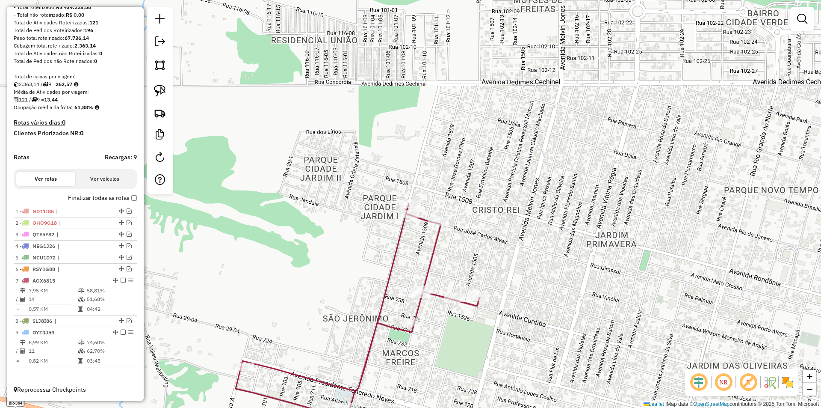
drag, startPoint x: 451, startPoint y: 295, endPoint x: 462, endPoint y: 159, distance: 136.0
click at [467, 179] on div "Janela de atendimento Grade de atendimento Capacidade Transportadoras Veículos …" at bounding box center [410, 204] width 821 height 408
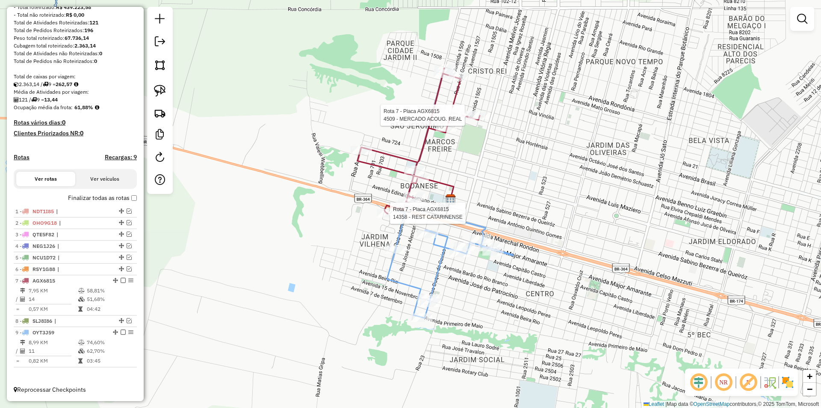
select select "*********"
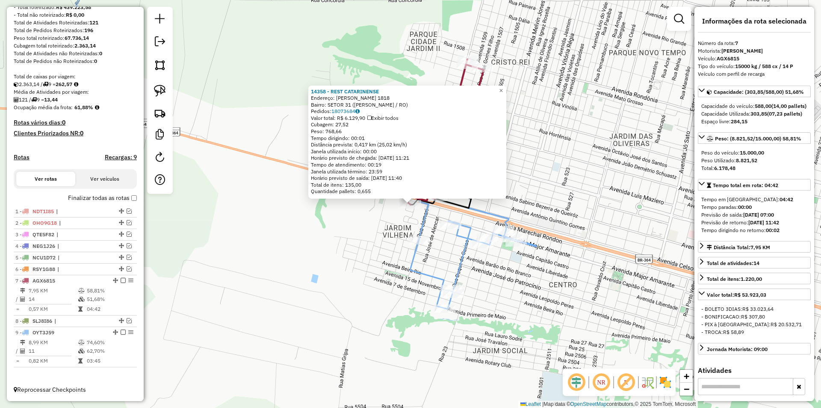
click at [376, 237] on div "14358 - REST CATARINENSE Endereço: MARECHAL RONDON 1818 Bairro: SETOR 31 (VILHE…" at bounding box center [410, 204] width 821 height 408
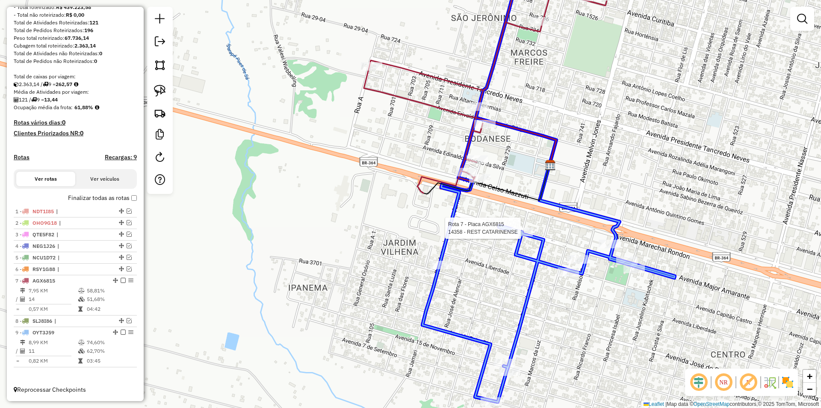
click at [526, 235] on div at bounding box center [522, 232] width 21 height 9
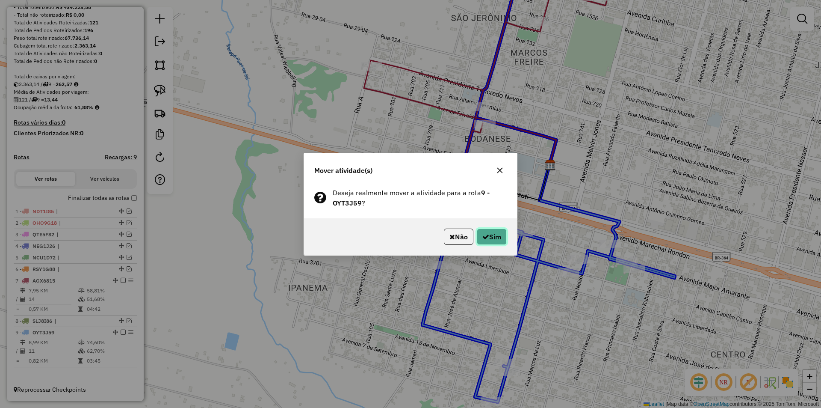
click at [479, 238] on button "Sim" at bounding box center [492, 236] width 30 height 16
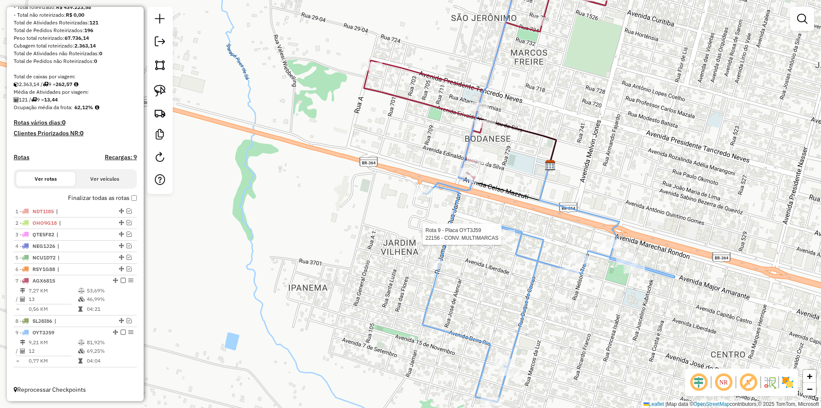
select select "*********"
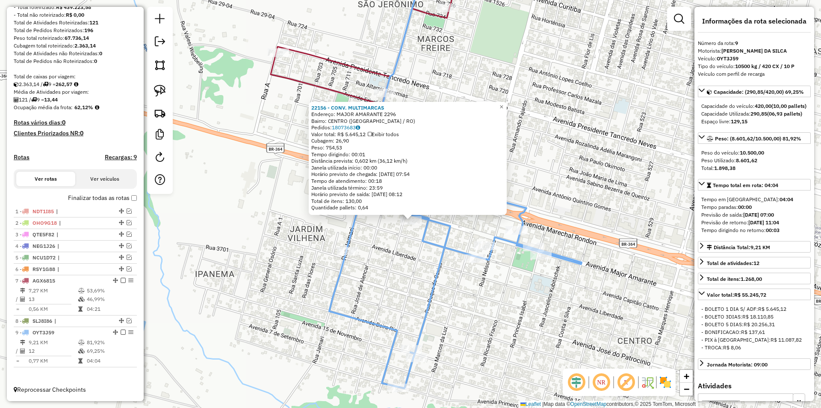
drag, startPoint x: 589, startPoint y: 175, endPoint x: 589, endPoint y: 190, distance: 14.5
click at [589, 190] on div "22156 - CONV. MULTIMARCAS Endereço: MAJOR AMARANTE 2296 Bairro: CENTRO (VILHENA…" at bounding box center [410, 204] width 821 height 408
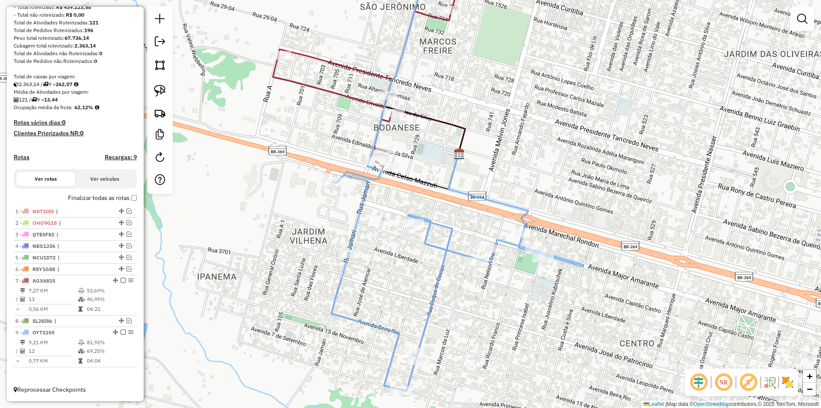
drag, startPoint x: 550, startPoint y: 204, endPoint x: 553, endPoint y: 208, distance: 4.6
click at [553, 208] on div "Janela de atendimento Grade de atendimento Capacidade Transportadoras Veículos …" at bounding box center [410, 204] width 821 height 408
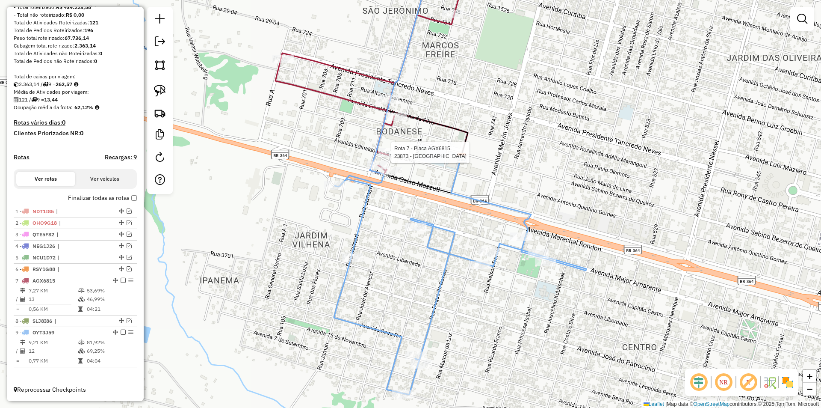
select select "*********"
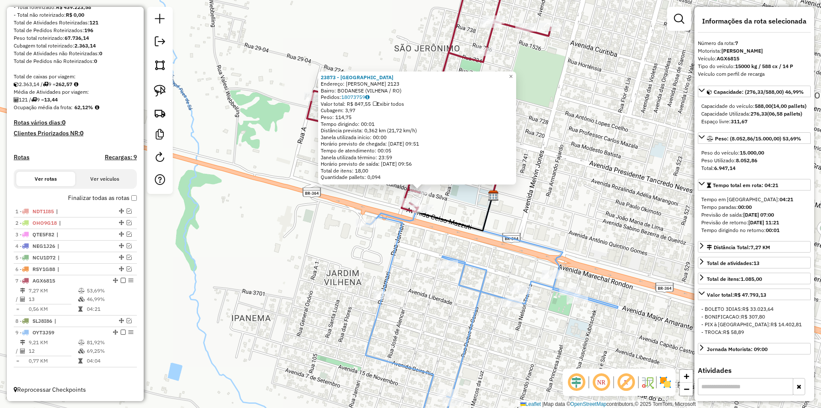
drag, startPoint x: 531, startPoint y: 164, endPoint x: 540, endPoint y: 151, distance: 15.7
click at [540, 151] on div "23873 - CANTINHO DO SUL Endereço: EDVALDO LUCIANO DA SILVA 2123 Bairro: BODANES…" at bounding box center [410, 204] width 821 height 408
click at [593, 150] on div "23873 - CANTINHO DO SUL Endereço: EDVALDO LUCIANO DA SILVA 2123 Bairro: BODANES…" at bounding box center [410, 204] width 821 height 408
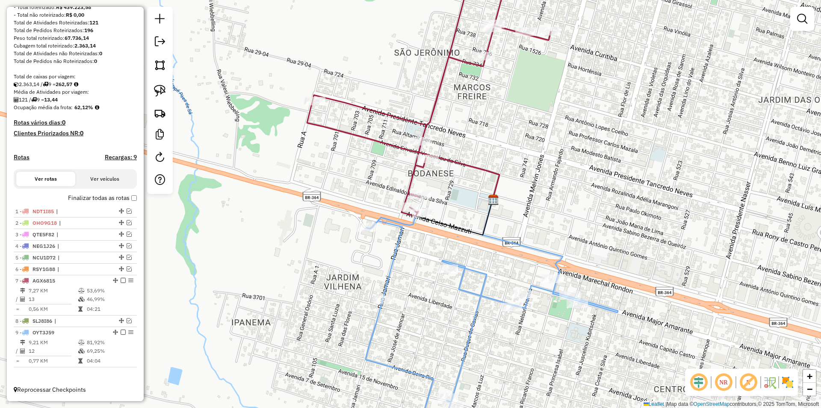
drag, startPoint x: 570, startPoint y: 169, endPoint x: 566, endPoint y: 180, distance: 11.9
click at [571, 177] on div "23873 - CANTINHO DO SUL Endereço: EDVALDO LUCIANO DA SILVA 2123 Bairro: BODANES…" at bounding box center [410, 204] width 821 height 408
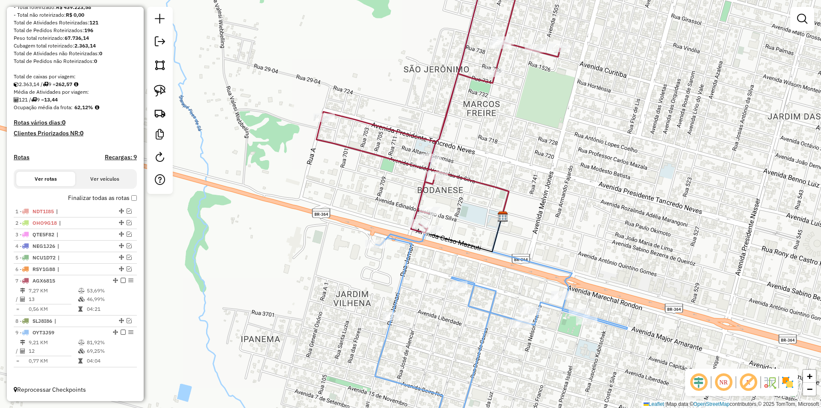
drag, startPoint x: 316, startPoint y: 216, endPoint x: 333, endPoint y: 215, distance: 17.6
click at [318, 220] on div "Janela de atendimento Grade de atendimento Capacidade Transportadoras Veículos …" at bounding box center [410, 204] width 821 height 408
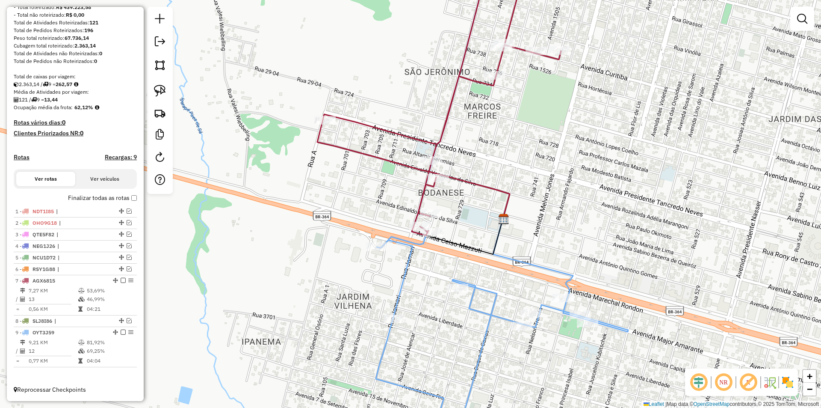
select select "*********"
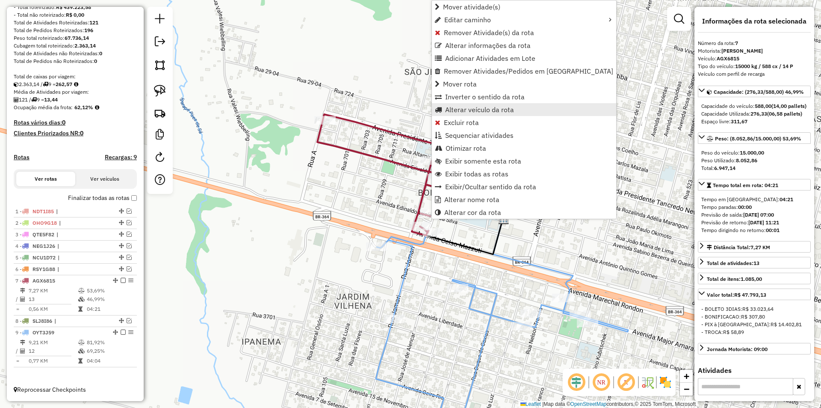
click at [459, 112] on span "Alterar veículo da rota" at bounding box center [479, 109] width 69 height 7
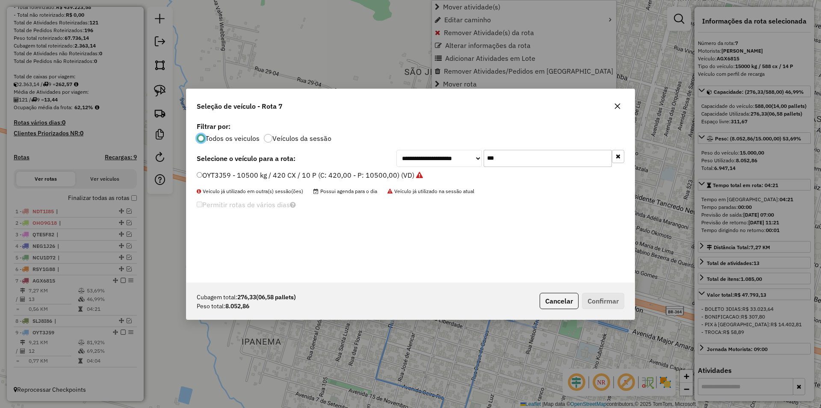
scroll to position [5, 3]
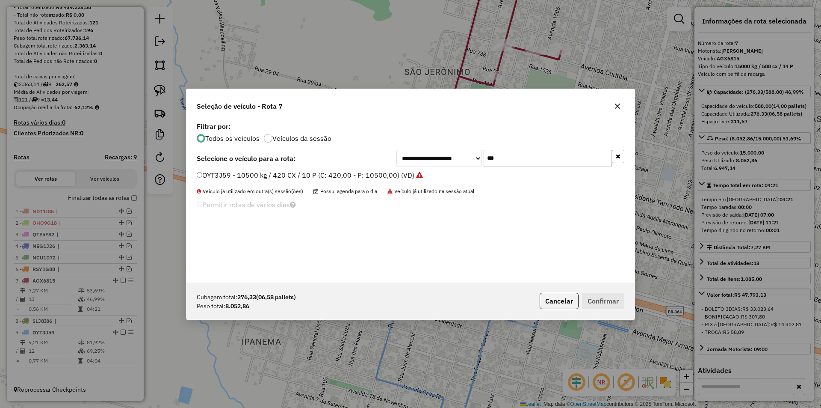
drag, startPoint x: 500, startPoint y: 163, endPoint x: 444, endPoint y: 177, distance: 57.7
click at [446, 176] on div "**********" at bounding box center [411, 201] width 448 height 163
type input "***"
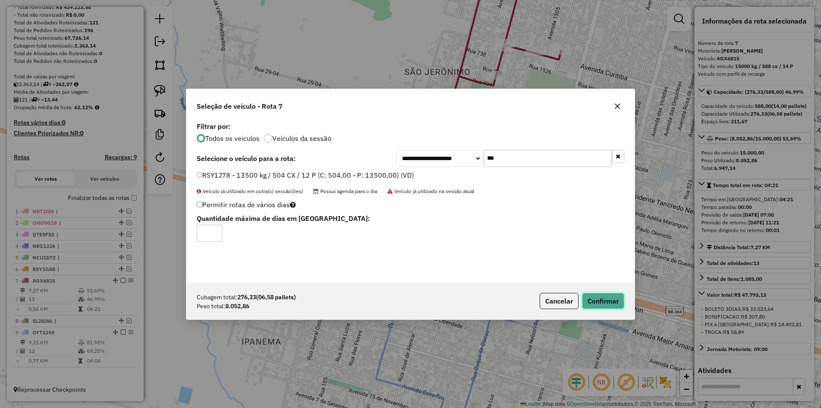
click at [616, 303] on button "Confirmar" at bounding box center [603, 301] width 42 height 16
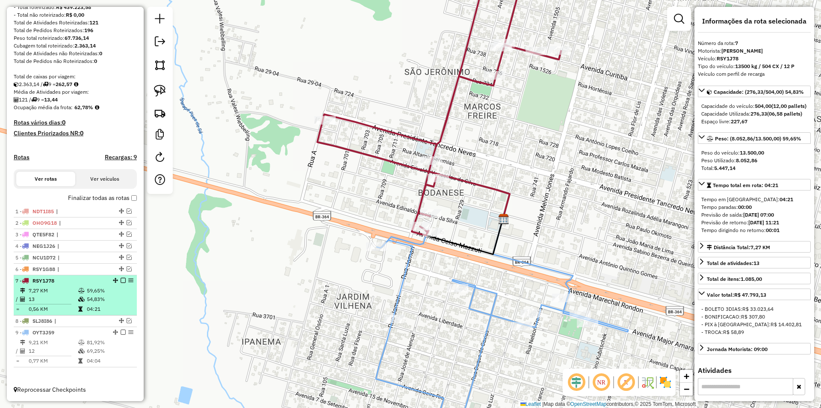
click at [122, 280] on em at bounding box center [123, 280] width 5 height 5
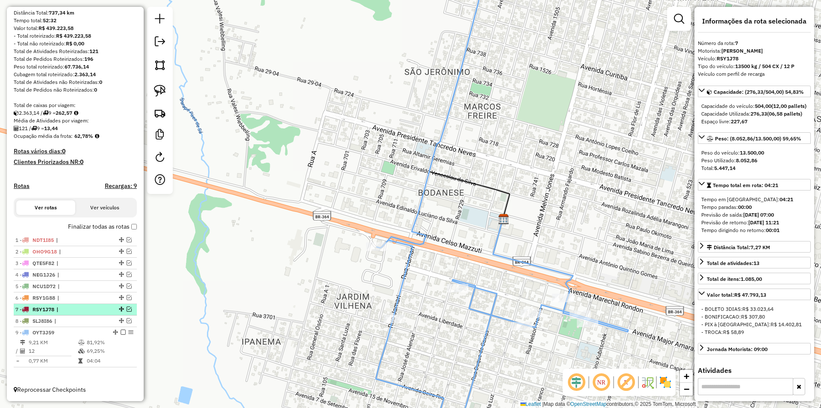
scroll to position [93, 0]
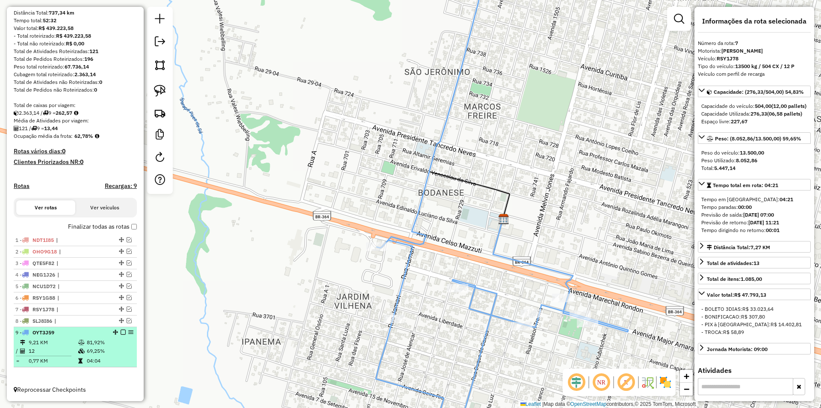
click at [122, 334] on em at bounding box center [123, 331] width 5 height 5
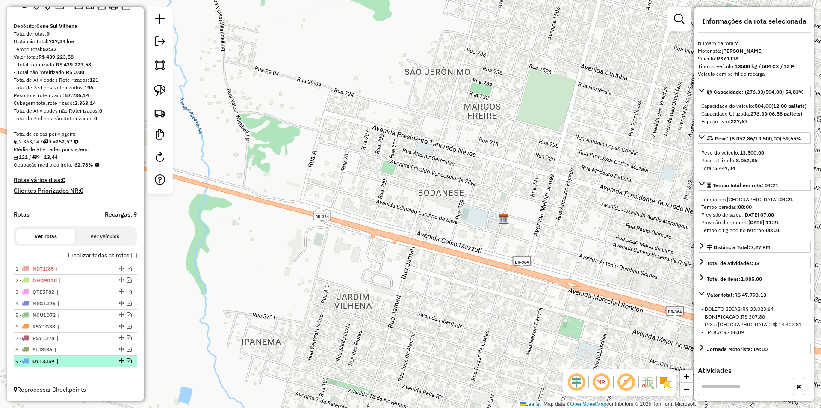
scroll to position [65, 0]
drag, startPoint x: 118, startPoint y: 327, endPoint x: 109, endPoint y: 367, distance: 40.5
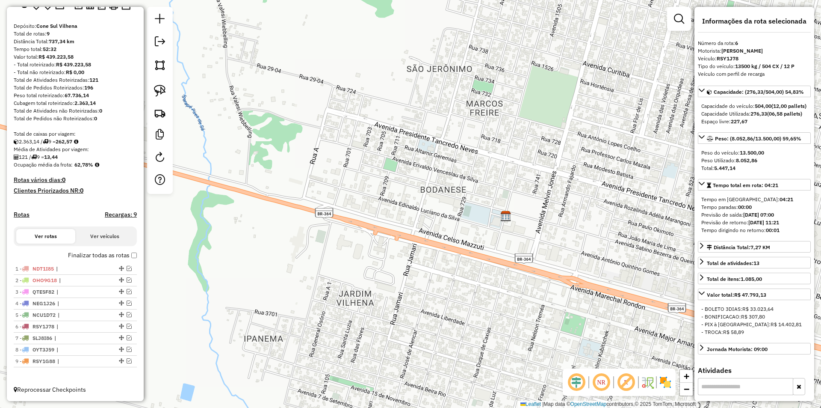
drag, startPoint x: 277, startPoint y: 247, endPoint x: 281, endPoint y: 196, distance: 50.7
click at [281, 196] on div "Janela de atendimento Grade de atendimento Capacidade Transportadoras Veículos …" at bounding box center [410, 204] width 821 height 408
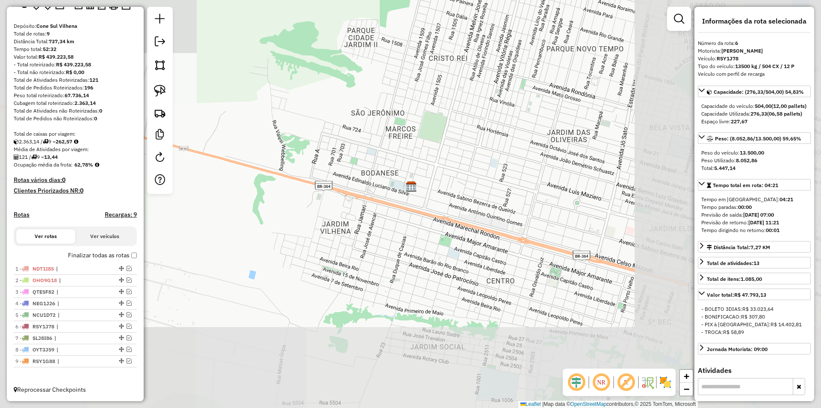
drag, startPoint x: 356, startPoint y: 233, endPoint x: 354, endPoint y: 246, distance: 13.4
click at [356, 246] on div "Janela de atendimento Grade de atendimento Capacidade Transportadoras Veículos …" at bounding box center [410, 204] width 821 height 408
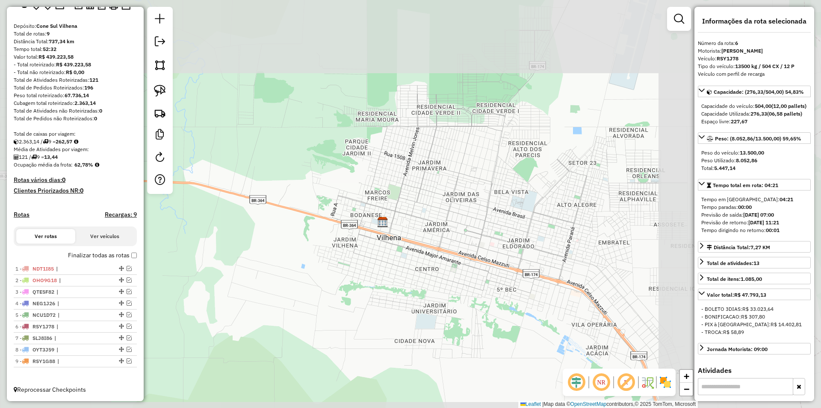
click at [353, 261] on div "Janela de atendimento Grade de atendimento Capacidade Transportadoras Veículos …" at bounding box center [410, 204] width 821 height 408
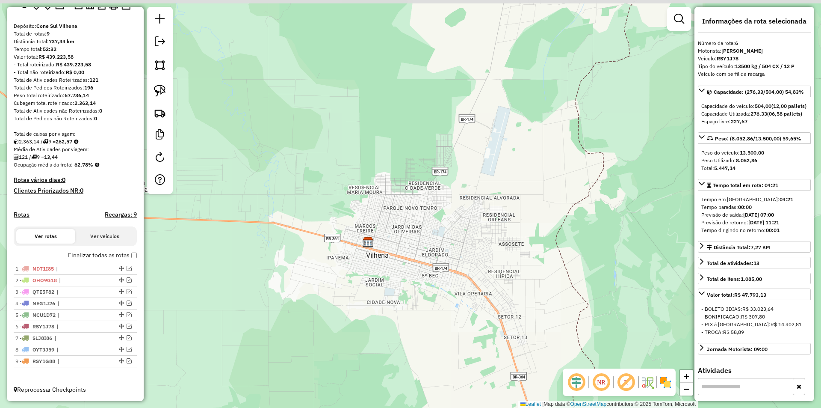
drag, startPoint x: 358, startPoint y: 254, endPoint x: 350, endPoint y: 263, distance: 11.6
click at [351, 263] on div "Janela de atendimento Grade de atendimento Capacidade Transportadoras Veículos …" at bounding box center [410, 204] width 821 height 408
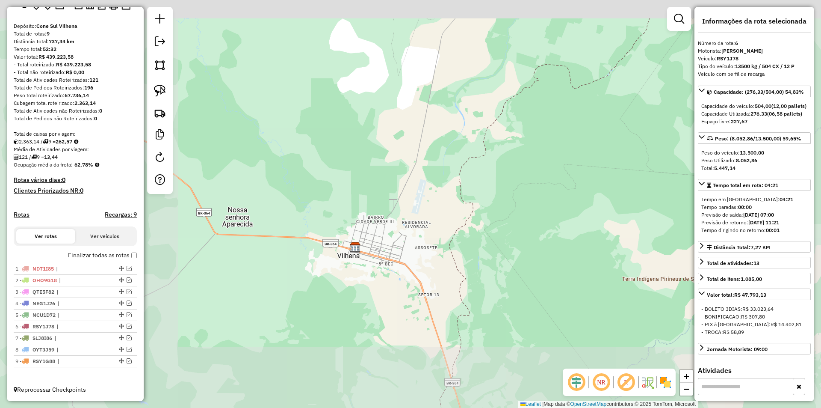
drag, startPoint x: 336, startPoint y: 284, endPoint x: 337, endPoint y: 271, distance: 12.9
click at [337, 272] on div "Janela de atendimento Grade de atendimento Capacidade Transportadoras Veículos …" at bounding box center [410, 204] width 821 height 408
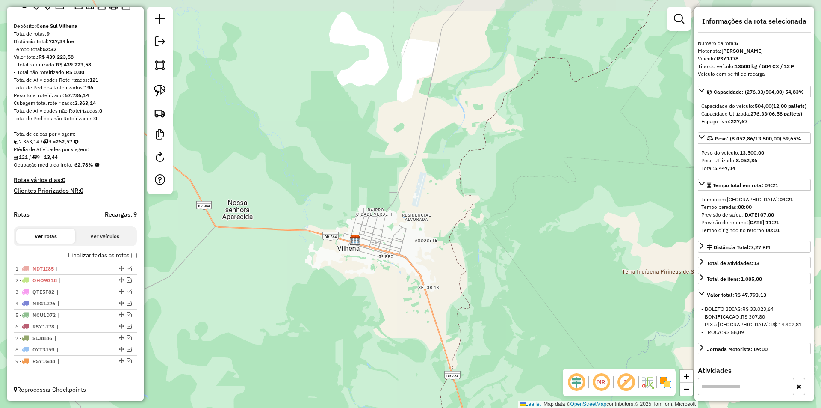
drag, startPoint x: 329, startPoint y: 246, endPoint x: 328, endPoint y: 240, distance: 6.5
click at [329, 242] on div "Janela de atendimento Grade de atendimento Capacidade Transportadoras Veículos …" at bounding box center [410, 204] width 821 height 408
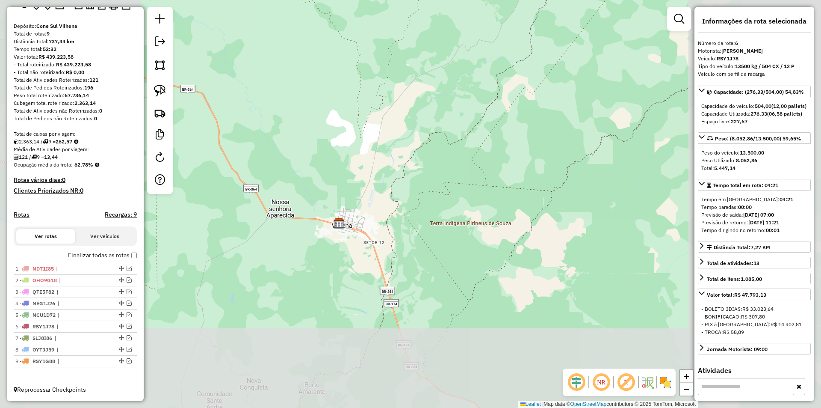
click at [319, 279] on div "Janela de atendimento Grade de atendimento Capacidade Transportadoras Veículos …" at bounding box center [410, 204] width 821 height 408
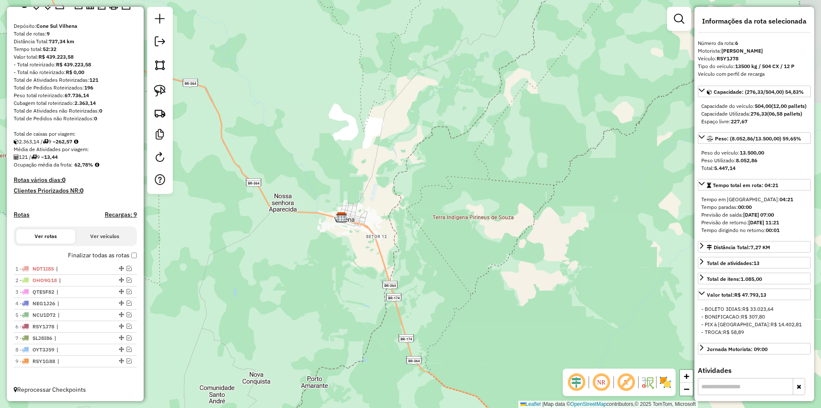
click at [327, 267] on div "Janela de atendimento Grade de atendimento Capacidade Transportadoras Veículos …" at bounding box center [410, 204] width 821 height 408
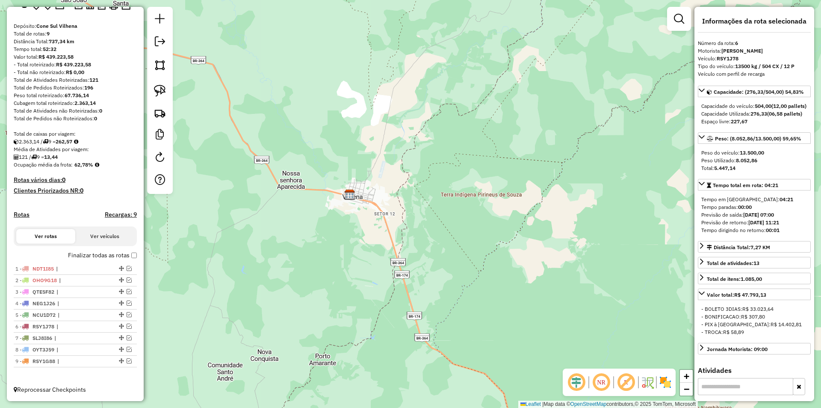
drag, startPoint x: 312, startPoint y: 284, endPoint x: 313, endPoint y: 276, distance: 7.7
click at [313, 276] on div "Janela de atendimento Grade de atendimento Capacidade Transportadoras Veículos …" at bounding box center [410, 204] width 821 height 408
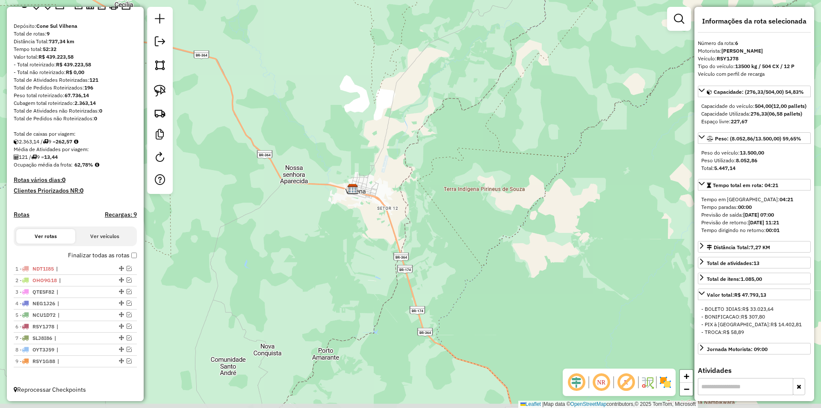
drag, startPoint x: 317, startPoint y: 274, endPoint x: 327, endPoint y: 264, distance: 13.9
click at [320, 270] on div "Janela de atendimento Grade de atendimento Capacidade Transportadoras Veículos …" at bounding box center [410, 204] width 821 height 408
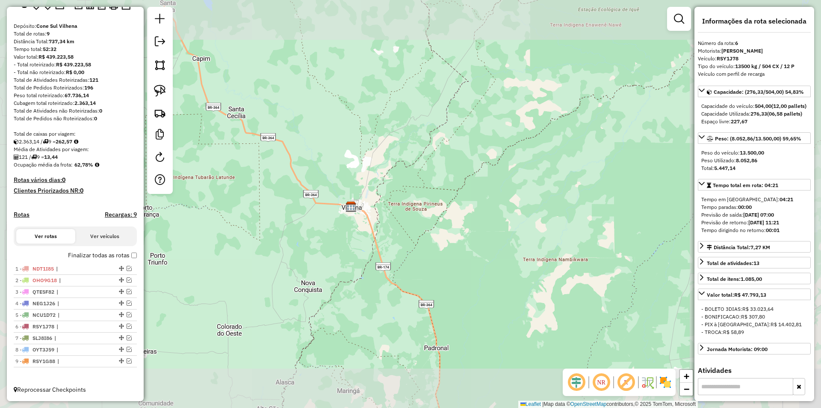
click at [315, 255] on div "Janela de atendimento Grade de atendimento Capacidade Transportadoras Veículos …" at bounding box center [410, 204] width 821 height 408
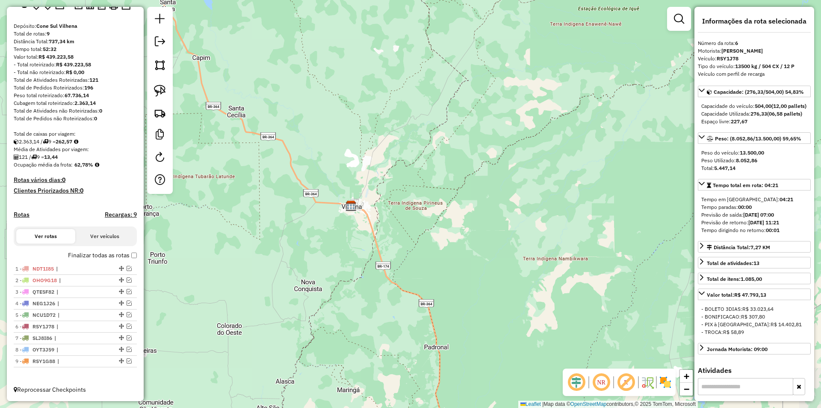
drag, startPoint x: 315, startPoint y: 255, endPoint x: 321, endPoint y: 264, distance: 10.6
click at [321, 264] on div "Janela de atendimento Grade de atendimento Capacidade Transportadoras Veículos …" at bounding box center [410, 204] width 821 height 408
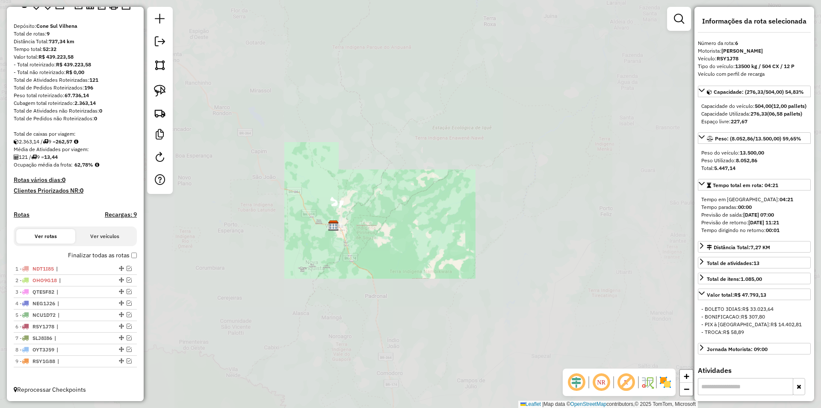
drag, startPoint x: 276, startPoint y: 287, endPoint x: 299, endPoint y: 272, distance: 27.4
click at [299, 271] on div "Janela de atendimento Grade de atendimento Capacidade Transportadoras Veículos …" at bounding box center [410, 204] width 821 height 408
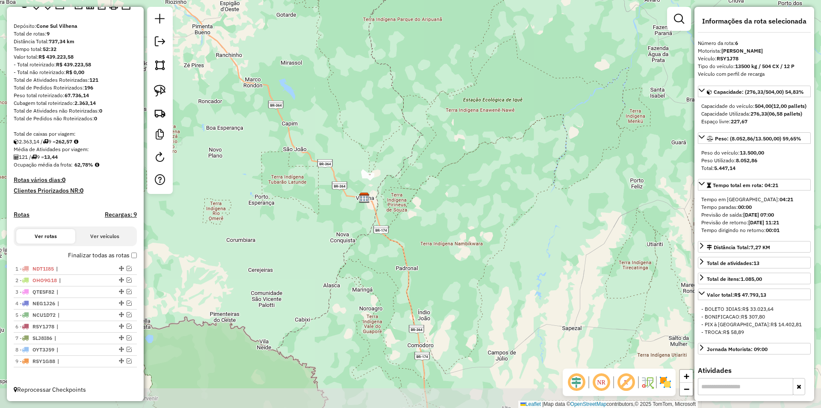
drag, startPoint x: 296, startPoint y: 278, endPoint x: 298, endPoint y: 273, distance: 6.1
click at [298, 273] on div "Janela de atendimento Grade de atendimento Capacidade Transportadoras Veículos …" at bounding box center [410, 204] width 821 height 408
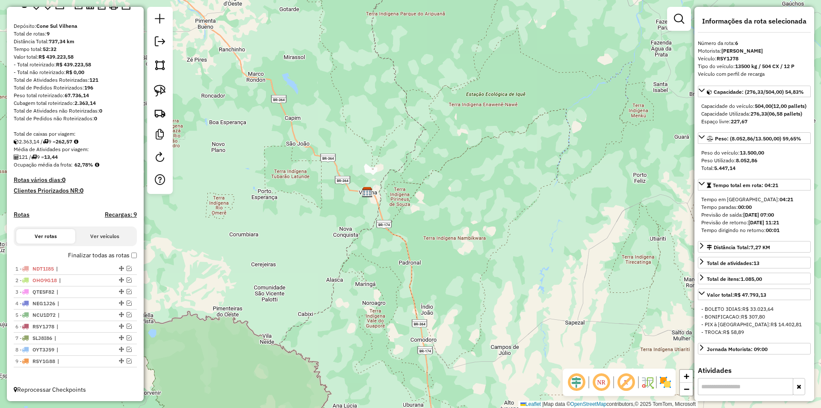
click at [290, 278] on div "Janela de atendimento Grade de atendimento Capacidade Transportadoras Veículos …" at bounding box center [410, 204] width 821 height 408
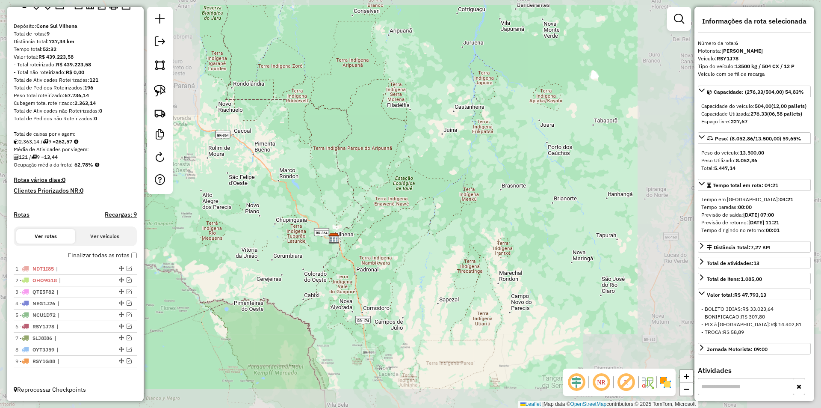
drag, startPoint x: 362, startPoint y: 285, endPoint x: 344, endPoint y: 287, distance: 18.4
click at [351, 297] on div "Janela de atendimento Grade de atendimento Capacidade Transportadoras Veículos …" at bounding box center [410, 204] width 821 height 408
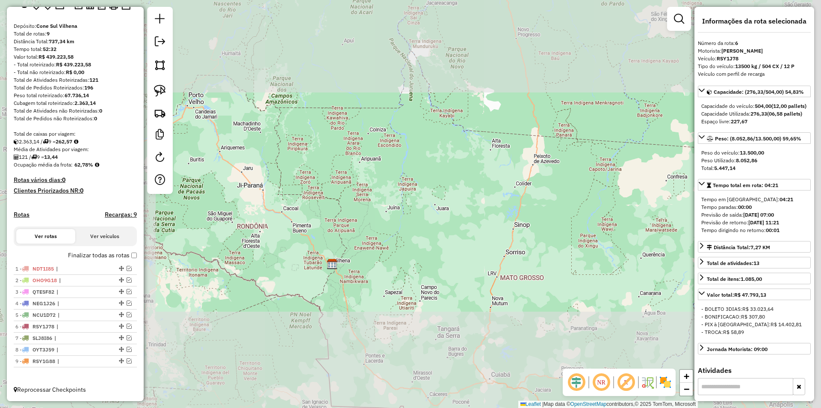
drag, startPoint x: 338, startPoint y: 299, endPoint x: 340, endPoint y: 278, distance: 20.7
click at [340, 280] on div "Janela de atendimento Grade de atendimento Capacidade Transportadoras Veículos …" at bounding box center [410, 204] width 821 height 408
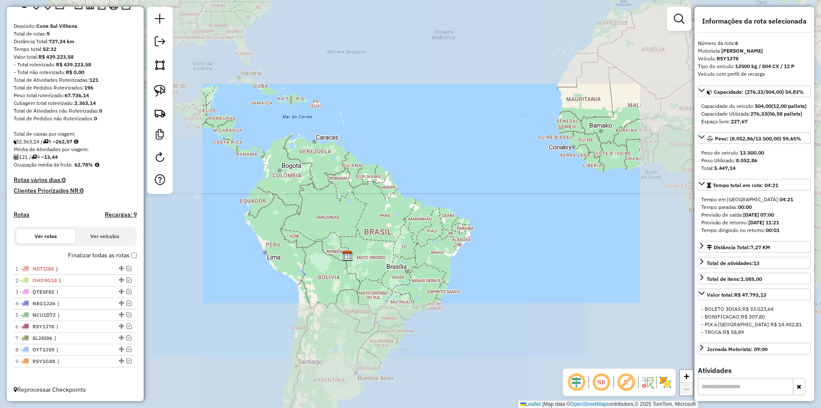
drag, startPoint x: 338, startPoint y: 276, endPoint x: 348, endPoint y: 252, distance: 26.7
click at [347, 252] on div "Janela de atendimento Grade de atendimento Capacidade Transportadoras Veículos …" at bounding box center [410, 204] width 821 height 408
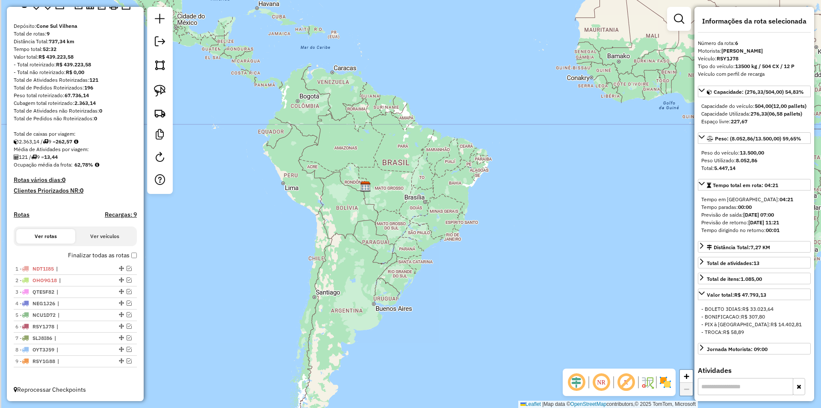
drag, startPoint x: 340, startPoint y: 259, endPoint x: 348, endPoint y: 201, distance: 58.3
click at [347, 201] on div "Janela de atendimento Grade de atendimento Capacidade Transportadoras Veículos …" at bounding box center [410, 204] width 821 height 408
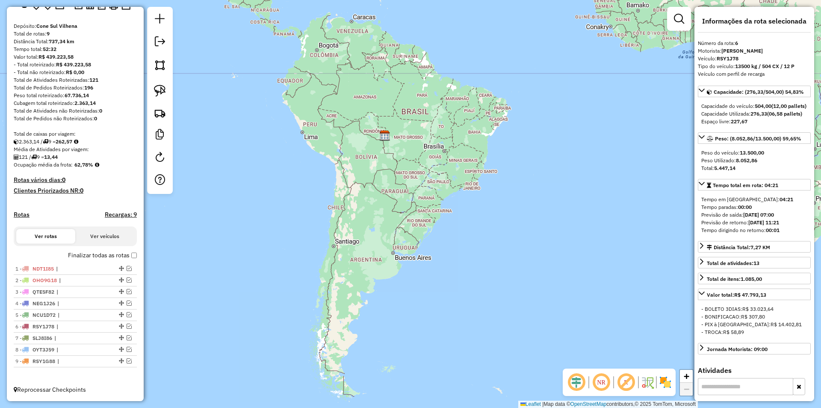
drag, startPoint x: 358, startPoint y: 231, endPoint x: 364, endPoint y: 249, distance: 19.1
click at [364, 249] on div "Janela de atendimento Grade de atendimento Capacidade Transportadoras Veículos …" at bounding box center [410, 204] width 821 height 408
drag, startPoint x: 289, startPoint y: 98, endPoint x: 289, endPoint y: 103, distance: 5.2
click at [289, 103] on div "Janela de atendimento Grade de atendimento Capacidade Transportadoras Veículos …" at bounding box center [410, 204] width 821 height 408
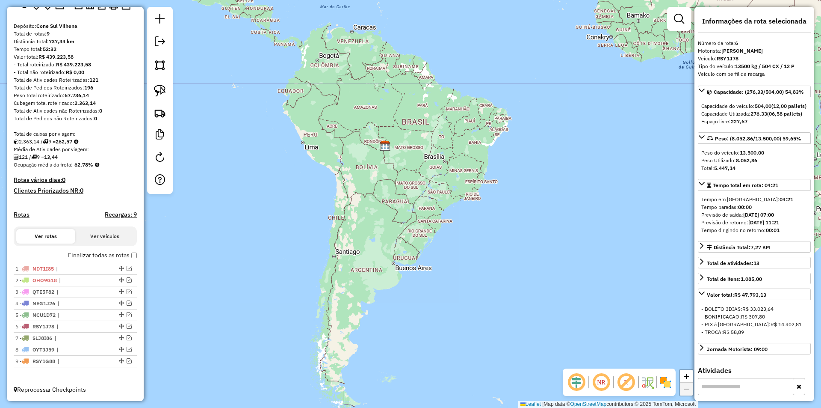
drag, startPoint x: 314, startPoint y: 145, endPoint x: 315, endPoint y: 164, distance: 18.4
click at [316, 163] on div "Janela de atendimento Grade de atendimento Capacidade Transportadoras Veículos …" at bounding box center [410, 204] width 821 height 408
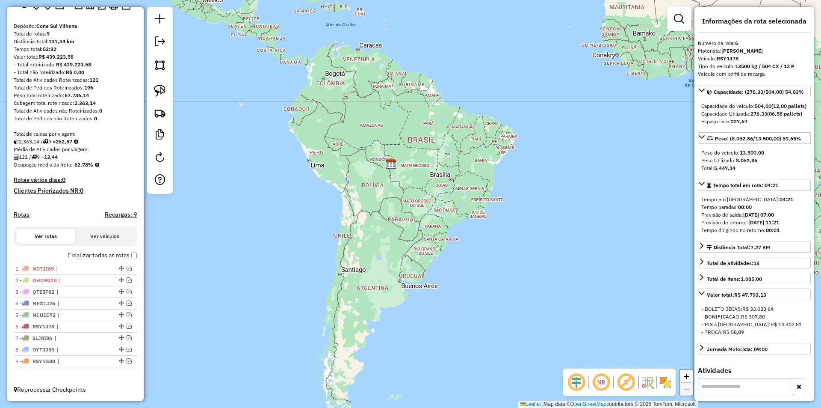
drag, startPoint x: 307, startPoint y: 159, endPoint x: 317, endPoint y: 128, distance: 32.2
click at [317, 128] on div "Janela de atendimento Grade de atendimento Capacidade Transportadoras Veículos …" at bounding box center [410, 204] width 821 height 408
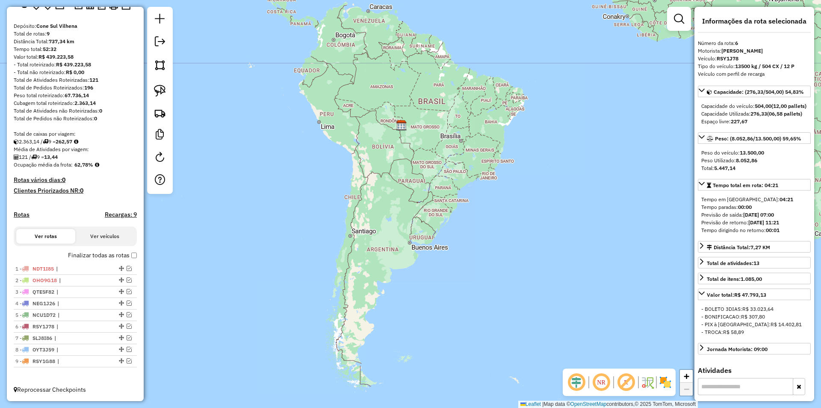
click at [319, 123] on div "Janela de atendimento Grade de atendimento Capacidade Transportadoras Veículos …" at bounding box center [410, 204] width 821 height 408
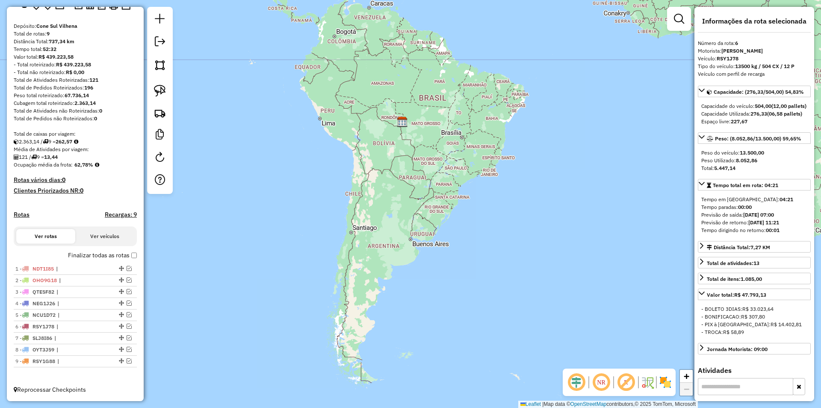
drag, startPoint x: 322, startPoint y: 171, endPoint x: 315, endPoint y: 177, distance: 9.2
click at [316, 176] on div "Janela de atendimento Grade de atendimento Capacidade Transportadoras Veículos …" at bounding box center [410, 204] width 821 height 408
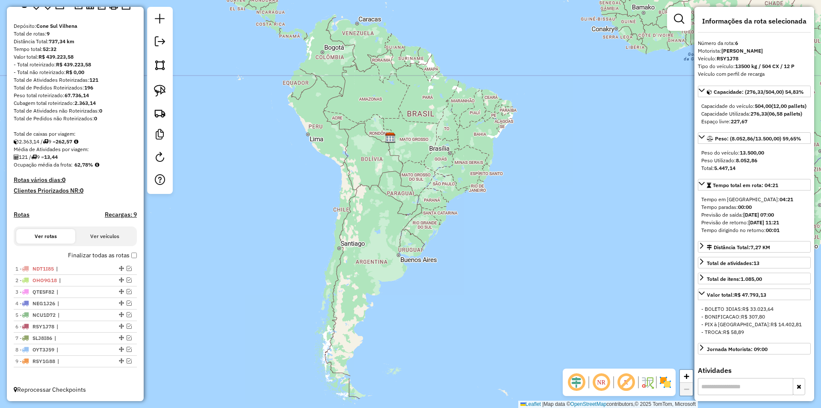
drag, startPoint x: 305, startPoint y: 177, endPoint x: 297, endPoint y: 167, distance: 12.5
click at [305, 171] on div "Janela de atendimento Grade de atendimento Capacidade Transportadoras Veículos …" at bounding box center [410, 204] width 821 height 408
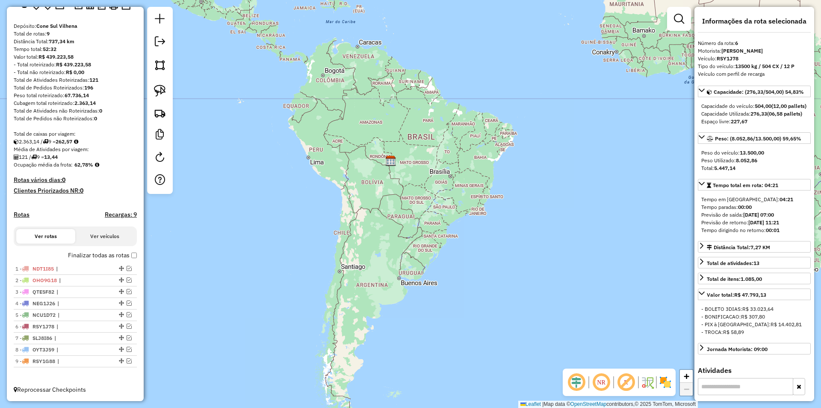
drag, startPoint x: 341, startPoint y: 124, endPoint x: 340, endPoint y: 158, distance: 33.8
click at [340, 158] on div "Janela de atendimento Grade de atendimento Capacidade Transportadoras Veículos …" at bounding box center [410, 204] width 821 height 408
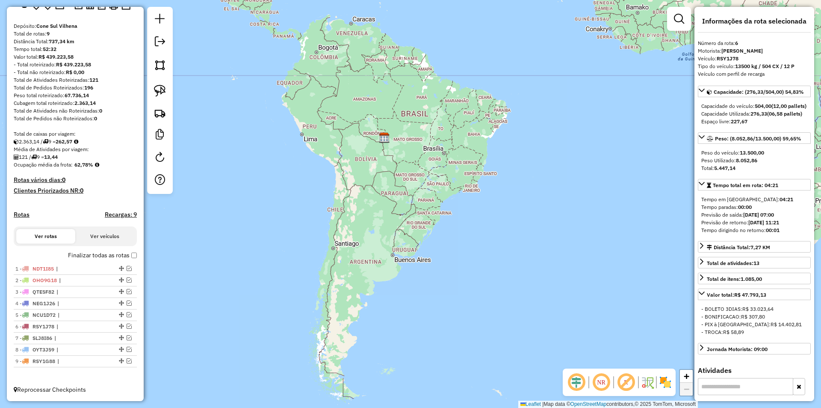
drag, startPoint x: 343, startPoint y: 150, endPoint x: 338, endPoint y: 138, distance: 13.3
click at [338, 138] on div "Janela de atendimento Grade de atendimento Capacidade Transportadoras Veículos …" at bounding box center [410, 204] width 821 height 408
drag, startPoint x: 338, startPoint y: 144, endPoint x: 335, endPoint y: 158, distance: 14.0
click at [338, 147] on div "Janela de atendimento Grade de atendimento Capacidade Transportadoras Veículos …" at bounding box center [410, 204] width 821 height 408
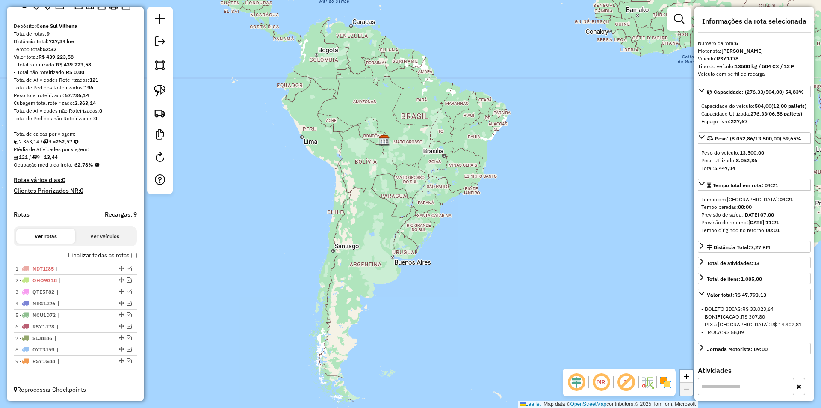
click at [335, 158] on div "Janela de atendimento Grade de atendimento Capacidade Transportadoras Veículos …" at bounding box center [410, 204] width 821 height 408
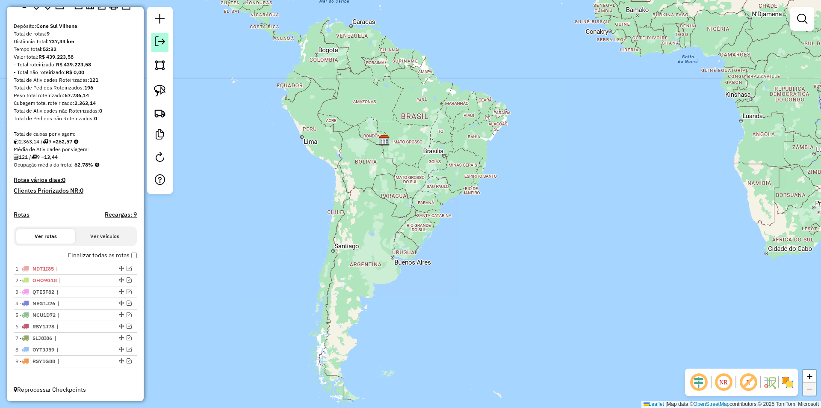
click at [160, 39] on em at bounding box center [160, 41] width 10 height 10
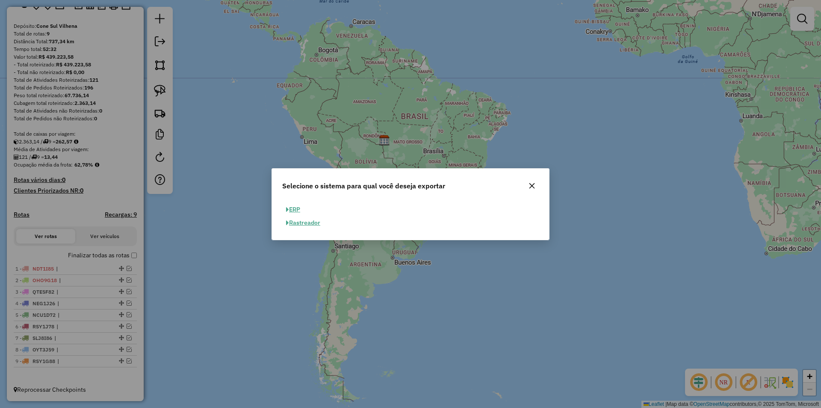
click at [297, 207] on button "ERP" at bounding box center [293, 209] width 22 height 13
select select "**"
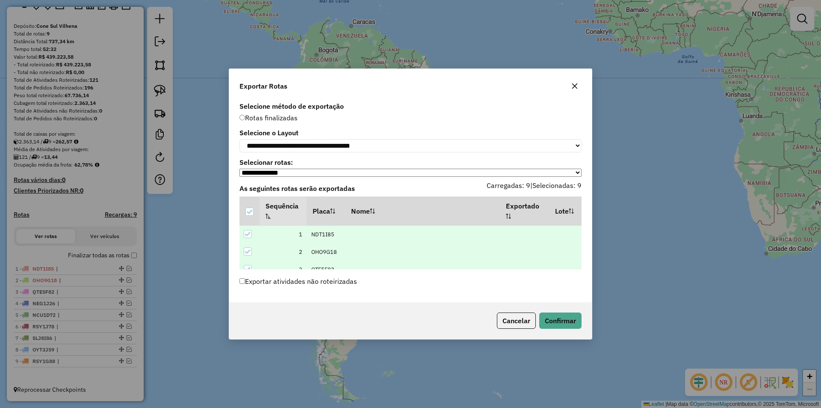
scroll to position [114, 0]
click at [565, 320] on button "Confirmar" at bounding box center [560, 320] width 42 height 16
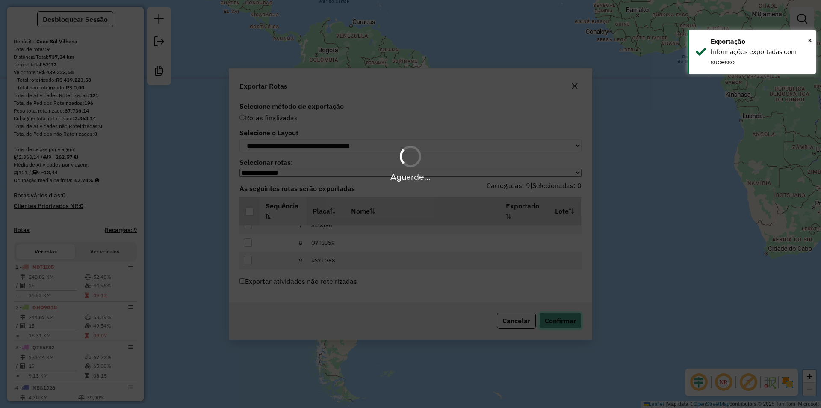
scroll to position [193, 0]
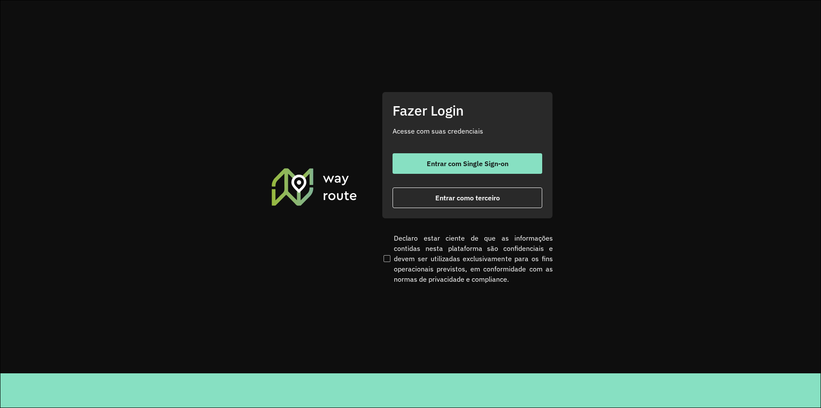
click at [455, 204] on button "Entrar como terceiro" at bounding box center [468, 197] width 150 height 21
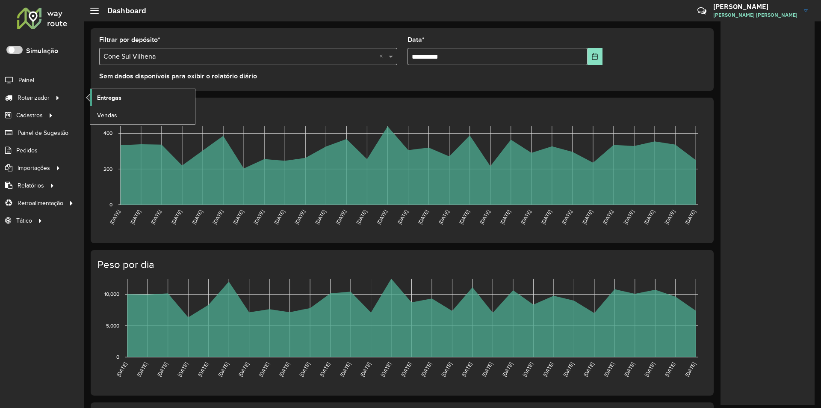
click at [99, 98] on span "Entregas" at bounding box center [109, 97] width 24 height 9
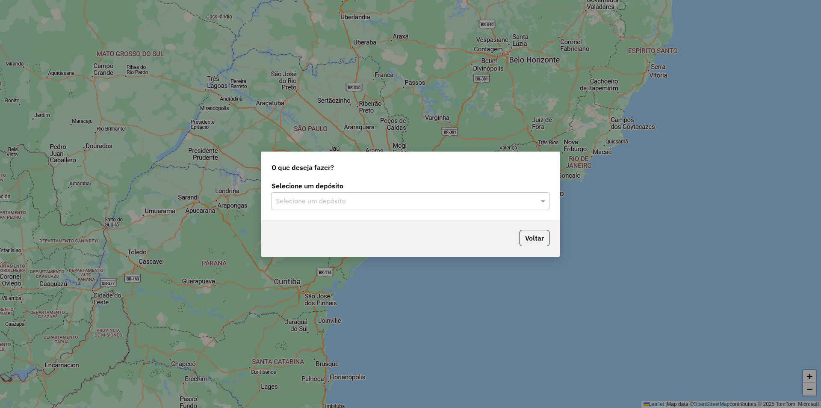
click at [293, 204] on input "text" at bounding box center [402, 201] width 252 height 10
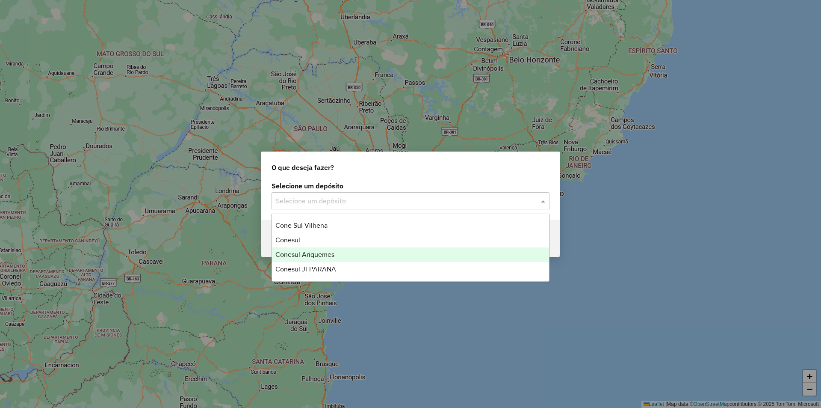
click at [297, 252] on span "Conesul Ariquemes" at bounding box center [305, 254] width 59 height 7
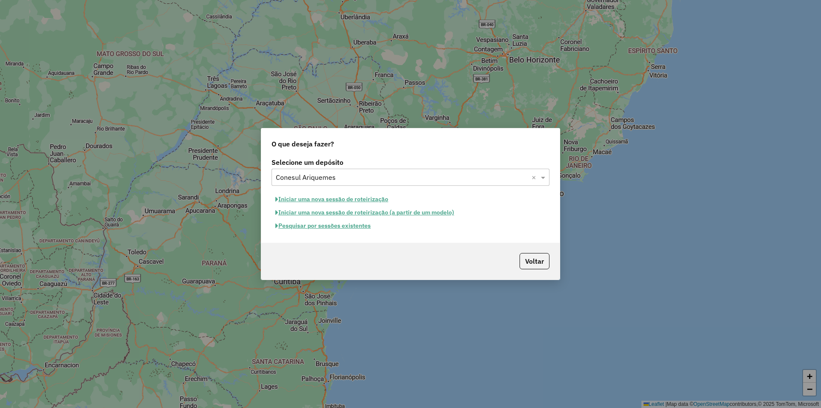
click at [315, 232] on button "Pesquisar por sessões existentes" at bounding box center [323, 225] width 103 height 13
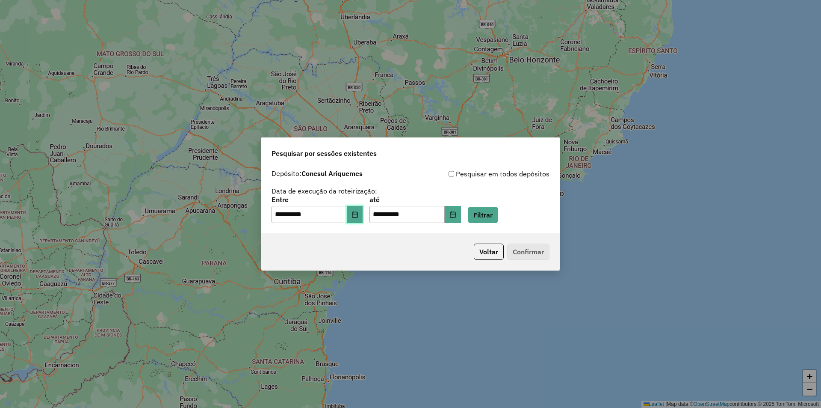
drag, startPoint x: 371, startPoint y: 210, endPoint x: 363, endPoint y: 217, distance: 10.3
click at [363, 211] on button "Choose Date" at bounding box center [355, 214] width 16 height 17
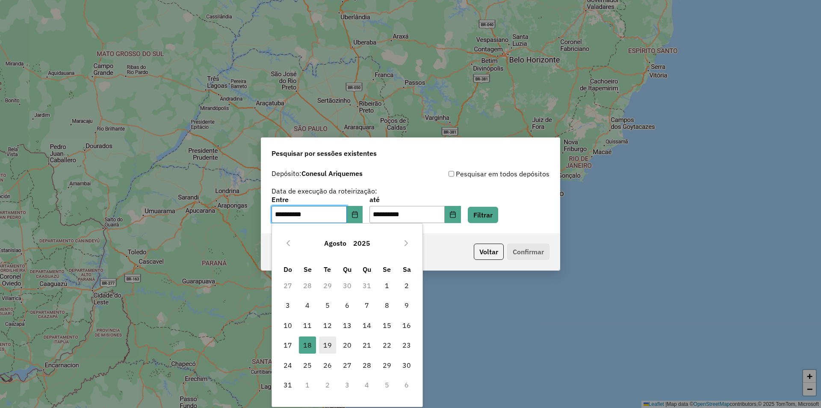
click at [331, 351] on span "19" at bounding box center [327, 344] width 17 height 17
type input "**********"
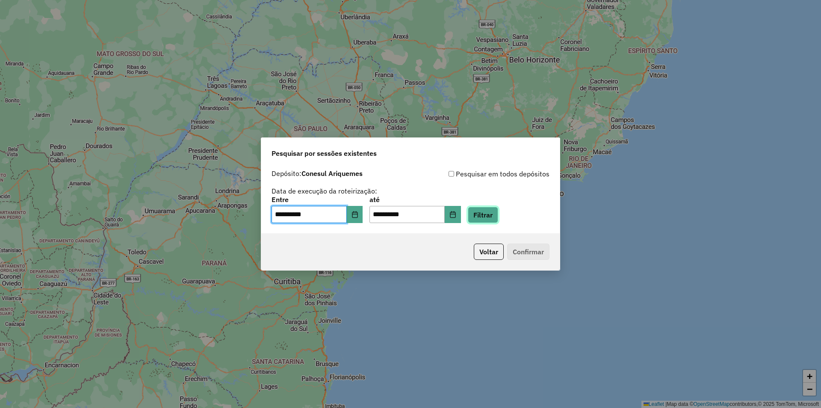
click at [498, 212] on button "Filtrar" at bounding box center [483, 215] width 30 height 16
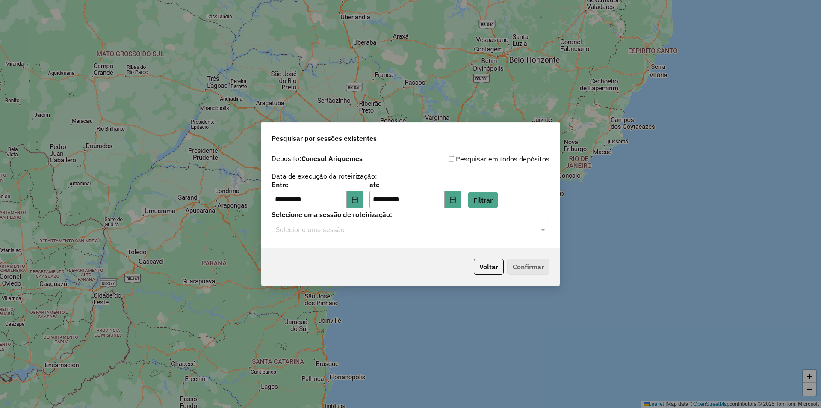
click at [296, 229] on input "text" at bounding box center [402, 230] width 252 height 10
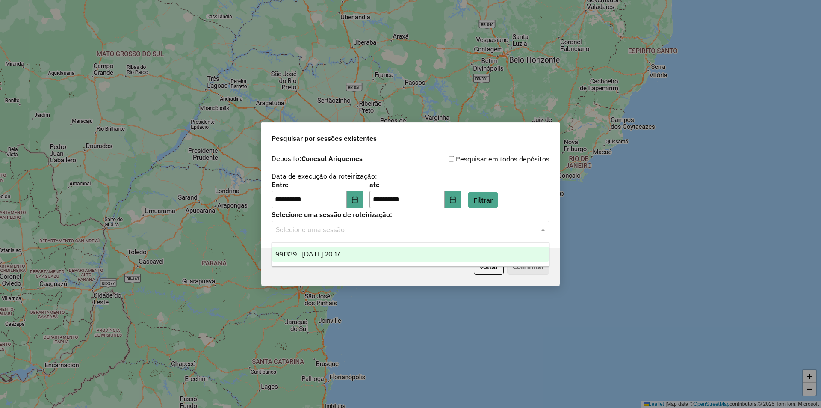
click at [315, 254] on span "991339 - 19/08/2025 20:17" at bounding box center [308, 253] width 65 height 7
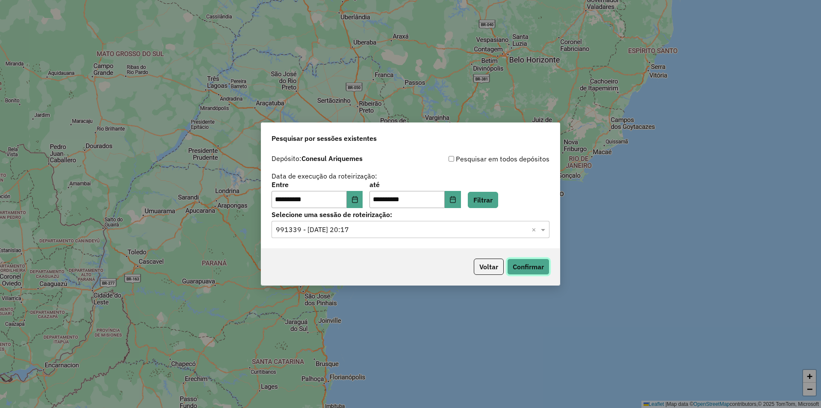
click at [518, 266] on button "Confirmar" at bounding box center [528, 266] width 42 height 16
click at [358, 199] on icon "Choose Date" at bounding box center [355, 199] width 7 height 7
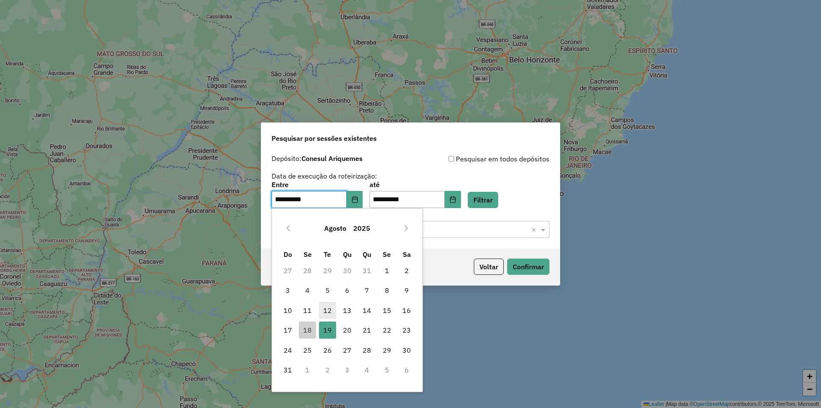
click at [332, 310] on span "12" at bounding box center [327, 310] width 17 height 17
type input "**********"
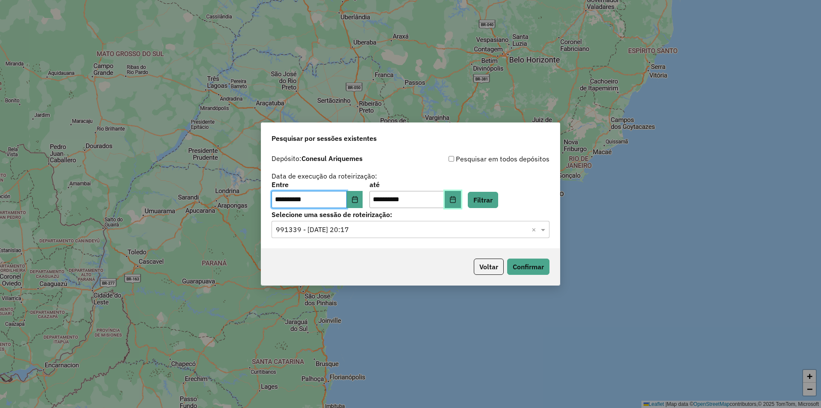
click at [456, 200] on icon "Choose Date" at bounding box center [453, 199] width 7 height 7
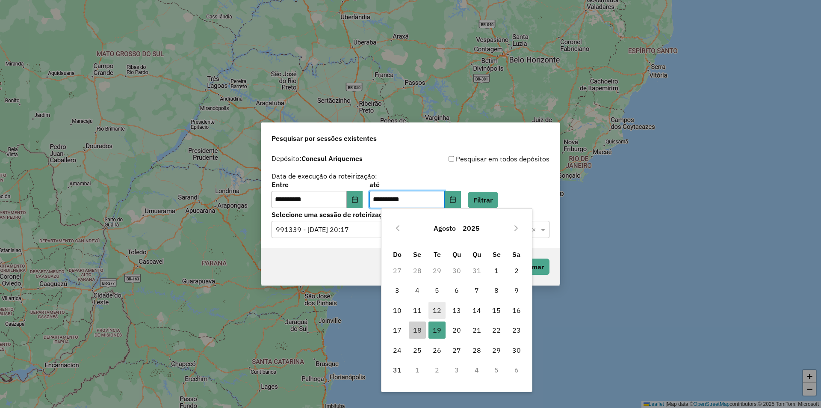
click at [435, 311] on span "12" at bounding box center [437, 310] width 17 height 17
type input "**********"
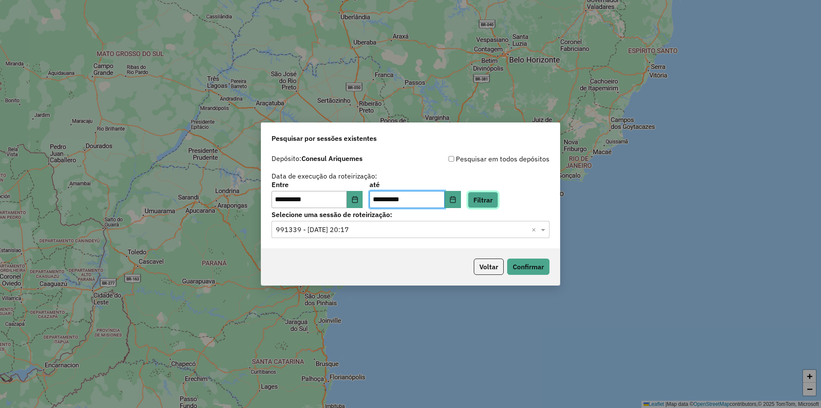
click at [498, 198] on button "Filtrar" at bounding box center [483, 200] width 30 height 16
click at [311, 235] on div "Selecione uma sessão × ×" at bounding box center [411, 229] width 278 height 17
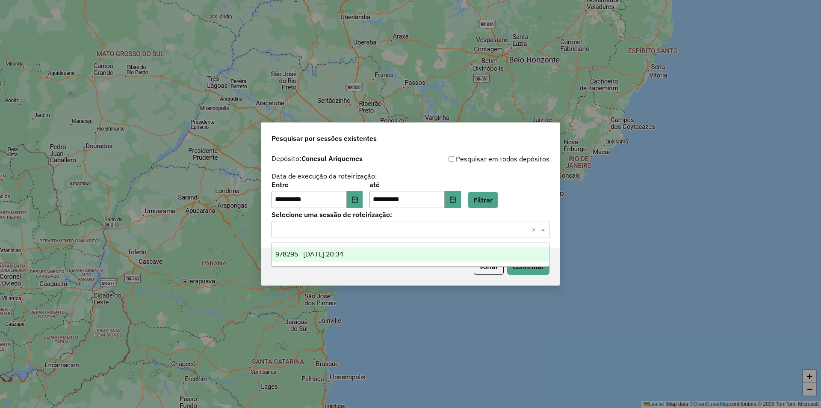
click at [333, 258] on div "978295 - 12/08/2025 20:34" at bounding box center [410, 254] width 277 height 15
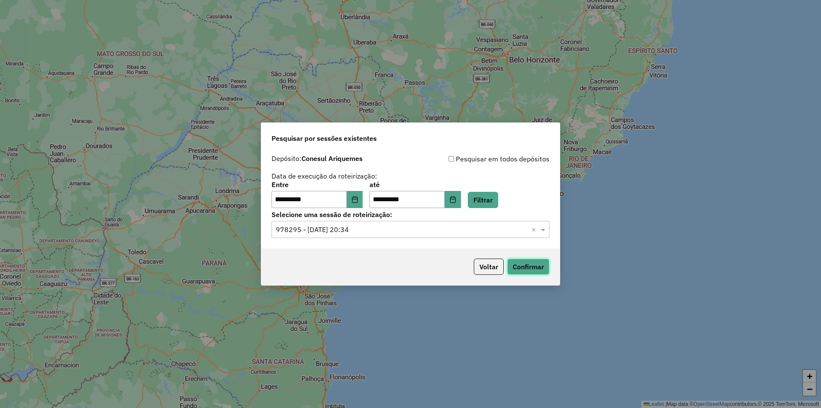
click at [534, 264] on button "Confirmar" at bounding box center [528, 266] width 42 height 16
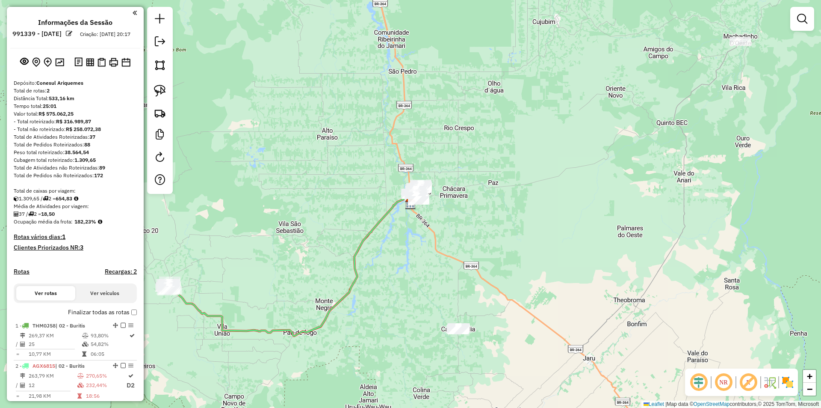
click at [334, 35] on div "Janela de atendimento Grade de atendimento Capacidade Transportadoras Veículos …" at bounding box center [410, 204] width 821 height 408
click at [324, 82] on div "Janela de atendimento Grade de atendimento Capacidade Transportadoras Veículos …" at bounding box center [410, 204] width 821 height 408
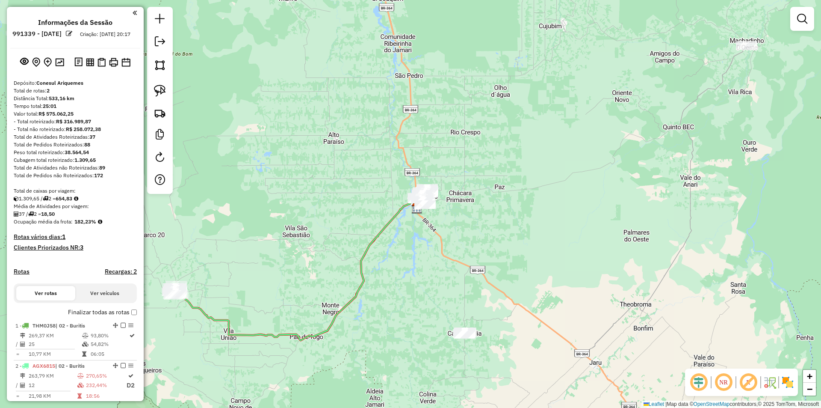
drag, startPoint x: 323, startPoint y: 84, endPoint x: 344, endPoint y: 62, distance: 30.3
click at [342, 64] on div "Janela de atendimento Grade de atendimento Capacidade Transportadoras Veículos …" at bounding box center [410, 204] width 821 height 408
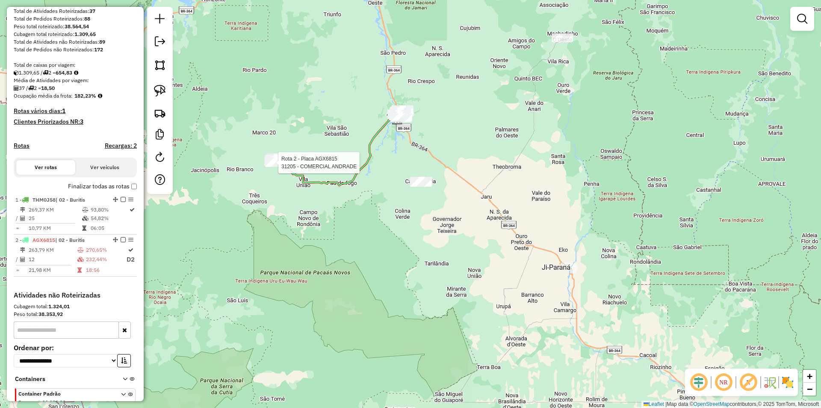
select select "**********"
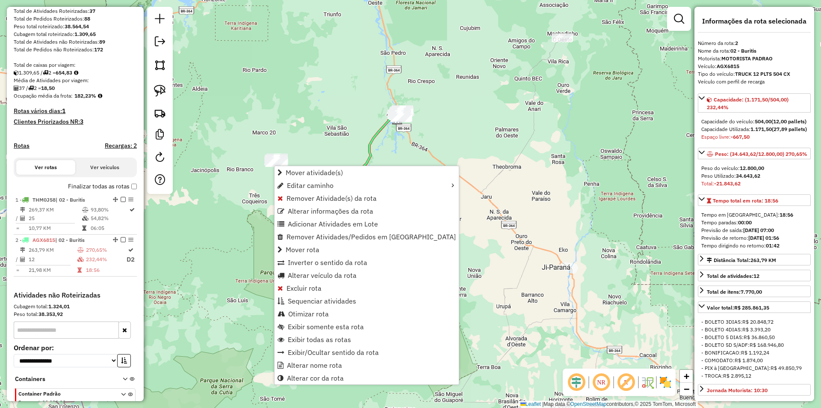
scroll to position [178, 0]
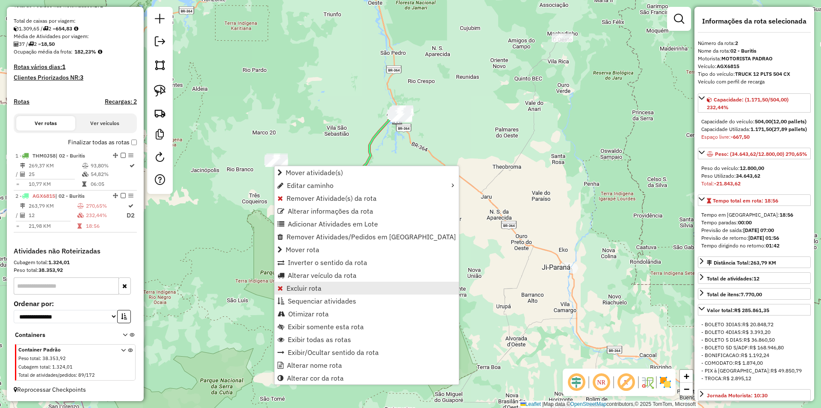
click at [289, 287] on span "Excluir rota" at bounding box center [304, 287] width 35 height 7
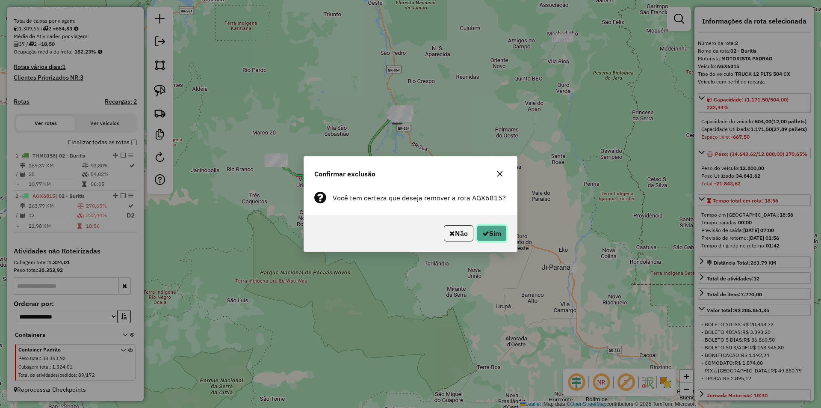
click at [487, 234] on icon "button" at bounding box center [486, 233] width 7 height 7
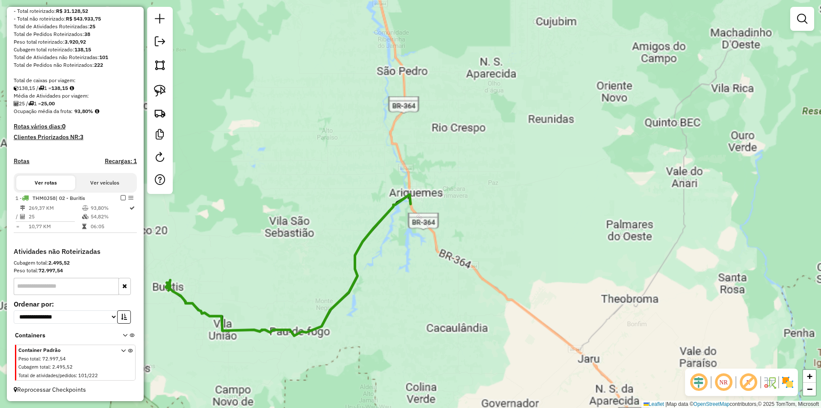
scroll to position [118, 0]
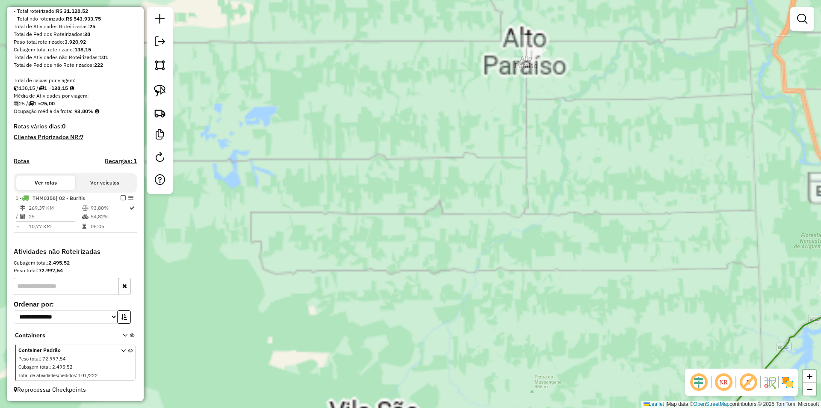
drag, startPoint x: 227, startPoint y: 314, endPoint x: 376, endPoint y: 250, distance: 162.3
click at [376, 251] on div "Janela de atendimento Grade de atendimento Capacidade Transportadoras Veículos …" at bounding box center [410, 204] width 821 height 408
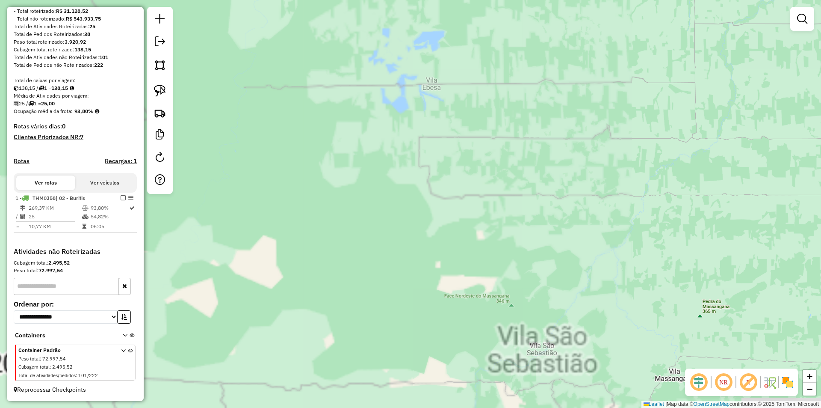
drag, startPoint x: 353, startPoint y: 261, endPoint x: 398, endPoint y: 211, distance: 66.9
click at [396, 213] on div "Janela de atendimento Grade de atendimento Capacidade Transportadoras Veículos …" at bounding box center [410, 204] width 821 height 408
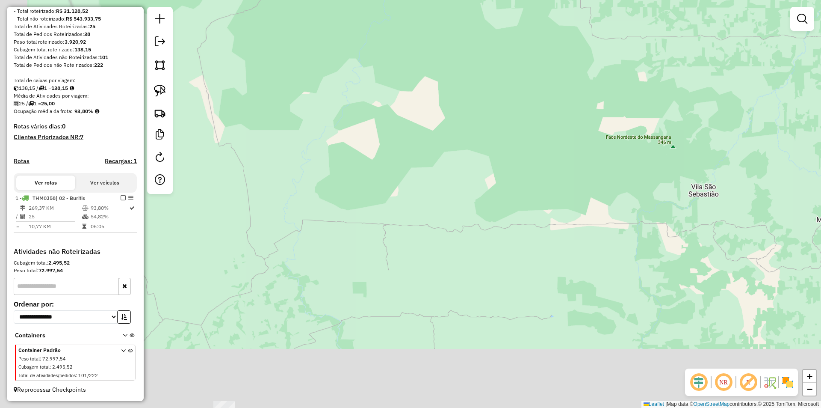
drag, startPoint x: 404, startPoint y: 178, endPoint x: 406, endPoint y: 196, distance: 18.0
click at [446, 150] on div "Janela de atendimento Grade de atendimento Capacidade Transportadoras Veículos …" at bounding box center [410, 204] width 821 height 408
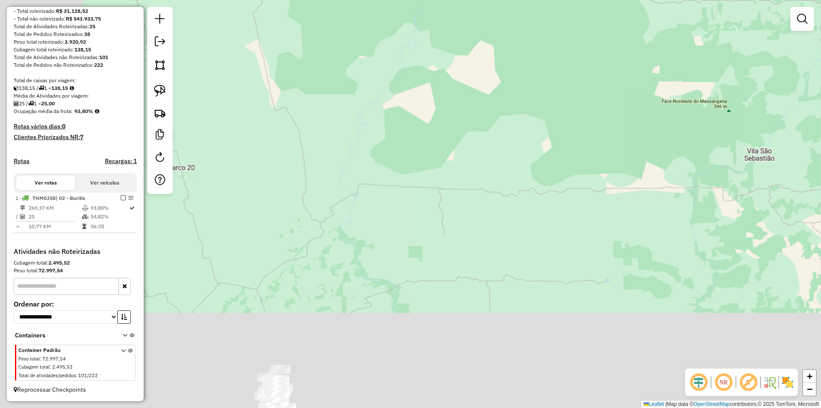
drag, startPoint x: 406, startPoint y: 197, endPoint x: 383, endPoint y: 247, distance: 55.1
click at [433, 180] on div "Janela de atendimento Grade de atendimento Capacidade Transportadoras Veículos …" at bounding box center [410, 204] width 821 height 408
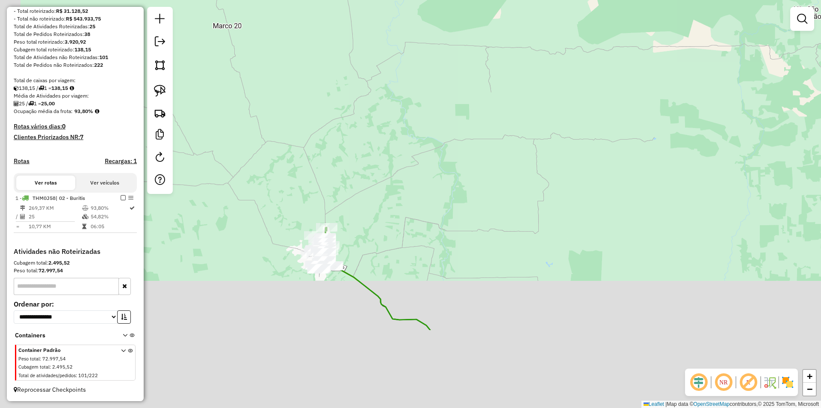
drag, startPoint x: 377, startPoint y: 265, endPoint x: 381, endPoint y: 135, distance: 130.1
click at [383, 139] on div "Janela de atendimento Grade de atendimento Capacidade Transportadoras Veículos …" at bounding box center [410, 204] width 821 height 408
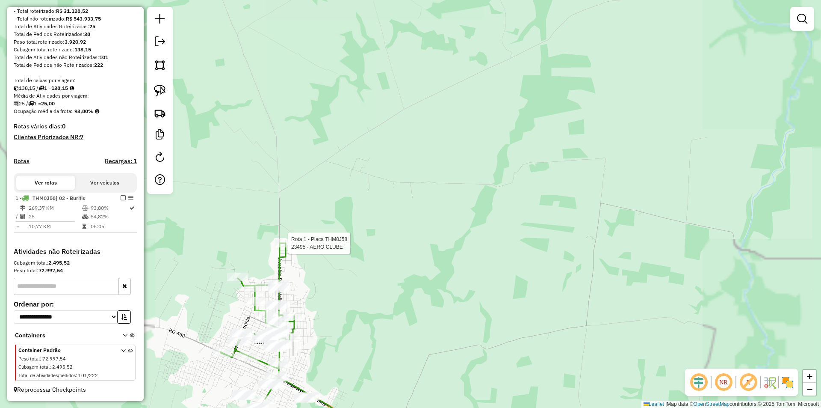
select select "**********"
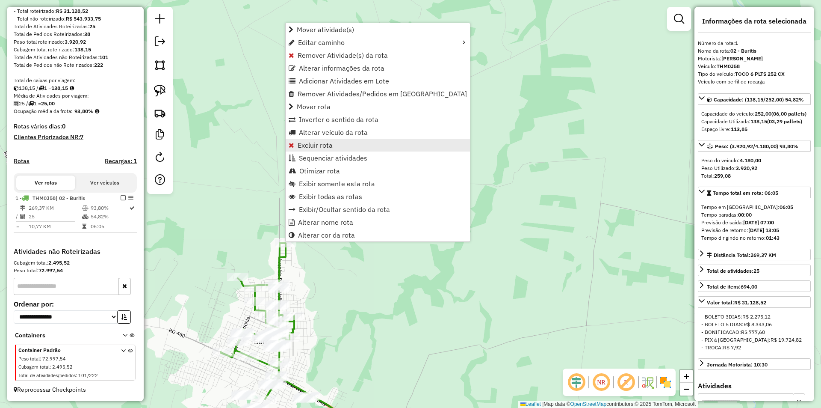
click at [333, 142] on link "Excluir rota" at bounding box center [378, 145] width 184 height 13
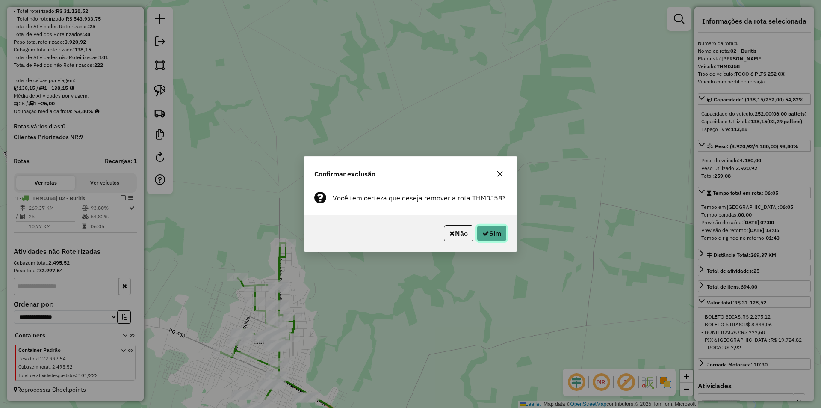
drag, startPoint x: 501, startPoint y: 233, endPoint x: 482, endPoint y: 232, distance: 19.3
click at [502, 234] on button "Sim" at bounding box center [492, 233] width 30 height 16
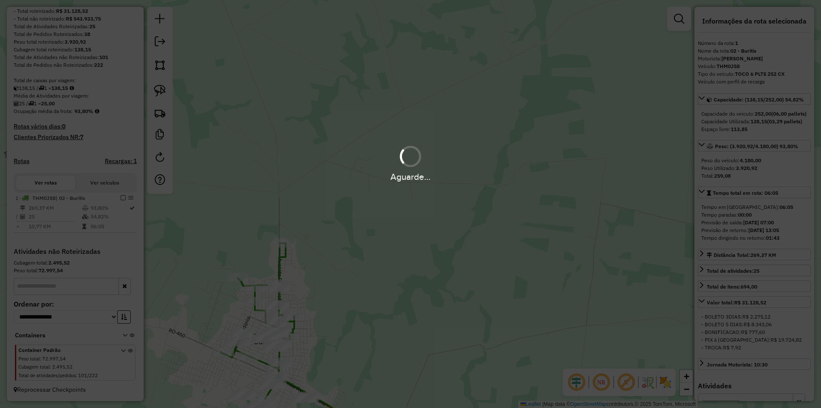
scroll to position [13, 0]
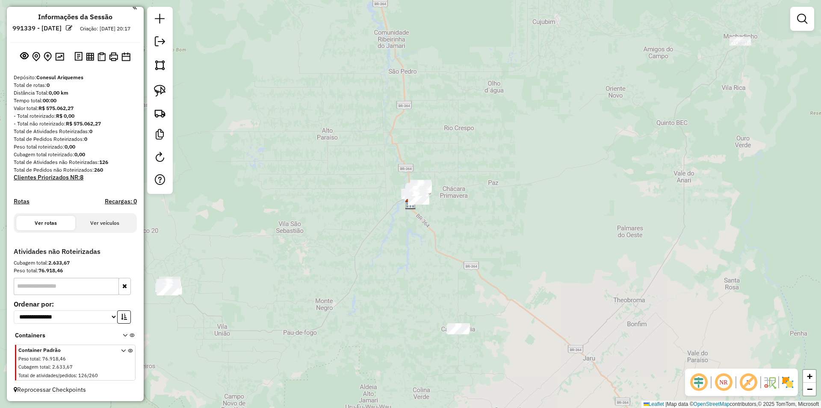
click at [368, 219] on div "Janela de atendimento Grade de atendimento Capacidade Transportadoras Veículos …" at bounding box center [410, 204] width 821 height 408
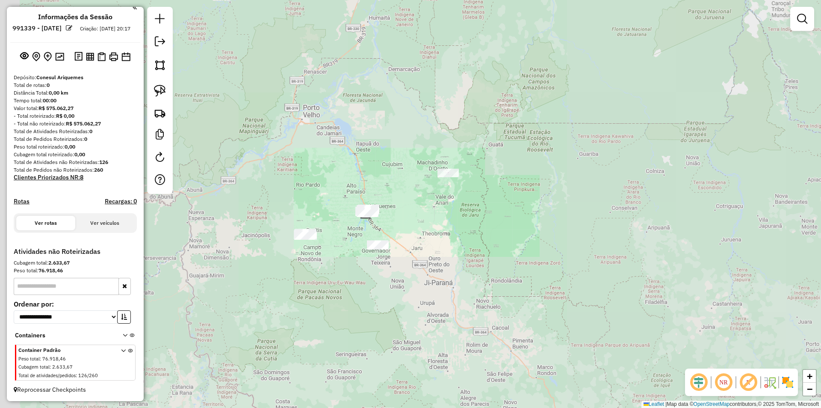
drag, startPoint x: 317, startPoint y: 246, endPoint x: 306, endPoint y: 226, distance: 22.8
click at [337, 219] on div "Janela de atendimento Grade de atendimento Capacidade Transportadoras Veículos …" at bounding box center [410, 204] width 821 height 408
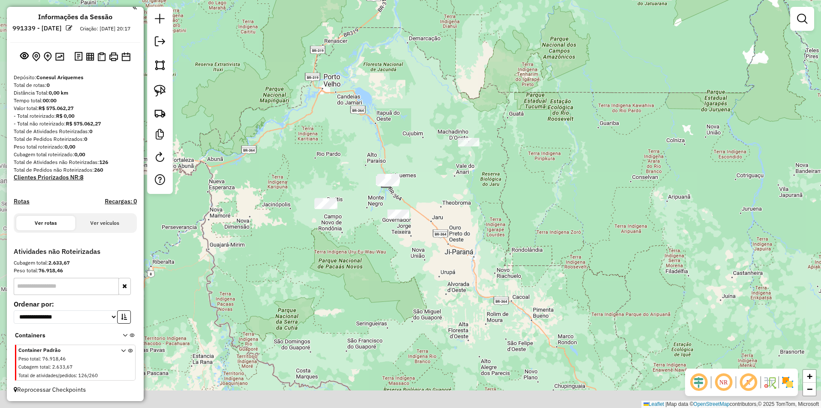
drag, startPoint x: 312, startPoint y: 192, endPoint x: 312, endPoint y: 184, distance: 8.6
click at [312, 184] on div "Janela de atendimento Grade de atendimento Capacidade Transportadoras Veículos …" at bounding box center [410, 204] width 821 height 408
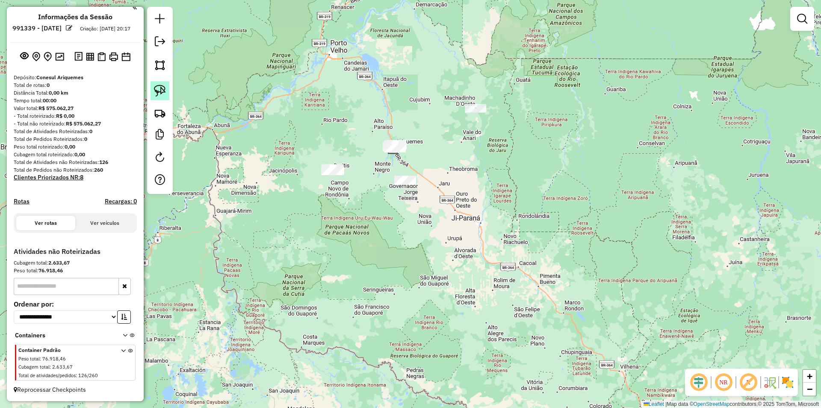
click at [160, 86] on img at bounding box center [160, 91] width 12 height 12
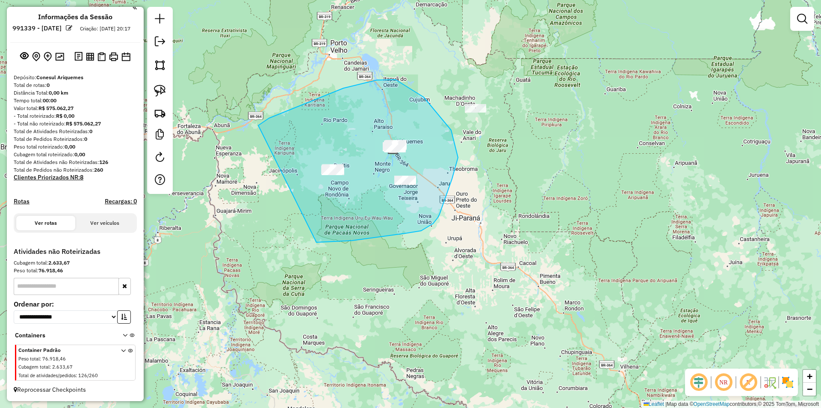
drag, startPoint x: 269, startPoint y: 118, endPoint x: 287, endPoint y: 232, distance: 115.2
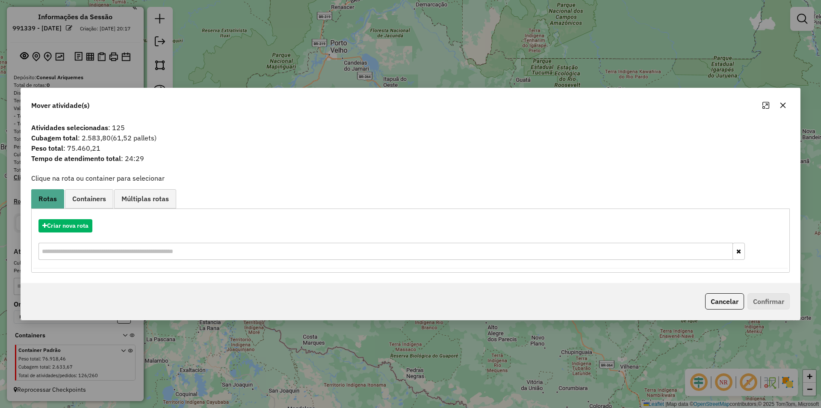
click at [783, 105] on icon "button" at bounding box center [784, 105] width 6 height 6
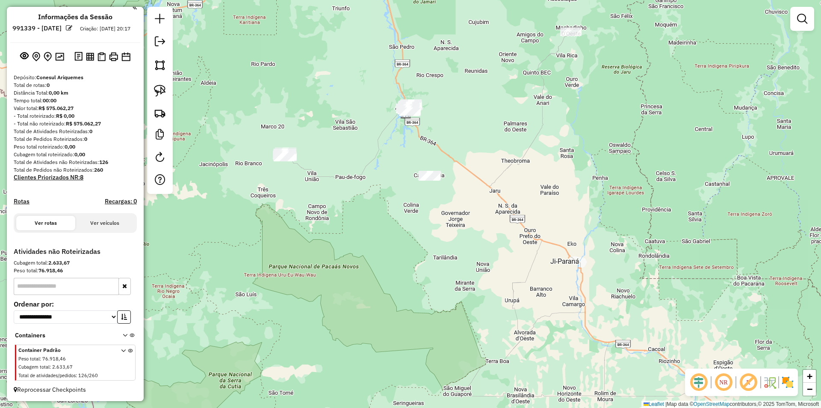
drag, startPoint x: 376, startPoint y: 189, endPoint x: 376, endPoint y: 178, distance: 10.7
click at [376, 178] on div "Janela de atendimento Grade de atendimento Capacidade Transportadoras Veículos …" at bounding box center [410, 204] width 821 height 408
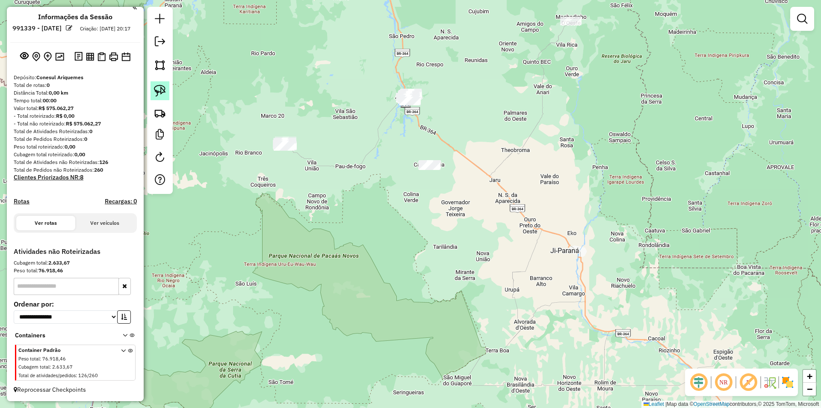
click at [154, 85] on link at bounding box center [160, 90] width 19 height 19
drag, startPoint x: 434, startPoint y: 155, endPoint x: 444, endPoint y: 149, distance: 12.3
drag, startPoint x: 161, startPoint y: 92, endPoint x: 311, endPoint y: 179, distance: 173.9
click at [162, 92] on img at bounding box center [160, 91] width 12 height 12
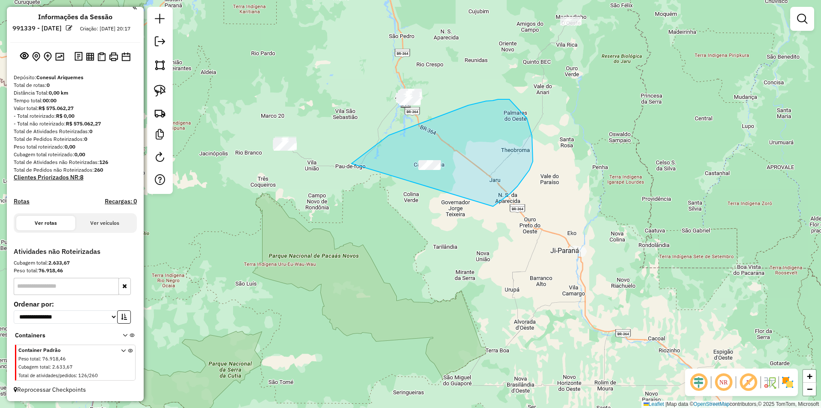
drag, startPoint x: 352, startPoint y: 163, endPoint x: 471, endPoint y: 203, distance: 125.8
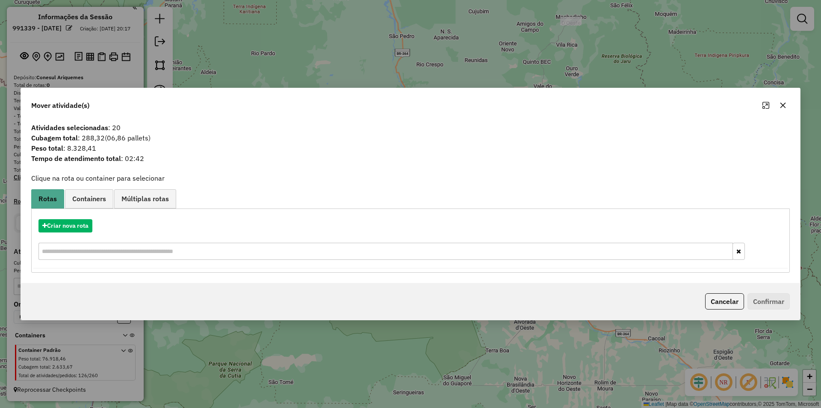
click at [790, 99] on div "Mover atividade(s)" at bounding box center [410, 103] width 779 height 31
click at [775, 106] on div at bounding box center [774, 105] width 31 height 14
drag, startPoint x: 786, startPoint y: 103, endPoint x: 553, endPoint y: 142, distance: 236.1
click at [786, 103] on icon "button" at bounding box center [784, 105] width 6 height 6
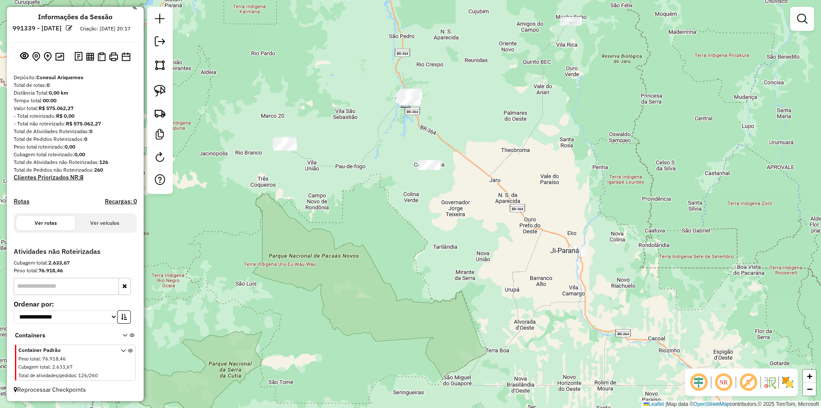
drag, startPoint x: 354, startPoint y: 191, endPoint x: 358, endPoint y: 227, distance: 36.6
click at [358, 227] on div "Janela de atendimento Grade de atendimento Capacidade Transportadoras Veículos …" at bounding box center [410, 204] width 821 height 408
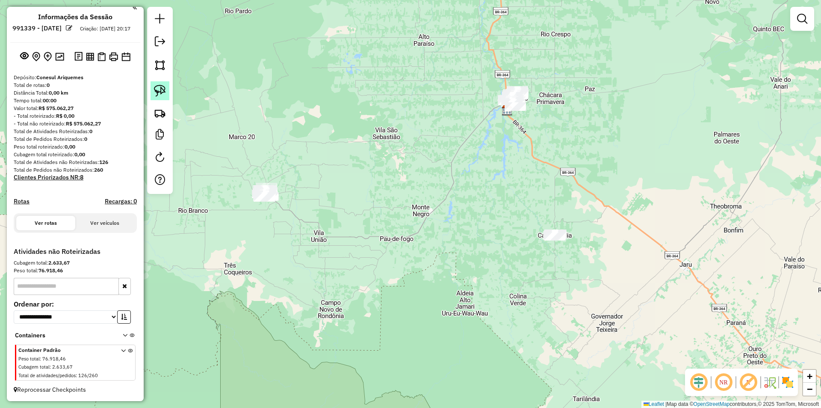
click at [155, 93] on link at bounding box center [160, 90] width 19 height 19
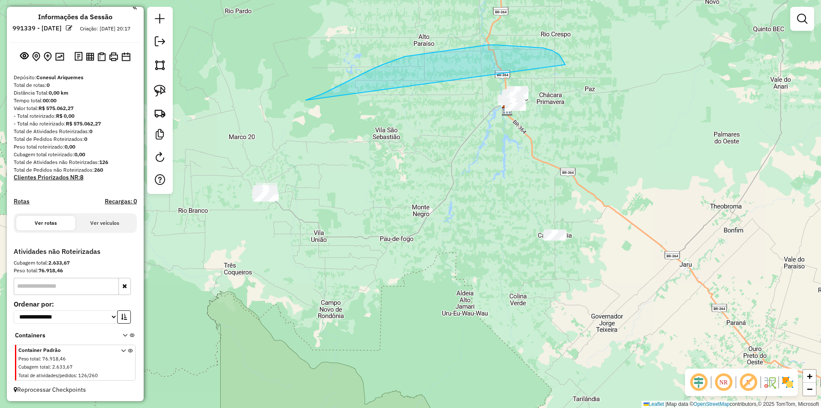
drag, startPoint x: 316, startPoint y: 96, endPoint x: 536, endPoint y: 147, distance: 225.6
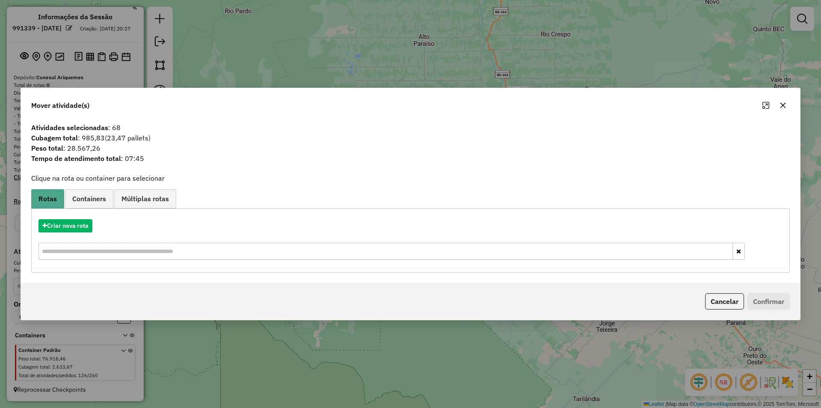
click at [781, 108] on icon "button" at bounding box center [783, 105] width 7 height 7
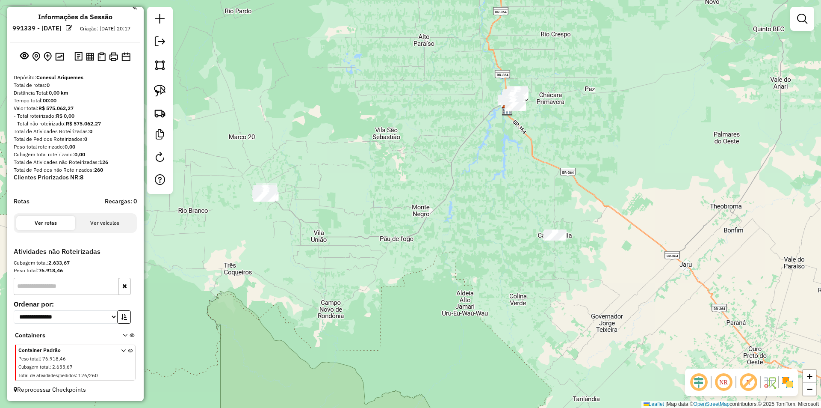
click at [462, 135] on div "Janela de atendimento Grade de atendimento Capacidade Transportadoras Veículos …" at bounding box center [410, 204] width 821 height 408
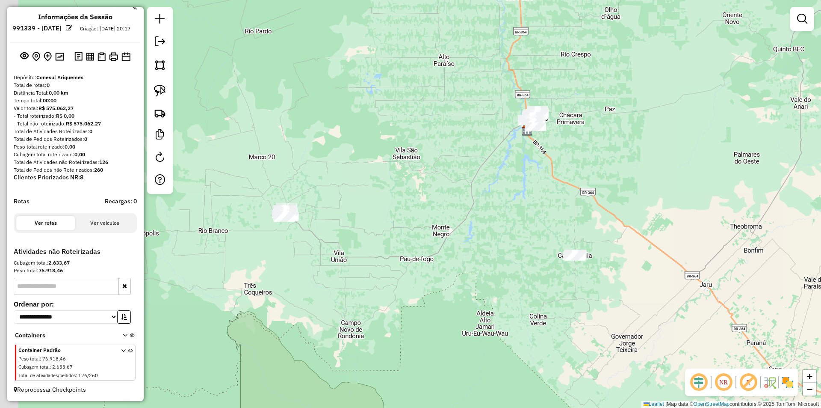
drag, startPoint x: 420, startPoint y: 160, endPoint x: 442, endPoint y: 181, distance: 31.2
click at [442, 181] on div "Janela de atendimento Grade de atendimento Capacidade Transportadoras Veículos …" at bounding box center [410, 204] width 821 height 408
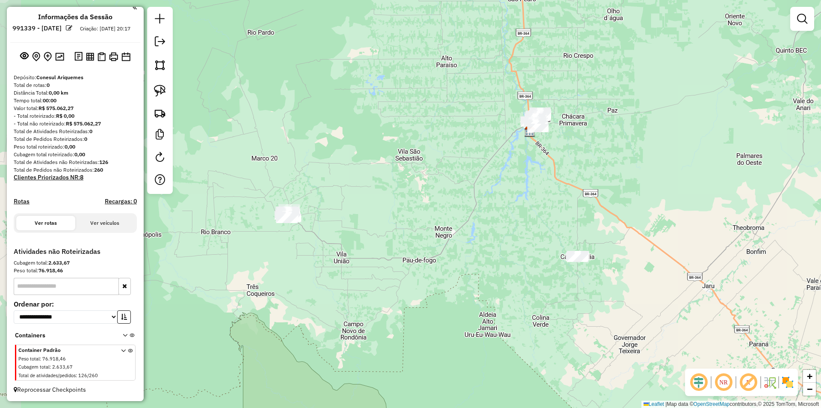
drag, startPoint x: 431, startPoint y: 182, endPoint x: 438, endPoint y: 166, distance: 17.6
click at [450, 166] on div "Janela de atendimento Grade de atendimento Capacidade Transportadoras Veículos …" at bounding box center [410, 204] width 821 height 408
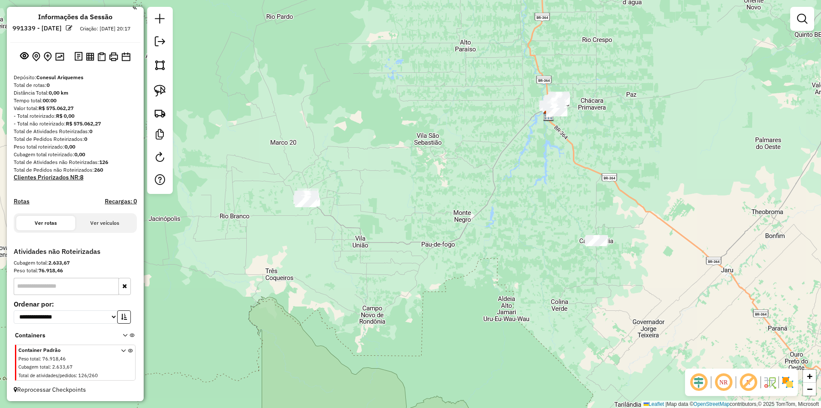
drag, startPoint x: 446, startPoint y: 161, endPoint x: 418, endPoint y: 169, distance: 29.0
click at [454, 157] on div "Janela de atendimento Grade de atendimento Capacidade Transportadoras Veículos …" at bounding box center [410, 204] width 821 height 408
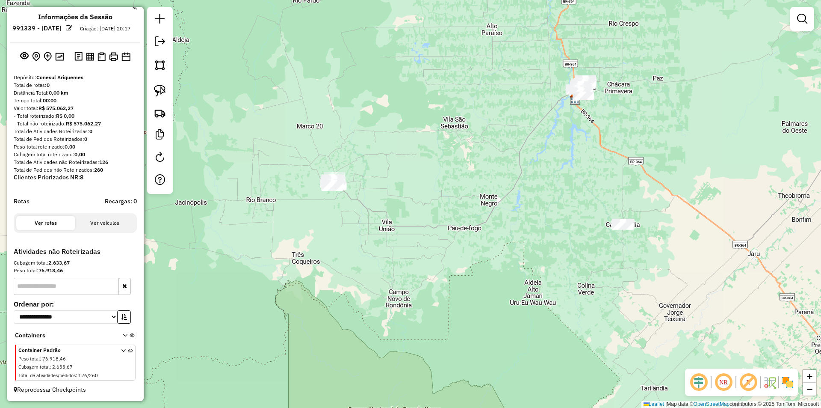
drag, startPoint x: 418, startPoint y: 169, endPoint x: 417, endPoint y: 158, distance: 11.6
click at [420, 160] on div "Janela de atendimento Grade de atendimento Capacidade Transportadoras Veículos …" at bounding box center [410, 204] width 821 height 408
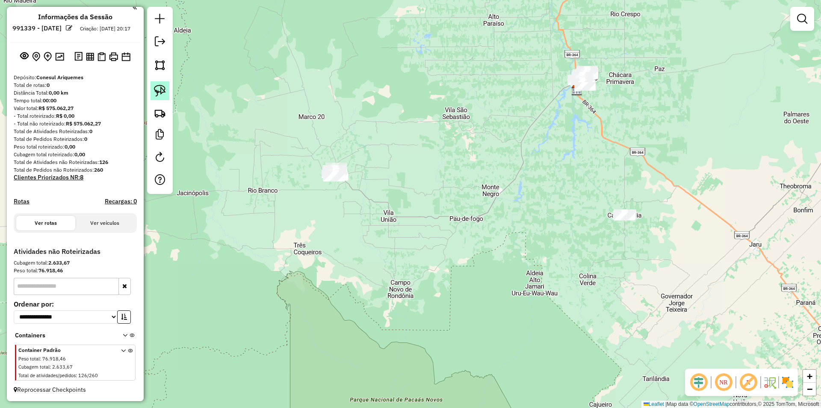
click at [157, 92] on img at bounding box center [160, 91] width 12 height 12
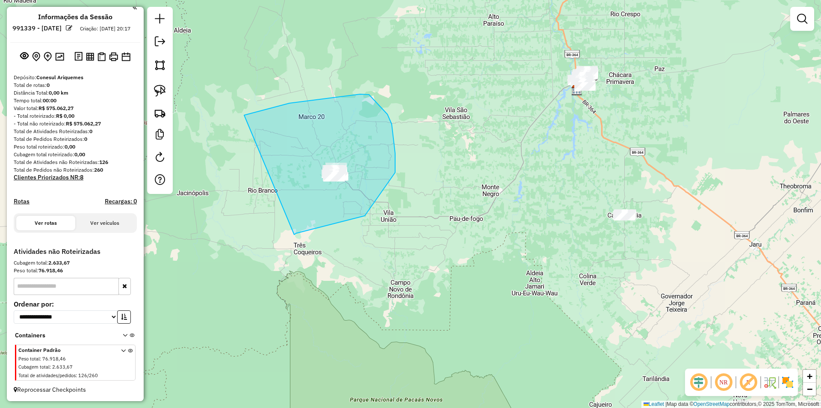
drag, startPoint x: 369, startPoint y: 95, endPoint x: 292, endPoint y: 235, distance: 160.3
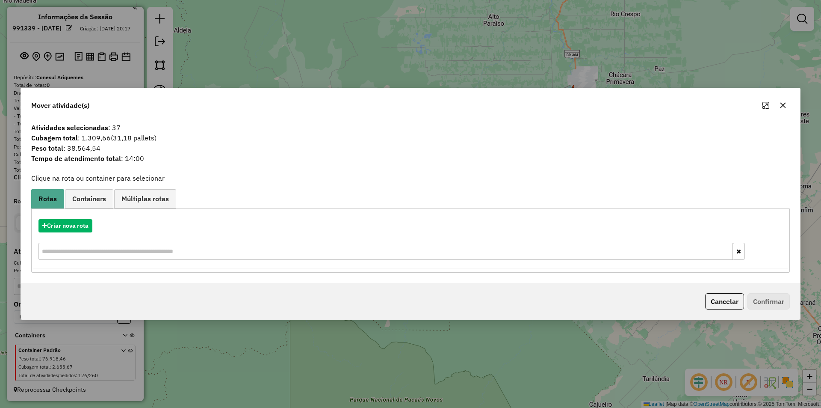
click at [784, 102] on icon "button" at bounding box center [783, 105] width 7 height 7
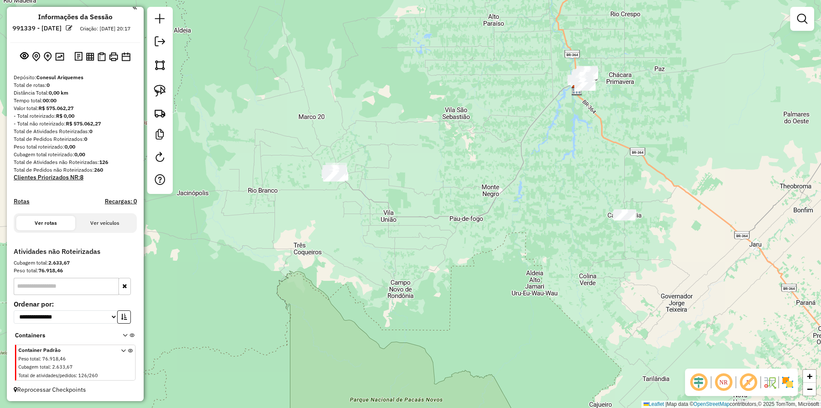
click at [794, 18] on link at bounding box center [802, 18] width 17 height 17
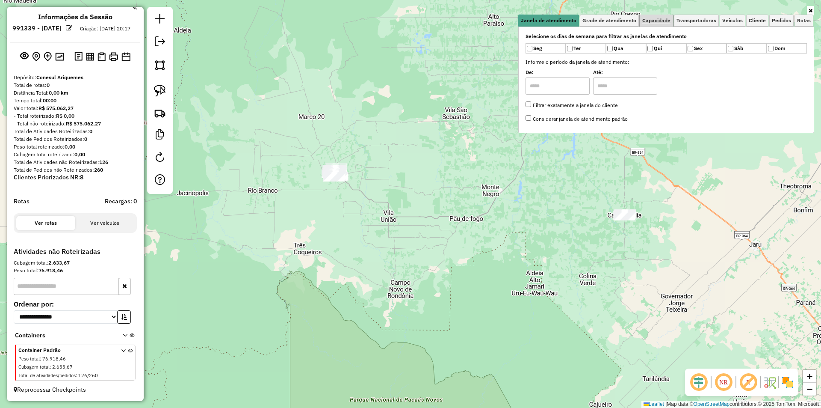
click at [643, 19] on span "Capacidade" at bounding box center [657, 20] width 28 height 5
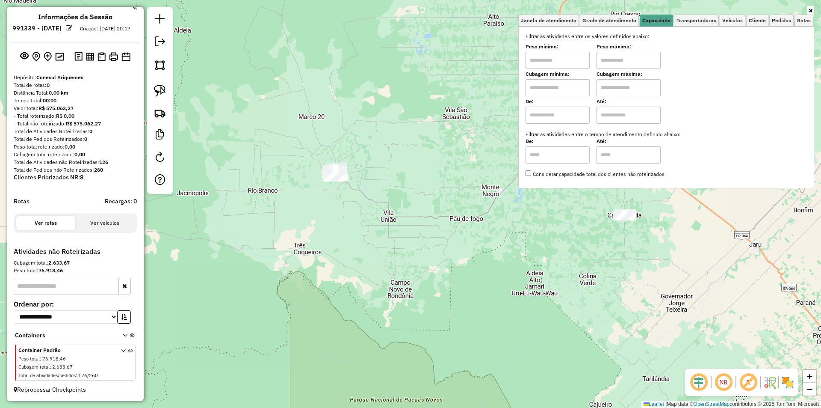
click at [563, 56] on input "text" at bounding box center [558, 60] width 64 height 17
type input "****"
click at [623, 65] on input "text" at bounding box center [629, 60] width 64 height 17
click at [276, 157] on div "Limpar filtros Janela de atendimento Grade de atendimento Capacidade Transporta…" at bounding box center [410, 204] width 821 height 408
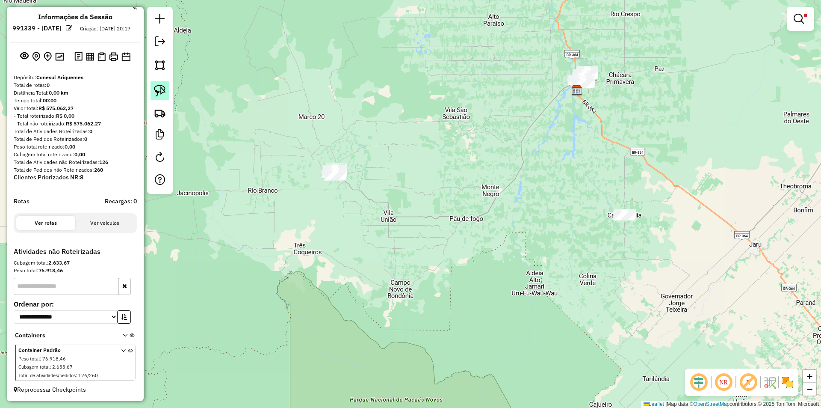
click at [155, 89] on img at bounding box center [160, 91] width 12 height 12
drag, startPoint x: 291, startPoint y: 181, endPoint x: 334, endPoint y: 226, distance: 62.6
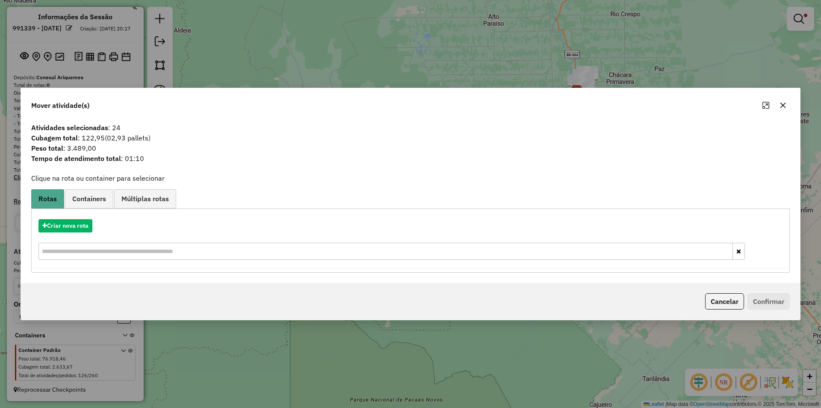
click at [788, 107] on button "button" at bounding box center [783, 105] width 14 height 14
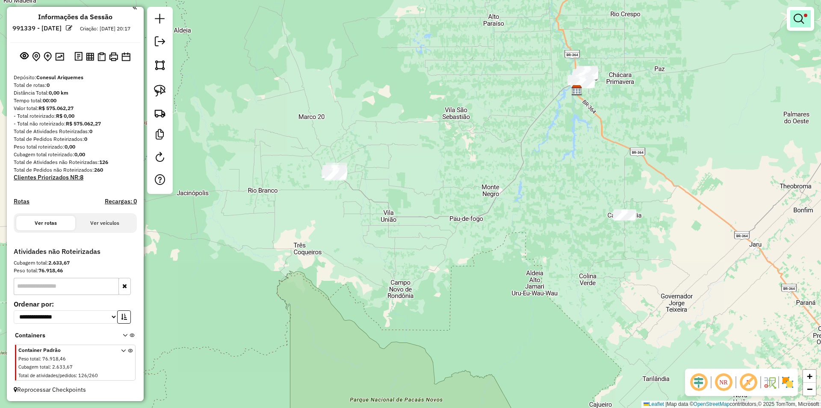
click at [805, 19] on link at bounding box center [801, 18] width 21 height 17
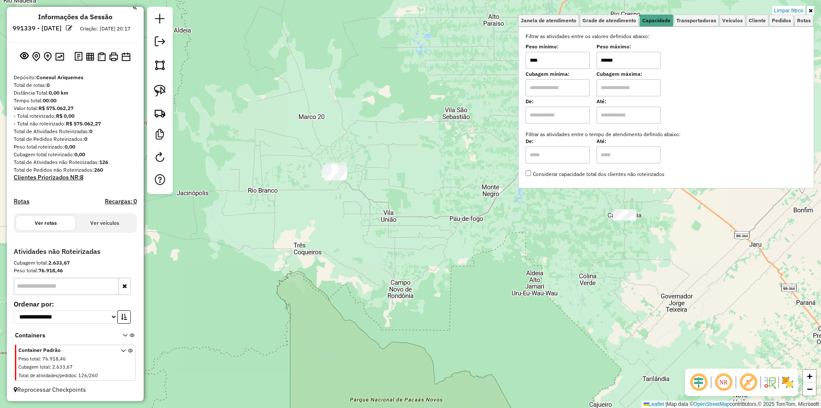
drag, startPoint x: 647, startPoint y: 60, endPoint x: 550, endPoint y: 81, distance: 99.7
click at [551, 81] on div "Filtrar as atividades entre os valores definidos abaixo: Peso mínimo: **** Peso…" at bounding box center [666, 105] width 281 height 145
type input "******"
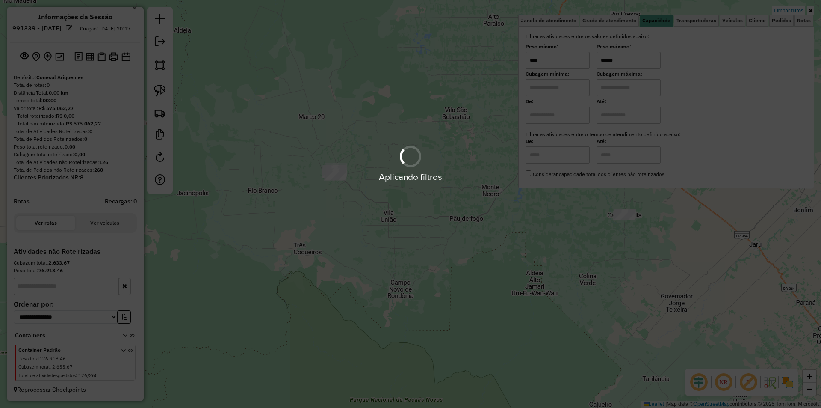
click at [255, 154] on div "Limpar filtros Janela de atendimento Grade de atendimento Capacidade Transporta…" at bounding box center [410, 204] width 821 height 408
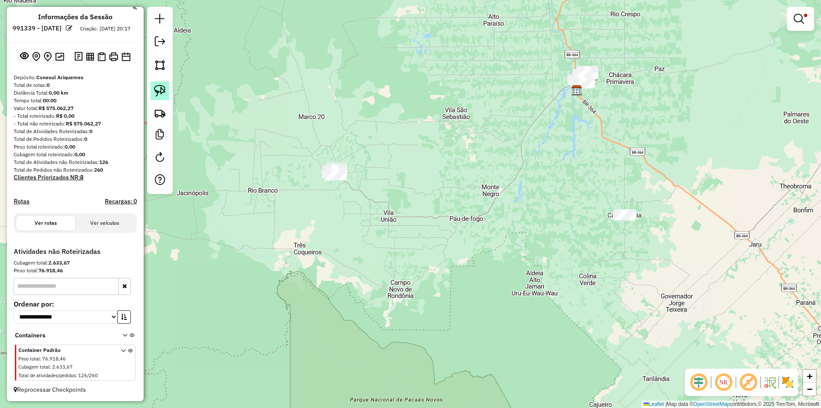
click at [152, 91] on link at bounding box center [160, 90] width 19 height 19
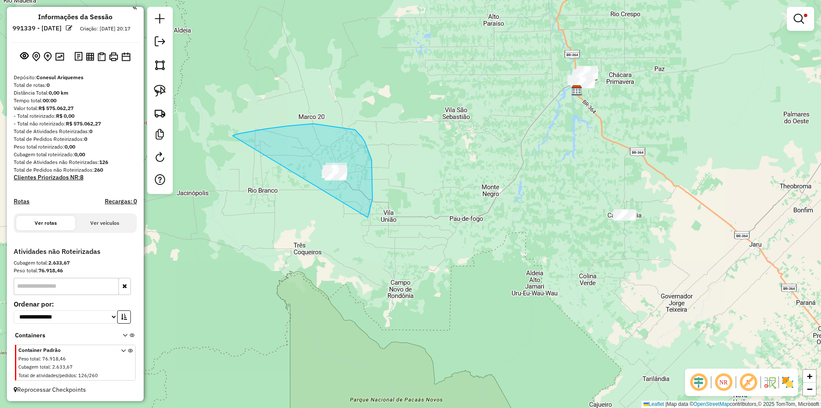
drag, startPoint x: 237, startPoint y: 134, endPoint x: 314, endPoint y: 245, distance: 134.7
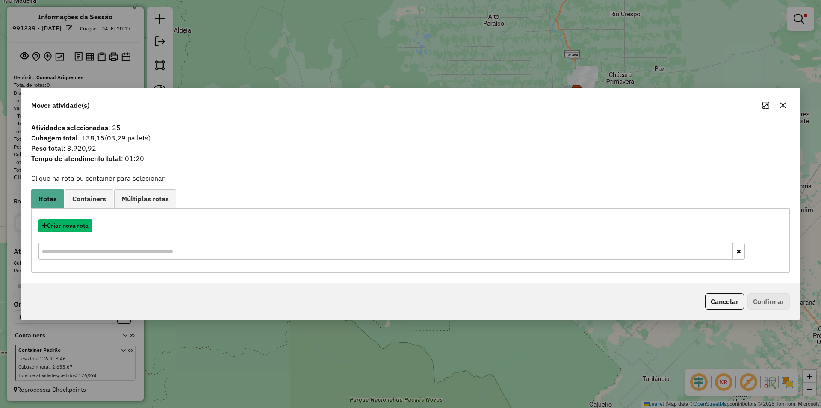
click at [65, 222] on button "Criar nova rota" at bounding box center [66, 225] width 54 height 13
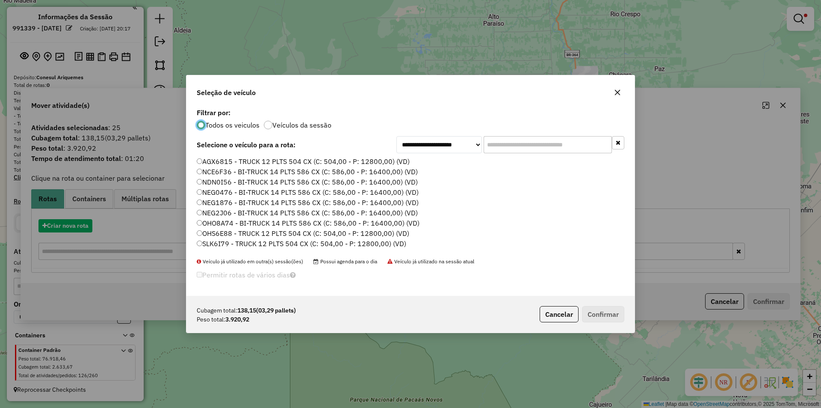
scroll to position [5, 3]
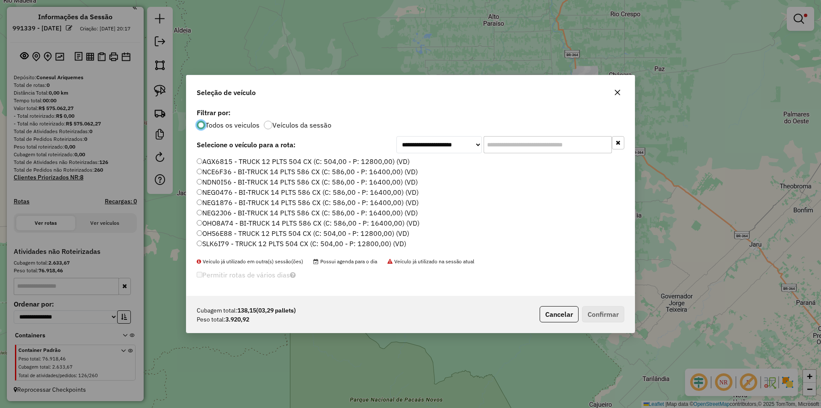
click at [497, 148] on input "text" at bounding box center [548, 144] width 128 height 17
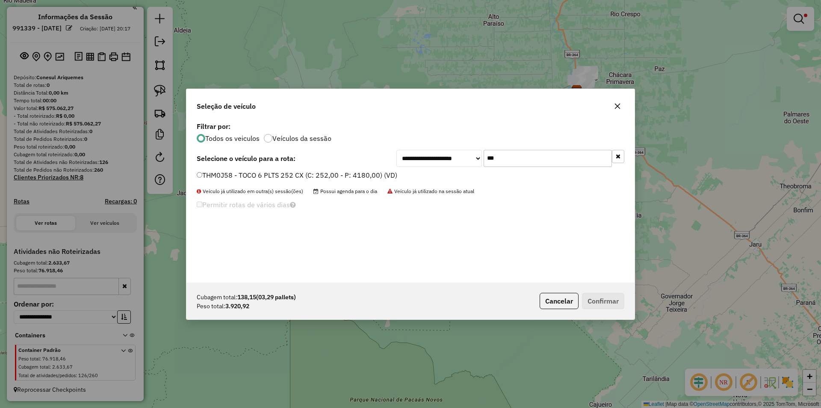
type input "***"
click at [196, 173] on div "THM0J58 - TOCO 6 PLTS 252 CX (C: 252,00 - P: 4180,00) (VD)" at bounding box center [411, 178] width 438 height 17
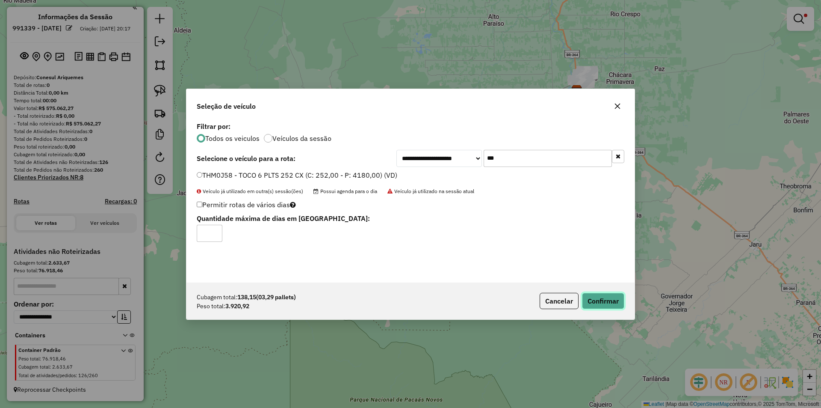
click at [607, 304] on button "Confirmar" at bounding box center [603, 301] width 42 height 16
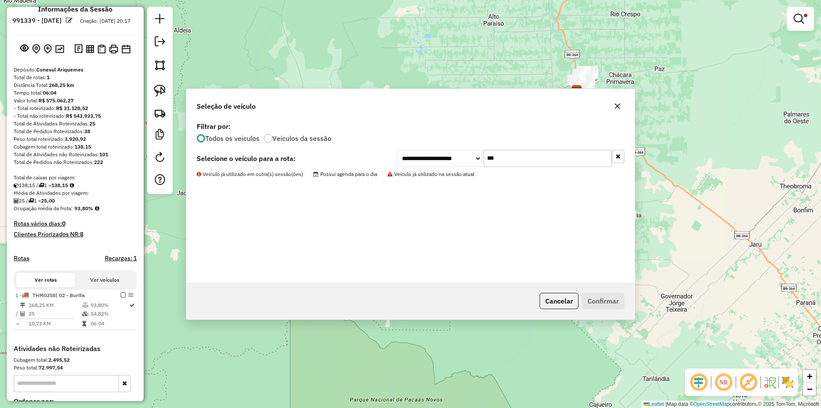
scroll to position [118, 0]
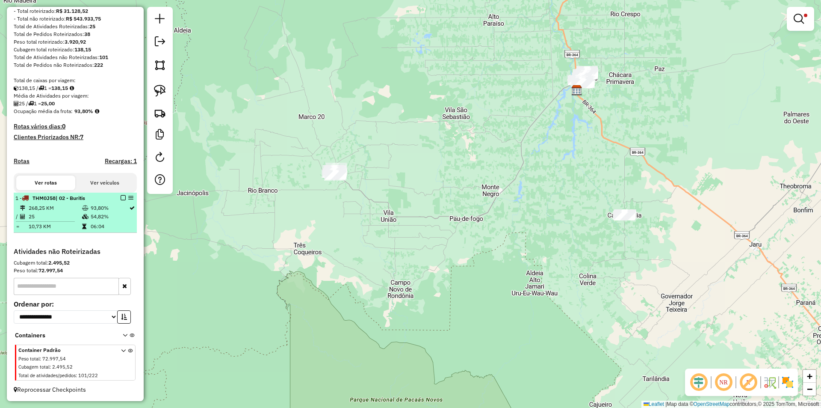
click at [121, 198] on em at bounding box center [123, 197] width 5 height 5
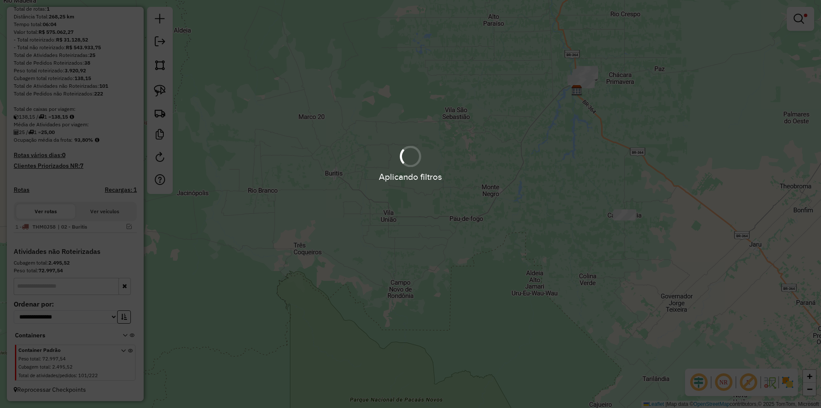
scroll to position [89, 0]
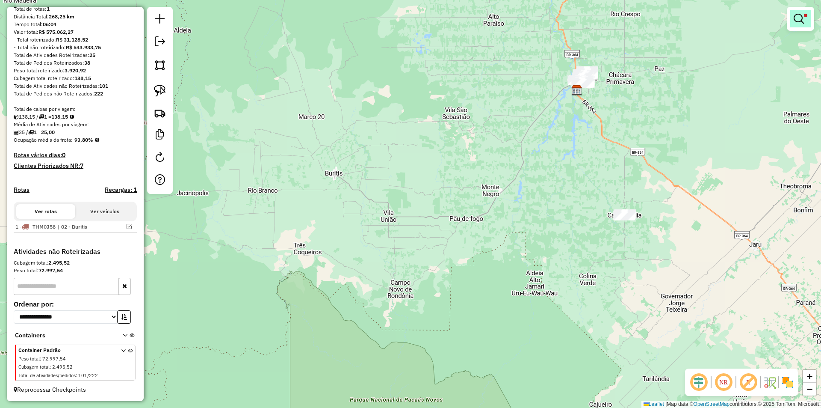
click at [798, 21] on em at bounding box center [799, 19] width 10 height 10
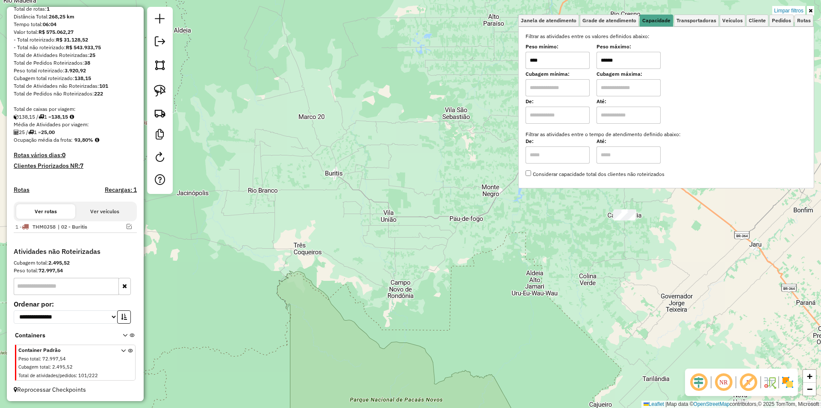
click at [788, 3] on div "Limpar filtros Janela de atendimento Grade de atendimento Capacidade Transporta…" at bounding box center [410, 204] width 821 height 408
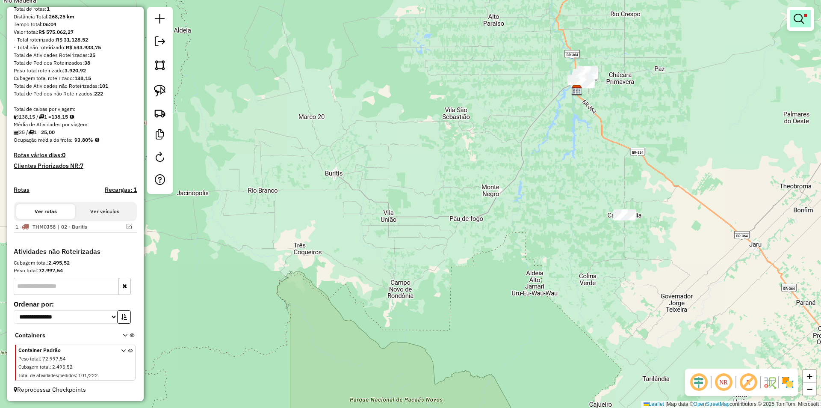
click at [798, 19] on em at bounding box center [799, 19] width 10 height 10
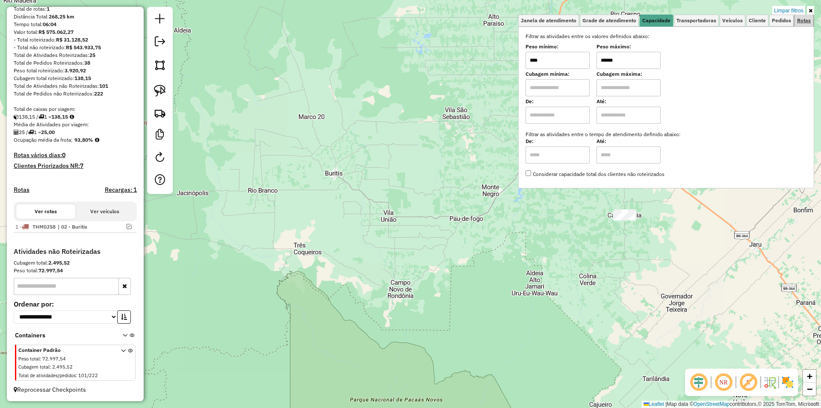
click at [797, 15] on link "Rotas" at bounding box center [804, 21] width 19 height 12
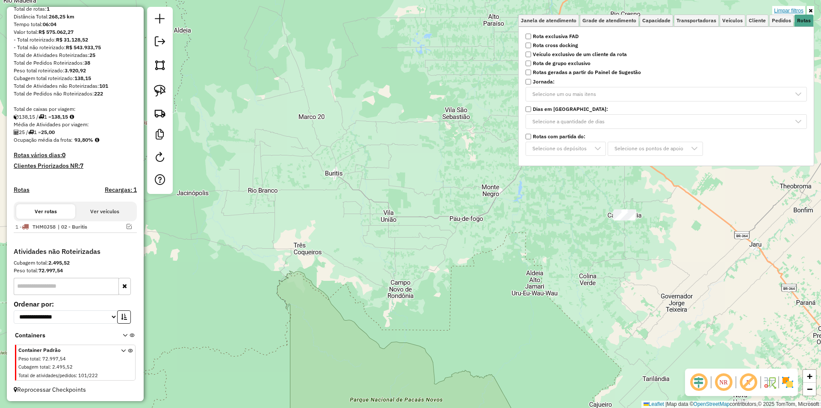
click at [796, 11] on link "Limpar filtros" at bounding box center [789, 10] width 33 height 9
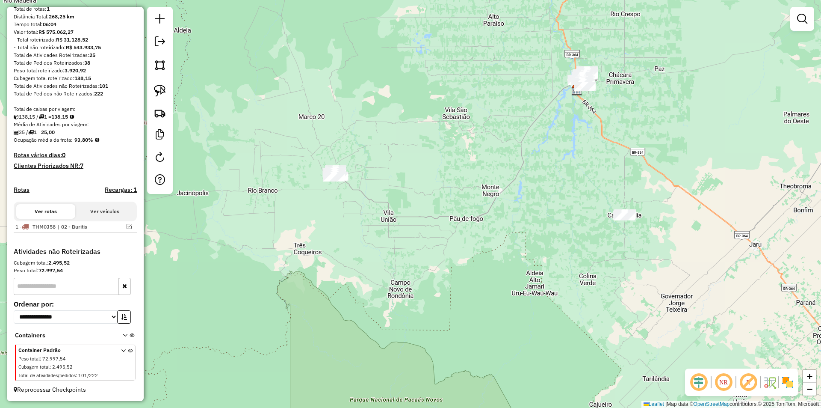
click at [400, 182] on div "Janela de atendimento Grade de atendimento Capacidade Transportadoras Veículos …" at bounding box center [410, 204] width 821 height 408
drag, startPoint x: 370, startPoint y: 184, endPoint x: 349, endPoint y: 162, distance: 30.9
click at [366, 173] on div "Janela de atendimento Grade de atendimento Capacidade Transportadoras Veículos …" at bounding box center [410, 204] width 821 height 408
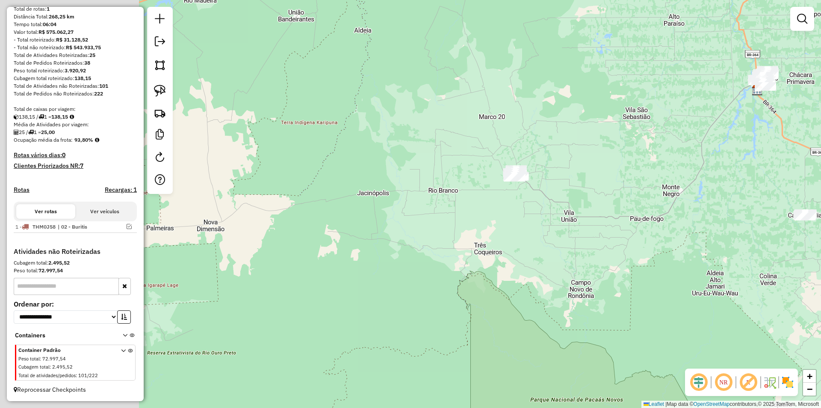
drag, startPoint x: 299, startPoint y: 90, endPoint x: 355, endPoint y: 140, distance: 74.5
click at [367, 157] on div "Janela de atendimento Grade de atendimento Capacidade Transportadoras Veículos …" at bounding box center [410, 204] width 821 height 408
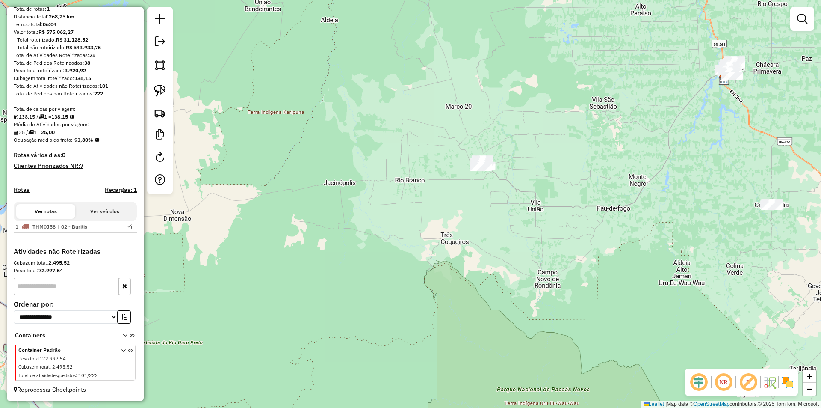
click at [163, 93] on img at bounding box center [160, 91] width 12 height 12
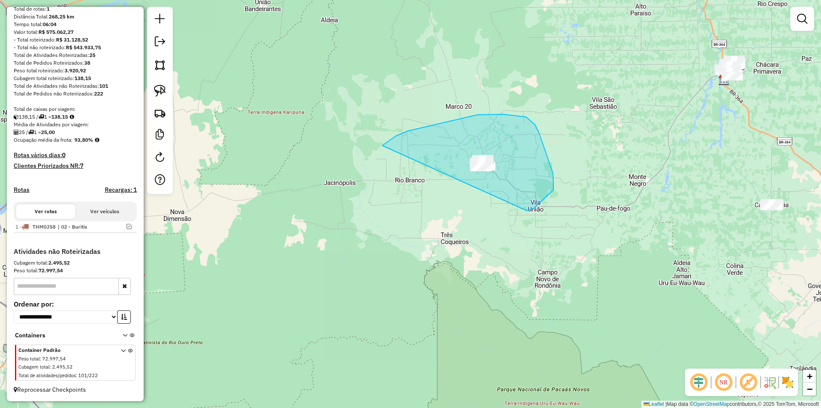
drag, startPoint x: 408, startPoint y: 131, endPoint x: 448, endPoint y: 224, distance: 101.2
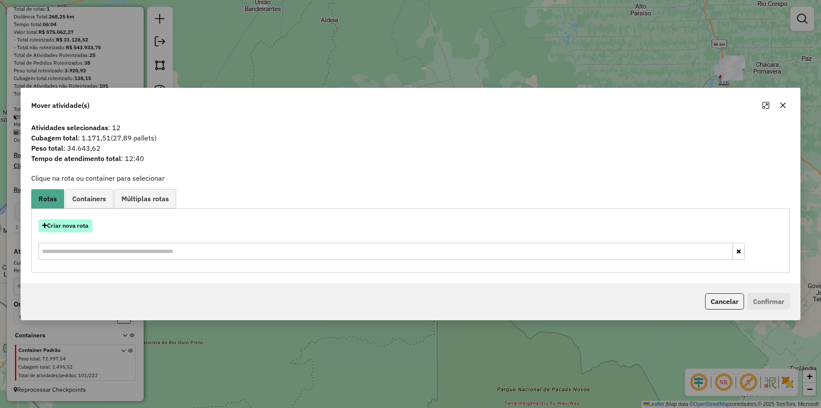
click at [55, 226] on button "Criar nova rota" at bounding box center [66, 225] width 54 height 13
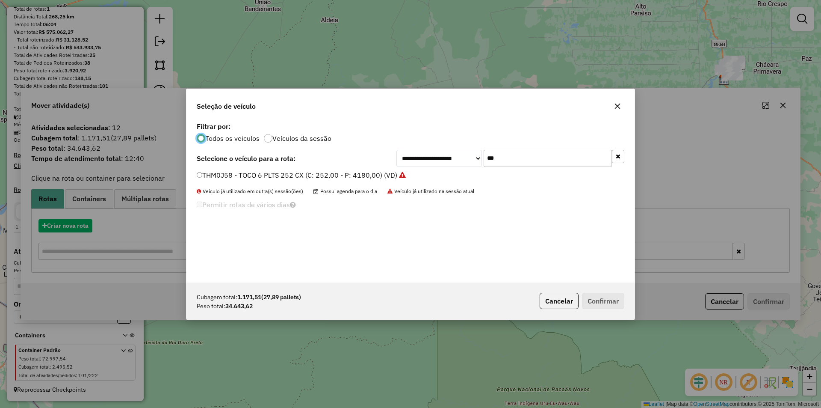
scroll to position [5, 3]
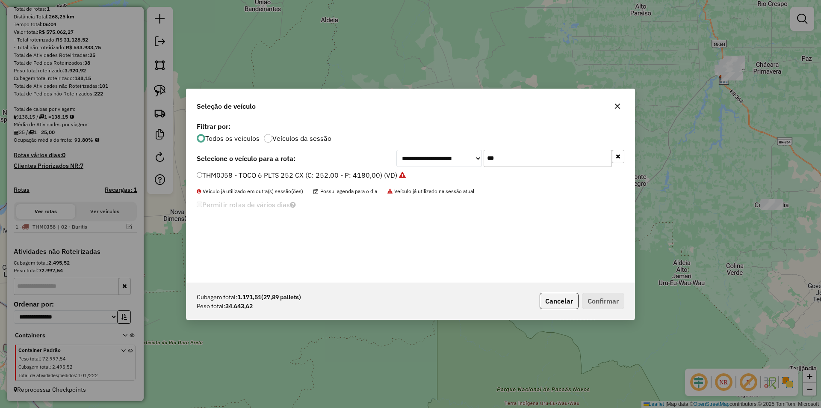
drag, startPoint x: 524, startPoint y: 159, endPoint x: 395, endPoint y: 186, distance: 132.0
click at [416, 178] on div "**********" at bounding box center [411, 201] width 448 height 163
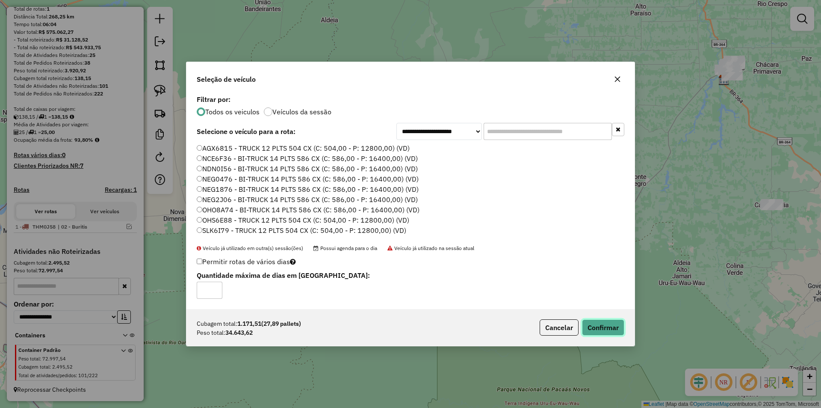
click at [588, 320] on button "Confirmar" at bounding box center [603, 327] width 42 height 16
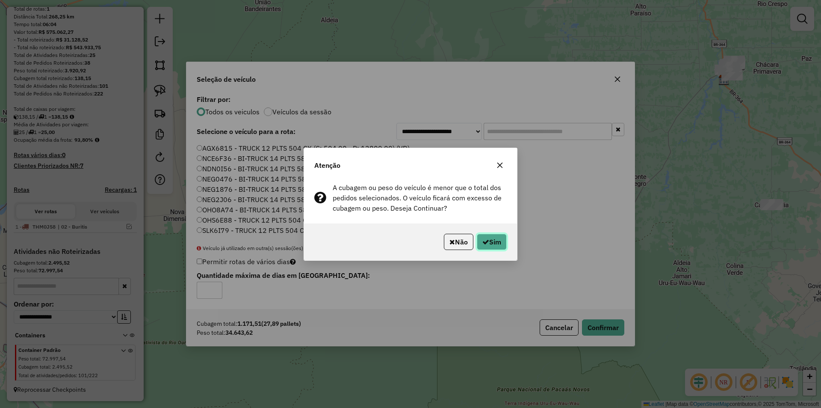
click at [497, 239] on button "Sim" at bounding box center [492, 242] width 30 height 16
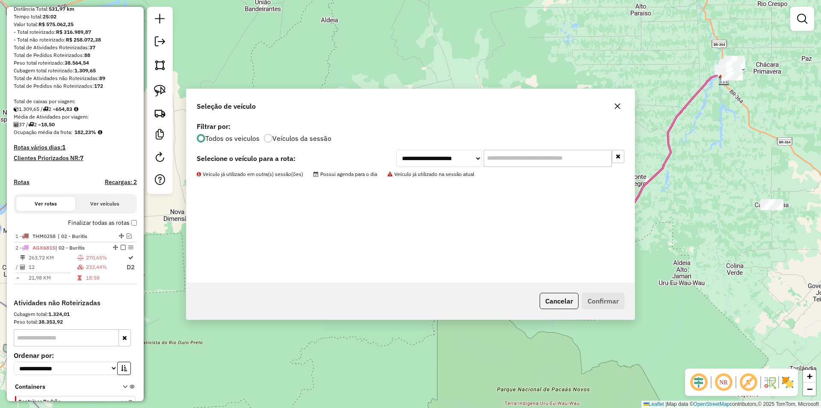
scroll to position [149, 0]
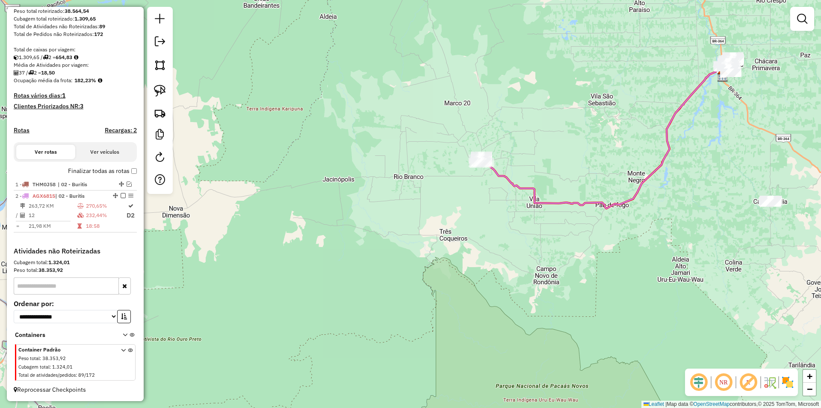
click at [353, 183] on div "Janela de atendimento Grade de atendimento Capacidade Transportadoras Veículos …" at bounding box center [410, 204] width 821 height 408
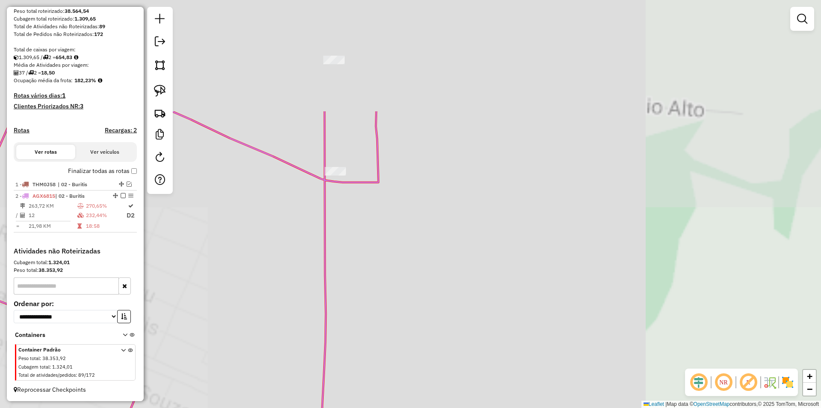
drag, startPoint x: 404, startPoint y: 151, endPoint x: 470, endPoint y: 340, distance: 200.6
click at [470, 340] on div "Janela de atendimento Grade de atendimento Capacidade Transportadoras Veículos …" at bounding box center [410, 204] width 821 height 408
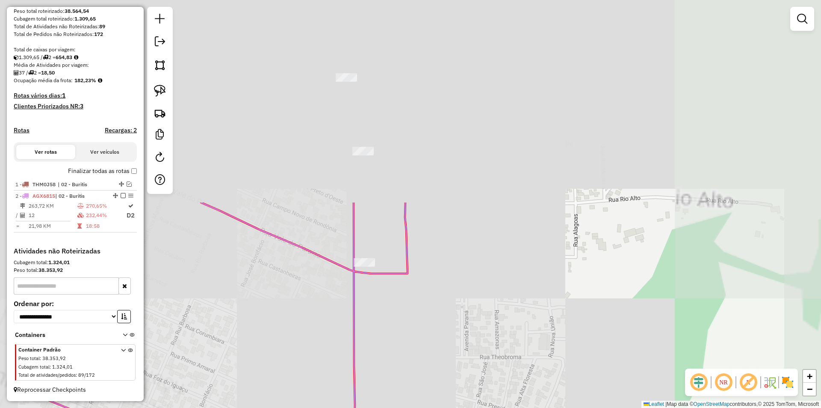
click at [460, 323] on div "Janela de atendimento Grade de atendimento Capacidade Transportadoras Veículos …" at bounding box center [410, 204] width 821 height 408
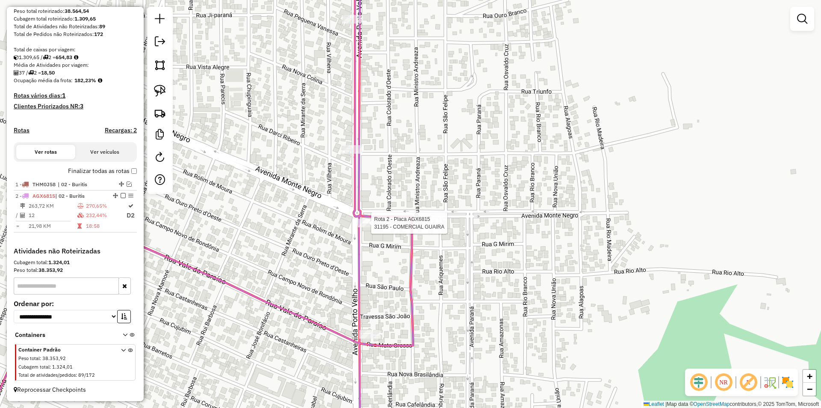
select select "**********"
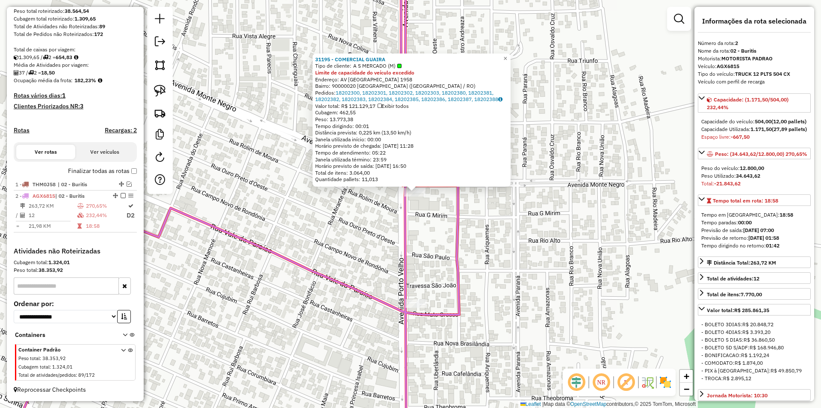
click at [343, 226] on div "31195 - COMERCIAL GUAIRA Tipo de cliente: A S MERCADO (M) Limite de capacidade …" at bounding box center [410, 204] width 821 height 408
click at [343, 225] on div "31195 - COMERCIAL GUAIRA Tipo de cliente: A S MERCADO (M) Limite de capacidade …" at bounding box center [410, 204] width 821 height 408
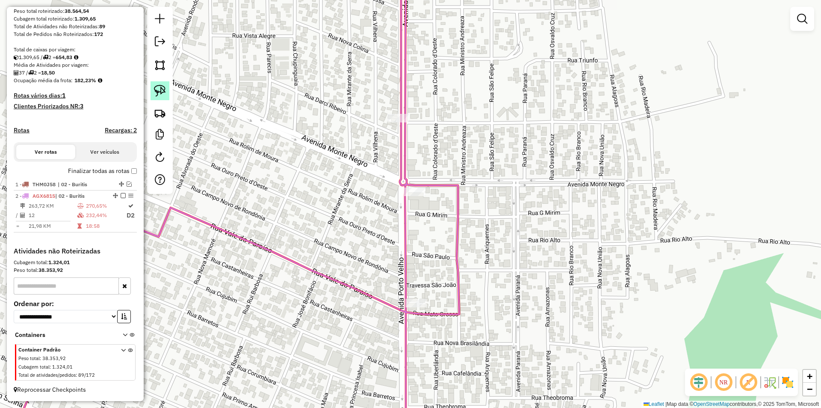
drag, startPoint x: 165, startPoint y: 90, endPoint x: 308, endPoint y: 184, distance: 171.1
click at [165, 92] on img at bounding box center [160, 91] width 12 height 12
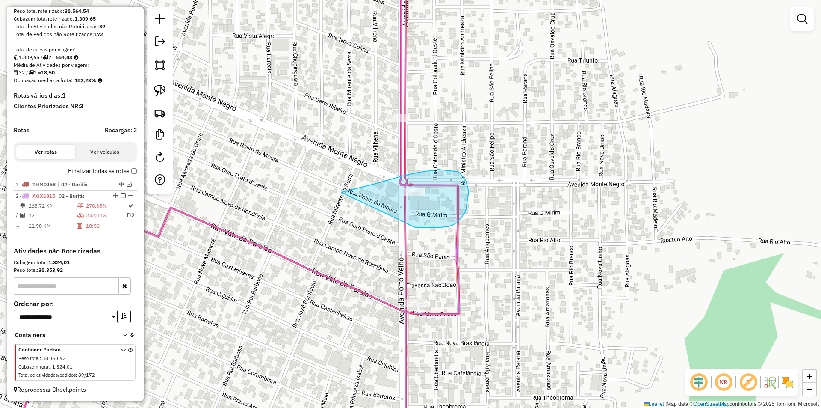
drag, startPoint x: 346, startPoint y: 191, endPoint x: 416, endPoint y: 228, distance: 79.4
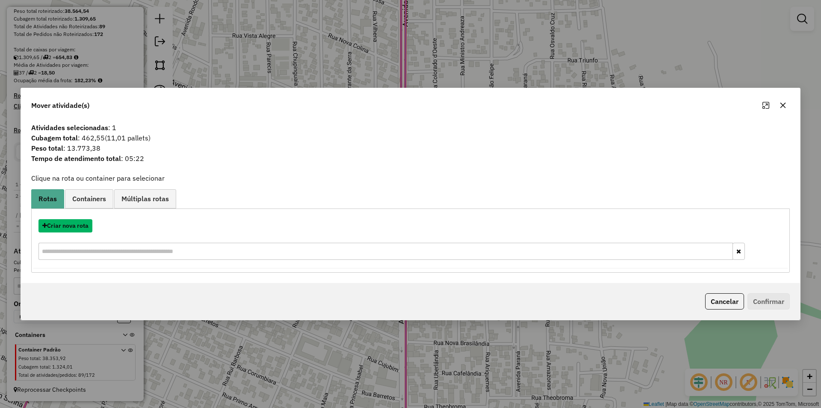
click at [61, 223] on button "Criar nova rota" at bounding box center [66, 225] width 54 height 13
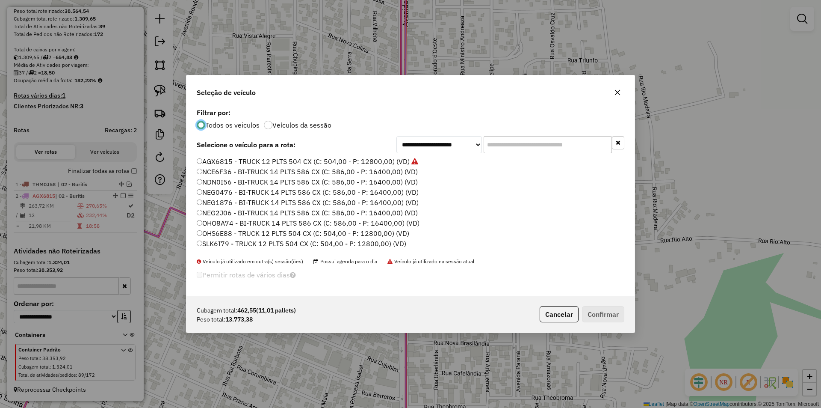
scroll to position [5, 3]
click at [516, 149] on input "text" at bounding box center [548, 144] width 128 height 17
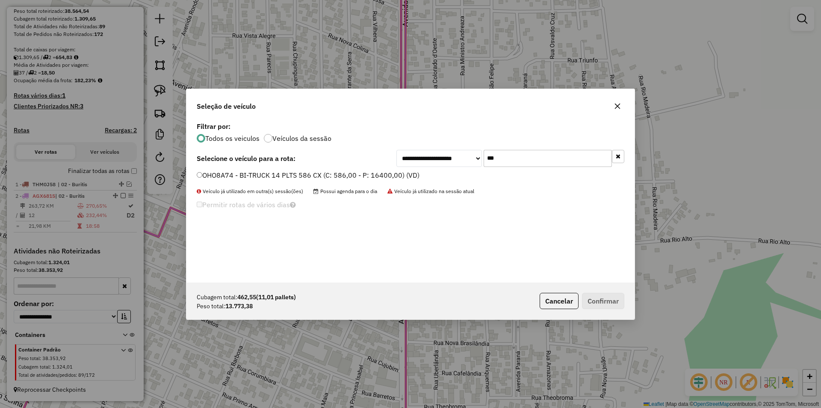
type input "***"
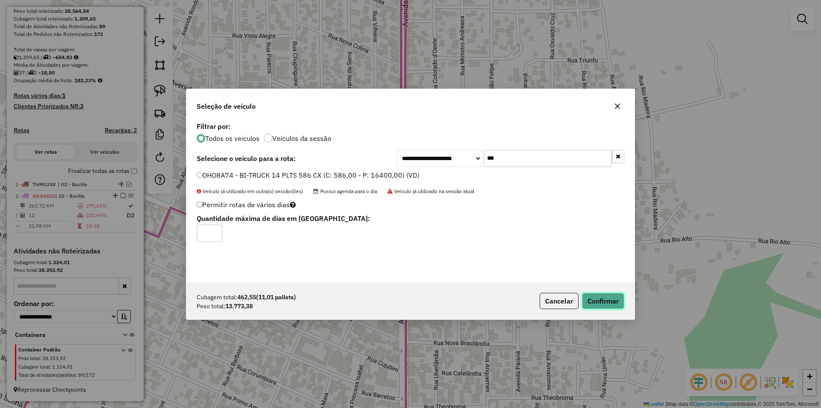
click at [604, 302] on button "Confirmar" at bounding box center [603, 301] width 42 height 16
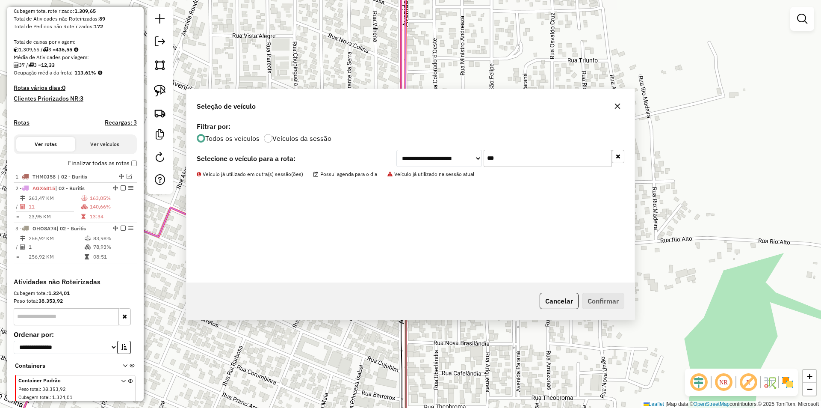
scroll to position [178, 0]
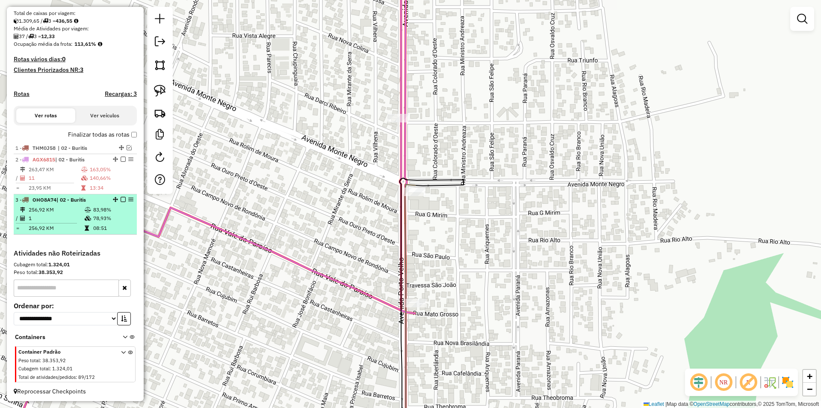
click at [122, 202] on em at bounding box center [123, 199] width 5 height 5
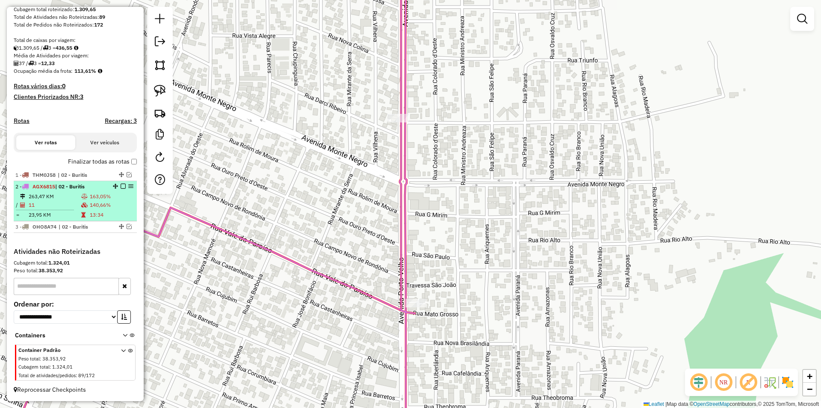
scroll to position [158, 0]
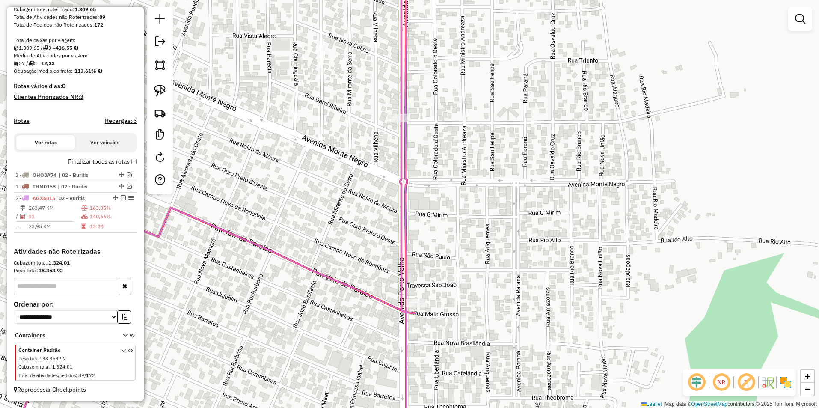
drag, startPoint x: 118, startPoint y: 226, endPoint x: 114, endPoint y: 161, distance: 64.7
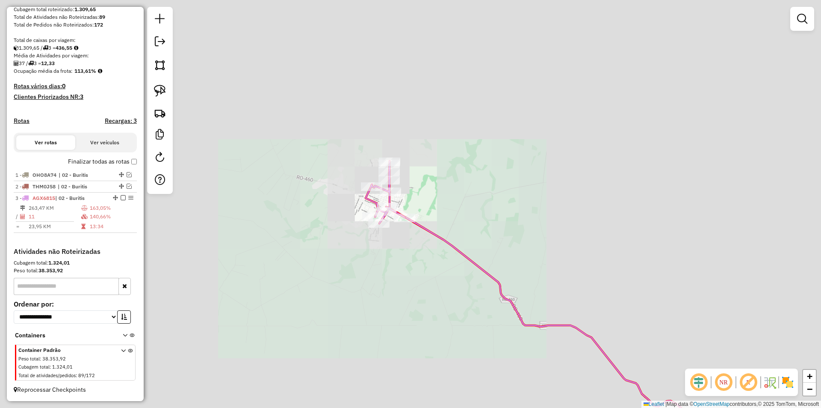
click at [422, 188] on div "Janela de atendimento Grade de atendimento Capacidade Transportadoras Veículos …" at bounding box center [410, 204] width 821 height 408
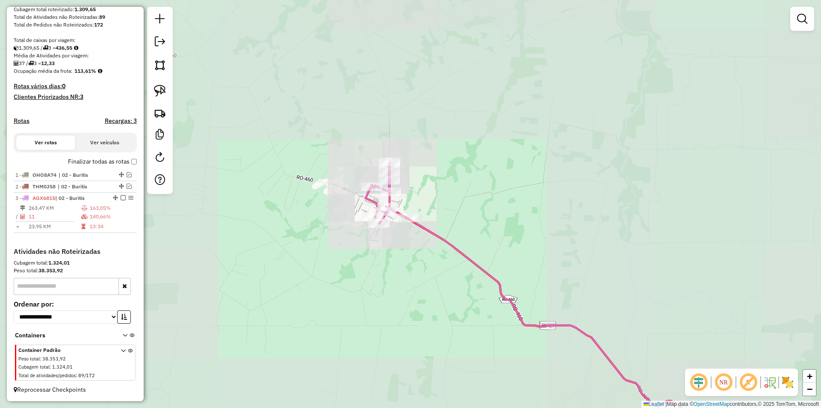
drag, startPoint x: 423, startPoint y: 188, endPoint x: 422, endPoint y: 196, distance: 7.7
click at [422, 196] on div "Janela de atendimento Grade de atendimento Capacidade Transportadoras Veículos …" at bounding box center [410, 204] width 821 height 408
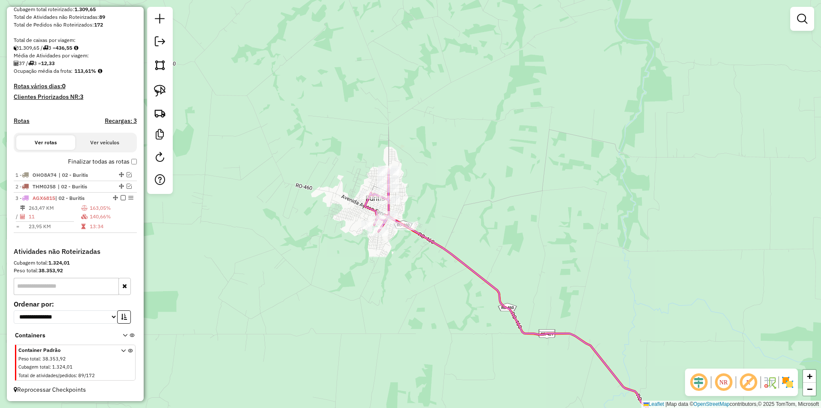
click at [414, 216] on div "Rota 3 - Placa AGX6815 147 - RONDONIA SUPERMERCAD Janela de atendimento Grade d…" at bounding box center [410, 204] width 821 height 408
select select "**********"
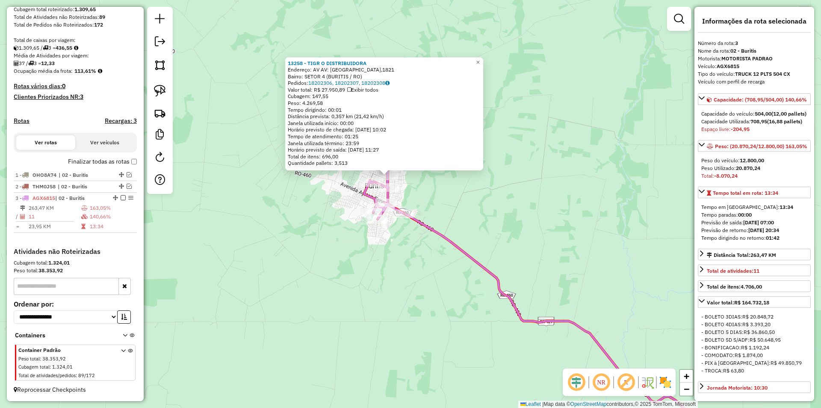
drag, startPoint x: 563, startPoint y: 231, endPoint x: 539, endPoint y: 204, distance: 36.2
click at [539, 204] on div "13258 - TIGR O DISTRIBUIDORA Endereço: AV AV: PORTO VELHO,1821 Bairro: SETOR 4 …" at bounding box center [410, 204] width 821 height 408
click at [490, 258] on div "13258 - TIGR O DISTRIBUIDORA Endereço: AV AV: PORTO VELHO,1821 Bairro: SETOR 4 …" at bounding box center [410, 204] width 821 height 408
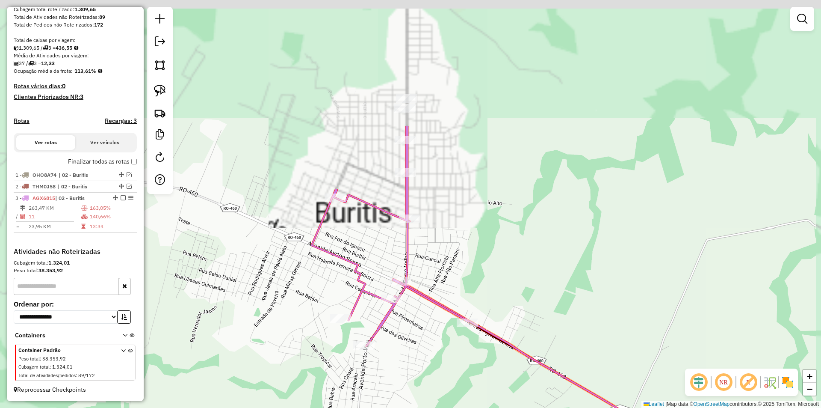
drag, startPoint x: 355, startPoint y: 370, endPoint x: 353, endPoint y: 398, distance: 27.9
click at [356, 405] on div "Janela de atendimento Grade de atendimento Capacidade Transportadoras Veículos …" at bounding box center [410, 204] width 821 height 408
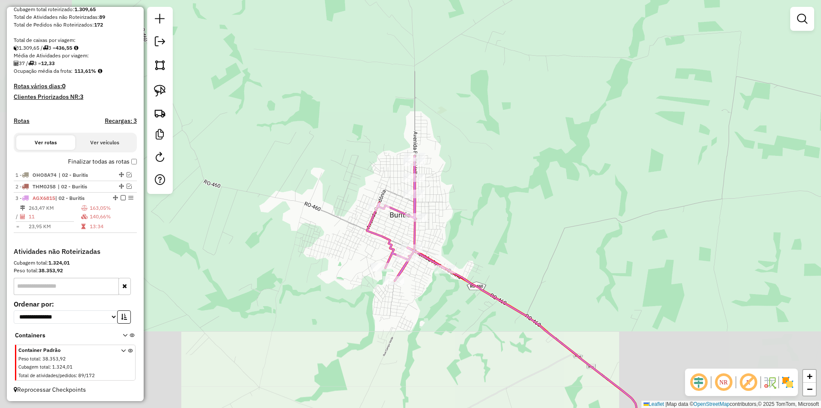
click at [431, 232] on div "Janela de atendimento Grade de atendimento Capacidade Transportadoras Veículos …" at bounding box center [410, 204] width 821 height 408
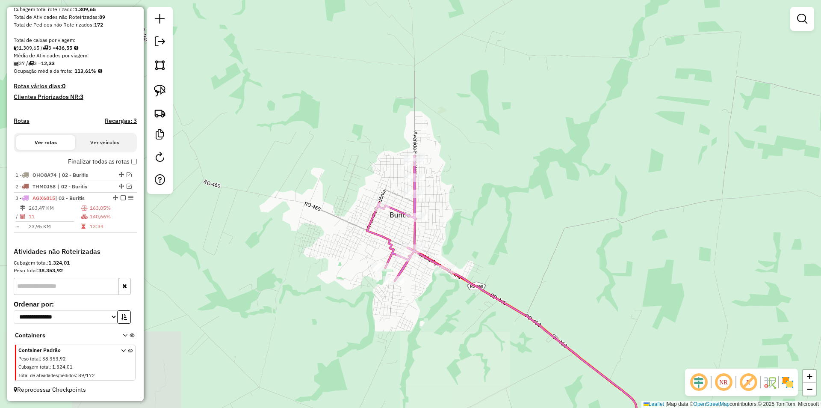
click at [501, 219] on div "Janela de atendimento Grade de atendimento Capacidade Transportadoras Veículos …" at bounding box center [410, 204] width 821 height 408
click at [153, 88] on link at bounding box center [160, 90] width 19 height 19
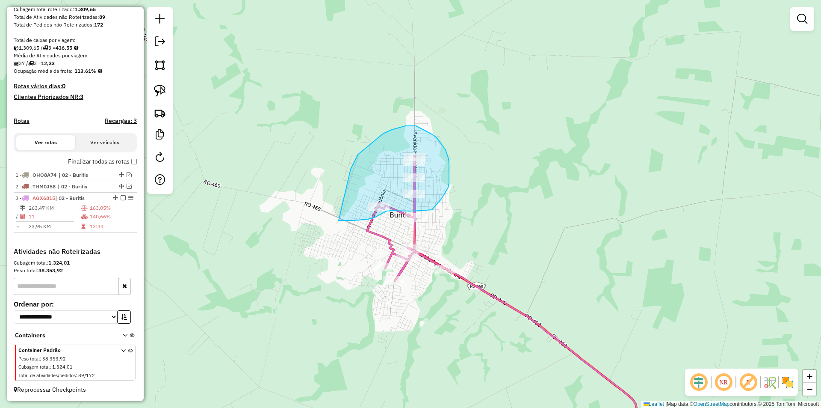
drag, startPoint x: 351, startPoint y: 169, endPoint x: 305, endPoint y: 220, distance: 68.8
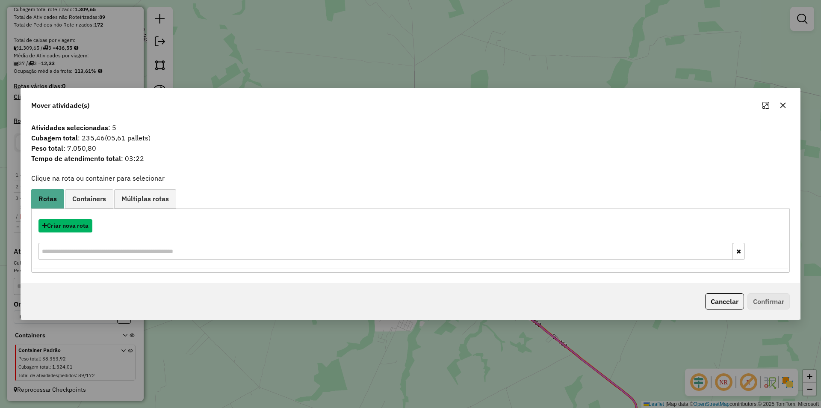
click at [67, 222] on button "Criar nova rota" at bounding box center [66, 225] width 54 height 13
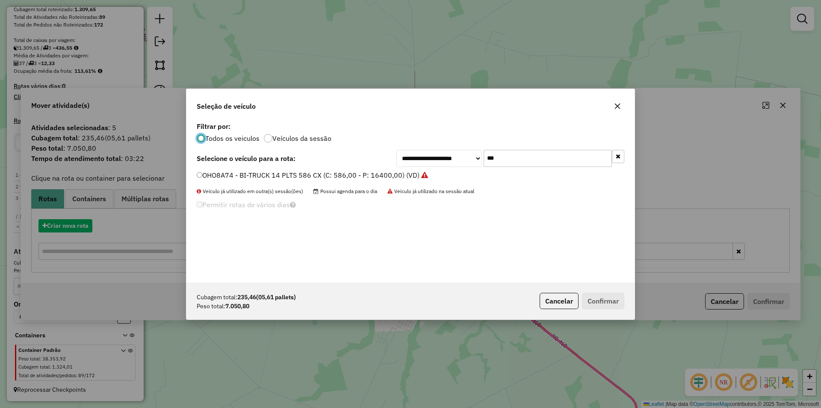
scroll to position [5, 3]
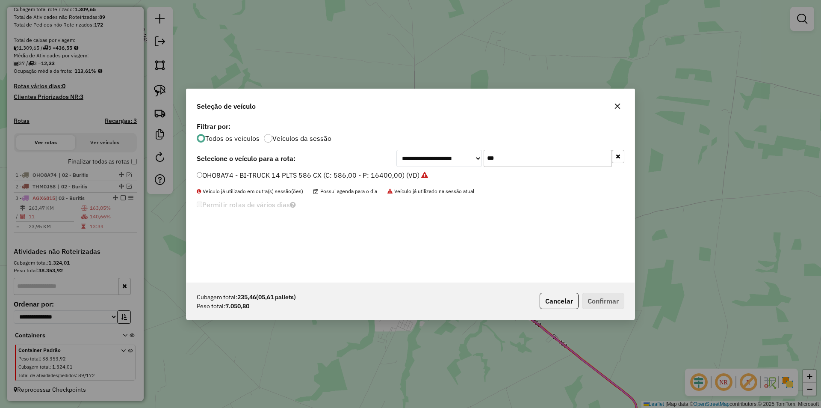
drag, startPoint x: 494, startPoint y: 160, endPoint x: 470, endPoint y: 160, distance: 24.0
click at [470, 160] on div "**********" at bounding box center [511, 158] width 228 height 17
drag, startPoint x: 498, startPoint y: 157, endPoint x: 472, endPoint y: 162, distance: 25.6
click at [472, 161] on div "**********" at bounding box center [511, 158] width 228 height 17
type input "****"
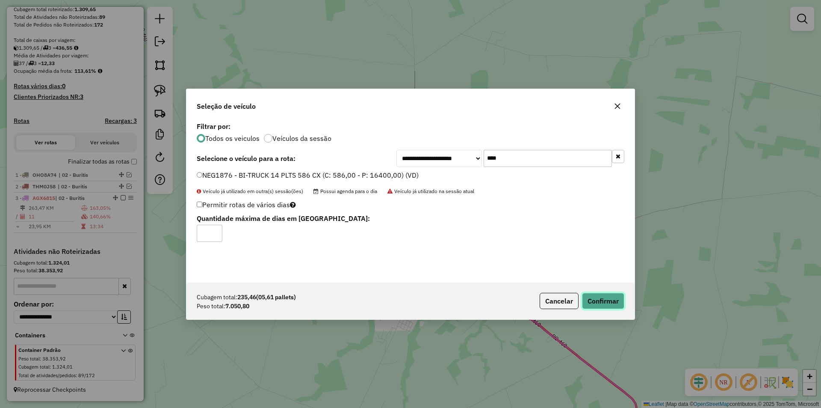
click at [597, 297] on button "Confirmar" at bounding box center [603, 301] width 42 height 16
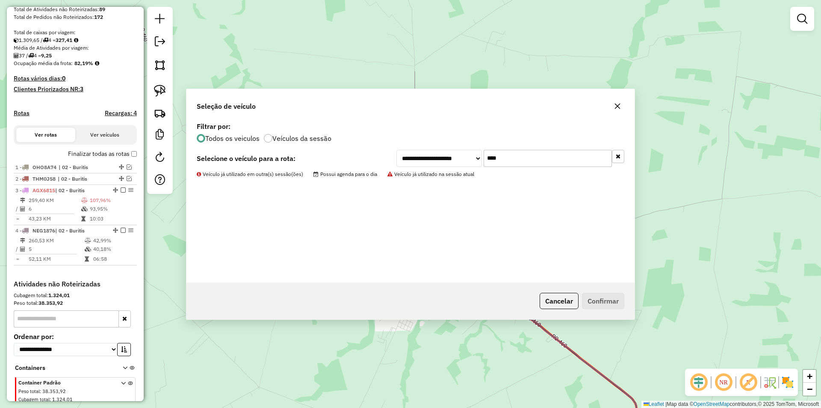
scroll to position [178, 0]
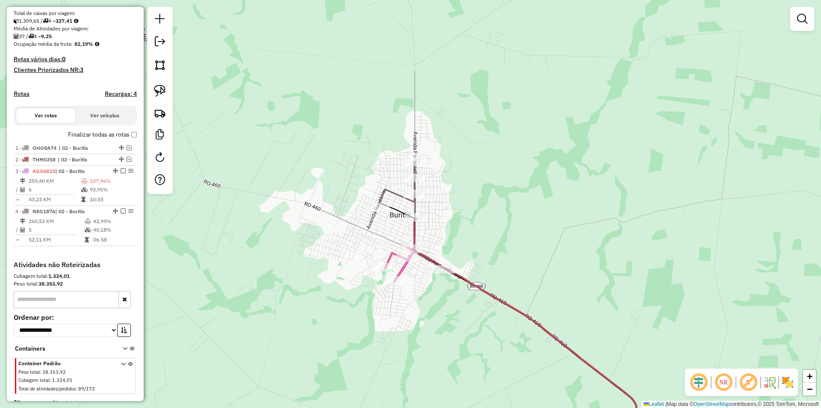
drag, startPoint x: 495, startPoint y: 244, endPoint x: 438, endPoint y: 203, distance: 69.9
click at [495, 242] on div "Janela de atendimento Grade de atendimento Capacidade Transportadoras Veículos …" at bounding box center [410, 204] width 821 height 408
select select "**********"
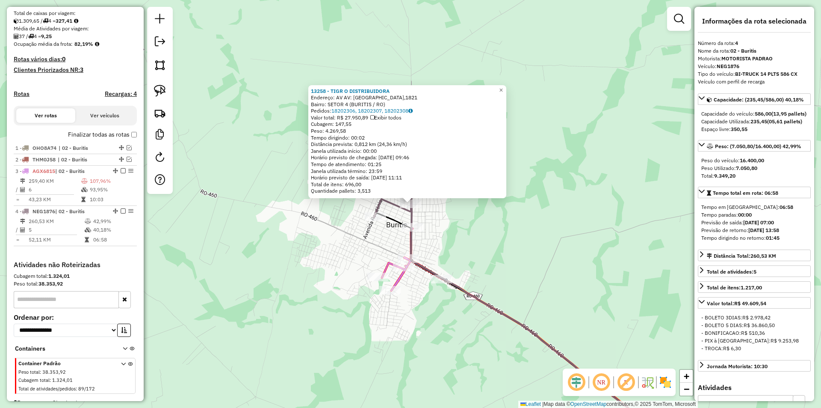
scroll to position [198, 0]
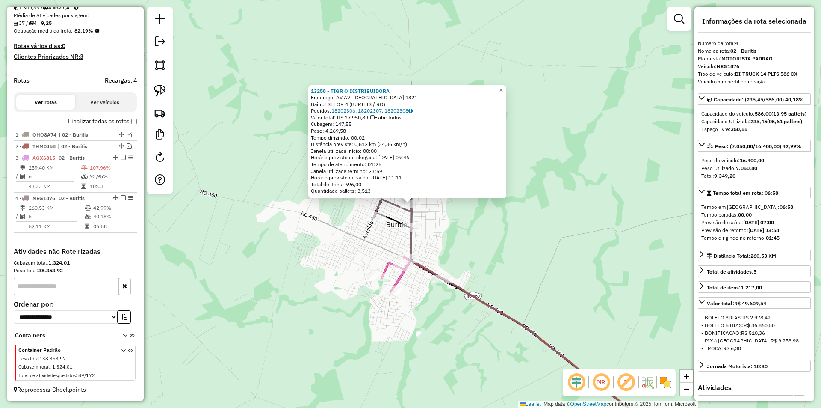
drag, startPoint x: 505, startPoint y: 244, endPoint x: 509, endPoint y: 228, distance: 16.3
click at [509, 228] on div "13258 - TIGR O DISTRIBUIDORA Endereço: AV AV: PORTO VELHO,1821 Bairro: SETOR 4 …" at bounding box center [410, 204] width 821 height 408
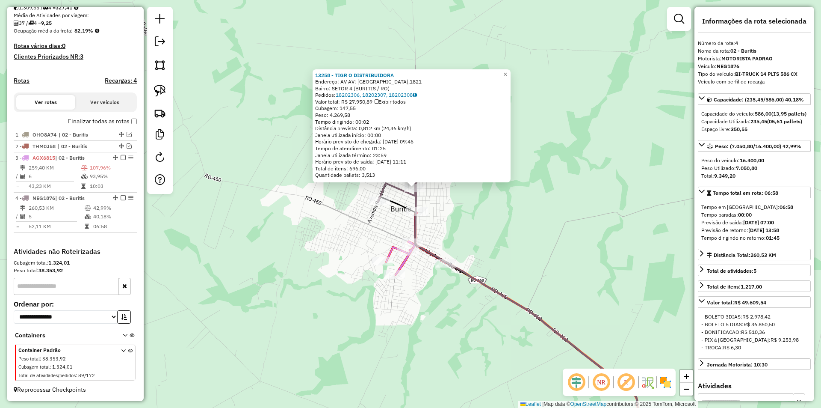
click at [509, 228] on div "13258 - TIGR O DISTRIBUIDORA Endereço: AV AV: PORTO VELHO,1821 Bairro: SETOR 4 …" at bounding box center [410, 204] width 821 height 408
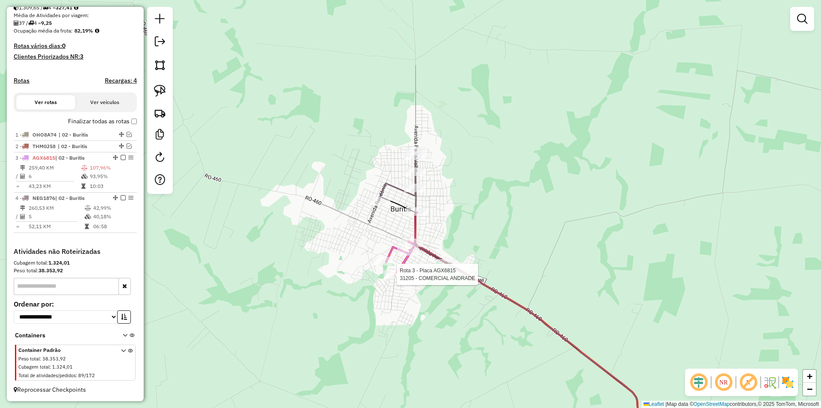
select select "**********"
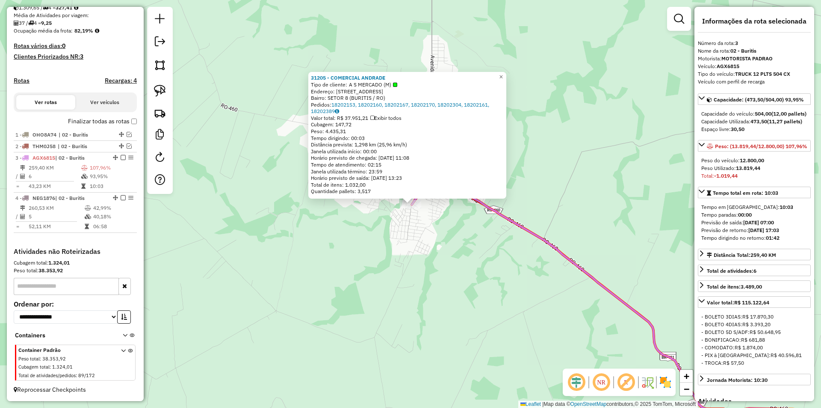
click at [475, 245] on div "31205 - COMERCIAL ANDRADE Tipo de cliente: A S MERCADO (M) Endereço: AV PORTO V…" at bounding box center [410, 204] width 821 height 408
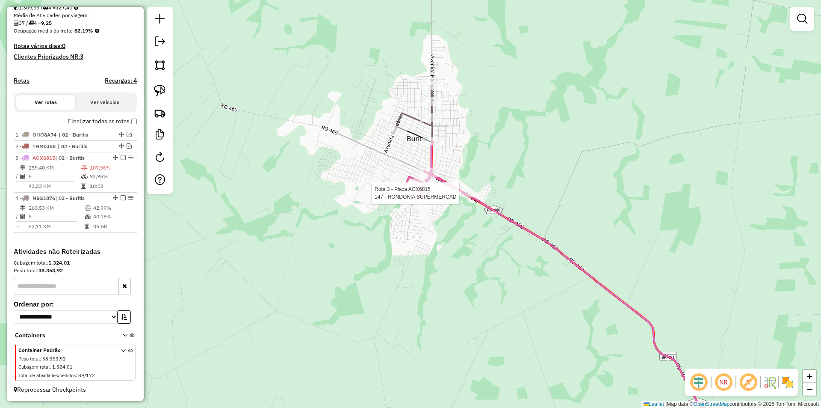
select select "**********"
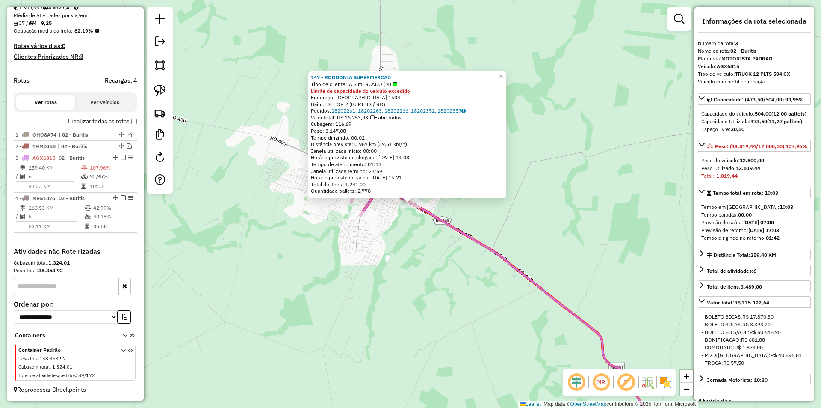
click at [417, 248] on div "147 - RONDONIA SUPERMERCAD Tipo de cliente: A S MERCADO (M) Limite de capacidad…" at bounding box center [410, 204] width 821 height 408
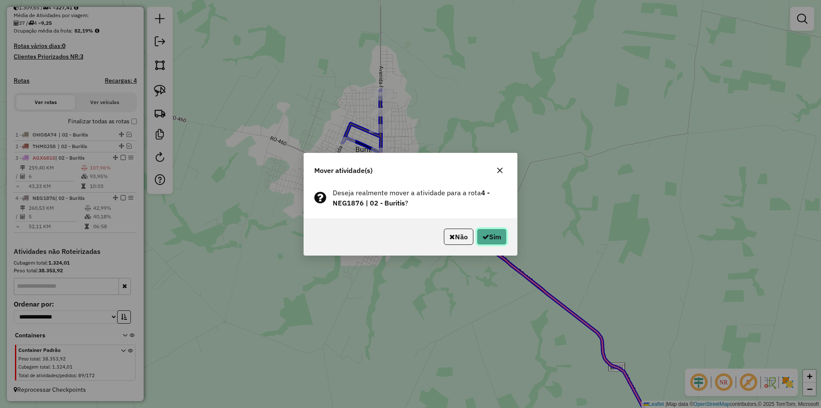
click at [485, 231] on button "Sim" at bounding box center [492, 236] width 30 height 16
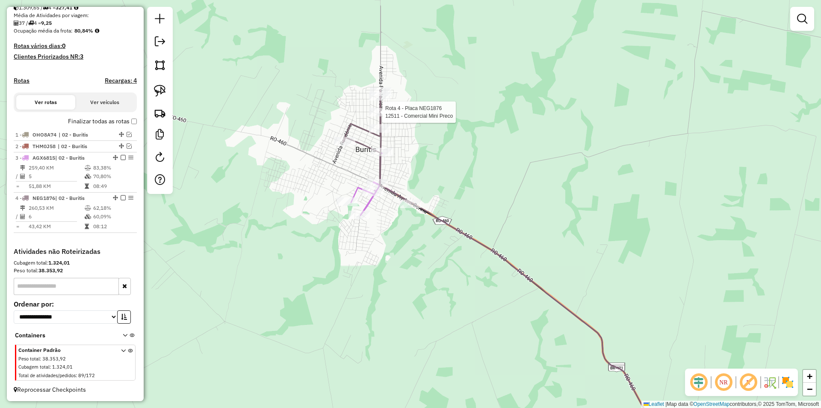
select select "**********"
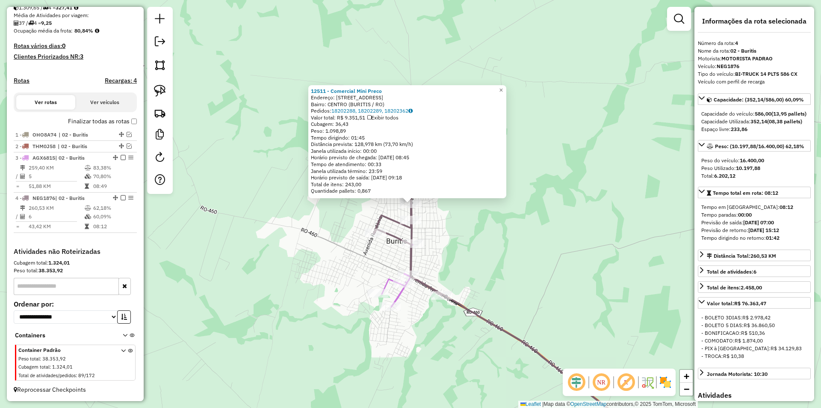
drag, startPoint x: 585, startPoint y: 238, endPoint x: 574, endPoint y: 190, distance: 49.2
click at [574, 190] on div "12511 - Comercial Mini Preco Endereço: AV Av: Porto Velho 2435 Bairro: CENTRO (…" at bounding box center [410, 204] width 821 height 408
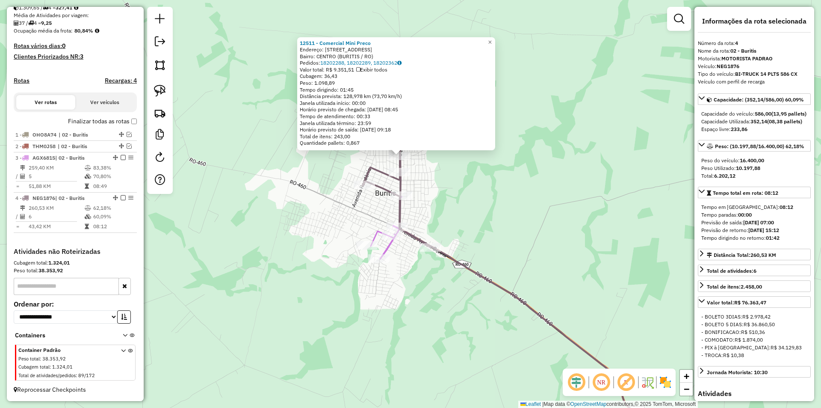
click at [572, 192] on div "12511 - Comercial Mini Preco Endereço: AV Av: Porto Velho 2435 Bairro: CENTRO (…" at bounding box center [410, 204] width 821 height 408
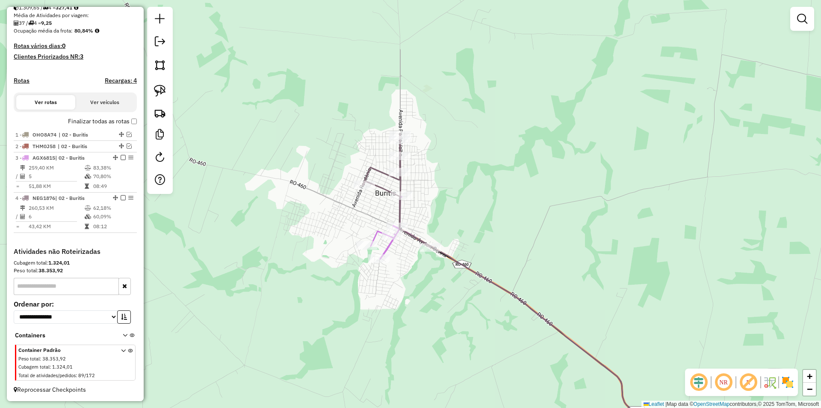
click at [554, 226] on div "12511 - Comercial Mini Preco Endereço: AV Av: Porto Velho 2435 Bairro: CENTRO (…" at bounding box center [410, 204] width 821 height 408
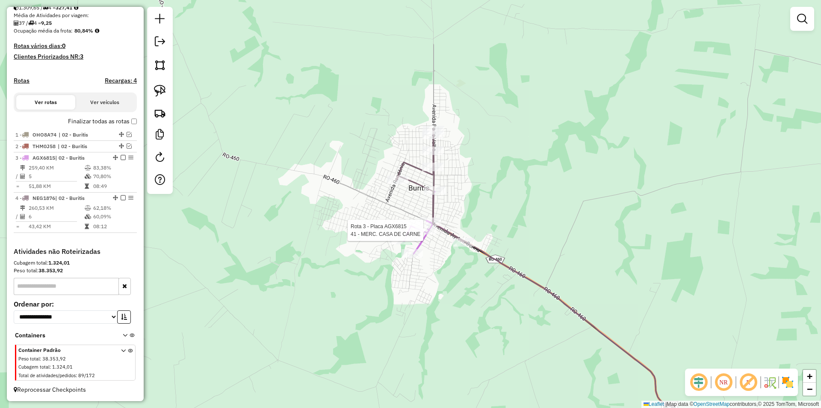
select select "**********"
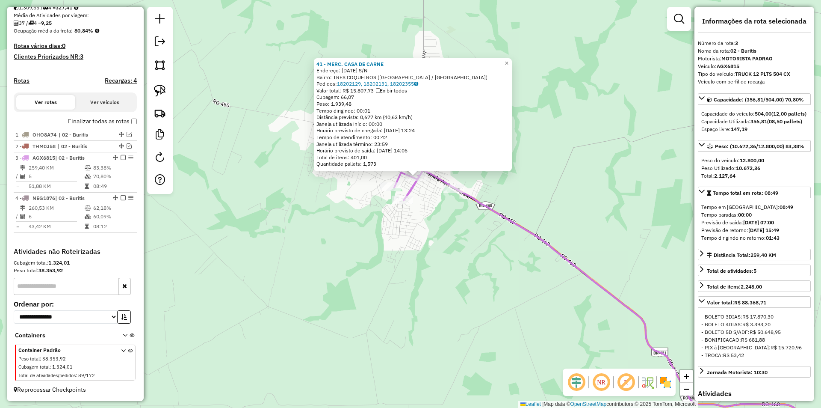
drag, startPoint x: 572, startPoint y: 216, endPoint x: 578, endPoint y: 190, distance: 27.0
click at [578, 190] on div "41 - MERC. CASA DE CARNE Endereço: 7 DE SETEMBRO S/N Bairro: TRES COQUEIROS (CA…" at bounding box center [410, 204] width 821 height 408
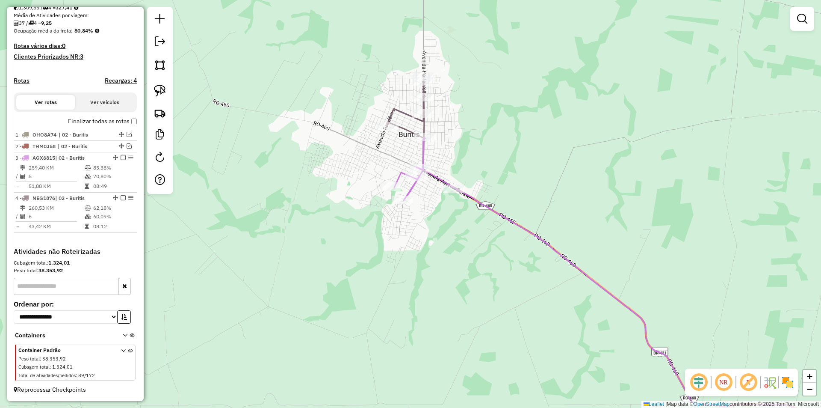
click at [512, 219] on icon at bounding box center [633, 309] width 424 height 280
select select "**********"
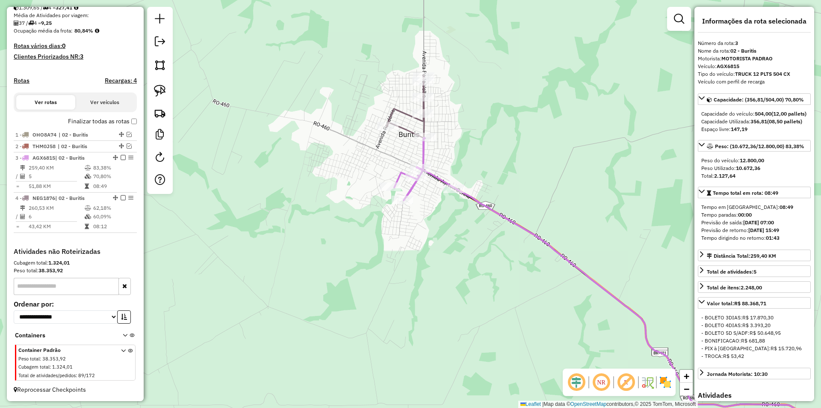
click at [423, 261] on div "Janela de atendimento Grade de atendimento Capacidade Transportadoras Veículos …" at bounding box center [410, 204] width 821 height 408
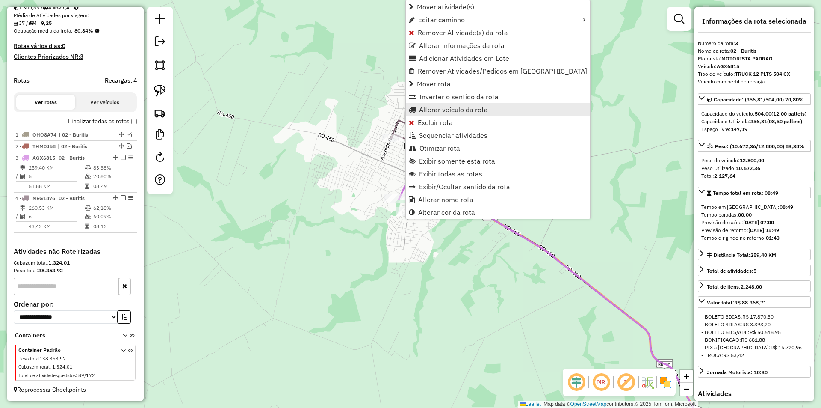
click at [435, 109] on span "Alterar veículo da rota" at bounding box center [453, 109] width 69 height 7
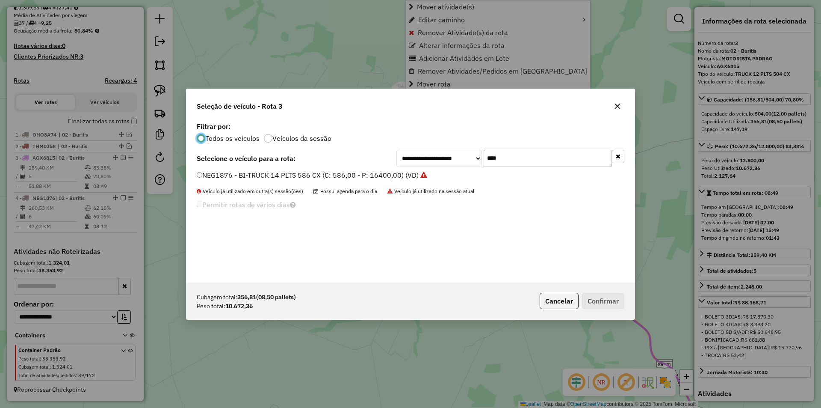
scroll to position [5, 3]
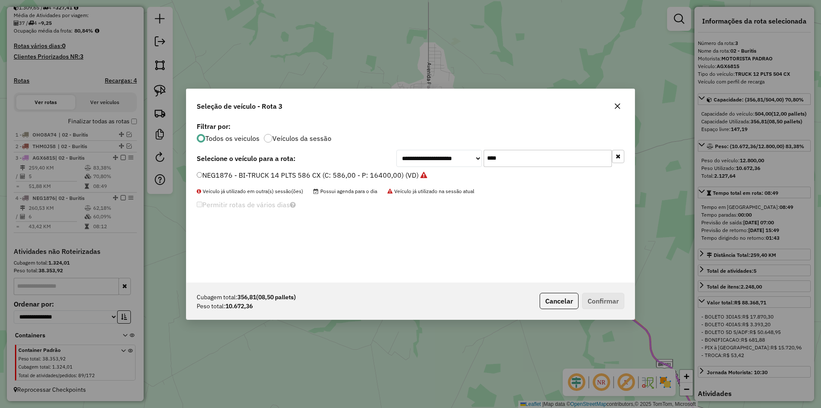
drag, startPoint x: 510, startPoint y: 154, endPoint x: 453, endPoint y: 165, distance: 57.8
click at [454, 165] on div "**********" at bounding box center [511, 158] width 228 height 17
type input "***"
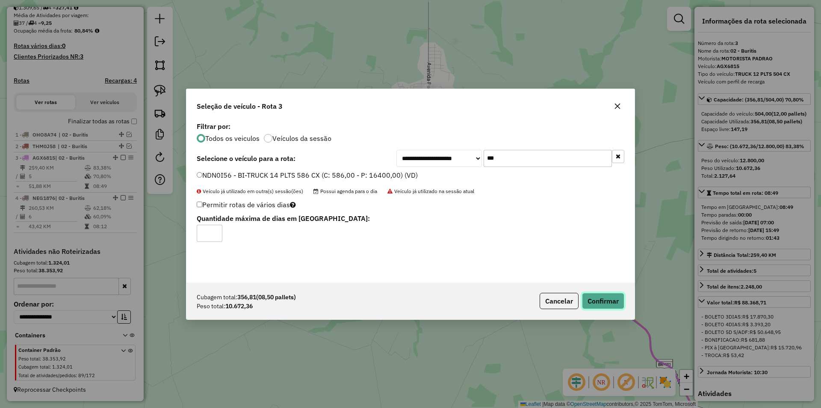
click at [584, 296] on button "Confirmar" at bounding box center [603, 301] width 42 height 16
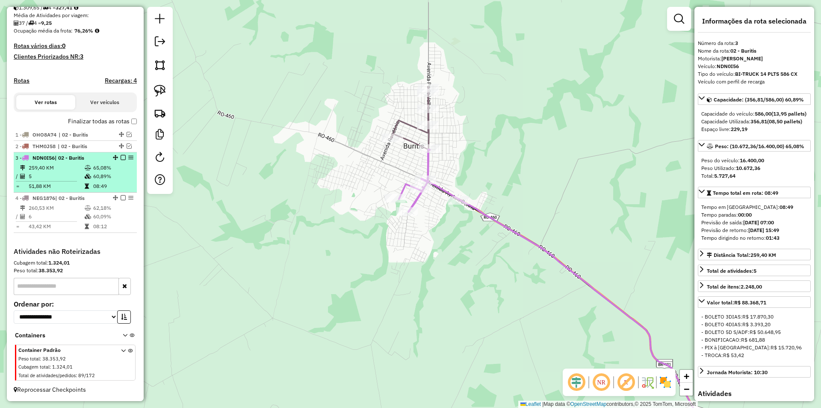
click at [121, 156] on em at bounding box center [123, 157] width 5 height 5
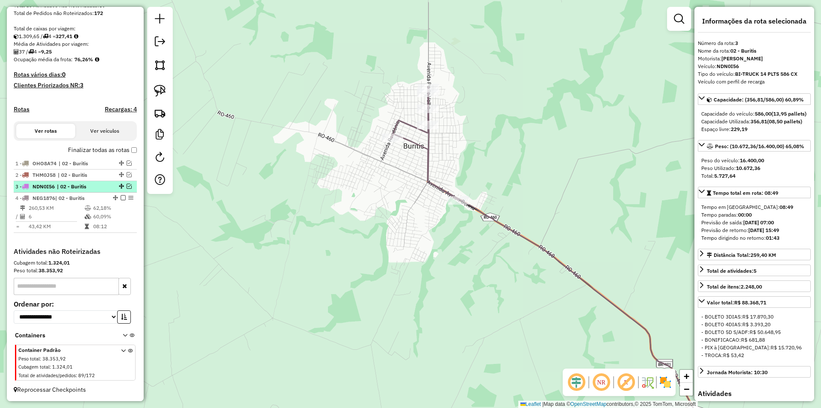
scroll to position [170, 0]
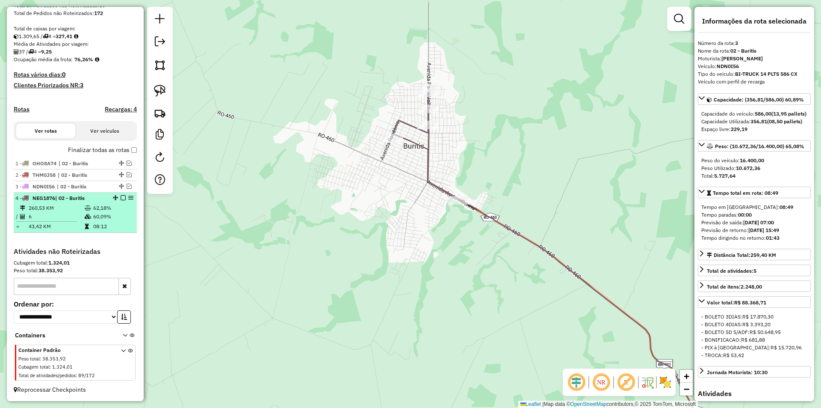
click at [118, 198] on div at bounding box center [121, 197] width 26 height 5
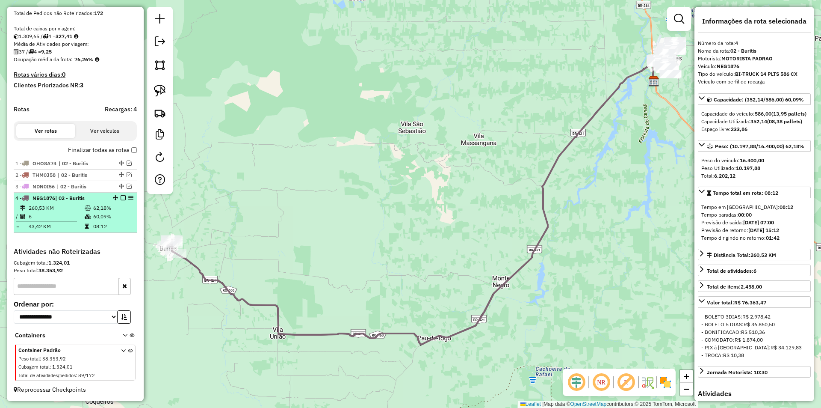
click at [121, 197] on em at bounding box center [123, 197] width 5 height 5
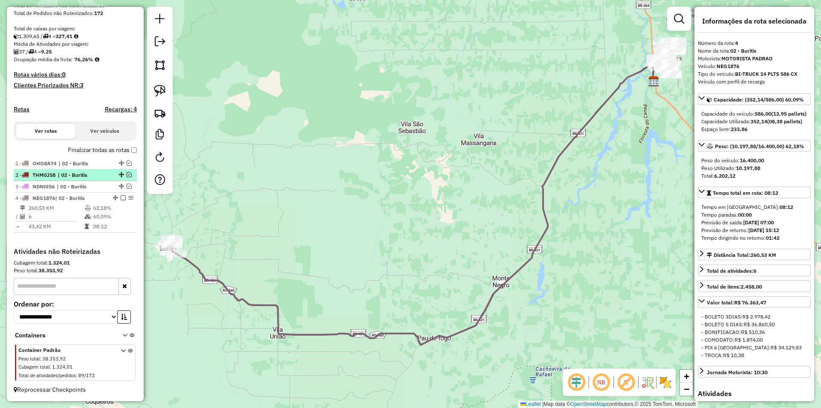
scroll to position [141, 0]
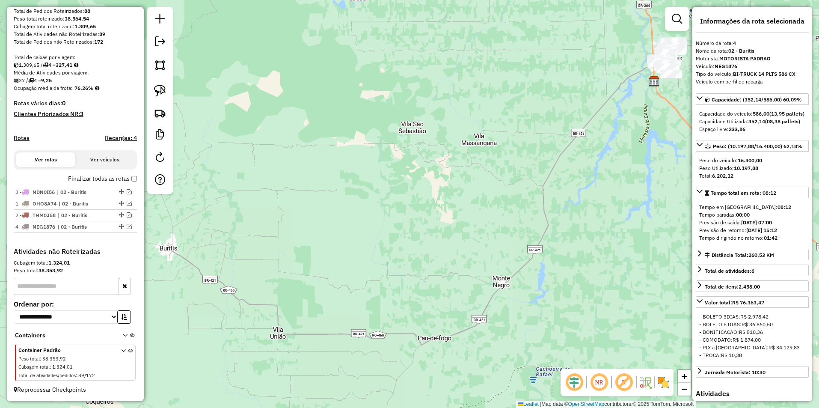
drag, startPoint x: 117, startPoint y: 213, endPoint x: 114, endPoint y: 184, distance: 29.7
drag, startPoint x: 118, startPoint y: 228, endPoint x: 112, endPoint y: 200, distance: 28.0
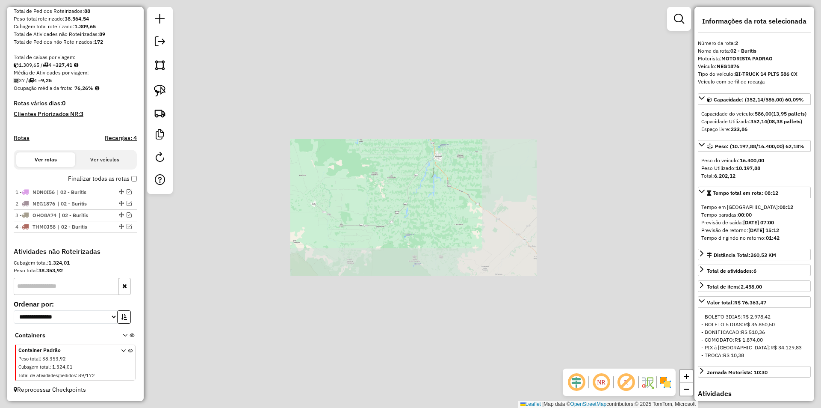
click at [365, 195] on div "Janela de atendimento Grade de atendimento Capacidade Transportadoras Veículos …" at bounding box center [410, 204] width 821 height 408
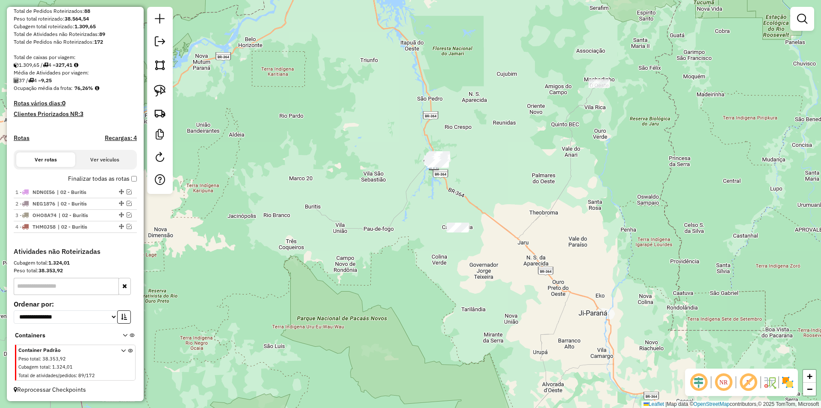
drag, startPoint x: 436, startPoint y: 197, endPoint x: 418, endPoint y: 193, distance: 18.8
click at [418, 193] on div "Janela de atendimento Grade de atendimento Capacidade Transportadoras Veículos …" at bounding box center [410, 204] width 821 height 408
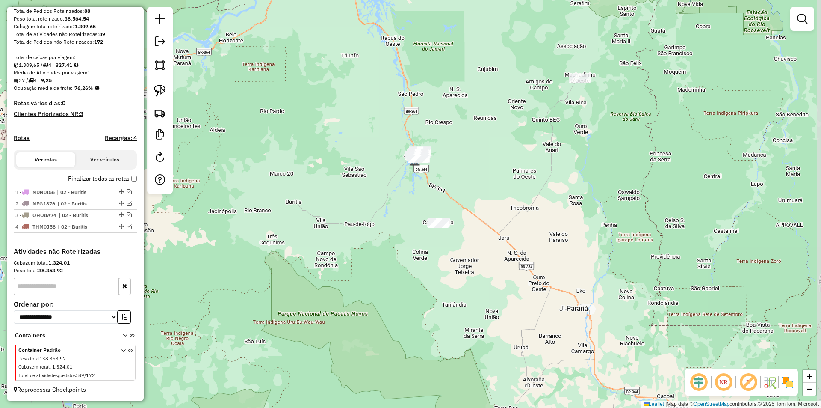
drag, startPoint x: 407, startPoint y: 213, endPoint x: 395, endPoint y: 196, distance: 20.8
click at [405, 198] on div "Janela de atendimento Grade de atendimento Capacidade Transportadoras Veículos …" at bounding box center [410, 204] width 821 height 408
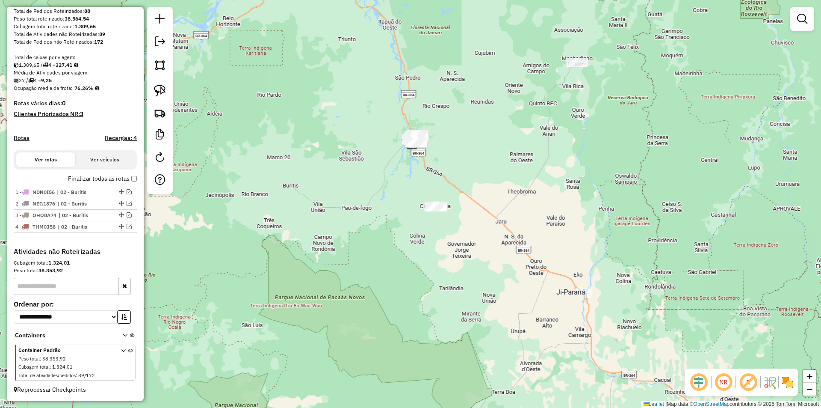
drag, startPoint x: 382, startPoint y: 202, endPoint x: 383, endPoint y: 197, distance: 5.2
click at [383, 198] on div "Janela de atendimento Grade de atendimento Capacidade Transportadoras Veículos …" at bounding box center [410, 204] width 821 height 408
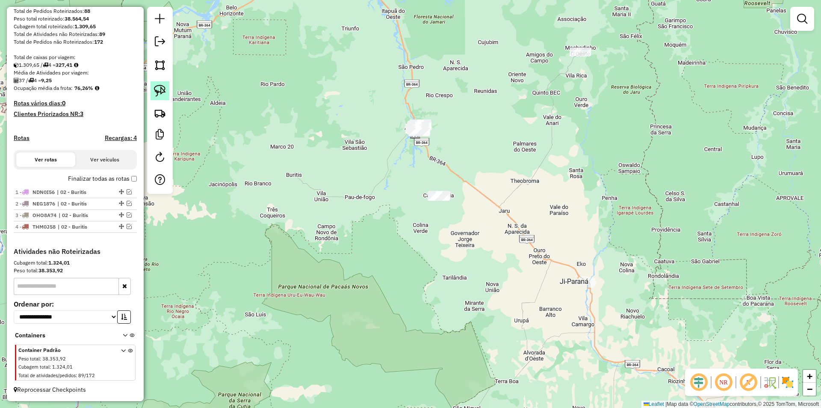
click at [169, 92] on link at bounding box center [160, 90] width 19 height 19
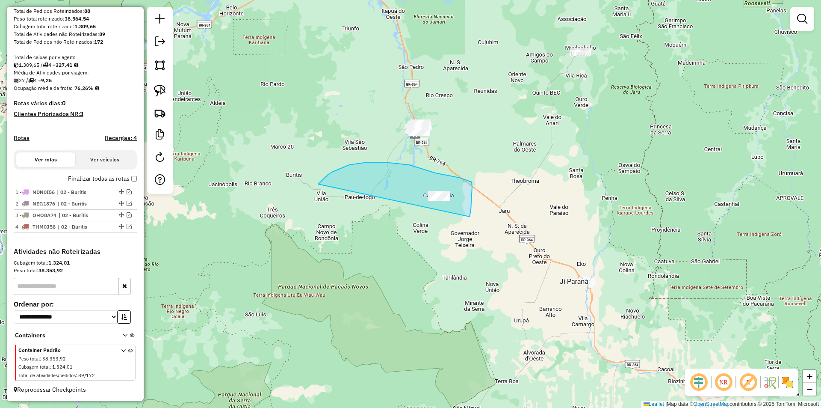
drag, startPoint x: 328, startPoint y: 175, endPoint x: 426, endPoint y: 239, distance: 117.0
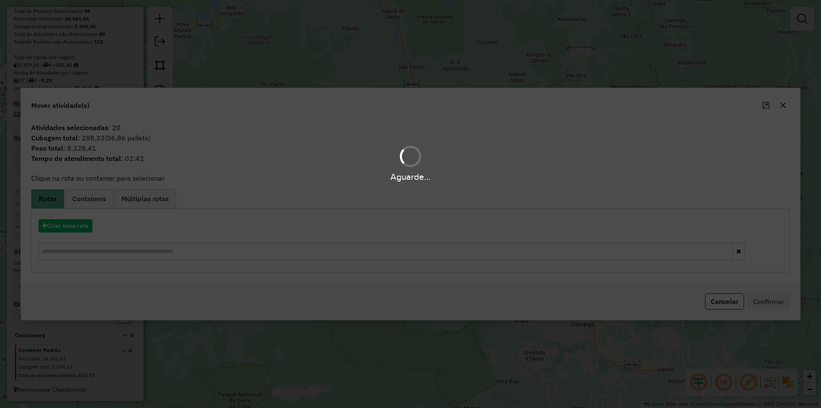
click at [67, 222] on hb-app "Aguarde... Pop-up bloqueado! Seu navegador bloqueou automáticamente a abertura …" at bounding box center [410, 204] width 821 height 408
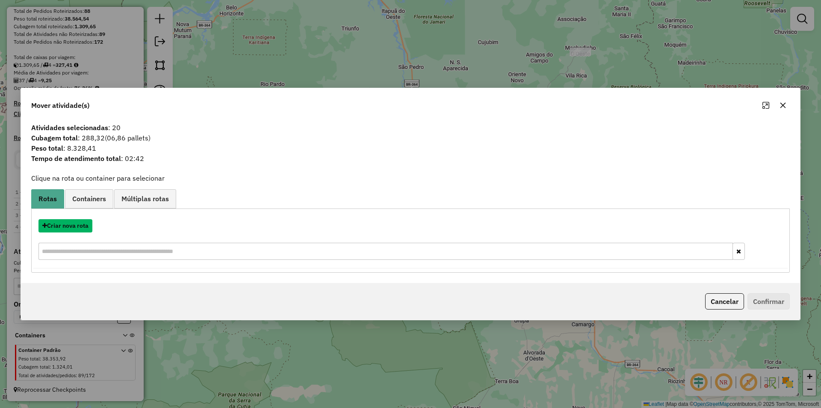
click at [67, 222] on button "Criar nova rota" at bounding box center [66, 225] width 54 height 13
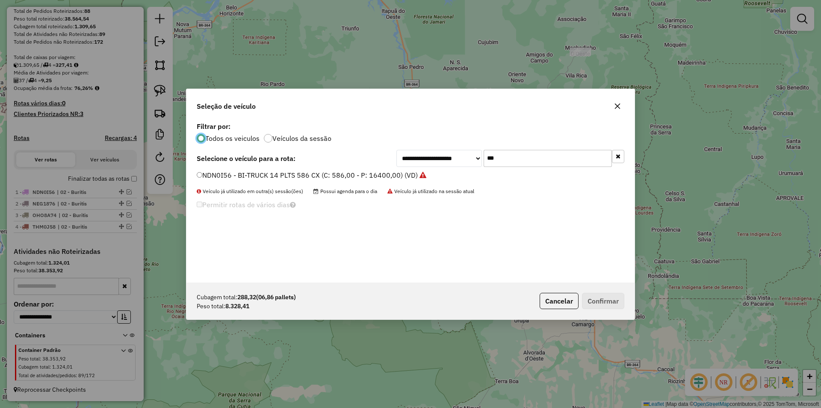
scroll to position [5, 3]
drag, startPoint x: 524, startPoint y: 152, endPoint x: 450, endPoint y: 156, distance: 74.1
click at [452, 155] on div "**********" at bounding box center [511, 158] width 228 height 17
type input "***"
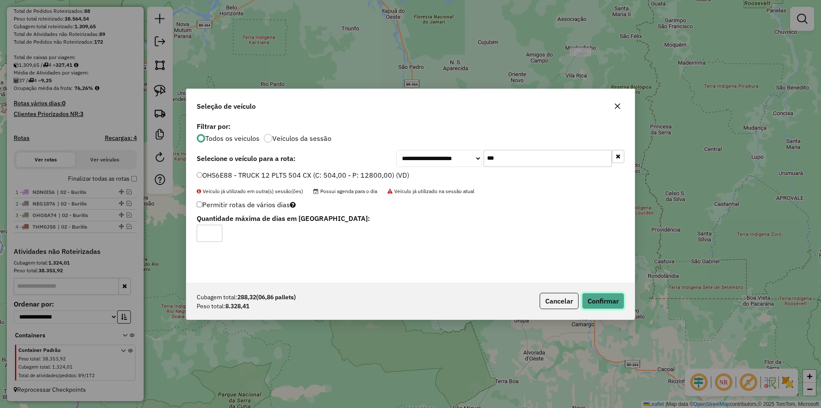
click at [618, 304] on button "Confirmar" at bounding box center [603, 301] width 42 height 16
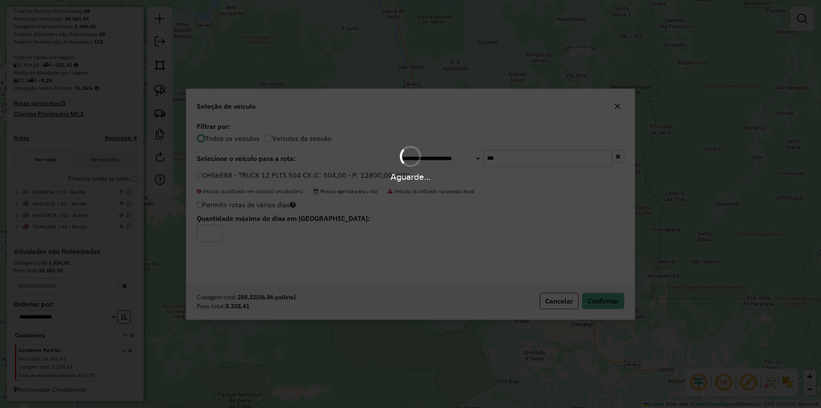
scroll to position [181, 0]
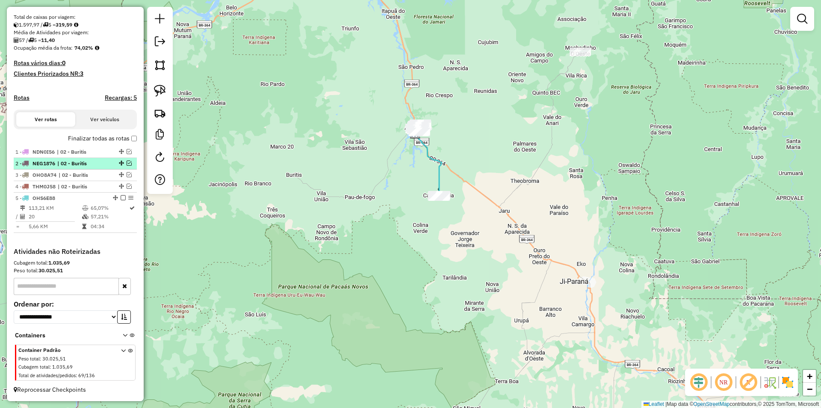
click at [121, 196] on em at bounding box center [123, 197] width 5 height 5
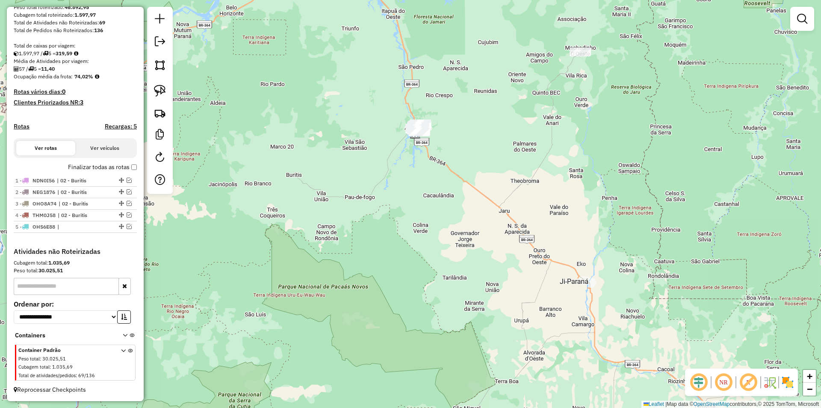
scroll to position [153, 0]
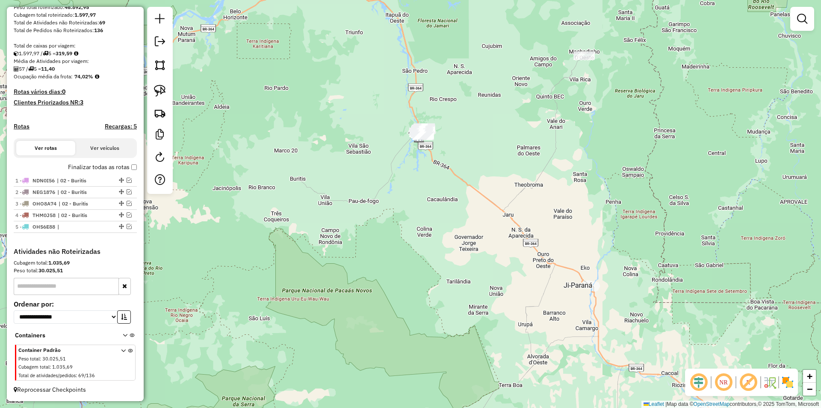
drag, startPoint x: 329, startPoint y: 180, endPoint x: 338, endPoint y: 214, distance: 35.0
click at [338, 214] on div "Janela de atendimento Grade de atendimento Capacidade Transportadoras Veículos …" at bounding box center [410, 204] width 821 height 408
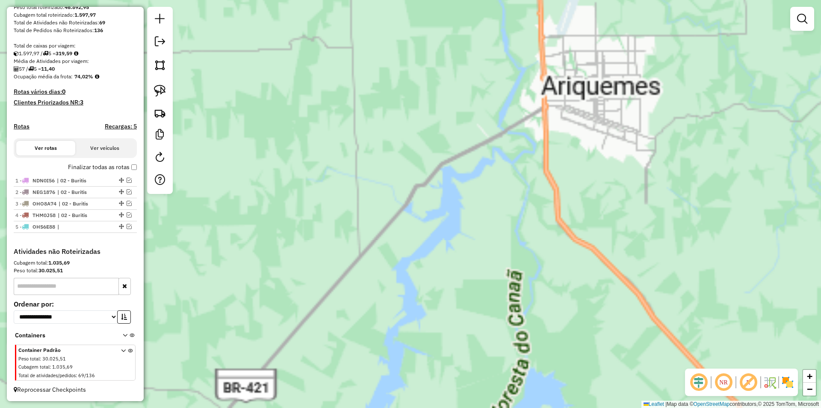
drag, startPoint x: 389, startPoint y: 187, endPoint x: 323, endPoint y: 213, distance: 70.9
click at [326, 211] on div "Janela de atendimento Grade de atendimento Capacidade Transportadoras Veículos …" at bounding box center [410, 204] width 821 height 408
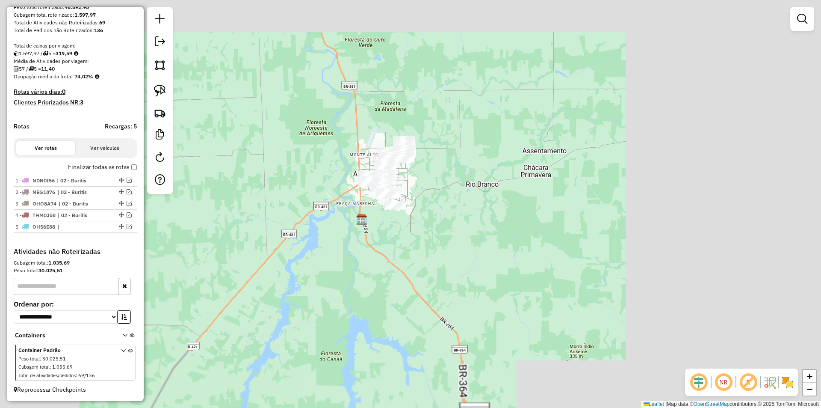
drag, startPoint x: 320, startPoint y: 232, endPoint x: 308, endPoint y: 236, distance: 11.8
click at [315, 241] on div "Janela de atendimento Grade de atendimento Capacidade Transportadoras Veículos …" at bounding box center [410, 204] width 821 height 408
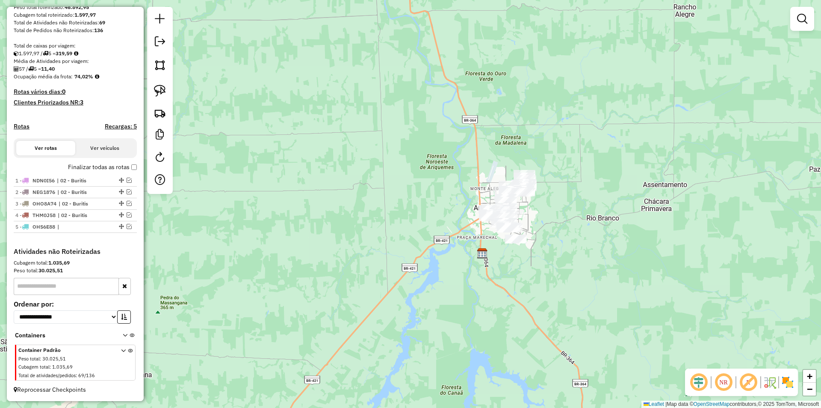
drag, startPoint x: 276, startPoint y: 119, endPoint x: 285, endPoint y: 118, distance: 8.7
click at [337, 124] on div "Janela de atendimento Grade de atendimento Capacidade Transportadoras Veículos …" at bounding box center [410, 204] width 821 height 408
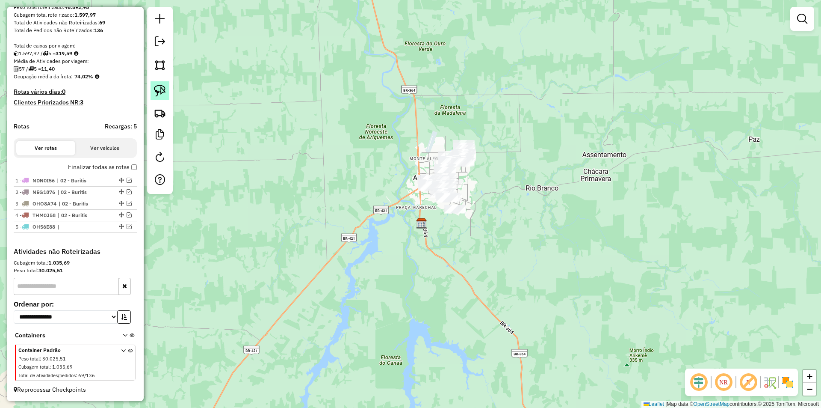
click at [169, 91] on link at bounding box center [160, 90] width 19 height 19
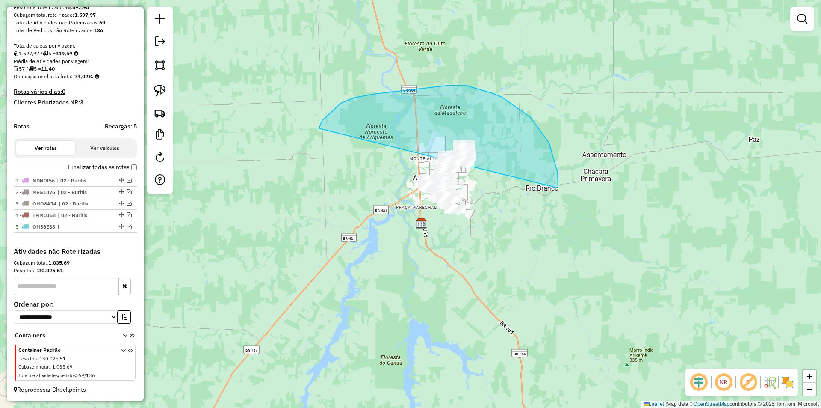
drag, startPoint x: 373, startPoint y: 94, endPoint x: 350, endPoint y: 283, distance: 190.0
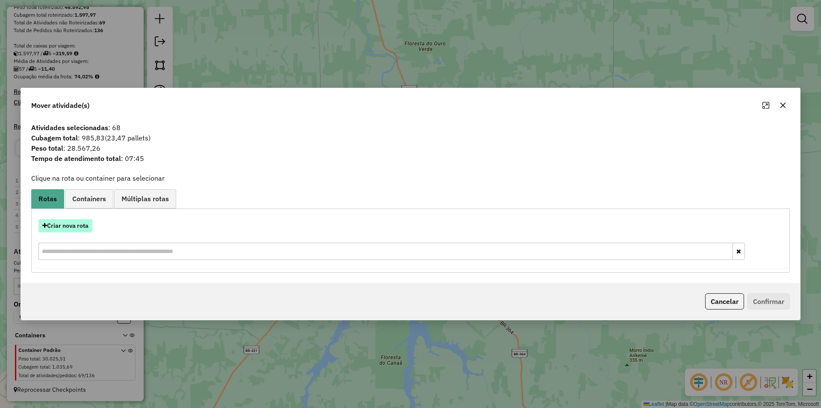
click at [68, 227] on button "Criar nova rota" at bounding box center [66, 225] width 54 height 13
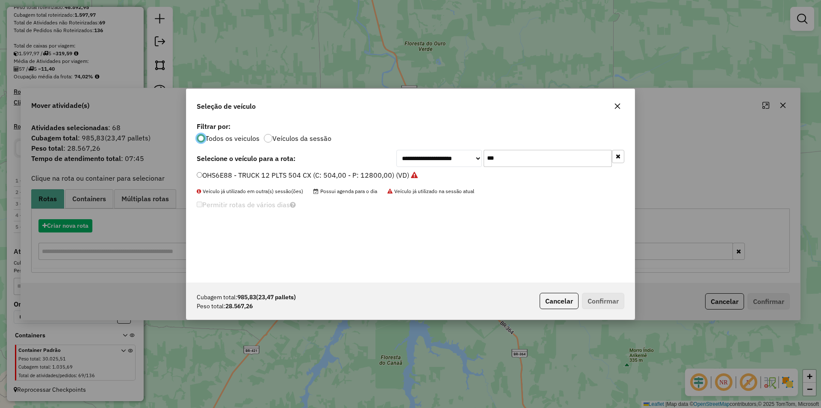
scroll to position [5, 3]
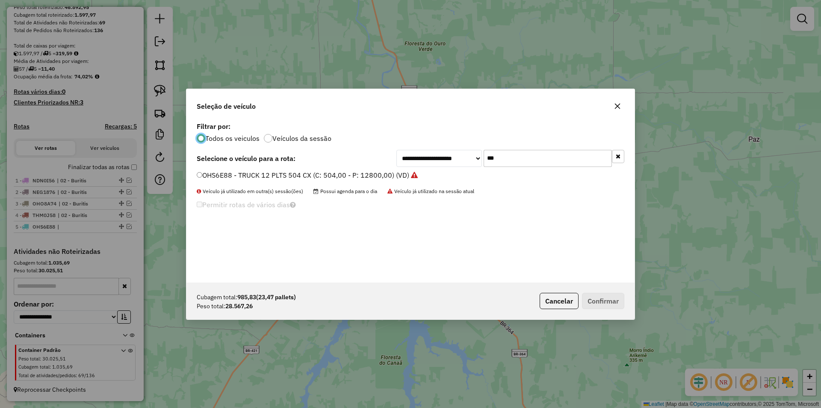
drag, startPoint x: 468, startPoint y: 155, endPoint x: 409, endPoint y: 174, distance: 62.9
click at [412, 172] on div "**********" at bounding box center [411, 201] width 448 height 163
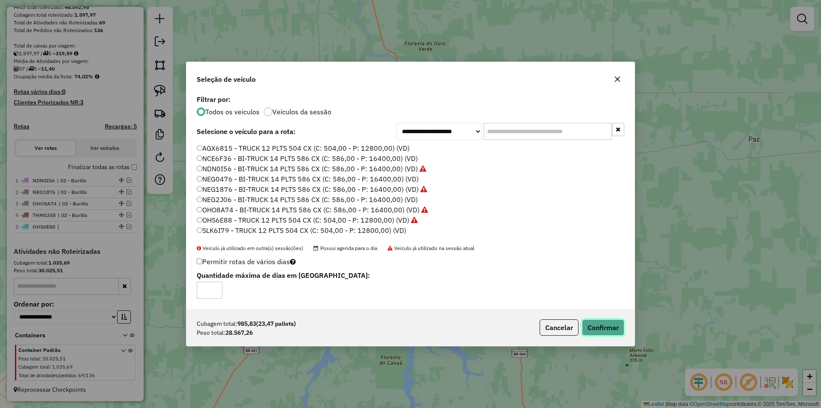
click at [607, 328] on button "Confirmar" at bounding box center [603, 327] width 42 height 16
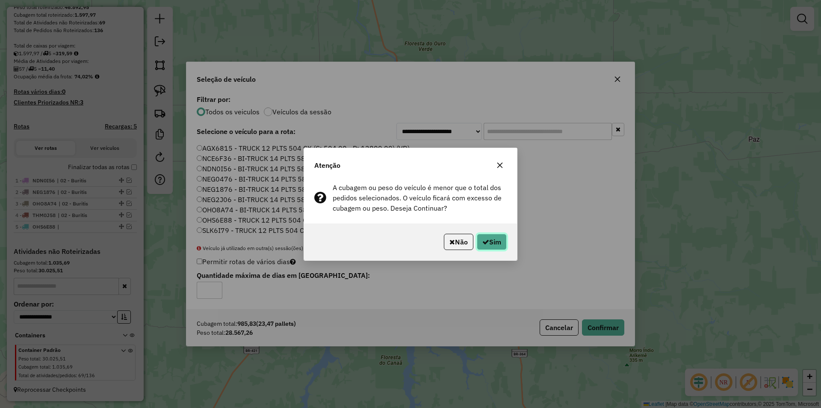
click at [483, 244] on icon "button" at bounding box center [486, 241] width 7 height 7
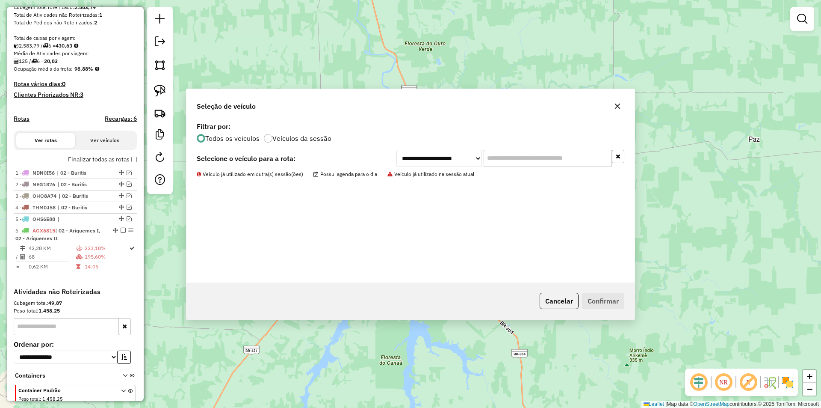
scroll to position [198, 0]
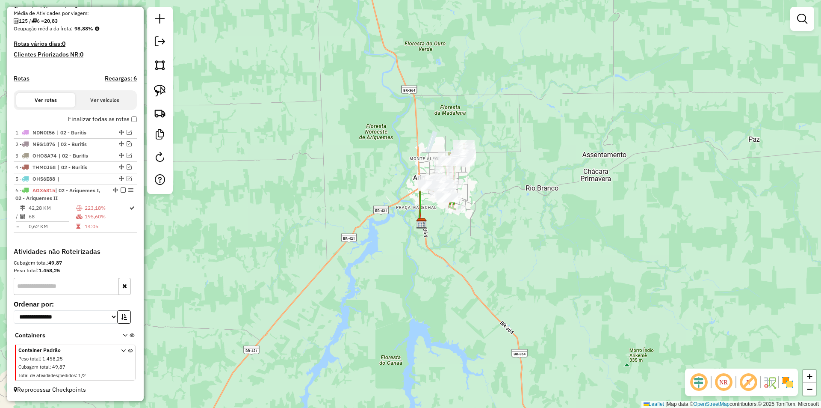
click at [657, 178] on div "Janela de atendimento Grade de atendimento Capacidade Transportadoras Veículos …" at bounding box center [410, 204] width 821 height 408
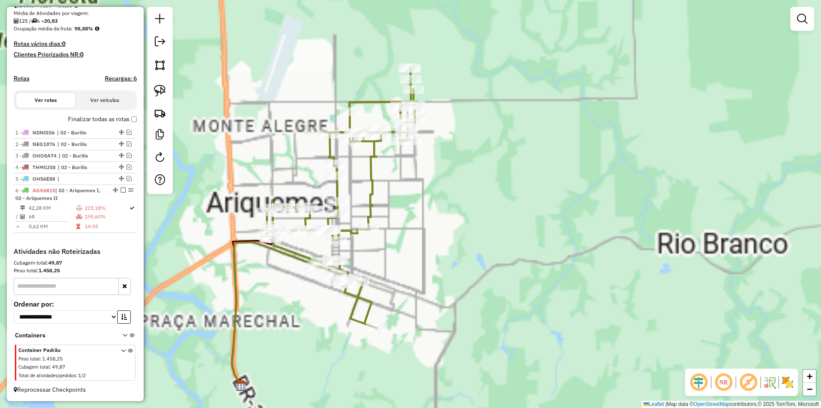
click at [457, 183] on div "Janela de atendimento Grade de atendimento Capacidade Transportadoras Veículos …" at bounding box center [410, 204] width 821 height 408
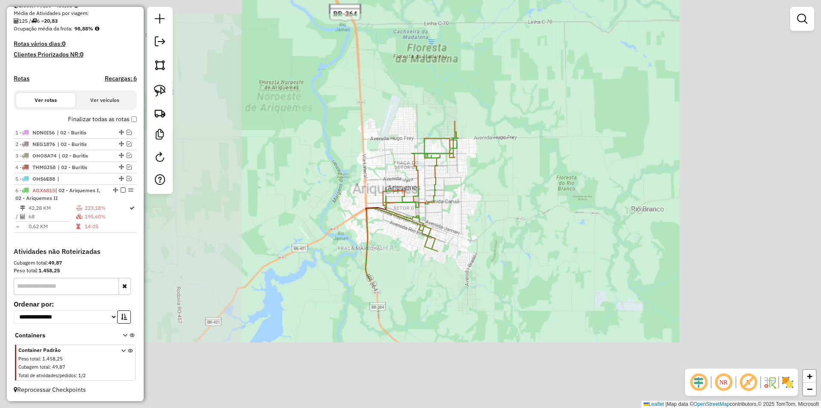
click at [497, 183] on div "Janela de atendimento Grade de atendimento Capacidade Transportadoras Veículos …" at bounding box center [410, 204] width 821 height 408
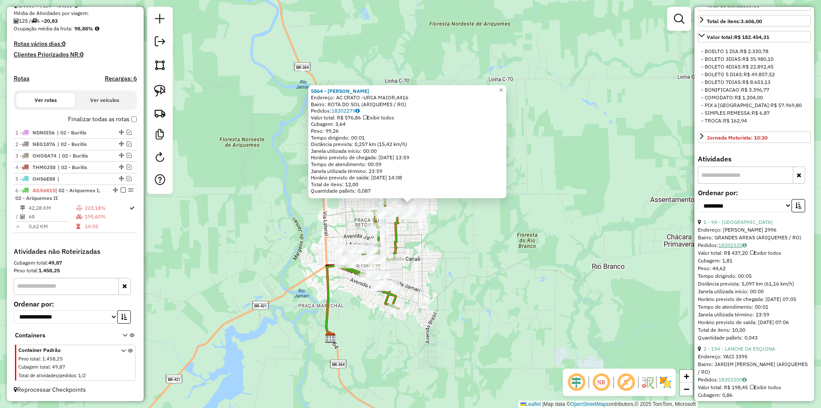
scroll to position [299, 0]
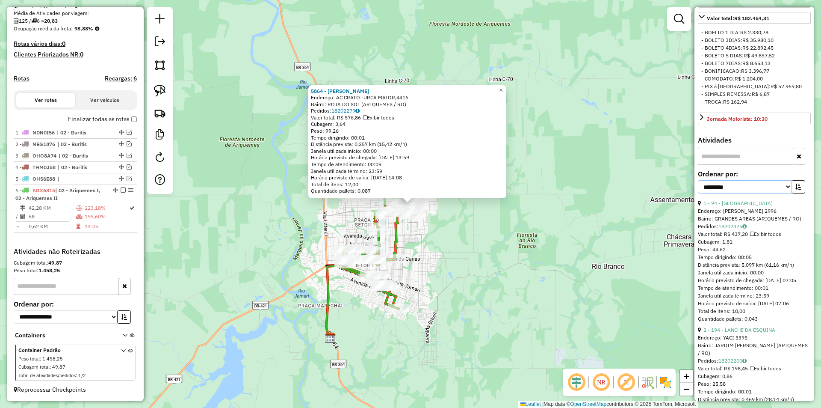
click at [726, 193] on select "**********" at bounding box center [745, 186] width 94 height 13
select select "*********"
click at [698, 193] on select "**********" at bounding box center [745, 186] width 94 height 13
click at [799, 190] on icon "button" at bounding box center [799, 187] width 6 height 6
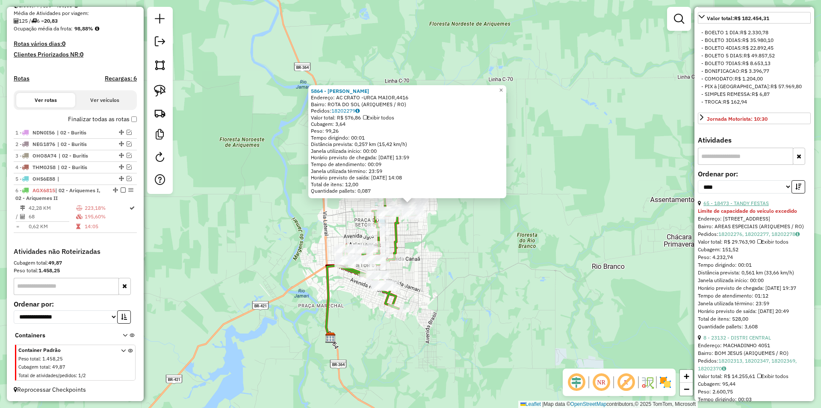
click at [740, 206] on link "65 - 18473 - TANDY FESTAS" at bounding box center [736, 203] width 65 height 6
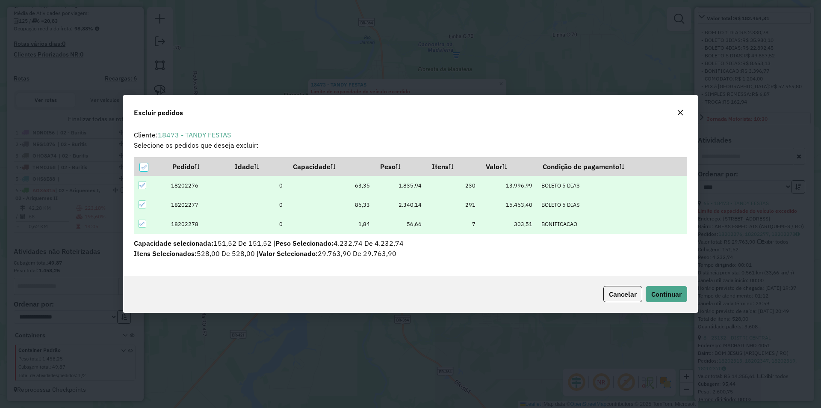
scroll to position [0, 0]
click at [655, 295] on span "Continuar" at bounding box center [667, 294] width 30 height 9
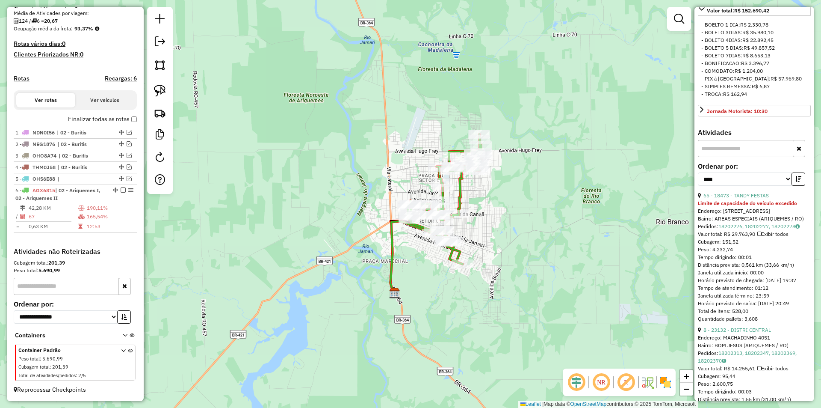
click at [797, 151] on icon "button" at bounding box center [799, 148] width 5 height 6
click at [796, 182] on icon "button" at bounding box center [799, 179] width 6 height 6
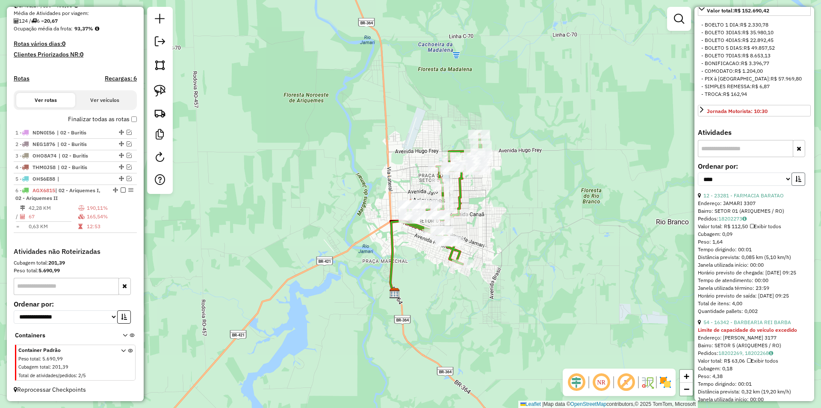
click at [796, 182] on icon "button" at bounding box center [799, 179] width 6 height 6
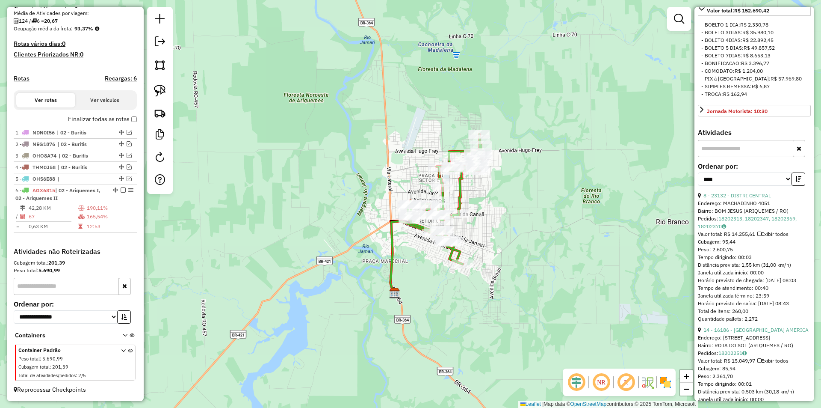
click at [753, 198] on link "8 - 23132 - DISTRI CENTRAL" at bounding box center [738, 195] width 68 height 6
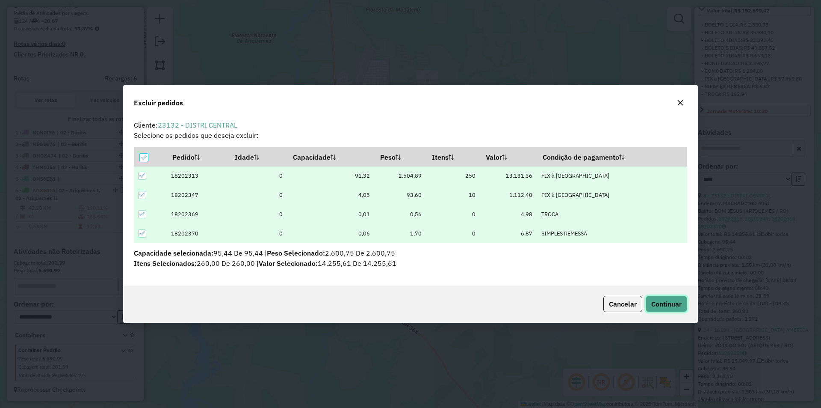
click at [665, 300] on span "Continuar" at bounding box center [667, 303] width 30 height 9
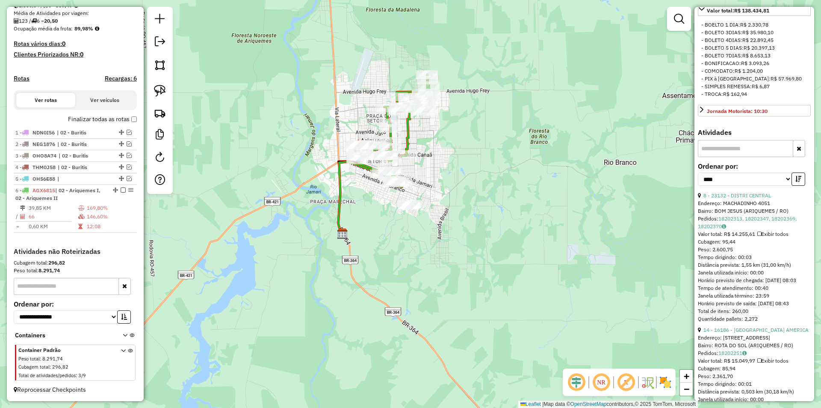
click at [438, 248] on div "Janela de atendimento Grade de atendimento Capacidade Transportadoras Veículos …" at bounding box center [410, 204] width 821 height 408
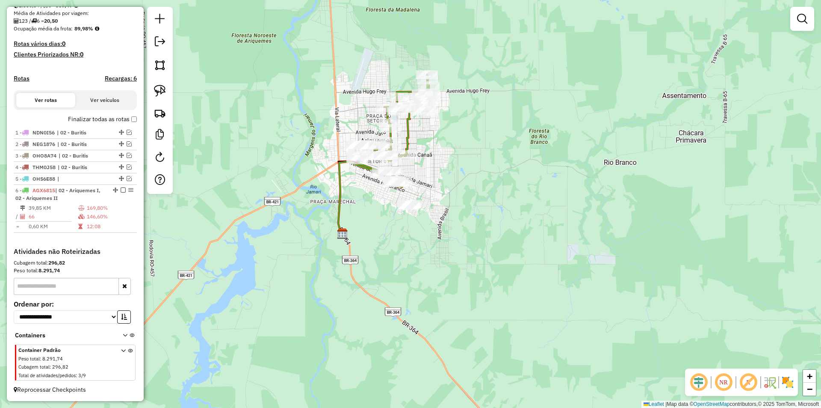
click at [446, 248] on div "Janela de atendimento Grade de atendimento Capacidade Transportadoras Veículos …" at bounding box center [410, 204] width 821 height 408
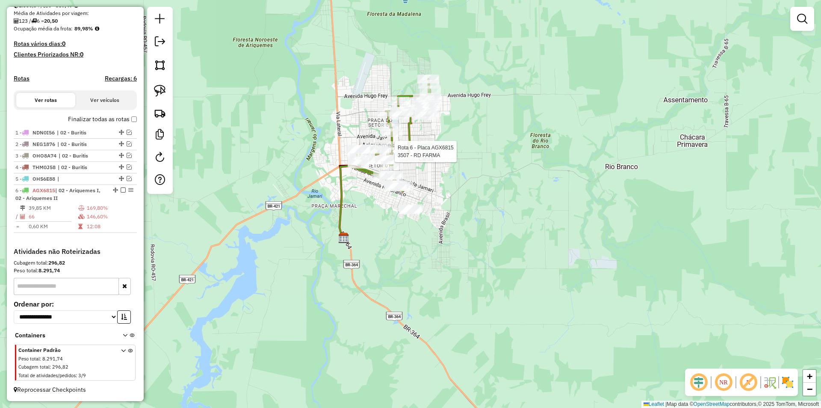
select select "*********"
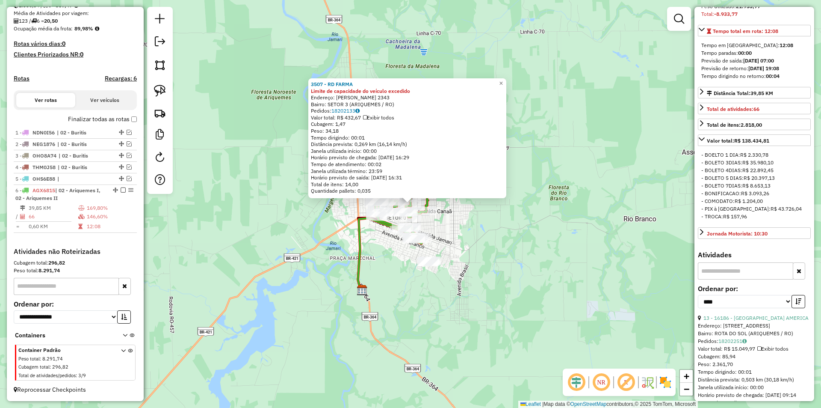
scroll to position [171, 0]
click at [609, 270] on div "3507 - RD FARMA Limite de capacidade do veículo excedido Endereço: TANCREDO NEV…" at bounding box center [410, 204] width 821 height 408
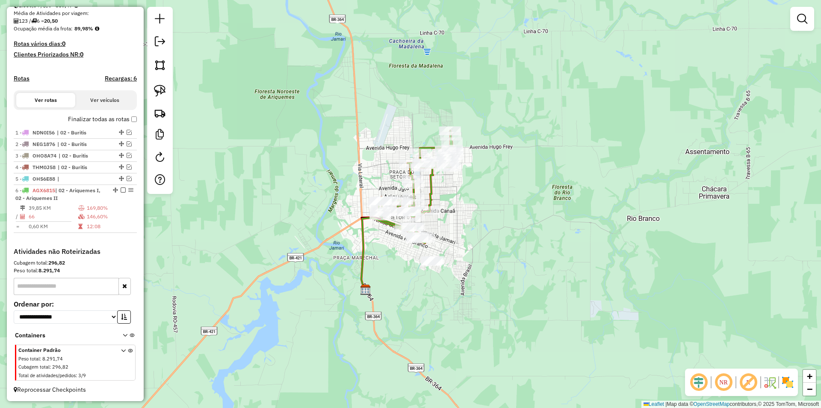
click at [410, 274] on div "Janela de atendimento Grade de atendimento Capacidade Transportadoras Veículos …" at bounding box center [410, 204] width 821 height 408
select select "*********"
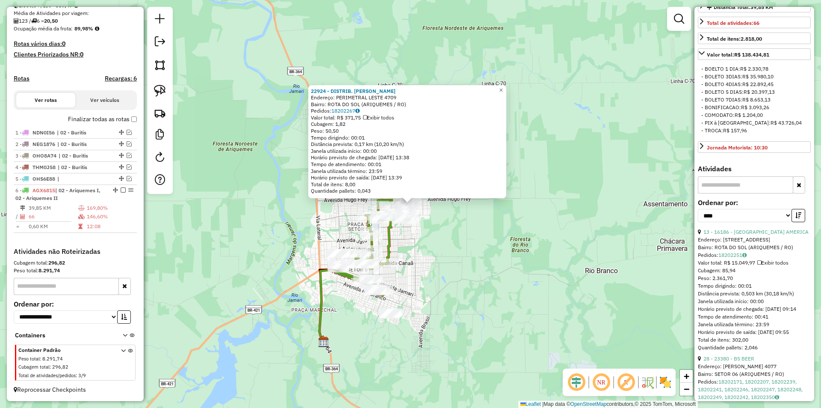
scroll to position [257, 0]
click at [747, 234] on link "13 - 16186 - BRASIL AMERICA" at bounding box center [756, 230] width 105 height 6
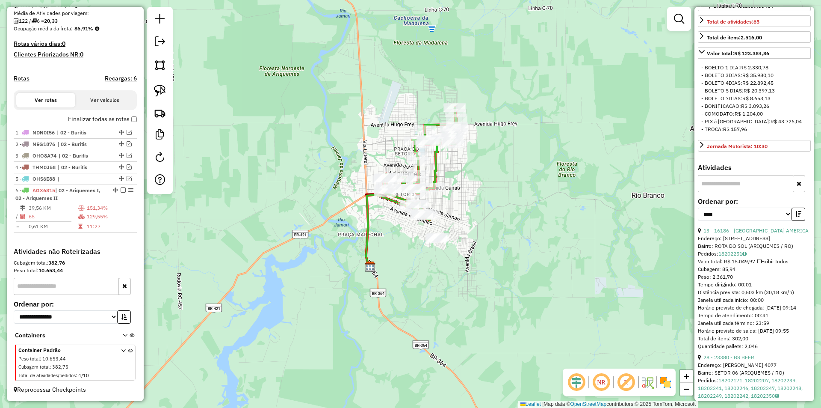
click at [797, 217] on icon "button" at bounding box center [799, 214] width 6 height 6
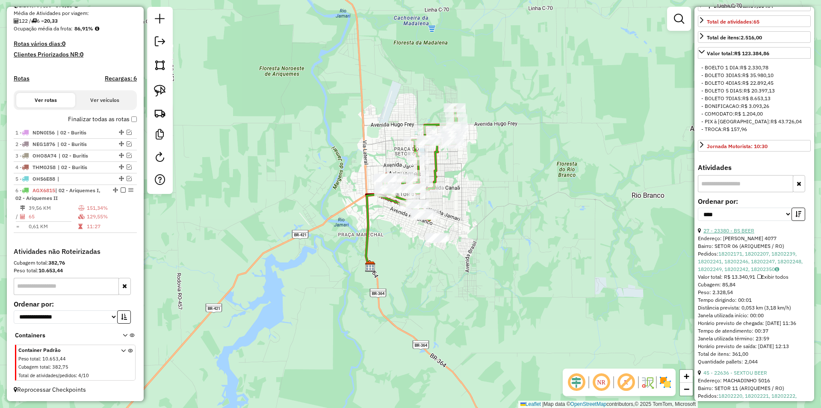
click at [736, 234] on link "27 - 23380 - BS BEER" at bounding box center [729, 230] width 51 height 6
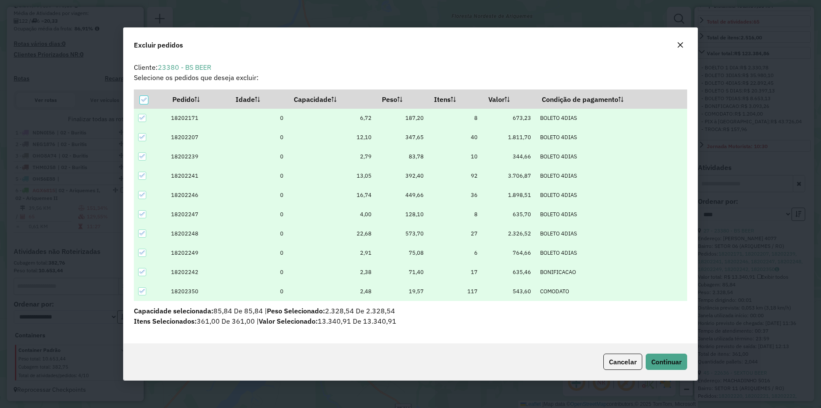
scroll to position [0, 0]
click at [665, 357] on span "Continuar" at bounding box center [667, 361] width 30 height 9
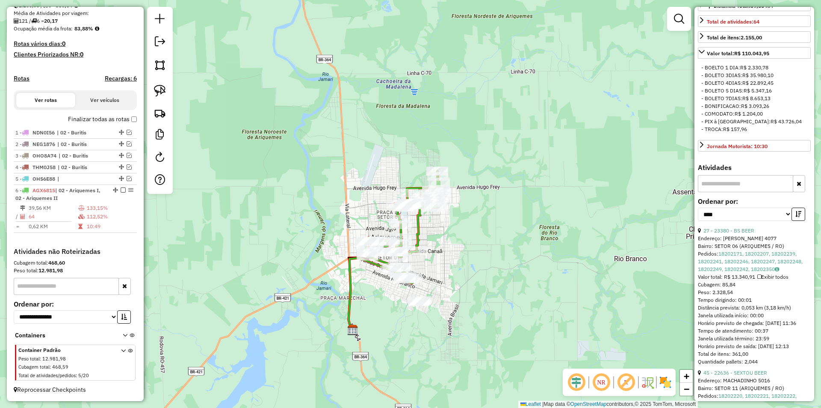
click at [463, 266] on div "Janela de atendimento Grade de atendimento Capacidade Transportadoras Veículos …" at bounding box center [410, 204] width 821 height 408
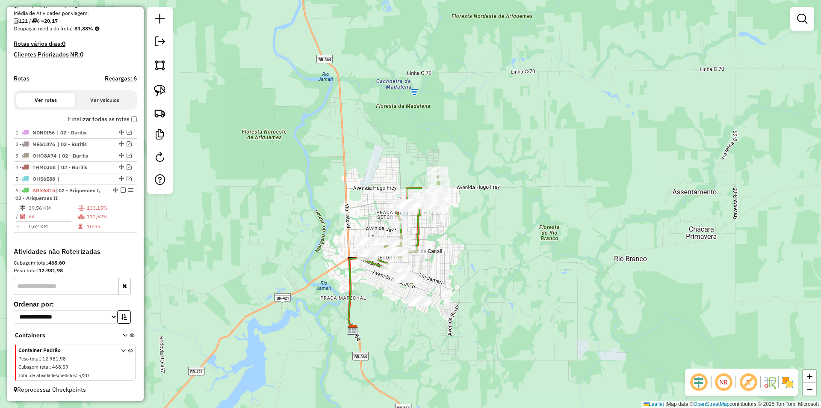
click at [427, 185] on icon at bounding box center [403, 227] width 75 height 113
select select "*********"
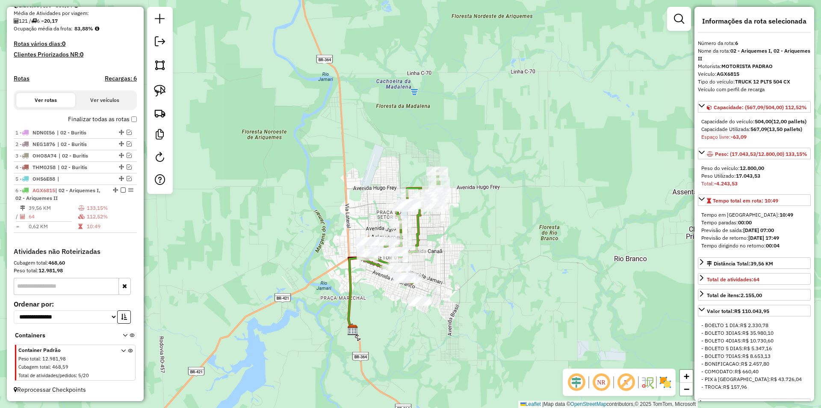
drag, startPoint x: 540, startPoint y: 232, endPoint x: 543, endPoint y: 221, distance: 11.1
click at [543, 221] on div "Janela de atendimento Grade de atendimento Capacidade Transportadoras Veículos …" at bounding box center [410, 204] width 821 height 408
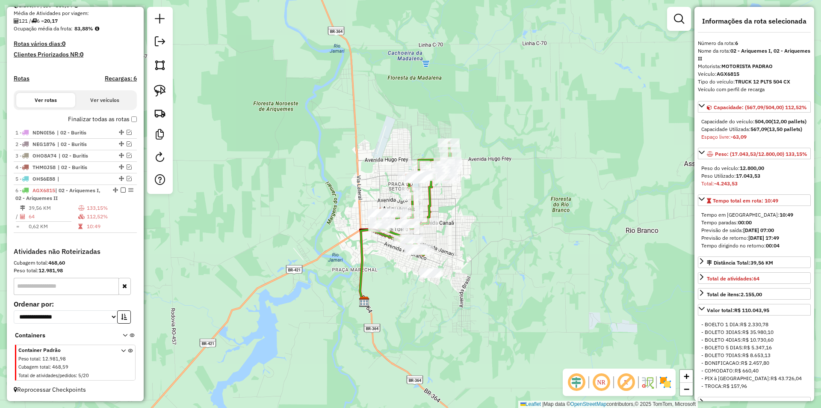
click at [598, 186] on div "Janela de atendimento Grade de atendimento Capacidade Transportadoras Veículos …" at bounding box center [410, 204] width 821 height 408
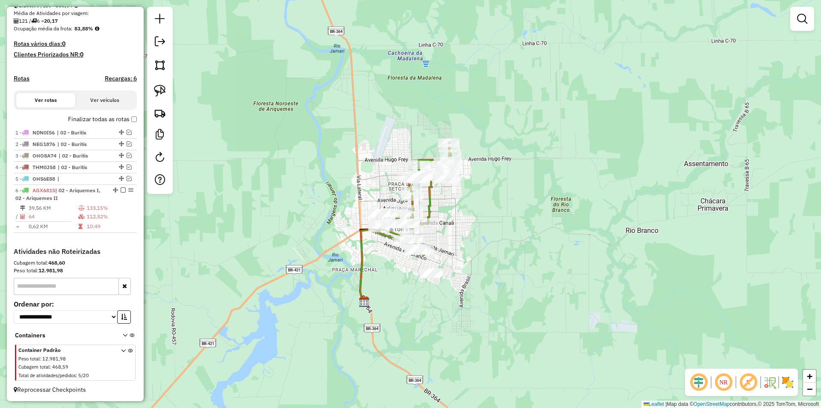
drag, startPoint x: 308, startPoint y: 193, endPoint x: 316, endPoint y: 193, distance: 7.7
click at [324, 182] on div "Janela de atendimento Grade de atendimento Capacidade Transportadoras Veículos …" at bounding box center [410, 204] width 821 height 408
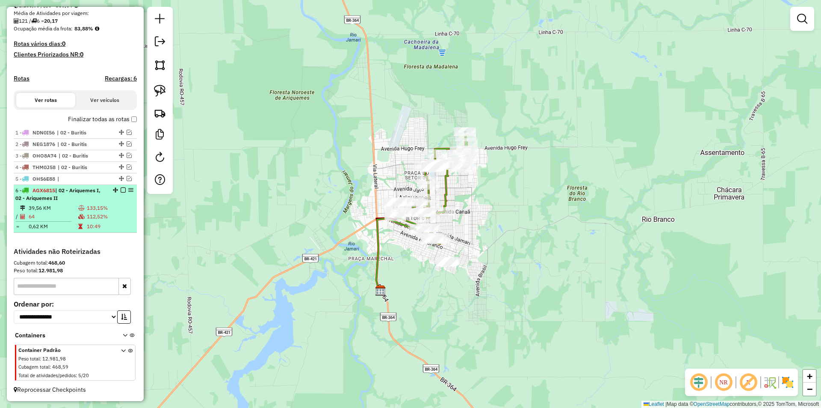
click at [121, 190] on em at bounding box center [123, 189] width 5 height 5
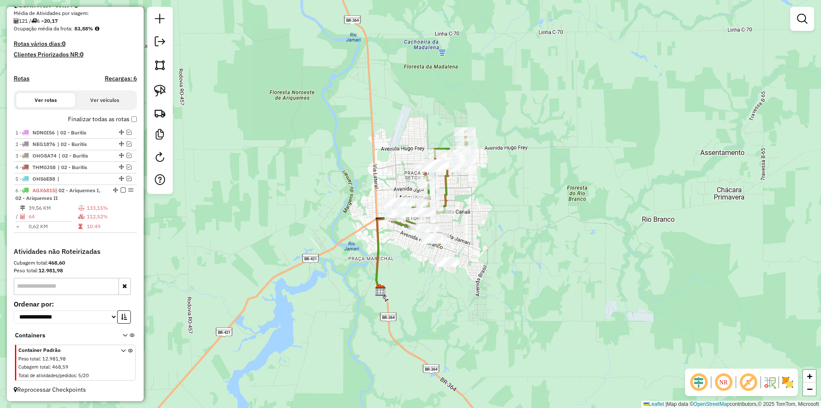
scroll to position [164, 0]
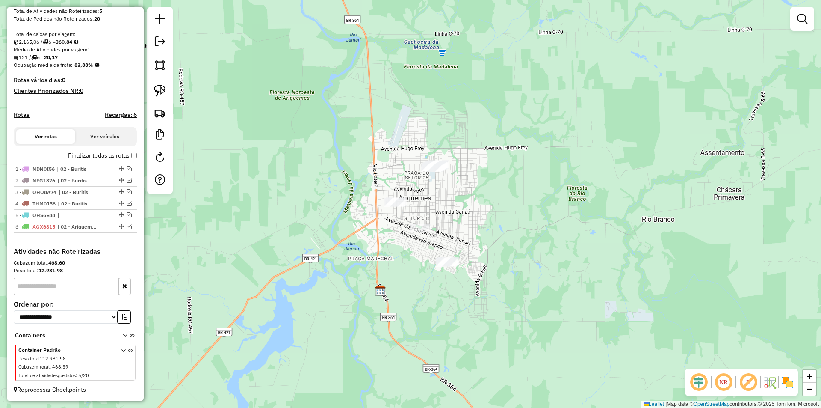
drag, startPoint x: 283, startPoint y: 168, endPoint x: 271, endPoint y: 142, distance: 28.5
click at [283, 155] on div "Janela de atendimento Grade de atendimento Capacidade Transportadoras Veículos …" at bounding box center [410, 204] width 821 height 408
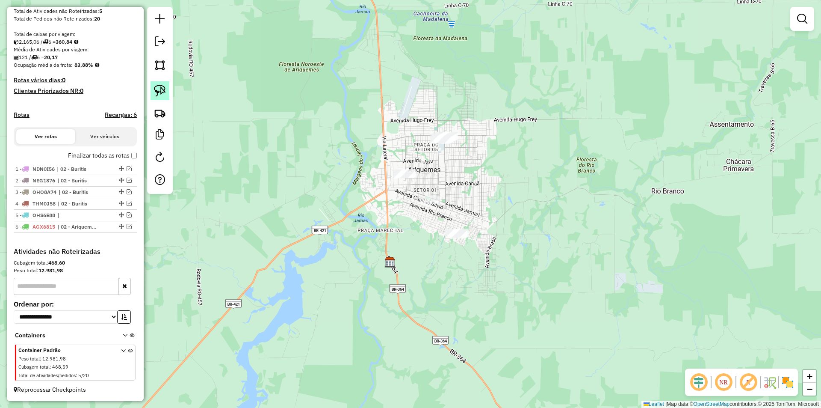
drag, startPoint x: 157, startPoint y: 96, endPoint x: 228, endPoint y: 120, distance: 75.5
click at [157, 95] on img at bounding box center [160, 91] width 12 height 12
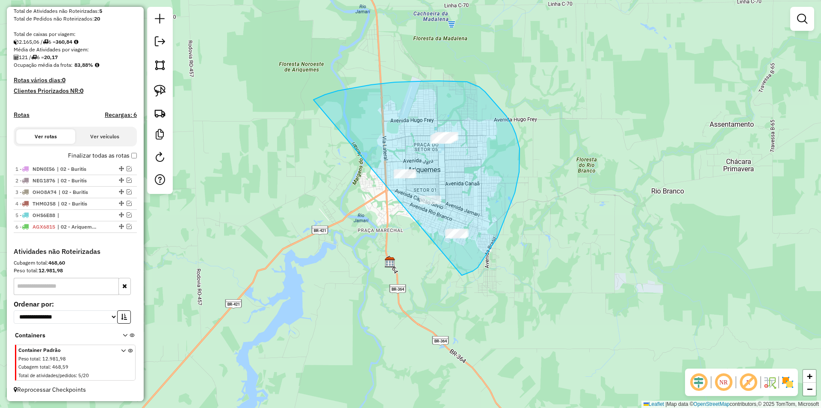
drag, startPoint x: 325, startPoint y: 95, endPoint x: 426, endPoint y: 278, distance: 209.5
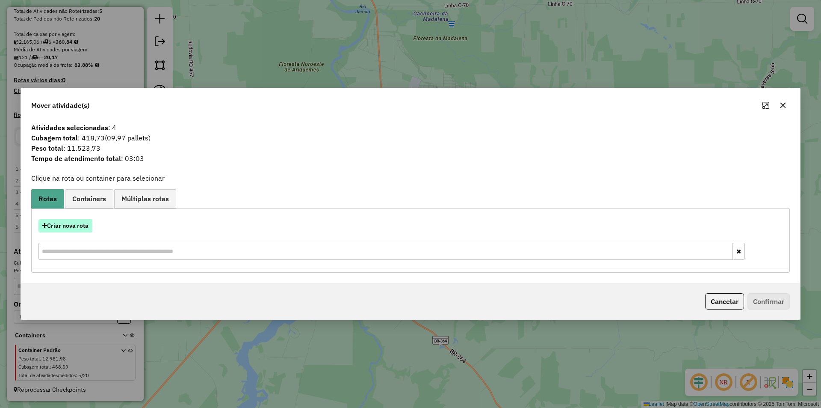
click at [78, 224] on button "Criar nova rota" at bounding box center [66, 225] width 54 height 13
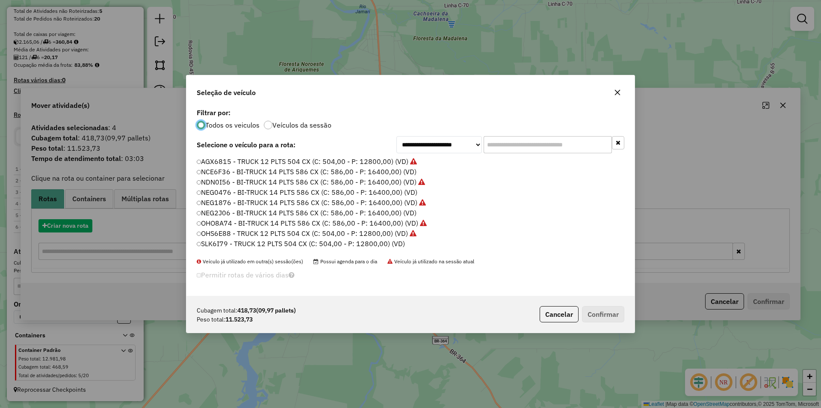
scroll to position [5, 3]
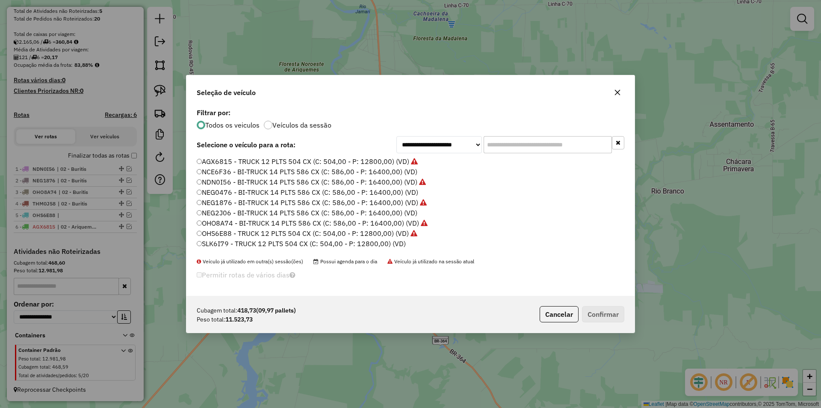
click at [501, 150] on input "text" at bounding box center [548, 144] width 128 height 17
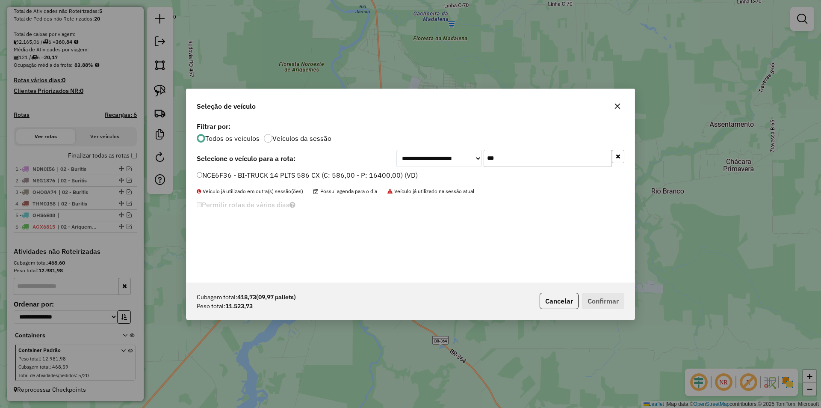
type input "***"
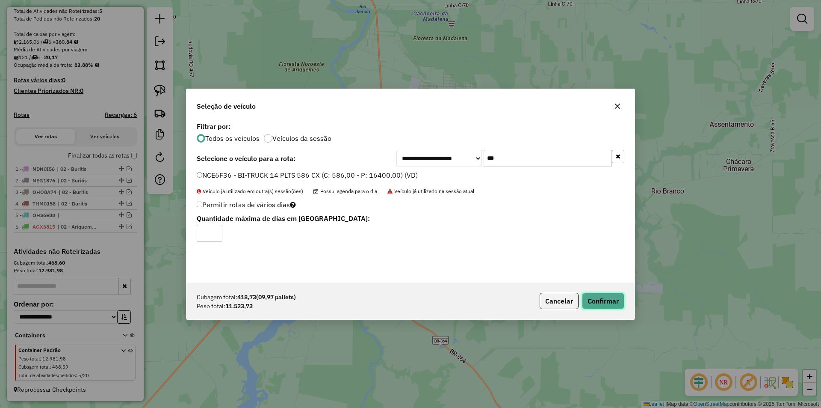
click at [595, 297] on button "Confirmar" at bounding box center [603, 301] width 42 height 16
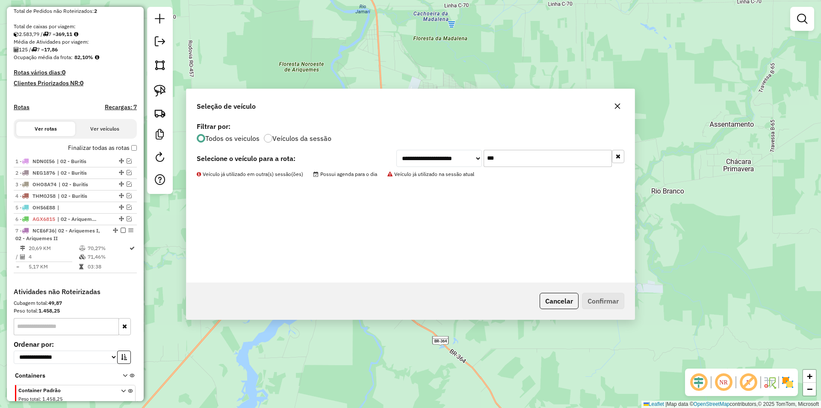
scroll to position [201, 0]
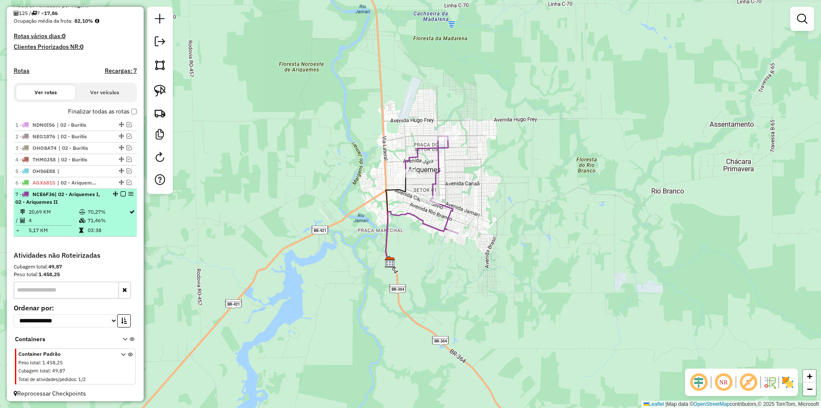
click at [121, 196] on em at bounding box center [123, 193] width 5 height 5
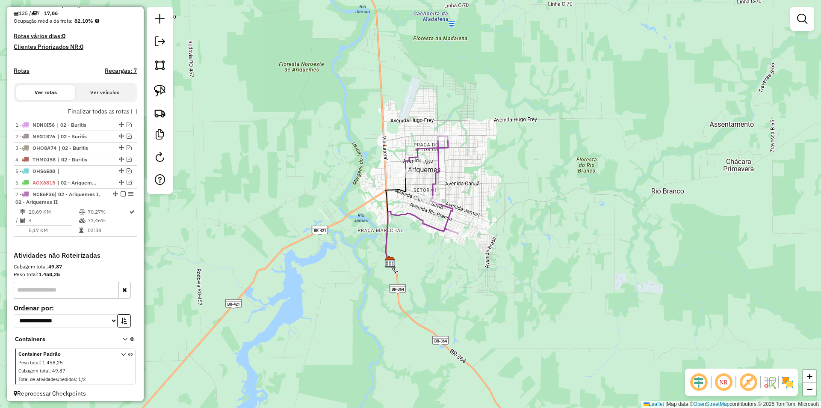
scroll to position [176, 0]
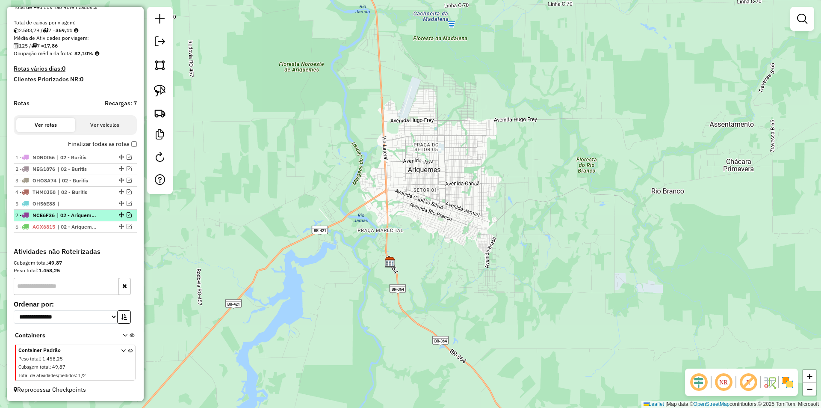
drag, startPoint x: 117, startPoint y: 225, endPoint x: 116, endPoint y: 213, distance: 12.9
click at [127, 227] on em at bounding box center [129, 226] width 5 height 5
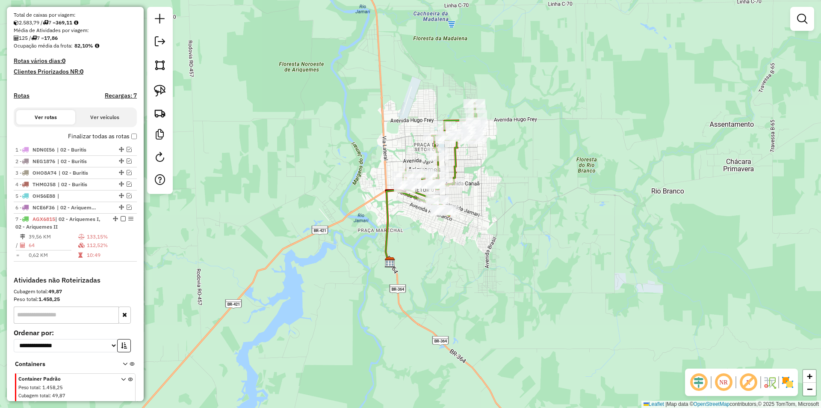
scroll to position [201, 0]
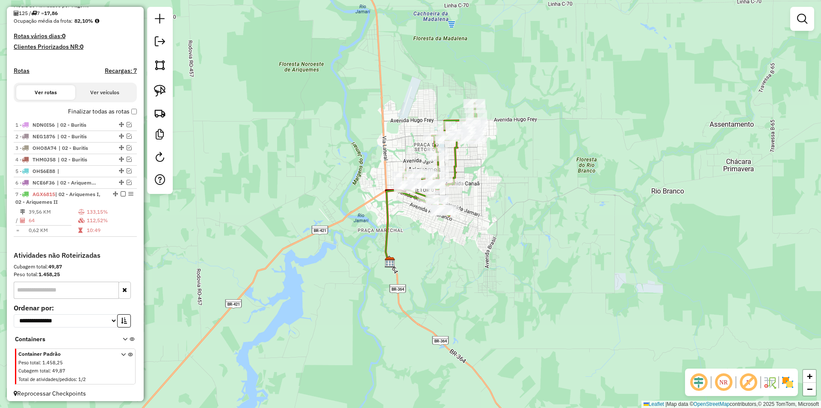
drag, startPoint x: 455, startPoint y: 193, endPoint x: 452, endPoint y: 184, distance: 9.5
click at [455, 194] on icon at bounding box center [440, 159] width 75 height 113
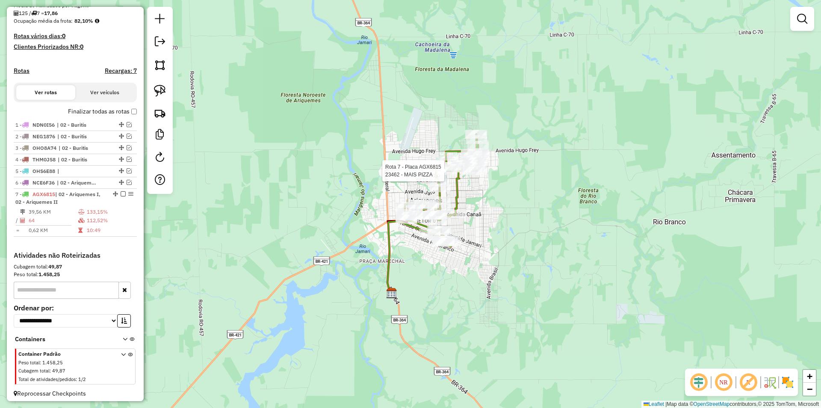
select select "*********"
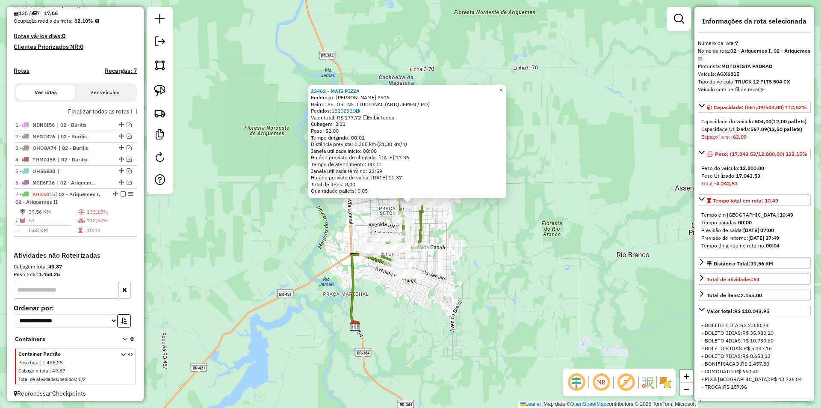
scroll to position [212, 0]
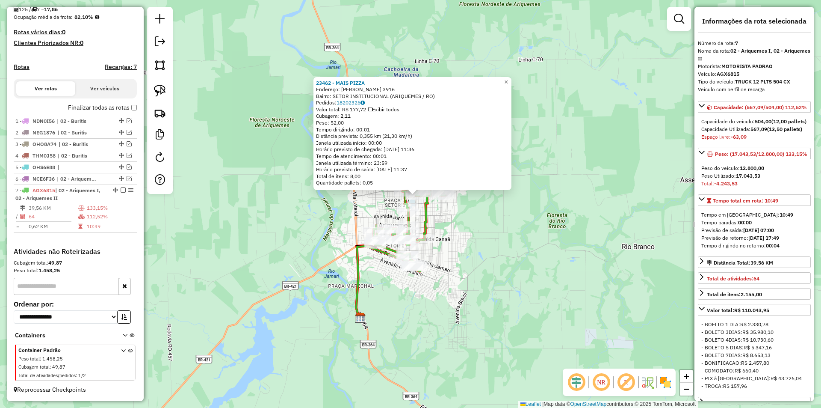
drag, startPoint x: 562, startPoint y: 225, endPoint x: 566, endPoint y: 218, distance: 8.7
click at [566, 218] on div "23462 - MAIS PIZZA Endereço: JUSCELINO KUBITSCHEK 3916 Bairro: SETOR INSTITUCIO…" at bounding box center [410, 204] width 821 height 408
click at [560, 228] on div "23462 - MAIS PIZZA Endereço: JUSCELINO KUBITSCHEK 3916 Bairro: SETOR INSTITUCIO…" at bounding box center [410, 204] width 821 height 408
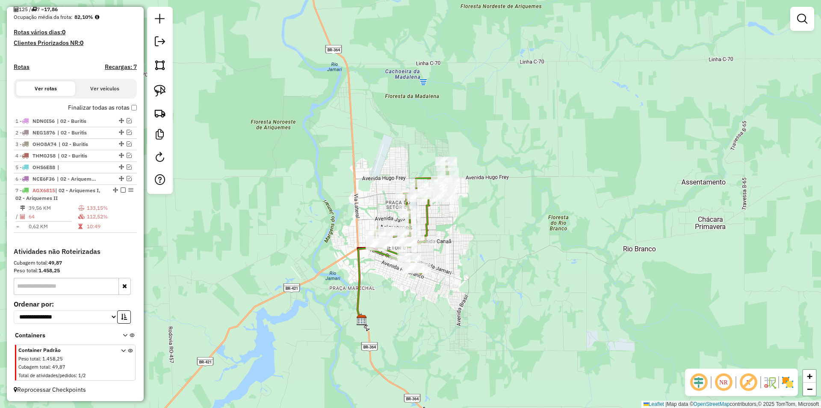
click at [522, 237] on div "Janela de atendimento Grade de atendimento Capacidade Transportadoras Veículos …" at bounding box center [410, 204] width 821 height 408
click at [521, 240] on div "Janela de atendimento Grade de atendimento Capacidade Transportadoras Veículos …" at bounding box center [410, 204] width 821 height 408
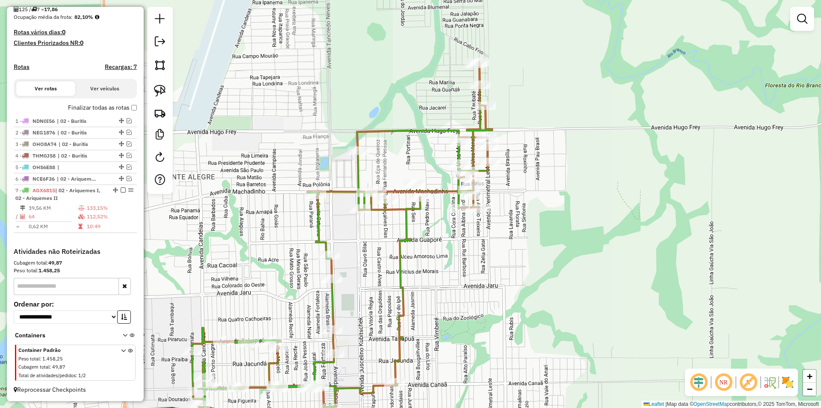
drag, startPoint x: 437, startPoint y: 227, endPoint x: 431, endPoint y: 243, distance: 16.5
click at [431, 243] on div "Janela de atendimento Grade de atendimento Capacidade Transportadoras Veículos …" at bounding box center [410, 204] width 821 height 408
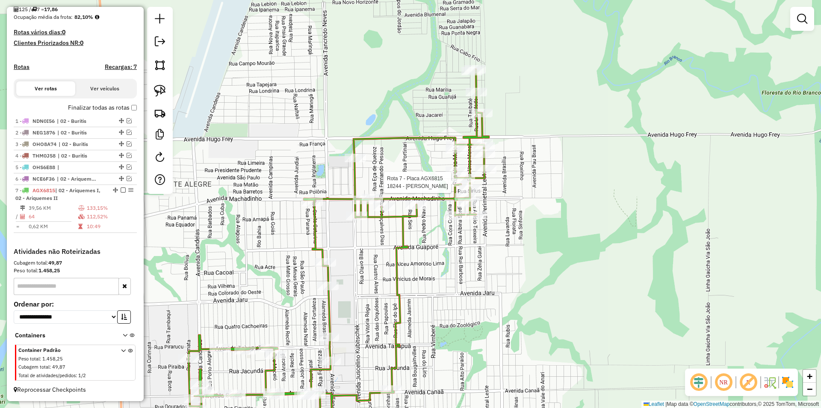
select select "*********"
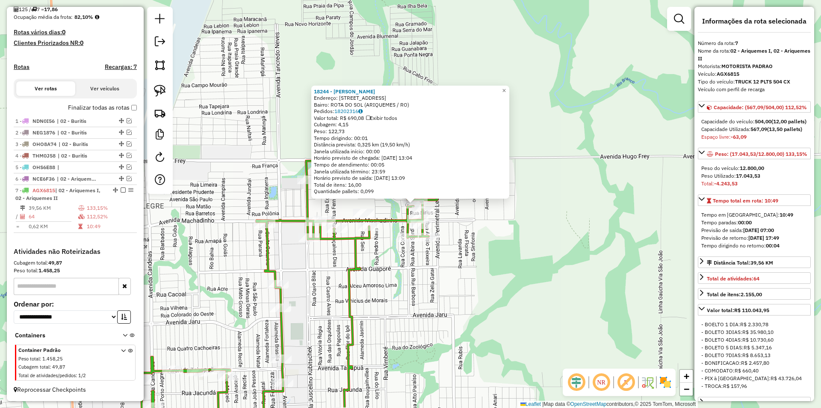
click at [535, 242] on div "18244 - PEIXARIA ANDRADE Endereço: R RUA CANOPUS,4921 Bairro: ROTA DO SOL (ARIQ…" at bounding box center [410, 204] width 821 height 408
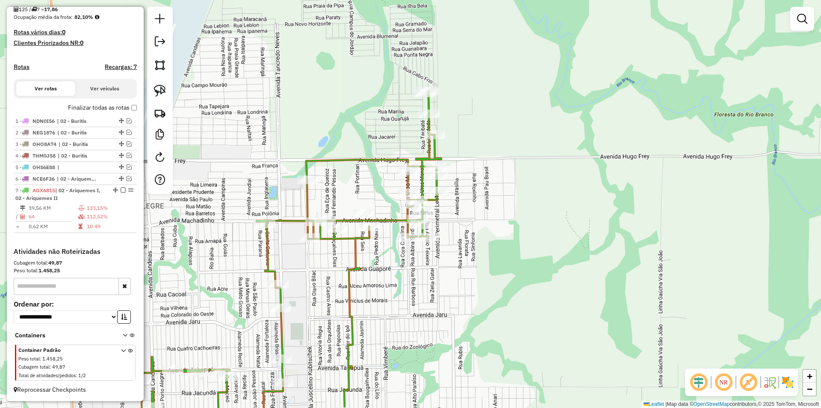
drag, startPoint x: 458, startPoint y: 255, endPoint x: 469, endPoint y: 254, distance: 11.1
click at [469, 254] on div "Janela de atendimento Grade de atendimento Capacidade Transportadoras Veículos …" at bounding box center [410, 204] width 821 height 408
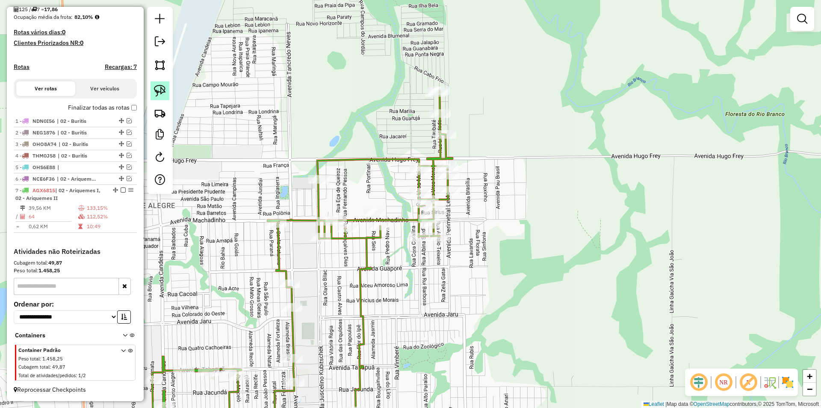
click at [163, 91] on img at bounding box center [160, 91] width 12 height 12
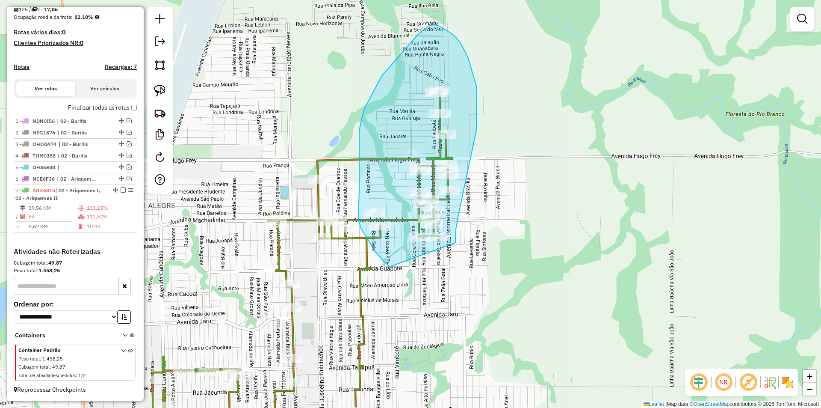
drag, startPoint x: 364, startPoint y: 234, endPoint x: 450, endPoint y: 271, distance: 93.1
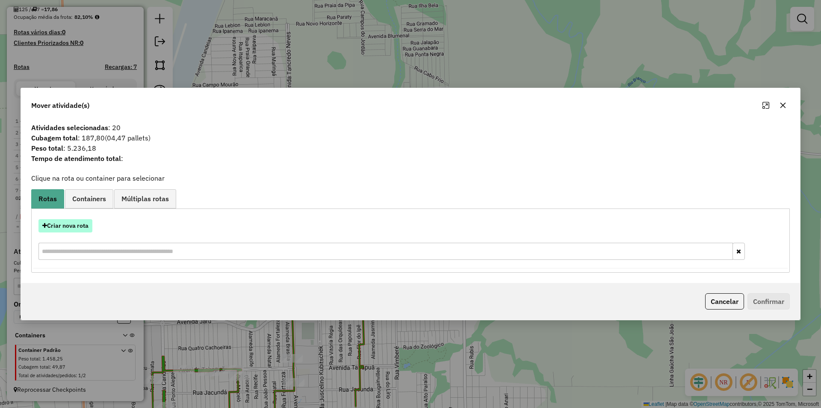
click at [65, 230] on button "Criar nova rota" at bounding box center [66, 225] width 54 height 13
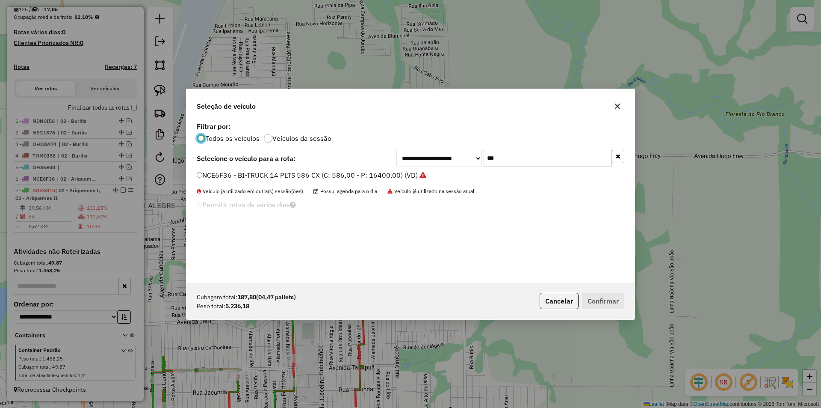
scroll to position [5, 3]
drag, startPoint x: 504, startPoint y: 163, endPoint x: 438, endPoint y: 176, distance: 66.4
click at [446, 169] on div "**********" at bounding box center [411, 201] width 448 height 163
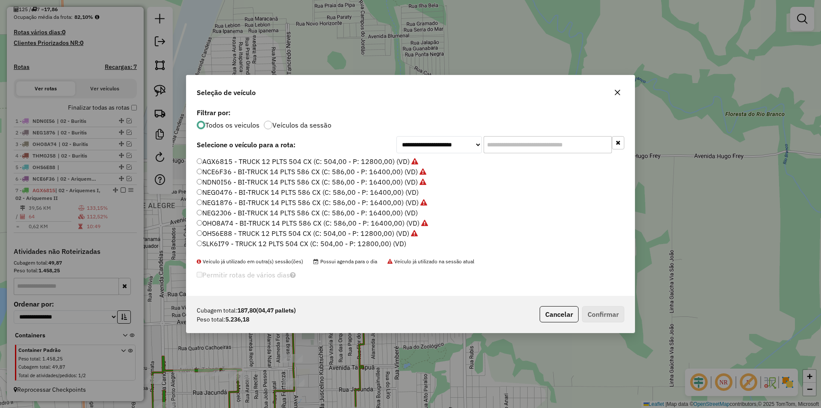
click at [495, 146] on input "text" at bounding box center [548, 144] width 128 height 17
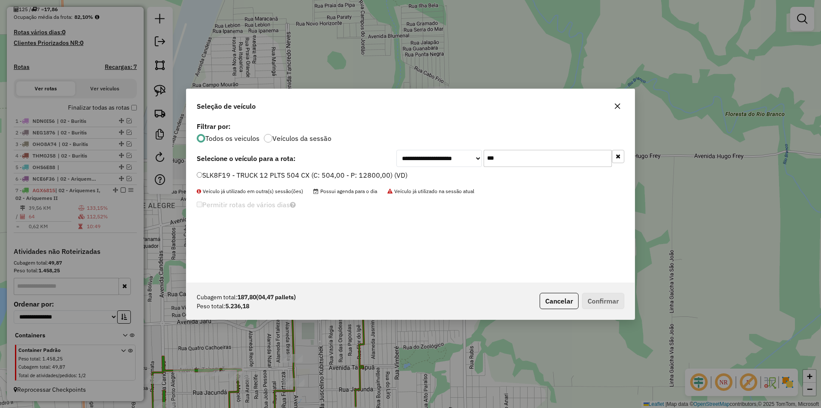
type input "***"
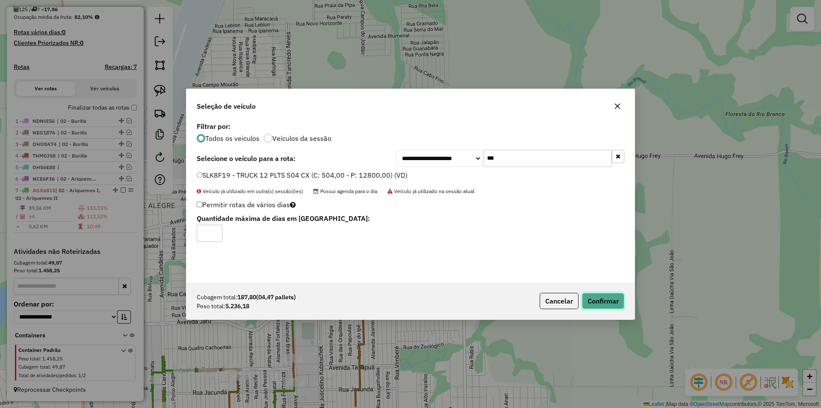
click at [602, 298] on button "Confirmar" at bounding box center [603, 301] width 42 height 16
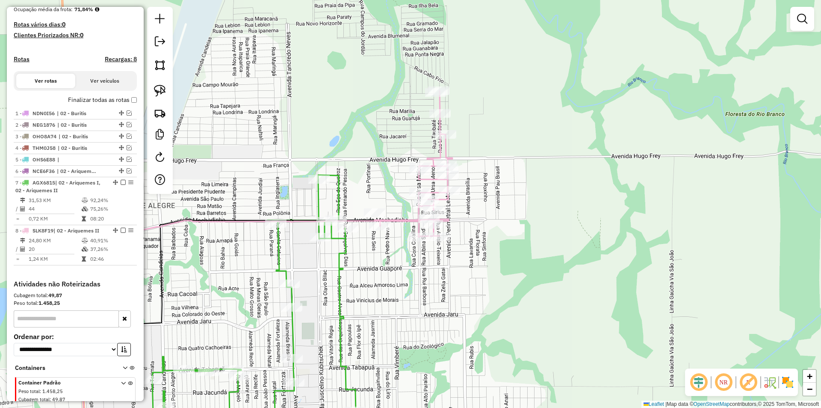
drag, startPoint x: 519, startPoint y: 211, endPoint x: 530, endPoint y: 230, distance: 22.2
click at [530, 230] on div "Janela de atendimento Grade de atendimento Capacidade Transportadoras Veículos …" at bounding box center [410, 204] width 821 height 408
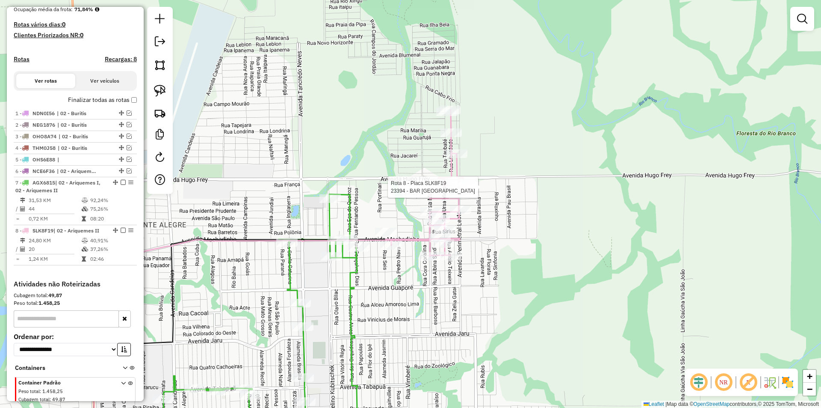
select select "*********"
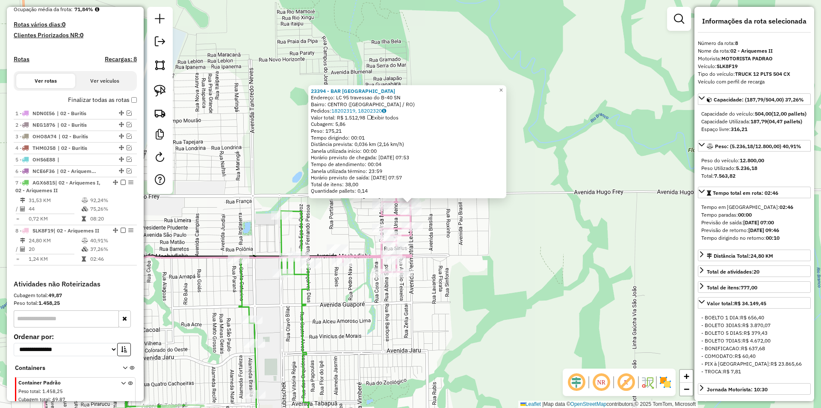
scroll to position [252, 0]
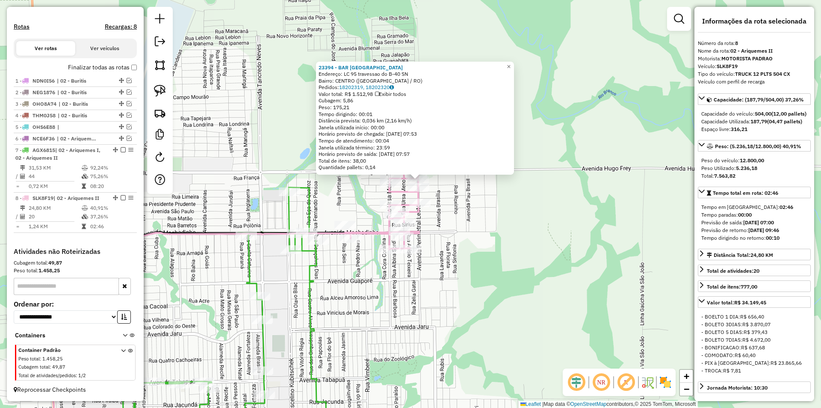
drag, startPoint x: 525, startPoint y: 223, endPoint x: 528, endPoint y: 219, distance: 5.2
click at [528, 219] on div "23394 - BAR LAGOA AZUL Endereço: LC 95 travessao do B-40 SN Bairro: CENTRO (ALT…" at bounding box center [410, 204] width 821 height 408
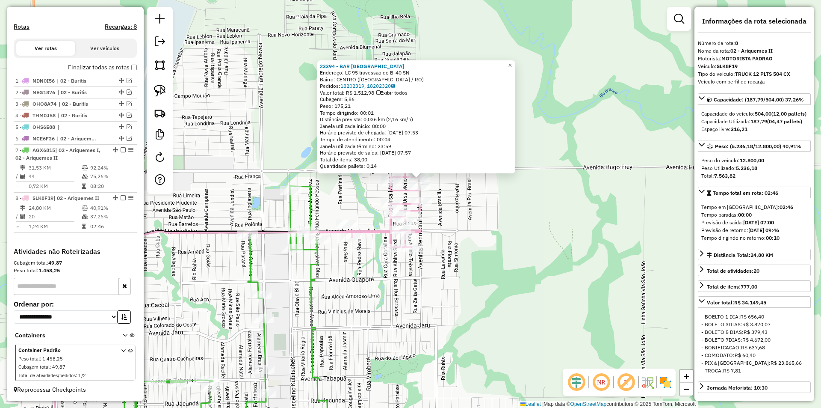
click at [528, 219] on div "23394 - BAR LAGOA AZUL Endereço: LC 95 travessao do B-40 SN Bairro: CENTRO (ALT…" at bounding box center [410, 204] width 821 height 408
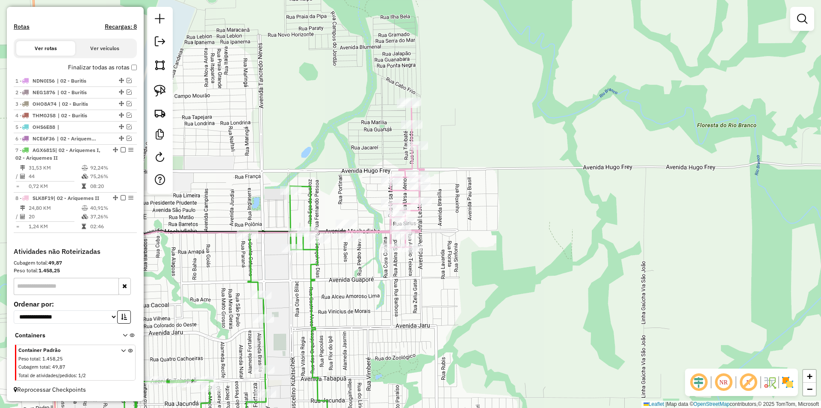
drag, startPoint x: 526, startPoint y: 269, endPoint x: 500, endPoint y: 265, distance: 26.4
click at [534, 268] on div "23394 - BAR LAGOA AZUL Endereço: LC 95 travessao do B-40 SN Bairro: CENTRO (ALT…" at bounding box center [410, 204] width 821 height 408
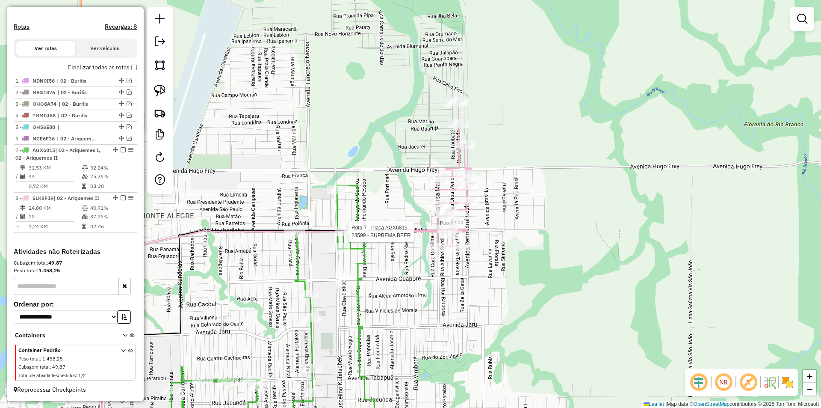
select select "*********"
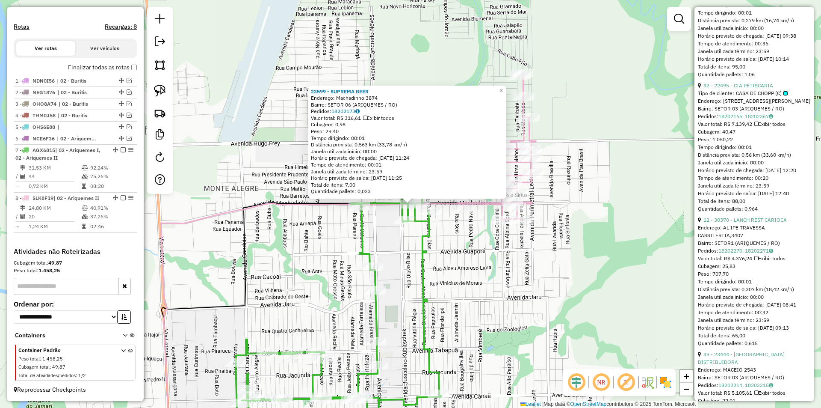
scroll to position [813, 0]
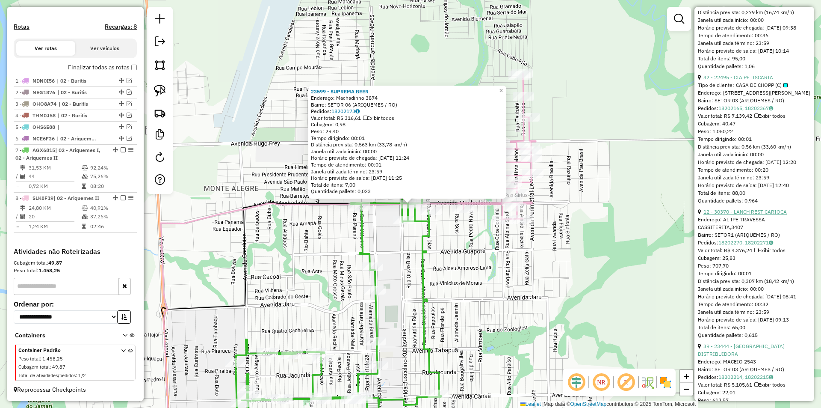
click at [752, 215] on link "12 - 30370 - LANCH REST CARIOCA" at bounding box center [745, 211] width 83 height 6
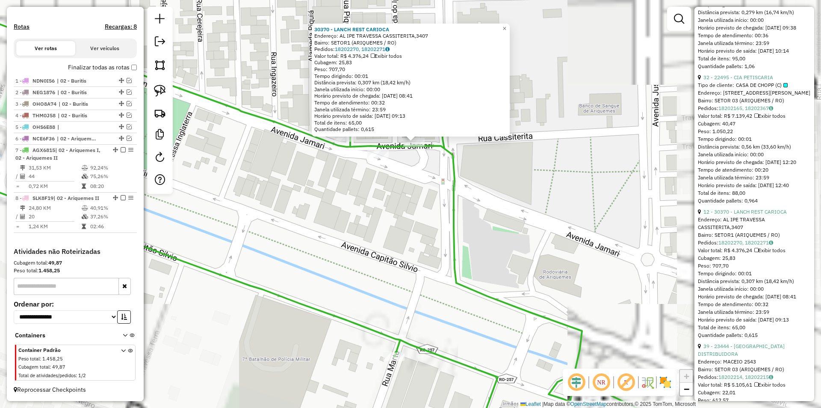
click at [417, 187] on div "30370 - LANCH REST CARIOCA Endereço: AL IPE TRAVESSA CASSITERITA,3407 Bairro: S…" at bounding box center [410, 204] width 821 height 408
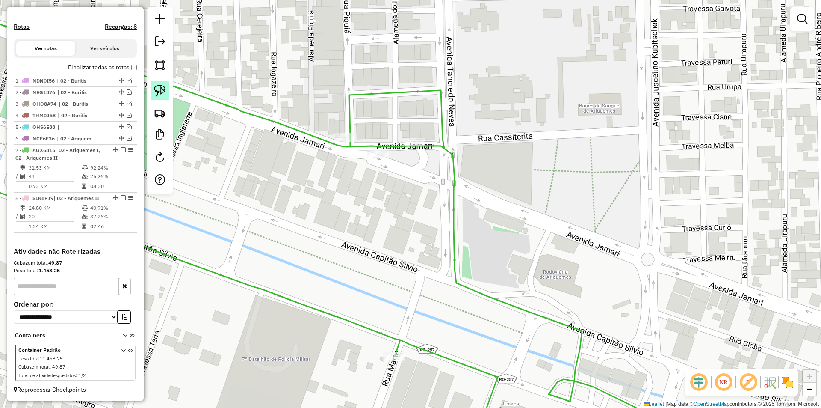
drag, startPoint x: 157, startPoint y: 84, endPoint x: 185, endPoint y: 90, distance: 28.9
click at [157, 85] on link at bounding box center [160, 90] width 19 height 19
drag, startPoint x: 398, startPoint y: 139, endPoint x: 425, endPoint y: 157, distance: 31.6
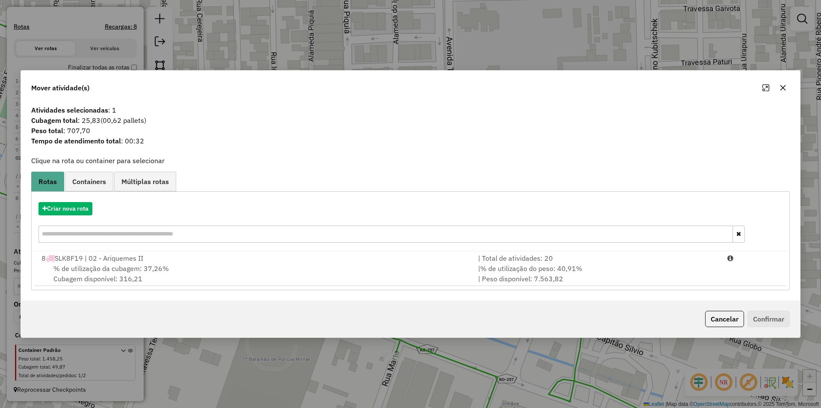
click at [87, 269] on span "% de utilização da cubagem: 37,26%" at bounding box center [111, 268] width 116 height 9
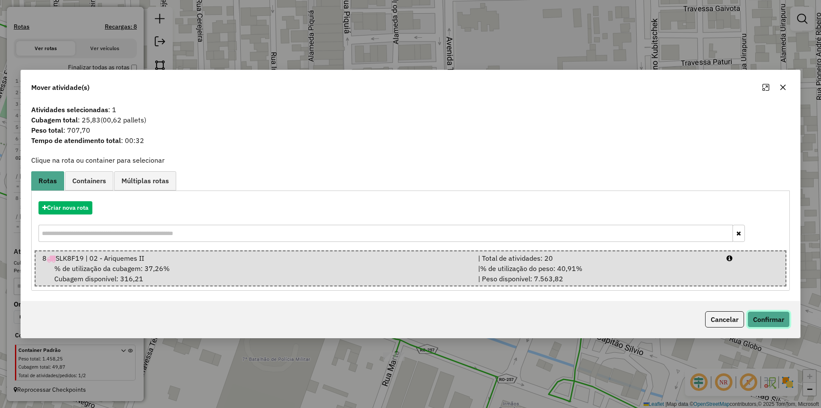
click at [773, 320] on button "Confirmar" at bounding box center [769, 319] width 42 height 16
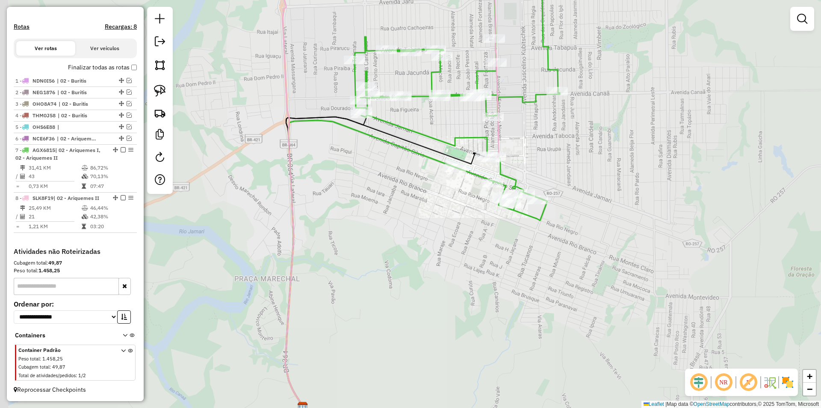
drag, startPoint x: 542, startPoint y: 116, endPoint x: 476, endPoint y: 275, distance: 172.1
click at [483, 283] on div "Janela de atendimento Grade de atendimento Capacidade Transportadoras Veículos …" at bounding box center [410, 204] width 821 height 408
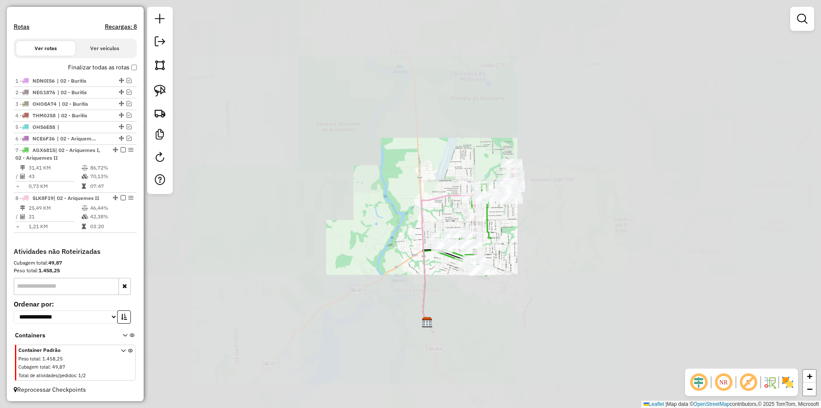
click at [531, 227] on div "Janela de atendimento Grade de atendimento Capacidade Transportadoras Veículos …" at bounding box center [410, 204] width 821 height 408
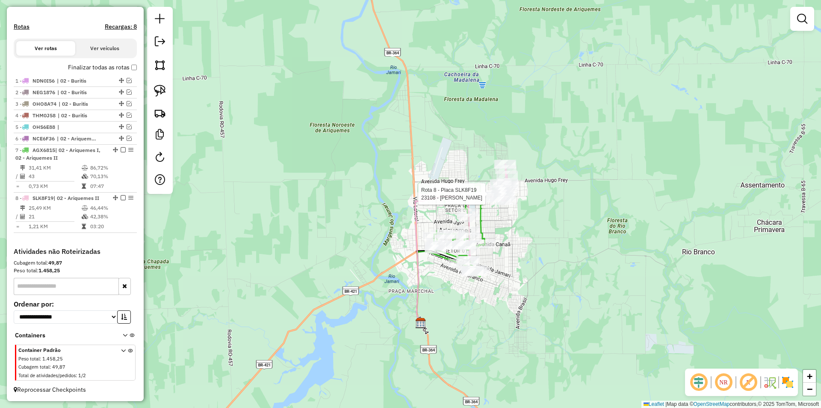
select select "*********"
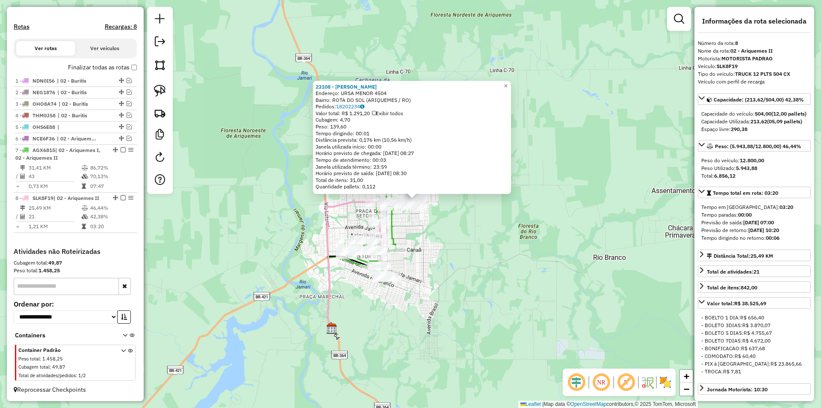
drag, startPoint x: 557, startPoint y: 225, endPoint x: 560, endPoint y: 212, distance: 12.8
click at [560, 212] on div "23108 - MERCADO RODRIGUES Endereço: URSA MENOR 4504 Bairro: ROTA DO SOL (ARIQUE…" at bounding box center [410, 204] width 821 height 408
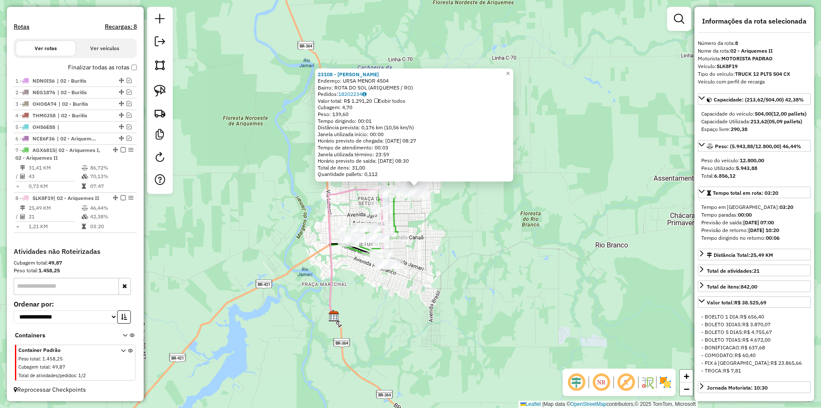
click at [604, 243] on div "23108 - MERCADO RODRIGUES Endereço: URSA MENOR 4504 Bairro: ROTA DO SOL (ARIQUE…" at bounding box center [410, 204] width 821 height 408
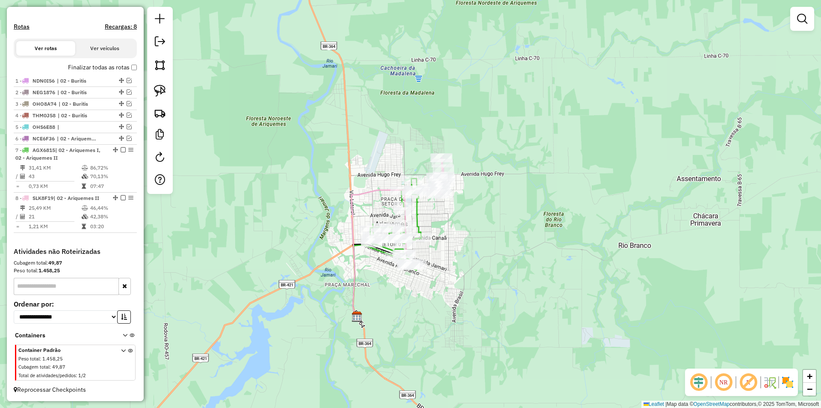
click at [542, 290] on div "Janela de atendimento Grade de atendimento Capacidade Transportadoras Veículos …" at bounding box center [410, 204] width 821 height 408
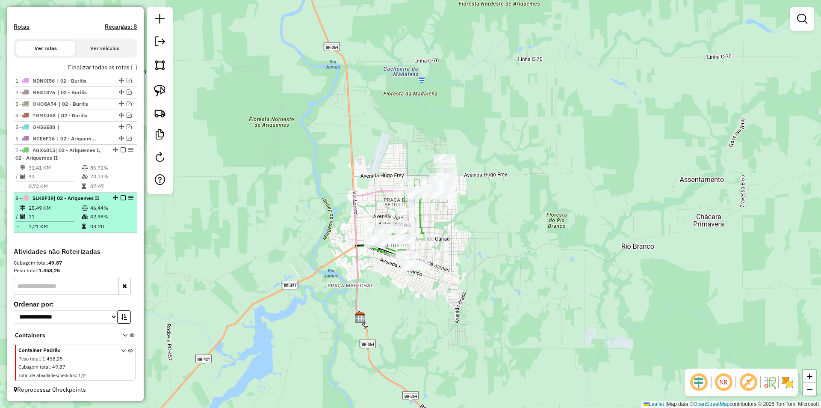
click at [121, 196] on em at bounding box center [123, 197] width 5 height 5
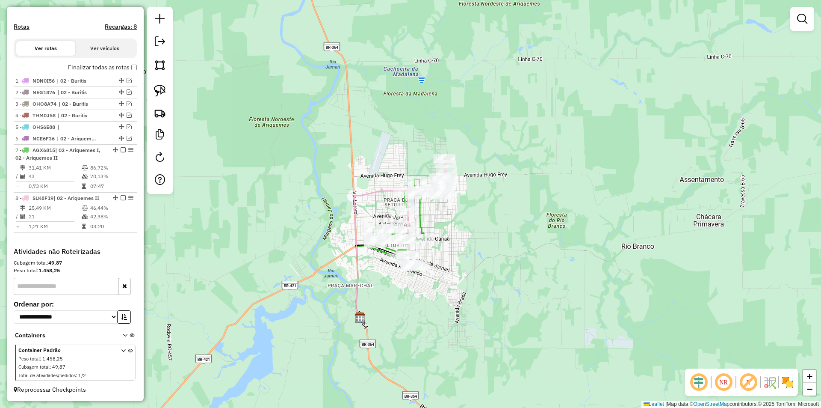
scroll to position [224, 0]
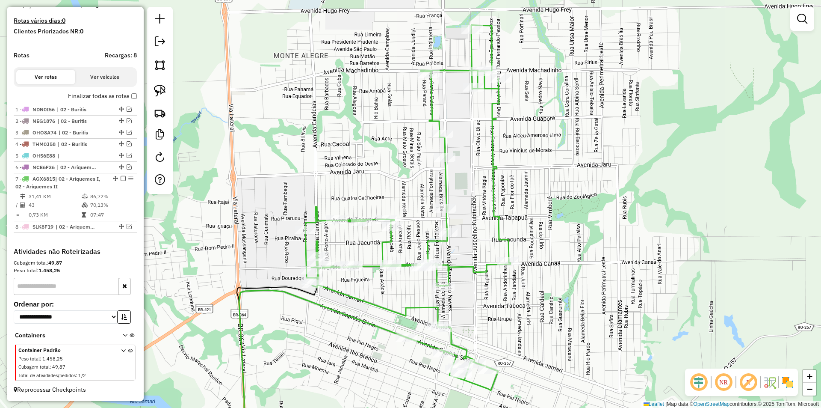
drag, startPoint x: 363, startPoint y: 331, endPoint x: 373, endPoint y: 257, distance: 75.1
click at [373, 257] on div "Janela de atendimento Grade de atendimento Capacidade Transportadoras Veículos …" at bounding box center [410, 204] width 821 height 408
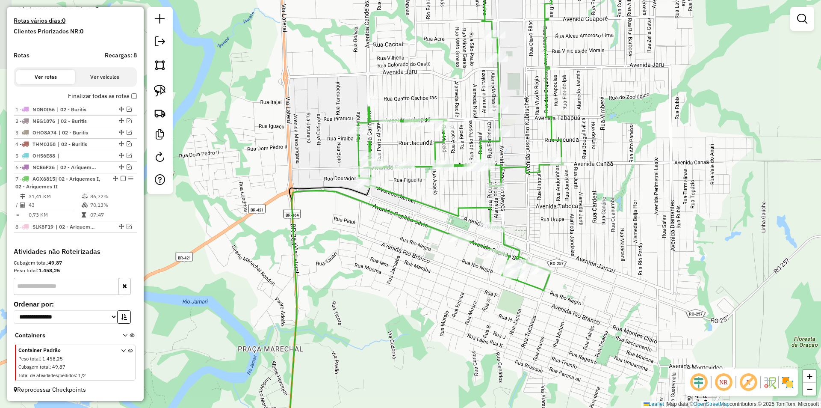
drag, startPoint x: 226, startPoint y: 161, endPoint x: 289, endPoint y: 119, distance: 75.8
click at [265, 136] on div "Janela de atendimento Grade de atendimento Capacidade Transportadoras Veículos …" at bounding box center [410, 204] width 821 height 408
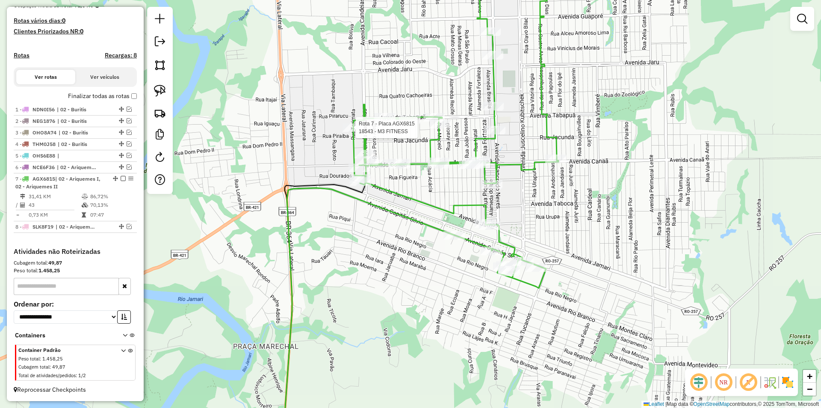
select select "*********"
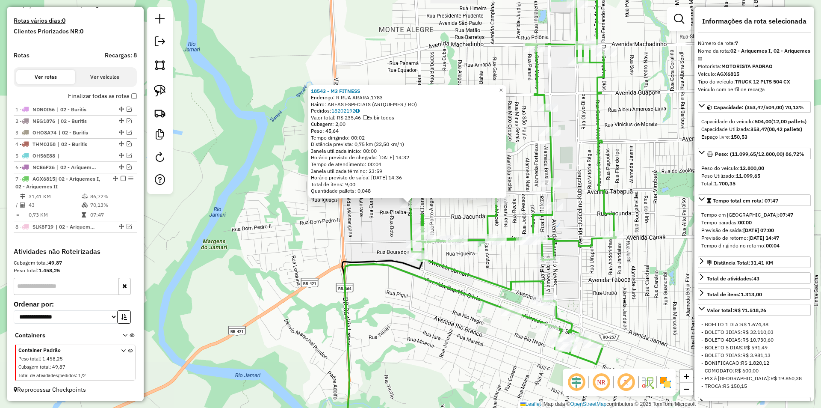
click at [421, 370] on div "18543 - M3 FITNESS Endereço: R RUA ARARA,1783 Bairro: AREAS ESPECIAIS (ARIQUEME…" at bounding box center [410, 204] width 821 height 408
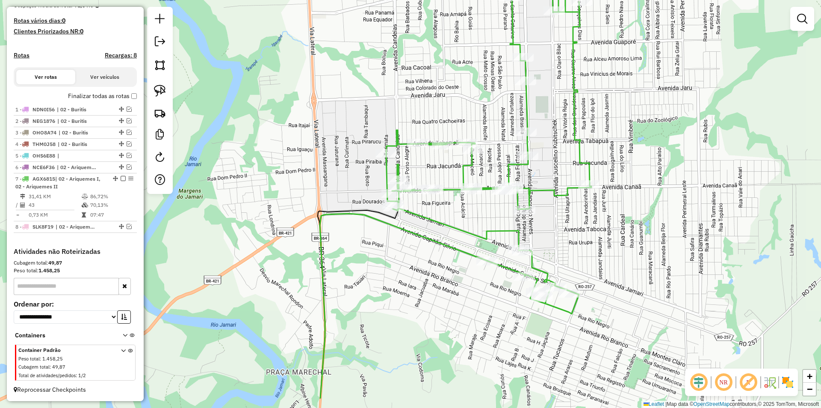
drag, startPoint x: 267, startPoint y: 290, endPoint x: 243, endPoint y: 261, distance: 37.1
click at [245, 263] on div "Janela de atendimento Grade de atendimento Capacidade Transportadoras Veículos …" at bounding box center [410, 204] width 821 height 408
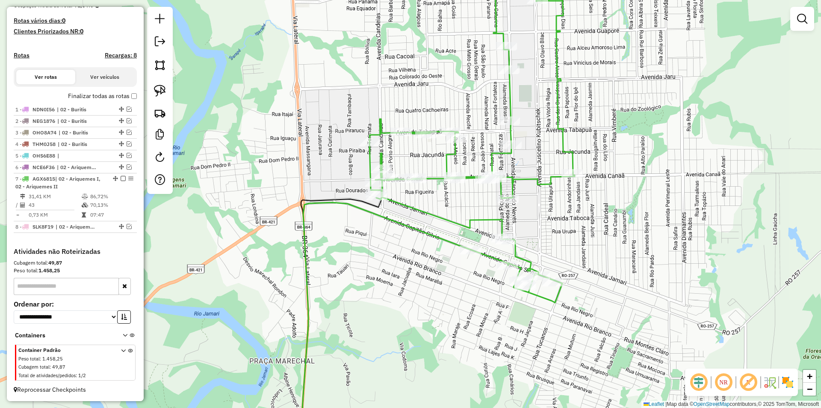
drag, startPoint x: 235, startPoint y: 248, endPoint x: 203, endPoint y: 189, distance: 67.2
click at [210, 204] on div "Janela de atendimento Grade de atendimento Capacidade Transportadoras Veículos …" at bounding box center [410, 204] width 821 height 408
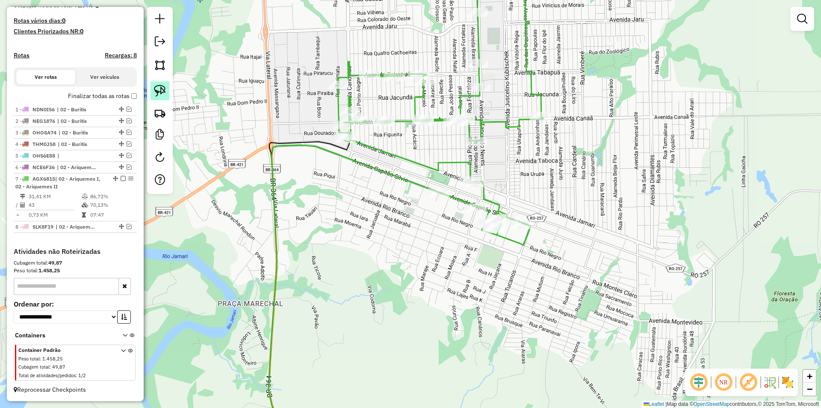
drag, startPoint x: 156, startPoint y: 86, endPoint x: 231, endPoint y: 98, distance: 75.8
click at [157, 86] on img at bounding box center [160, 91] width 12 height 12
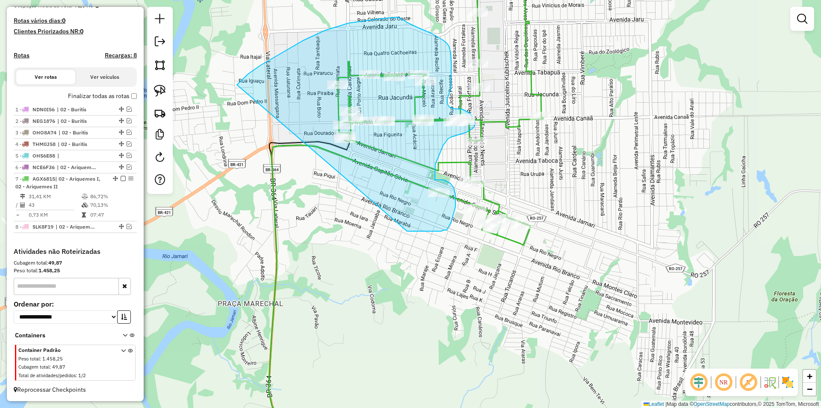
drag, startPoint x: 289, startPoint y: 49, endPoint x: 356, endPoint y: 231, distance: 194.2
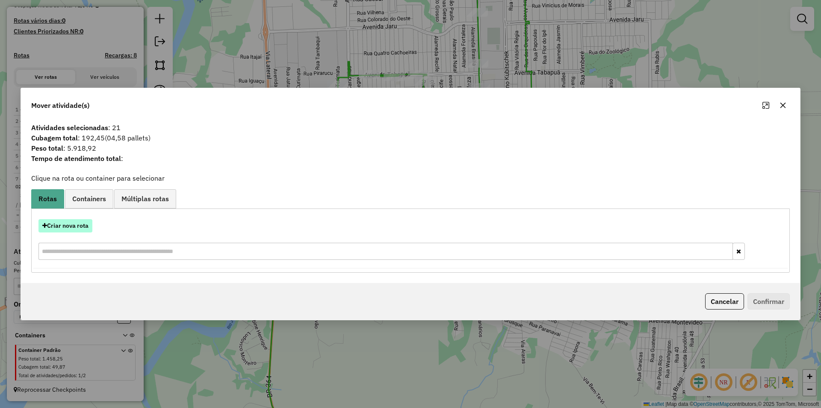
click at [74, 225] on button "Criar nova rota" at bounding box center [66, 225] width 54 height 13
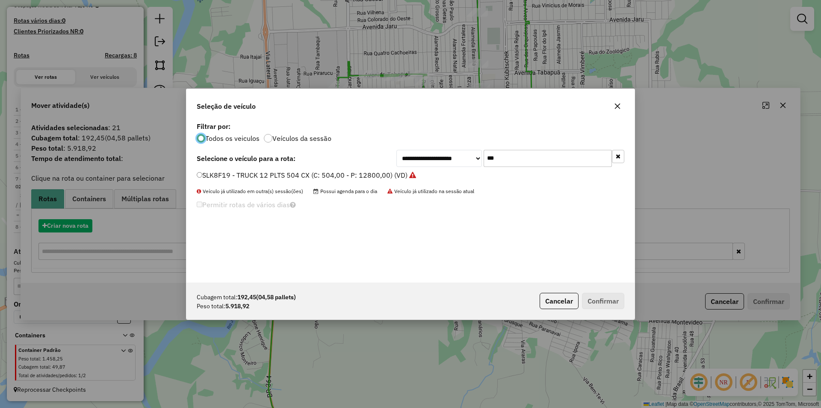
scroll to position [5, 3]
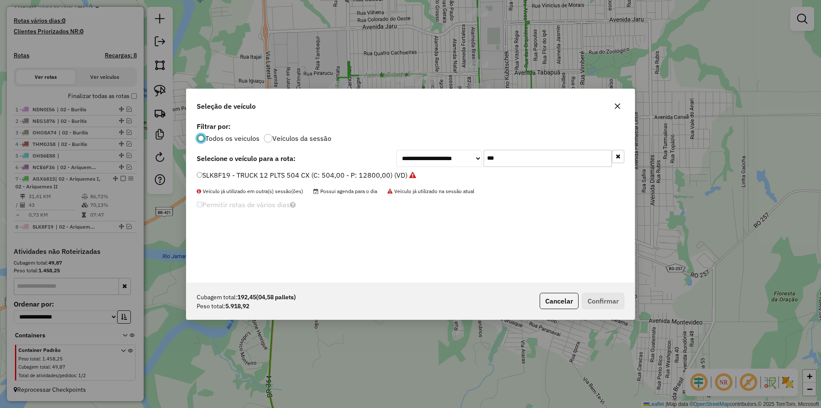
drag, startPoint x: 494, startPoint y: 163, endPoint x: 444, endPoint y: 169, distance: 50.4
click at [445, 167] on div "**********" at bounding box center [411, 201] width 448 height 163
type input "***"
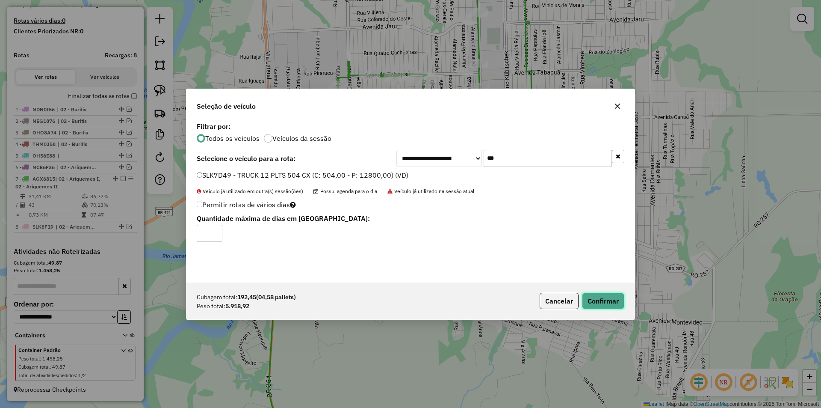
click at [592, 294] on button "Confirmar" at bounding box center [603, 301] width 42 height 16
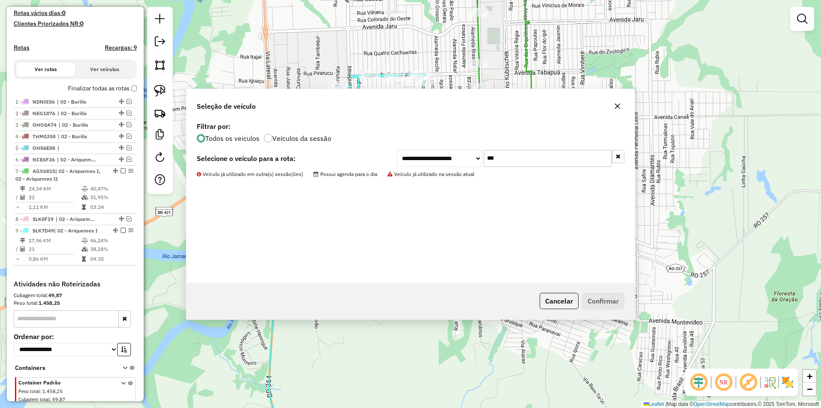
scroll to position [252, 0]
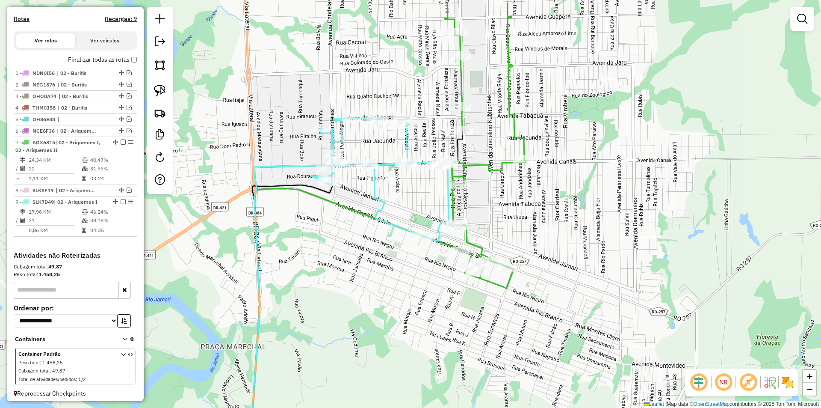
drag, startPoint x: 487, startPoint y: 205, endPoint x: 463, endPoint y: 224, distance: 30.7
click at [465, 252] on icon at bounding box center [485, 146] width 81 height 286
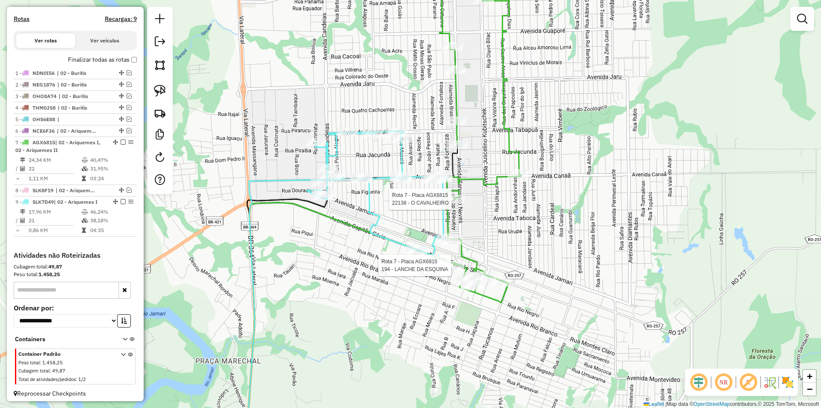
select select "*********"
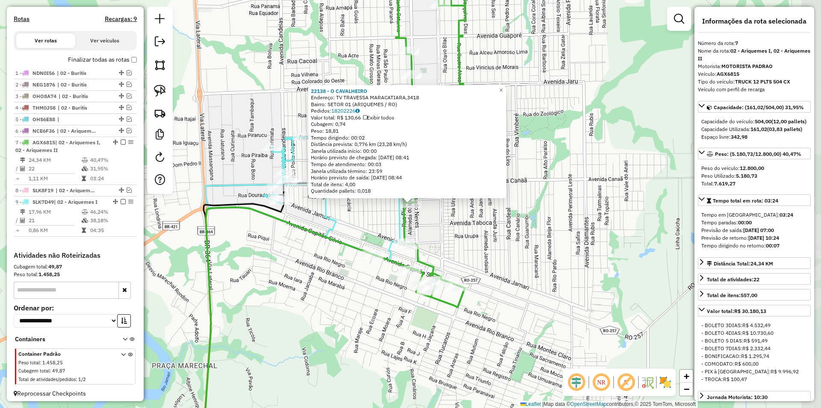
scroll to position [264, 0]
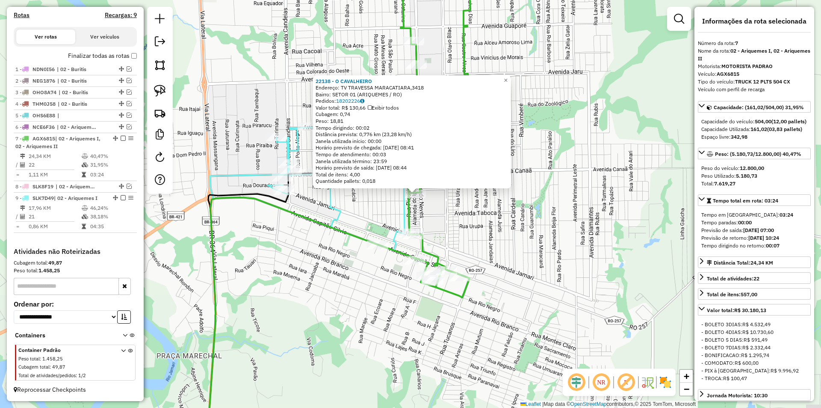
drag, startPoint x: 554, startPoint y: 278, endPoint x: 555, endPoint y: 272, distance: 6.2
click at [555, 272] on div "22138 - O CAVALHEIRO Endereço: TV TRAVESSA MARACATIARA,3418 Bairro: SETOR 01 (A…" at bounding box center [410, 204] width 821 height 408
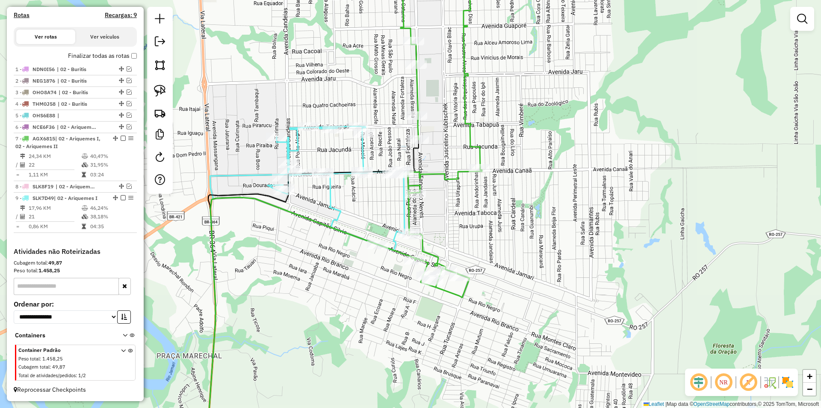
click at [504, 250] on div "22138 - O CAVALHEIRO Endereço: TV TRAVESSA MARACATIARA,3418 Bairro: SETOR 01 (A…" at bounding box center [410, 204] width 821 height 408
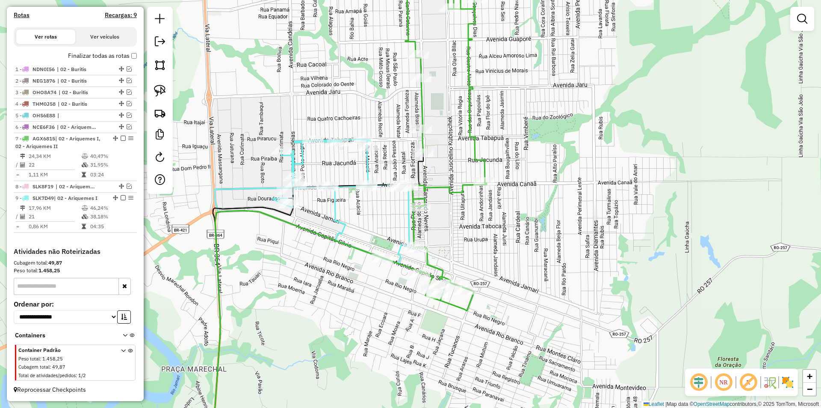
click at [418, 202] on icon at bounding box center [442, 134] width 90 height 351
select select "*********"
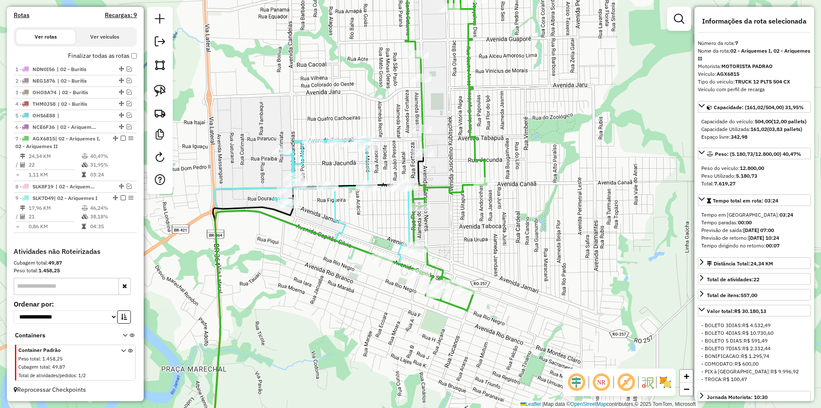
drag, startPoint x: 568, startPoint y: 247, endPoint x: 562, endPoint y: 249, distance: 6.9
click at [569, 247] on div "Janela de atendimento Grade de atendimento Capacidade Transportadoras Veículos …" at bounding box center [410, 204] width 821 height 408
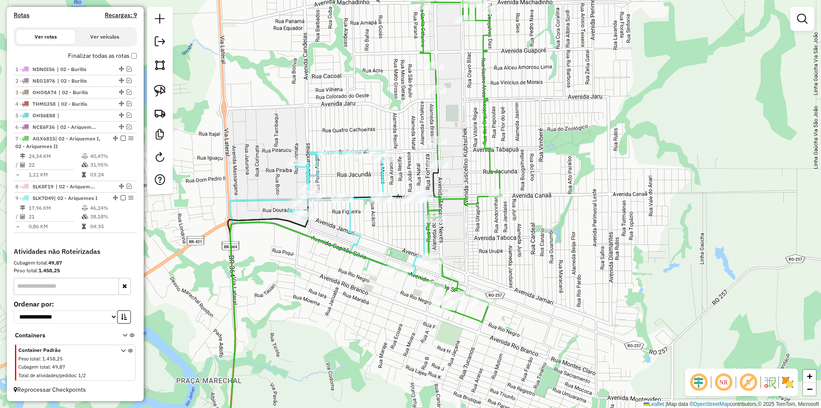
drag, startPoint x: 530, startPoint y: 256, endPoint x: 545, endPoint y: 268, distance: 19.9
click at [545, 268] on div "Janela de atendimento Grade de atendimento Capacidade Transportadoras Veículos …" at bounding box center [410, 204] width 821 height 408
select select "*********"
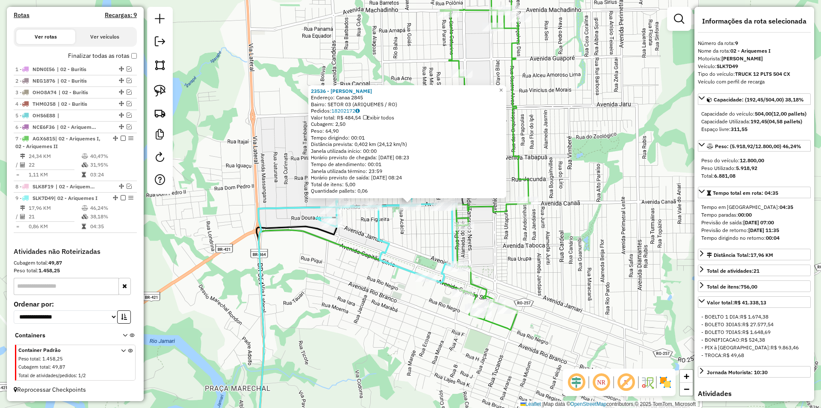
click at [599, 291] on div "23536 - ALBERTO ESTEVAN GOME Endereço: Canaa 2845 Bairro: SETOR 03 (ARIQUEMES /…" at bounding box center [410, 204] width 821 height 408
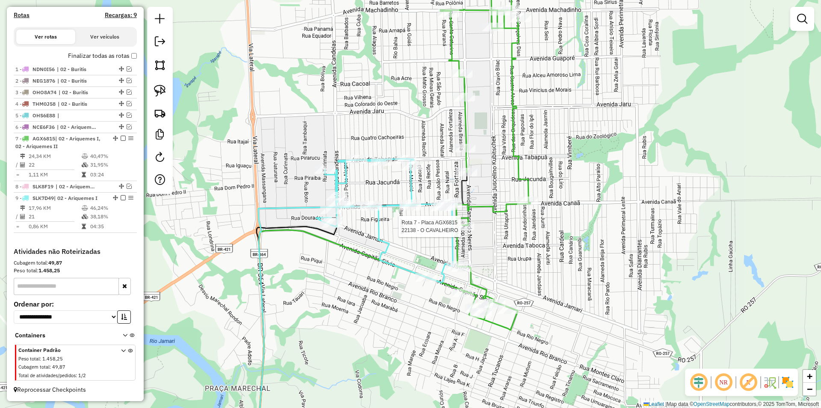
click at [463, 231] on div at bounding box center [463, 226] width 21 height 9
select select "*********"
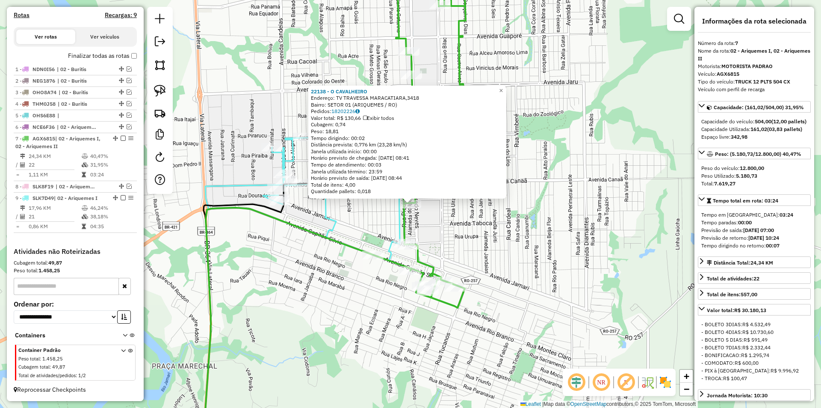
click at [643, 210] on div "22138 - O CAVALHEIRO Endereço: TV TRAVESSA MARACATIARA,3418 Bairro: SETOR 01 (A…" at bounding box center [410, 204] width 821 height 408
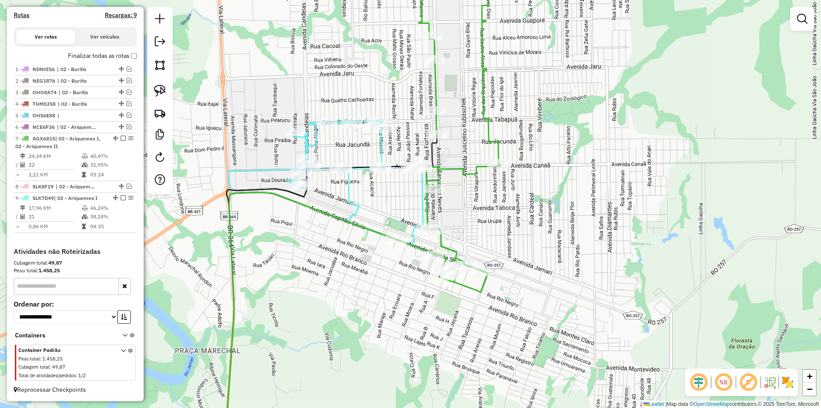
click at [506, 278] on div "Janela de atendimento Grade de atendimento Capacidade Transportadoras Veículos …" at bounding box center [410, 204] width 821 height 408
select select "*********"
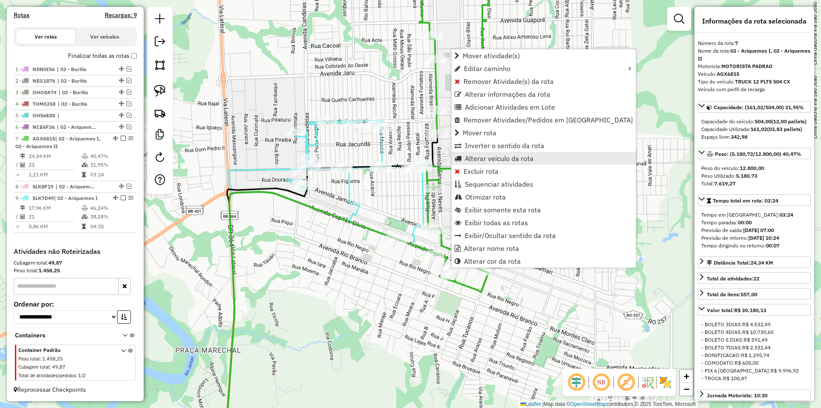
click at [480, 159] on span "Alterar veículo da rota" at bounding box center [499, 158] width 69 height 7
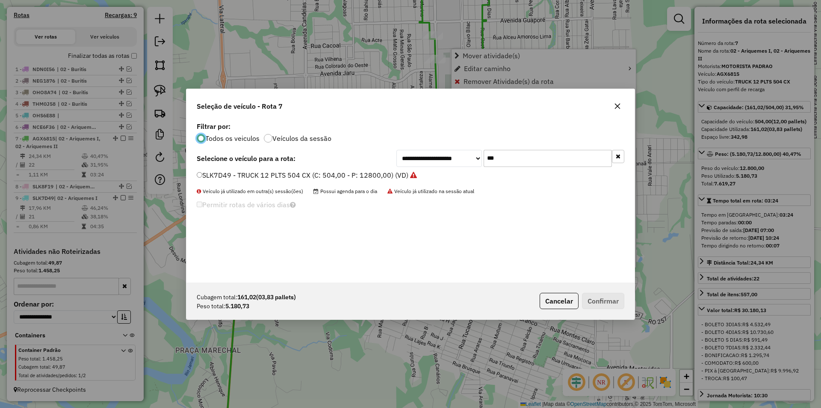
scroll to position [5, 3]
drag, startPoint x: 525, startPoint y: 159, endPoint x: 423, endPoint y: 175, distance: 103.8
click at [436, 174] on div "**********" at bounding box center [411, 201] width 448 height 163
type input "***"
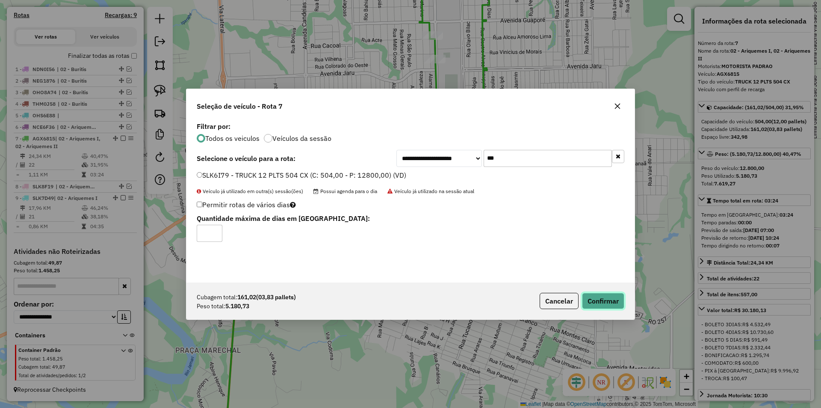
click at [594, 299] on button "Confirmar" at bounding box center [603, 301] width 42 height 16
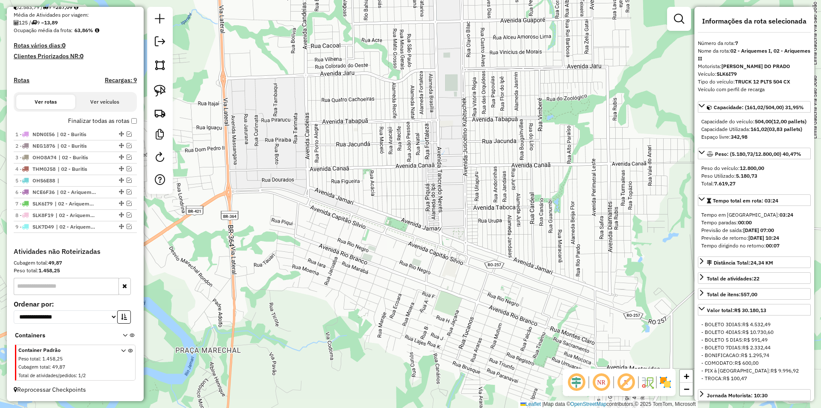
scroll to position [199, 0]
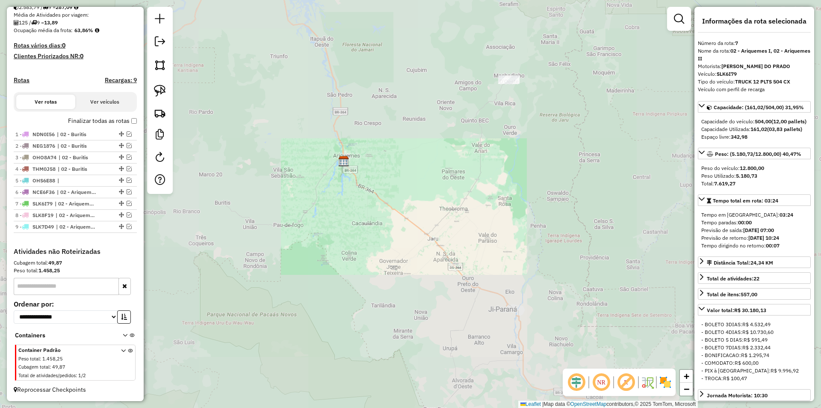
click at [314, 212] on div "Janela de atendimento Grade de atendimento Capacidade Transportadoras Veículos …" at bounding box center [410, 204] width 821 height 408
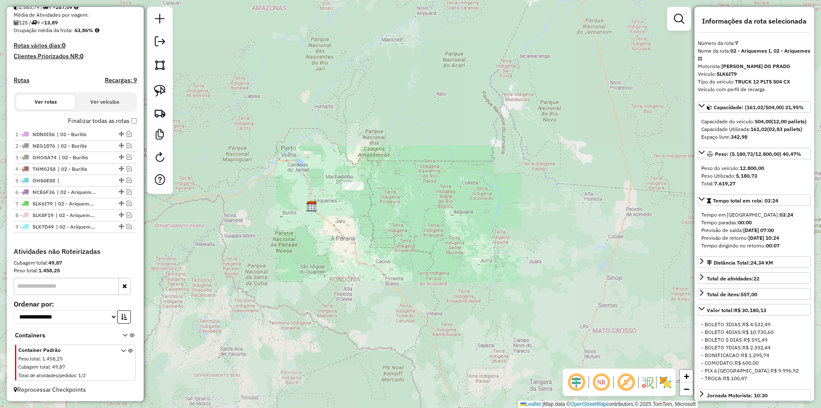
click at [309, 267] on div "Janela de atendimento Grade de atendimento Capacidade Transportadoras Veículos …" at bounding box center [410, 204] width 821 height 408
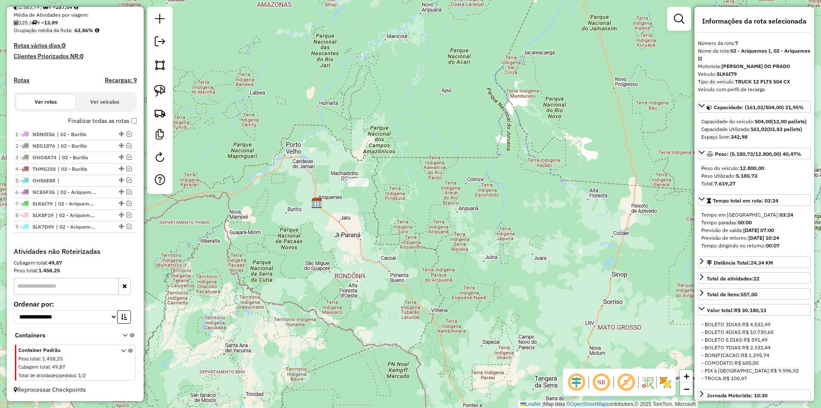
drag, startPoint x: 310, startPoint y: 264, endPoint x: 310, endPoint y: 253, distance: 10.7
click at [312, 257] on div "Janela de atendimento Grade de atendimento Capacidade Transportadoras Veículos …" at bounding box center [410, 204] width 821 height 408
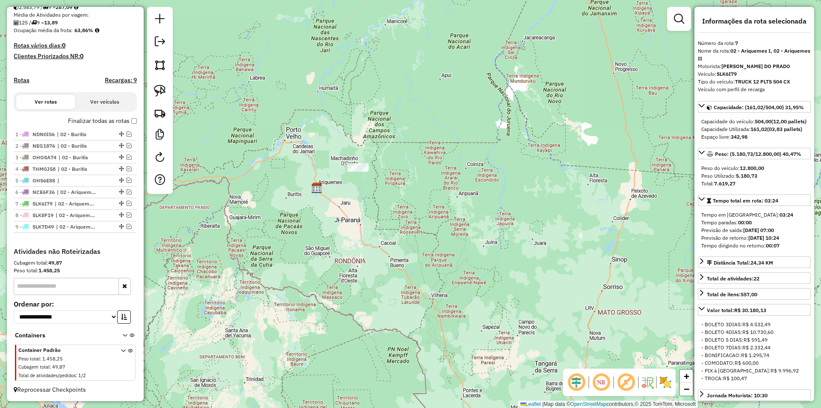
drag, startPoint x: 310, startPoint y: 253, endPoint x: 310, endPoint y: 234, distance: 18.4
click at [310, 238] on div "Janela de atendimento Grade de atendimento Capacidade Transportadoras Veículos …" at bounding box center [410, 204] width 821 height 408
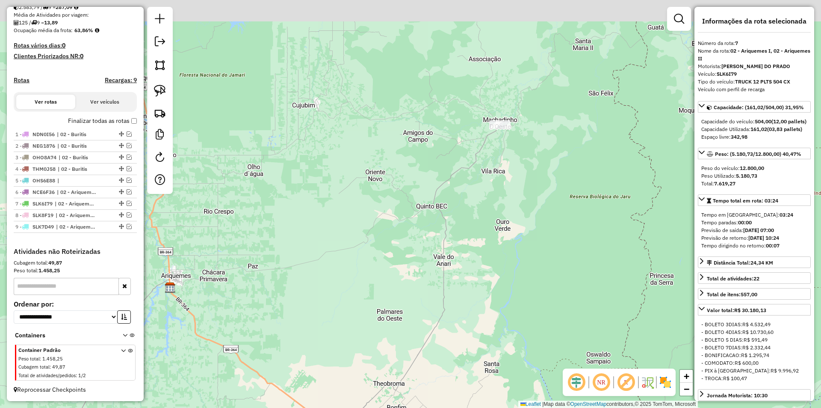
drag, startPoint x: 368, startPoint y: 155, endPoint x: 376, endPoint y: 319, distance: 163.6
click at [377, 344] on div "Janela de atendimento Grade de atendimento Capacidade Transportadoras Veículos …" at bounding box center [410, 204] width 821 height 408
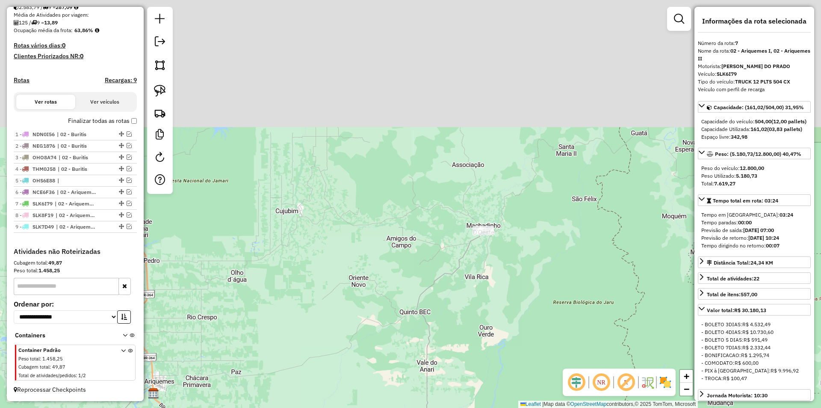
drag, startPoint x: 379, startPoint y: 320, endPoint x: 386, endPoint y: 328, distance: 10.6
click at [386, 328] on div "Janela de atendimento Grade de atendimento Capacidade Transportadoras Veículos …" at bounding box center [410, 204] width 821 height 408
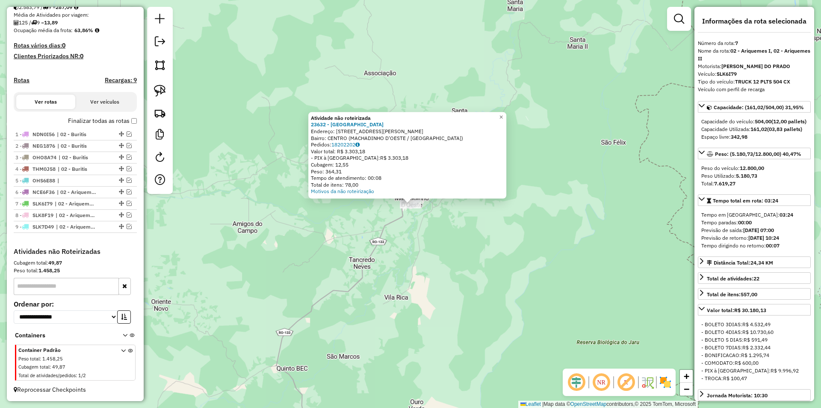
click at [391, 307] on div "Atividade não roteirizada 23632 - CASA DO PASTEL Endereço: Avenida Marechal Dut…" at bounding box center [410, 204] width 821 height 408
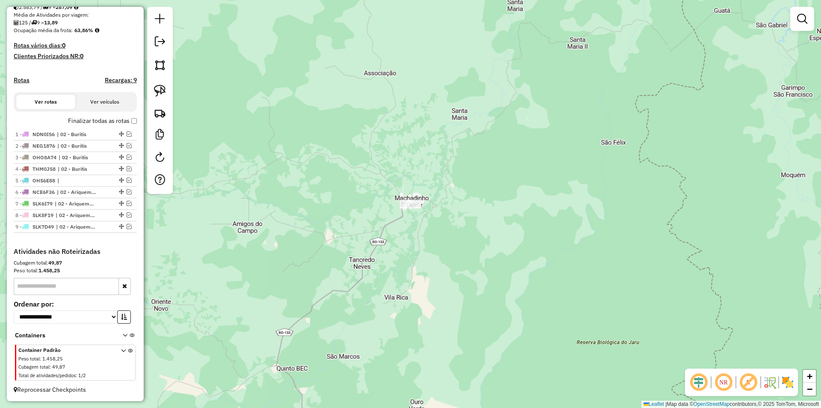
click at [410, 197] on div "Janela de atendimento Grade de atendimento Capacidade Transportadoras Veículos …" at bounding box center [410, 204] width 821 height 408
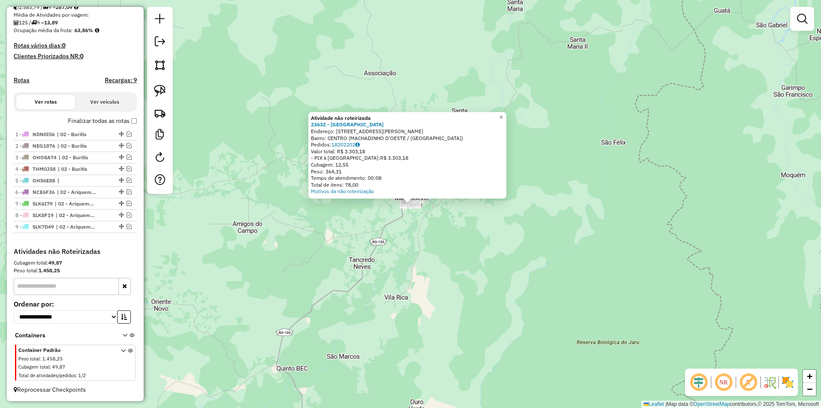
click at [349, 66] on div "Atividade não roteirizada 23632 - CASA DO PASTEL Endereço: Avenida Marechal Dut…" at bounding box center [410, 204] width 821 height 408
click at [361, 61] on div "Atividade não roteirizada 23632 - CASA DO PASTEL Endereço: Avenida Marechal Dut…" at bounding box center [410, 204] width 821 height 408
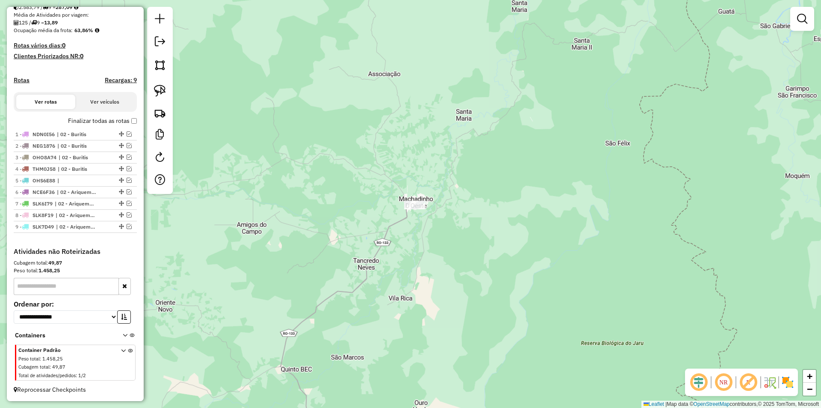
drag, startPoint x: 330, startPoint y: 296, endPoint x: 413, endPoint y: 209, distance: 120.4
click at [411, 215] on div "Janela de atendimento Grade de atendimento Capacidade Transportadoras Veículos …" at bounding box center [410, 204] width 821 height 408
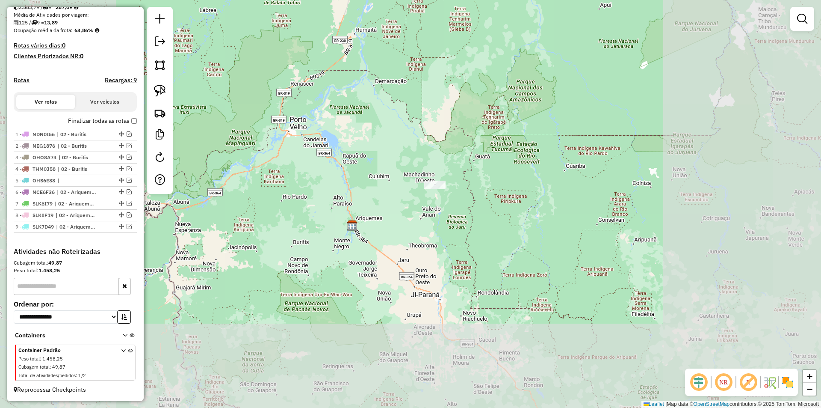
drag, startPoint x: 400, startPoint y: 246, endPoint x: 397, endPoint y: 215, distance: 30.6
click at [399, 218] on div "Janela de atendimento Grade de atendimento Capacidade Transportadoras Veículos …" at bounding box center [410, 204] width 821 height 408
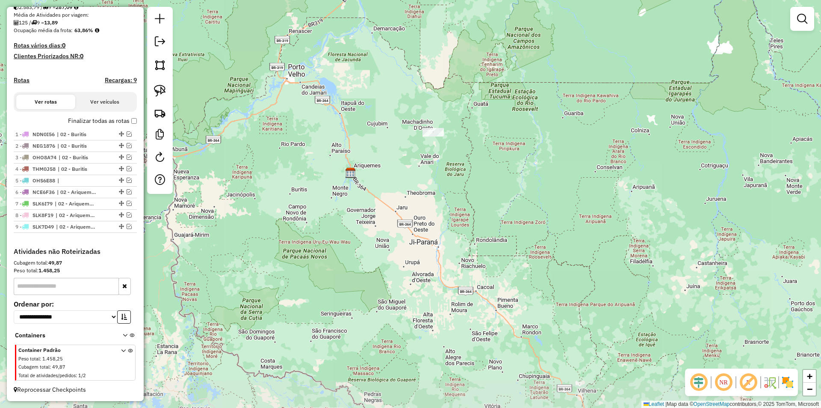
click at [382, 189] on div "Janela de atendimento Grade de atendimento Capacidade Transportadoras Veículos …" at bounding box center [410, 204] width 821 height 408
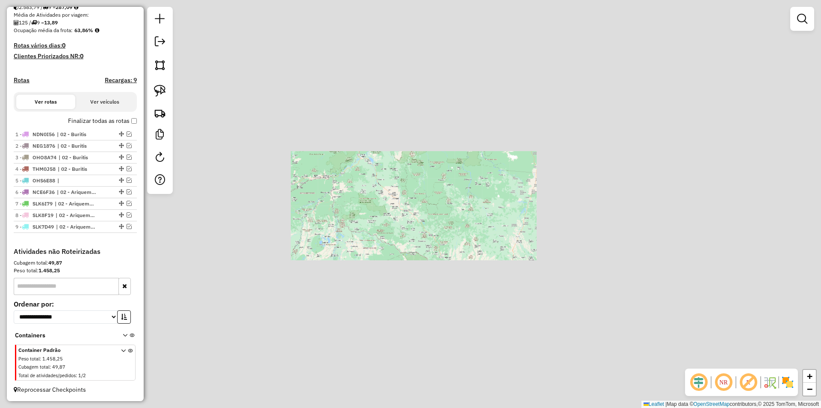
drag, startPoint x: 402, startPoint y: 245, endPoint x: 402, endPoint y: 164, distance: 80.9
click at [402, 166] on div "Janela de atendimento Grade de atendimento Capacidade Transportadoras Veículos …" at bounding box center [410, 204] width 821 height 408
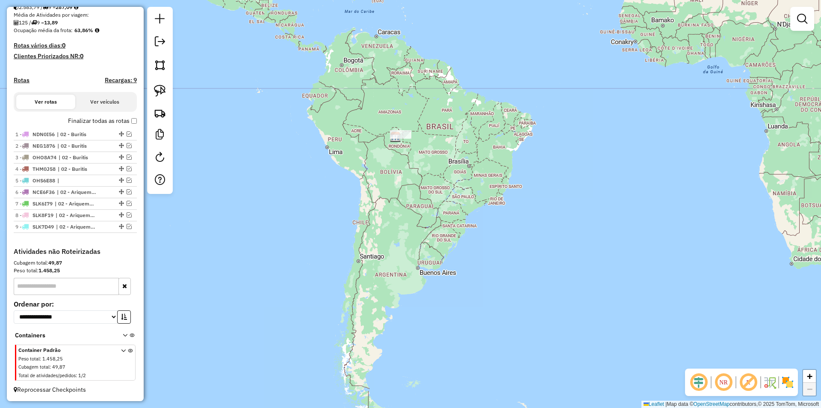
drag, startPoint x: 419, startPoint y: 191, endPoint x: 421, endPoint y: 167, distance: 24.0
click at [421, 167] on div "Janela de atendimento Grade de atendimento Capacidade Transportadoras Veículos …" at bounding box center [410, 204] width 821 height 408
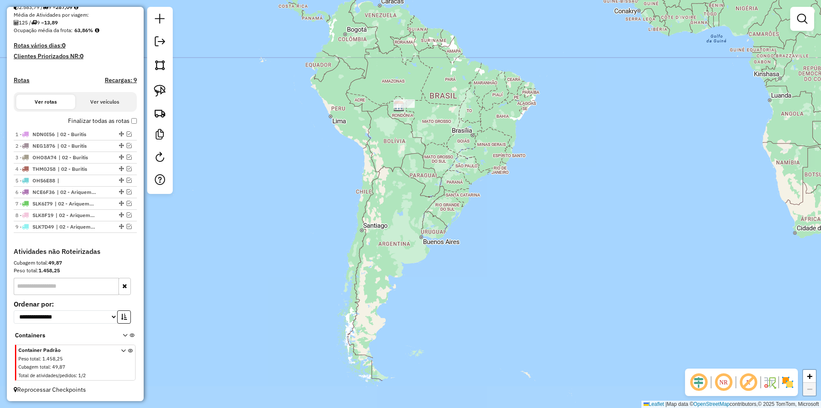
click at [426, 174] on div "Janela de atendimento Grade de atendimento Capacidade Transportadoras Veículos …" at bounding box center [410, 204] width 821 height 408
drag, startPoint x: 427, startPoint y: 176, endPoint x: 424, endPoint y: 179, distance: 4.9
click at [429, 181] on div "Janela de atendimento Grade de atendimento Capacidade Transportadoras Veículos …" at bounding box center [410, 204] width 821 height 408
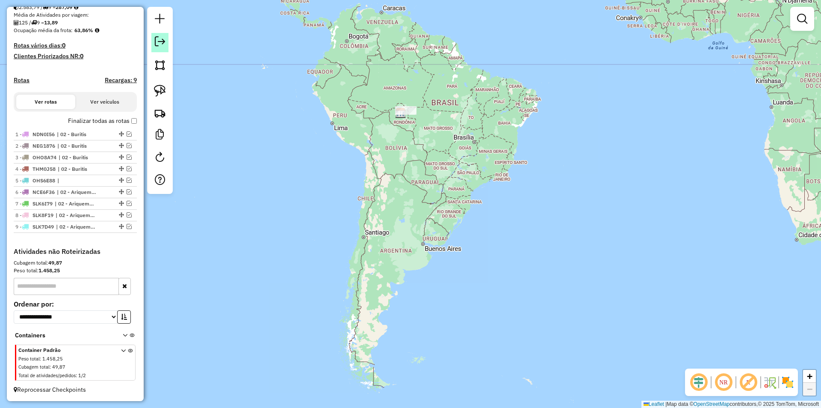
click at [163, 40] on em at bounding box center [160, 41] width 10 height 10
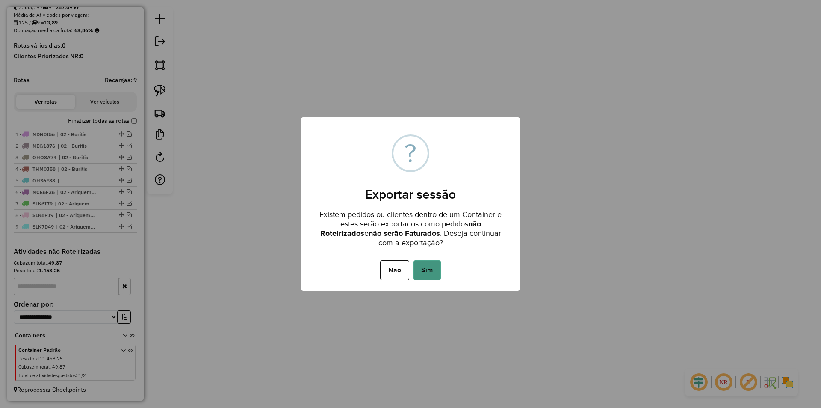
click at [428, 265] on button "Sim" at bounding box center [427, 270] width 27 height 20
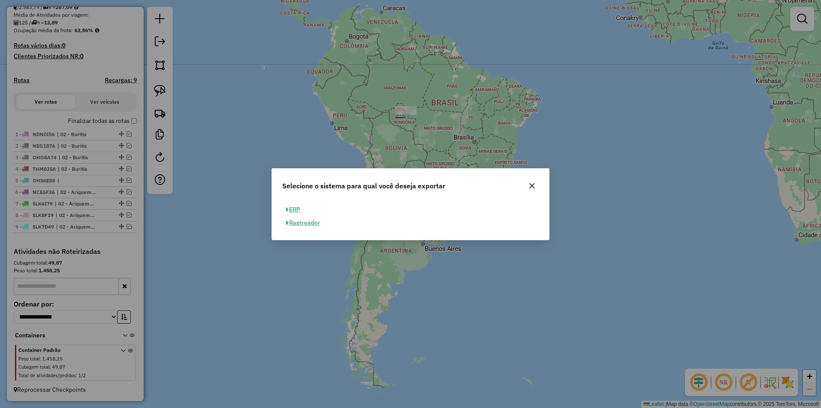
click at [294, 212] on button "ERP" at bounding box center [293, 209] width 22 height 13
select select "**"
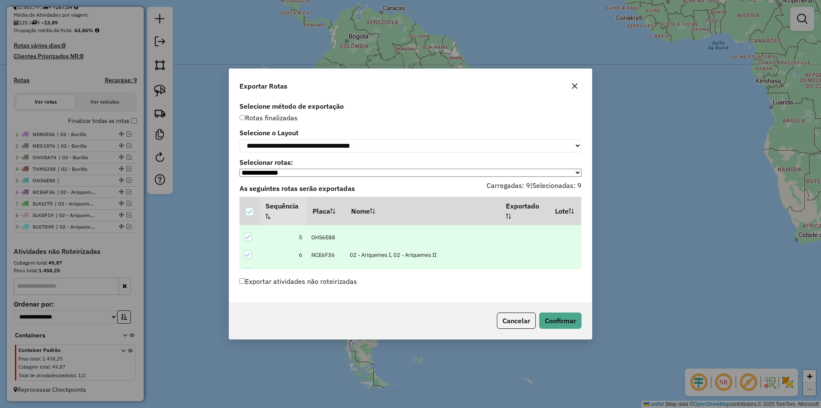
scroll to position [114, 0]
click at [561, 322] on button "Confirmar" at bounding box center [560, 320] width 42 height 16
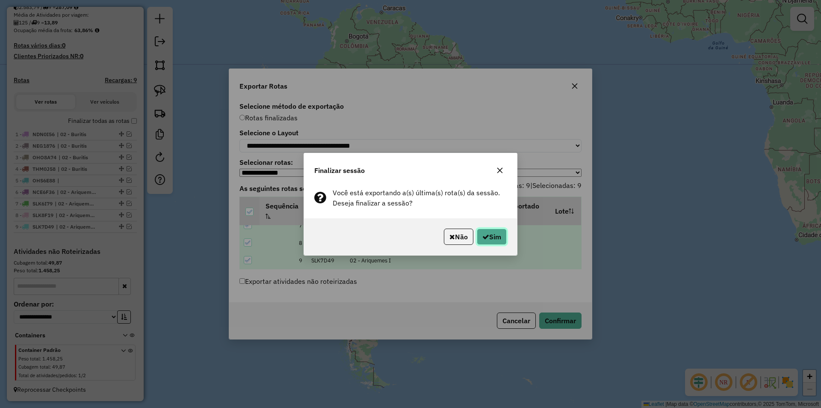
click at [485, 236] on icon "button" at bounding box center [486, 236] width 7 height 7
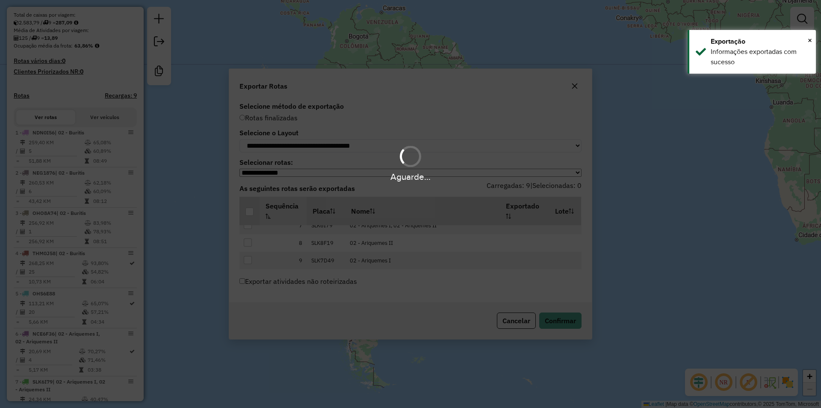
scroll to position [222, 0]
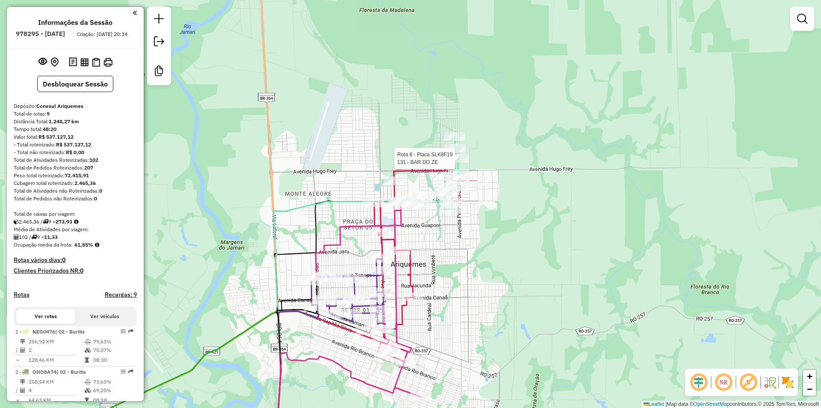
select select "**********"
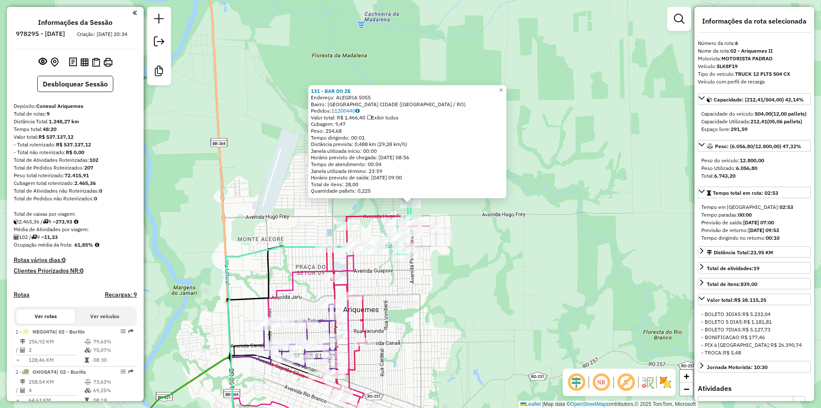
scroll to position [325, 0]
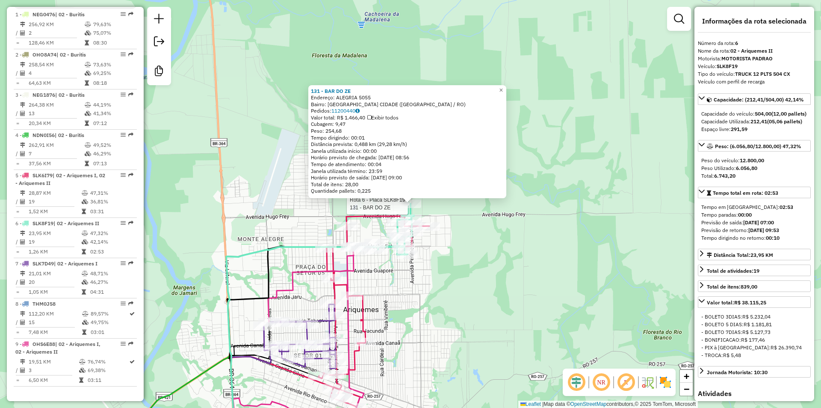
drag, startPoint x: 269, startPoint y: 332, endPoint x: 294, endPoint y: 242, distance: 93.4
click at [275, 322] on div at bounding box center [263, 326] width 21 height 9
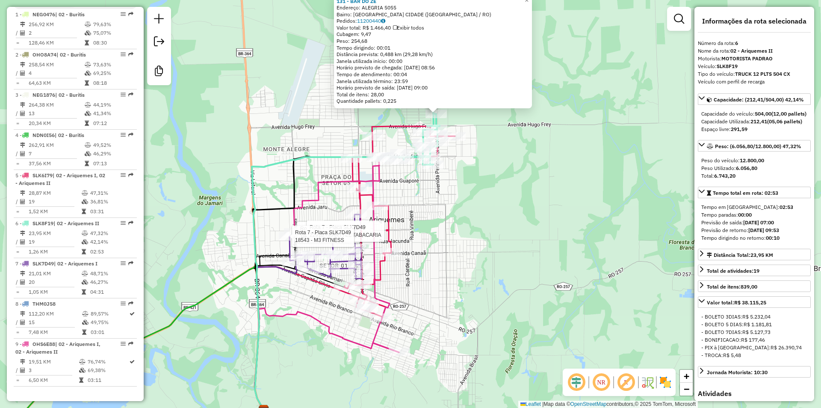
drag, startPoint x: 294, startPoint y: 242, endPoint x: 311, endPoint y: 229, distance: 21.0
click at [294, 240] on div at bounding box center [289, 236] width 21 height 9
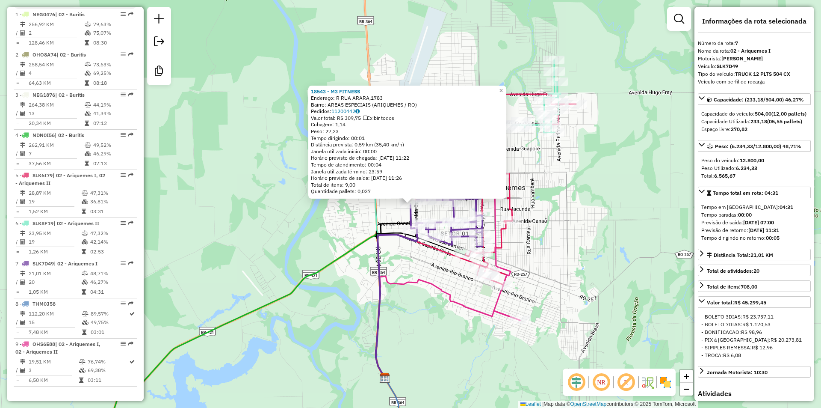
click at [371, 262] on div "18543 - M3 FITNESS Endereço: R RUA ARARA,1783 Bairro: AREAS ESPECIAIS (ARIQUEME…" at bounding box center [410, 204] width 821 height 408
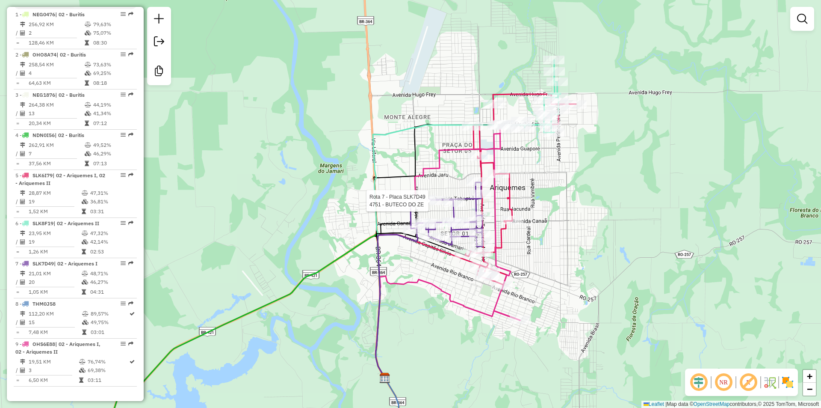
select select "**********"
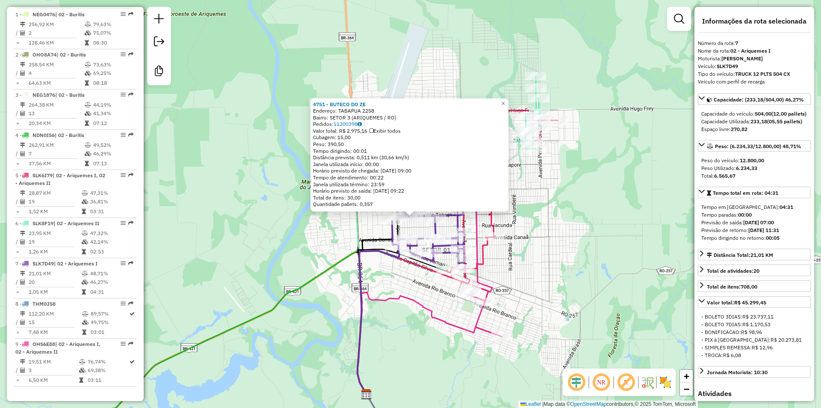
drag, startPoint x: 598, startPoint y: 245, endPoint x: 575, endPoint y: 252, distance: 24.0
click at [575, 252] on div "4751 - BUTECO DO ZE Endereço: TABAPUA 2258 Bairro: SETOR 3 (ARIQUEMES / RO) Ped…" at bounding box center [410, 204] width 821 height 408
